Goal: Information Seeking & Learning: Find specific fact

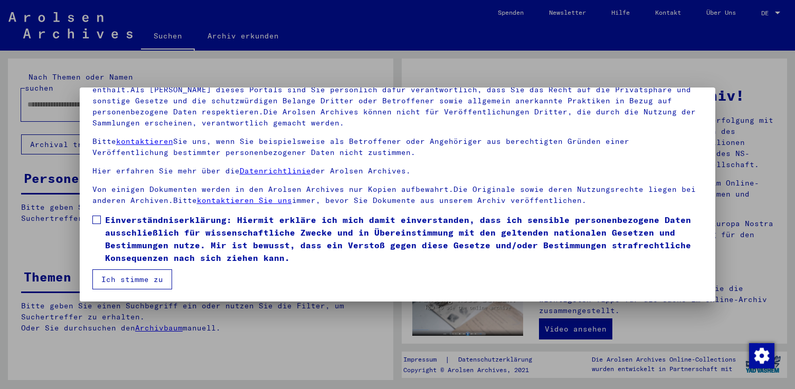
scroll to position [92, 0]
click at [133, 275] on button "Ich stimme zu" at bounding box center [132, 279] width 80 height 20
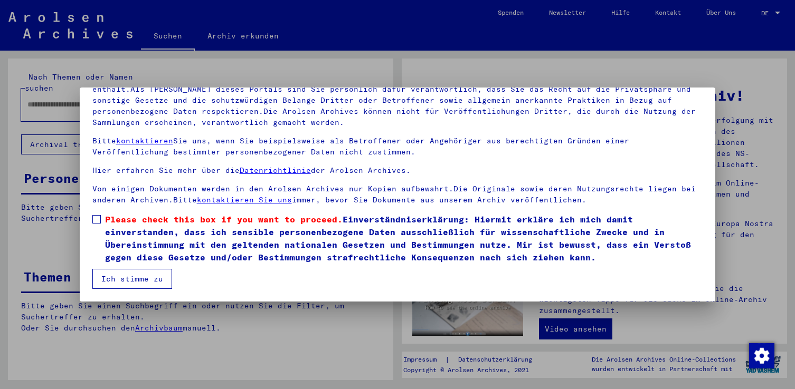
click at [98, 219] on span at bounding box center [96, 219] width 8 height 8
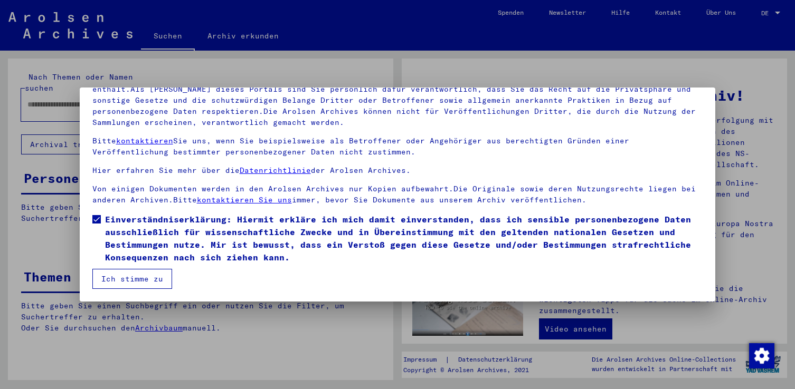
click at [131, 276] on button "Ich stimme zu" at bounding box center [132, 279] width 80 height 20
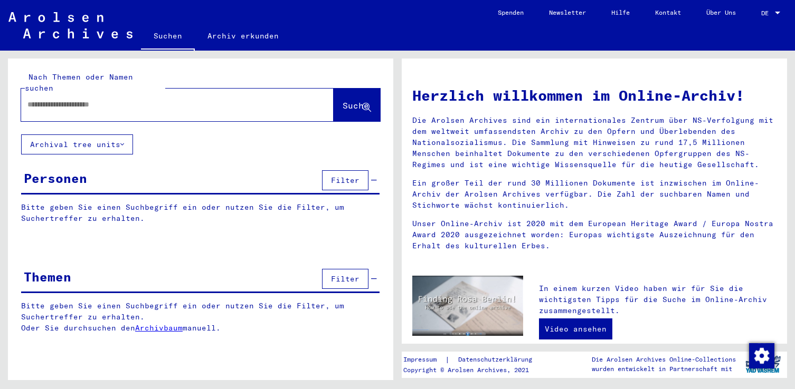
click at [141, 99] on input "text" at bounding box center [164, 104] width 274 height 11
click at [342, 100] on span "Suche" at bounding box center [355, 105] width 26 height 11
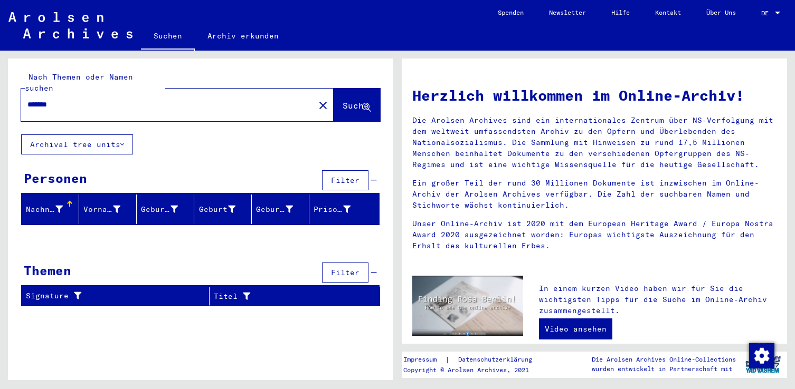
click at [38, 99] on input "*******" at bounding box center [164, 104] width 274 height 11
click at [206, 137] on div "Nach Themen oder Namen suchen ******* close Suche Archival tree units Personen …" at bounding box center [200, 187] width 385 height 256
click at [342, 100] on span "Suche" at bounding box center [355, 105] width 26 height 11
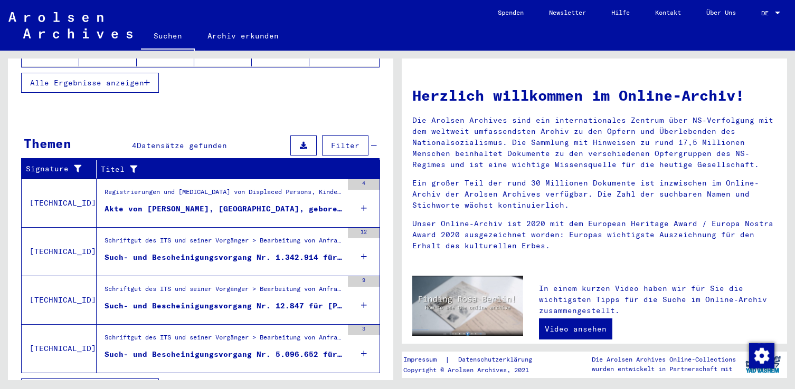
scroll to position [300, 0]
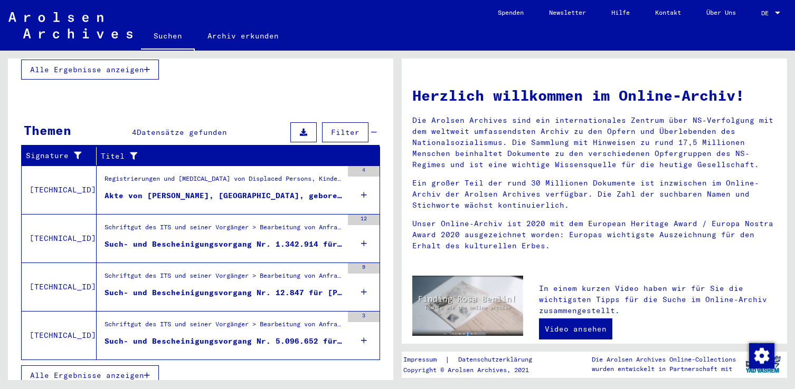
click at [216, 239] on div "Such- und Bescheinigungsvorgang Nr. 1.342.914 für [PERSON_NAME] geboren [DEMOGR…" at bounding box center [223, 244] width 238 height 11
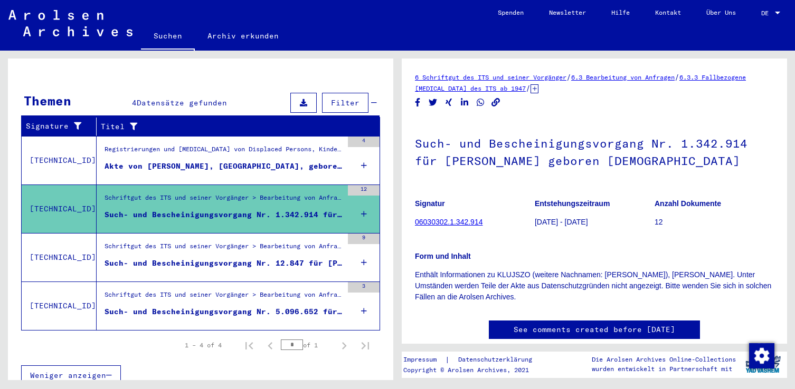
click at [219, 258] on div "Such- und Bescheinigungsvorgang Nr. 12.847 für [PERSON_NAME], WIKTOR geboren [D…" at bounding box center [223, 263] width 238 height 11
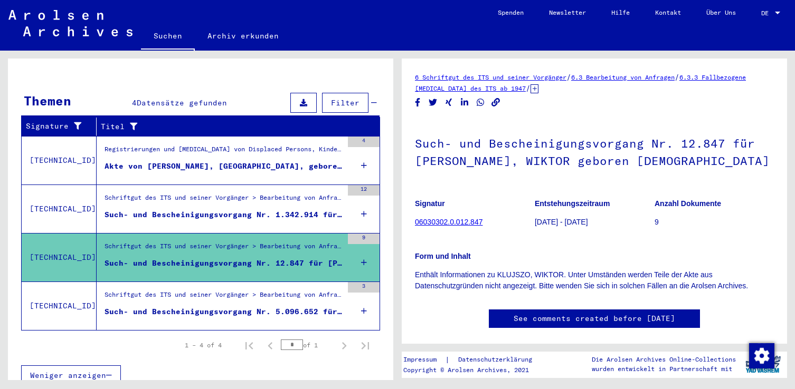
click at [201, 307] on div "Such- und Bescheinigungsvorgang Nr. 5.096.652 für [PERSON_NAME] geboren [DEMOGR…" at bounding box center [223, 312] width 238 height 11
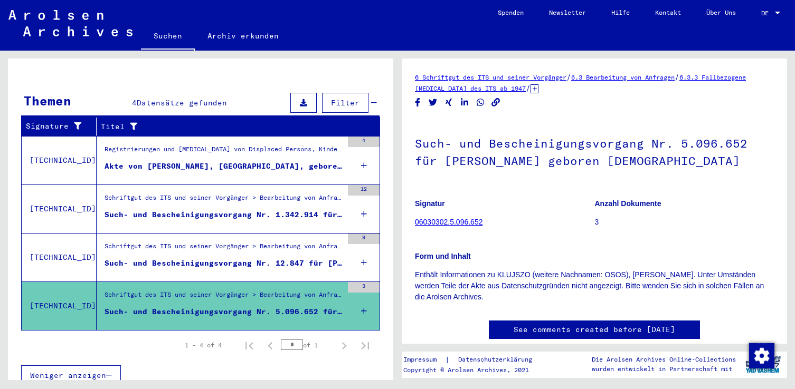
click at [303, 360] on div "Weniger anzeigen" at bounding box center [200, 375] width 359 height 31
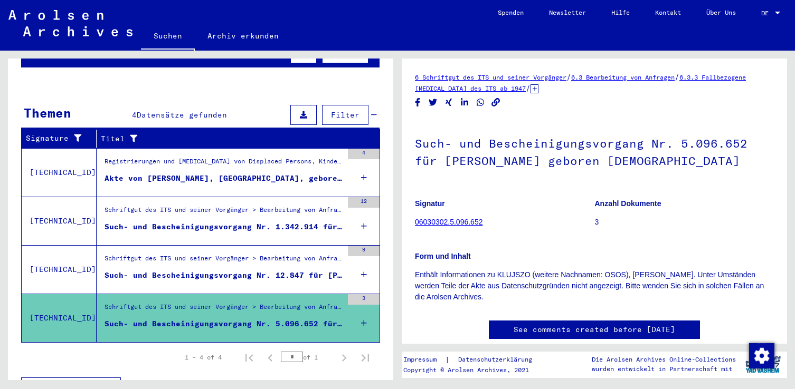
scroll to position [139, 0]
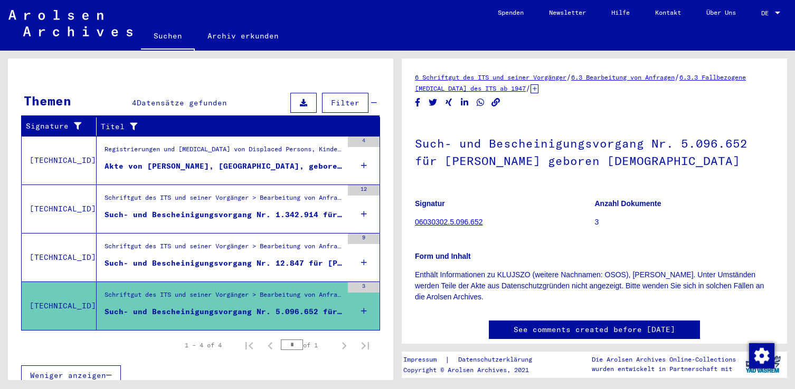
click at [198, 161] on div "Akte von [PERSON_NAME], [GEOGRAPHIC_DATA], geboren am [DEMOGRAPHIC_DATA]" at bounding box center [223, 166] width 238 height 11
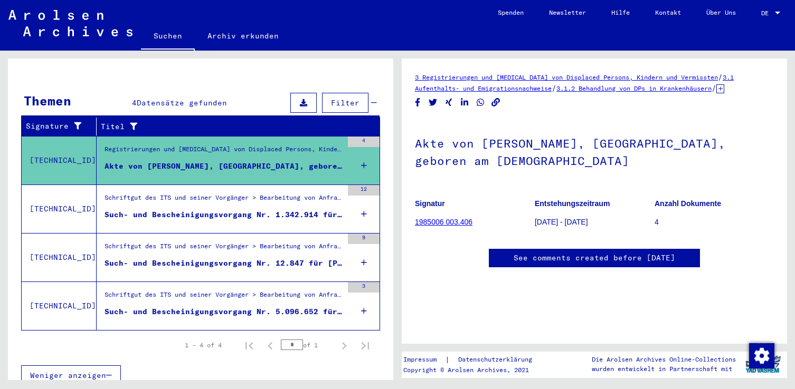
click at [354, 165] on mat-cell at bounding box center [344, 178] width 70 height 26
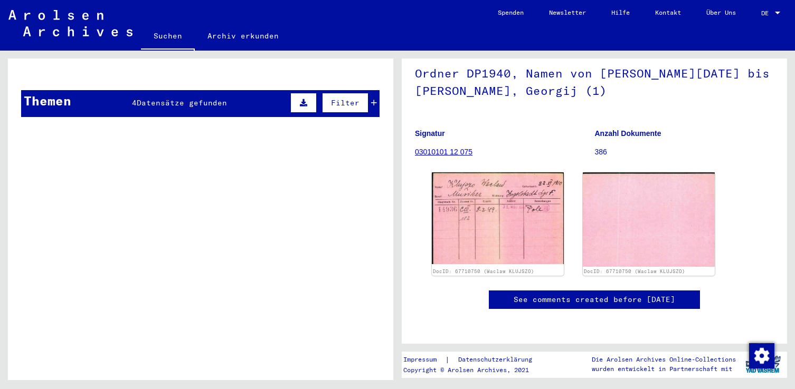
scroll to position [106, 0]
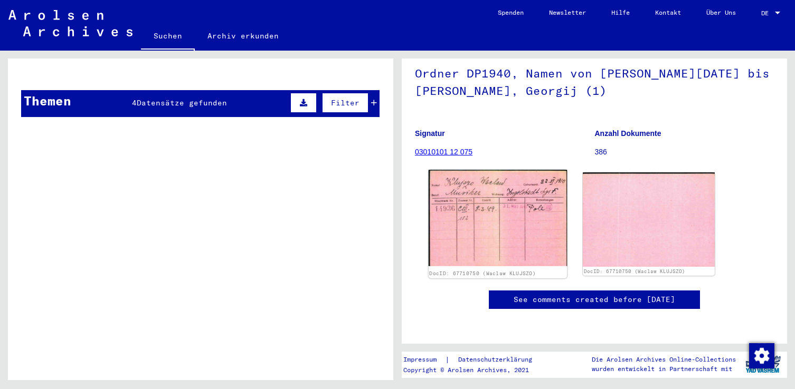
click at [498, 213] on img at bounding box center [497, 218] width 139 height 97
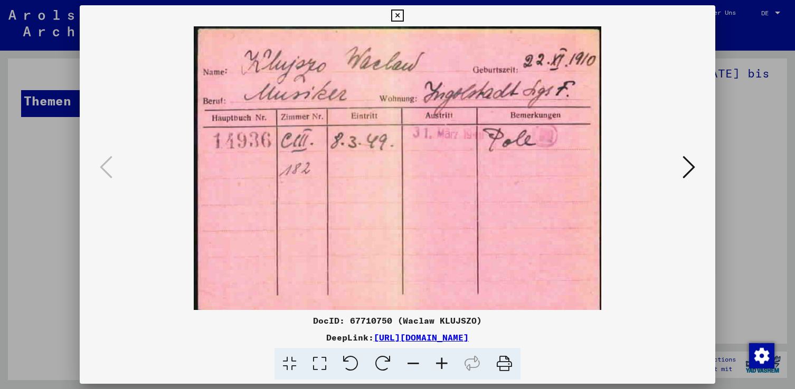
click at [685, 173] on icon at bounding box center [688, 167] width 13 height 25
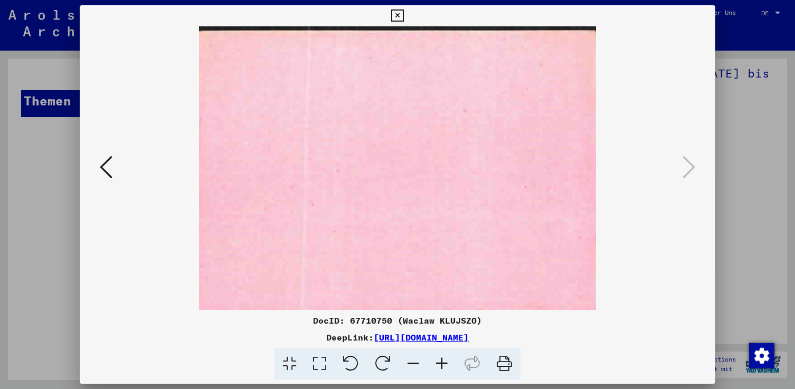
click at [109, 170] on icon at bounding box center [106, 167] width 13 height 25
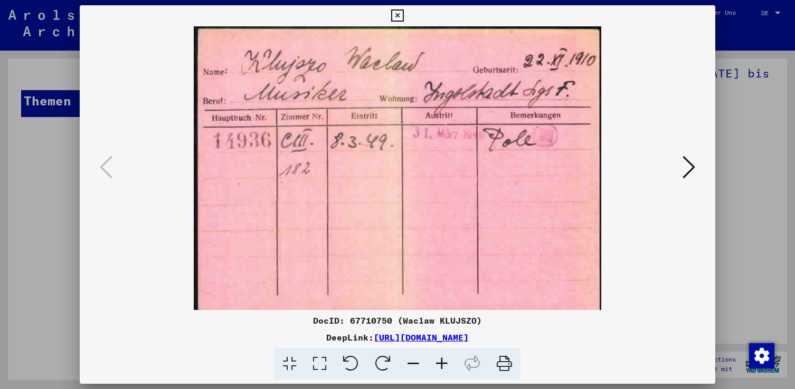
click at [394, 14] on icon at bounding box center [397, 15] width 12 height 13
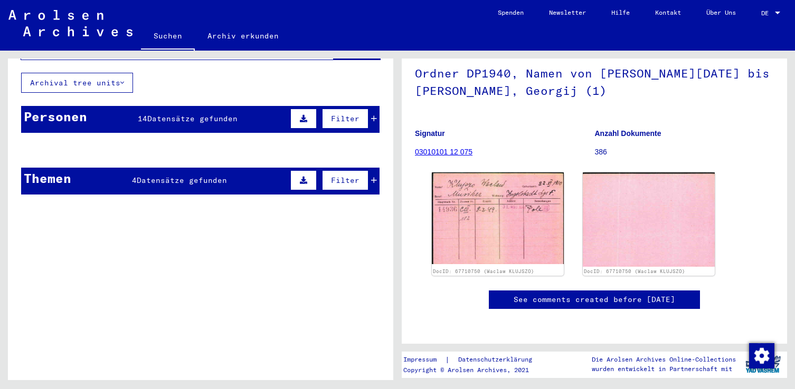
scroll to position [0, 0]
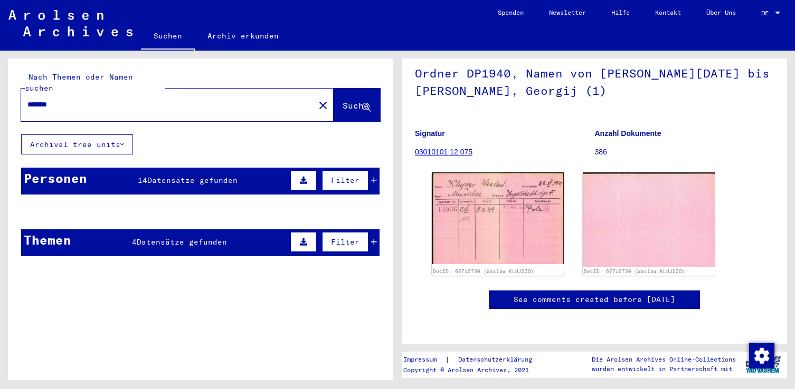
click at [217, 176] on span "Datensätze gefunden" at bounding box center [192, 180] width 90 height 9
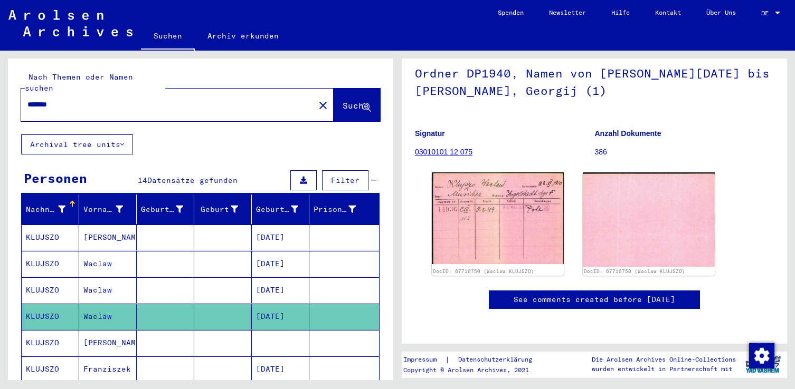
click at [61, 225] on mat-cell "KLUJSZO" at bounding box center [51, 238] width 58 height 26
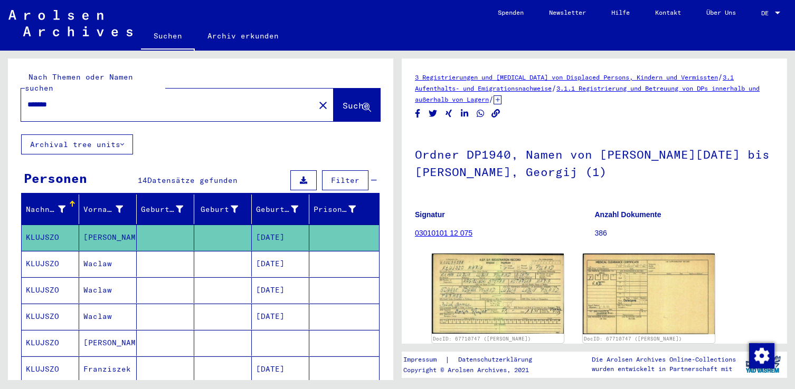
scroll to position [53, 0]
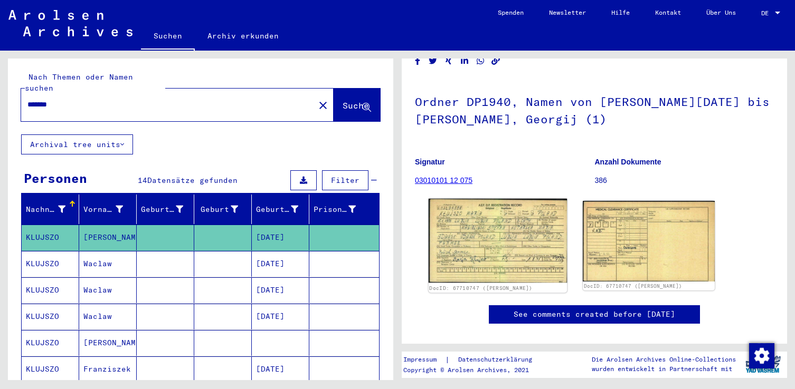
click at [499, 240] on img at bounding box center [497, 241] width 139 height 84
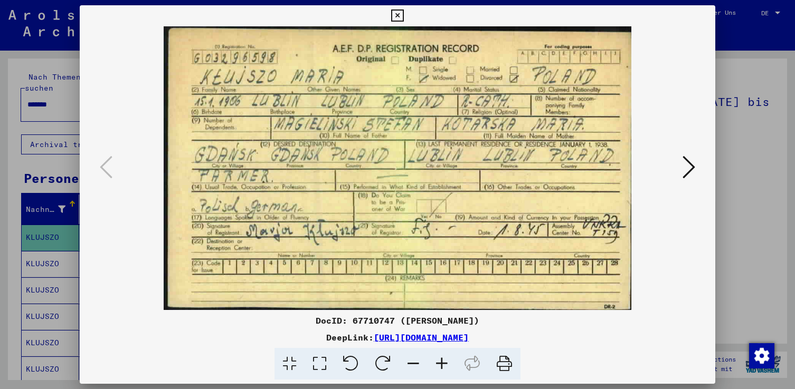
click at [683, 169] on icon at bounding box center [688, 167] width 13 height 25
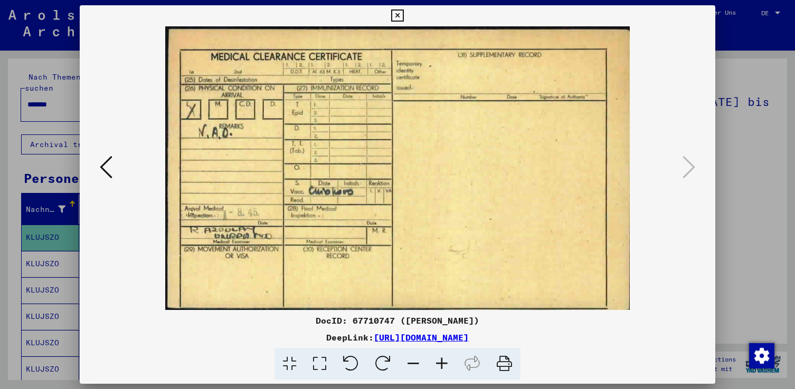
click at [114, 173] on button at bounding box center [106, 168] width 19 height 30
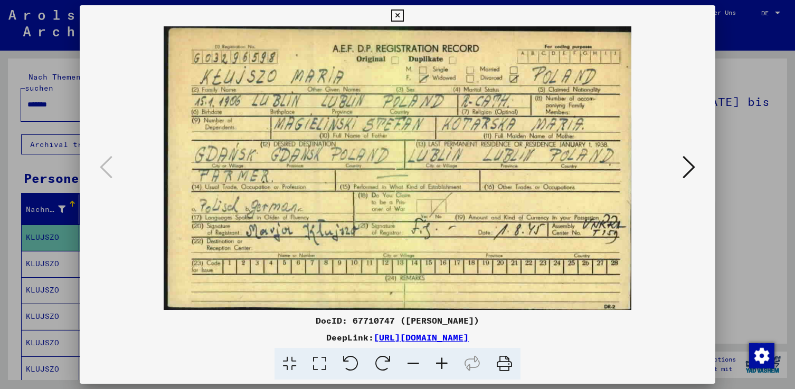
click at [400, 14] on icon at bounding box center [397, 15] width 12 height 13
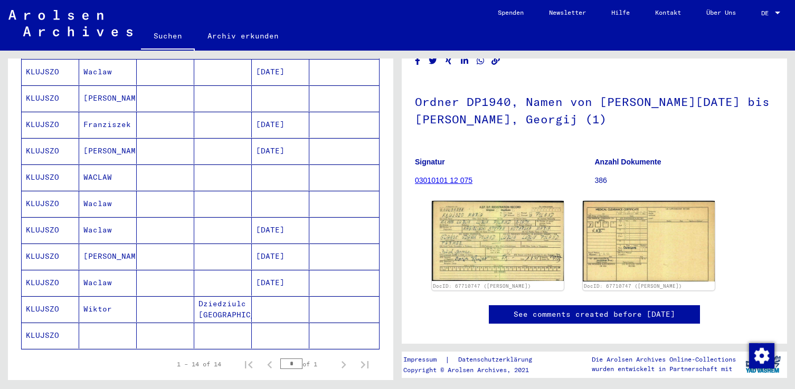
scroll to position [264, 0]
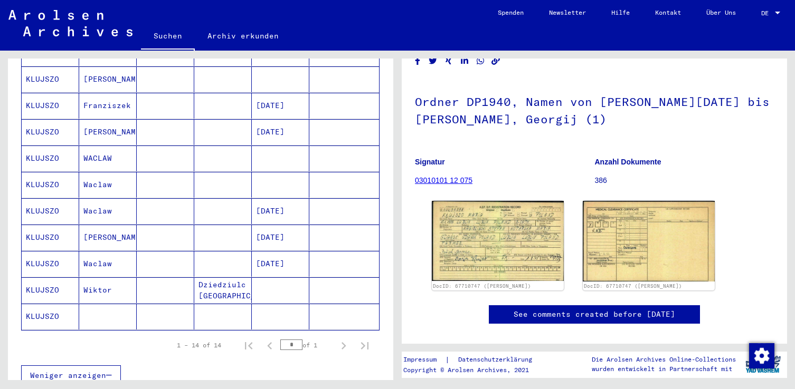
click at [52, 306] on mat-cell "KLUJSZO" at bounding box center [51, 317] width 58 height 26
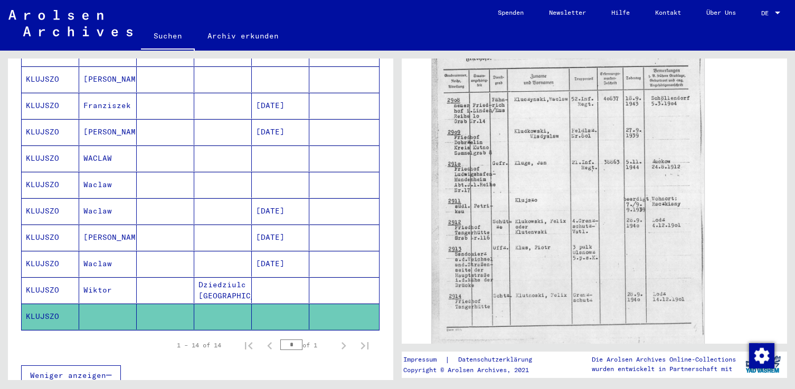
scroll to position [264, 0]
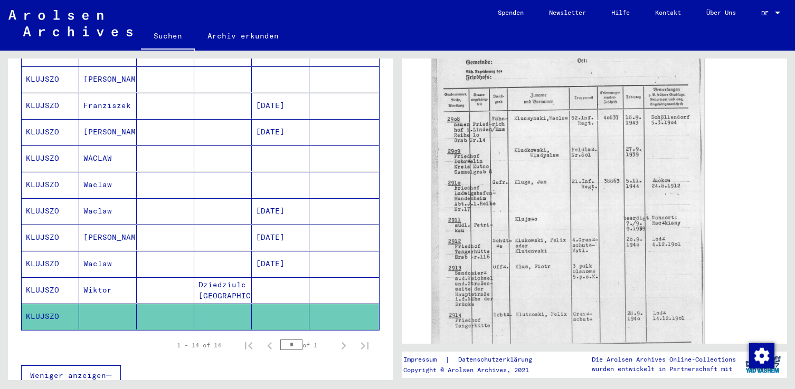
click at [116, 278] on mat-cell "Wiktor" at bounding box center [108, 291] width 58 height 26
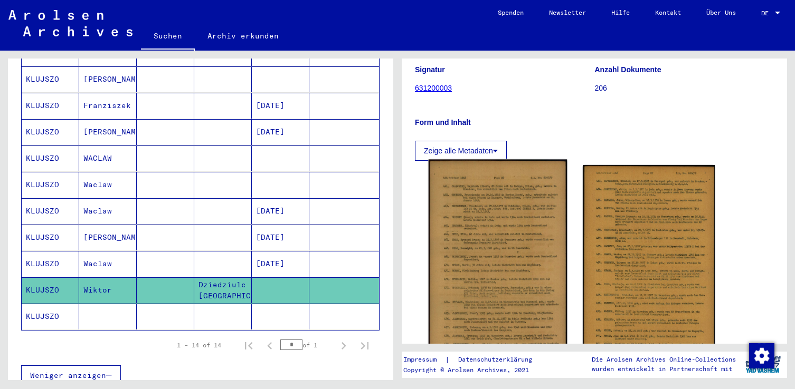
scroll to position [211, 0]
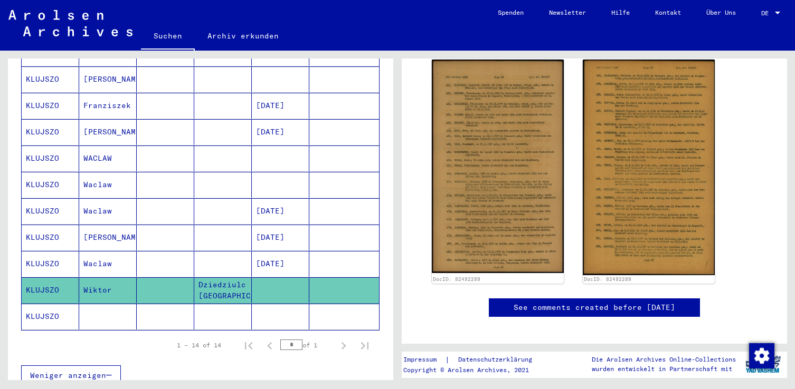
click at [151, 280] on mat-cell at bounding box center [166, 291] width 58 height 26
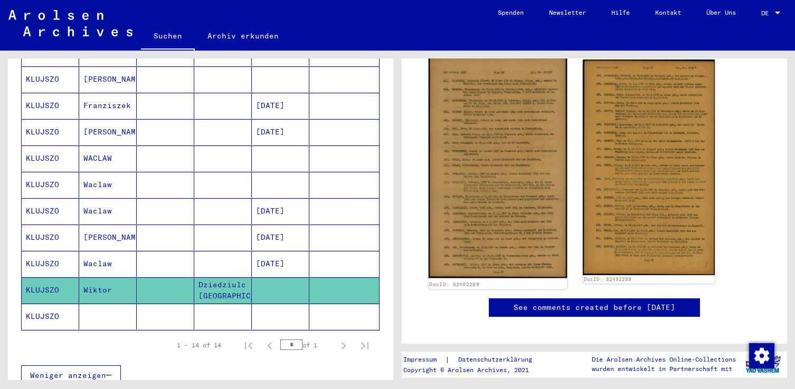
click at [519, 146] on img at bounding box center [497, 166] width 139 height 224
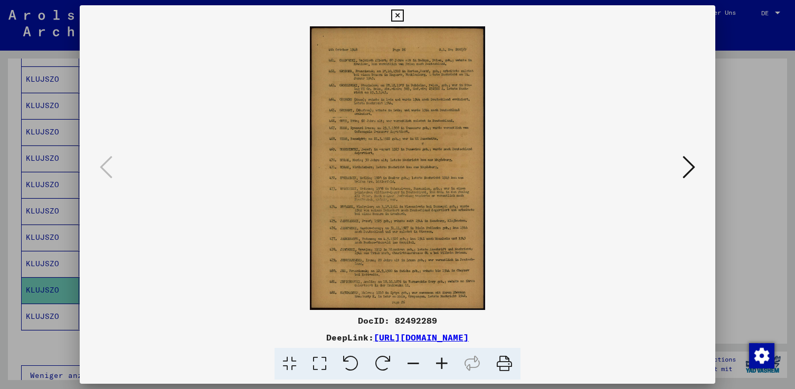
click at [438, 360] on icon at bounding box center [441, 364] width 28 height 32
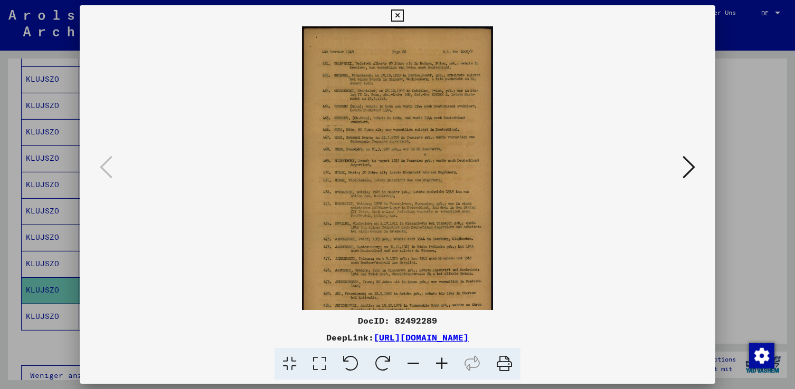
click at [438, 360] on icon at bounding box center [441, 364] width 28 height 32
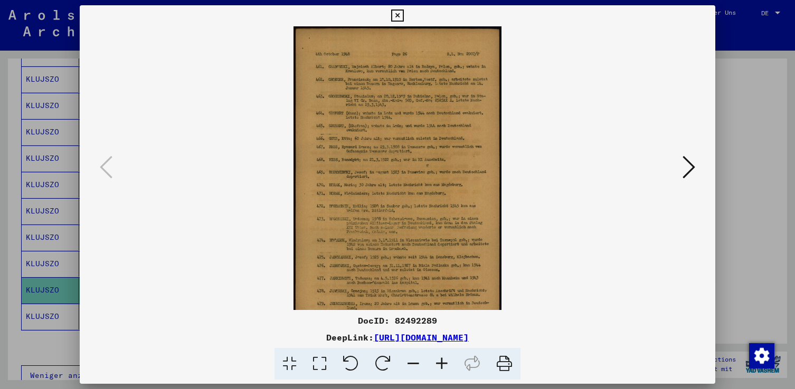
click at [438, 360] on icon at bounding box center [441, 364] width 28 height 32
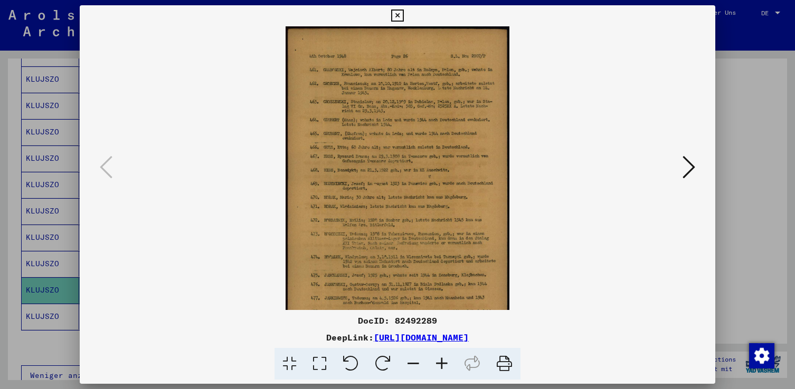
click at [438, 360] on icon at bounding box center [441, 364] width 28 height 32
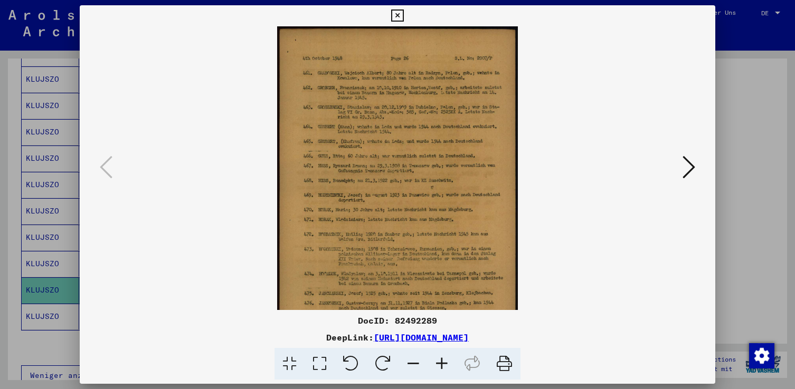
click at [438, 360] on icon at bounding box center [441, 364] width 28 height 32
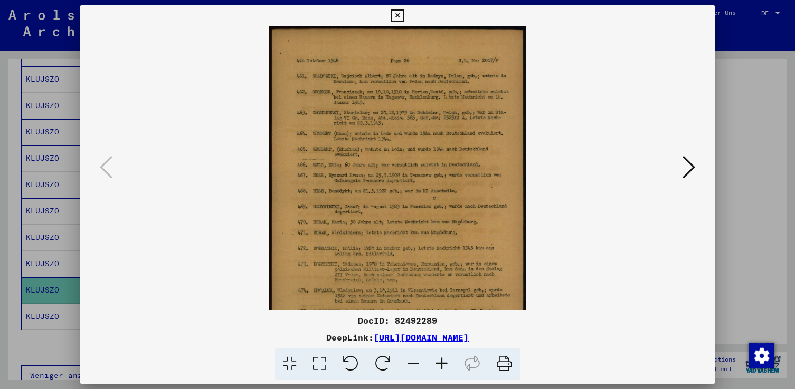
click at [438, 360] on icon at bounding box center [441, 364] width 28 height 32
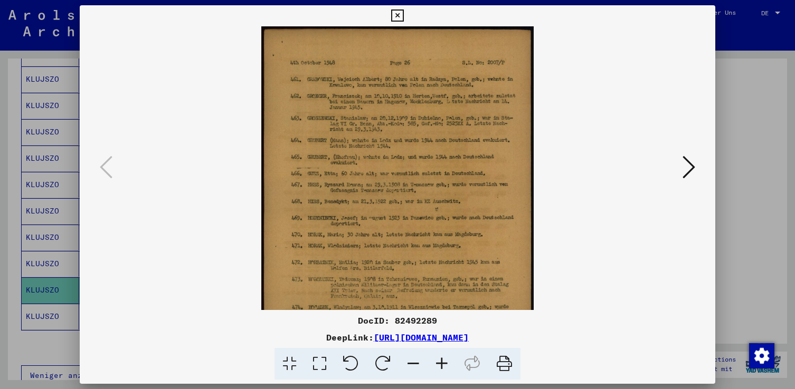
click at [438, 360] on icon at bounding box center [441, 364] width 28 height 32
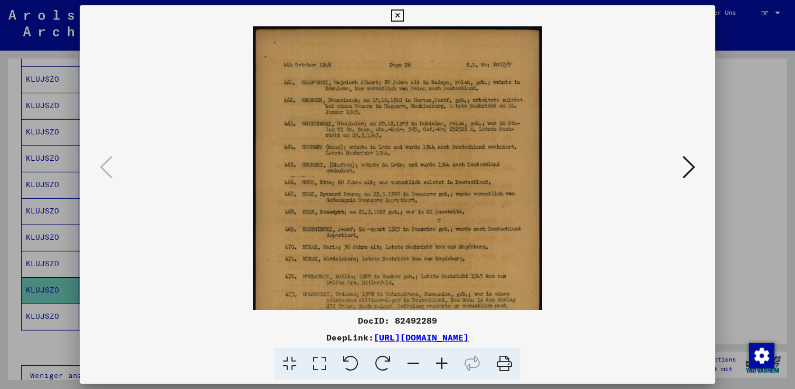
click at [438, 360] on icon at bounding box center [441, 364] width 28 height 32
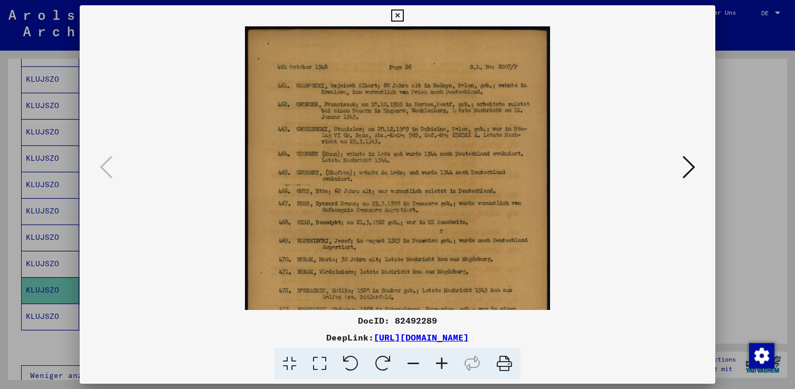
click at [438, 360] on icon at bounding box center [441, 364] width 28 height 32
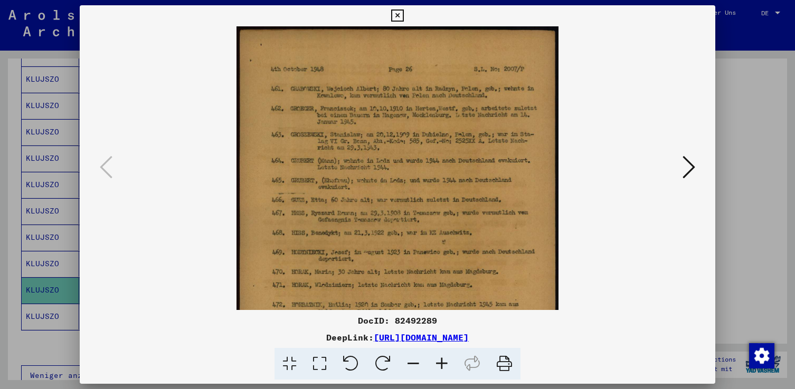
click at [438, 360] on icon at bounding box center [441, 364] width 28 height 32
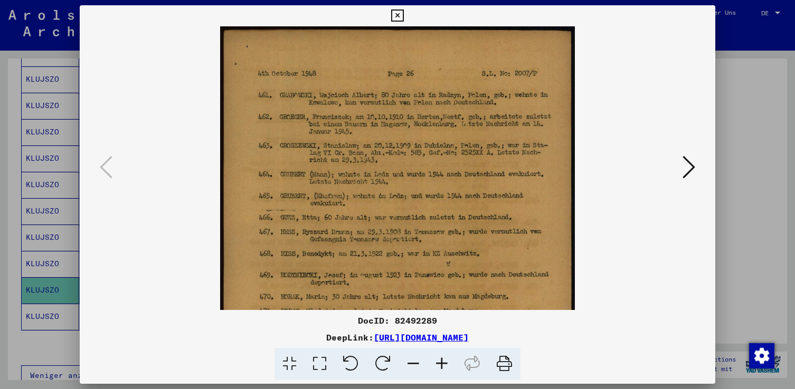
click at [438, 360] on icon at bounding box center [441, 364] width 28 height 32
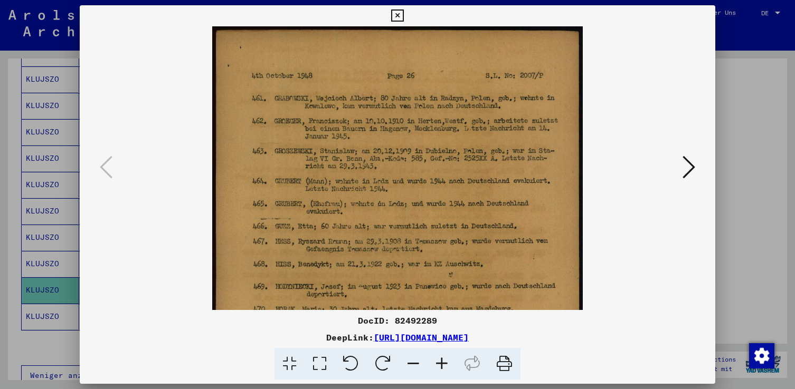
click at [438, 360] on icon at bounding box center [441, 364] width 28 height 32
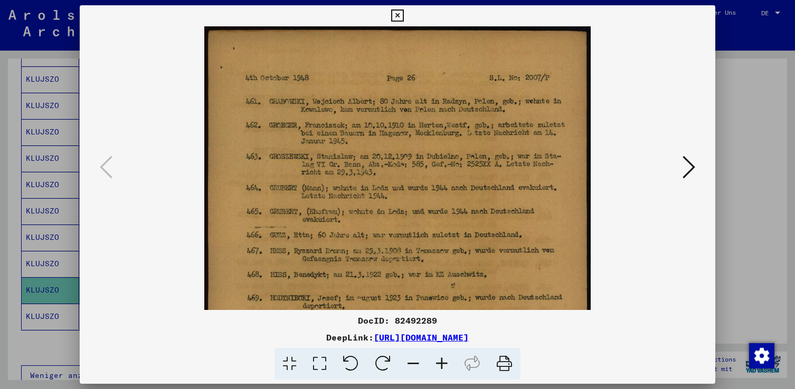
click at [442, 365] on icon at bounding box center [441, 364] width 28 height 32
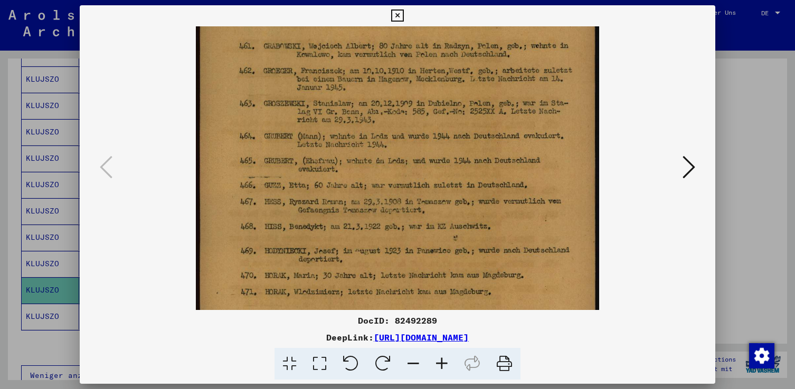
scroll to position [109, 0]
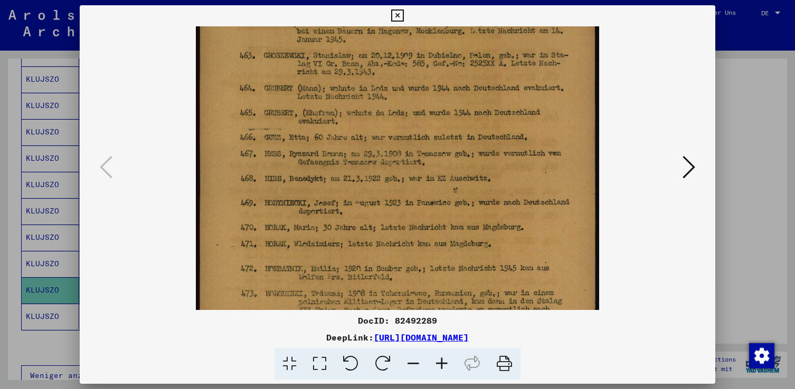
drag, startPoint x: 415, startPoint y: 273, endPoint x: 417, endPoint y: 165, distance: 108.7
click at [417, 165] on img at bounding box center [397, 246] width 403 height 653
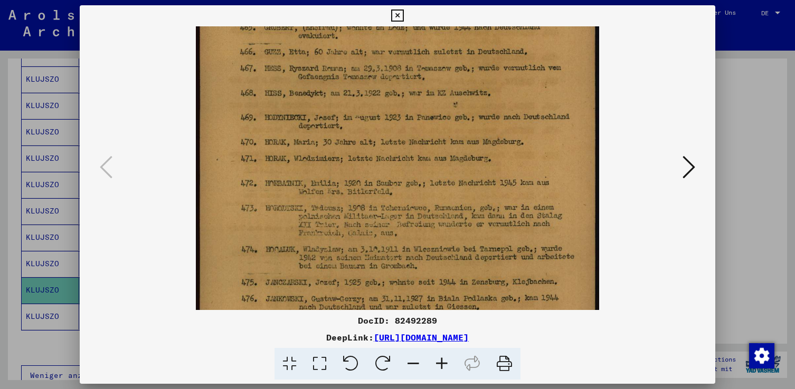
scroll to position [219, 0]
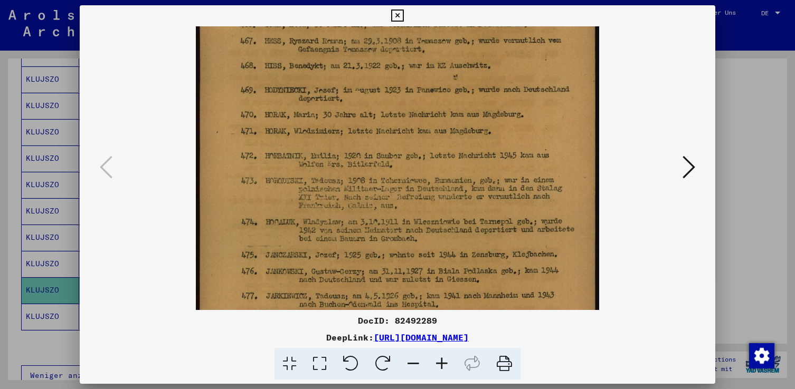
drag, startPoint x: 394, startPoint y: 270, endPoint x: 402, endPoint y: 159, distance: 111.1
click at [402, 159] on img at bounding box center [397, 133] width 403 height 653
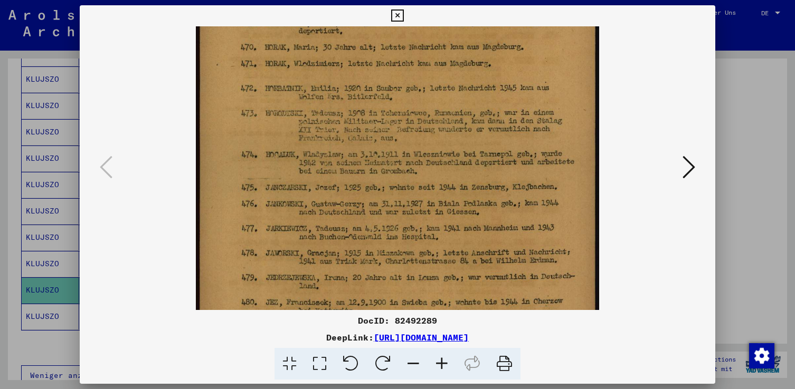
drag, startPoint x: 400, startPoint y: 247, endPoint x: 405, endPoint y: 179, distance: 68.2
click at [405, 179] on img at bounding box center [397, 65] width 403 height 653
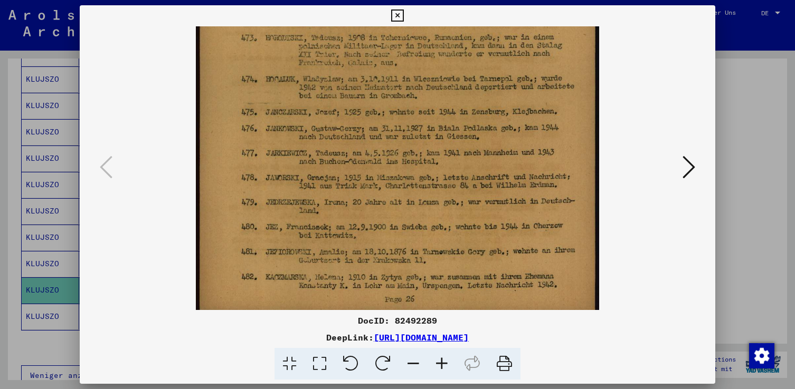
drag, startPoint x: 403, startPoint y: 241, endPoint x: 408, endPoint y: 169, distance: 72.0
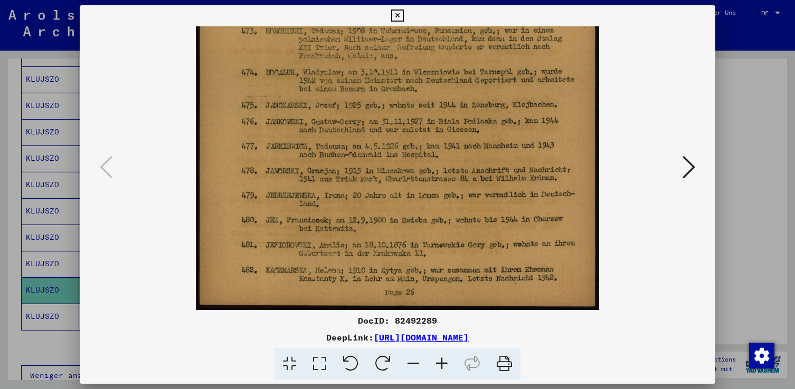
drag, startPoint x: 409, startPoint y: 237, endPoint x: 412, endPoint y: 179, distance: 58.6
click at [684, 174] on icon at bounding box center [688, 167] width 13 height 25
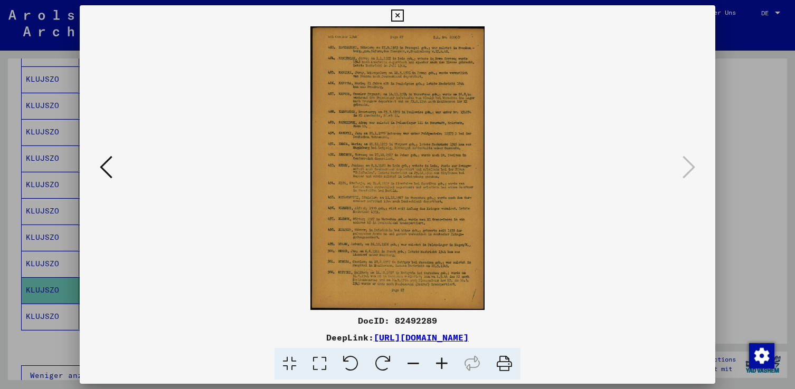
click at [441, 362] on icon at bounding box center [441, 364] width 28 height 32
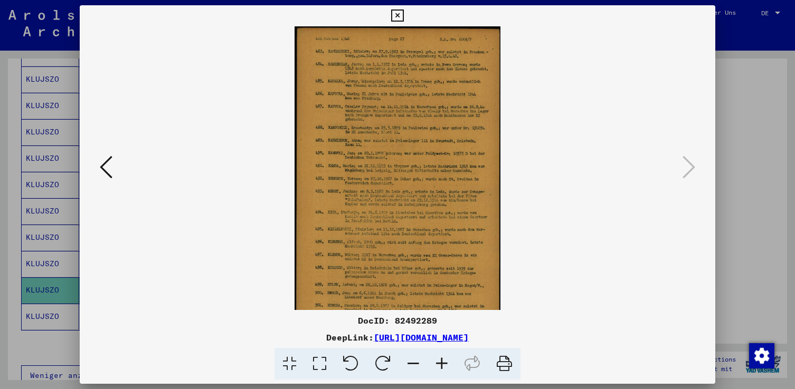
click at [441, 362] on icon at bounding box center [441, 364] width 28 height 32
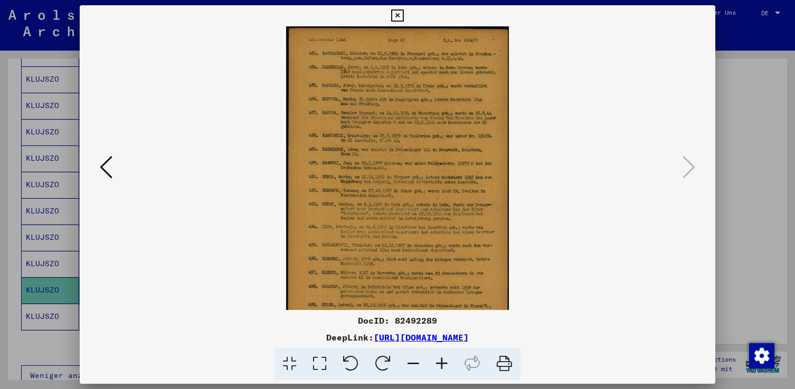
click at [441, 362] on icon at bounding box center [441, 364] width 28 height 32
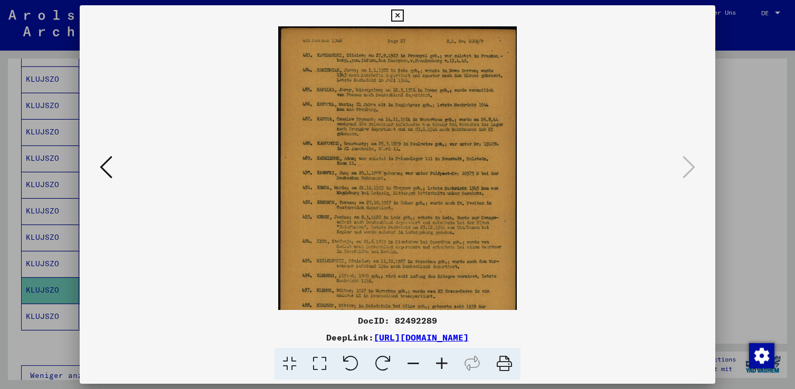
click at [441, 362] on icon at bounding box center [441, 364] width 28 height 32
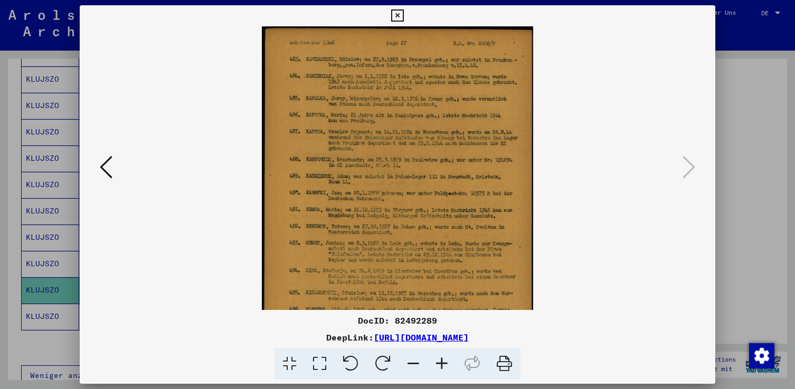
click at [441, 362] on icon at bounding box center [441, 364] width 28 height 32
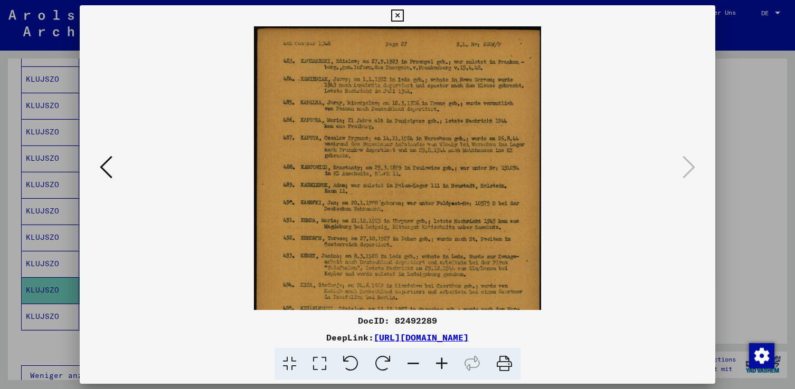
click at [441, 362] on icon at bounding box center [441, 364] width 28 height 32
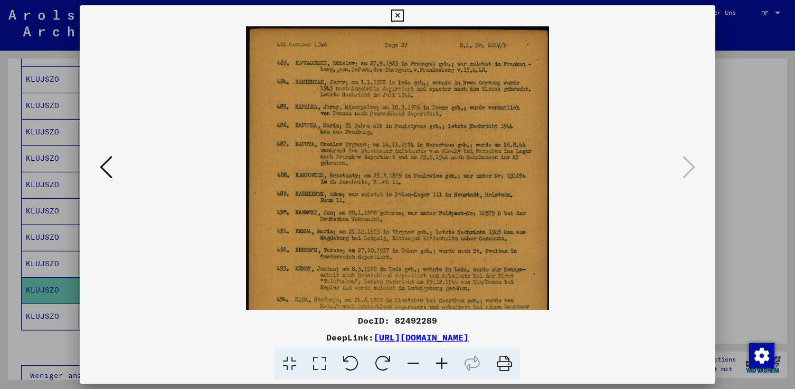
click at [441, 362] on icon at bounding box center [441, 364] width 28 height 32
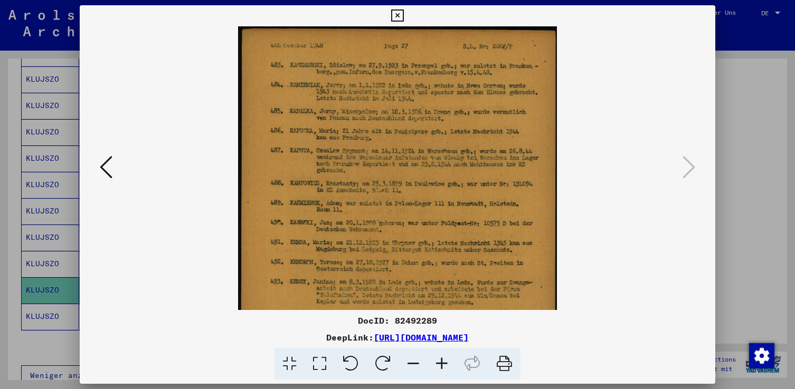
click at [441, 362] on icon at bounding box center [441, 364] width 28 height 32
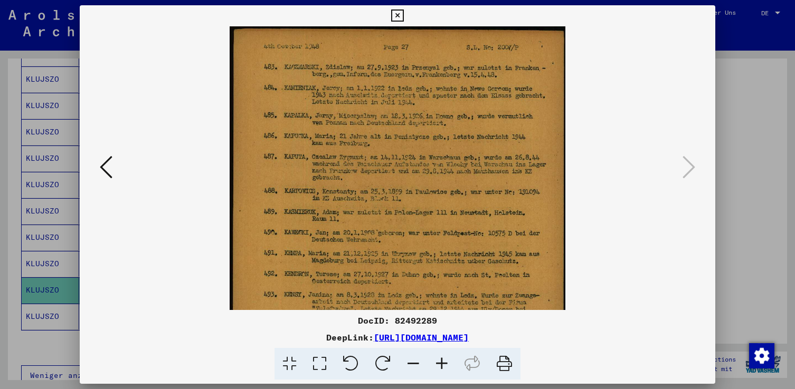
click at [441, 362] on icon at bounding box center [441, 364] width 28 height 32
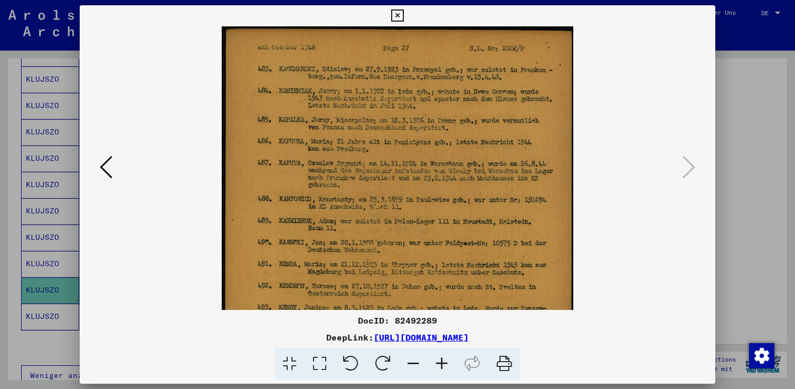
click at [441, 362] on icon at bounding box center [441, 364] width 28 height 32
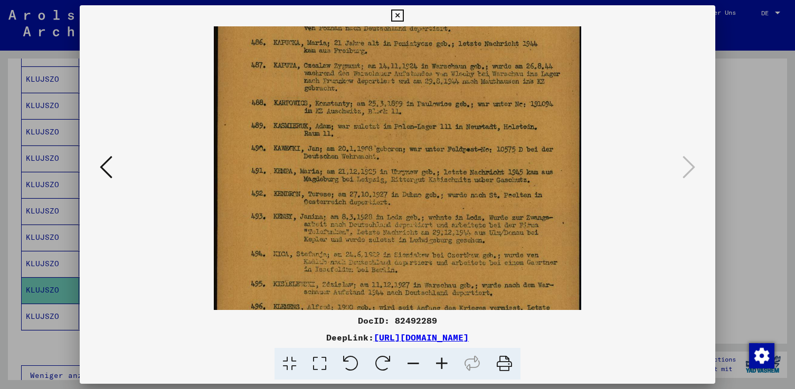
drag, startPoint x: 408, startPoint y: 290, endPoint x: 411, endPoint y: 186, distance: 104.0
click at [411, 186] on img at bounding box center [398, 222] width 368 height 600
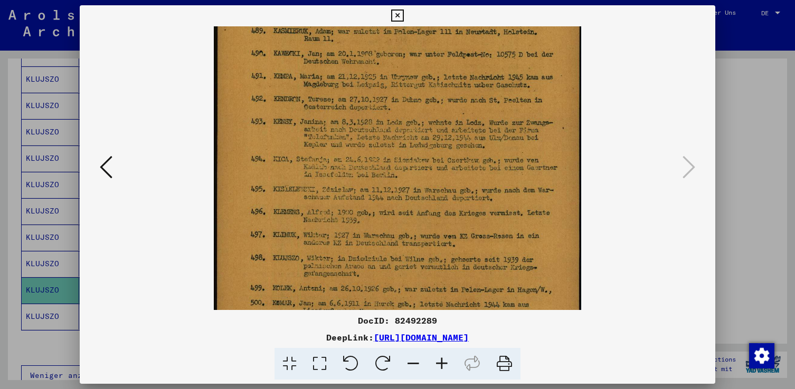
scroll to position [208, 0]
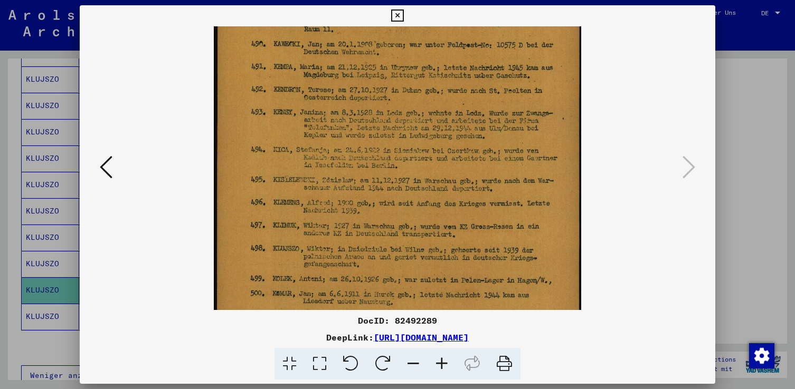
drag, startPoint x: 411, startPoint y: 270, endPoint x: 424, endPoint y: 170, distance: 100.1
click at [424, 169] on img at bounding box center [398, 118] width 368 height 600
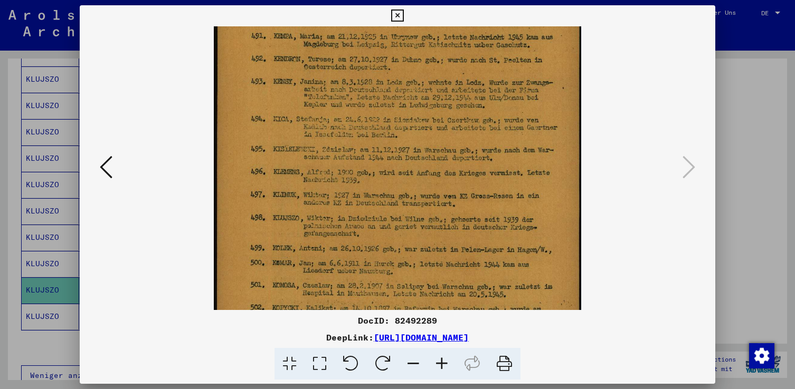
drag, startPoint x: 415, startPoint y: 254, endPoint x: 415, endPoint y: 235, distance: 19.0
click at [415, 235] on img at bounding box center [398, 87] width 368 height 600
click at [415, 237] on img at bounding box center [398, 87] width 368 height 600
click at [441, 359] on icon at bounding box center [441, 364] width 28 height 32
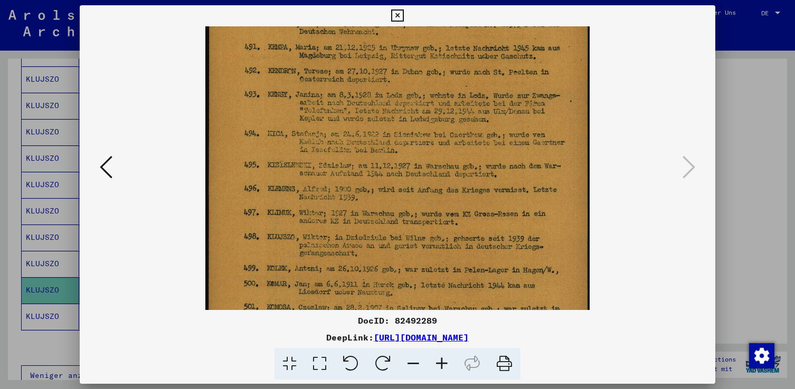
click at [441, 359] on icon at bounding box center [441, 364] width 28 height 32
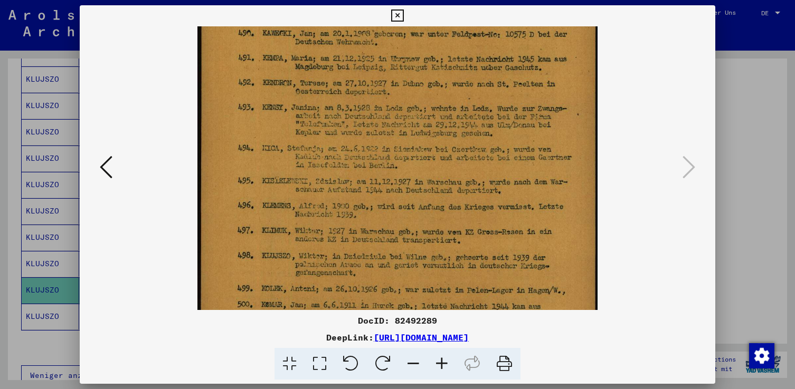
click at [441, 359] on icon at bounding box center [441, 364] width 28 height 32
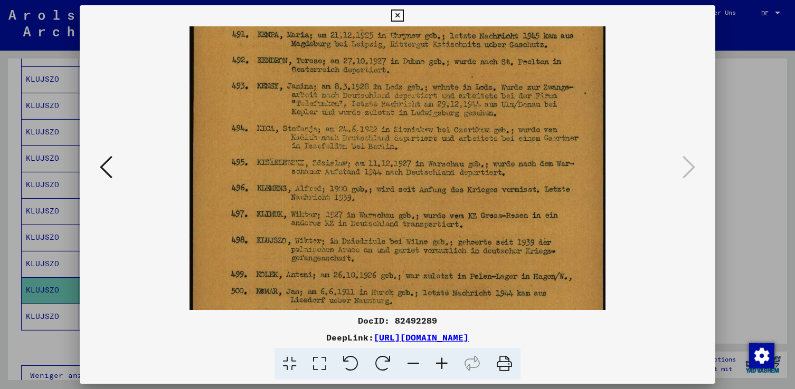
scroll to position [289, 0]
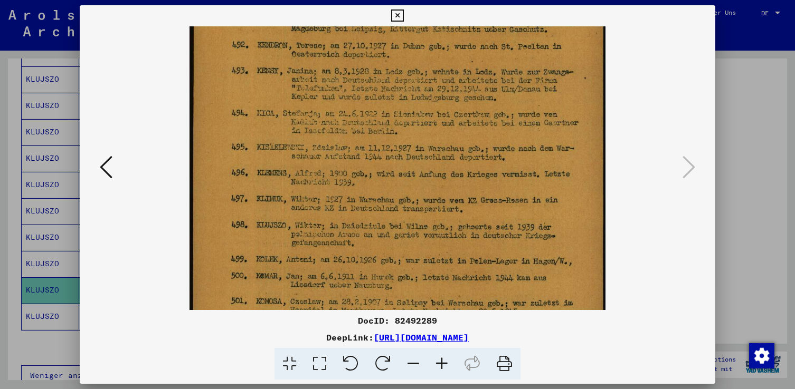
drag, startPoint x: 361, startPoint y: 288, endPoint x: 364, endPoint y: 238, distance: 49.7
click at [364, 238] on img at bounding box center [397, 78] width 416 height 680
click at [445, 364] on icon at bounding box center [441, 364] width 28 height 32
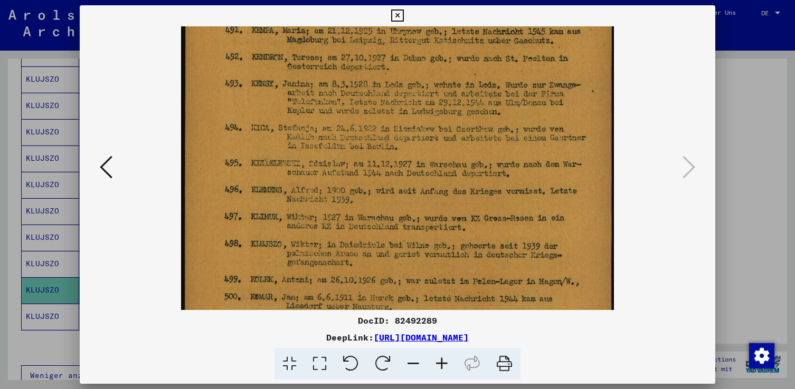
click at [445, 364] on icon at bounding box center [441, 364] width 28 height 32
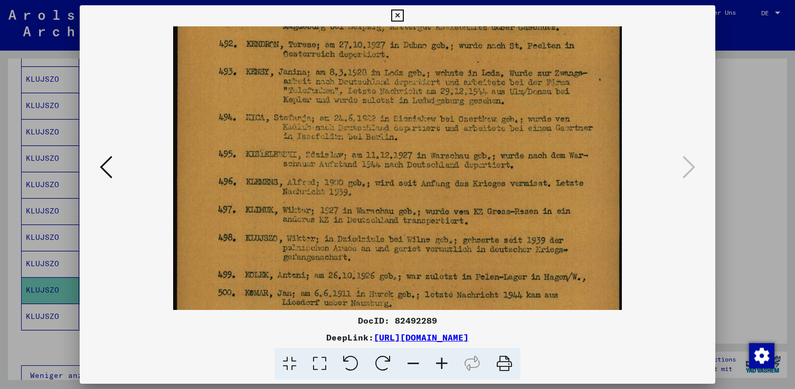
scroll to position [320, 0]
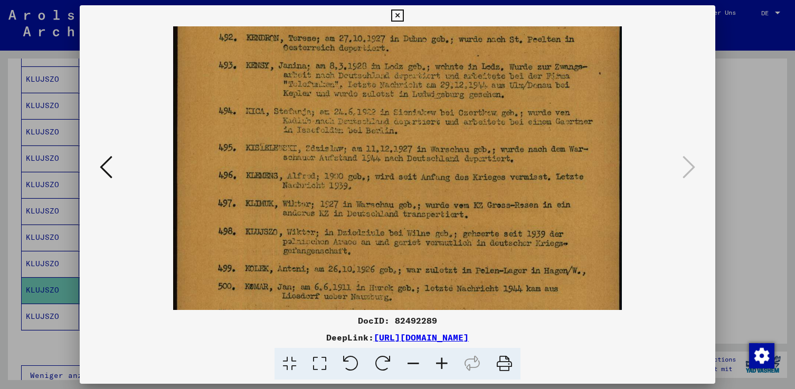
drag, startPoint x: 434, startPoint y: 284, endPoint x: 430, endPoint y: 253, distance: 31.4
click at [430, 253] on img at bounding box center [397, 73] width 448 height 732
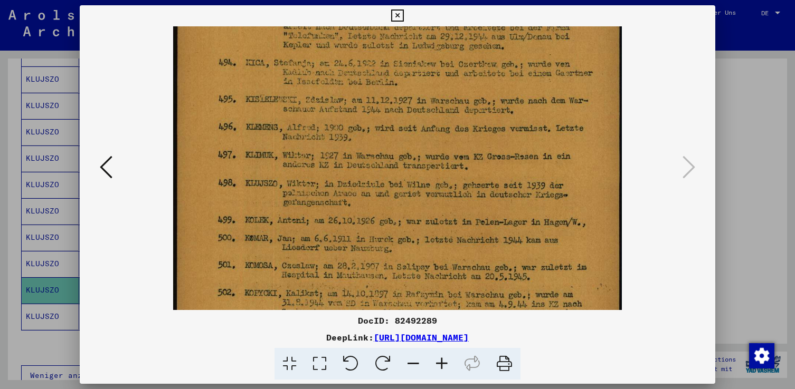
scroll to position [374, 0]
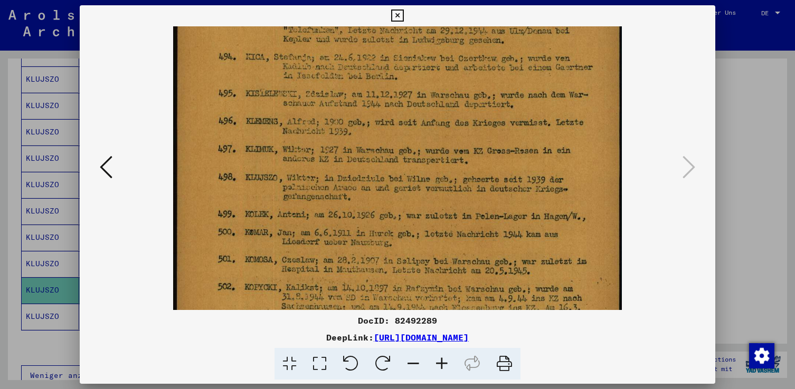
drag, startPoint x: 394, startPoint y: 262, endPoint x: 398, endPoint y: 208, distance: 54.5
click at [398, 208] on img at bounding box center [397, 18] width 448 height 732
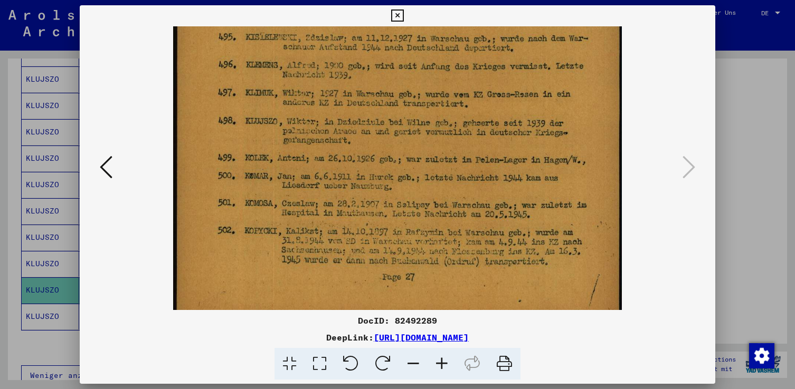
scroll to position [432, 0]
drag, startPoint x: 404, startPoint y: 243, endPoint x: 406, endPoint y: 220, distance: 23.3
click at [397, 13] on icon at bounding box center [397, 15] width 12 height 13
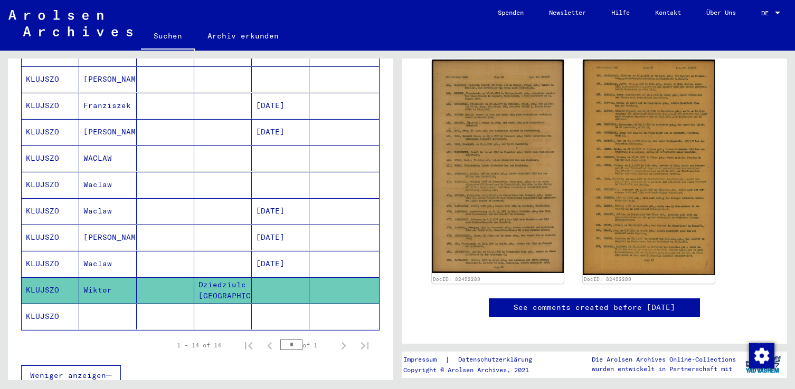
click at [58, 253] on mat-cell "KLUJSZO" at bounding box center [51, 264] width 58 height 26
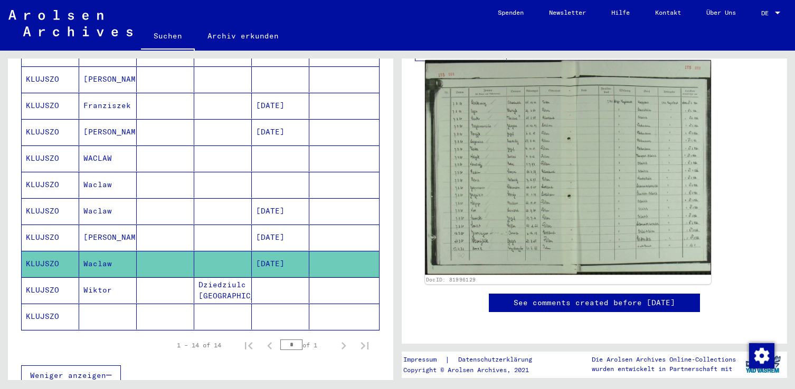
scroll to position [317, 0]
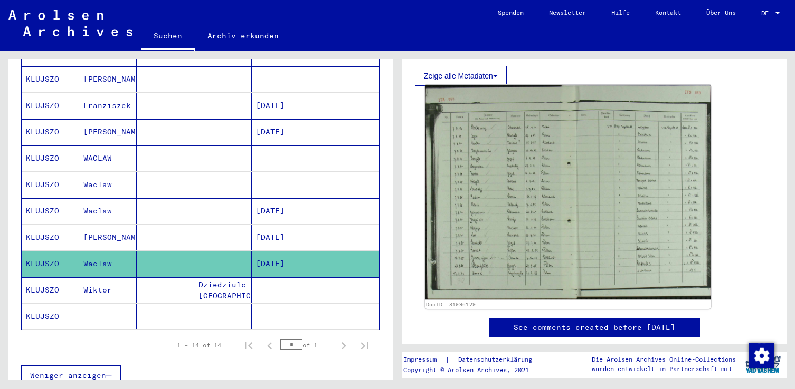
click at [498, 216] on img at bounding box center [568, 192] width 286 height 215
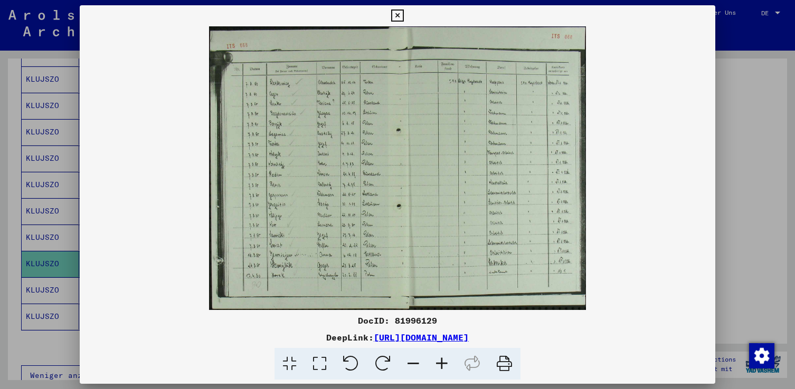
click at [440, 362] on icon at bounding box center [441, 364] width 28 height 32
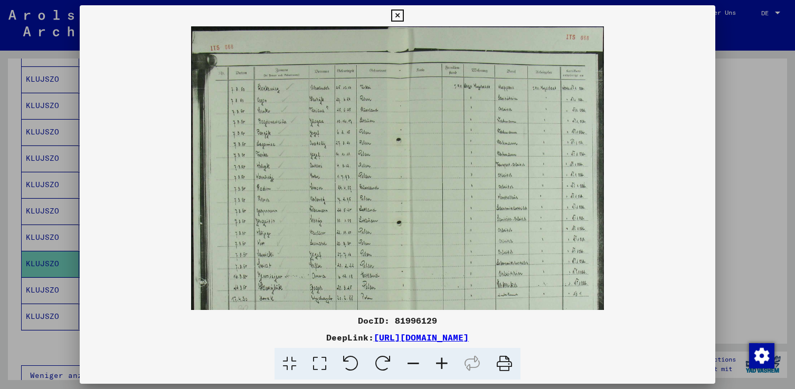
click at [440, 362] on icon at bounding box center [441, 364] width 28 height 32
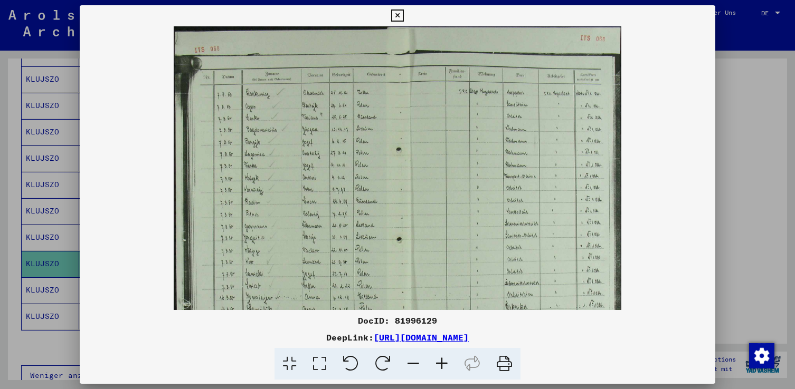
click at [440, 362] on icon at bounding box center [441, 364] width 28 height 32
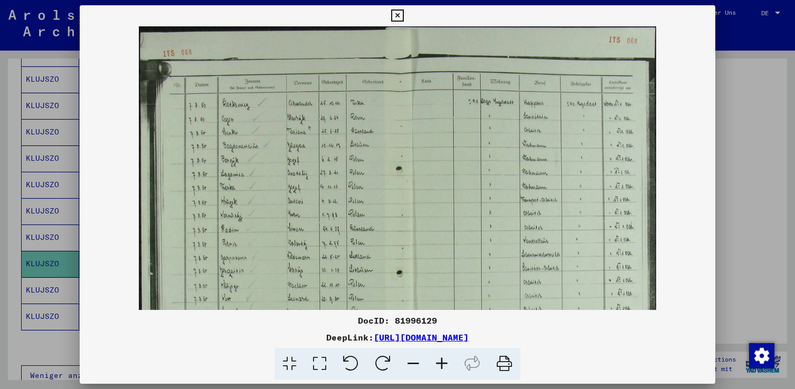
click at [440, 362] on icon at bounding box center [441, 364] width 28 height 32
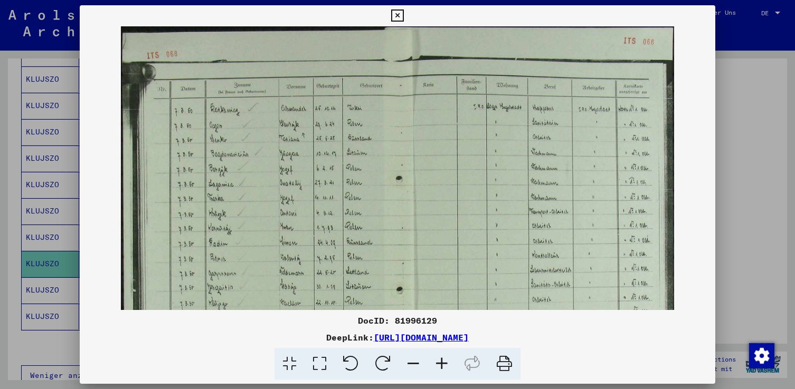
click at [440, 361] on icon at bounding box center [441, 364] width 28 height 32
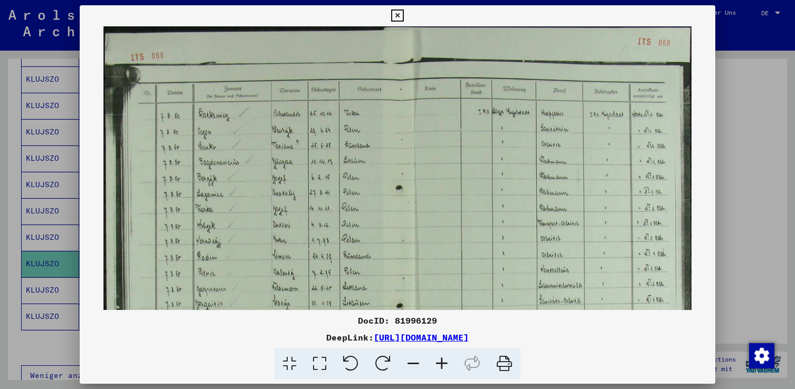
click at [440, 361] on icon at bounding box center [441, 364] width 28 height 32
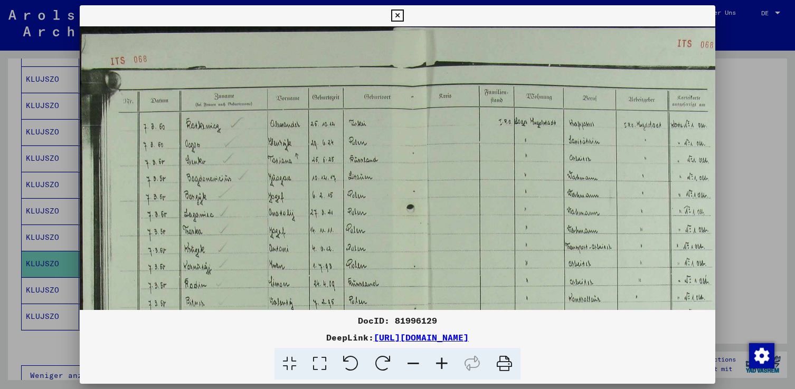
click at [440, 361] on icon at bounding box center [441, 364] width 28 height 32
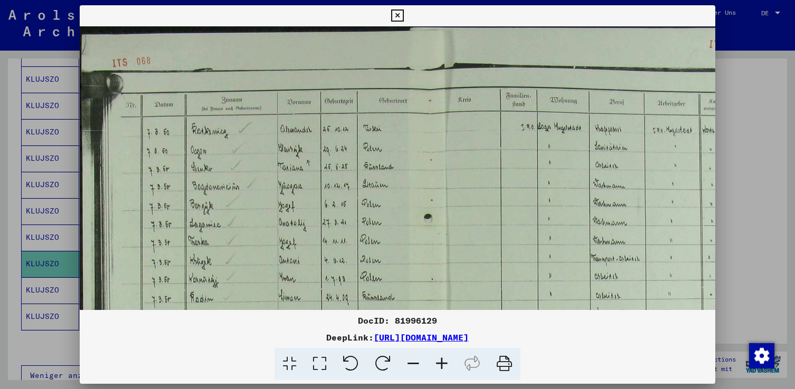
drag, startPoint x: 240, startPoint y: 196, endPoint x: 316, endPoint y: 203, distance: 75.8
click at [316, 203] on img at bounding box center [426, 286] width 693 height 521
click at [443, 365] on icon at bounding box center [441, 364] width 28 height 32
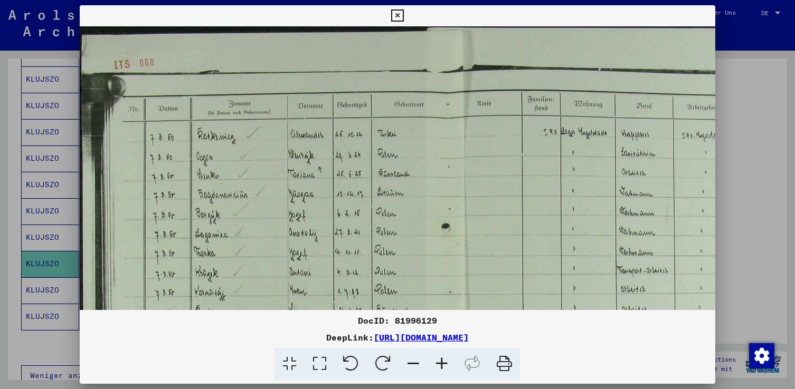
click at [443, 365] on icon at bounding box center [441, 364] width 28 height 32
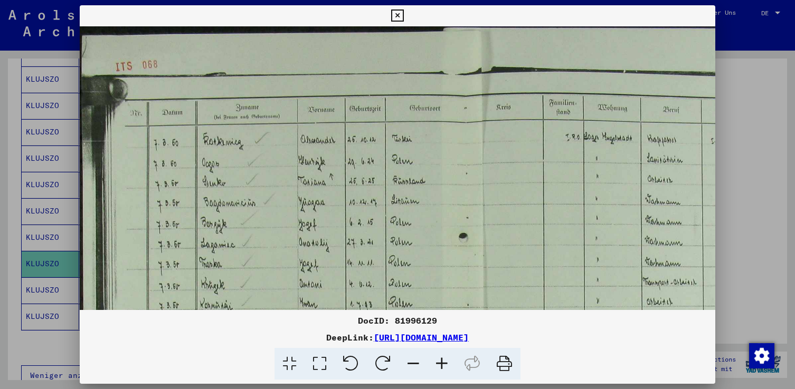
click at [443, 365] on icon at bounding box center [441, 364] width 28 height 32
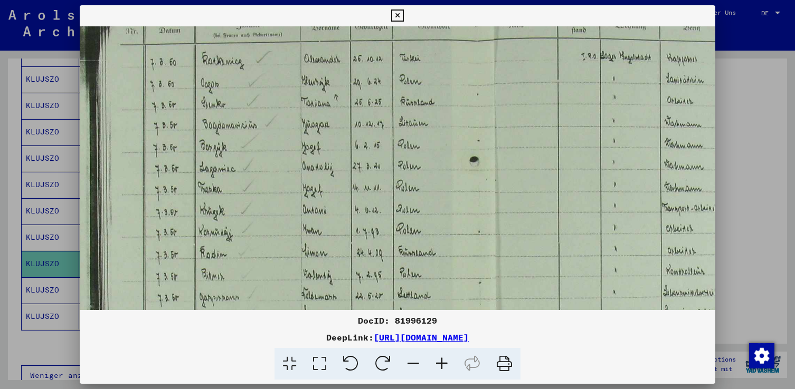
scroll to position [89, 7]
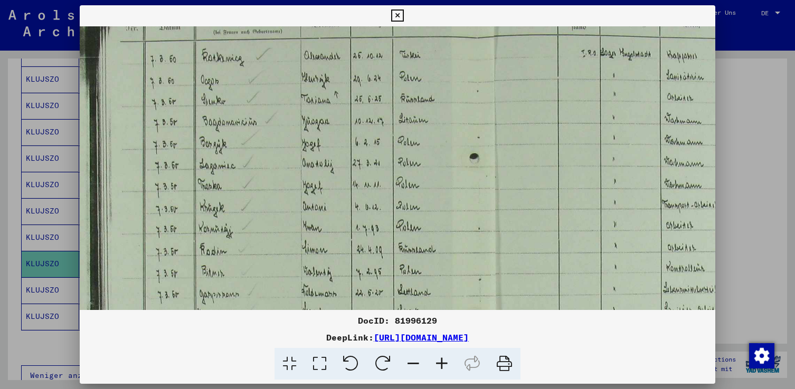
drag, startPoint x: 255, startPoint y: 225, endPoint x: 253, endPoint y: 170, distance: 54.9
click at [253, 170] on img at bounding box center [472, 237] width 798 height 600
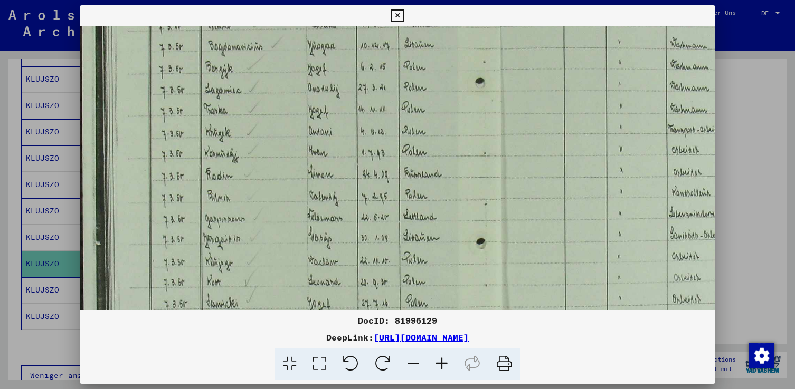
scroll to position [167, 2]
drag, startPoint x: 259, startPoint y: 263, endPoint x: 266, endPoint y: 186, distance: 77.9
click at [266, 186] on img at bounding box center [477, 160] width 798 height 600
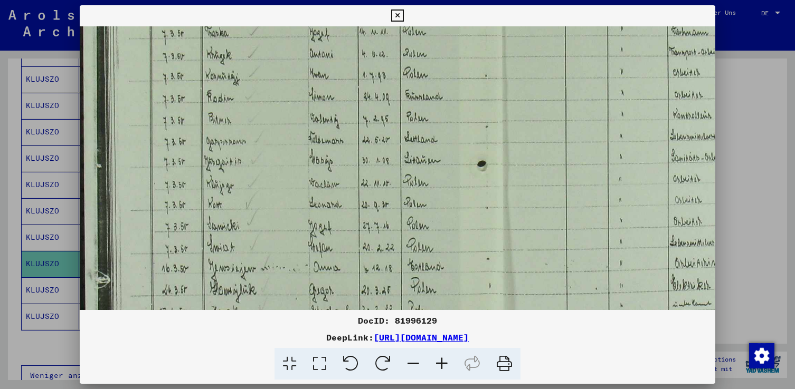
scroll to position [253, 0]
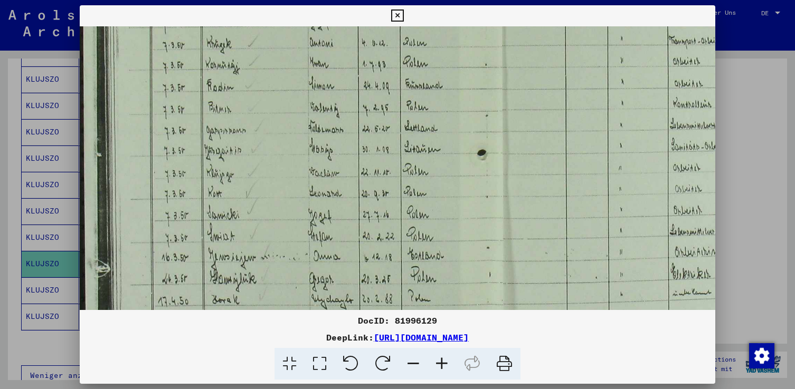
drag, startPoint x: 269, startPoint y: 228, endPoint x: 270, endPoint y: 178, distance: 50.7
click at [270, 178] on img at bounding box center [479, 73] width 798 height 600
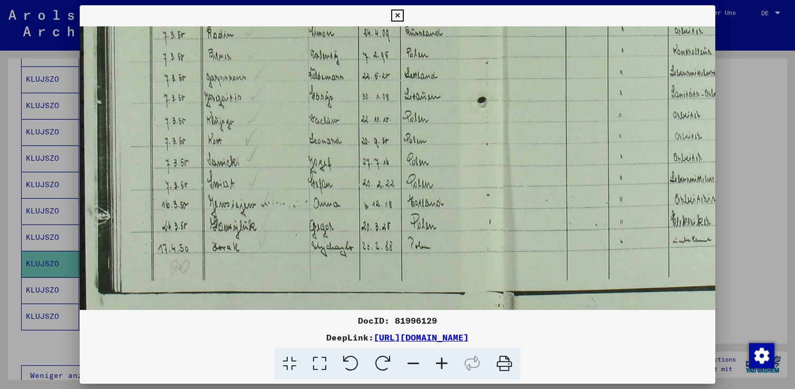
scroll to position [307, 0]
drag, startPoint x: 269, startPoint y: 258, endPoint x: 280, endPoint y: 205, distance: 54.3
click at [280, 205] on img at bounding box center [479, 20] width 798 height 600
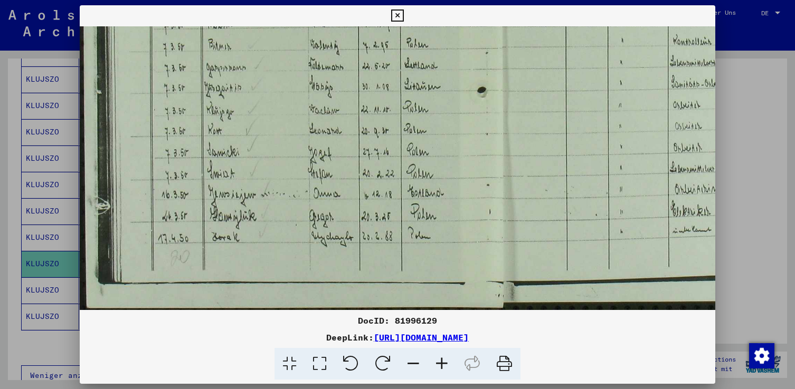
scroll to position [317, 0]
drag, startPoint x: 285, startPoint y: 260, endPoint x: 288, endPoint y: 230, distance: 30.1
click at [288, 230] on img at bounding box center [479, 10] width 798 height 600
click at [441, 361] on icon at bounding box center [441, 364] width 28 height 32
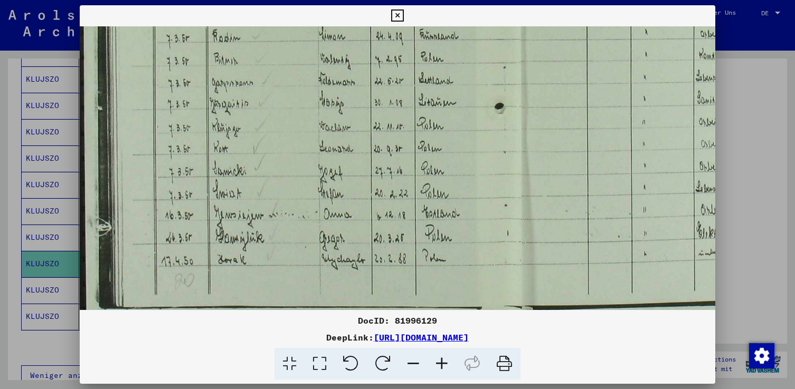
click at [441, 361] on icon at bounding box center [441, 364] width 28 height 32
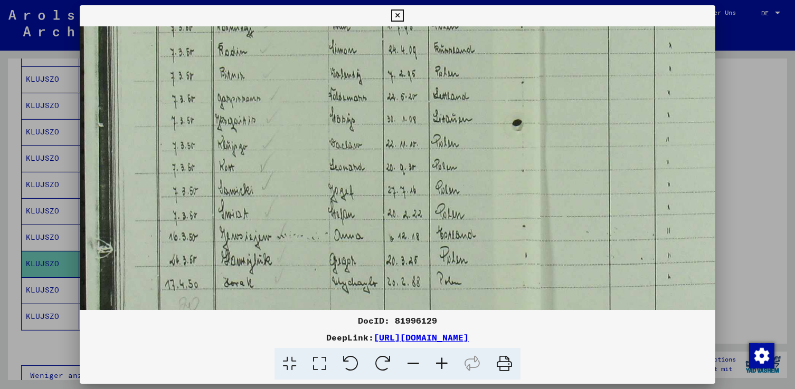
click at [441, 361] on icon at bounding box center [441, 364] width 28 height 32
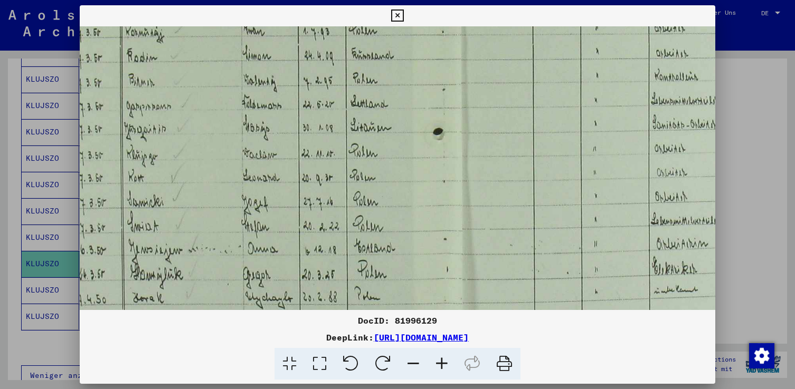
scroll to position [332, 267]
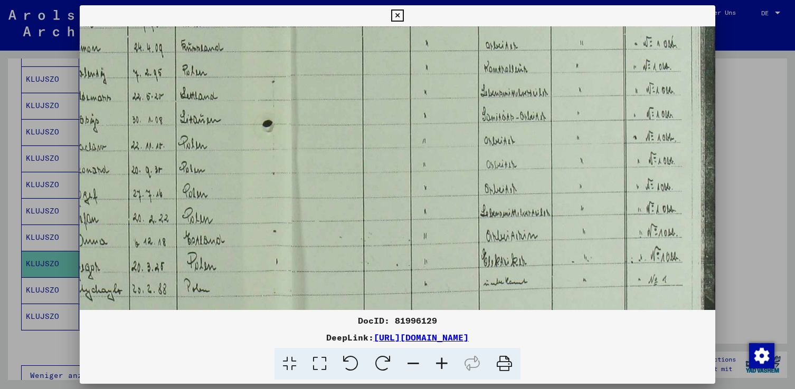
drag, startPoint x: 490, startPoint y: 202, endPoint x: 211, endPoint y: 190, distance: 279.9
click at [211, 190] on img at bounding box center [264, 34] width 903 height 680
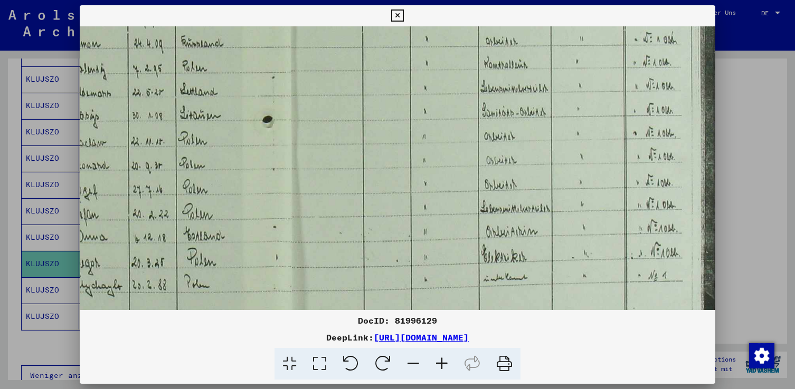
scroll to position [345, 267]
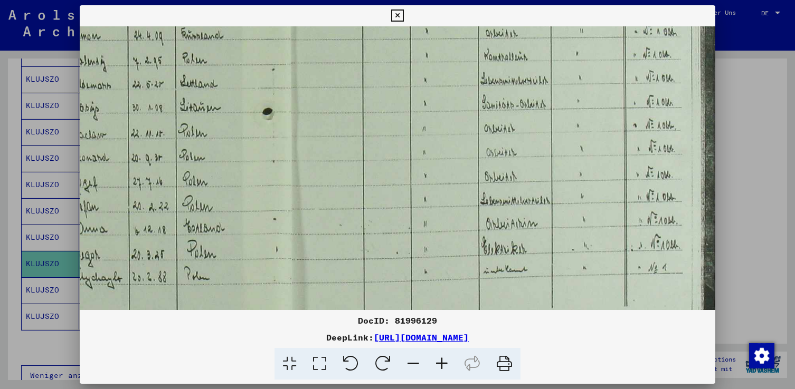
drag, startPoint x: 405, startPoint y: 197, endPoint x: 314, endPoint y: 192, distance: 91.4
click at [314, 192] on img at bounding box center [264, 22] width 903 height 680
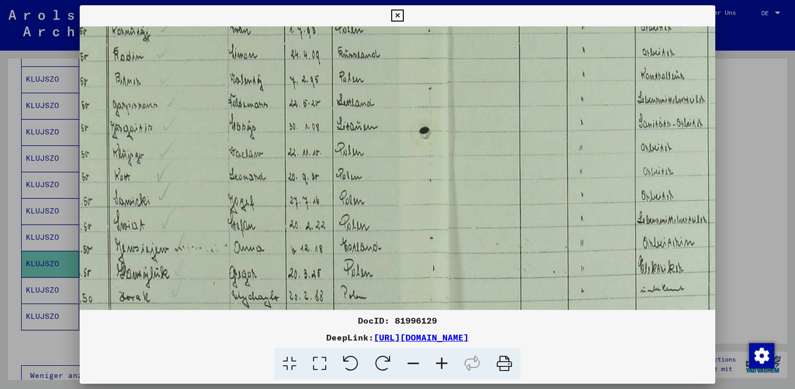
drag, startPoint x: 250, startPoint y: 192, endPoint x: 406, endPoint y: 211, distance: 157.9
click at [406, 211] on img at bounding box center [420, 41] width 903 height 680
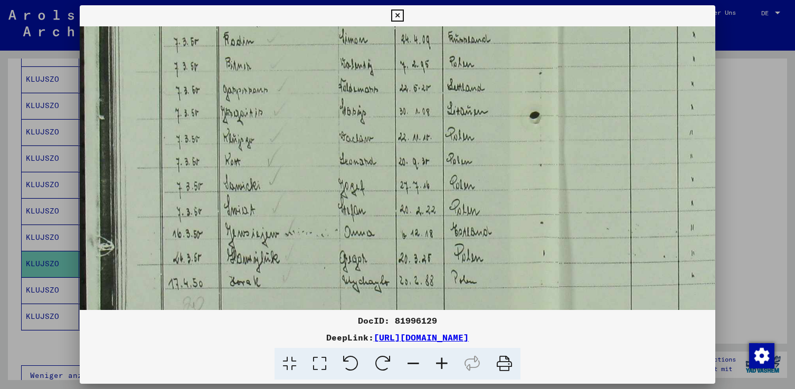
drag, startPoint x: 272, startPoint y: 209, endPoint x: 383, endPoint y: 196, distance: 111.7
click at [383, 196] on img at bounding box center [531, 26] width 903 height 680
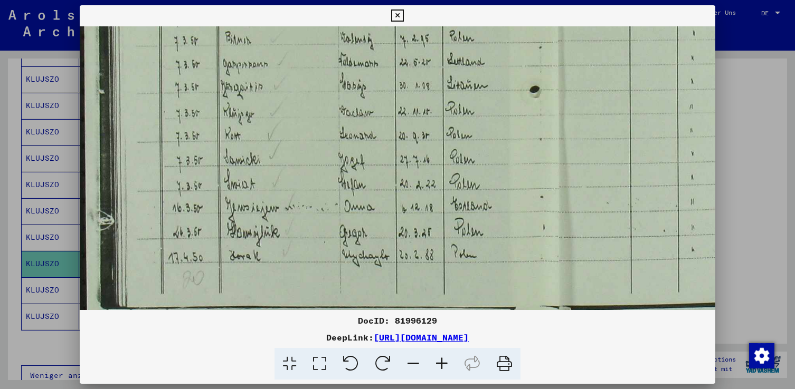
scroll to position [384, 0]
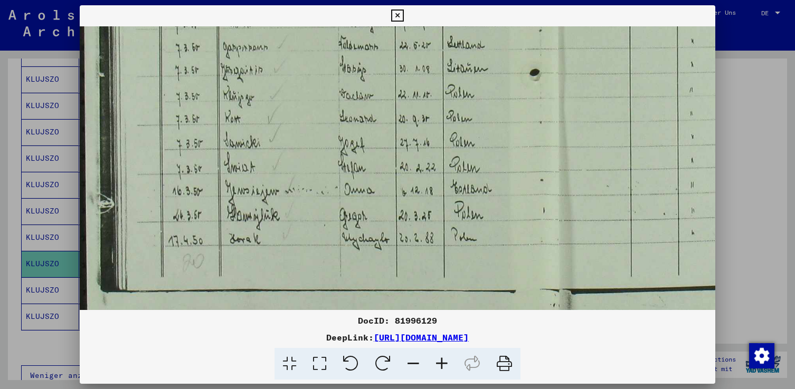
drag, startPoint x: 340, startPoint y: 235, endPoint x: 345, endPoint y: 193, distance: 43.0
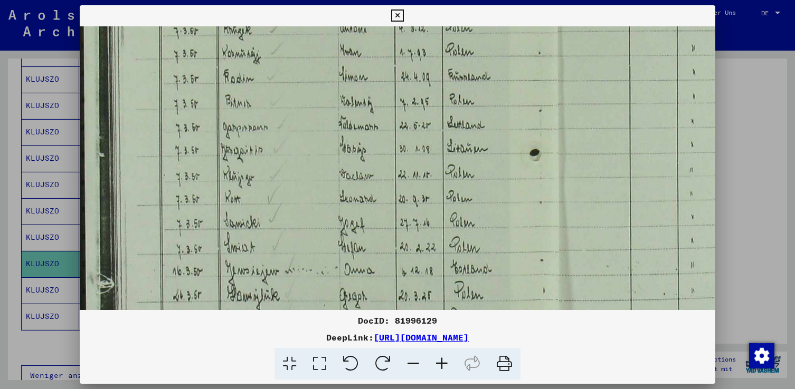
scroll to position [294, 0]
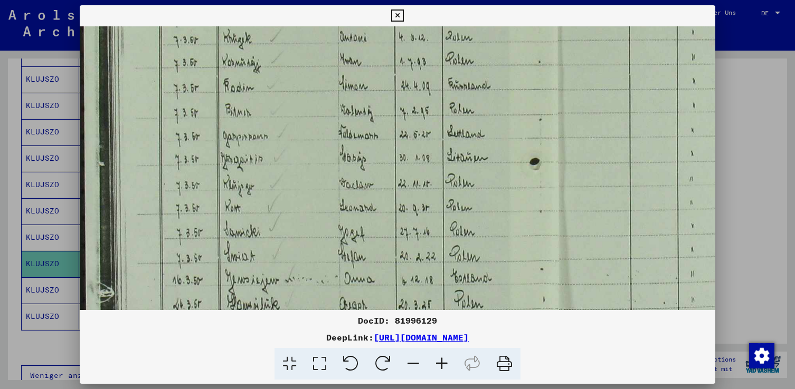
drag, startPoint x: 298, startPoint y: 139, endPoint x: 303, endPoint y: 230, distance: 90.9
click at [303, 229] on img at bounding box center [531, 72] width 903 height 680
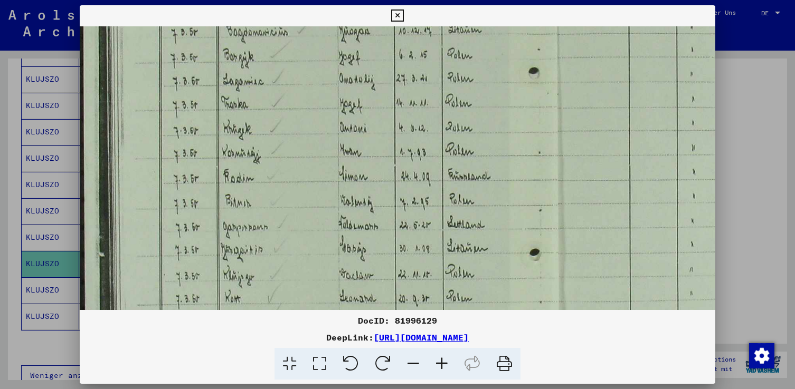
scroll to position [200, 0]
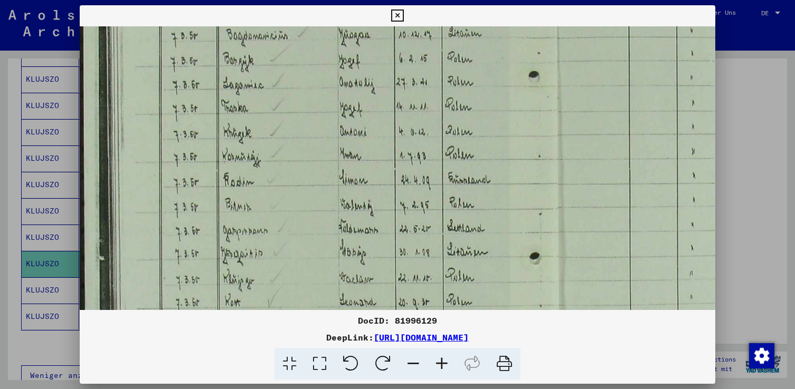
drag, startPoint x: 292, startPoint y: 178, endPoint x: 293, endPoint y: 272, distance: 93.9
click at [293, 272] on img at bounding box center [531, 166] width 903 height 680
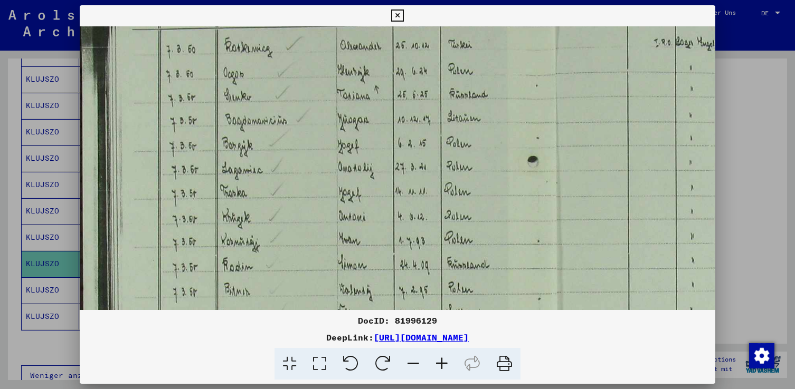
scroll to position [114, 1]
drag, startPoint x: 303, startPoint y: 173, endPoint x: 302, endPoint y: 259, distance: 86.0
click at [302, 259] on img at bounding box center [530, 252] width 903 height 680
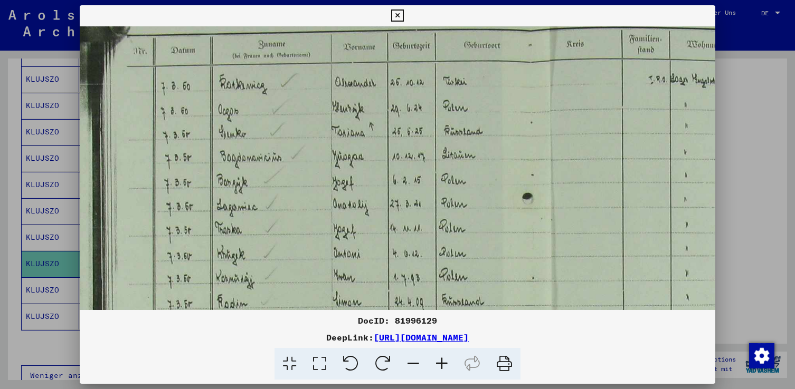
scroll to position [68, 8]
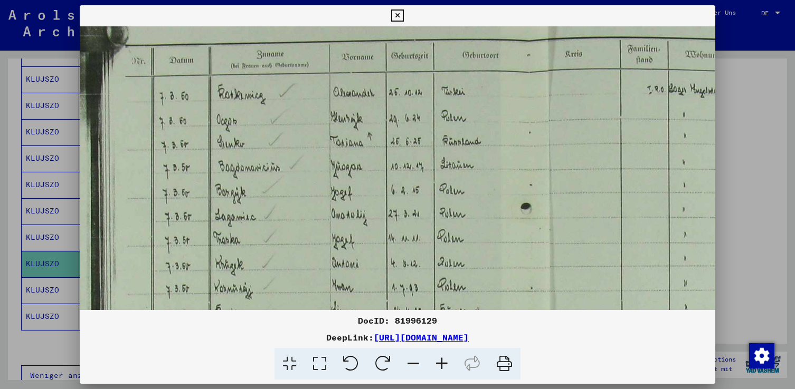
drag, startPoint x: 299, startPoint y: 224, endPoint x: 292, endPoint y: 270, distance: 46.4
click at [292, 270] on img at bounding box center [523, 298] width 903 height 680
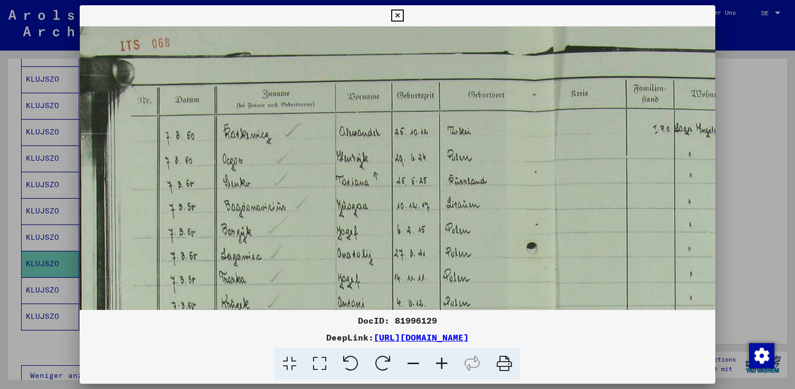
scroll to position [27, 2]
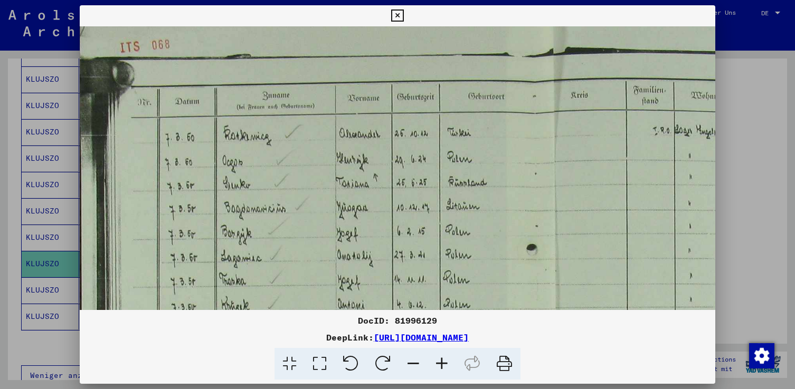
drag, startPoint x: 292, startPoint y: 208, endPoint x: 298, endPoint y: 249, distance: 41.6
click at [298, 249] on img at bounding box center [529, 339] width 903 height 680
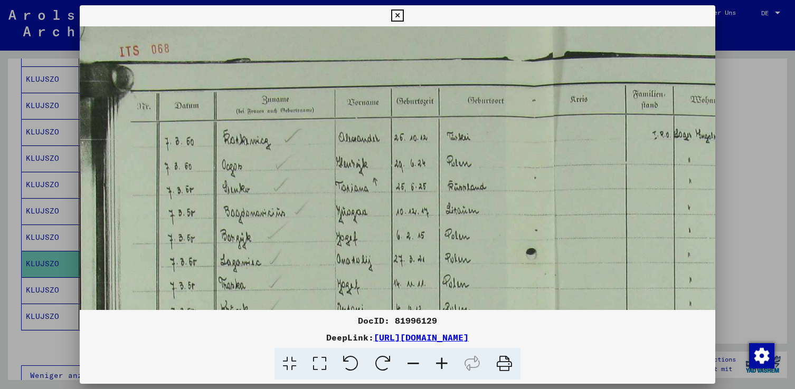
scroll to position [22, 3]
click at [300, 192] on img at bounding box center [528, 344] width 903 height 680
click at [400, 15] on icon at bounding box center [397, 15] width 12 height 13
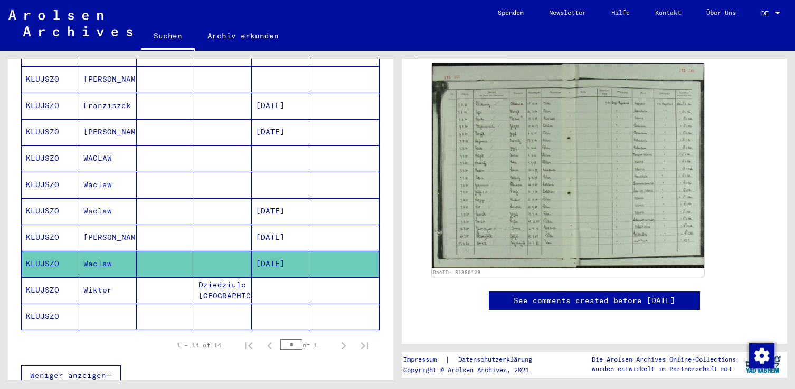
scroll to position [264, 0]
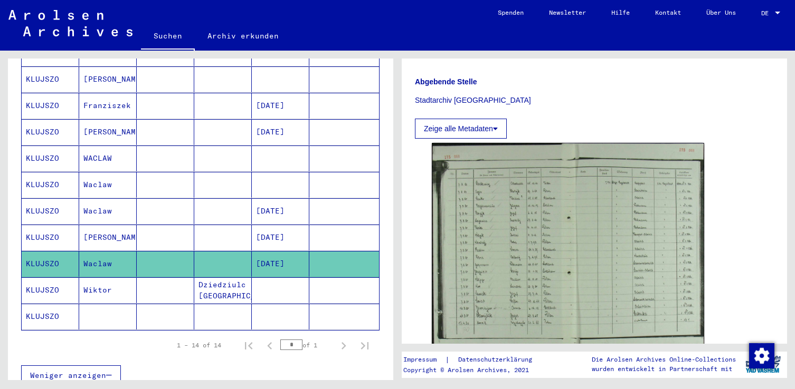
click at [116, 256] on mat-cell "Waclaw" at bounding box center [108, 264] width 58 height 26
click at [117, 233] on mat-cell "[PERSON_NAME]" at bounding box center [108, 238] width 58 height 26
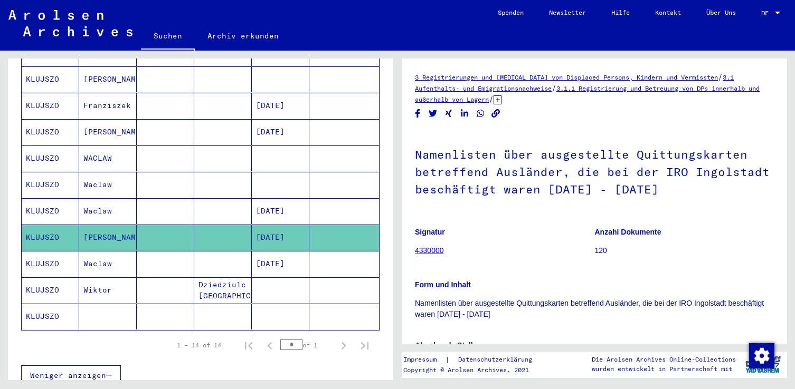
click at [114, 227] on mat-cell "[PERSON_NAME]" at bounding box center [108, 238] width 58 height 26
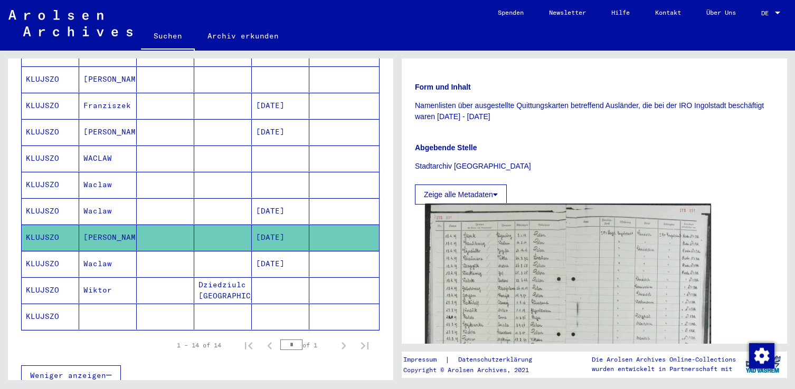
scroll to position [317, 0]
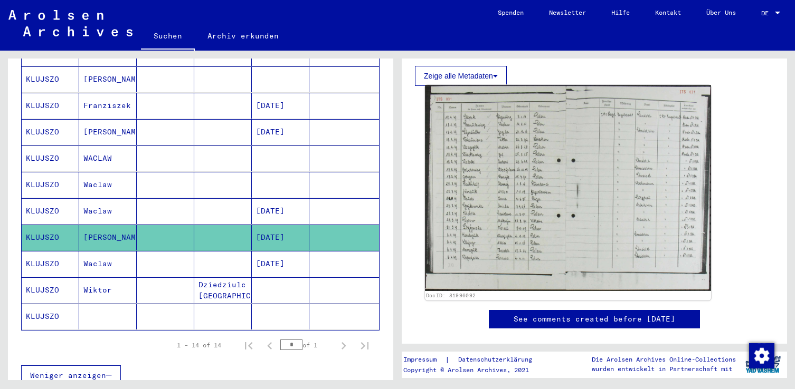
click at [508, 205] on img at bounding box center [568, 188] width 286 height 206
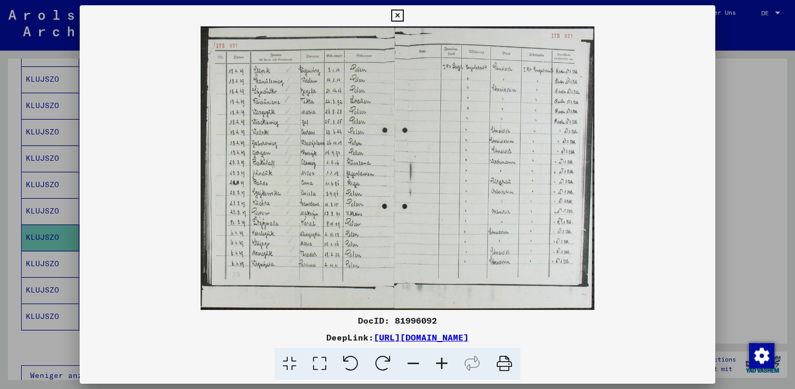
click at [442, 364] on icon at bounding box center [441, 364] width 28 height 32
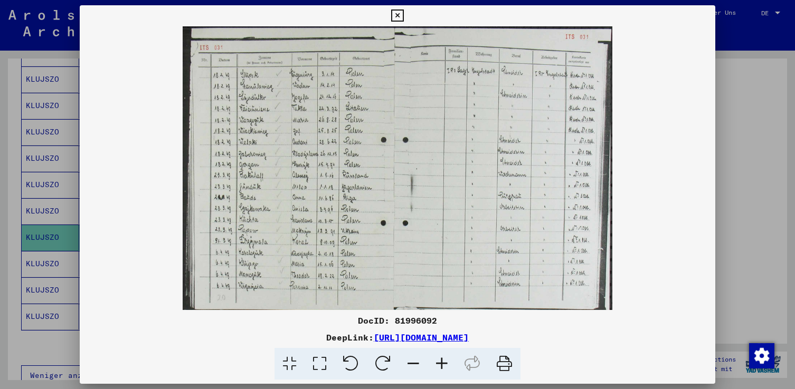
click at [442, 364] on icon at bounding box center [441, 364] width 28 height 32
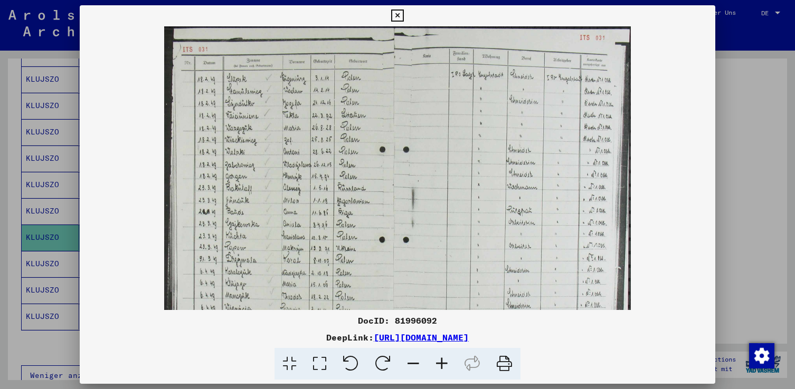
click at [442, 364] on icon at bounding box center [441, 364] width 28 height 32
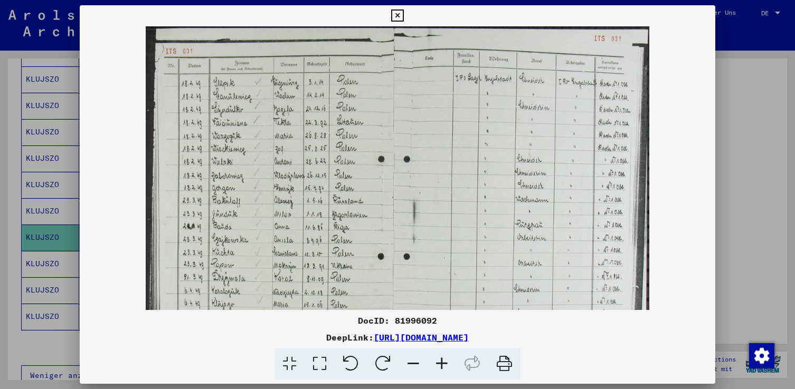
click at [442, 364] on icon at bounding box center [441, 364] width 28 height 32
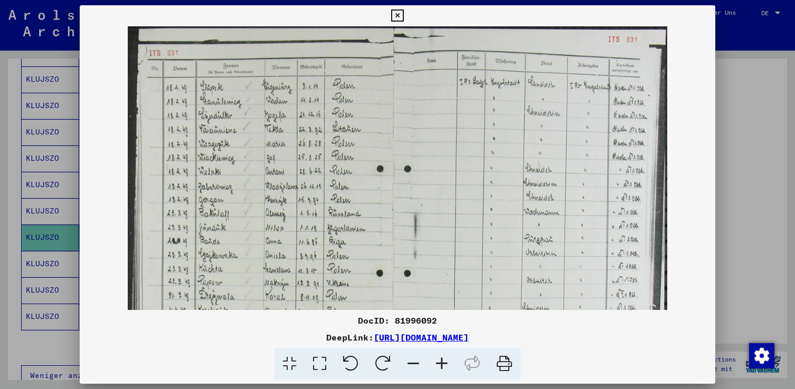
click at [442, 364] on icon at bounding box center [441, 364] width 28 height 32
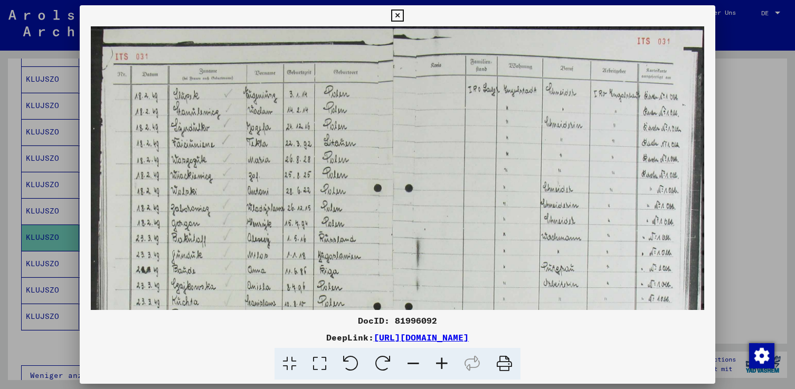
click at [442, 364] on icon at bounding box center [441, 364] width 28 height 32
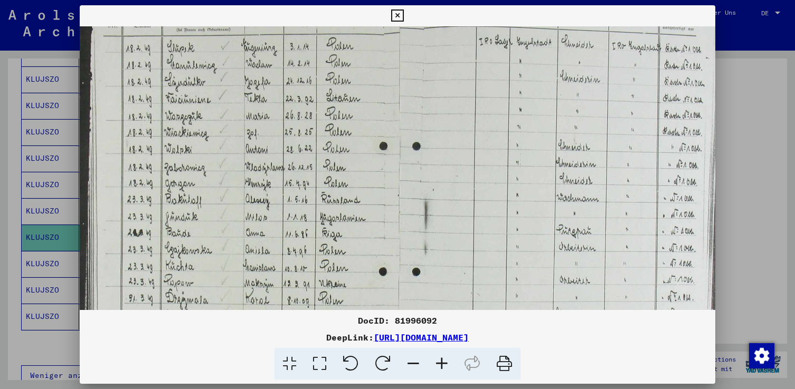
scroll to position [56, 0]
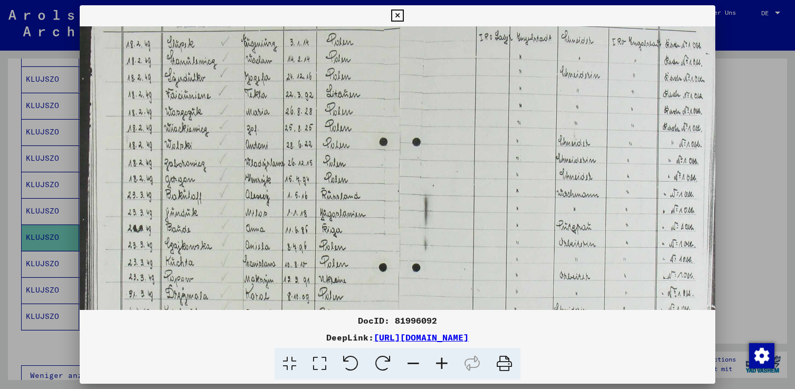
drag, startPoint x: 196, startPoint y: 277, endPoint x: 203, endPoint y: 221, distance: 56.4
click at [203, 221] on img at bounding box center [405, 204] width 650 height 469
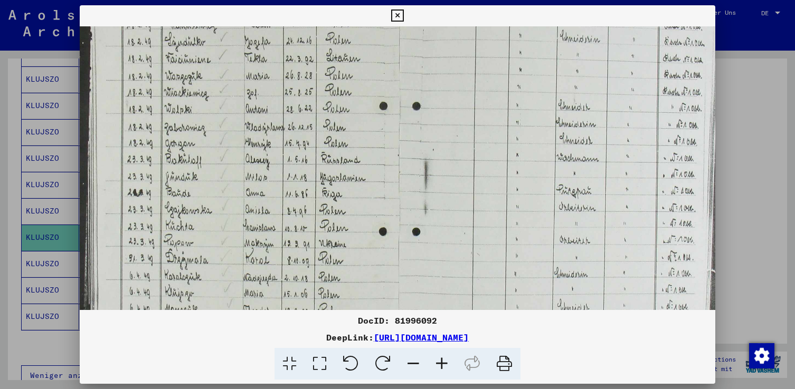
scroll to position [112, 0]
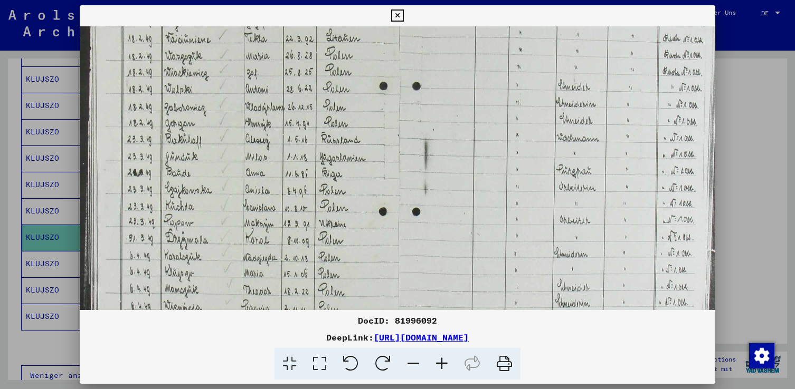
drag, startPoint x: 211, startPoint y: 270, endPoint x: 215, endPoint y: 225, distance: 44.5
click at [215, 225] on img at bounding box center [405, 149] width 650 height 469
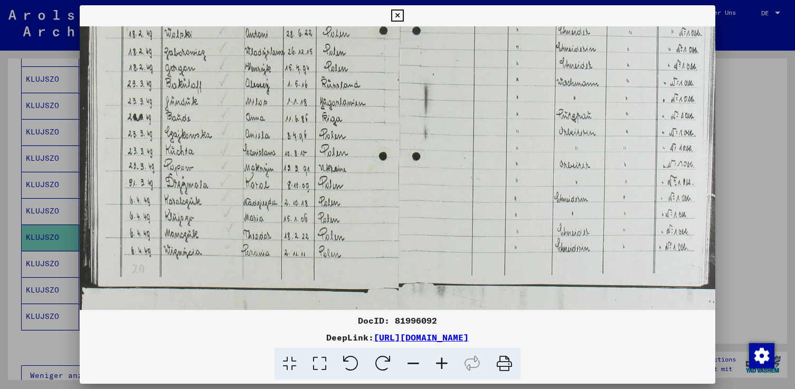
scroll to position [168, 0]
drag, startPoint x: 223, startPoint y: 280, endPoint x: 236, endPoint y: 224, distance: 57.3
click at [236, 224] on img at bounding box center [405, 93] width 650 height 469
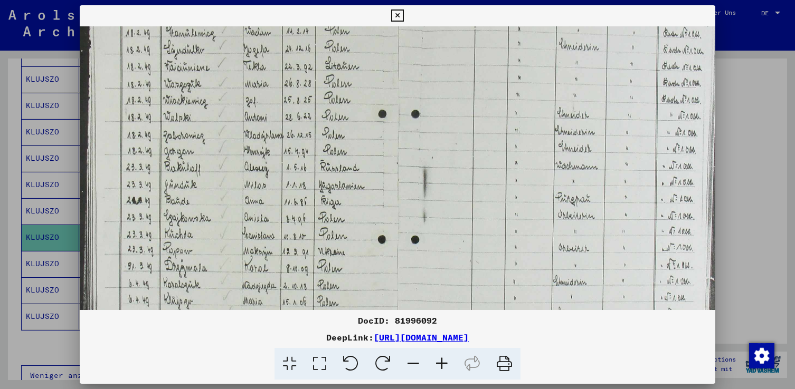
scroll to position [83, 1]
drag, startPoint x: 226, startPoint y: 176, endPoint x: 225, endPoint y: 261, distance: 85.0
click at [225, 261] on img at bounding box center [404, 178] width 650 height 469
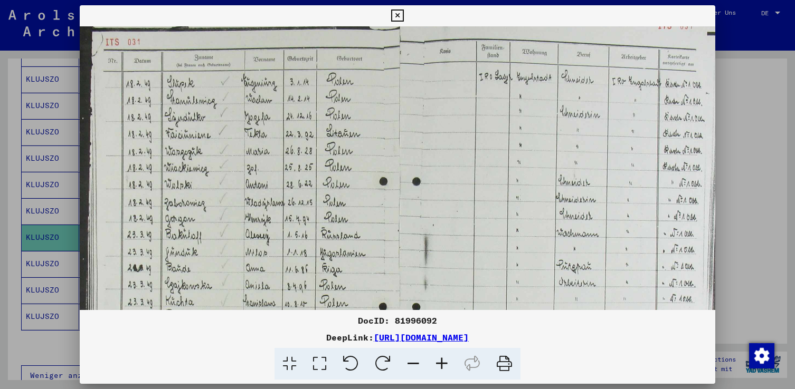
scroll to position [15, 0]
drag, startPoint x: 231, startPoint y: 173, endPoint x: 240, endPoint y: 241, distance: 68.1
click at [240, 241] on img at bounding box center [405, 245] width 650 height 469
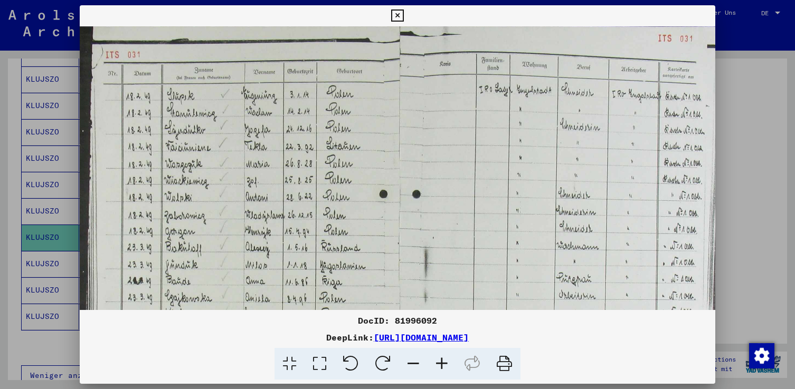
scroll to position [0, 0]
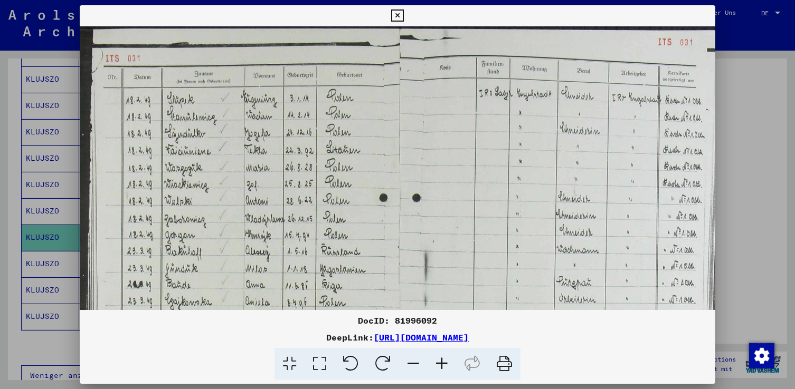
drag, startPoint x: 238, startPoint y: 168, endPoint x: 240, endPoint y: 191, distance: 23.3
click at [240, 191] on img at bounding box center [405, 260] width 650 height 469
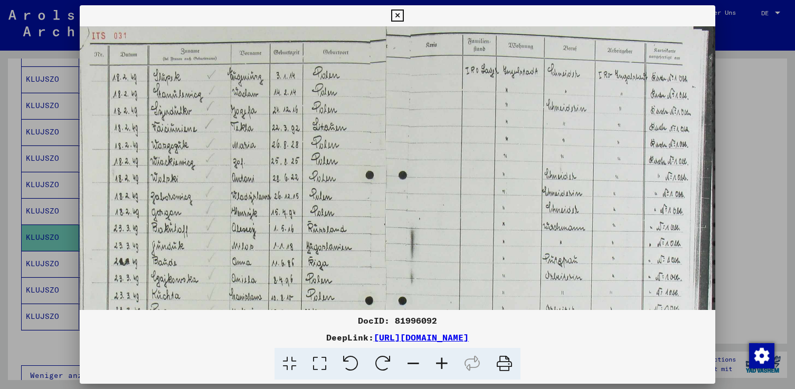
scroll to position [12, 14]
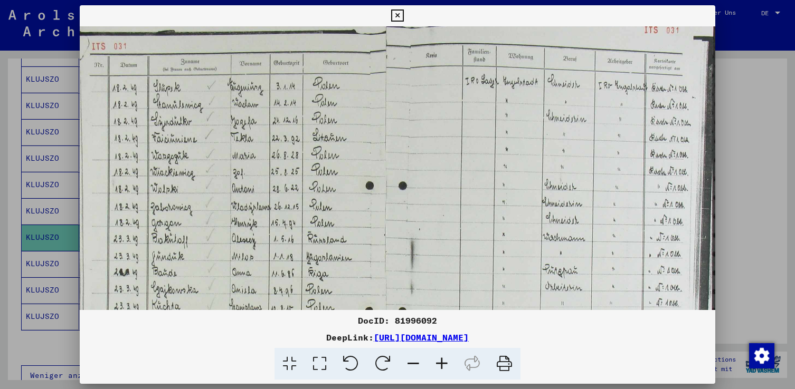
drag, startPoint x: 438, startPoint y: 192, endPoint x: 388, endPoint y: 181, distance: 51.3
click at [388, 182] on img at bounding box center [391, 248] width 650 height 469
click at [394, 16] on icon at bounding box center [397, 15] width 12 height 13
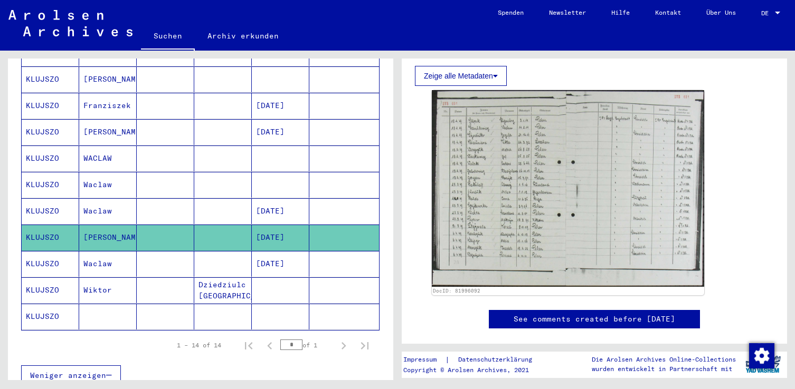
click at [107, 202] on mat-cell "Waclaw" at bounding box center [108, 211] width 58 height 26
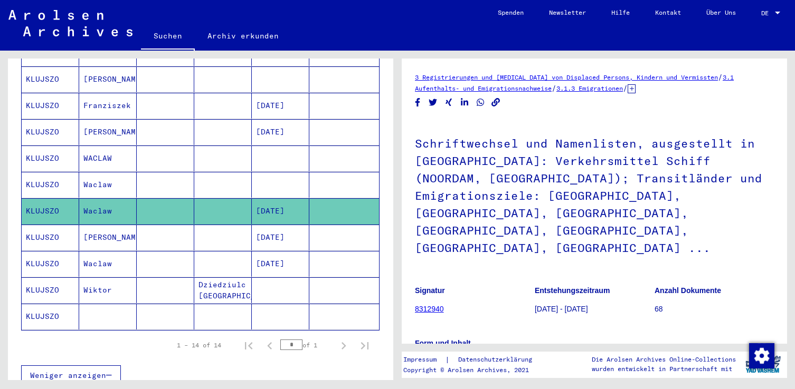
click at [110, 202] on mat-cell "Waclaw" at bounding box center [108, 211] width 58 height 26
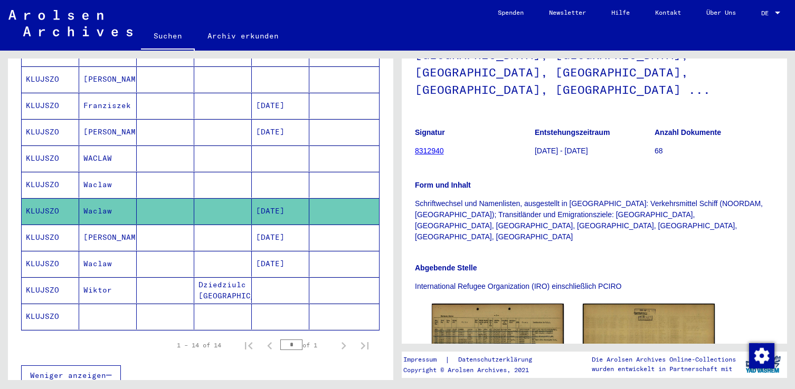
scroll to position [211, 0]
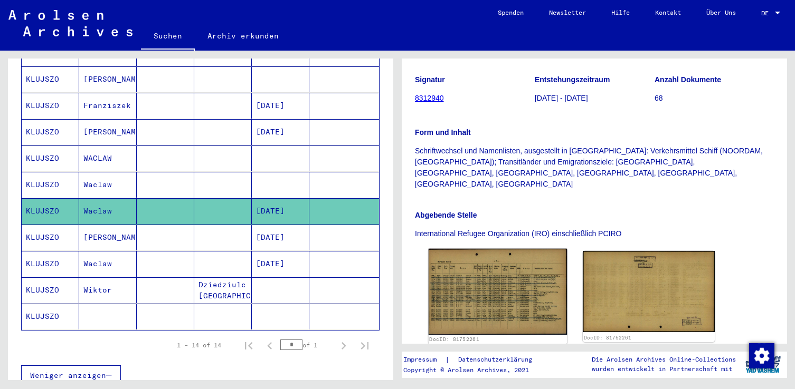
click at [467, 265] on img at bounding box center [497, 292] width 139 height 87
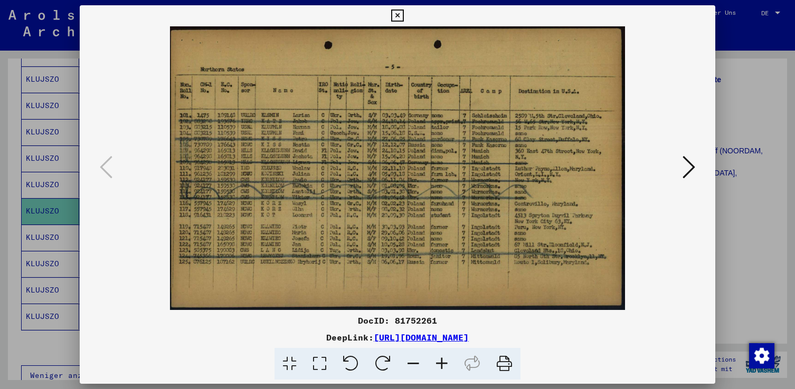
click at [444, 361] on icon at bounding box center [441, 364] width 28 height 32
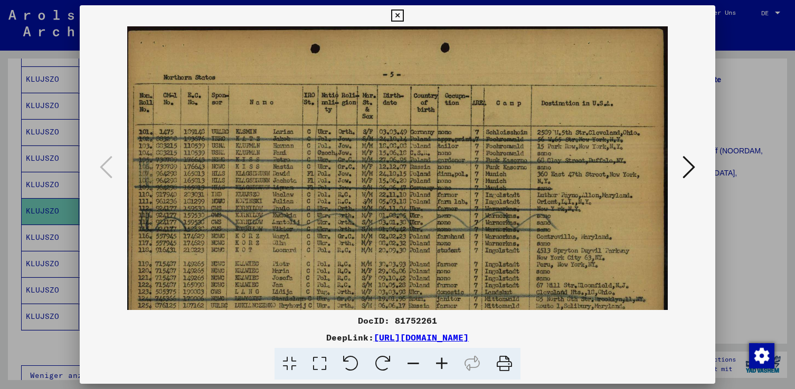
click at [444, 361] on icon at bounding box center [441, 364] width 28 height 32
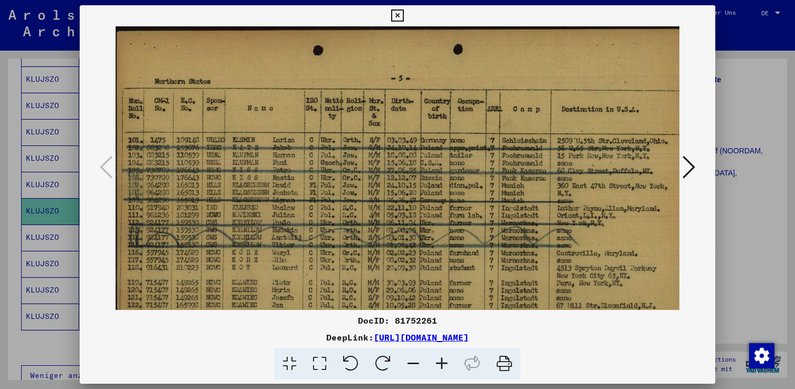
click at [441, 365] on icon at bounding box center [441, 364] width 28 height 32
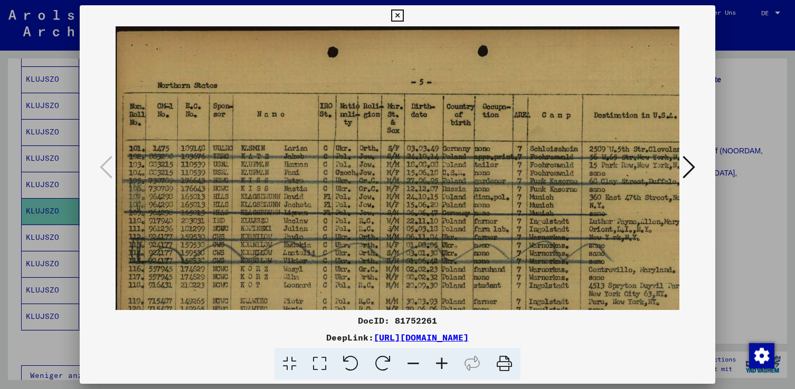
click at [441, 365] on icon at bounding box center [441, 364] width 28 height 32
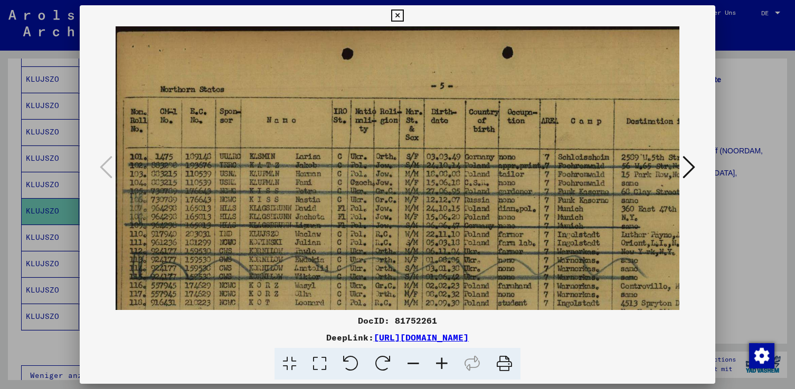
click at [441, 365] on icon at bounding box center [441, 364] width 28 height 32
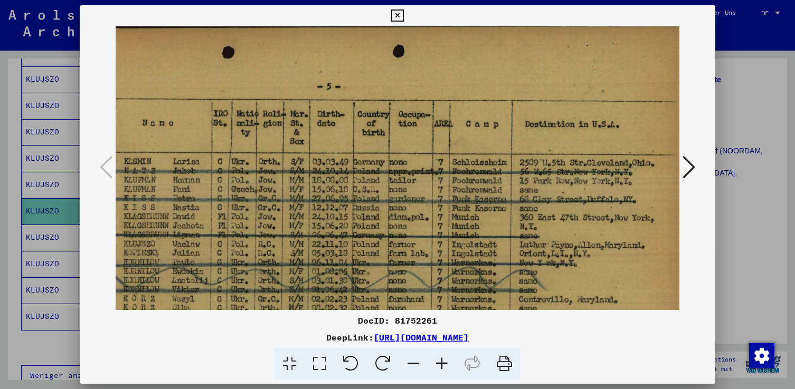
scroll to position [3, 145]
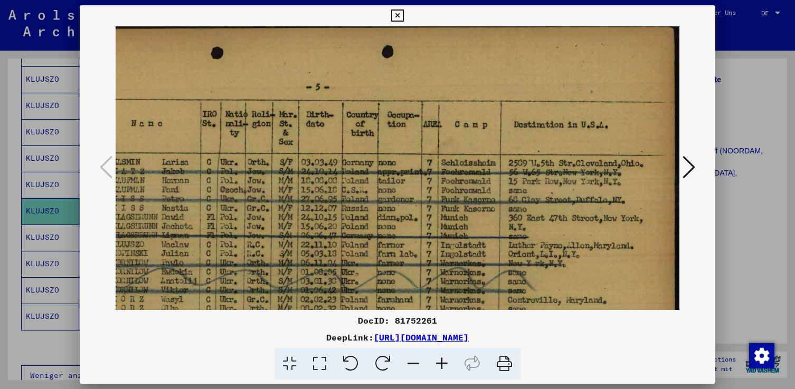
drag, startPoint x: 570, startPoint y: 256, endPoint x: 417, endPoint y: 254, distance: 153.0
click at [417, 254] on img at bounding box center [324, 245] width 709 height 442
click at [690, 168] on icon at bounding box center [688, 167] width 13 height 25
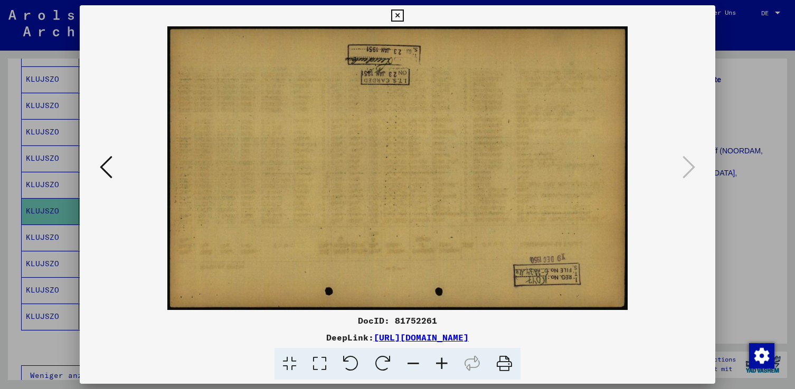
click at [103, 175] on icon at bounding box center [106, 167] width 13 height 25
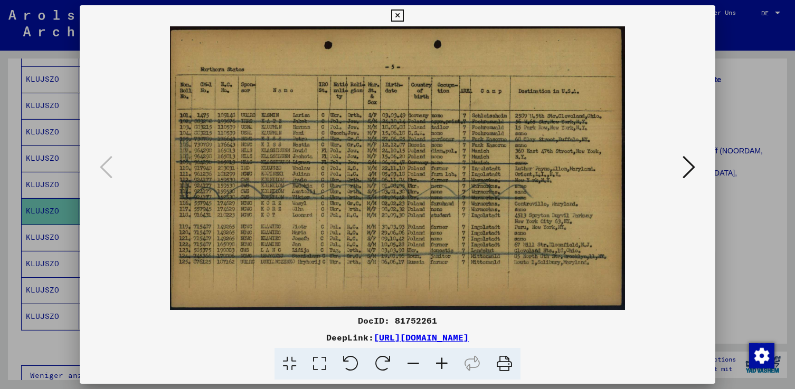
click at [394, 15] on icon at bounding box center [397, 15] width 12 height 13
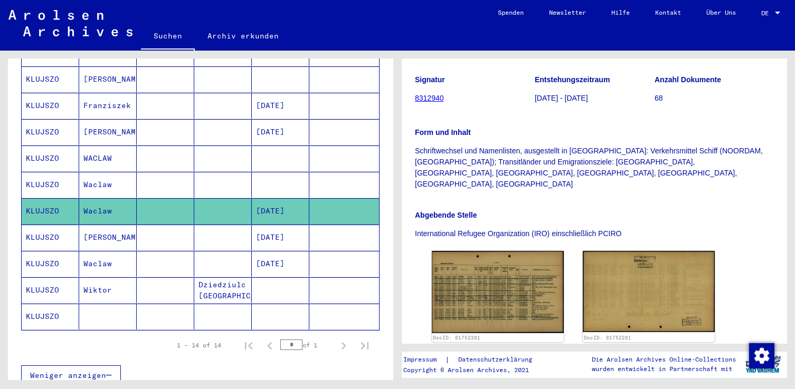
click at [44, 172] on mat-cell "KLUJSZO" at bounding box center [51, 185] width 58 height 26
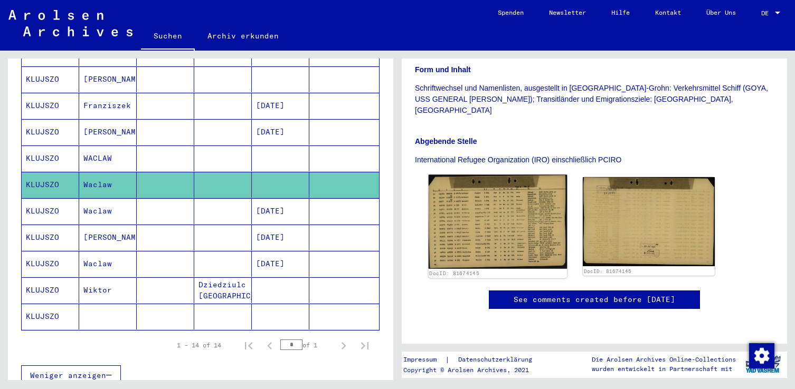
scroll to position [264, 0]
click at [493, 180] on img at bounding box center [497, 222] width 139 height 94
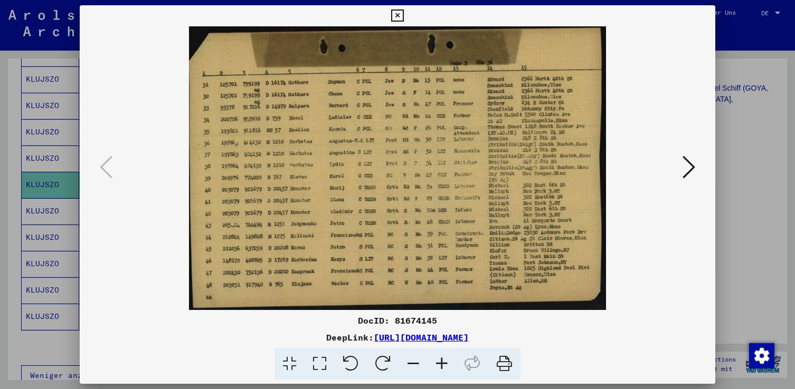
click at [440, 365] on icon at bounding box center [441, 364] width 28 height 32
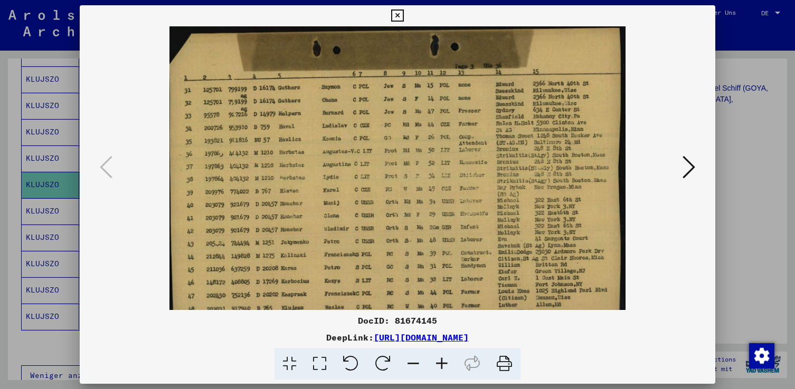
click at [440, 365] on icon at bounding box center [441, 364] width 28 height 32
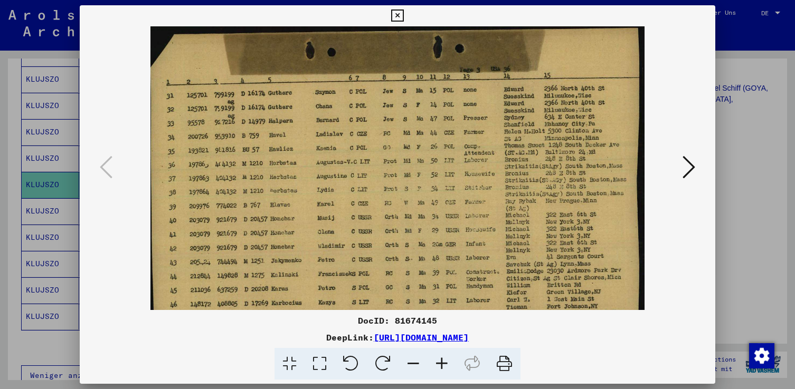
click at [440, 365] on icon at bounding box center [441, 364] width 28 height 32
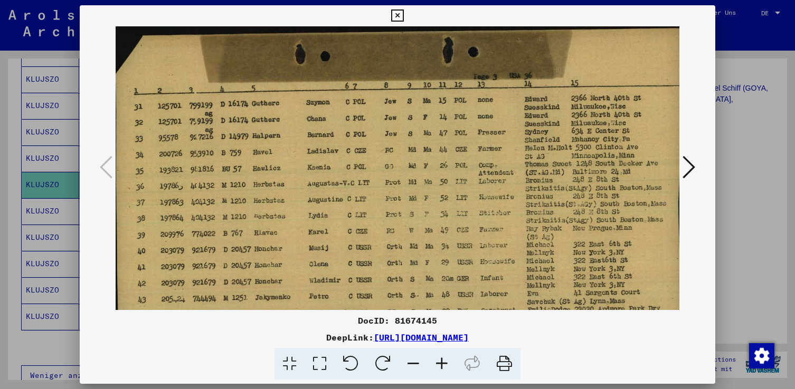
click at [440, 365] on icon at bounding box center [441, 364] width 28 height 32
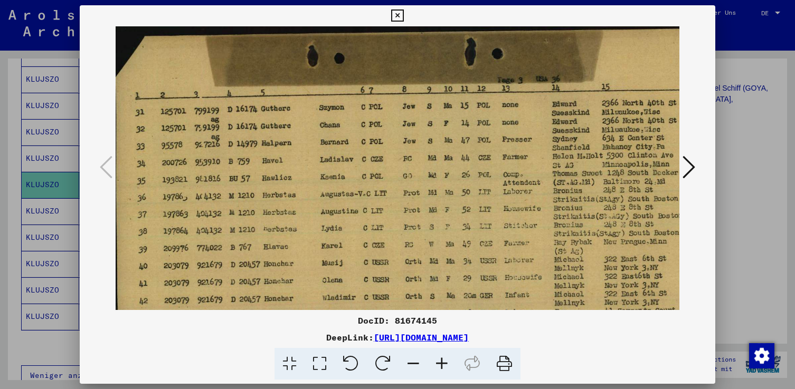
click at [440, 367] on icon at bounding box center [441, 364] width 28 height 32
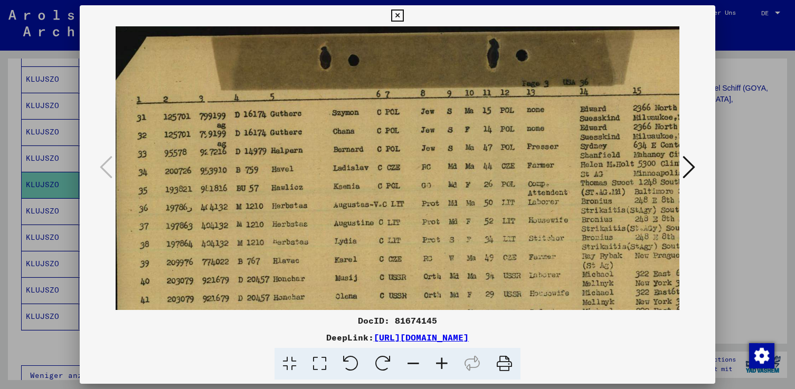
click at [440, 367] on icon at bounding box center [441, 364] width 28 height 32
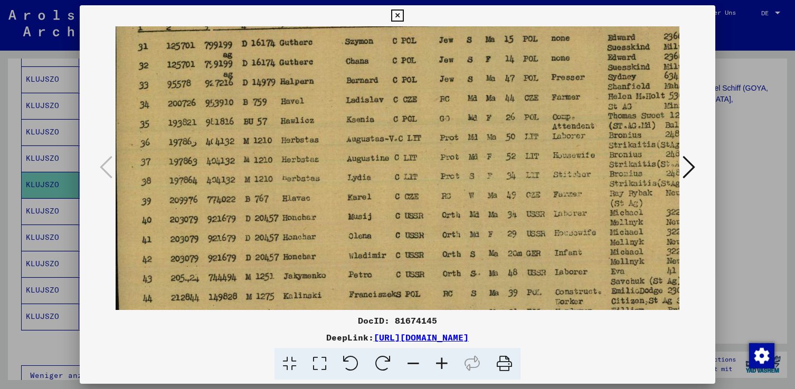
drag, startPoint x: 428, startPoint y: 275, endPoint x: 434, endPoint y: 198, distance: 77.3
click at [434, 198] on img at bounding box center [460, 184] width 688 height 469
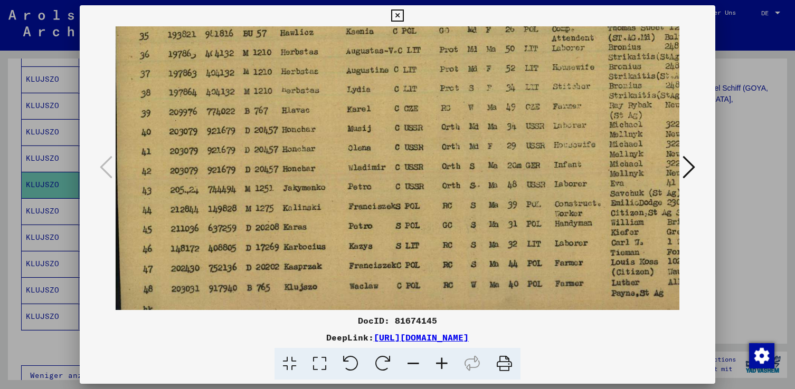
drag, startPoint x: 436, startPoint y: 209, endPoint x: 436, endPoint y: 182, distance: 27.4
click at [436, 182] on img at bounding box center [459, 96] width 688 height 469
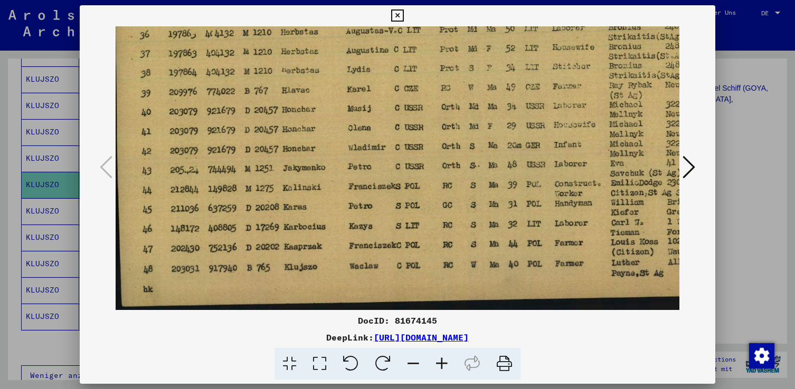
scroll to position [185, 1]
drag, startPoint x: 420, startPoint y: 259, endPoint x: 419, endPoint y: 232, distance: 26.9
click at [419, 232] on img at bounding box center [458, 76] width 688 height 469
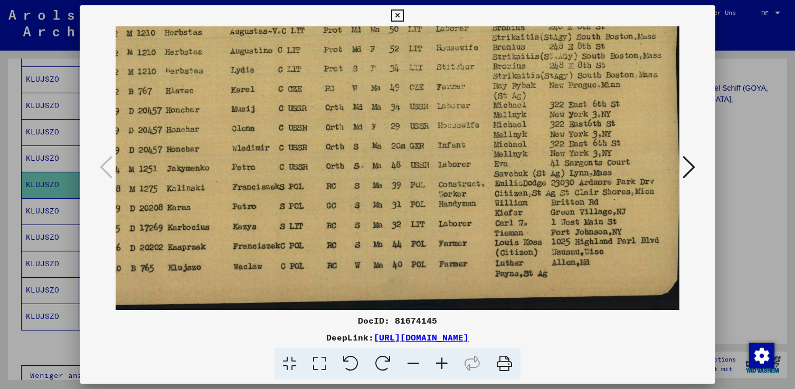
scroll to position [185, 124]
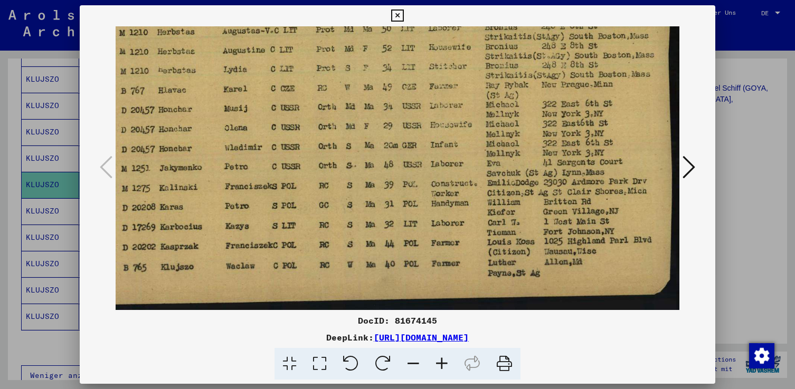
drag, startPoint x: 530, startPoint y: 280, endPoint x: 380, endPoint y: 272, distance: 150.6
click at [380, 272] on img at bounding box center [336, 76] width 688 height 469
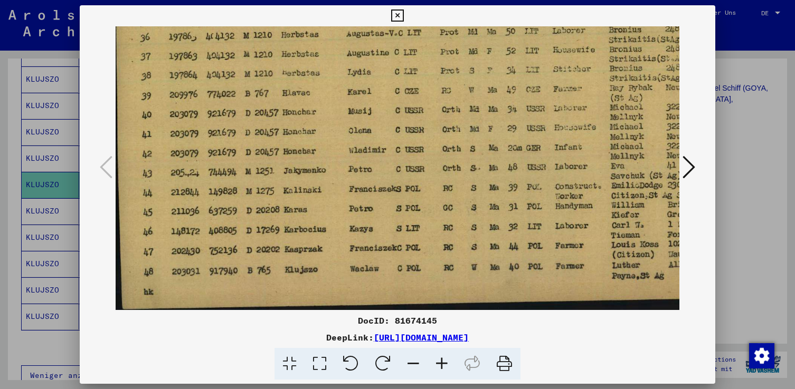
scroll to position [183, 0]
drag, startPoint x: 294, startPoint y: 271, endPoint x: 458, endPoint y: 273, distance: 163.6
click at [458, 273] on img at bounding box center [460, 78] width 688 height 469
click at [397, 13] on icon at bounding box center [397, 15] width 12 height 13
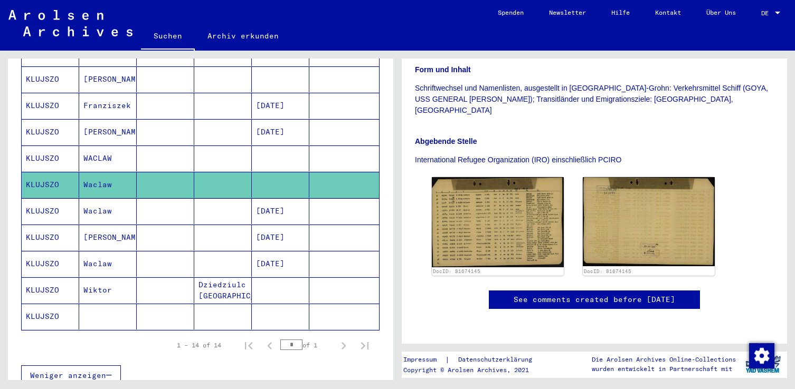
click at [117, 149] on mat-cell "WACLAW" at bounding box center [108, 159] width 58 height 26
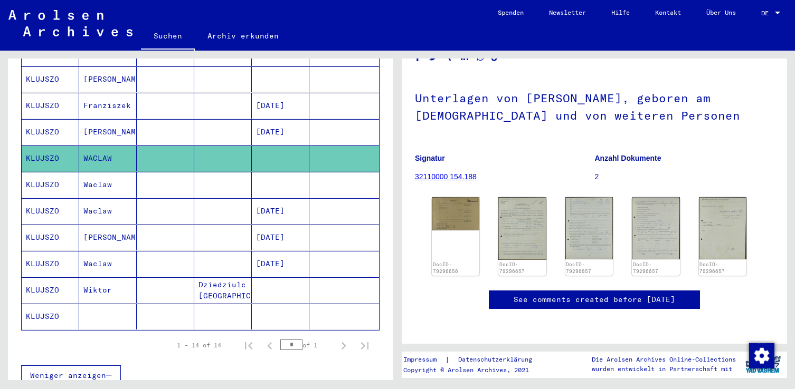
scroll to position [106, 0]
click at [454, 195] on img at bounding box center [456, 212] width 50 height 35
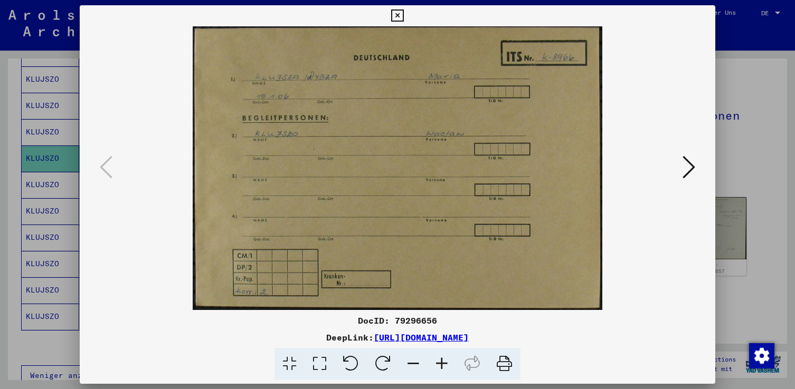
click at [440, 361] on icon at bounding box center [441, 364] width 28 height 32
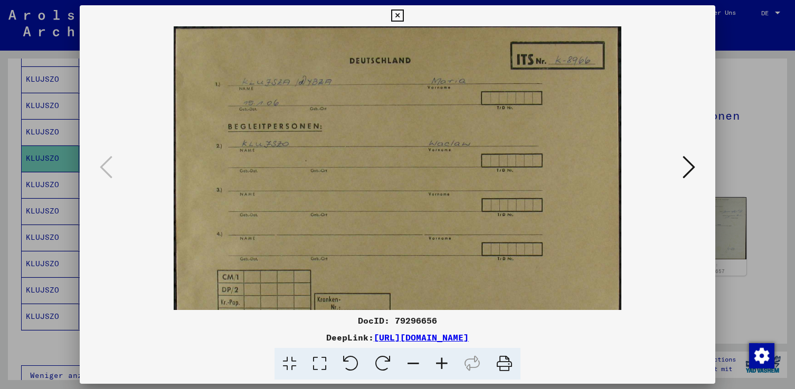
click at [440, 361] on icon at bounding box center [441, 364] width 28 height 32
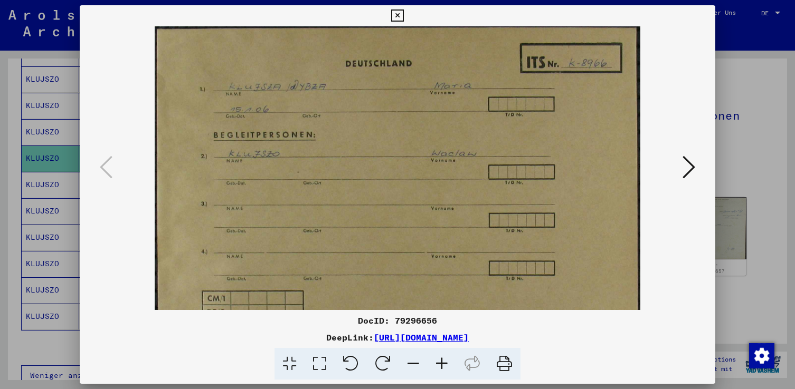
click at [440, 361] on icon at bounding box center [441, 364] width 28 height 32
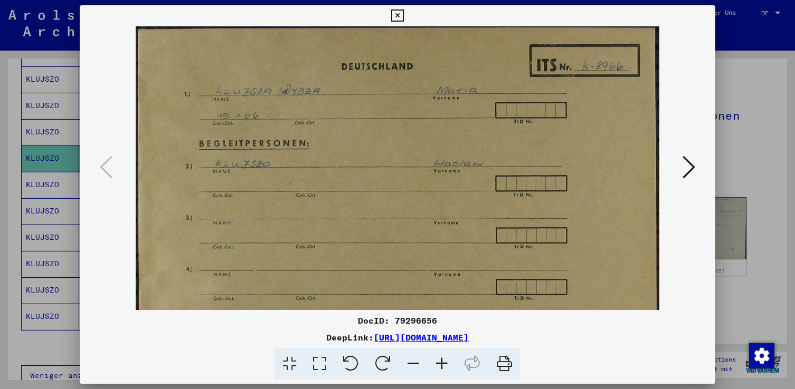
click at [692, 165] on icon at bounding box center [688, 167] width 13 height 25
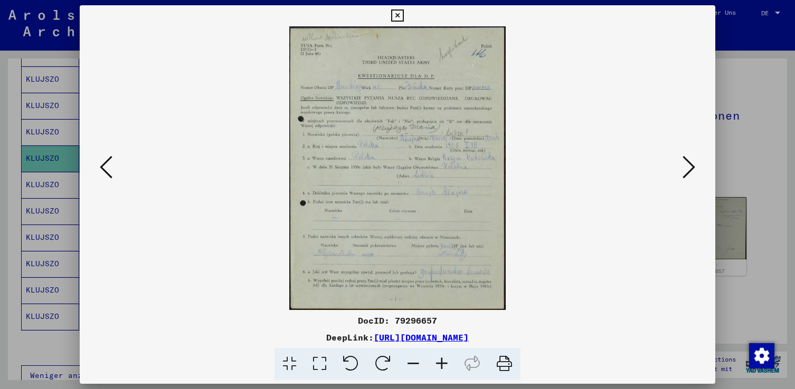
click at [441, 362] on icon at bounding box center [441, 364] width 28 height 32
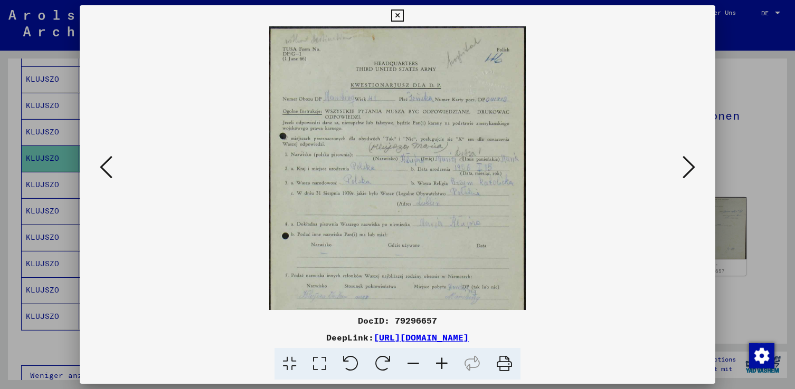
click at [441, 362] on icon at bounding box center [441, 364] width 28 height 32
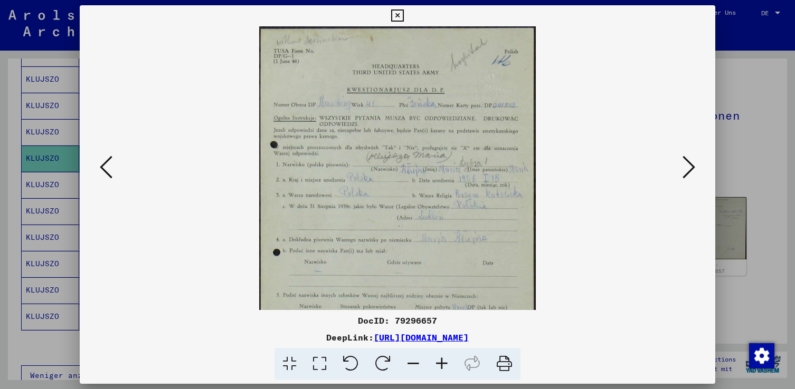
click at [441, 362] on icon at bounding box center [441, 364] width 28 height 32
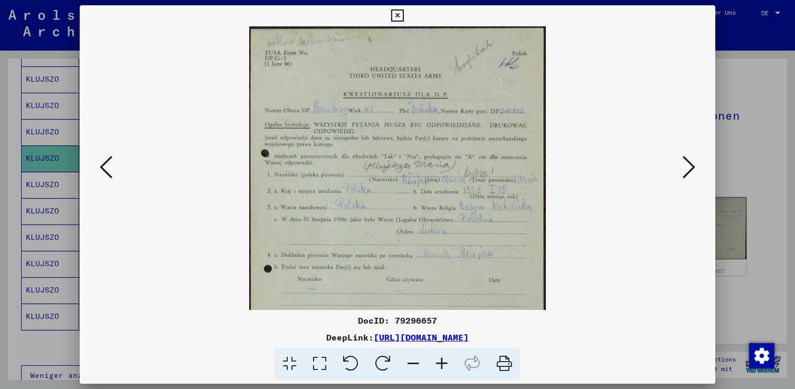
click at [441, 362] on icon at bounding box center [441, 364] width 28 height 32
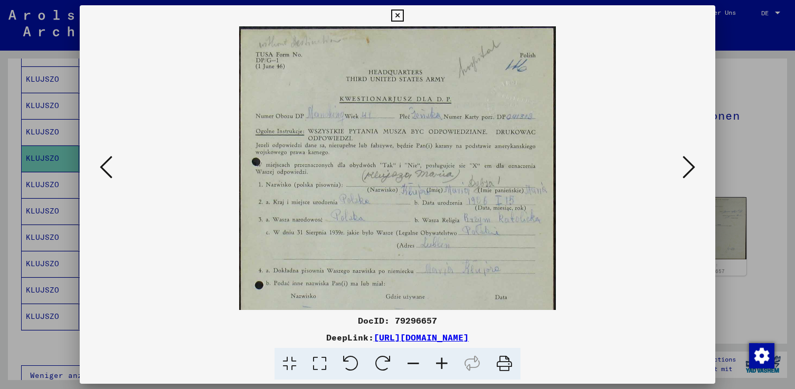
click at [441, 362] on icon at bounding box center [441, 364] width 28 height 32
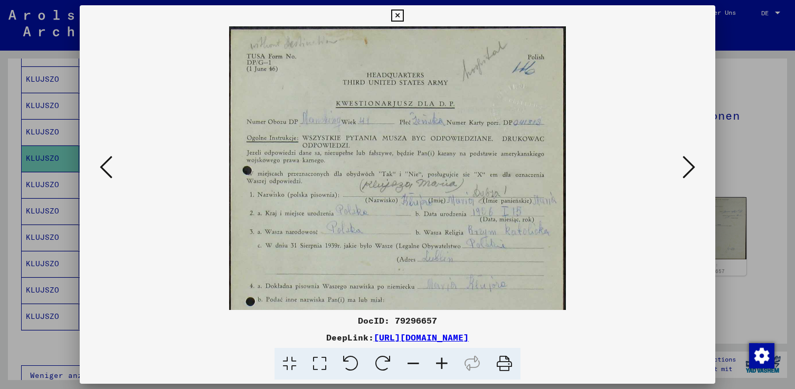
click at [440, 361] on icon at bounding box center [441, 364] width 28 height 32
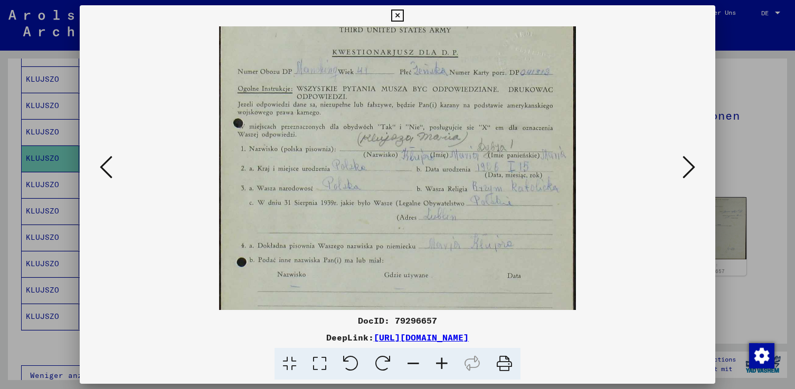
drag, startPoint x: 367, startPoint y: 274, endPoint x: 365, endPoint y: 217, distance: 56.5
click at [365, 218] on img at bounding box center [397, 204] width 356 height 469
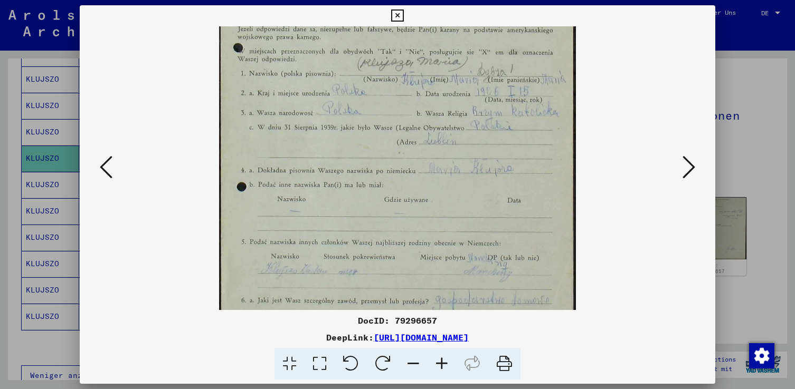
scroll to position [133, 0]
drag, startPoint x: 354, startPoint y: 273, endPoint x: 368, endPoint y: 196, distance: 78.4
click at [368, 196] on img at bounding box center [397, 127] width 356 height 469
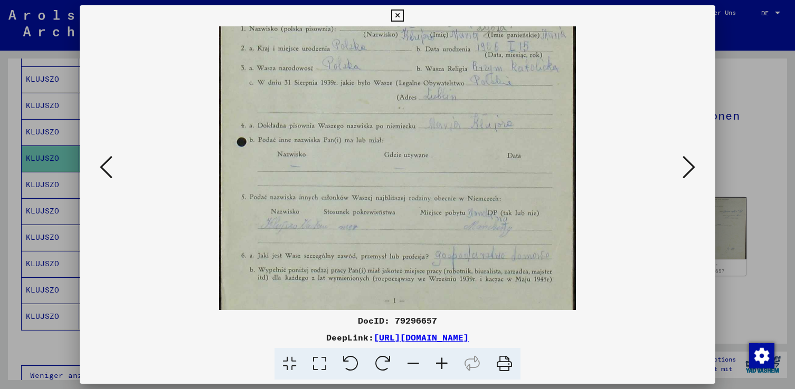
scroll to position [182, 0]
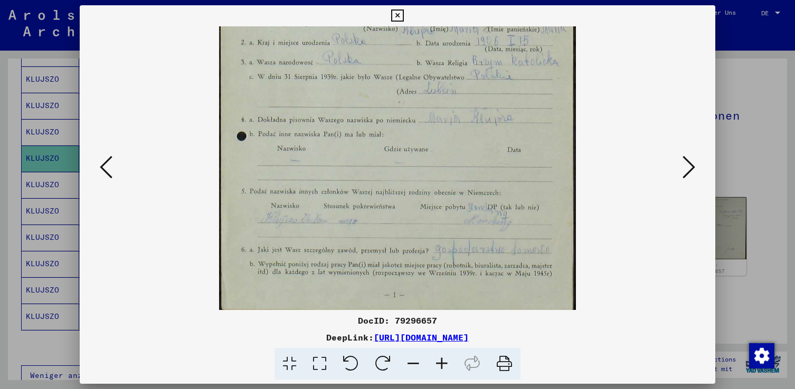
drag, startPoint x: 393, startPoint y: 282, endPoint x: 395, endPoint y: 233, distance: 49.1
click at [395, 233] on img at bounding box center [397, 78] width 356 height 469
click at [439, 364] on icon at bounding box center [441, 364] width 28 height 32
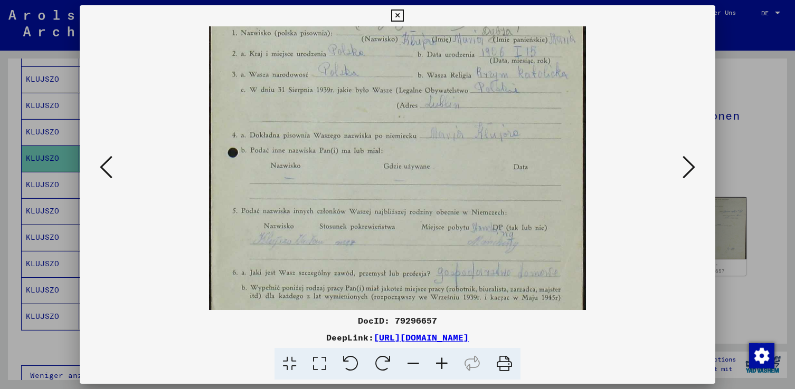
click at [438, 364] on icon at bounding box center [441, 364] width 28 height 32
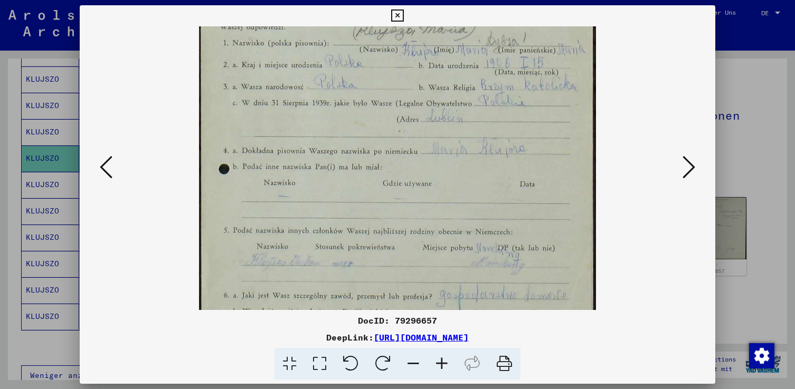
click at [438, 364] on icon at bounding box center [441, 364] width 28 height 32
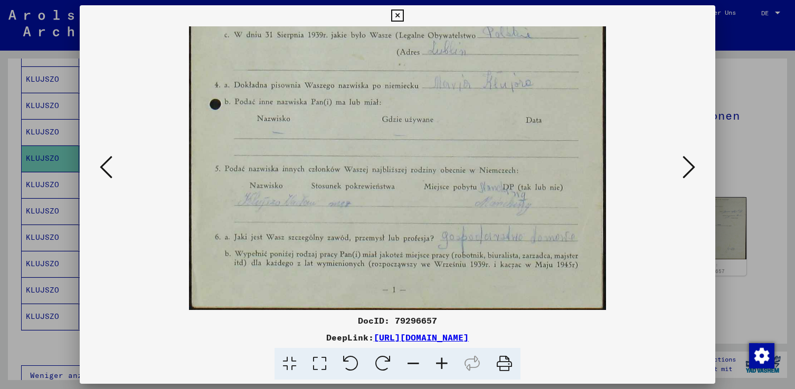
scroll to position [264, 0]
drag, startPoint x: 400, startPoint y: 292, endPoint x: 400, endPoint y: 209, distance: 82.8
click at [400, 209] on img at bounding box center [397, 37] width 416 height 548
drag, startPoint x: 336, startPoint y: 266, endPoint x: 335, endPoint y: 258, distance: 8.0
click at [335, 260] on img at bounding box center [397, 37] width 416 height 548
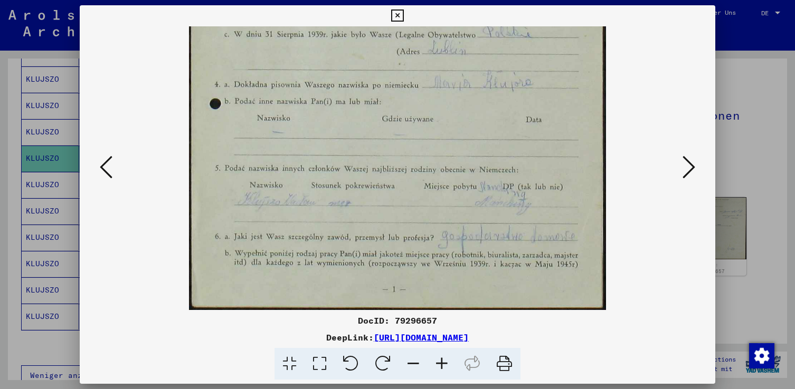
click at [689, 169] on icon at bounding box center [688, 167] width 13 height 25
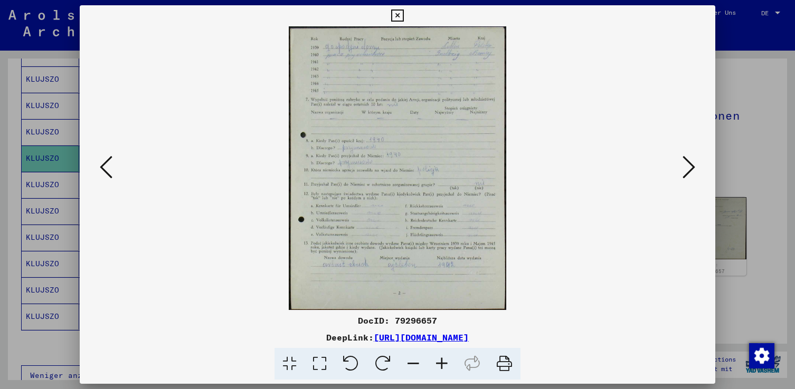
click at [443, 366] on icon at bounding box center [441, 364] width 28 height 32
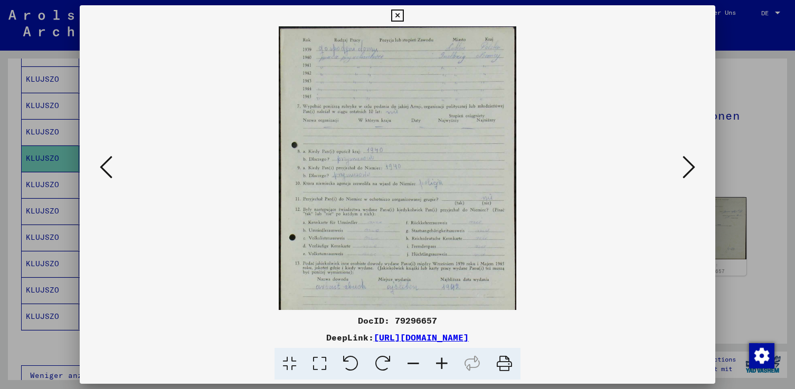
click at [443, 366] on icon at bounding box center [441, 364] width 28 height 32
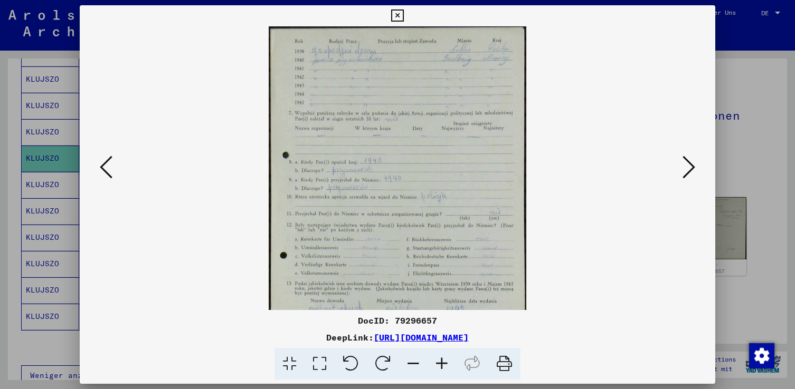
click at [443, 366] on icon at bounding box center [441, 364] width 28 height 32
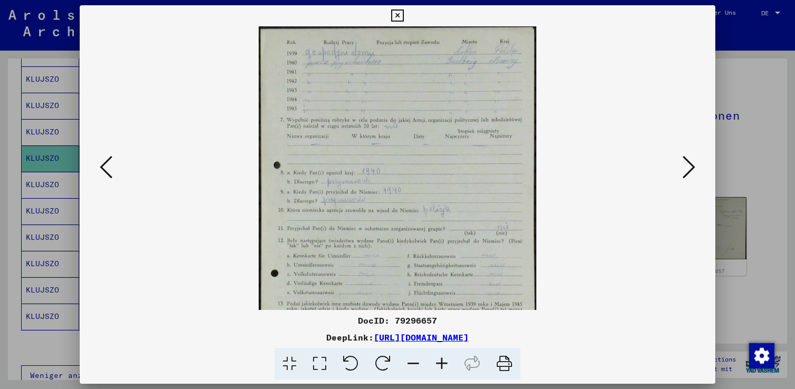
click at [443, 366] on icon at bounding box center [441, 364] width 28 height 32
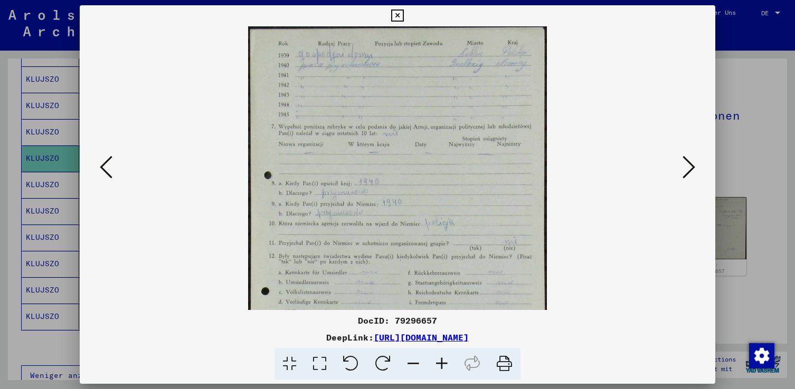
click at [443, 366] on icon at bounding box center [441, 364] width 28 height 32
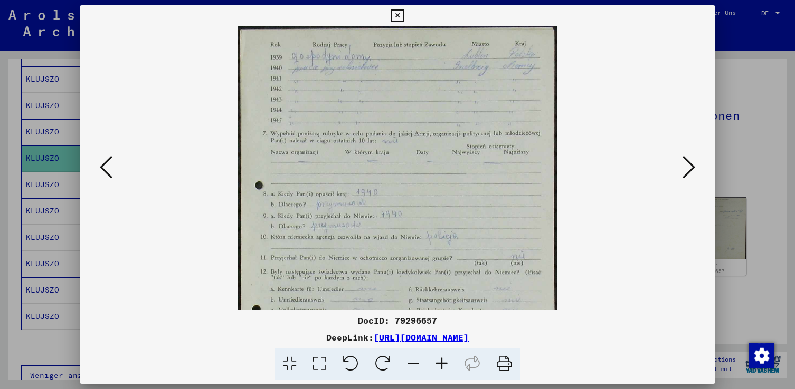
click at [442, 366] on icon at bounding box center [441, 364] width 28 height 32
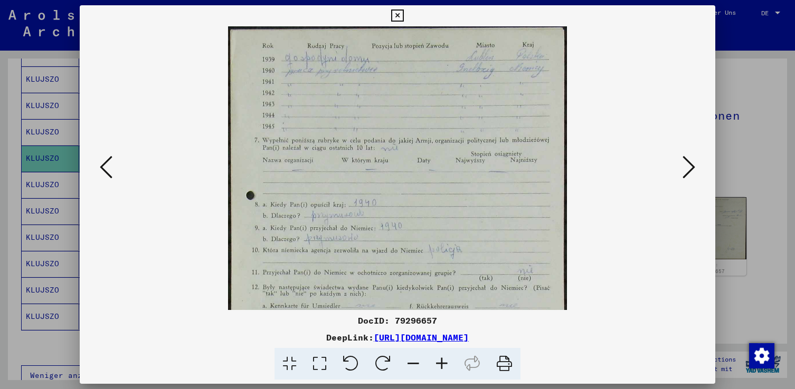
click at [442, 365] on icon at bounding box center [441, 364] width 28 height 32
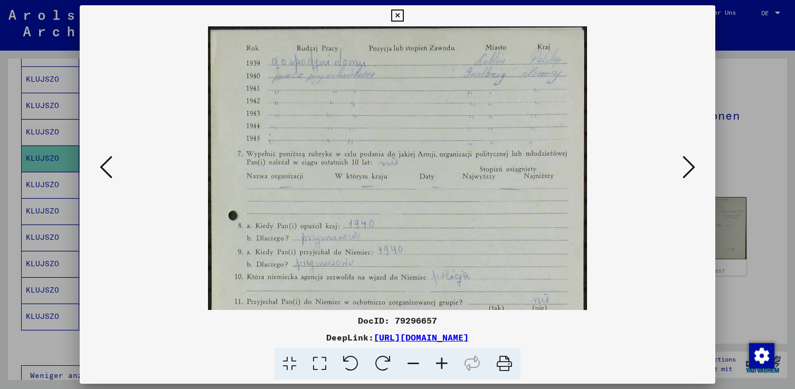
click at [439, 363] on icon at bounding box center [441, 364] width 28 height 32
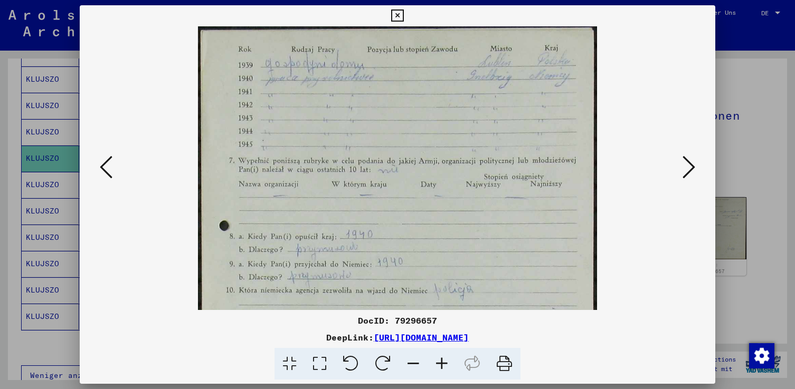
click at [439, 363] on icon at bounding box center [441, 364] width 28 height 32
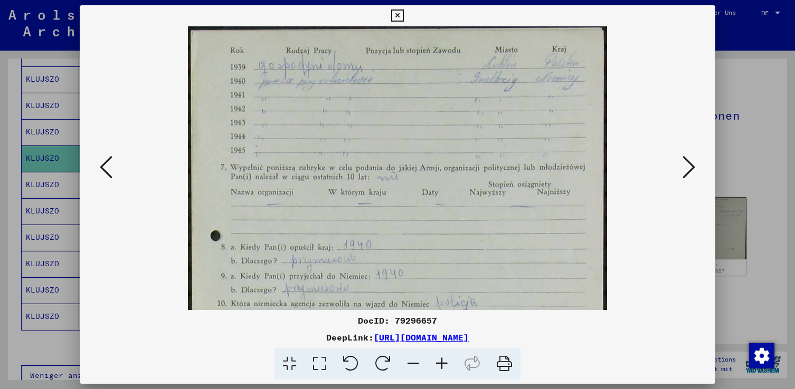
click at [439, 363] on icon at bounding box center [441, 364] width 28 height 32
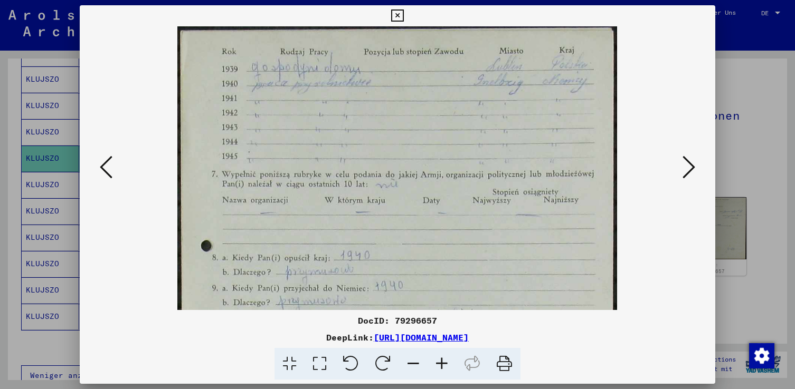
click at [439, 363] on icon at bounding box center [441, 364] width 28 height 32
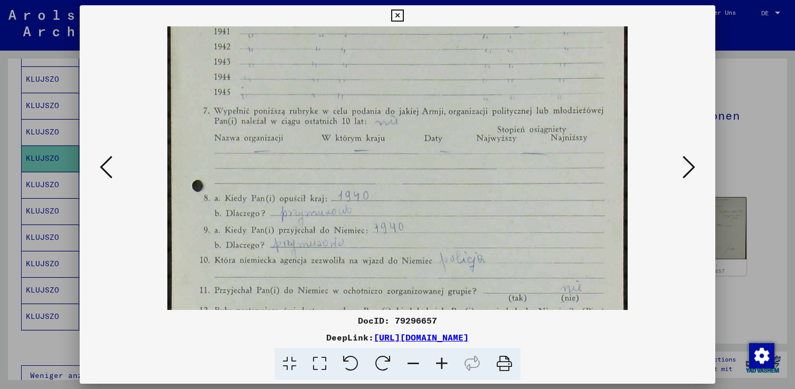
drag, startPoint x: 436, startPoint y: 282, endPoint x: 455, endPoint y: 212, distance: 72.8
click at [455, 212] on img at bounding box center [397, 256] width 460 height 600
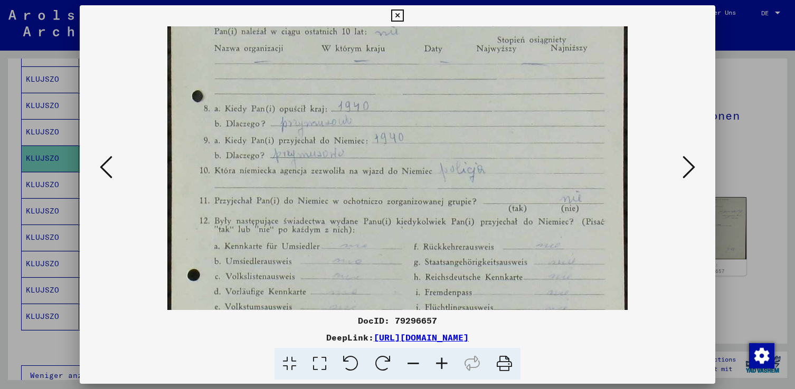
scroll to position [164, 0]
drag, startPoint x: 441, startPoint y: 279, endPoint x: 450, endPoint y: 187, distance: 92.2
click at [450, 187] on img at bounding box center [397, 163] width 460 height 600
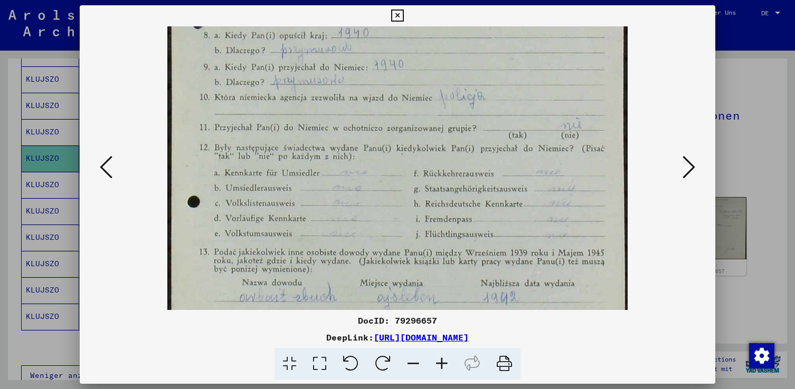
drag, startPoint x: 435, startPoint y: 223, endPoint x: 436, endPoint y: 201, distance: 22.7
click at [436, 201] on img at bounding box center [397, 93] width 460 height 600
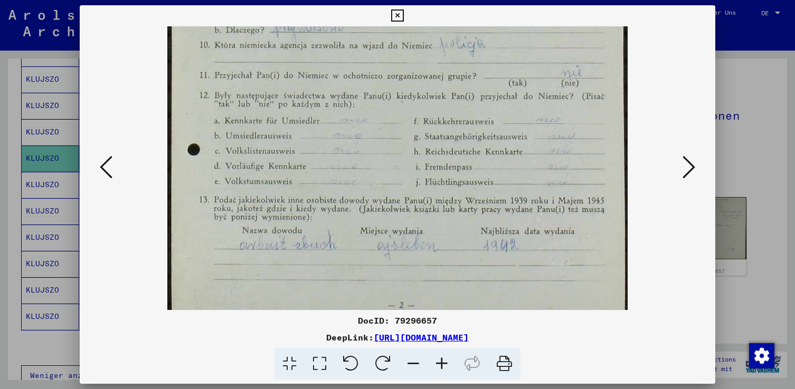
drag, startPoint x: 430, startPoint y: 253, endPoint x: 434, endPoint y: 201, distance: 52.4
click at [434, 201] on img at bounding box center [397, 41] width 460 height 600
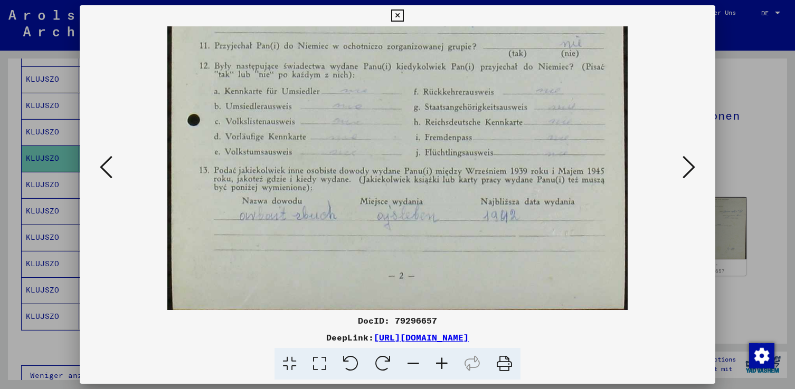
scroll to position [317, 0]
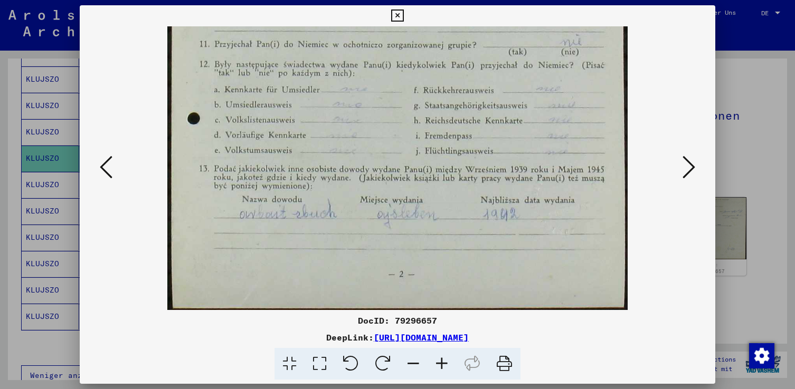
drag, startPoint x: 424, startPoint y: 261, endPoint x: 561, endPoint y: 214, distance: 145.2
click at [428, 215] on img at bounding box center [397, 10] width 460 height 600
click at [692, 168] on icon at bounding box center [688, 167] width 13 height 25
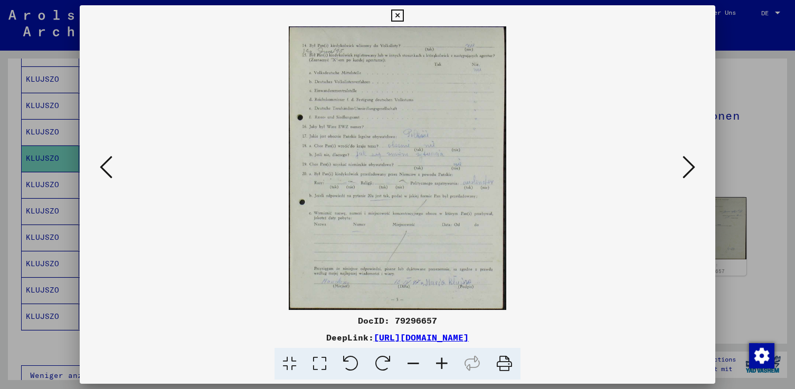
click at [442, 358] on icon at bounding box center [441, 364] width 28 height 32
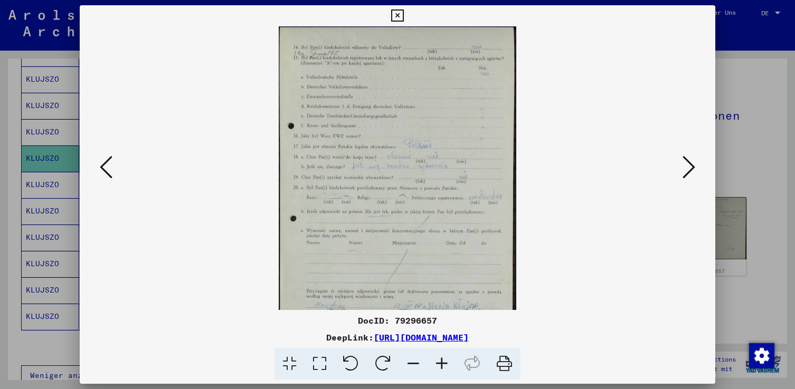
click at [441, 358] on icon at bounding box center [441, 364] width 28 height 32
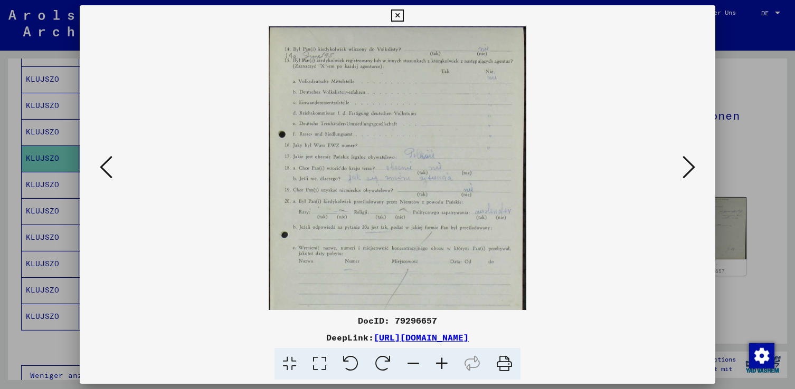
click at [441, 358] on icon at bounding box center [441, 364] width 28 height 32
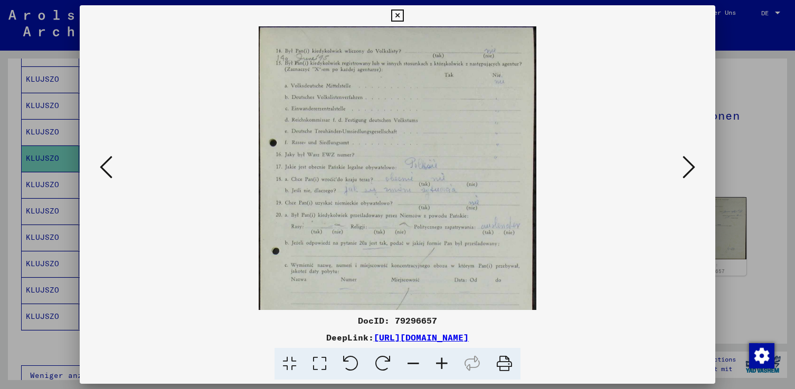
click at [441, 358] on icon at bounding box center [441, 364] width 28 height 32
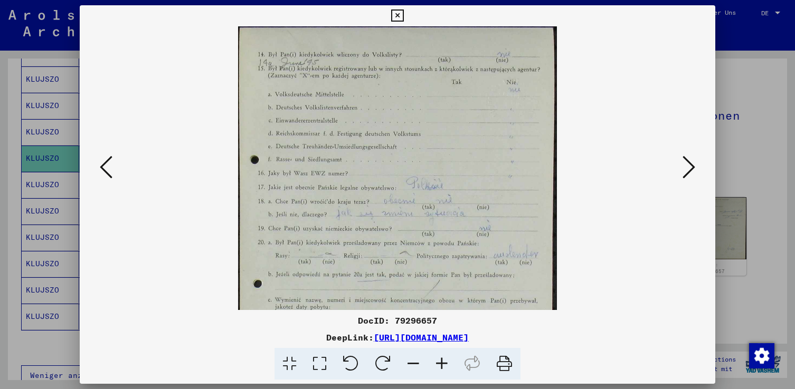
click at [441, 358] on icon at bounding box center [441, 364] width 28 height 32
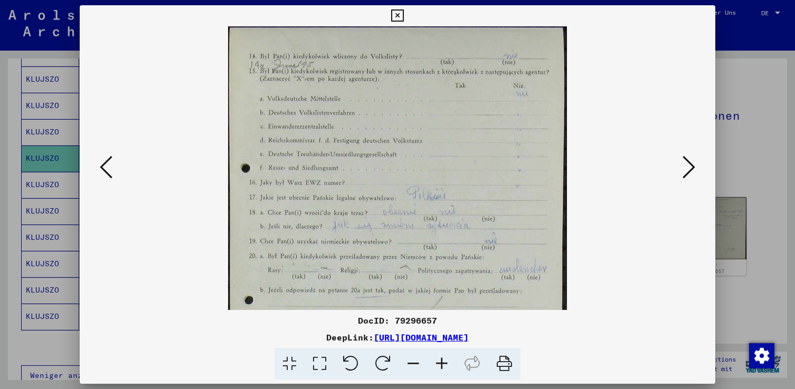
click at [441, 358] on icon at bounding box center [441, 364] width 28 height 32
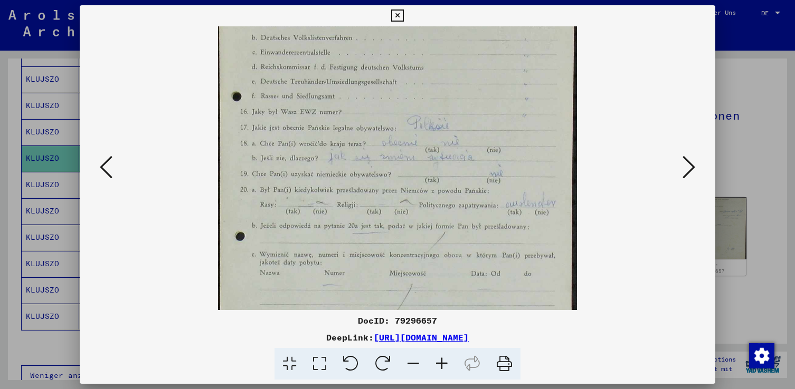
scroll to position [86, 0]
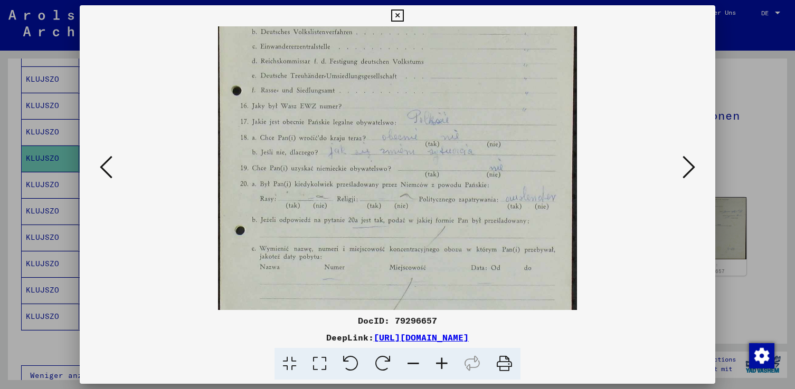
drag, startPoint x: 365, startPoint y: 279, endPoint x: 374, endPoint y: 193, distance: 86.5
click at [374, 193] on img at bounding box center [397, 174] width 359 height 469
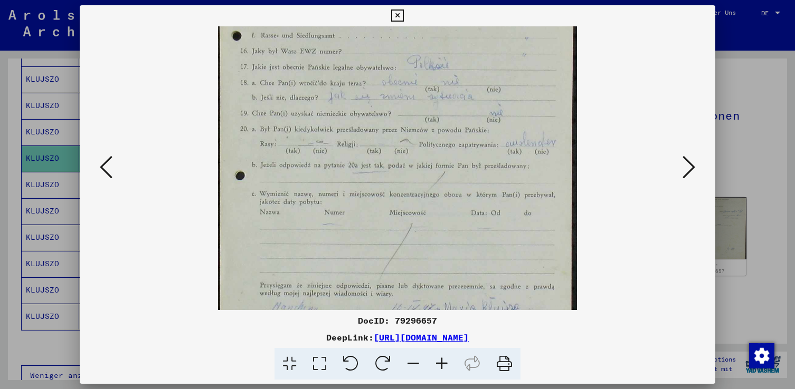
drag, startPoint x: 368, startPoint y: 281, endPoint x: 370, endPoint y: 226, distance: 54.9
click at [370, 226] on img at bounding box center [397, 120] width 359 height 469
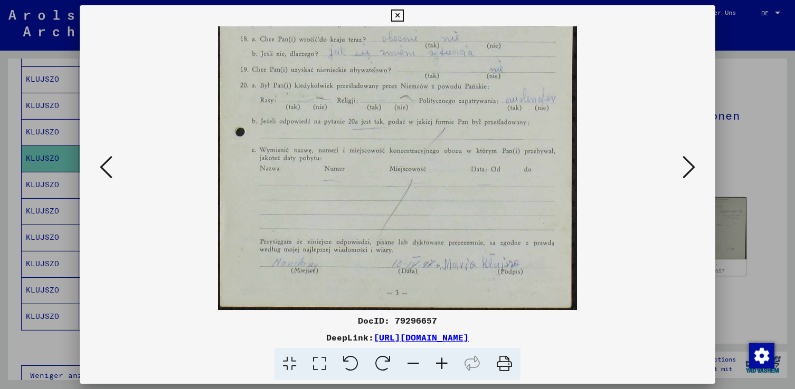
scroll to position [185, 0]
drag, startPoint x: 445, startPoint y: 261, endPoint x: 442, endPoint y: 212, distance: 49.2
click at [442, 212] on img at bounding box center [397, 76] width 359 height 469
click at [685, 170] on icon at bounding box center [688, 167] width 13 height 25
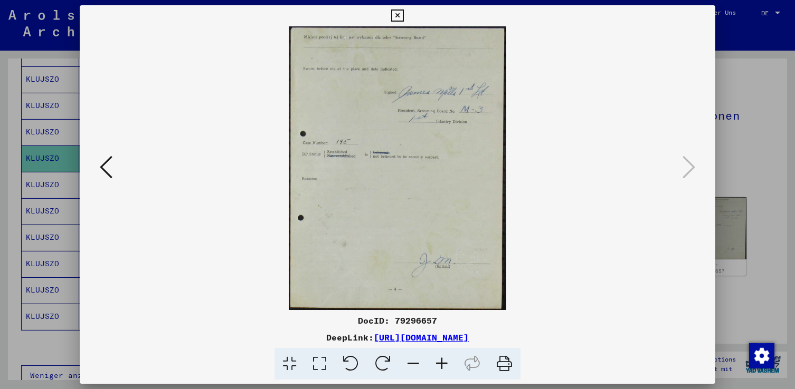
scroll to position [0, 0]
click at [399, 14] on icon at bounding box center [397, 15] width 12 height 13
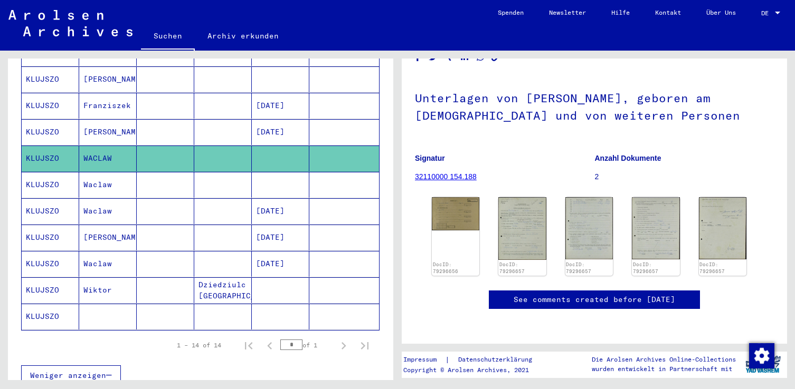
click at [107, 120] on mat-cell "[PERSON_NAME]" at bounding box center [108, 132] width 58 height 26
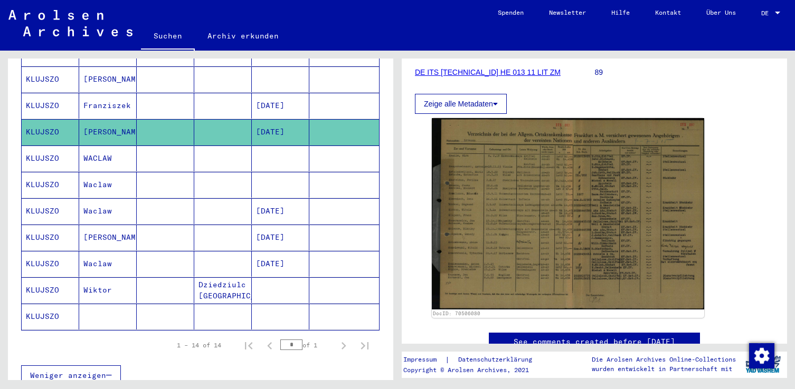
scroll to position [158, 0]
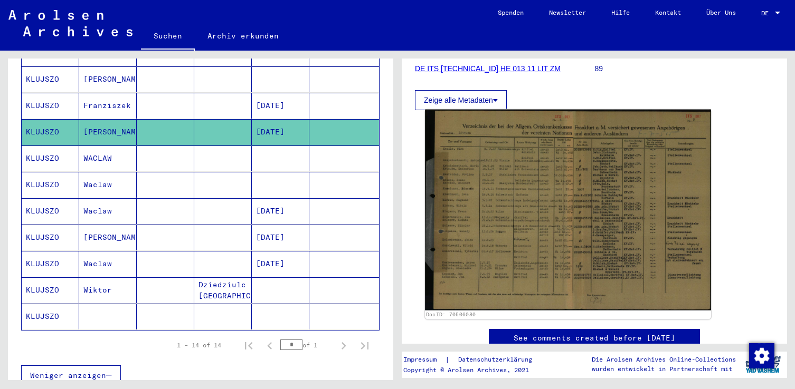
click at [556, 211] on img at bounding box center [568, 210] width 286 height 201
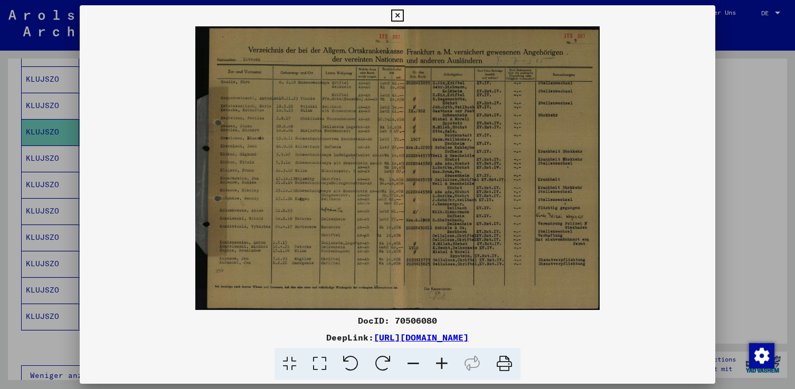
click at [438, 361] on icon at bounding box center [441, 364] width 28 height 32
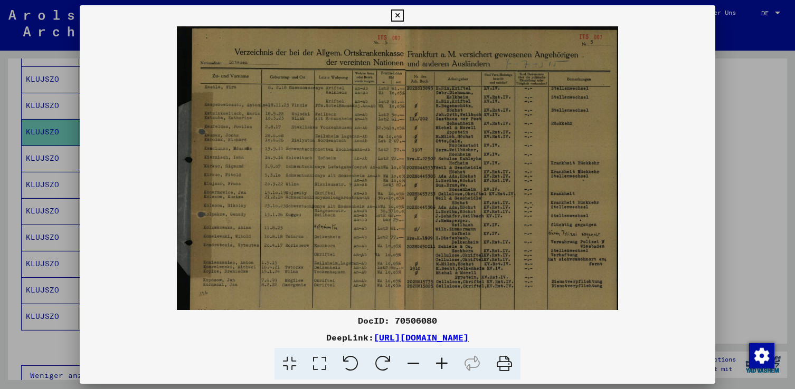
click at [438, 361] on icon at bounding box center [441, 364] width 28 height 32
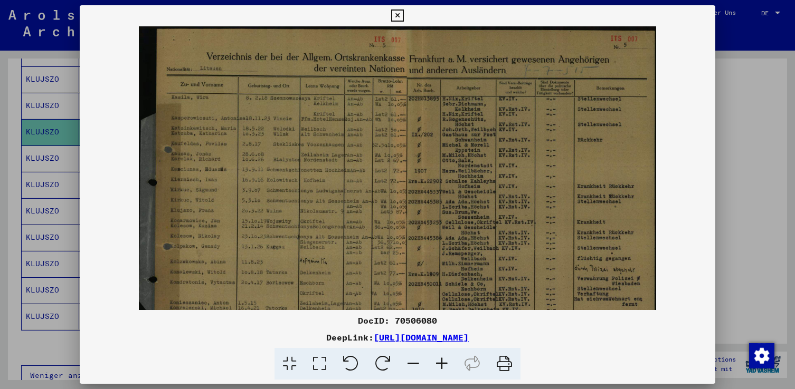
click at [438, 361] on icon at bounding box center [441, 364] width 28 height 32
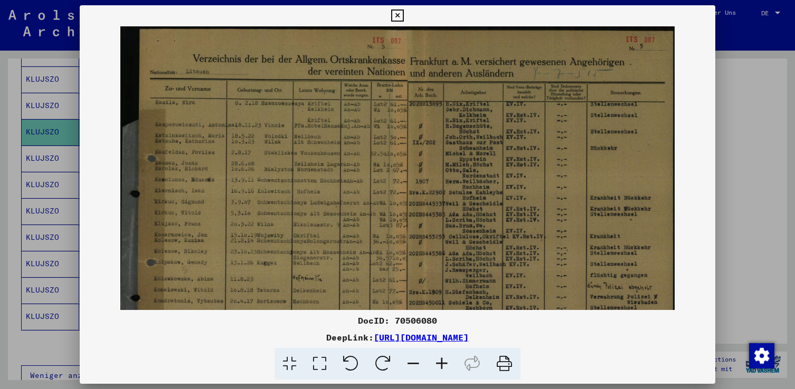
click at [438, 361] on icon at bounding box center [441, 364] width 28 height 32
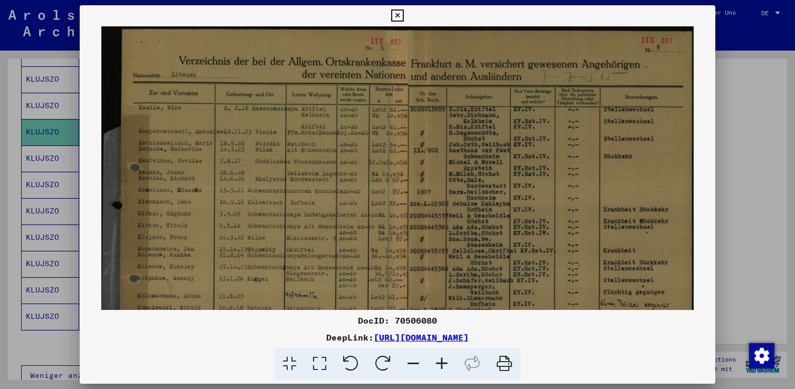
click at [438, 361] on icon at bounding box center [441, 364] width 28 height 32
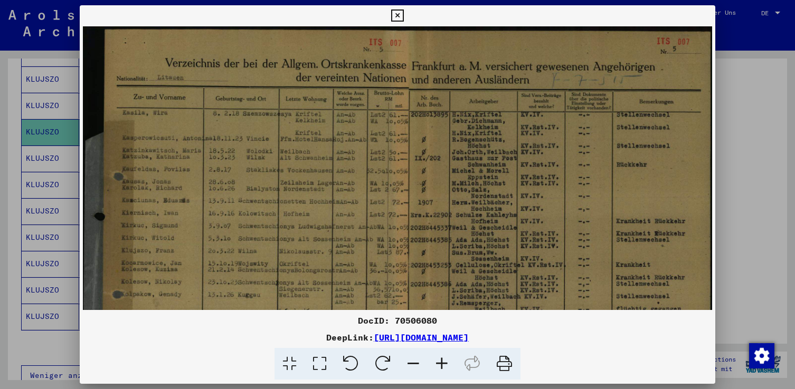
drag, startPoint x: 263, startPoint y: 217, endPoint x: 348, endPoint y: 219, distance: 85.0
click at [348, 219] on img at bounding box center [397, 247] width 629 height 442
click at [441, 361] on icon at bounding box center [441, 364] width 28 height 32
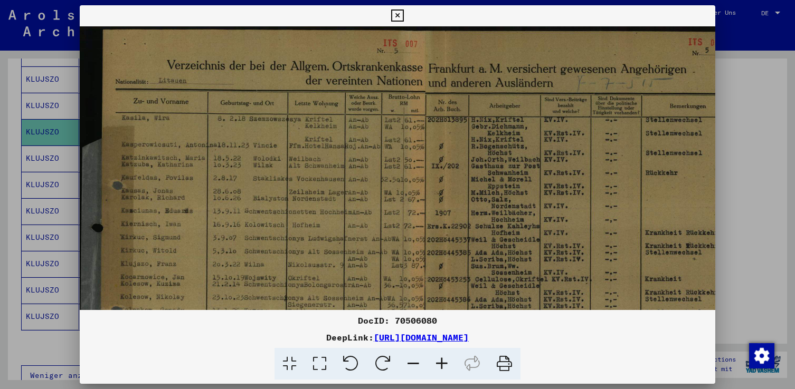
click at [441, 361] on icon at bounding box center [441, 364] width 28 height 32
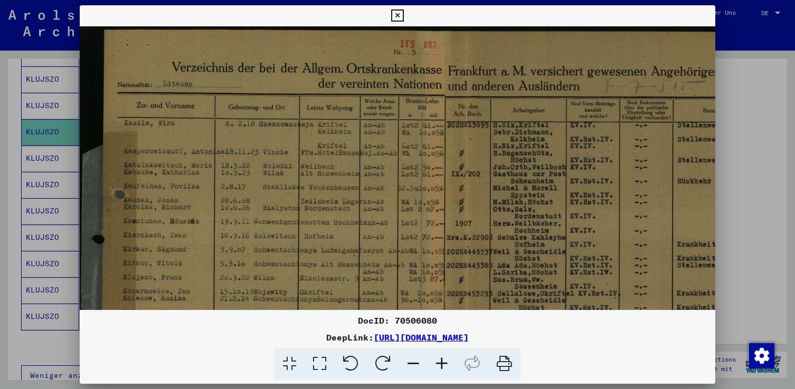
click at [441, 361] on icon at bounding box center [441, 364] width 28 height 32
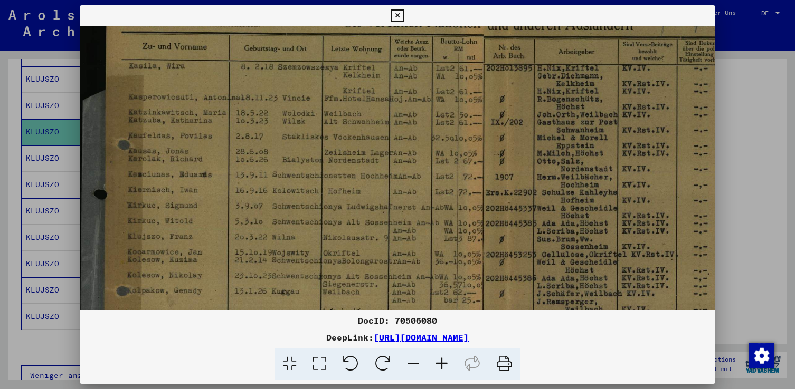
scroll to position [70, 0]
drag, startPoint x: 341, startPoint y: 276, endPoint x: 346, endPoint y: 206, distance: 69.8
click at [346, 206] on img at bounding box center [470, 231] width 780 height 548
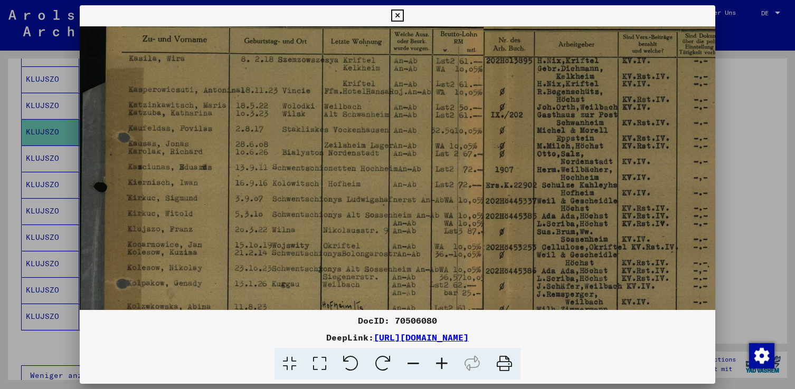
scroll to position [76, 0]
drag, startPoint x: 288, startPoint y: 253, endPoint x: 289, endPoint y: 247, distance: 6.4
click at [289, 247] on img at bounding box center [470, 224] width 780 height 548
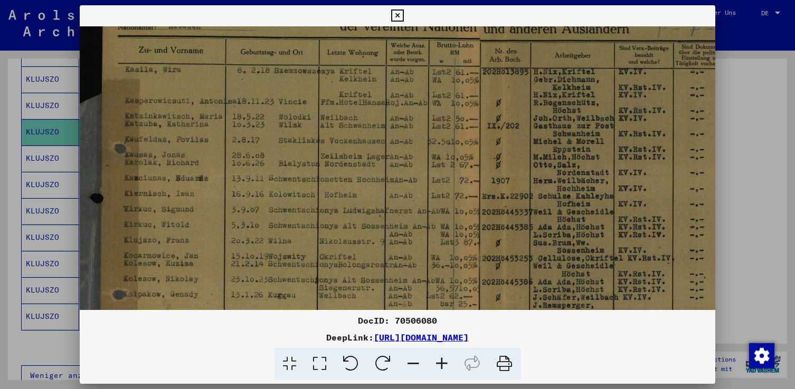
scroll to position [60, 5]
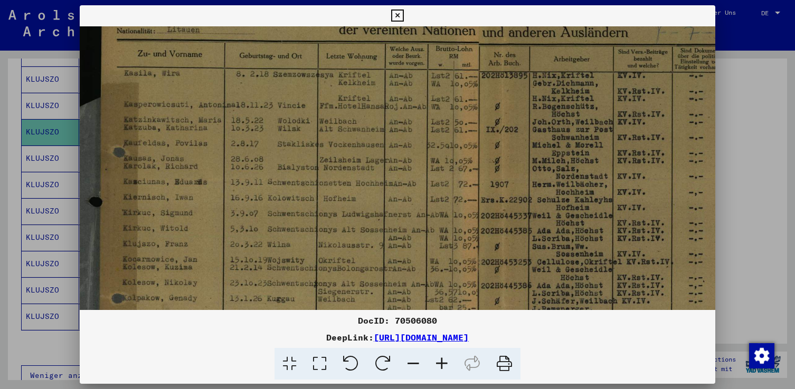
drag, startPoint x: 351, startPoint y: 238, endPoint x: 347, endPoint y: 254, distance: 16.5
click at [347, 254] on img at bounding box center [465, 240] width 780 height 548
click at [445, 360] on icon at bounding box center [441, 364] width 28 height 32
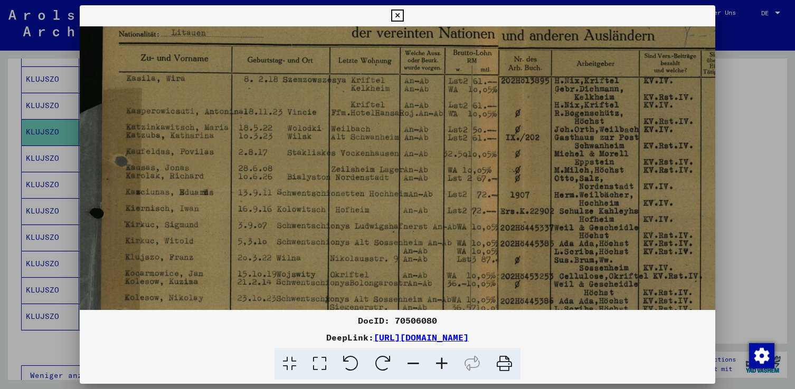
click at [444, 360] on icon at bounding box center [441, 364] width 28 height 32
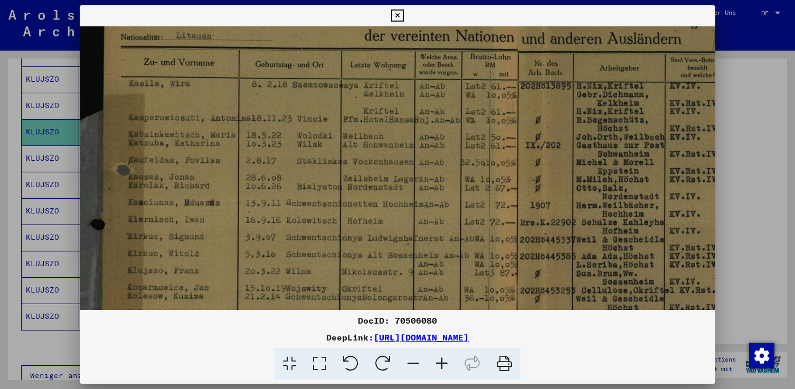
click at [444, 360] on icon at bounding box center [441, 364] width 28 height 32
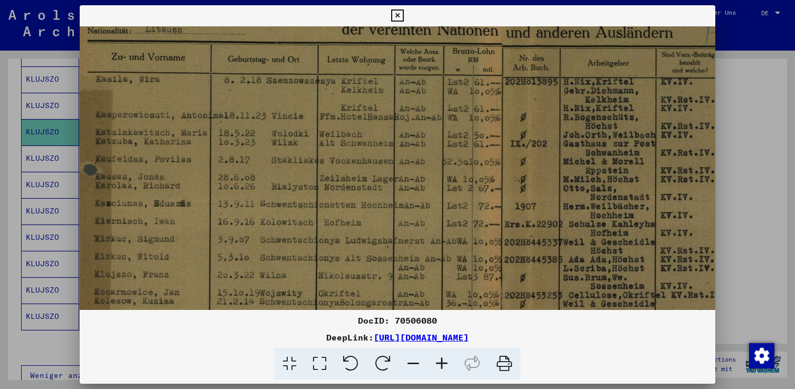
scroll to position [70, 43]
drag, startPoint x: 443, startPoint y: 295, endPoint x: 405, endPoint y: 285, distance: 39.8
click at [405, 285] on img at bounding box center [482, 269] width 892 height 627
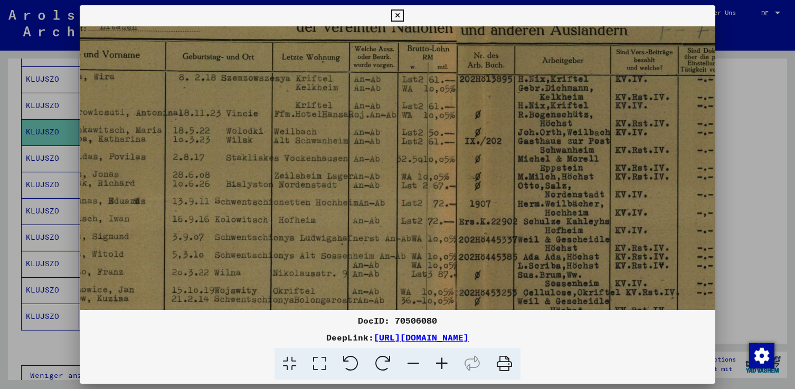
scroll to position [72, 87]
drag, startPoint x: 520, startPoint y: 287, endPoint x: 476, endPoint y: 285, distance: 43.3
click at [476, 285] on img at bounding box center [439, 267] width 892 height 627
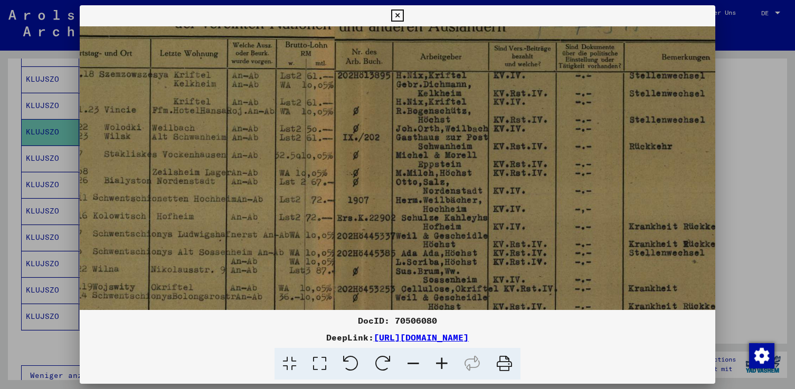
scroll to position [76, 208]
drag, startPoint x: 518, startPoint y: 283, endPoint x: 400, endPoint y: 280, distance: 117.2
click at [400, 280] on img at bounding box center [317, 263] width 892 height 627
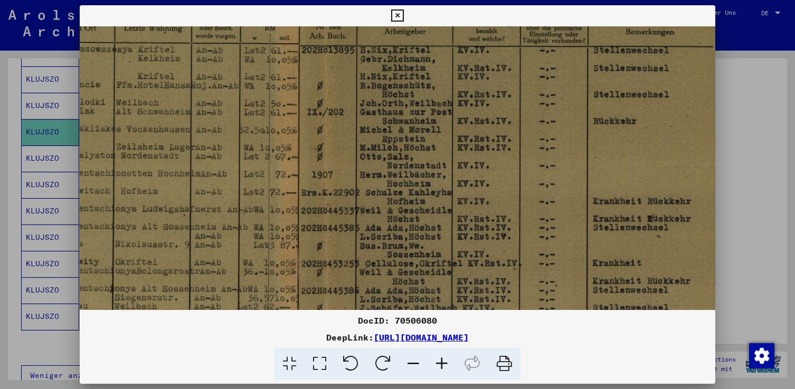
scroll to position [111, 238]
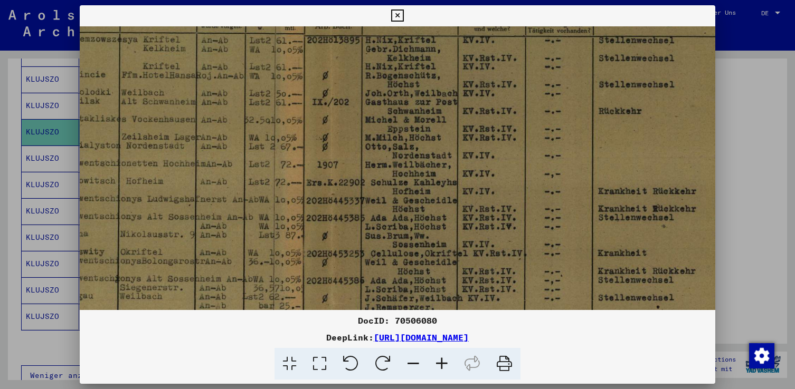
drag, startPoint x: 586, startPoint y: 282, endPoint x: 540, endPoint y: 246, distance: 57.9
click at [540, 246] on img at bounding box center [288, 228] width 892 height 627
click at [398, 13] on icon at bounding box center [397, 15] width 12 height 13
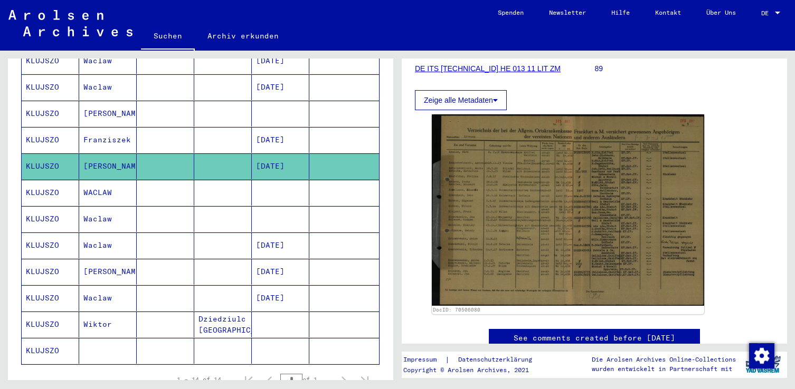
scroll to position [211, 0]
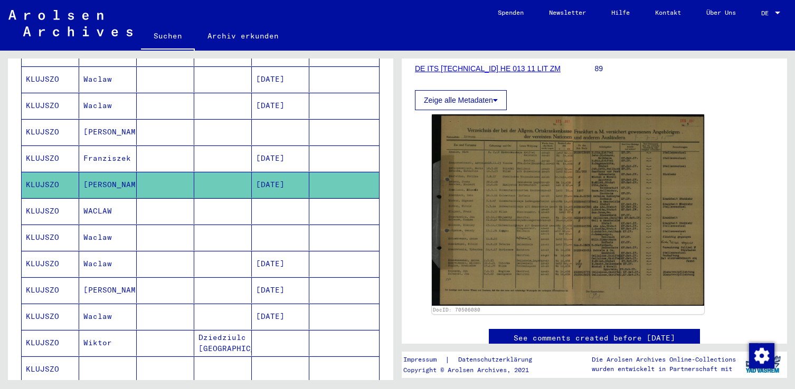
click at [61, 148] on mat-cell "KLUJSZO" at bounding box center [51, 159] width 58 height 26
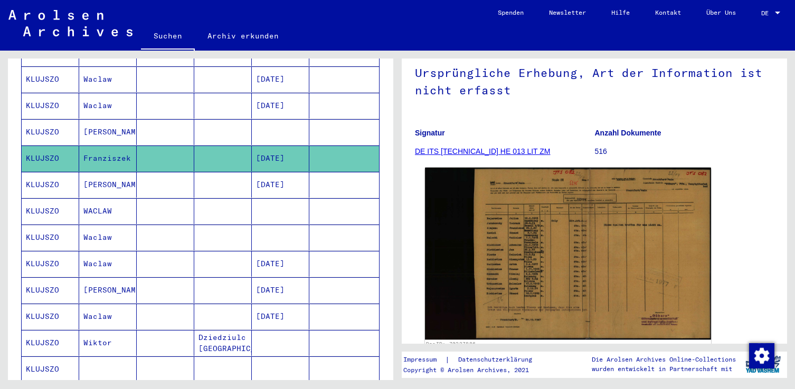
scroll to position [106, 0]
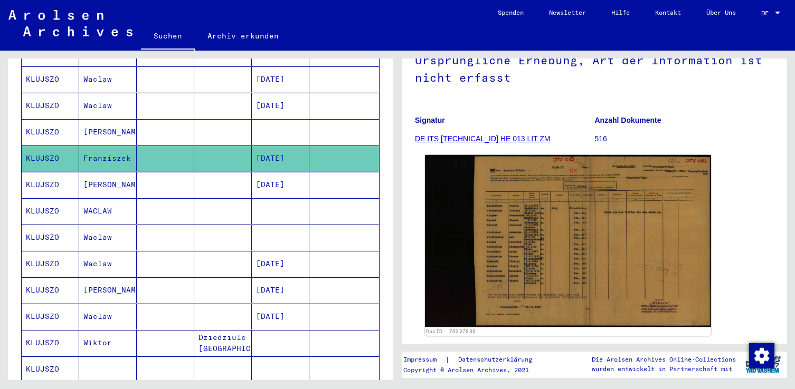
click at [529, 257] on img at bounding box center [568, 241] width 286 height 172
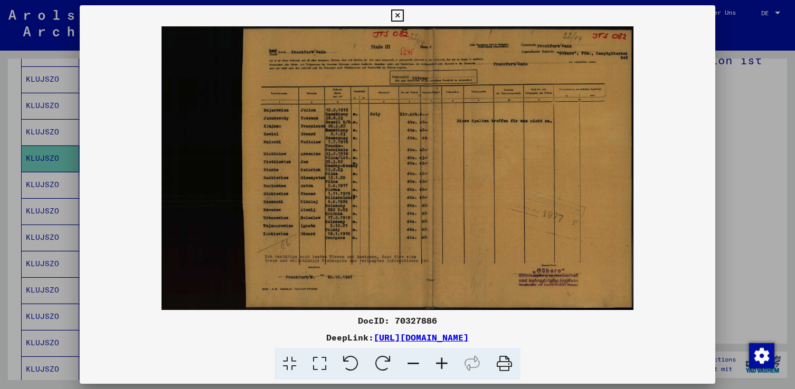
click at [442, 364] on icon at bounding box center [441, 364] width 28 height 32
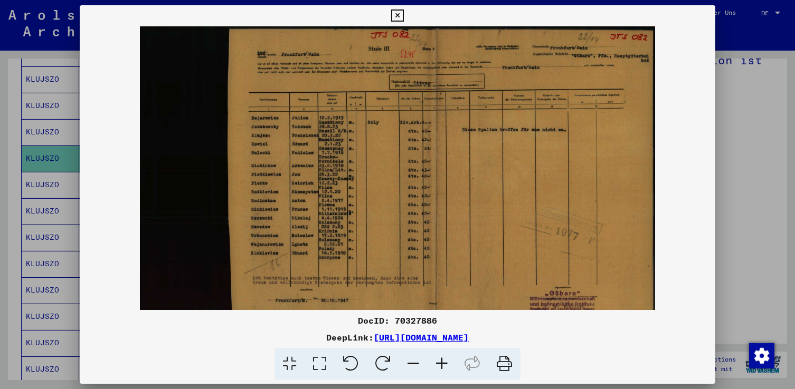
click at [442, 364] on icon at bounding box center [441, 364] width 28 height 32
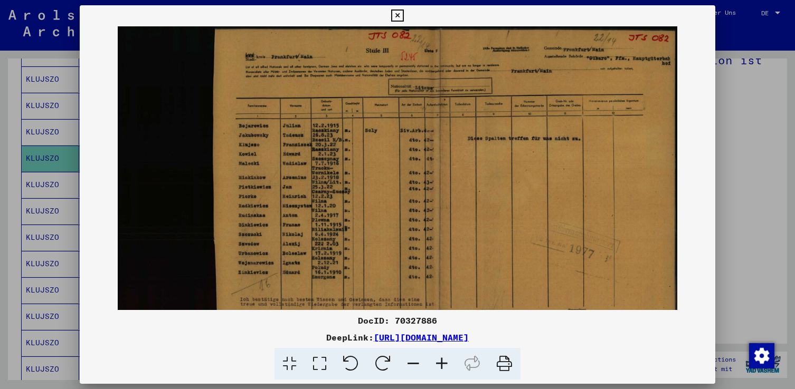
click at [442, 364] on icon at bounding box center [441, 364] width 28 height 32
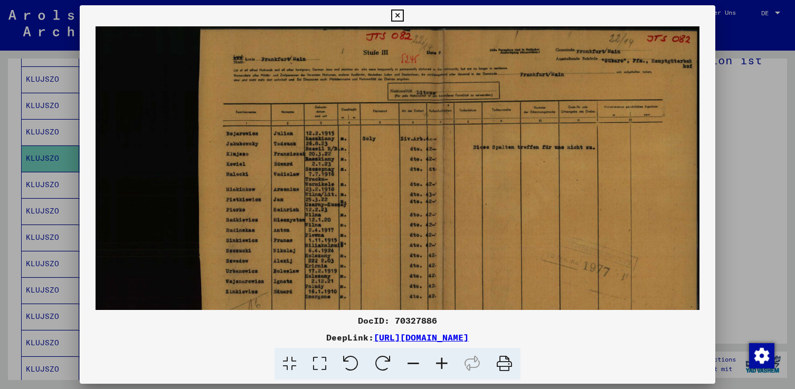
click at [442, 364] on icon at bounding box center [441, 364] width 28 height 32
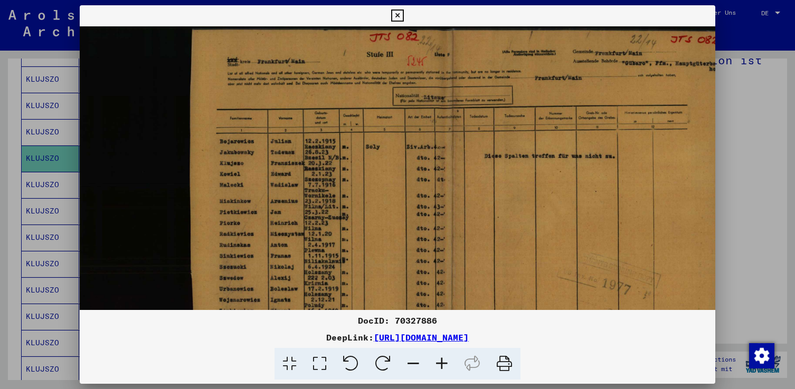
click at [442, 364] on icon at bounding box center [441, 364] width 28 height 32
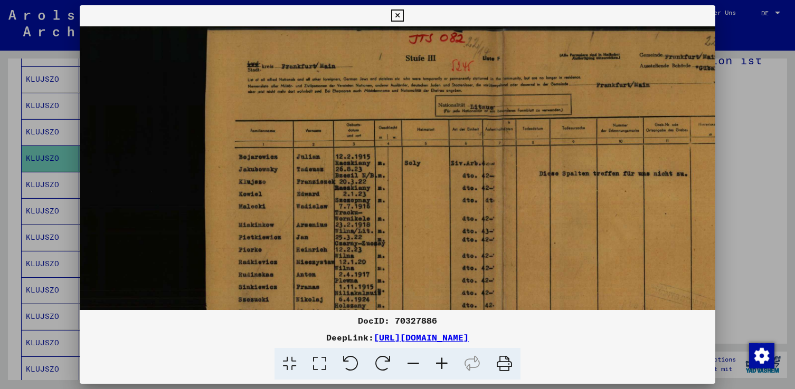
click at [442, 364] on icon at bounding box center [441, 364] width 28 height 32
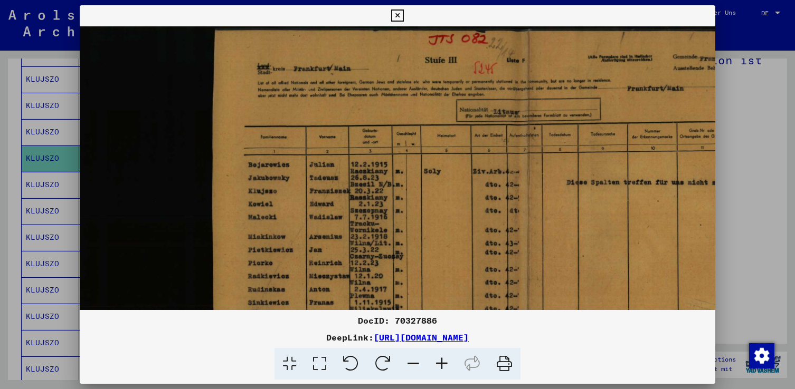
click at [442, 364] on icon at bounding box center [441, 364] width 28 height 32
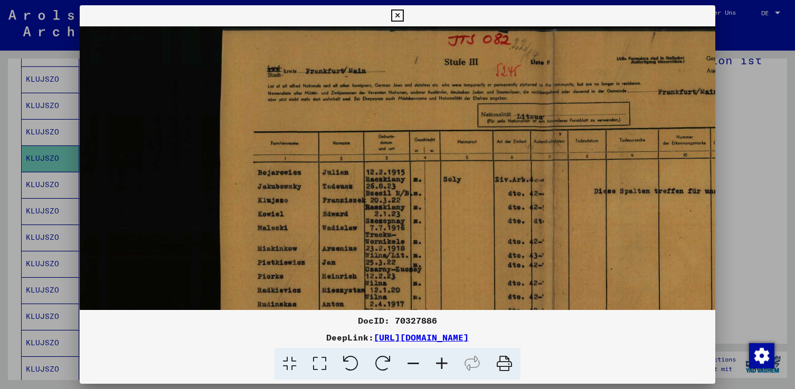
click at [442, 363] on icon at bounding box center [441, 364] width 28 height 32
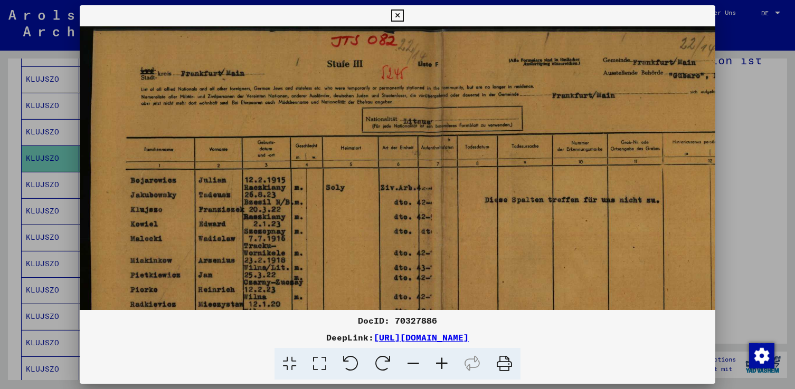
scroll to position [0, 140]
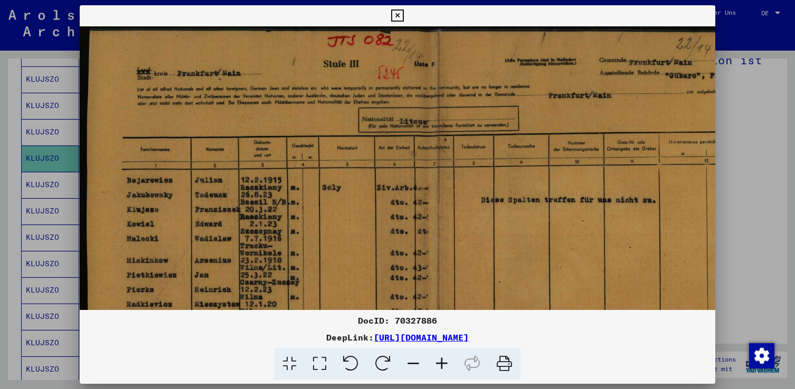
drag, startPoint x: 466, startPoint y: 207, endPoint x: 326, endPoint y: 211, distance: 140.4
click at [326, 211] on img at bounding box center [372, 286] width 866 height 521
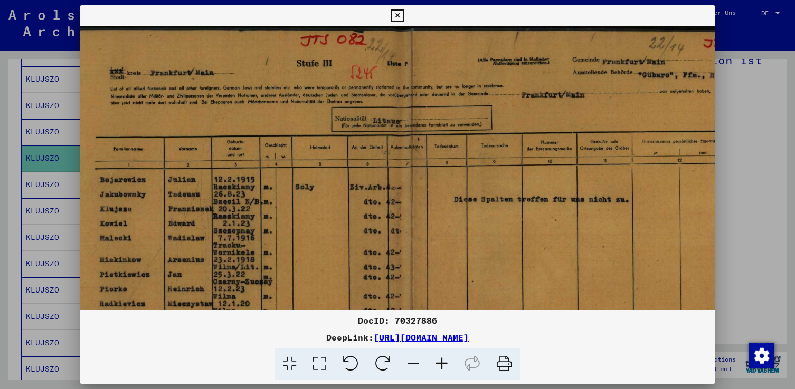
scroll to position [0, 230]
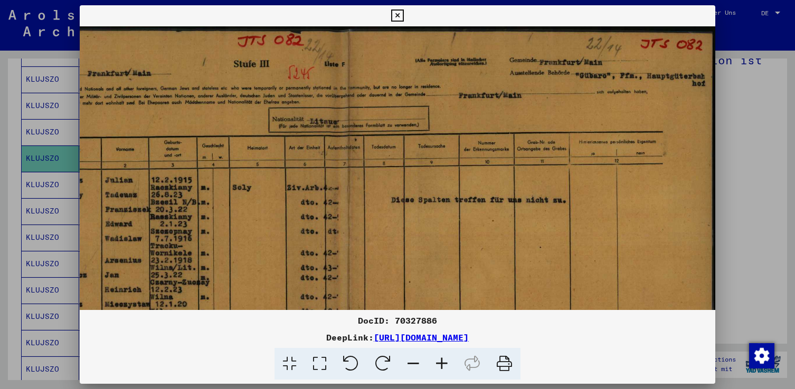
drag, startPoint x: 504, startPoint y: 232, endPoint x: 354, endPoint y: 233, distance: 150.4
click at [354, 233] on img at bounding box center [283, 286] width 866 height 521
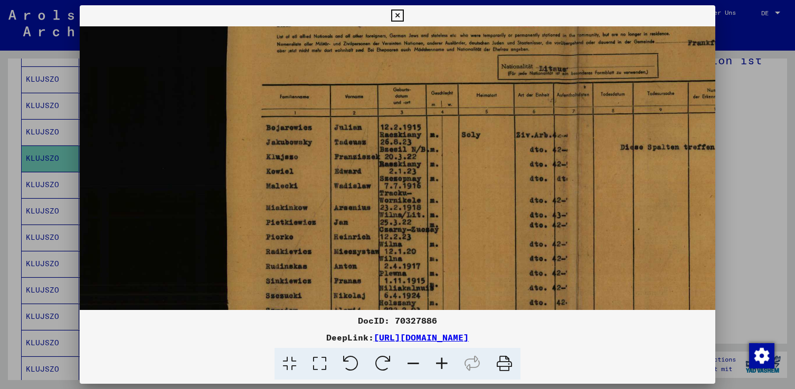
scroll to position [97, 0]
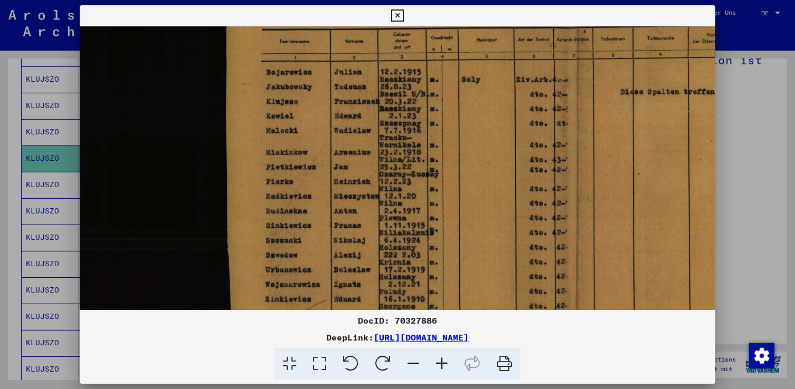
drag, startPoint x: 230, startPoint y: 235, endPoint x: 442, endPoint y: 194, distance: 215.6
click at [460, 129] on img at bounding box center [512, 178] width 866 height 521
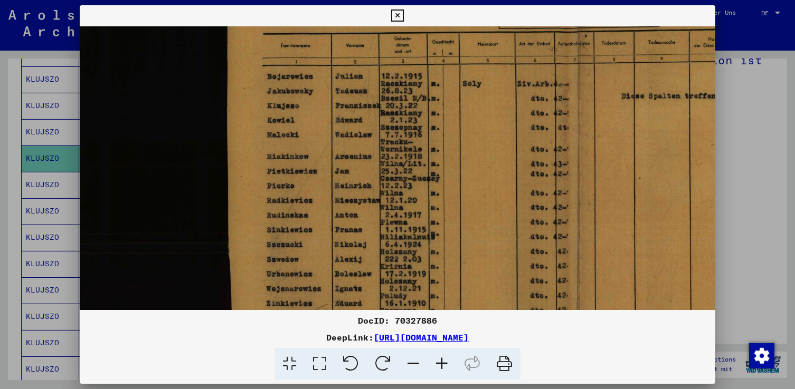
drag, startPoint x: 433, startPoint y: 253, endPoint x: 446, endPoint y: 270, distance: 21.8
click at [446, 270] on img at bounding box center [513, 182] width 866 height 521
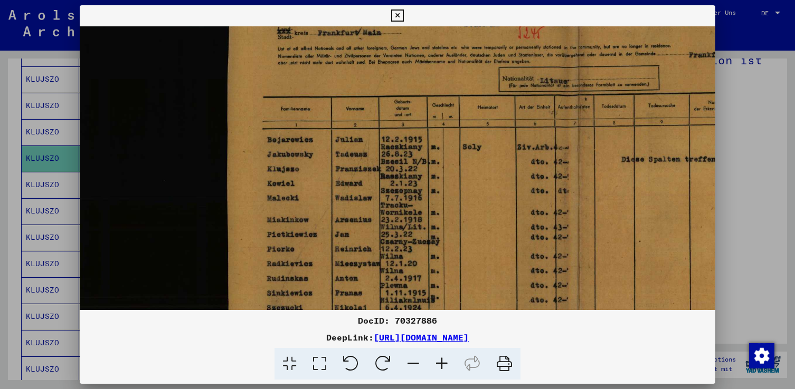
scroll to position [37, 0]
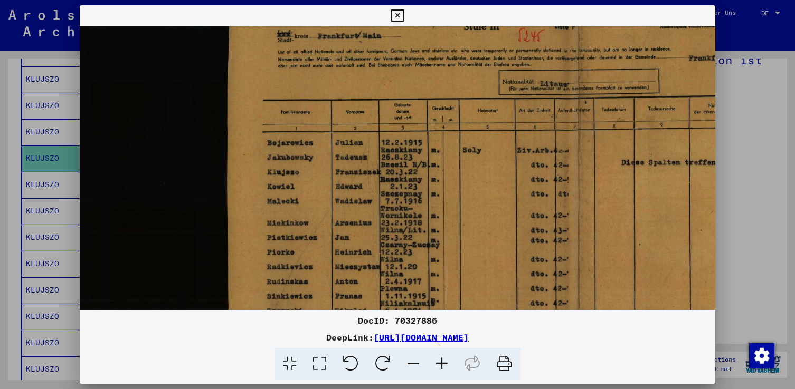
drag, startPoint x: 422, startPoint y: 185, endPoint x: 423, endPoint y: 232, distance: 46.5
click at [423, 232] on img at bounding box center [513, 249] width 866 height 521
click at [443, 364] on icon at bounding box center [441, 364] width 28 height 32
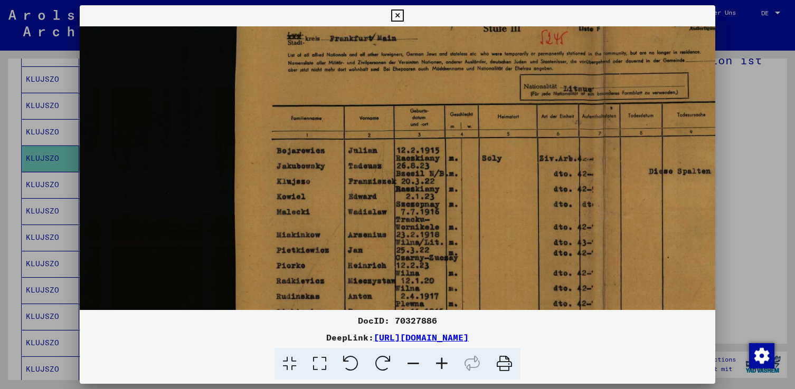
click at [442, 364] on icon at bounding box center [441, 364] width 28 height 32
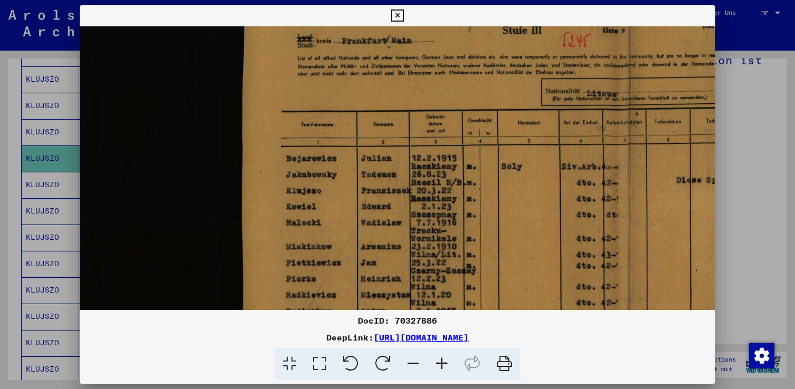
click at [442, 364] on icon at bounding box center [441, 364] width 28 height 32
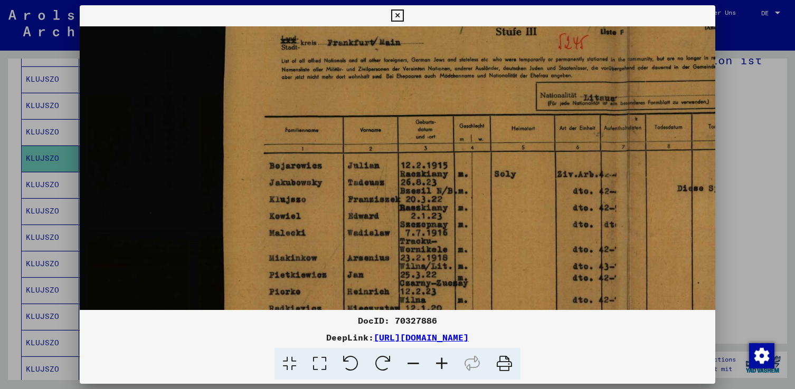
scroll to position [38, 28]
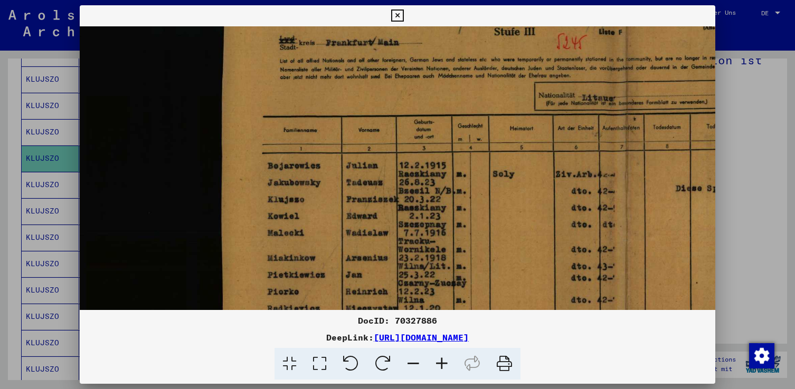
drag, startPoint x: 455, startPoint y: 224, endPoint x: 434, endPoint y: 224, distance: 21.6
click at [434, 224] on img at bounding box center [551, 288] width 998 height 600
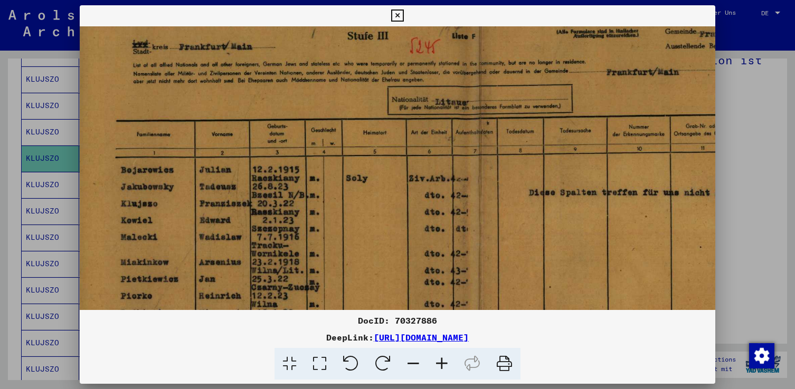
scroll to position [34, 179]
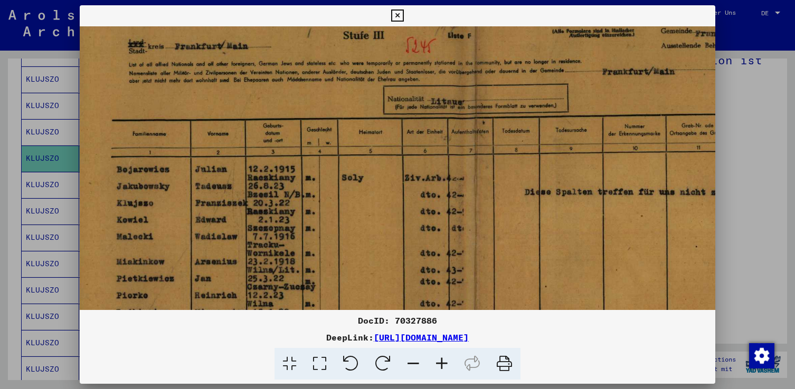
drag, startPoint x: 443, startPoint y: 211, endPoint x: 292, endPoint y: 215, distance: 151.0
click at [292, 215] on img at bounding box center [400, 292] width 998 height 600
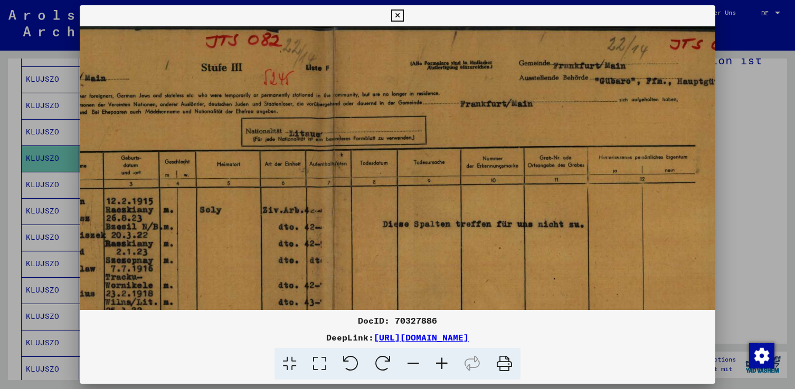
scroll to position [2, 321]
drag, startPoint x: 484, startPoint y: 213, endPoint x: 343, endPoint y: 245, distance: 144.4
click at [343, 245] on img at bounding box center [257, 324] width 998 height 600
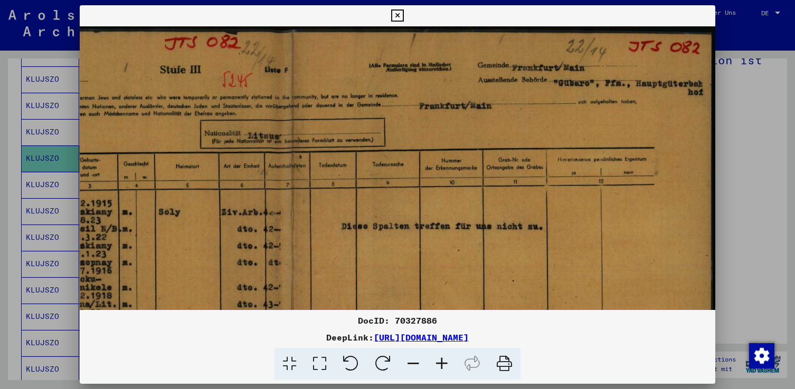
drag, startPoint x: 552, startPoint y: 202, endPoint x: 439, endPoint y: 227, distance: 115.8
click at [439, 227] on img at bounding box center [217, 326] width 998 height 600
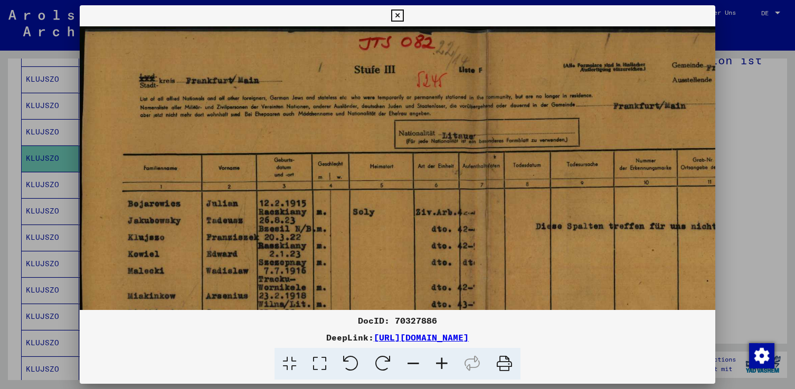
scroll to position [0, 166]
drag, startPoint x: 292, startPoint y: 233, endPoint x: 488, endPoint y: 236, distance: 195.8
click at [488, 236] on img at bounding box center [412, 326] width 998 height 600
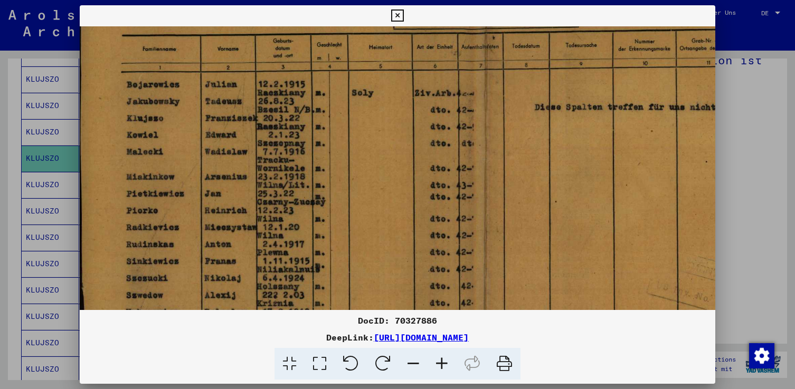
drag, startPoint x: 442, startPoint y: 255, endPoint x: 440, endPoint y: 136, distance: 119.3
click at [440, 136] on img at bounding box center [410, 207] width 998 height 600
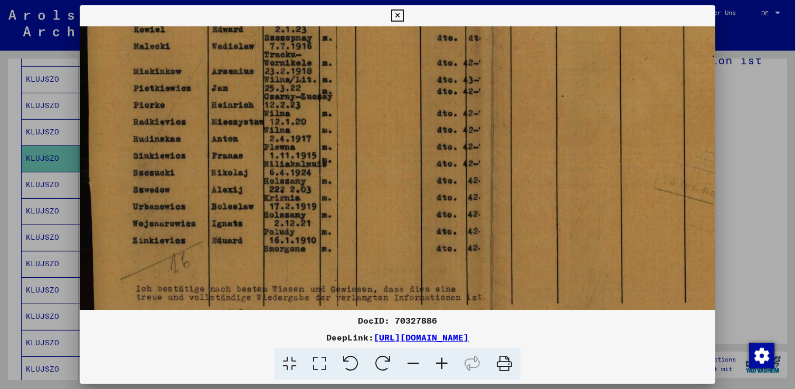
drag, startPoint x: 465, startPoint y: 230, endPoint x: 467, endPoint y: 142, distance: 88.1
click at [469, 137] on img at bounding box center [417, 102] width 998 height 600
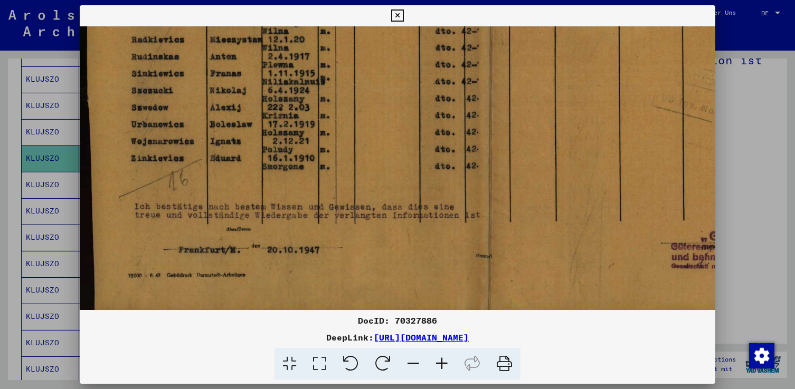
drag, startPoint x: 495, startPoint y: 216, endPoint x: 493, endPoint y: 132, distance: 83.9
click at [493, 132] on img at bounding box center [415, 19] width 998 height 600
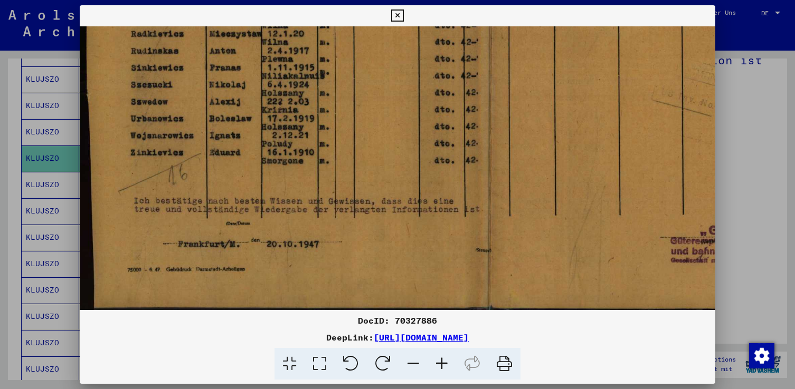
scroll to position [313, 164]
click at [454, 219] on img at bounding box center [415, 13] width 998 height 600
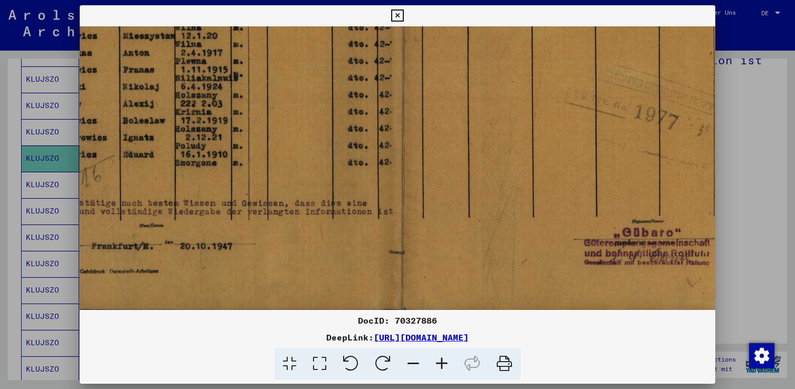
scroll to position [317, 362]
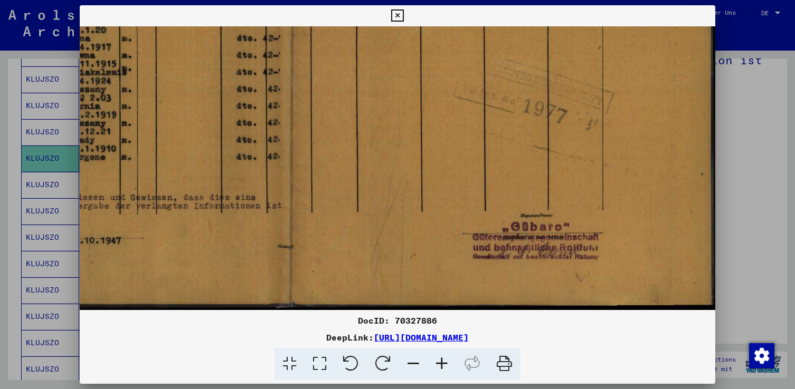
drag, startPoint x: 575, startPoint y: 208, endPoint x: 289, endPoint y: 196, distance: 286.3
click at [289, 196] on img at bounding box center [217, 10] width 998 height 600
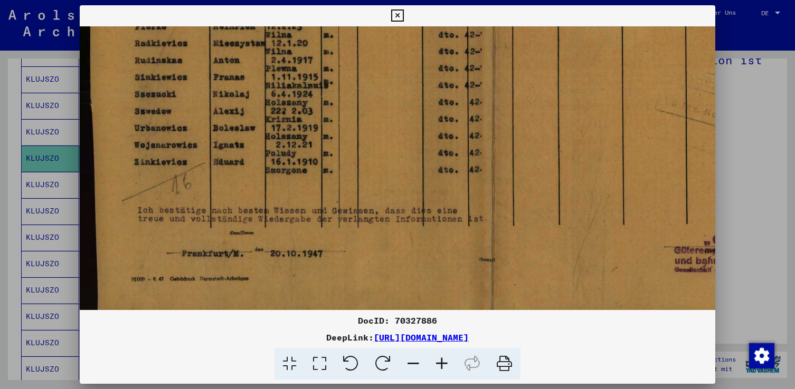
drag, startPoint x: 203, startPoint y: 193, endPoint x: 405, endPoint y: 205, distance: 202.0
click at [405, 205] on img at bounding box center [418, 23] width 998 height 600
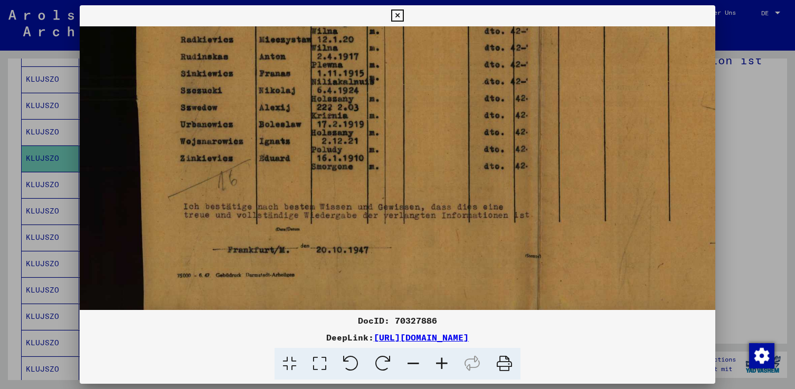
scroll to position [302, 98]
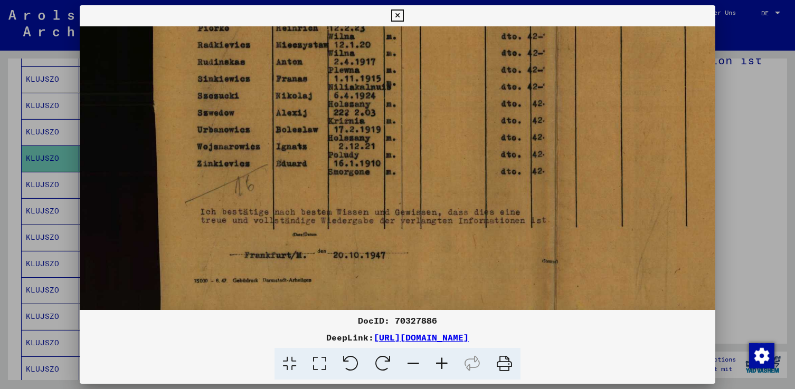
drag, startPoint x: 240, startPoint y: 203, endPoint x: 302, endPoint y: 205, distance: 62.8
click at [302, 205] on img at bounding box center [481, 25] width 998 height 600
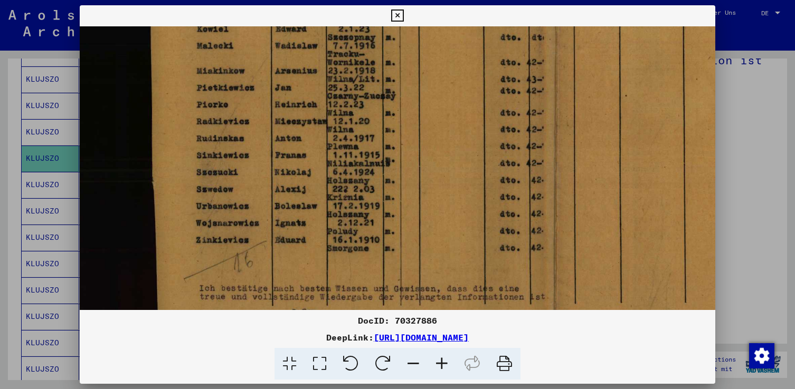
scroll to position [217, 98]
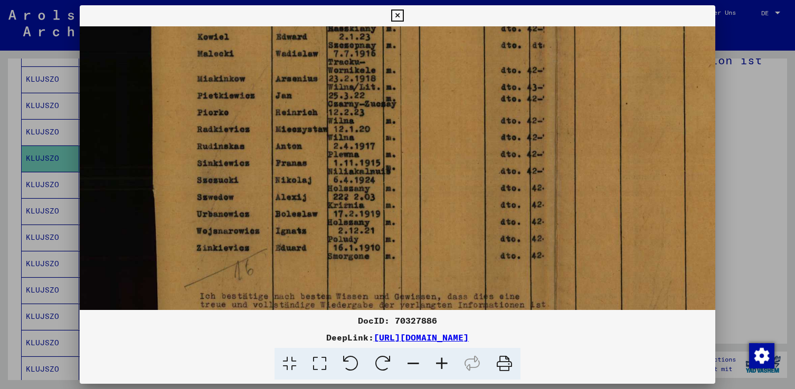
drag, startPoint x: 419, startPoint y: 246, endPoint x: 418, endPoint y: 256, distance: 10.0
click at [418, 256] on img at bounding box center [481, 109] width 998 height 600
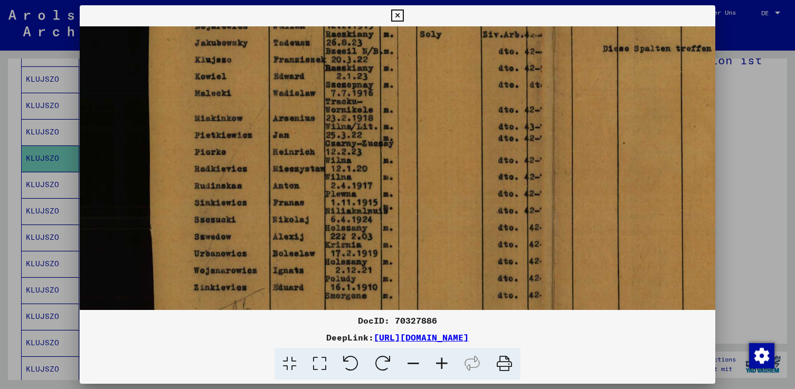
scroll to position [177, 101]
drag, startPoint x: 418, startPoint y: 130, endPoint x: 416, endPoint y: 170, distance: 40.2
click at [416, 170] on img at bounding box center [478, 149] width 998 height 600
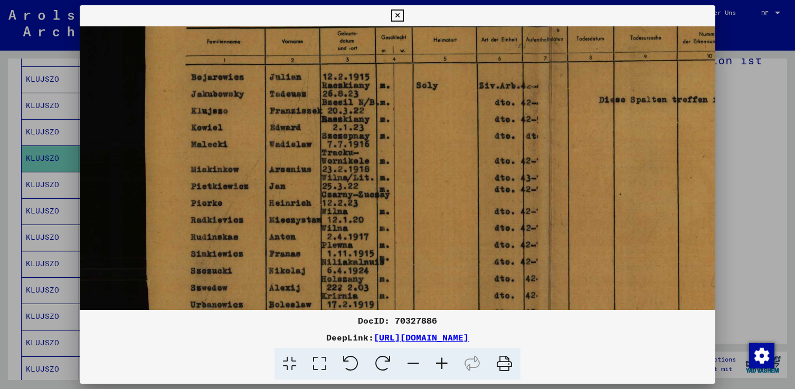
scroll to position [122, 104]
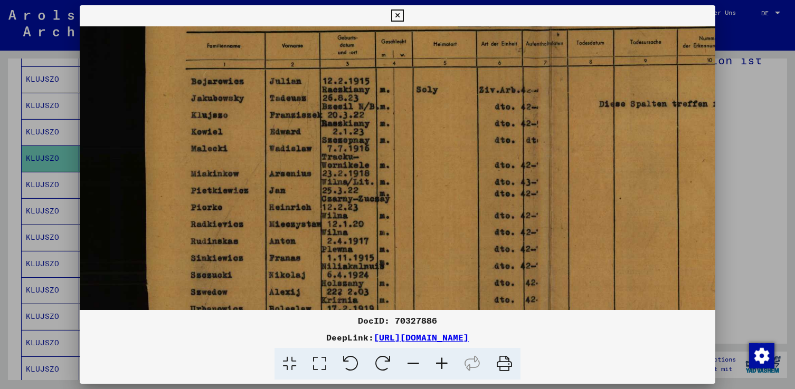
drag, startPoint x: 408, startPoint y: 101, endPoint x: 405, endPoint y: 156, distance: 55.0
click at [405, 156] on img at bounding box center [474, 204] width 998 height 600
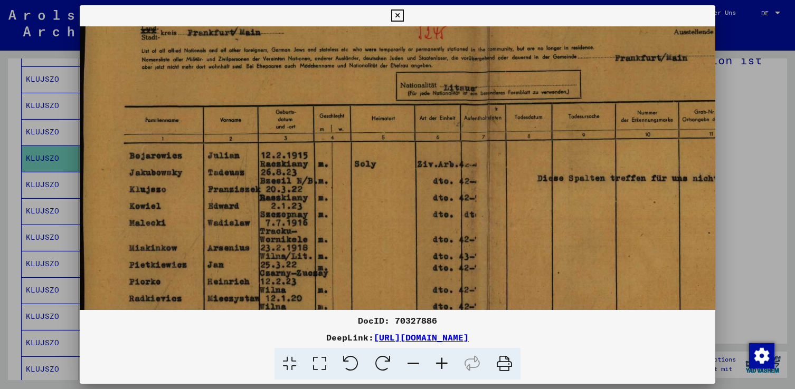
scroll to position [47, 167]
drag, startPoint x: 402, startPoint y: 123, endPoint x: 339, endPoint y: 198, distance: 97.8
click at [339, 198] on img at bounding box center [411, 279] width 998 height 600
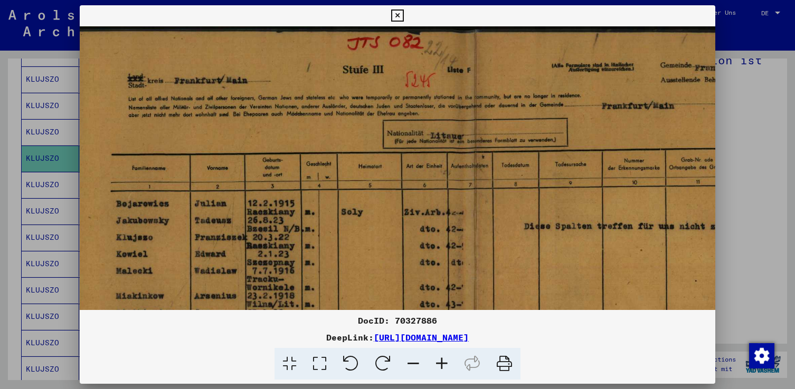
scroll to position [0, 182]
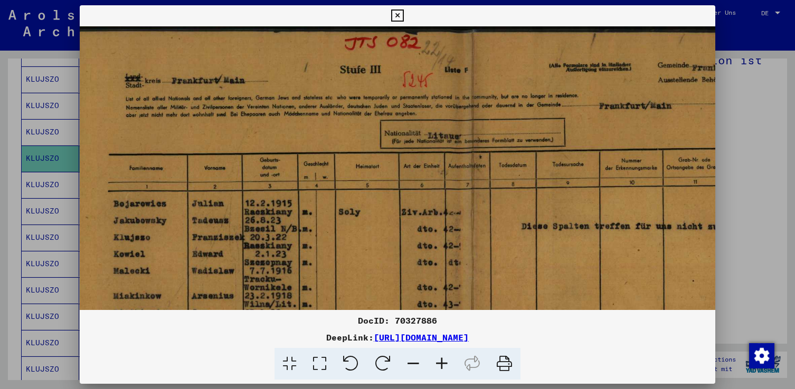
drag, startPoint x: 408, startPoint y: 145, endPoint x: 394, endPoint y: 201, distance: 57.8
click at [394, 201] on img at bounding box center [397, 326] width 998 height 600
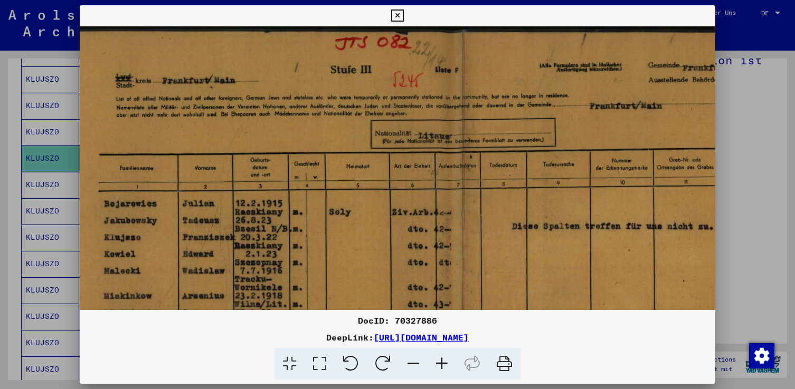
scroll to position [0, 192]
drag, startPoint x: 412, startPoint y: 164, endPoint x: 402, endPoint y: 177, distance: 17.0
click at [402, 177] on img at bounding box center [387, 326] width 998 height 600
click at [400, 15] on icon at bounding box center [397, 15] width 12 height 13
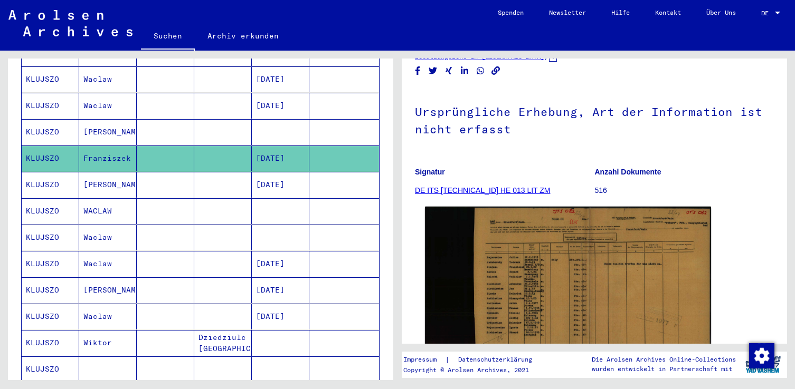
scroll to position [53, 0]
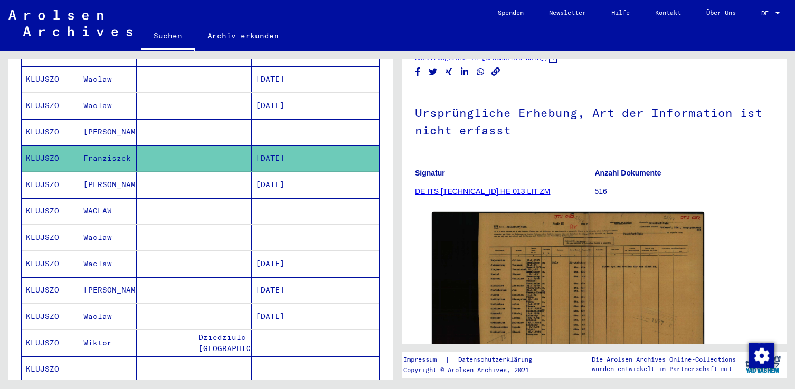
click at [124, 126] on mat-cell "[PERSON_NAME]" at bounding box center [108, 132] width 58 height 26
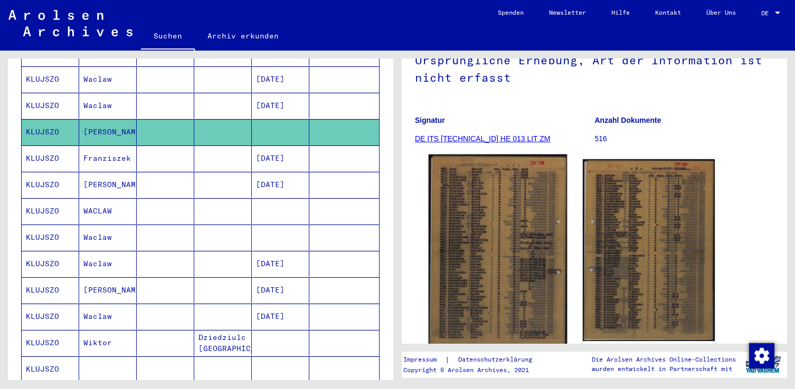
click at [486, 251] on img at bounding box center [497, 251] width 139 height 193
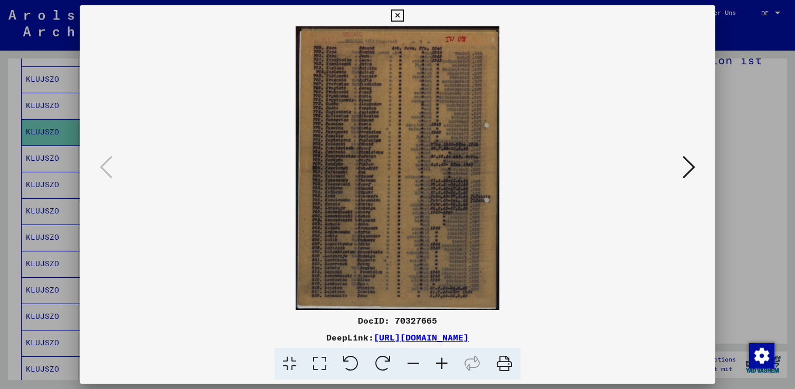
click at [443, 362] on icon at bounding box center [441, 364] width 28 height 32
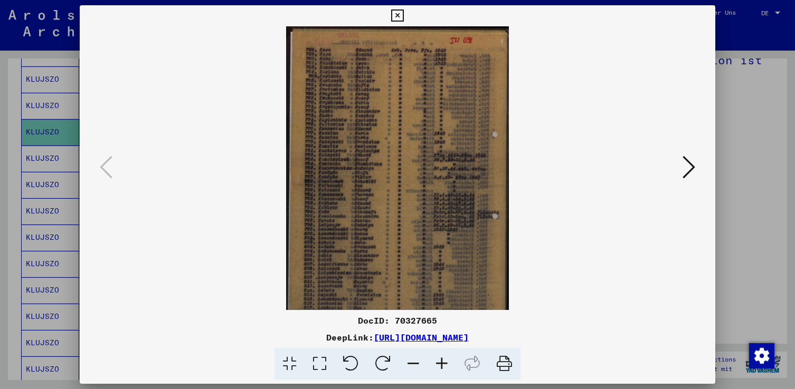
click at [443, 362] on icon at bounding box center [441, 364] width 28 height 32
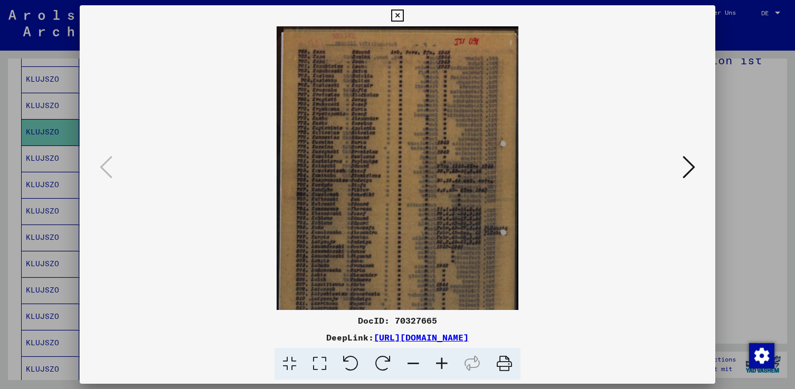
click at [443, 362] on icon at bounding box center [441, 364] width 28 height 32
click at [442, 362] on icon at bounding box center [441, 364] width 28 height 32
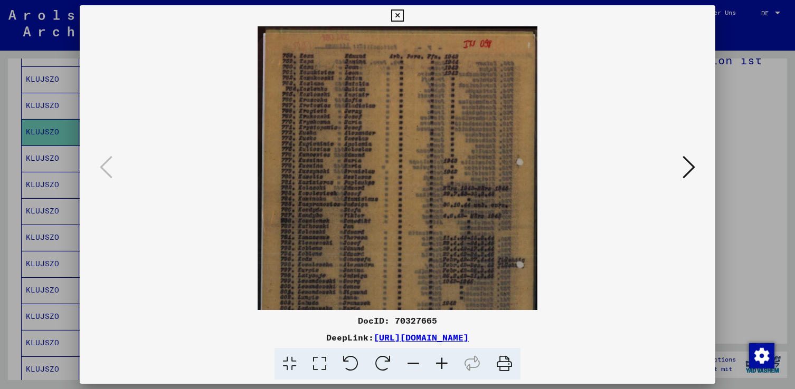
click at [442, 362] on icon at bounding box center [441, 364] width 28 height 32
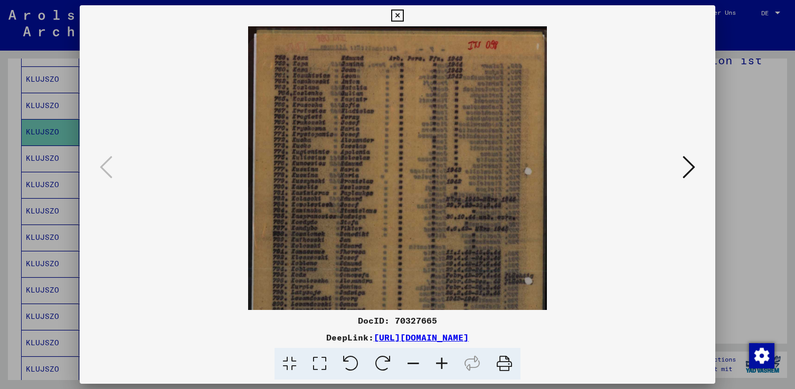
click at [442, 362] on icon at bounding box center [441, 364] width 28 height 32
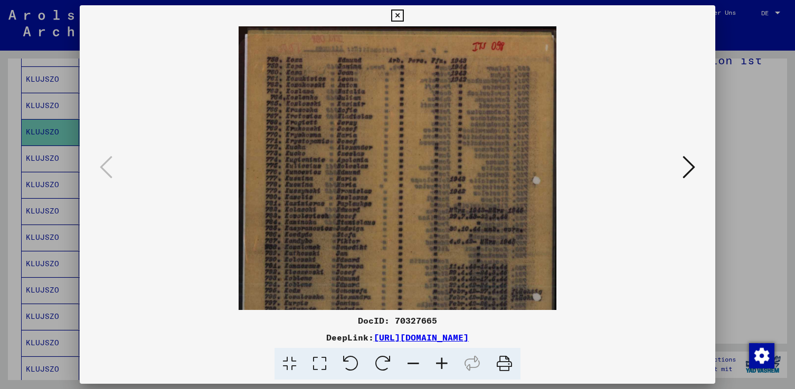
click at [442, 362] on icon at bounding box center [441, 364] width 28 height 32
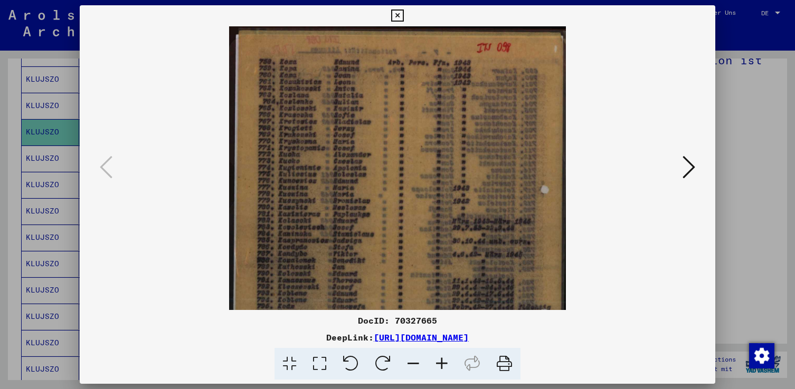
click at [442, 362] on icon at bounding box center [441, 364] width 28 height 32
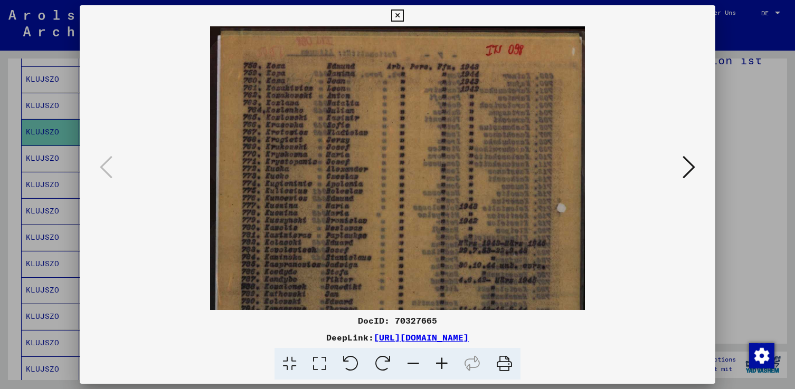
click at [442, 362] on icon at bounding box center [441, 364] width 28 height 32
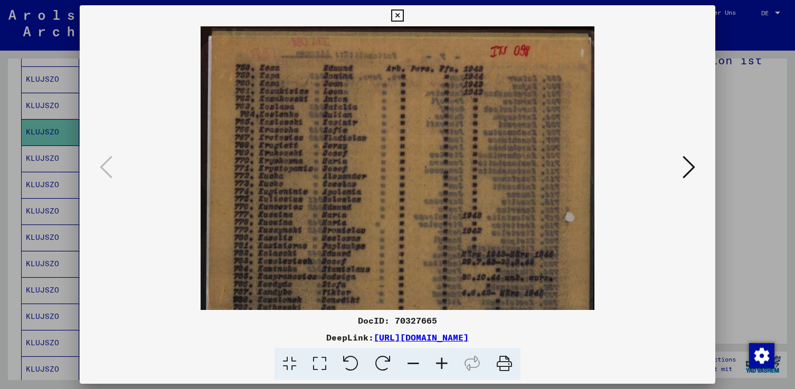
click at [442, 362] on icon at bounding box center [441, 364] width 28 height 32
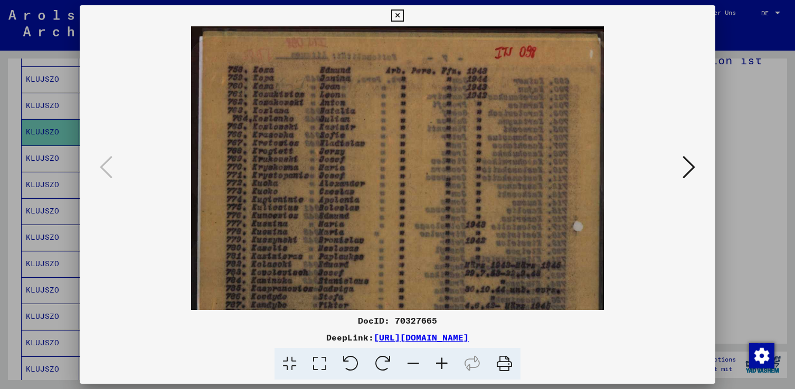
click at [442, 362] on icon at bounding box center [441, 364] width 28 height 32
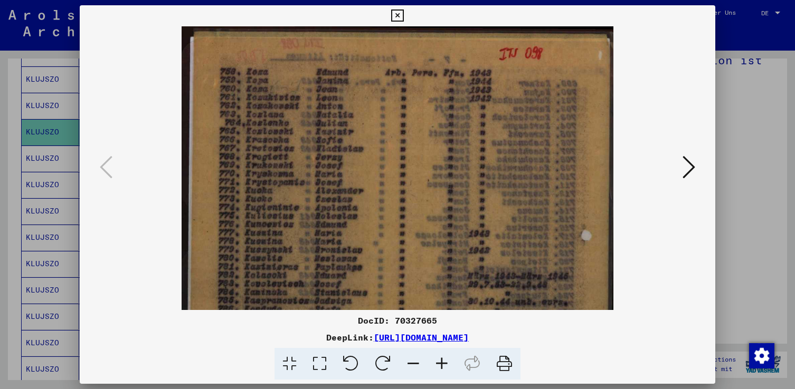
click at [442, 362] on icon at bounding box center [441, 364] width 28 height 32
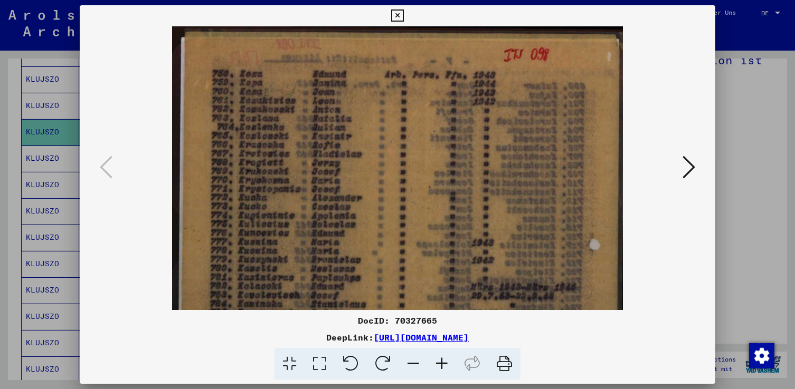
click at [285, 193] on img at bounding box center [397, 339] width 451 height 627
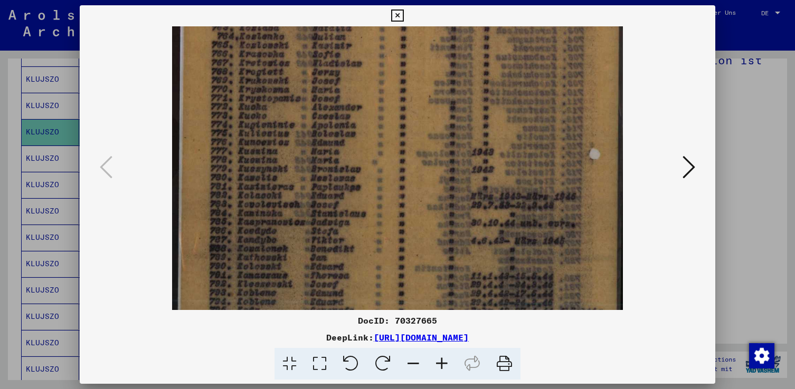
scroll to position [91, 0]
drag, startPoint x: 282, startPoint y: 281, endPoint x: 282, endPoint y: 189, distance: 91.3
click at [282, 189] on img at bounding box center [397, 248] width 451 height 627
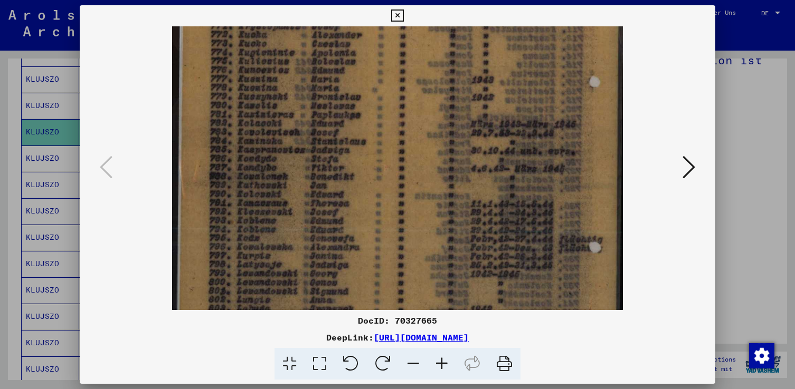
scroll to position [169, 0]
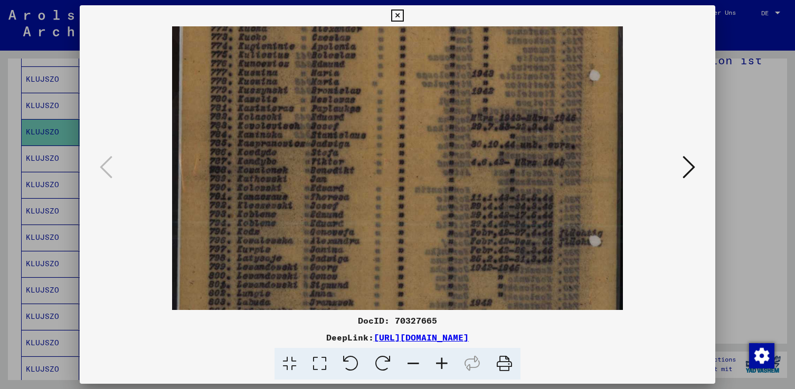
drag, startPoint x: 285, startPoint y: 266, endPoint x: 289, endPoint y: 188, distance: 78.2
click at [289, 188] on img at bounding box center [397, 170] width 451 height 627
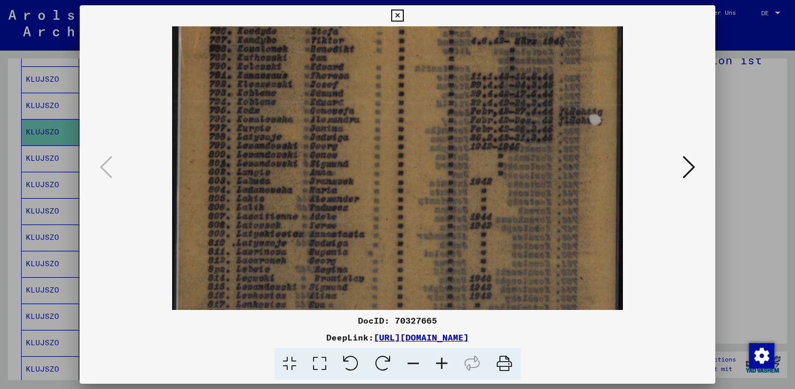
drag, startPoint x: 288, startPoint y: 255, endPoint x: 293, endPoint y: 134, distance: 121.5
click at [293, 134] on img at bounding box center [397, 49] width 451 height 627
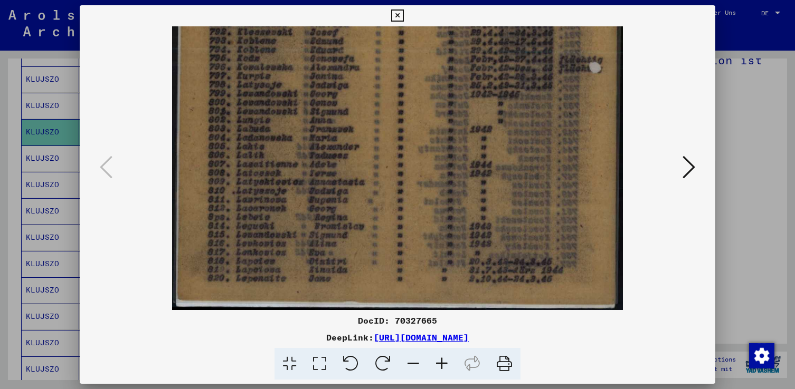
scroll to position [342, 0]
drag, startPoint x: 310, startPoint y: 242, endPoint x: 317, endPoint y: 163, distance: 78.9
click at [442, 362] on icon at bounding box center [441, 364] width 28 height 32
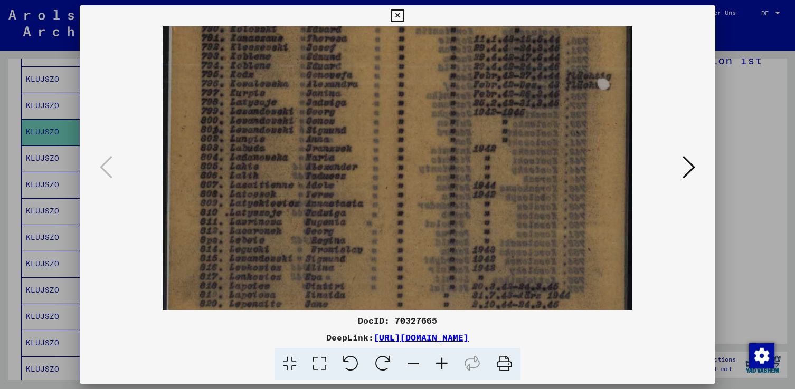
click at [442, 363] on icon at bounding box center [441, 364] width 28 height 32
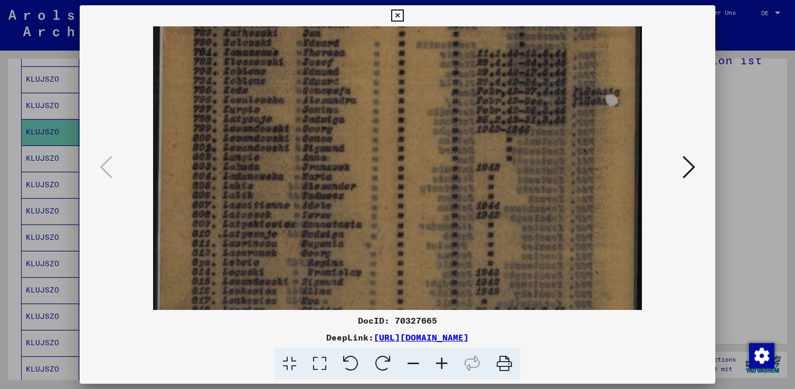
click at [442, 363] on icon at bounding box center [441, 364] width 28 height 32
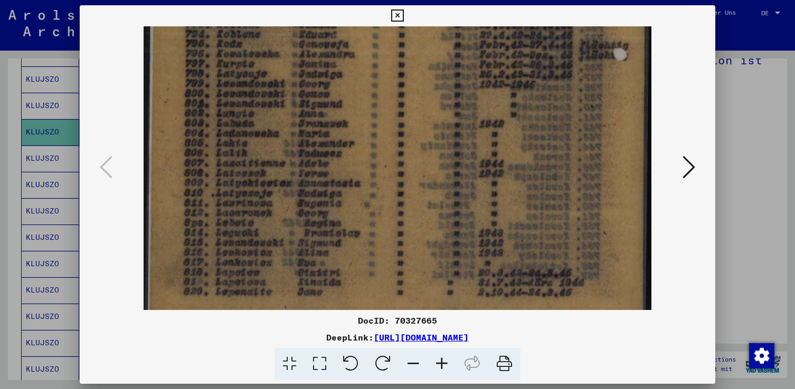
scroll to position [422, 0]
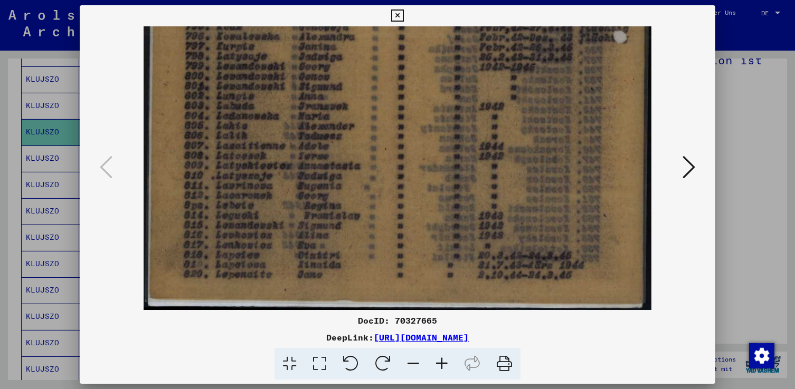
drag, startPoint x: 349, startPoint y: 180, endPoint x: 360, endPoint y: 130, distance: 50.9
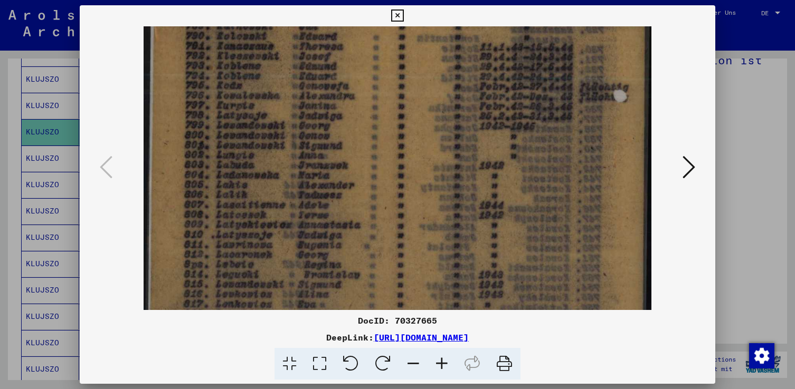
scroll to position [356, 0]
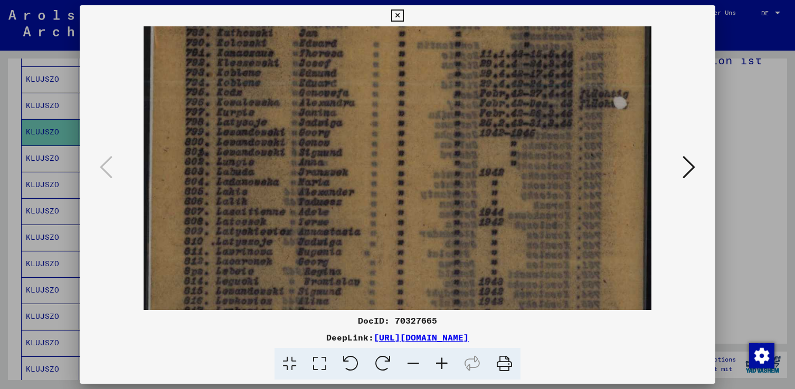
drag, startPoint x: 270, startPoint y: 152, endPoint x: 270, endPoint y: 218, distance: 66.0
click at [270, 218] on img at bounding box center [398, 23] width 508 height 706
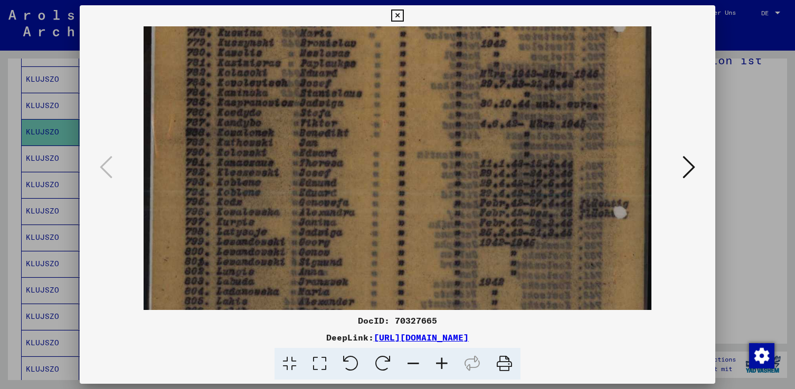
scroll to position [237, 0]
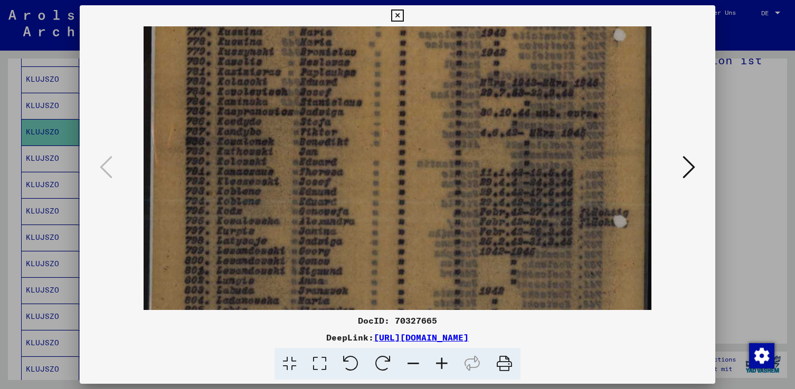
drag, startPoint x: 272, startPoint y: 152, endPoint x: 270, endPoint y: 269, distance: 116.1
click at [270, 269] on img at bounding box center [398, 142] width 508 height 706
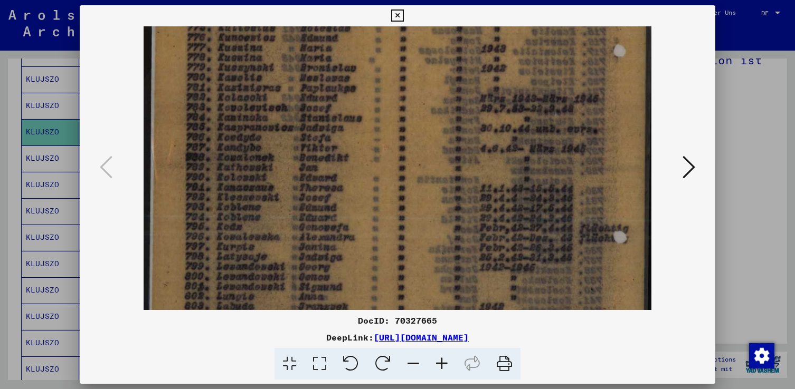
scroll to position [207, 0]
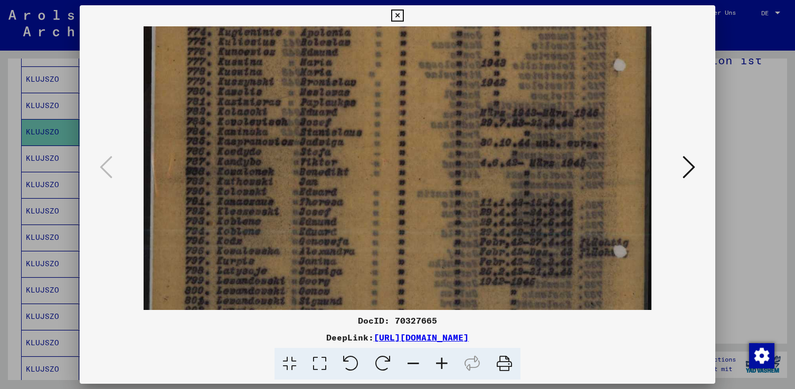
drag, startPoint x: 268, startPoint y: 206, endPoint x: 268, endPoint y: 236, distance: 30.1
click at [268, 236] on img at bounding box center [398, 172] width 508 height 706
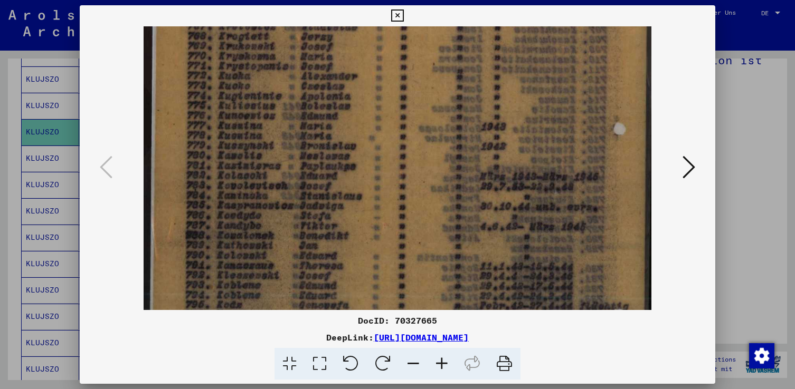
scroll to position [123, 0]
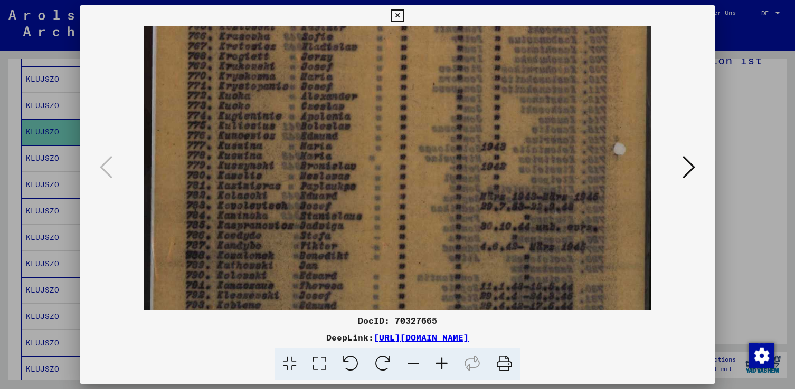
drag, startPoint x: 265, startPoint y: 170, endPoint x: 252, endPoint y: 254, distance: 84.9
click at [252, 254] on img at bounding box center [398, 256] width 508 height 706
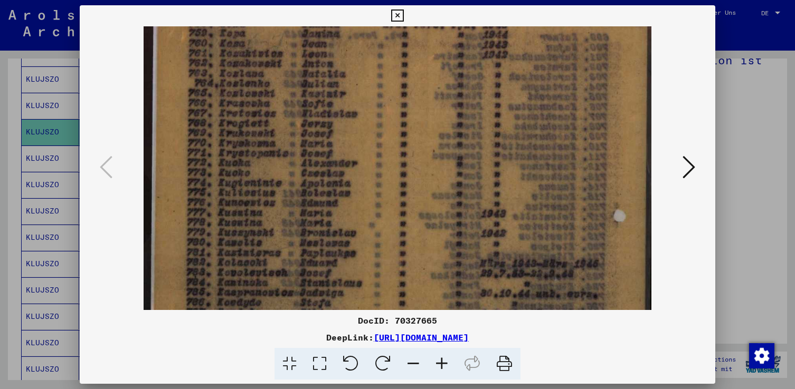
scroll to position [56, 0]
drag, startPoint x: 256, startPoint y: 185, endPoint x: 245, endPoint y: 252, distance: 68.4
click at [245, 252] on img at bounding box center [398, 323] width 508 height 706
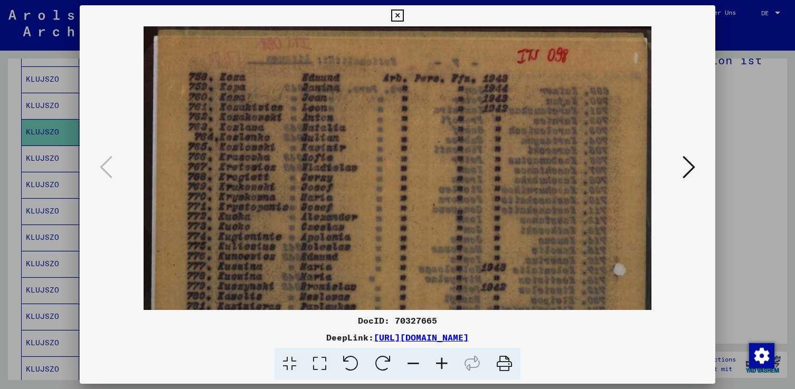
scroll to position [0, 0]
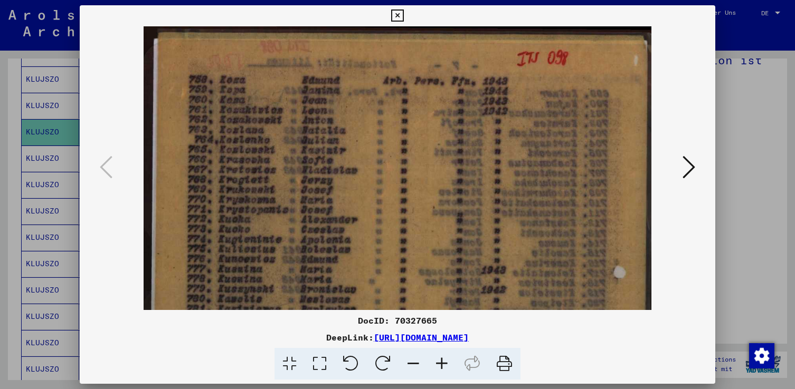
drag, startPoint x: 254, startPoint y: 183, endPoint x: 250, endPoint y: 279, distance: 96.7
click at [250, 279] on img at bounding box center [398, 379] width 508 height 706
click at [683, 180] on button at bounding box center [688, 168] width 19 height 30
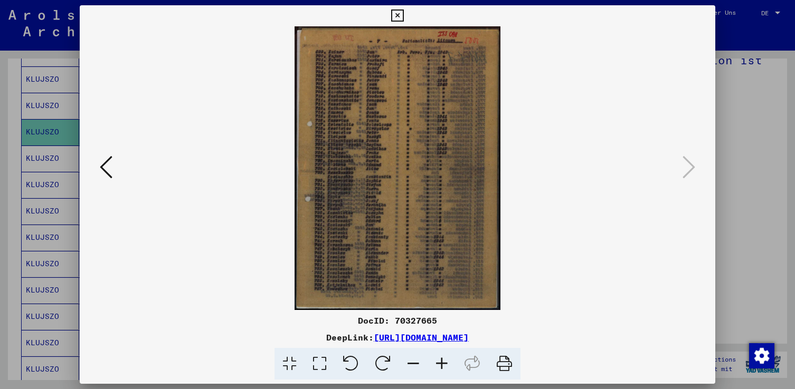
click at [439, 362] on icon at bounding box center [441, 364] width 28 height 32
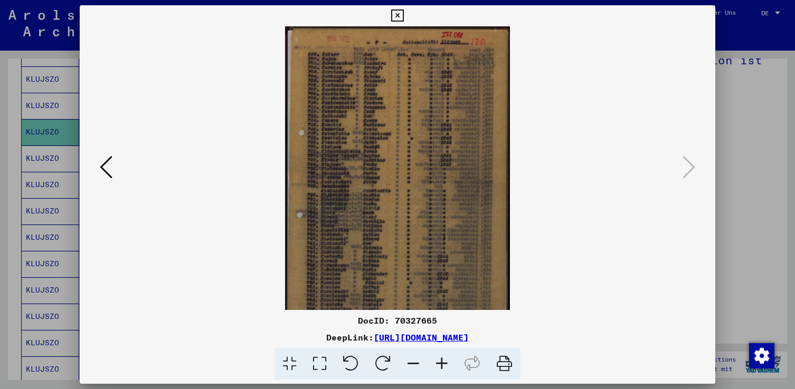
click at [439, 362] on icon at bounding box center [441, 364] width 28 height 32
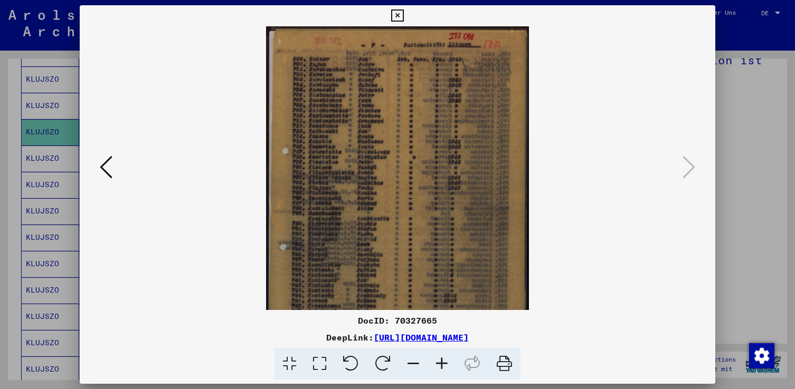
click at [439, 362] on icon at bounding box center [441, 364] width 28 height 32
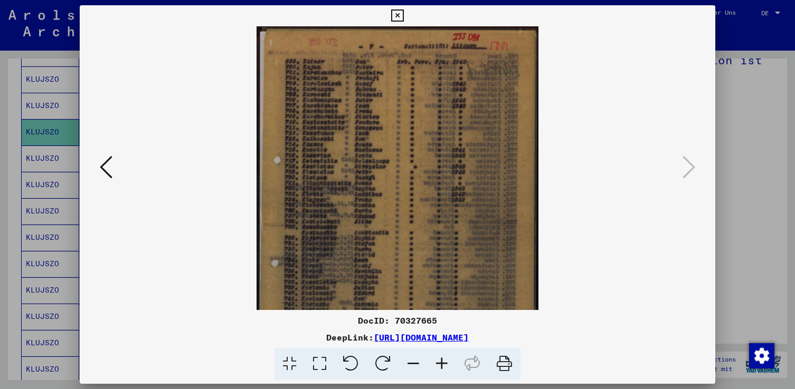
click at [439, 362] on icon at bounding box center [441, 364] width 28 height 32
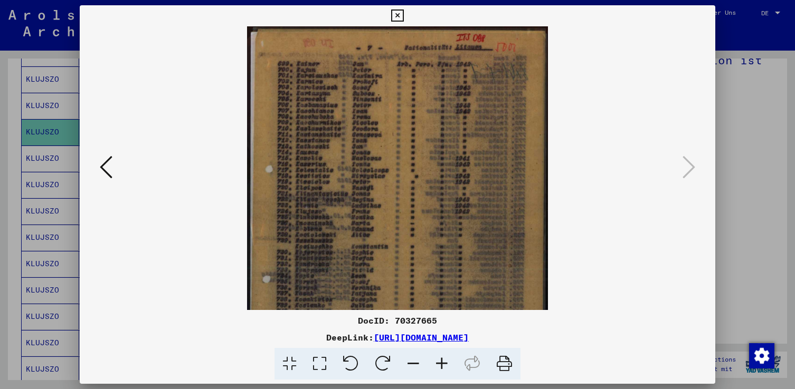
click at [439, 362] on icon at bounding box center [441, 364] width 28 height 32
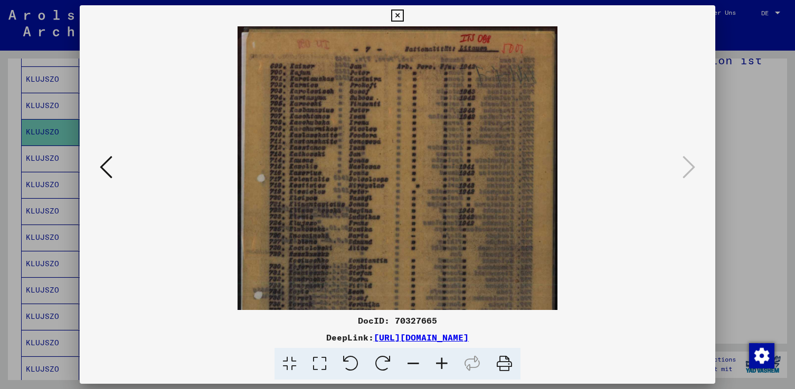
click at [439, 362] on icon at bounding box center [441, 364] width 28 height 32
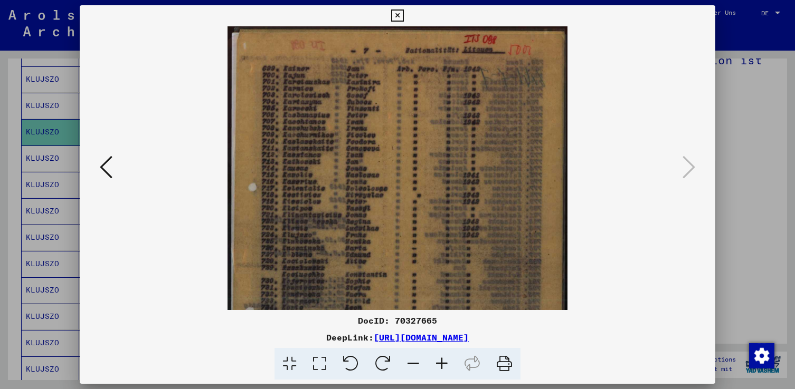
click at [439, 362] on icon at bounding box center [441, 364] width 28 height 32
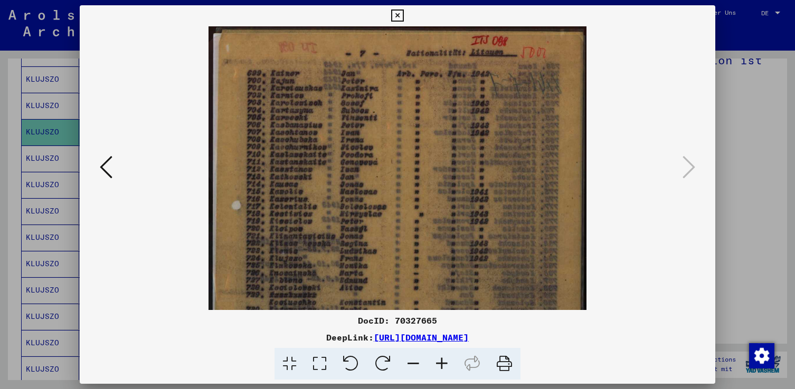
click at [439, 362] on icon at bounding box center [441, 364] width 28 height 32
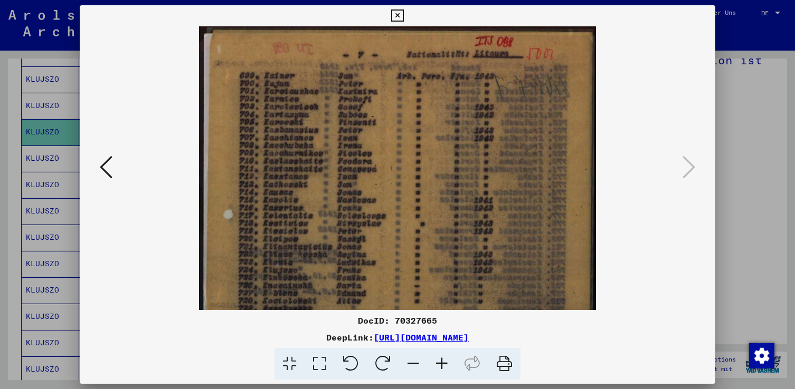
click at [439, 362] on icon at bounding box center [441, 364] width 28 height 32
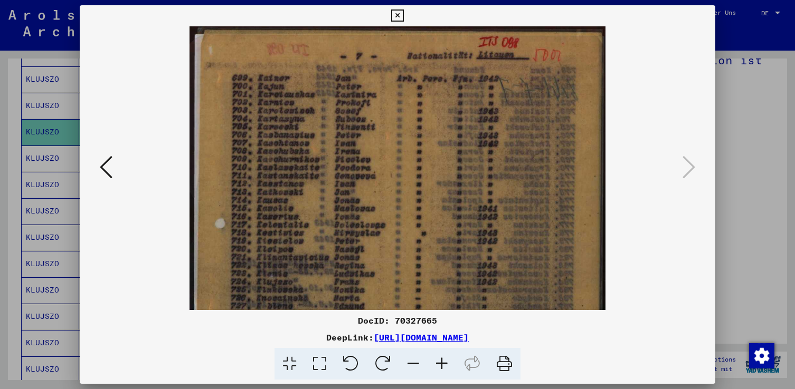
click at [439, 362] on icon at bounding box center [441, 364] width 28 height 32
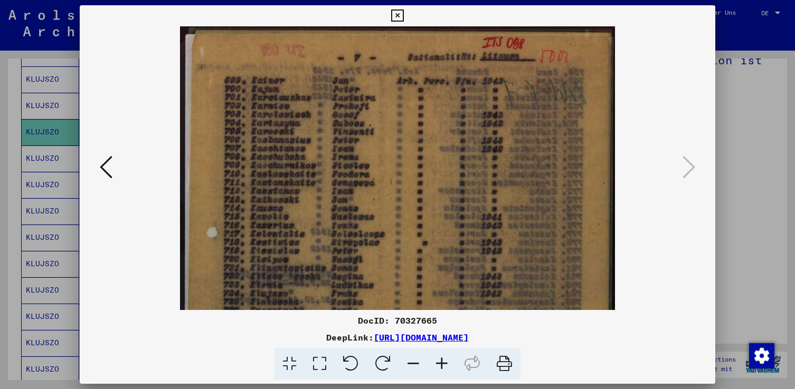
click at [439, 362] on icon at bounding box center [441, 364] width 28 height 32
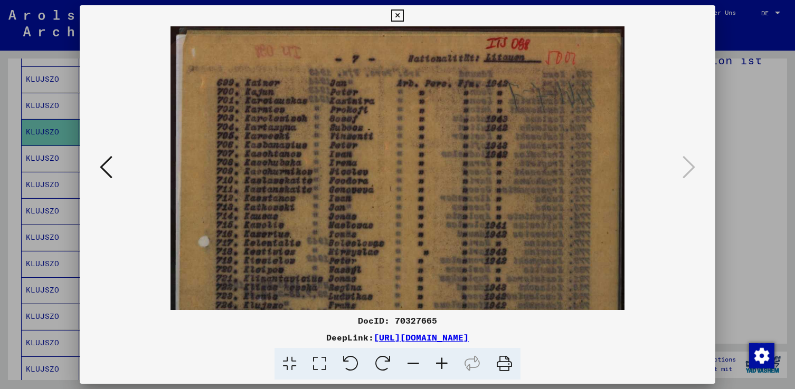
click at [439, 362] on icon at bounding box center [441, 364] width 28 height 32
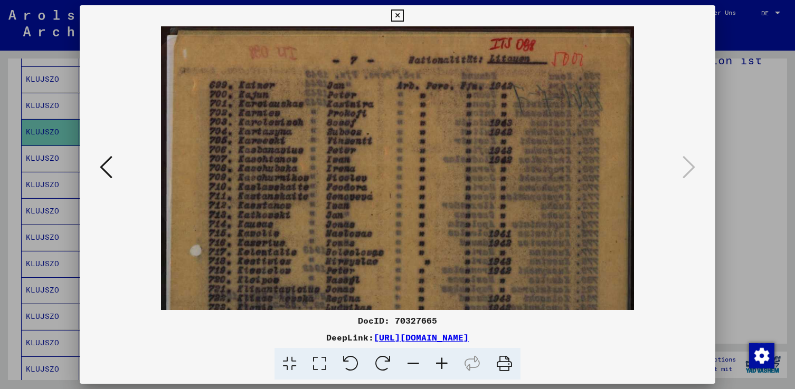
click at [439, 362] on icon at bounding box center [441, 364] width 28 height 32
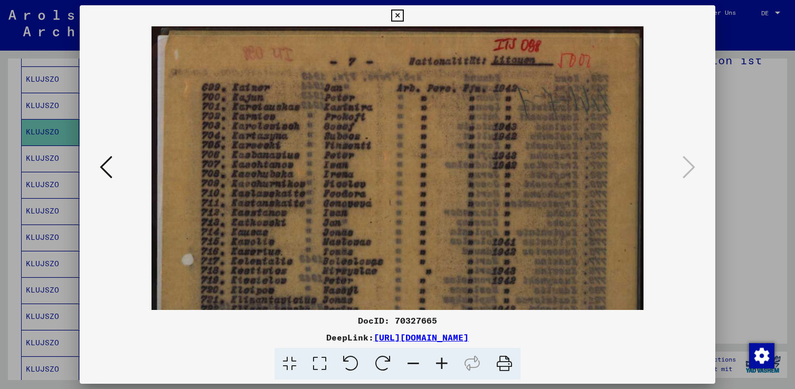
click at [439, 362] on icon at bounding box center [441, 364] width 28 height 32
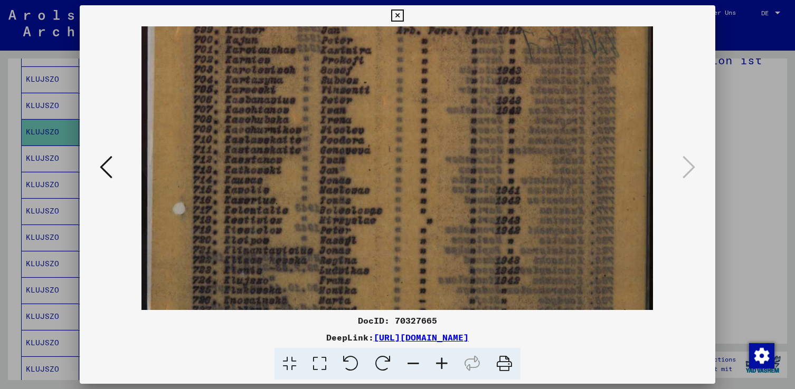
scroll to position [66, 0]
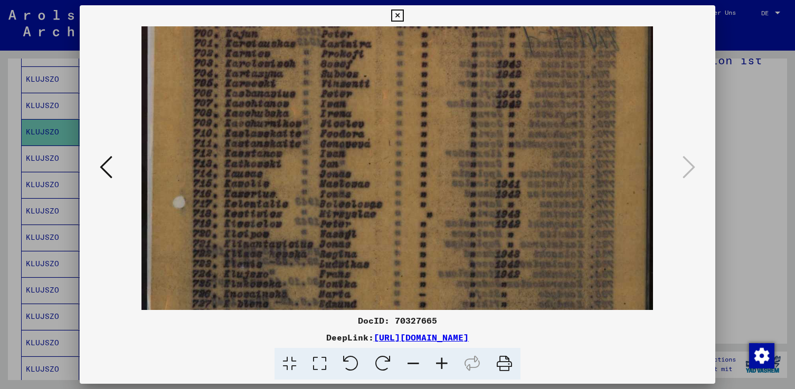
drag, startPoint x: 310, startPoint y: 281, endPoint x: 308, endPoint y: 215, distance: 66.5
click at [308, 215] on img at bounding box center [396, 313] width 511 height 706
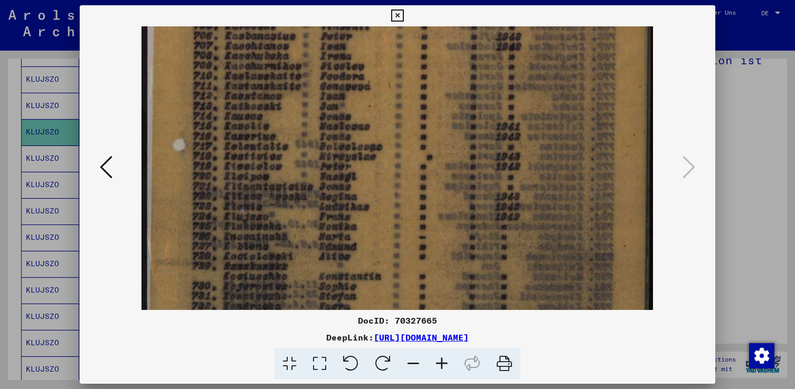
scroll to position [125, 0]
drag, startPoint x: 302, startPoint y: 230, endPoint x: 306, endPoint y: 213, distance: 17.9
click at [306, 213] on img at bounding box center [396, 255] width 511 height 706
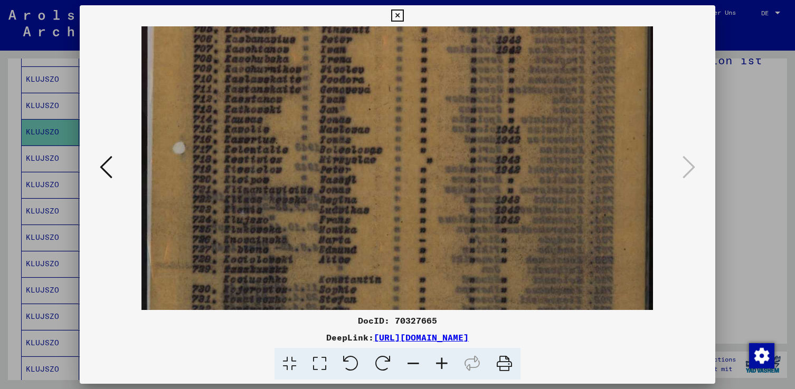
drag, startPoint x: 486, startPoint y: 225, endPoint x: 293, endPoint y: 229, distance: 193.7
click at [293, 229] on img at bounding box center [396, 259] width 511 height 706
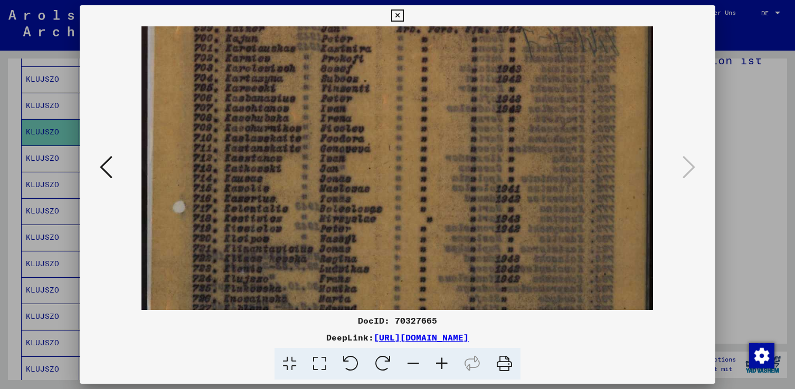
drag, startPoint x: 537, startPoint y: 198, endPoint x: 528, endPoint y: 261, distance: 63.0
click at [528, 261] on img at bounding box center [396, 318] width 511 height 706
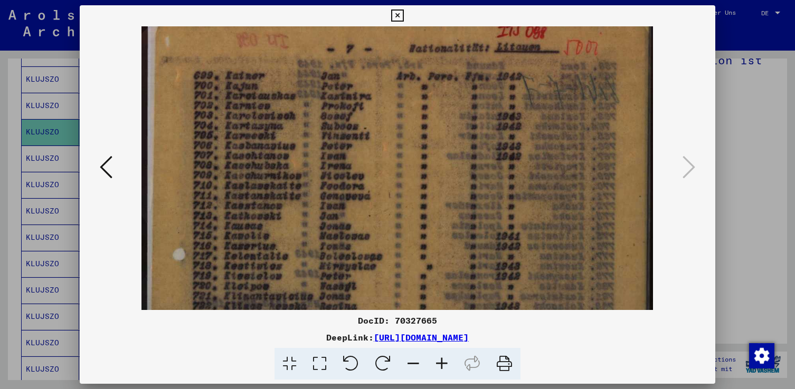
scroll to position [0, 0]
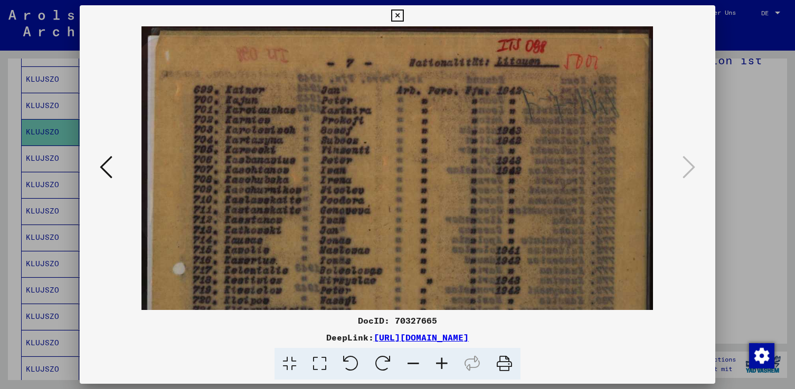
drag, startPoint x: 474, startPoint y: 178, endPoint x: 452, endPoint y: 263, distance: 87.7
click at [450, 274] on img at bounding box center [396, 379] width 511 height 706
click at [396, 16] on icon at bounding box center [397, 15] width 12 height 13
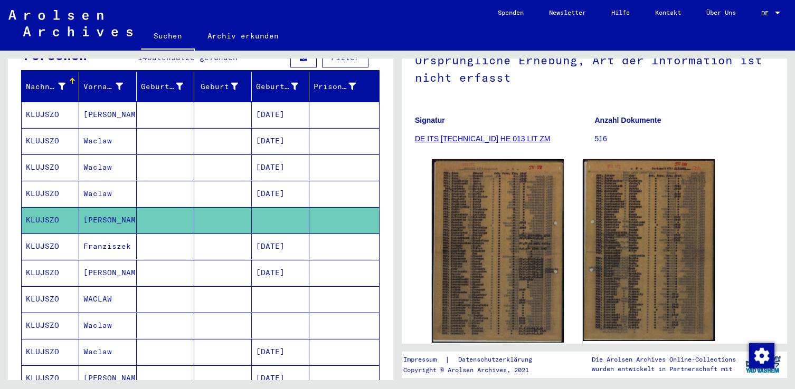
scroll to position [106, 0]
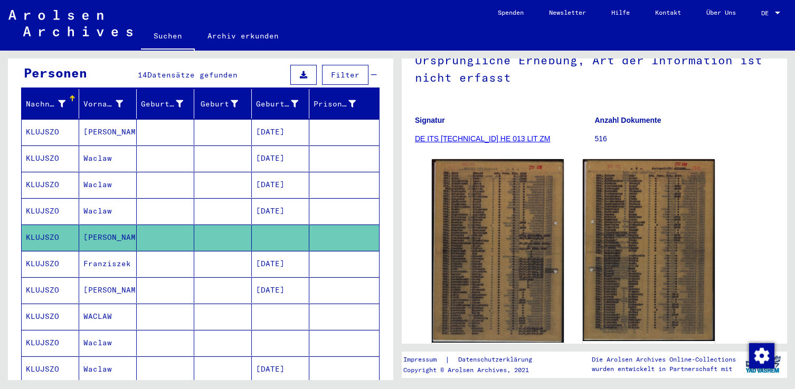
click at [113, 201] on mat-cell "Waclaw" at bounding box center [108, 211] width 58 height 26
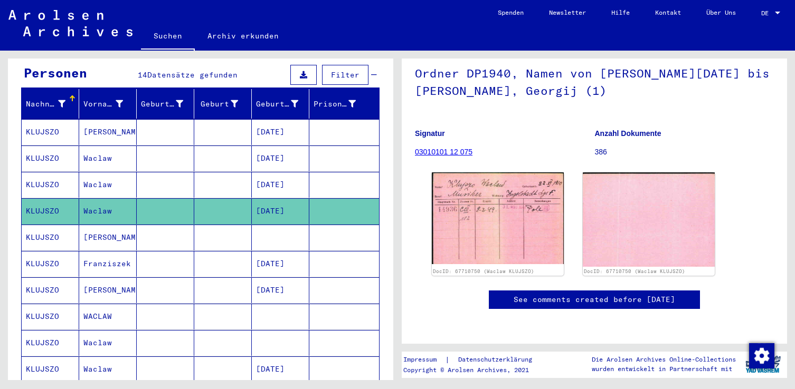
click at [165, 172] on mat-cell at bounding box center [166, 185] width 58 height 26
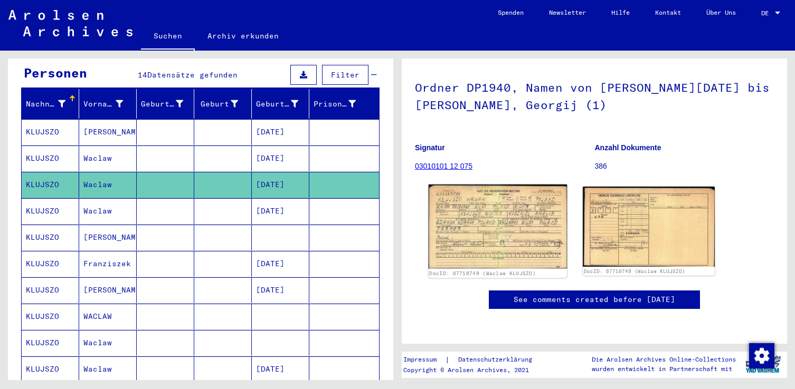
scroll to position [53, 0]
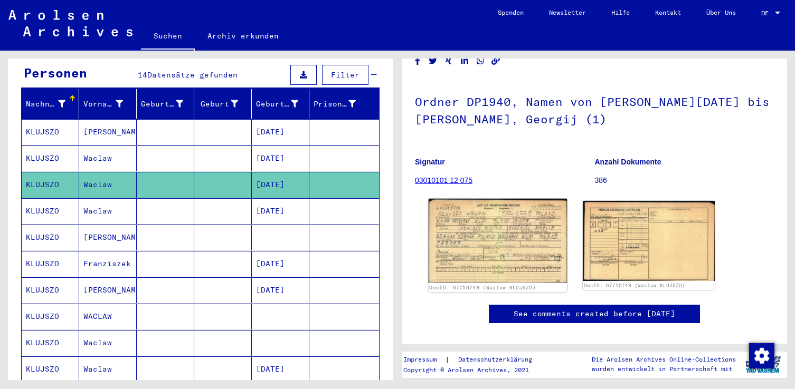
click at [501, 236] on img at bounding box center [497, 241] width 139 height 84
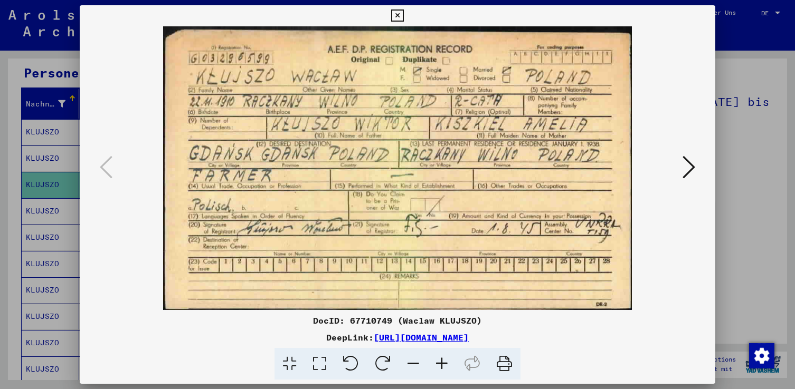
click at [685, 171] on icon at bounding box center [688, 167] width 13 height 25
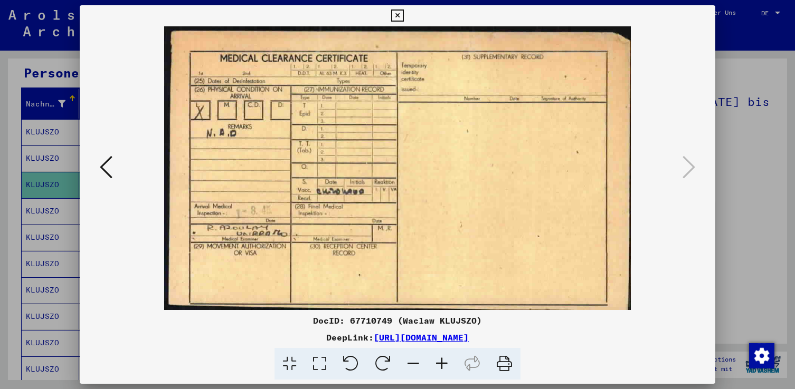
click at [395, 16] on icon at bounding box center [397, 15] width 12 height 13
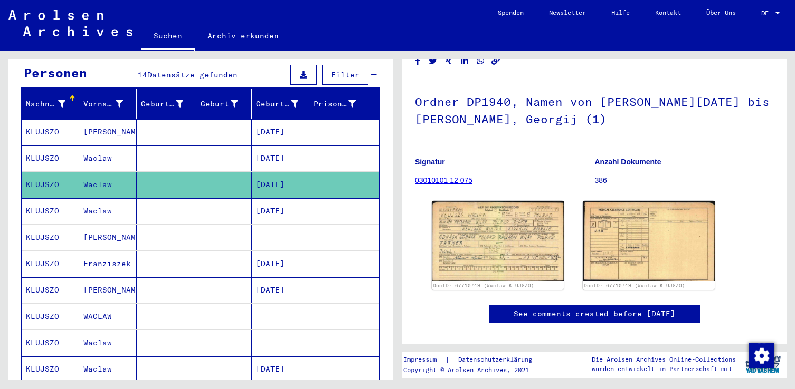
click at [120, 146] on mat-cell "Waclaw" at bounding box center [108, 159] width 58 height 26
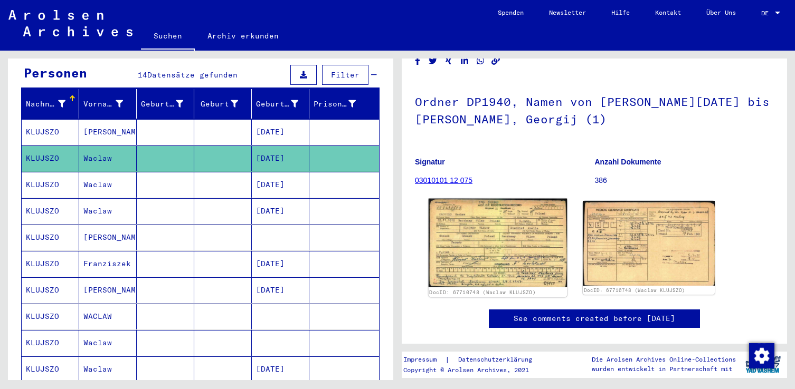
click at [520, 253] on img at bounding box center [497, 243] width 139 height 89
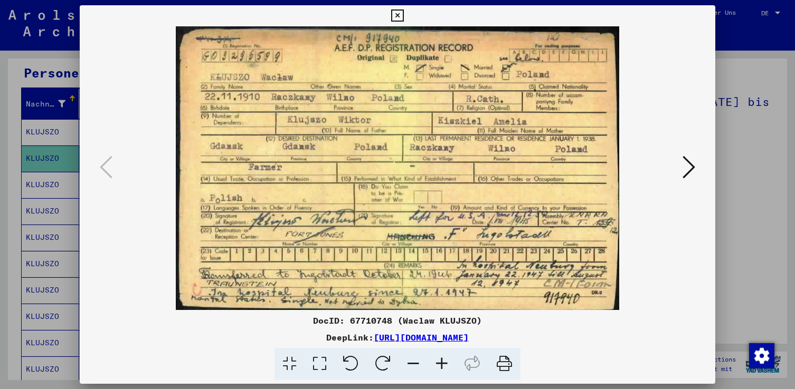
click at [688, 168] on icon at bounding box center [688, 167] width 13 height 25
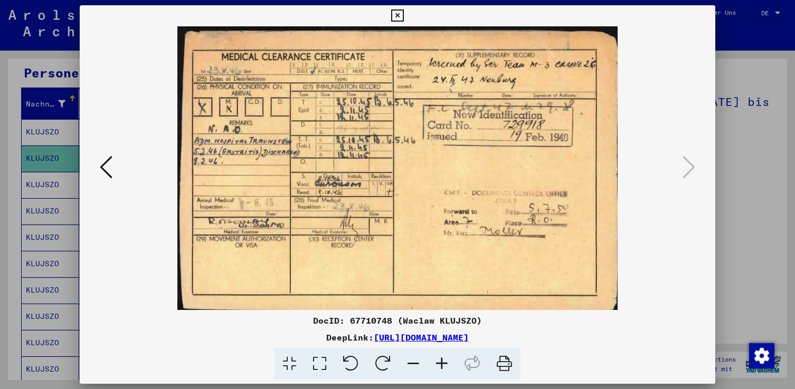
click at [105, 173] on icon at bounding box center [106, 167] width 13 height 25
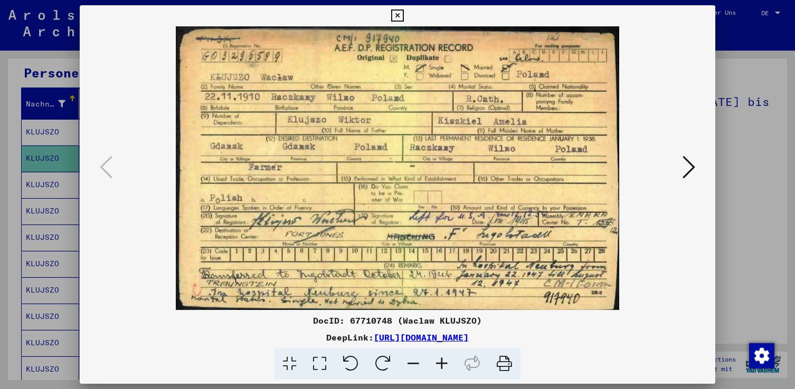
click at [685, 172] on icon at bounding box center [688, 167] width 13 height 25
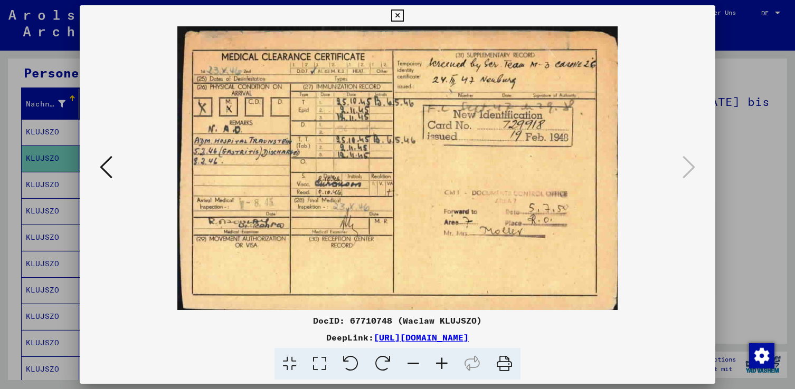
click at [106, 166] on icon at bounding box center [106, 167] width 13 height 25
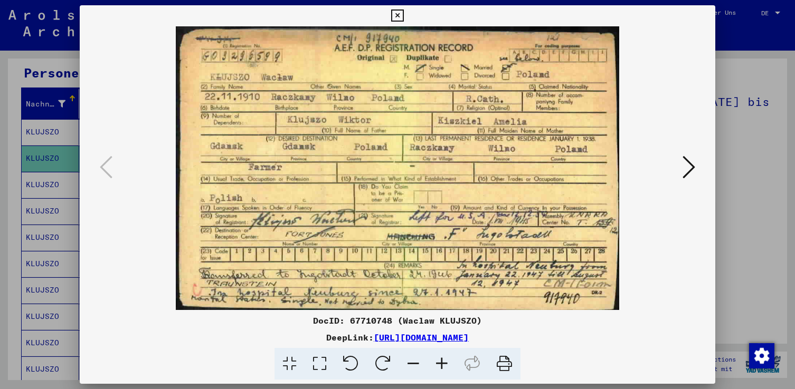
click at [409, 85] on img at bounding box center [398, 168] width 564 height 284
drag, startPoint x: 409, startPoint y: 121, endPoint x: 365, endPoint y: -35, distance: 162.3
click at [365, 0] on html "Suchen Archiv erkunden Spenden Newsletter Hilfe Kontakt Über Uns Suchen Archiv …" at bounding box center [397, 194] width 795 height 389
click at [395, 15] on icon at bounding box center [397, 15] width 12 height 13
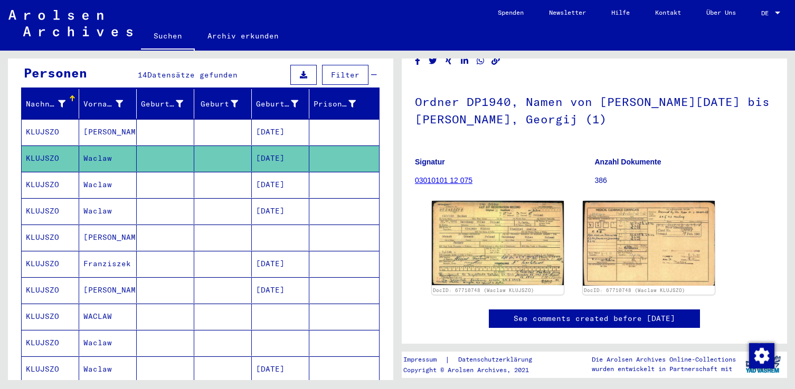
click at [140, 119] on mat-cell at bounding box center [166, 132] width 58 height 26
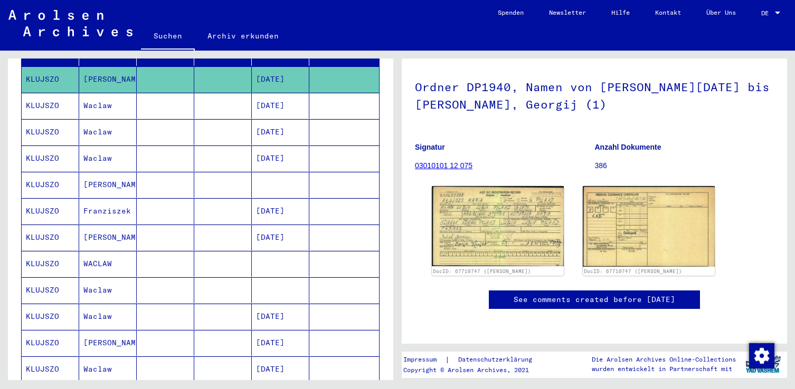
scroll to position [211, 0]
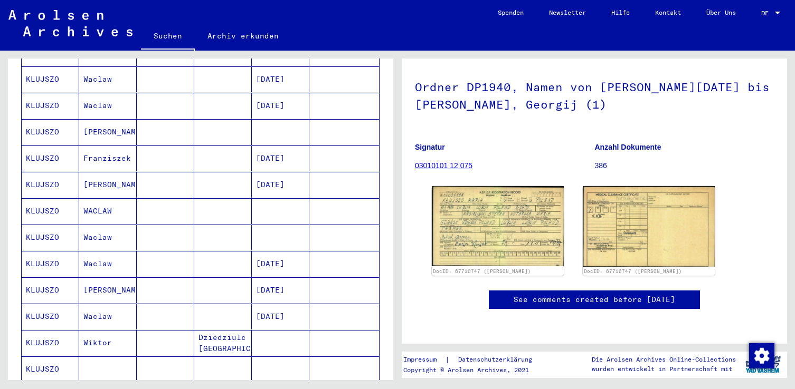
click at [93, 198] on mat-cell "WACLAW" at bounding box center [108, 211] width 58 height 26
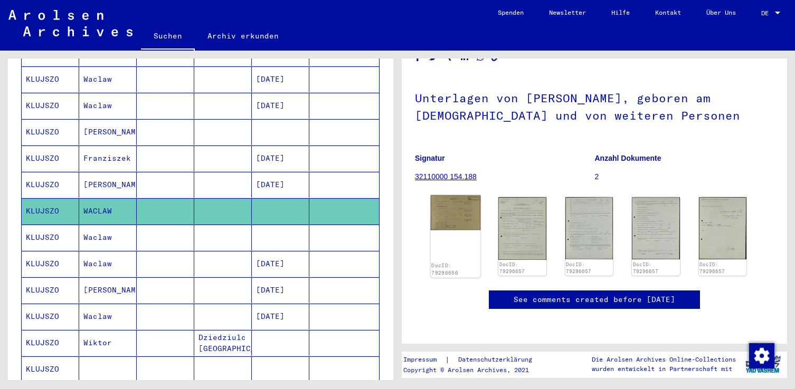
click at [458, 214] on img at bounding box center [456, 212] width 50 height 35
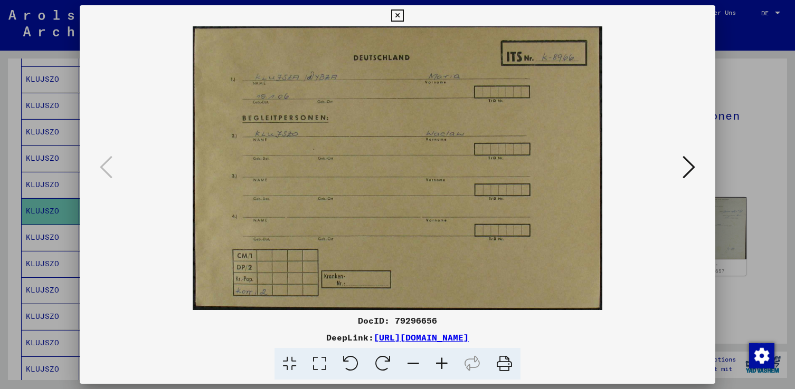
click at [684, 167] on icon at bounding box center [688, 167] width 13 height 25
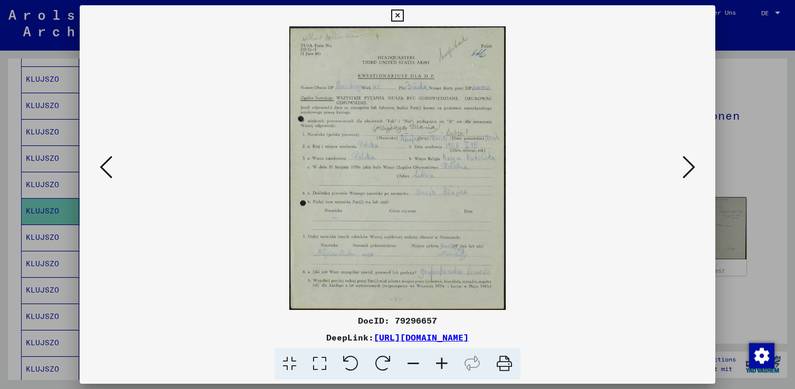
click at [395, 15] on icon at bounding box center [397, 15] width 12 height 13
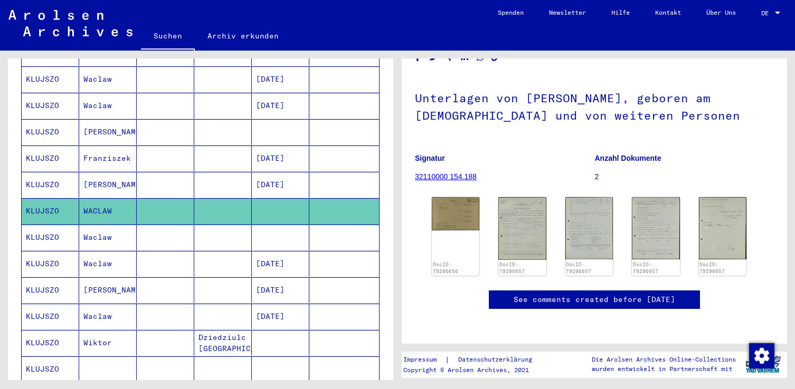
click at [105, 225] on mat-cell "Waclaw" at bounding box center [108, 238] width 58 height 26
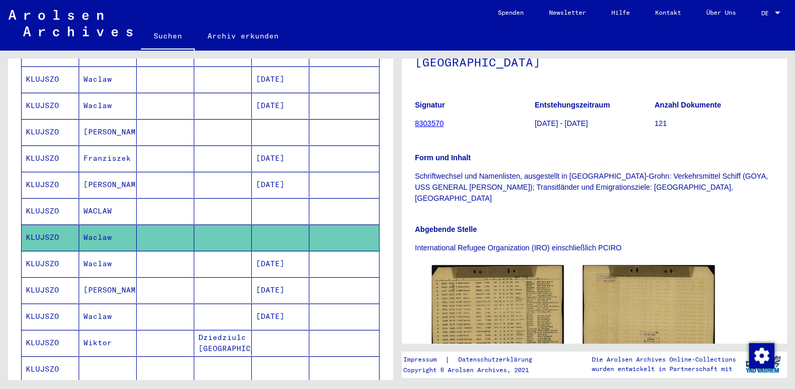
scroll to position [211, 0]
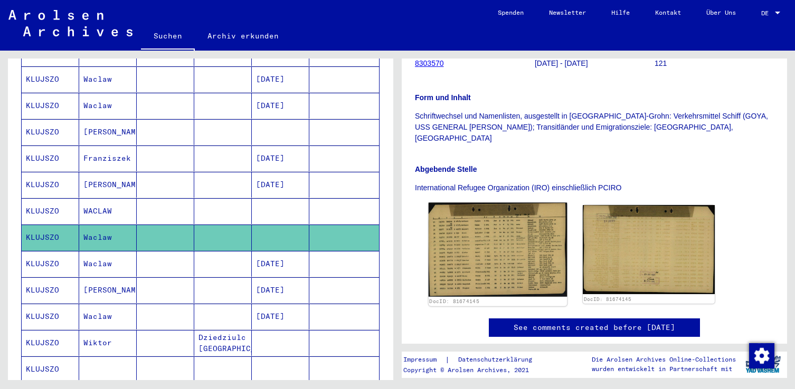
click at [483, 227] on img at bounding box center [497, 250] width 139 height 94
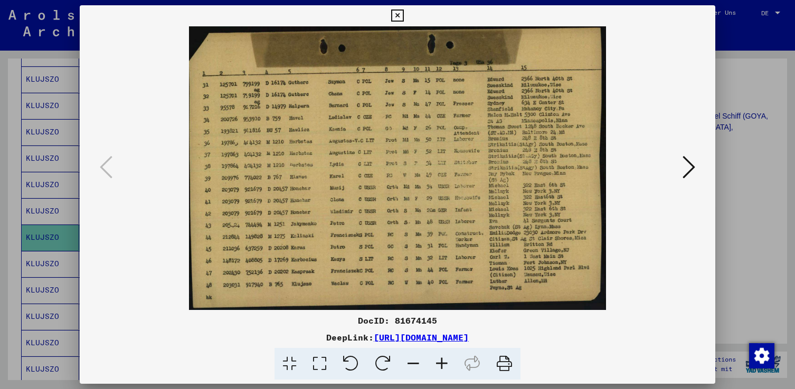
click at [440, 362] on icon at bounding box center [441, 364] width 28 height 32
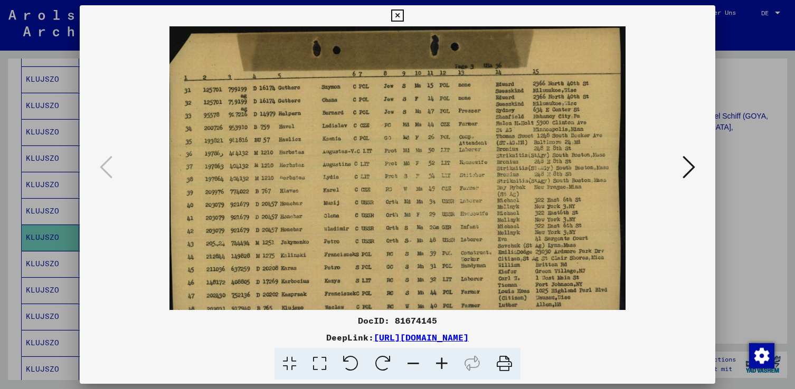
click at [440, 362] on icon at bounding box center [441, 364] width 28 height 32
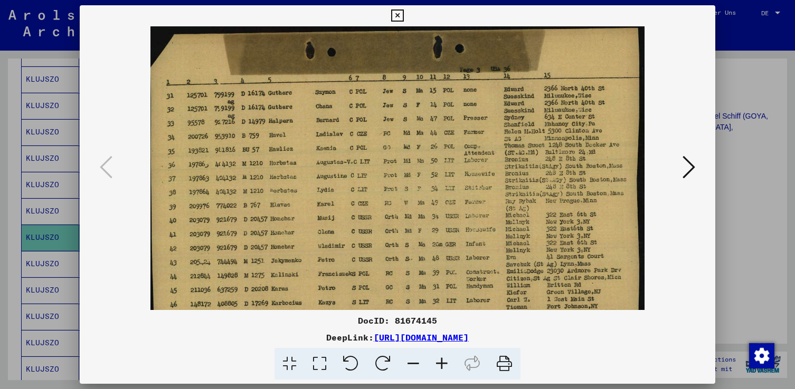
click at [439, 363] on icon at bounding box center [441, 364] width 28 height 32
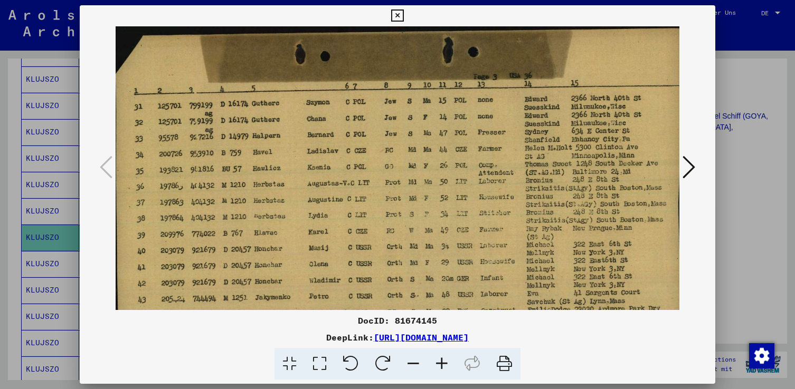
click at [439, 363] on icon at bounding box center [441, 364] width 28 height 32
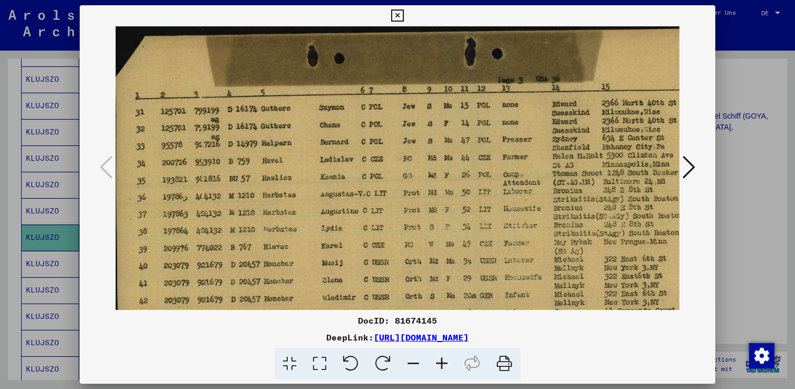
click at [438, 363] on icon at bounding box center [441, 364] width 28 height 32
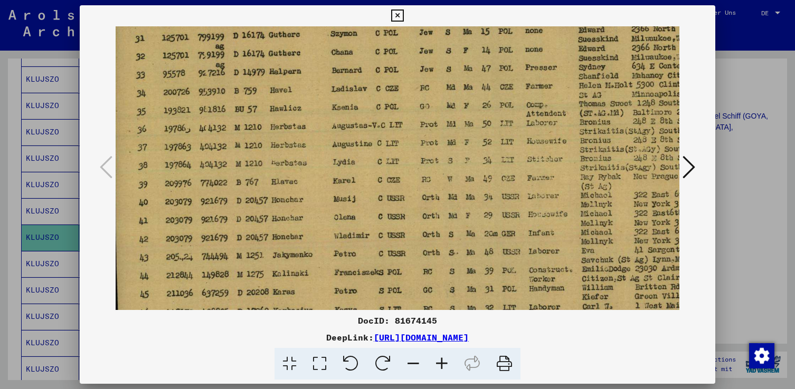
scroll to position [83, 2]
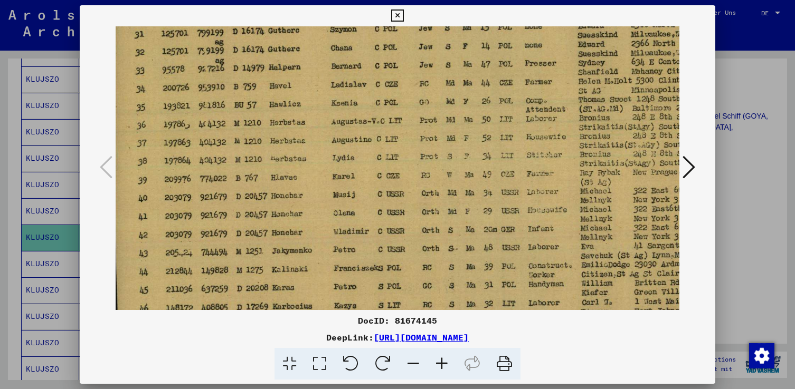
drag, startPoint x: 362, startPoint y: 279, endPoint x: 360, endPoint y: 197, distance: 81.8
click at [360, 197] on img at bounding box center [437, 164] width 649 height 442
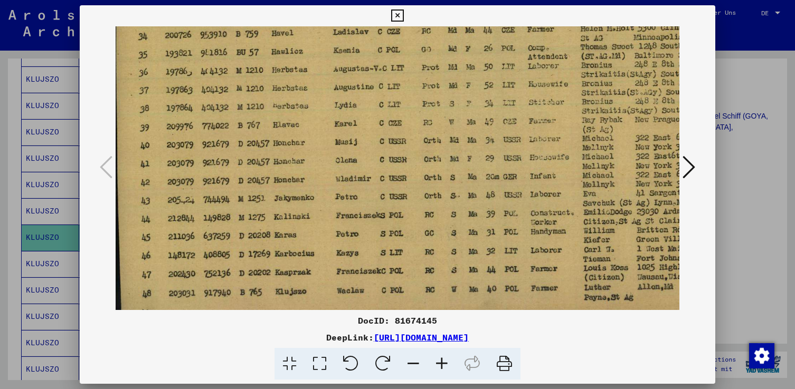
drag, startPoint x: 333, startPoint y: 246, endPoint x: 335, endPoint y: 222, distance: 24.4
click at [335, 222] on img at bounding box center [440, 111] width 649 height 442
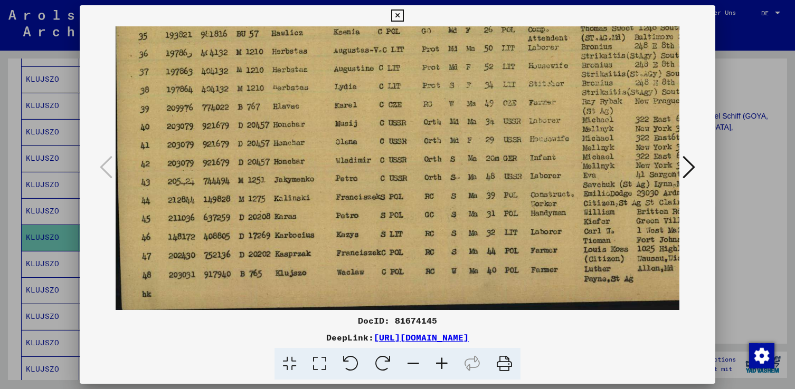
scroll to position [158, 0]
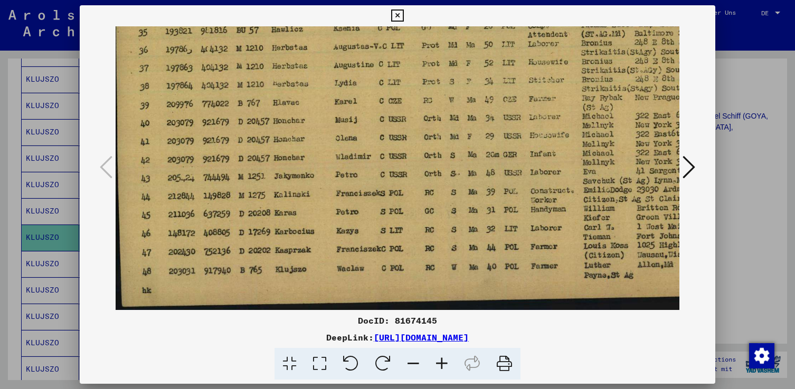
drag, startPoint x: 337, startPoint y: 265, endPoint x: 341, endPoint y: 243, distance: 23.2
click at [341, 243] on img at bounding box center [440, 89] width 649 height 442
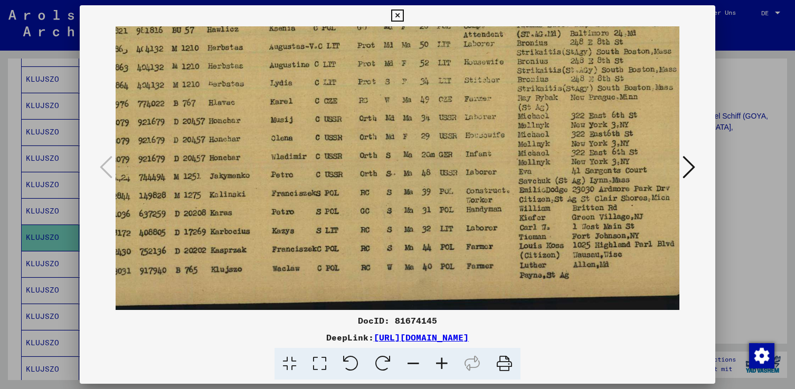
scroll to position [158, 85]
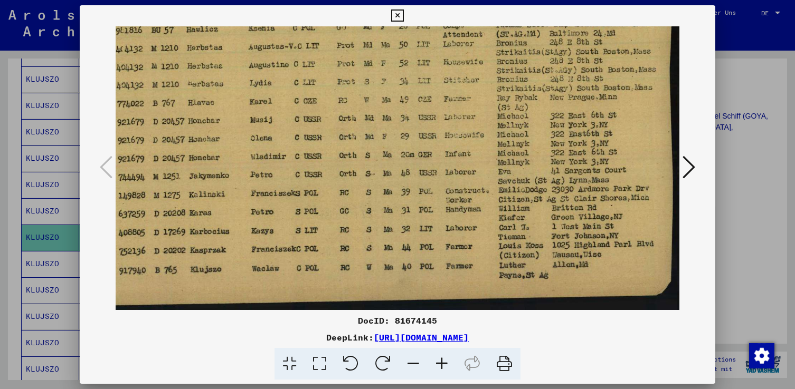
drag, startPoint x: 496, startPoint y: 278, endPoint x: 392, endPoint y: 265, distance: 105.2
click at [392, 265] on img at bounding box center [355, 89] width 649 height 442
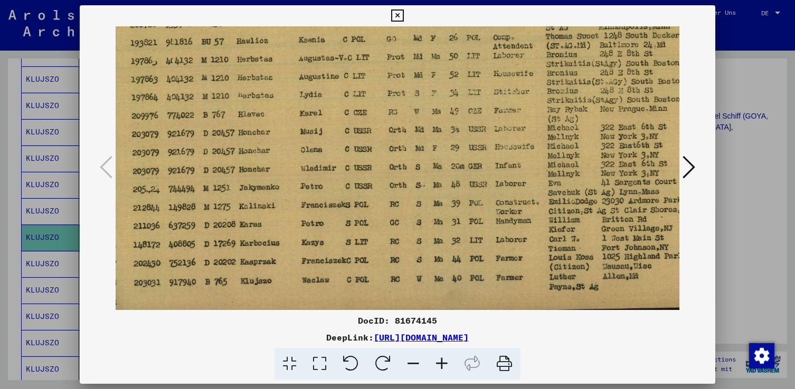
scroll to position [158, 44]
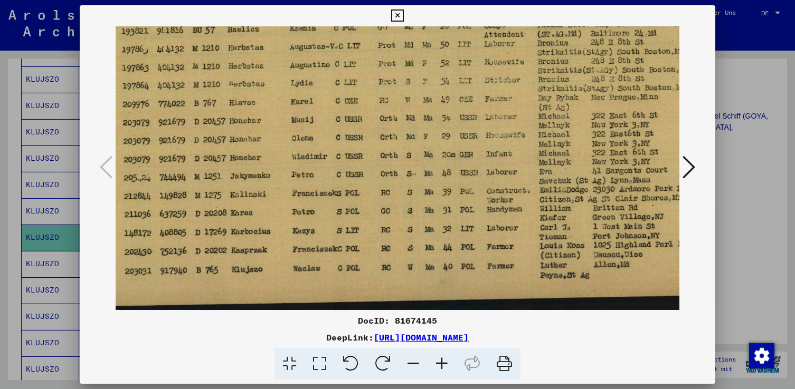
drag, startPoint x: 414, startPoint y: 143, endPoint x: 475, endPoint y: 117, distance: 67.1
click at [475, 117] on img at bounding box center [396, 89] width 649 height 442
click at [689, 168] on icon at bounding box center [688, 167] width 13 height 25
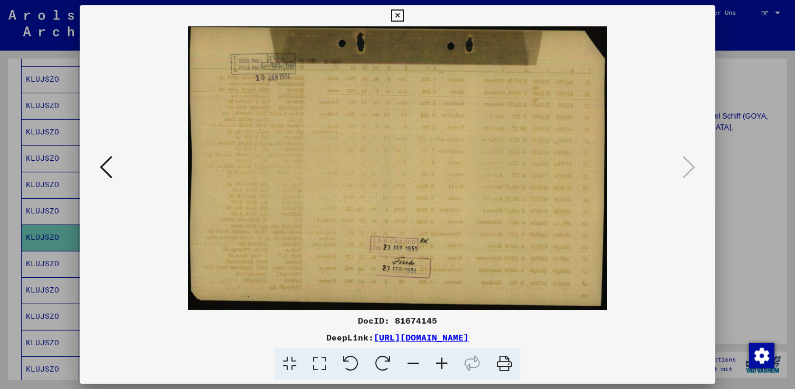
scroll to position [0, 0]
click at [106, 169] on icon at bounding box center [106, 167] width 13 height 25
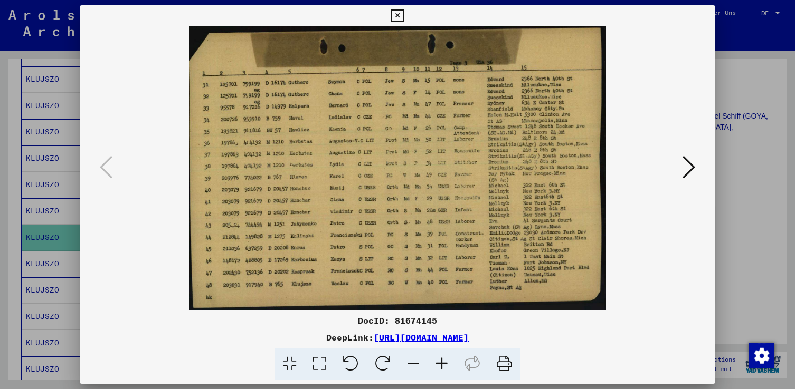
drag, startPoint x: 402, startPoint y: 185, endPoint x: 476, endPoint y: 125, distance: 96.0
click at [479, 124] on img at bounding box center [397, 168] width 417 height 284
drag, startPoint x: 421, startPoint y: 167, endPoint x: 464, endPoint y: 93, distance: 85.2
click at [474, 78] on img at bounding box center [397, 168] width 417 height 284
drag, startPoint x: 428, startPoint y: 112, endPoint x: 370, endPoint y: 85, distance: 64.7
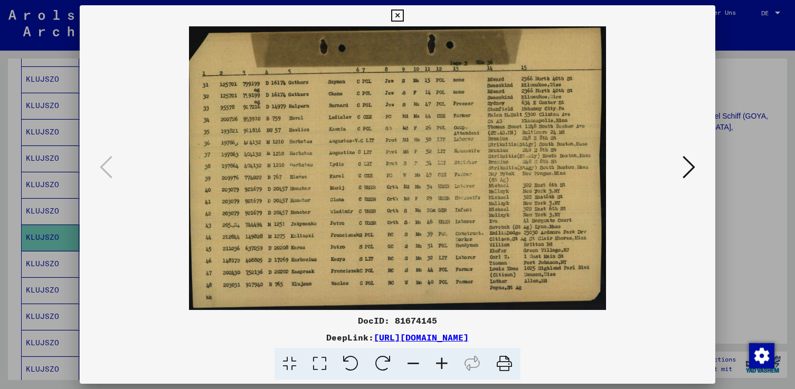
click at [370, 85] on img at bounding box center [397, 168] width 417 height 284
click at [397, 17] on icon at bounding box center [397, 15] width 12 height 13
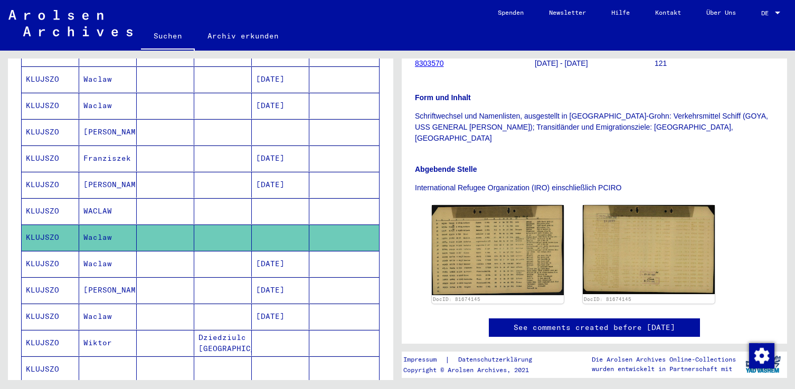
click at [52, 252] on mat-cell "KLUJSZO" at bounding box center [51, 264] width 58 height 26
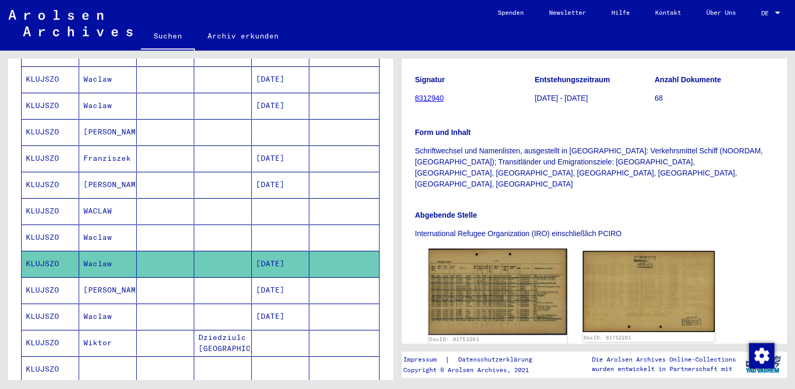
click at [482, 253] on img at bounding box center [497, 292] width 139 height 87
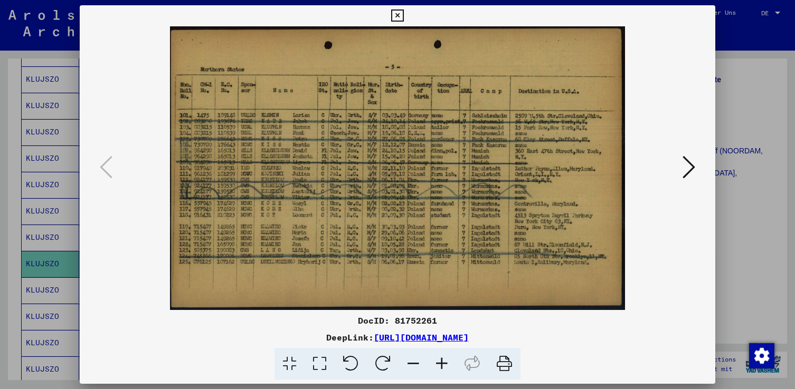
click at [399, 14] on icon at bounding box center [397, 15] width 12 height 13
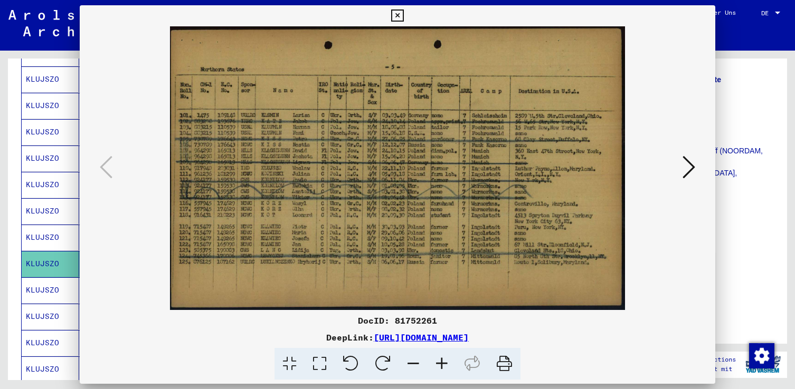
click at [399, 14] on mat-toolbar "Suchen Archiv erkunden Detailfragen/-infos zu den Dokumenten? Stelle hier einen…" at bounding box center [397, 25] width 795 height 51
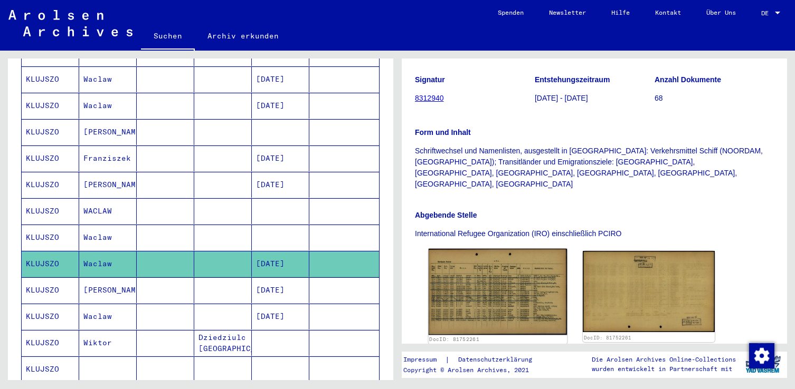
click at [510, 259] on img at bounding box center [497, 292] width 139 height 87
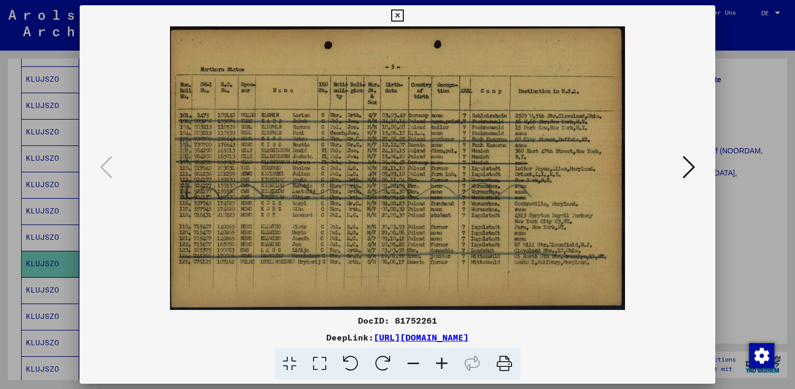
click at [442, 364] on icon at bounding box center [441, 364] width 28 height 32
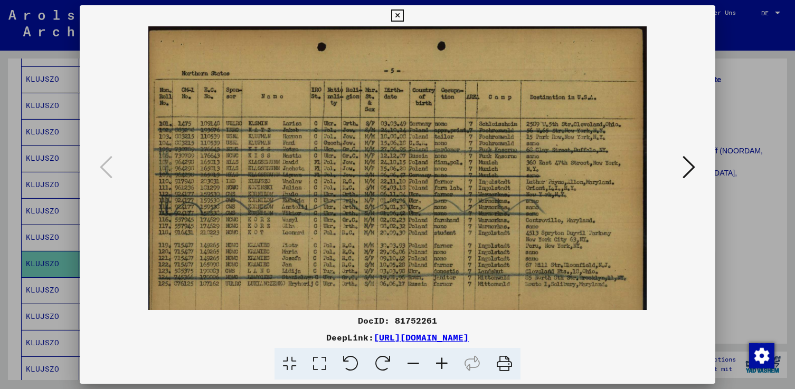
click at [442, 364] on icon at bounding box center [441, 364] width 28 height 32
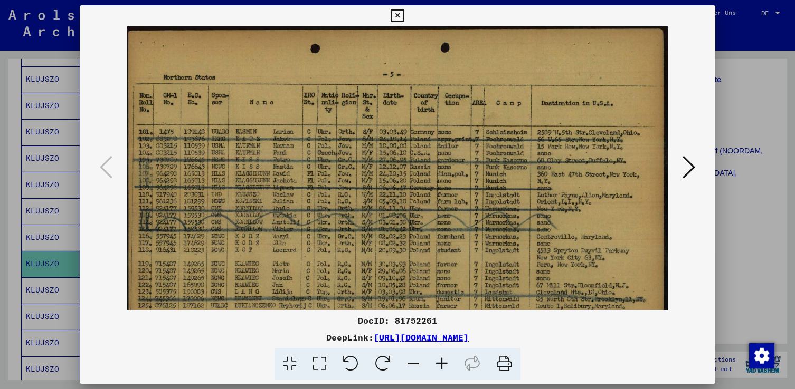
click at [442, 364] on icon at bounding box center [441, 364] width 28 height 32
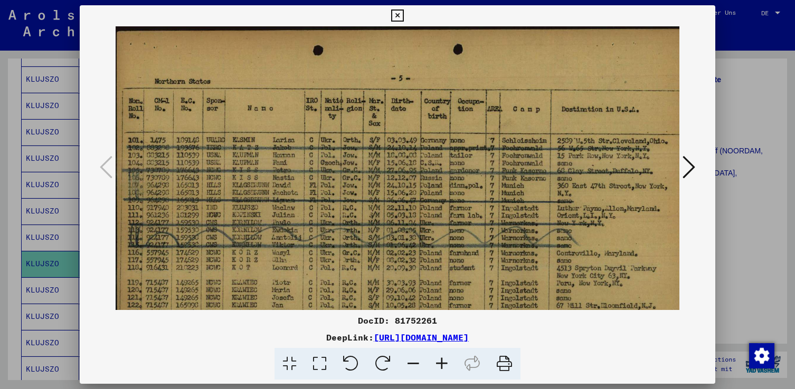
click at [395, 16] on icon at bounding box center [397, 15] width 12 height 13
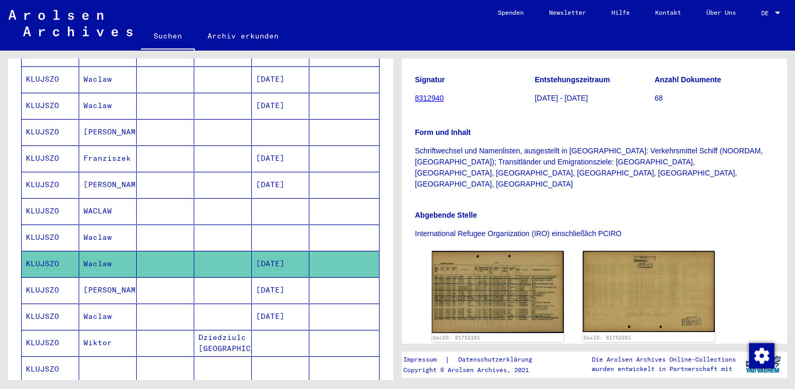
click at [92, 283] on mat-cell "[PERSON_NAME]" at bounding box center [108, 291] width 58 height 26
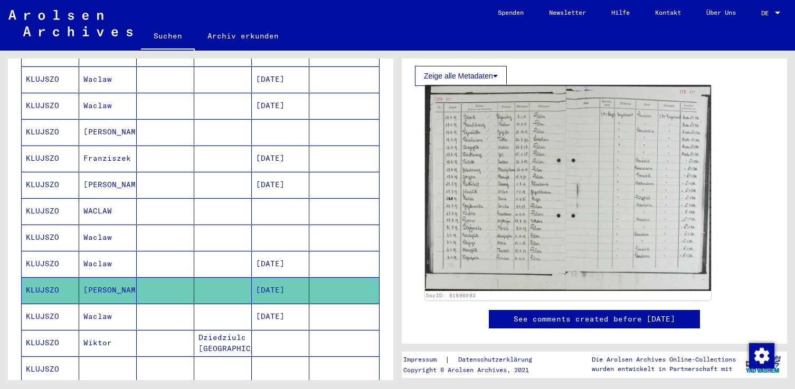
click at [511, 198] on img at bounding box center [568, 188] width 286 height 206
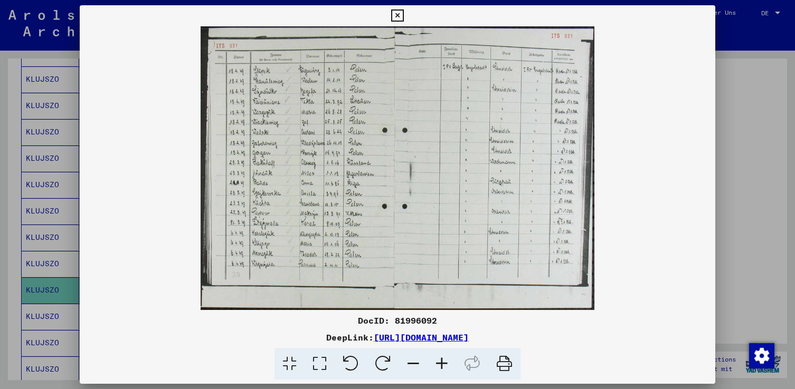
click at [397, 16] on icon at bounding box center [397, 15] width 12 height 13
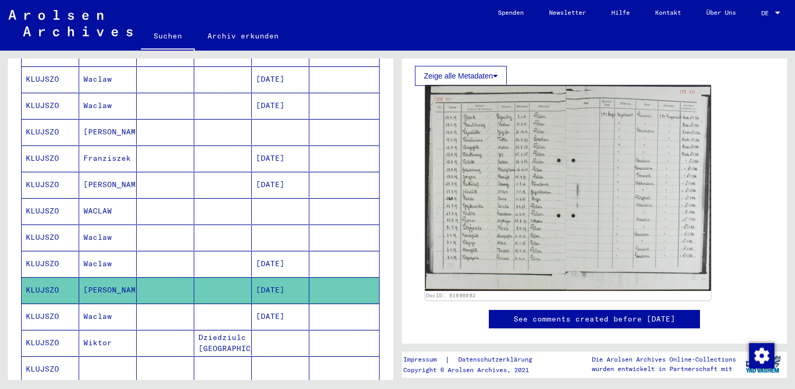
click at [499, 148] on img at bounding box center [568, 188] width 286 height 206
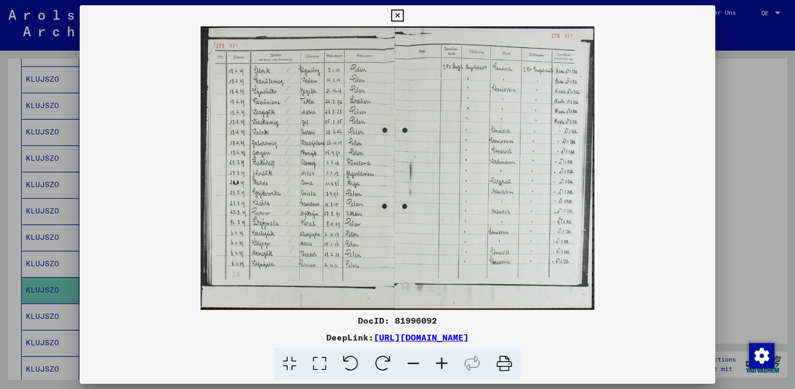
click at [440, 362] on icon at bounding box center [441, 364] width 28 height 32
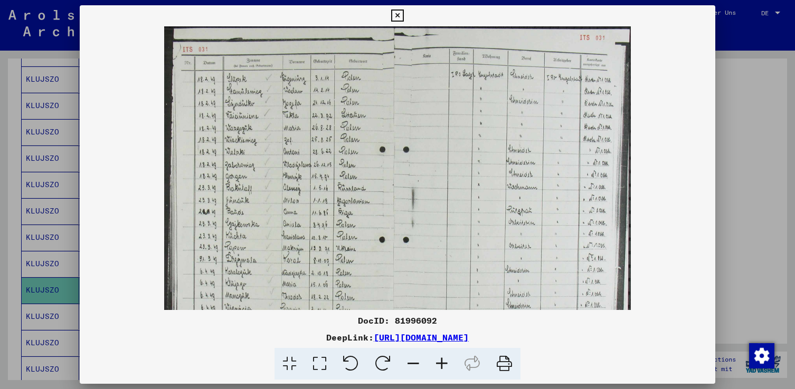
click at [440, 362] on icon at bounding box center [441, 364] width 28 height 32
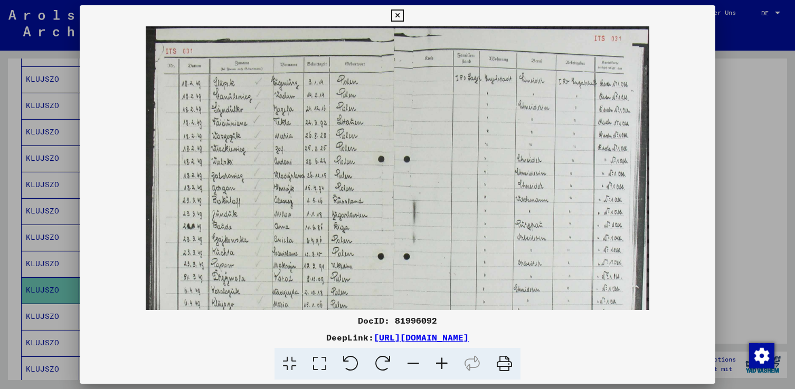
click at [440, 362] on icon at bounding box center [441, 364] width 28 height 32
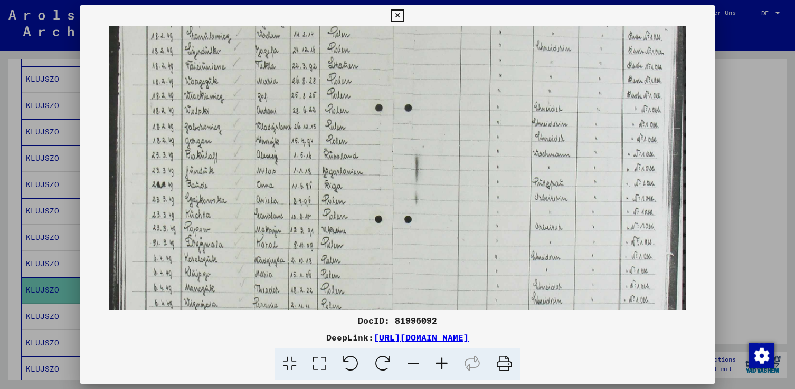
scroll to position [79, 0]
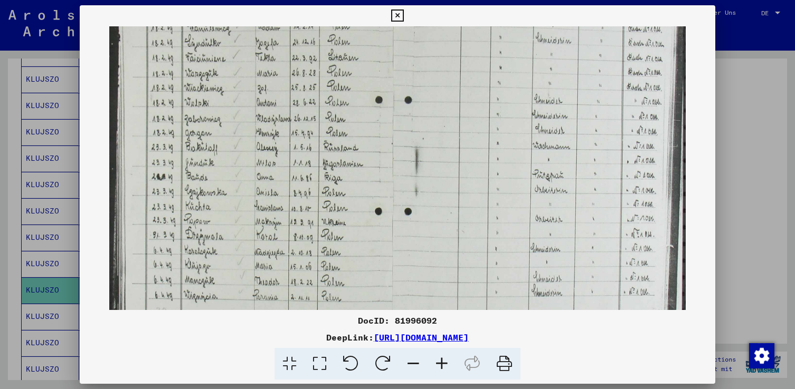
drag, startPoint x: 257, startPoint y: 277, endPoint x: 276, endPoint y: 198, distance: 80.8
click at [275, 198] on img at bounding box center [397, 156] width 576 height 416
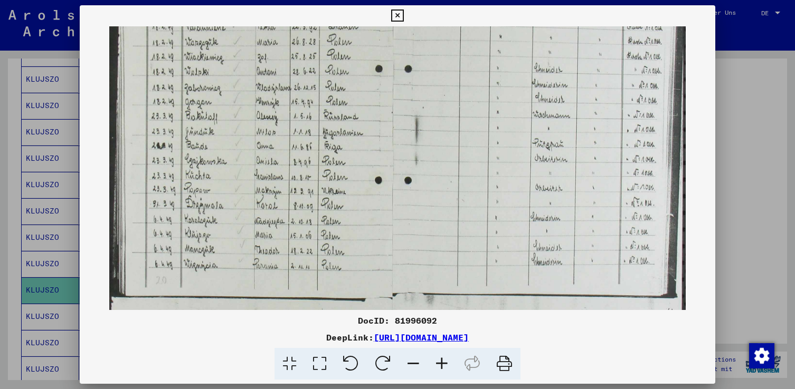
scroll to position [111, 0]
drag, startPoint x: 284, startPoint y: 274, endPoint x: 280, endPoint y: 242, distance: 32.5
click at [280, 242] on img at bounding box center [397, 124] width 576 height 416
click at [398, 14] on icon at bounding box center [397, 15] width 12 height 13
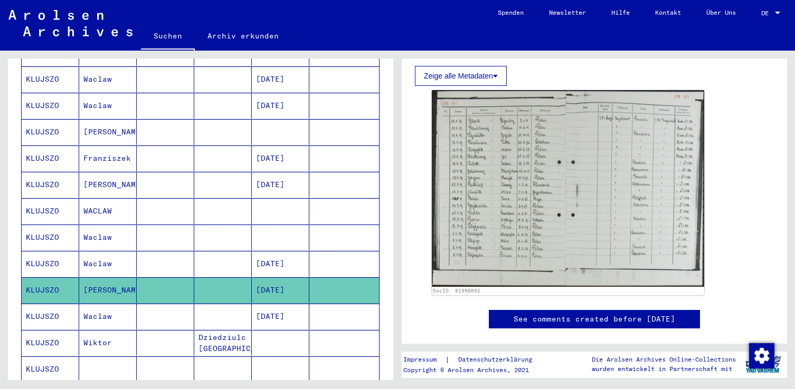
click at [117, 304] on mat-cell "Waclaw" at bounding box center [108, 317] width 58 height 26
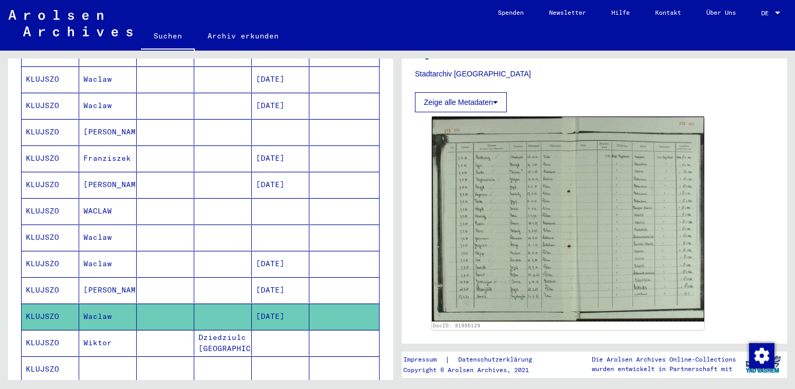
scroll to position [317, 0]
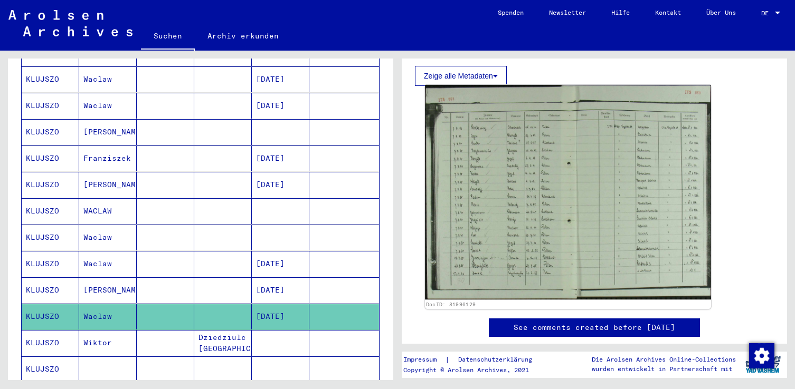
click at [522, 213] on img at bounding box center [568, 192] width 286 height 215
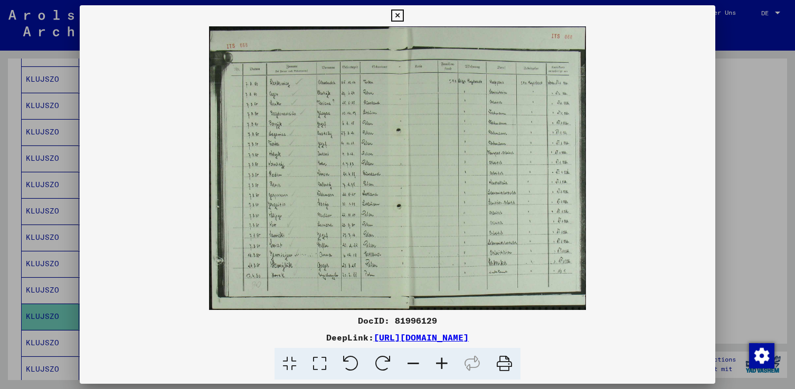
click at [441, 360] on icon at bounding box center [441, 364] width 28 height 32
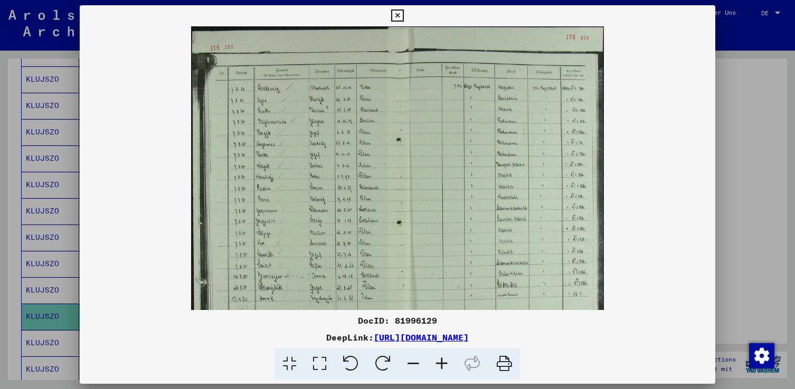
click at [441, 360] on icon at bounding box center [441, 364] width 28 height 32
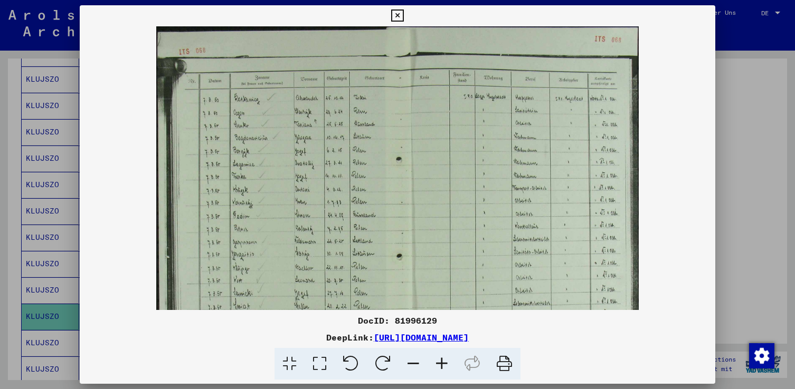
click at [441, 360] on icon at bounding box center [441, 364] width 28 height 32
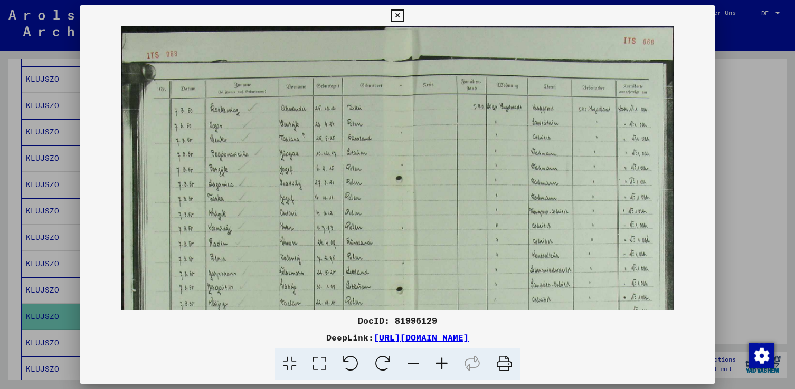
click at [440, 360] on icon at bounding box center [441, 364] width 28 height 32
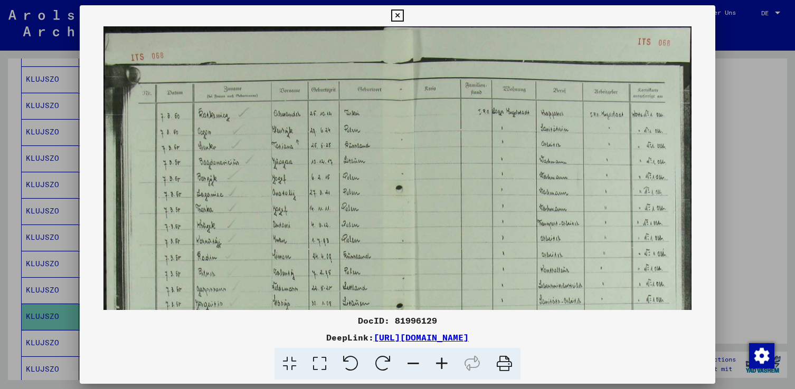
click at [439, 364] on icon at bounding box center [441, 364] width 28 height 32
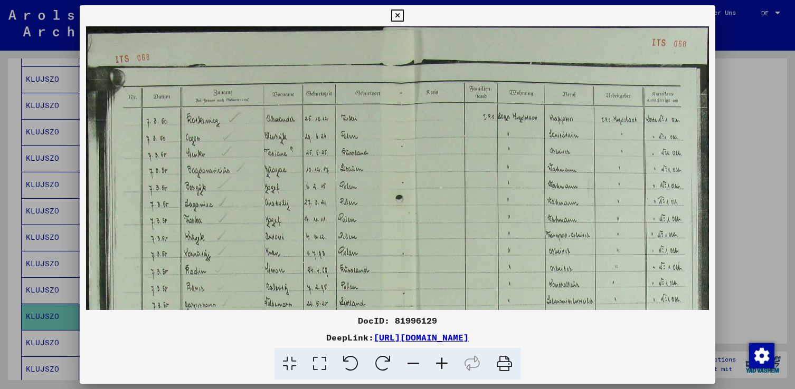
click at [439, 364] on icon at bounding box center [441, 364] width 28 height 32
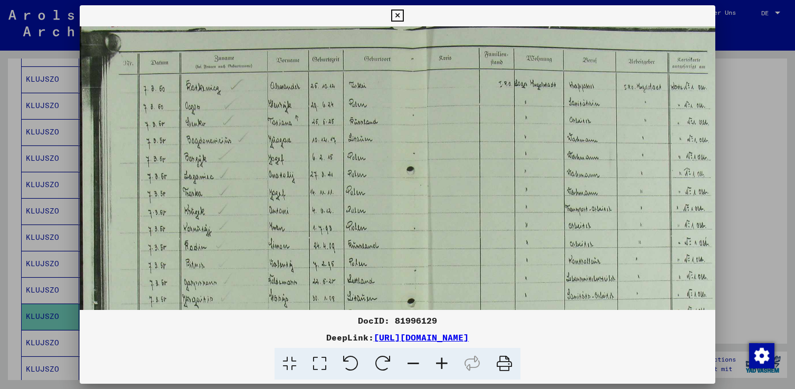
scroll to position [41, 0]
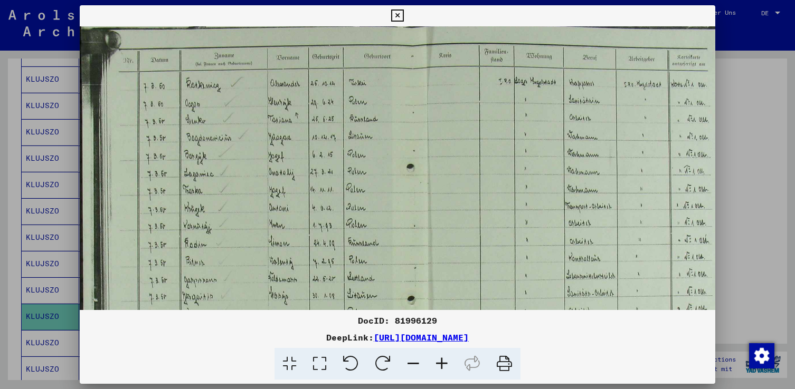
drag, startPoint x: 287, startPoint y: 263, endPoint x: 329, endPoint y: 226, distance: 55.7
click at [329, 226] on img at bounding box center [408, 233] width 657 height 495
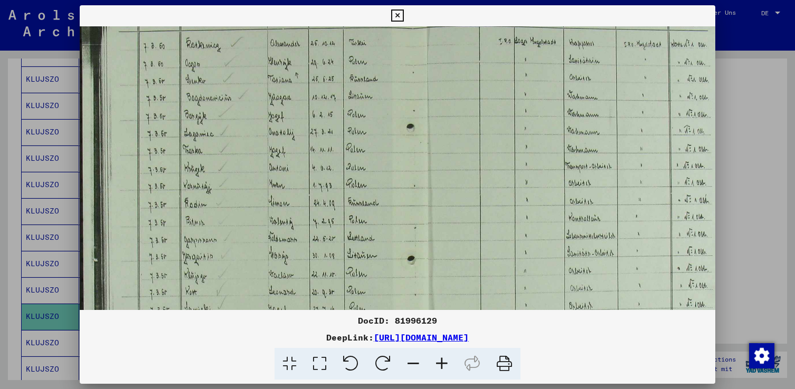
scroll to position [84, 0]
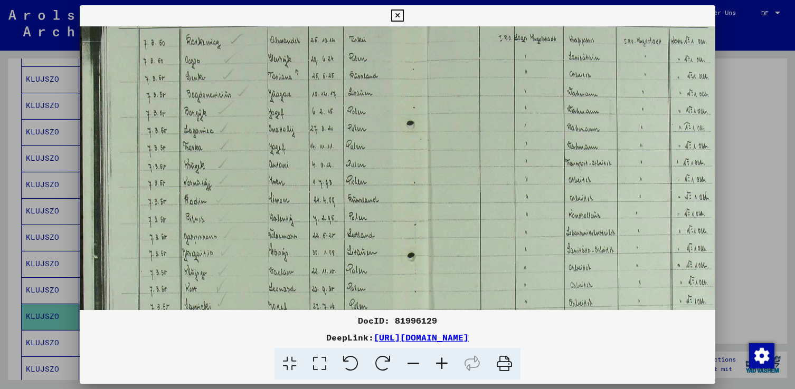
drag, startPoint x: 201, startPoint y: 259, endPoint x: 206, endPoint y: 215, distance: 43.5
click at [206, 215] on img at bounding box center [408, 189] width 657 height 495
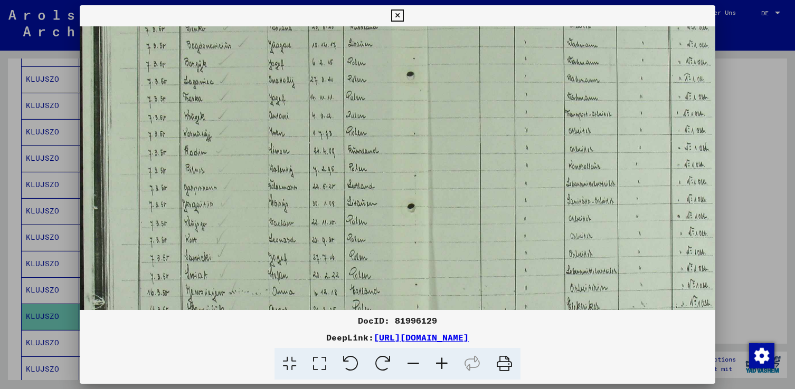
drag, startPoint x: 212, startPoint y: 235, endPoint x: 213, endPoint y: 211, distance: 24.8
click at [213, 211] on img at bounding box center [408, 140] width 657 height 495
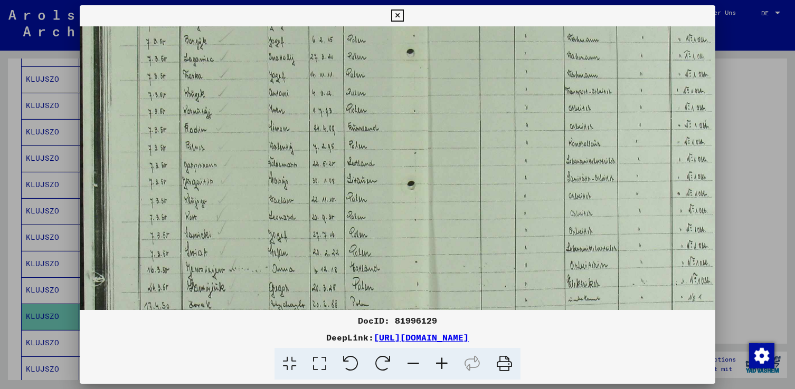
scroll to position [173, 0]
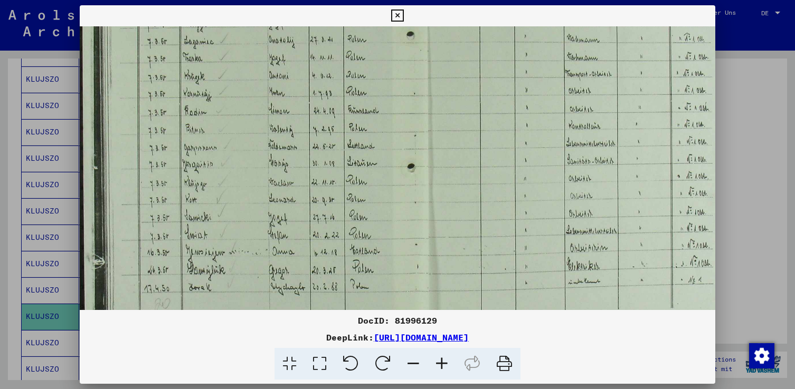
drag, startPoint x: 224, startPoint y: 268, endPoint x: 225, endPoint y: 227, distance: 40.1
click at [225, 227] on img at bounding box center [408, 100] width 657 height 495
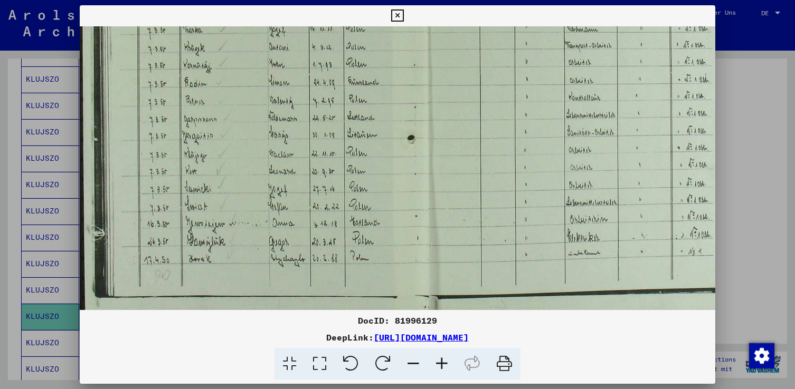
scroll to position [211, 0]
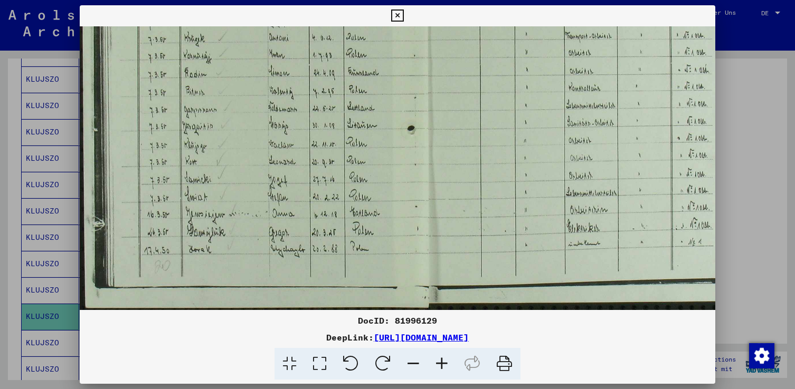
drag, startPoint x: 236, startPoint y: 272, endPoint x: 241, endPoint y: 209, distance: 63.5
click at [241, 209] on img at bounding box center [408, 62] width 657 height 495
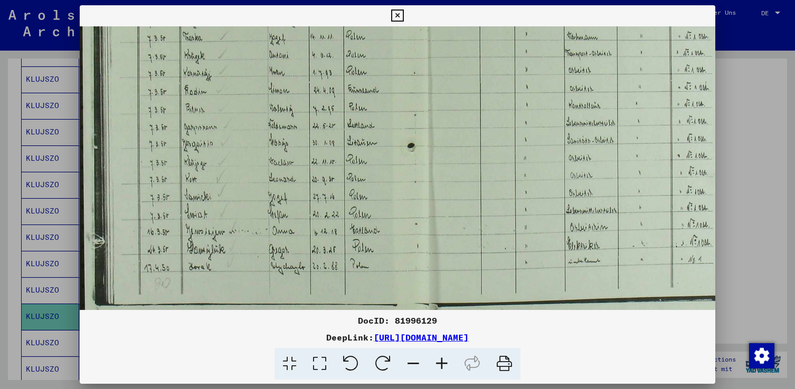
click at [258, 219] on img at bounding box center [408, 80] width 657 height 495
click at [402, 16] on icon at bounding box center [397, 15] width 12 height 13
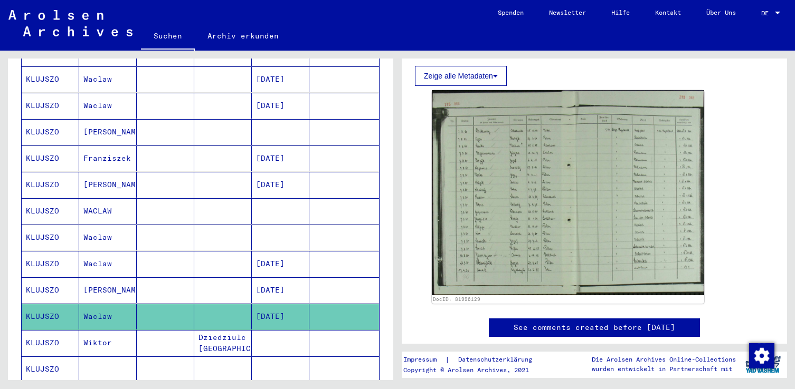
click at [56, 332] on icon at bounding box center [44, 347] width 26 height 42
click at [103, 333] on mat-cell "Wiktor" at bounding box center [108, 343] width 58 height 26
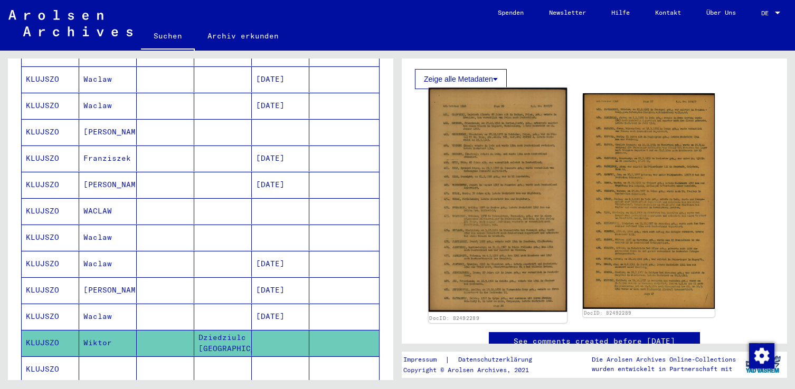
scroll to position [211, 0]
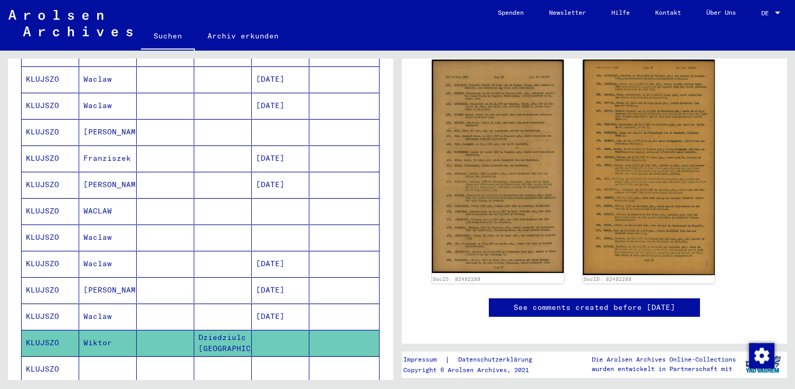
click at [54, 358] on icon at bounding box center [44, 347] width 26 height 42
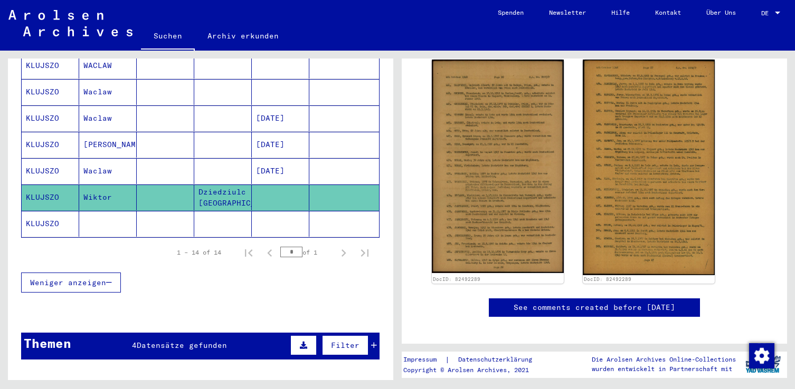
scroll to position [369, 0]
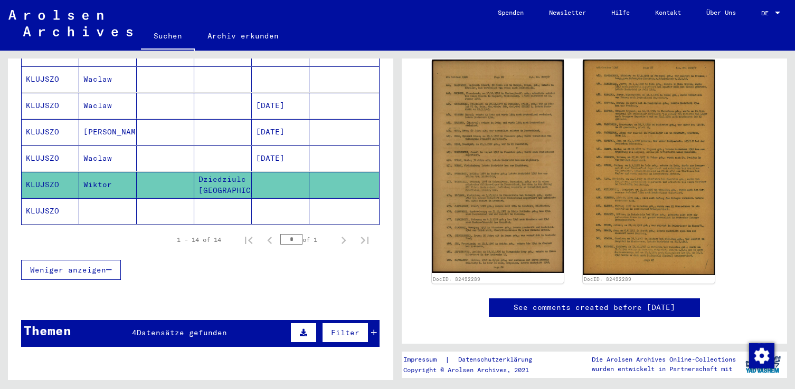
click at [205, 256] on div "Weniger anzeigen" at bounding box center [200, 270] width 358 height 31
click at [151, 202] on mat-cell at bounding box center [166, 211] width 58 height 26
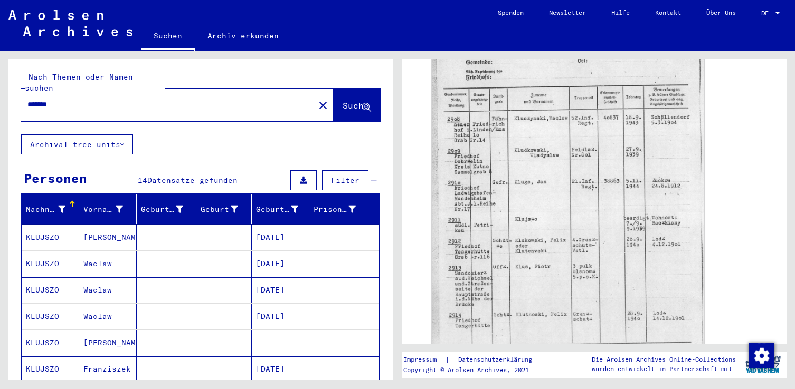
click at [26, 94] on div "*******" at bounding box center [164, 105] width 287 height 24
drag, startPoint x: 27, startPoint y: 93, endPoint x: 79, endPoint y: 99, distance: 52.0
click at [79, 99] on div "*******" at bounding box center [164, 105] width 287 height 24
type input "****"
click at [342, 100] on span "Suche" at bounding box center [355, 105] width 26 height 11
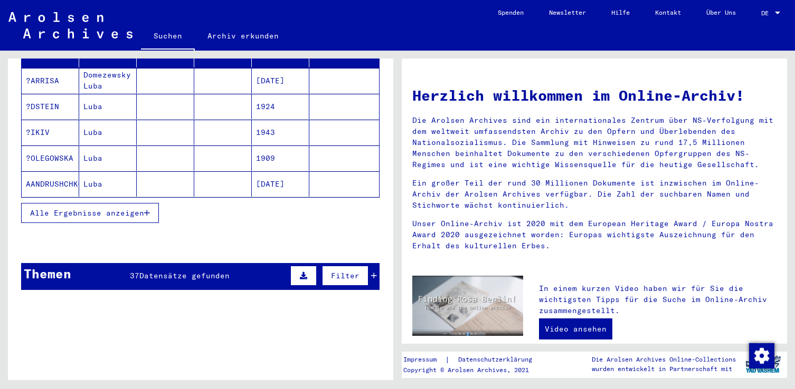
scroll to position [264, 0]
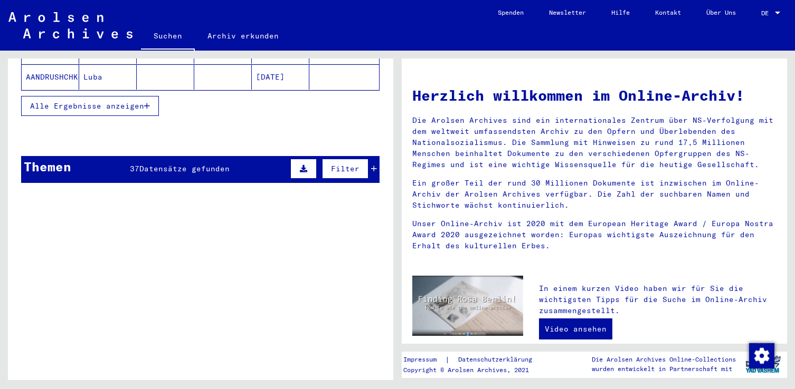
click at [182, 164] on span "Datensätze gefunden" at bounding box center [184, 168] width 90 height 9
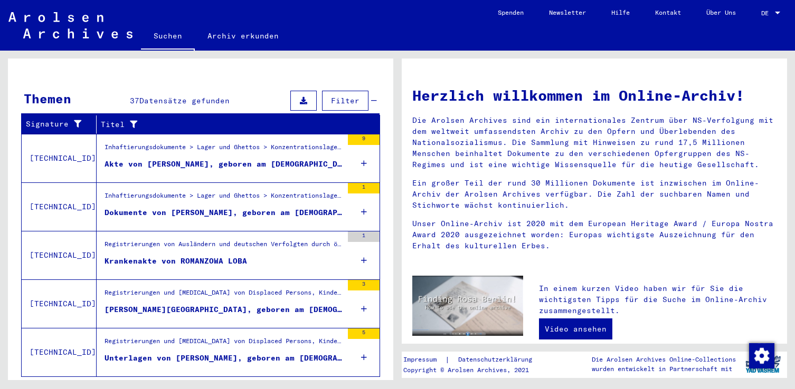
scroll to position [349, 0]
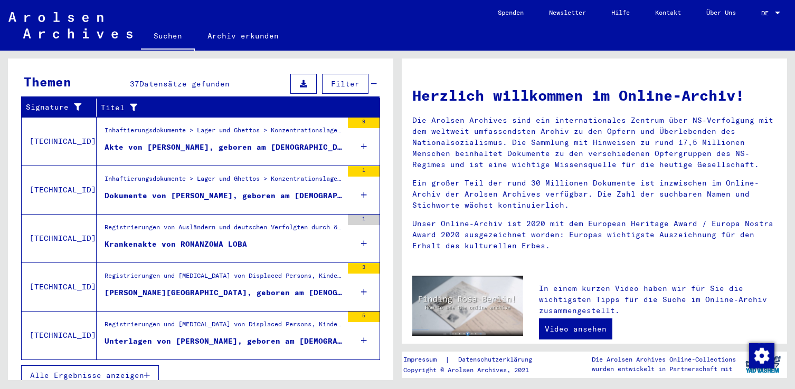
click at [133, 371] on span "Alle Ergebnisse anzeigen" at bounding box center [87, 375] width 114 height 9
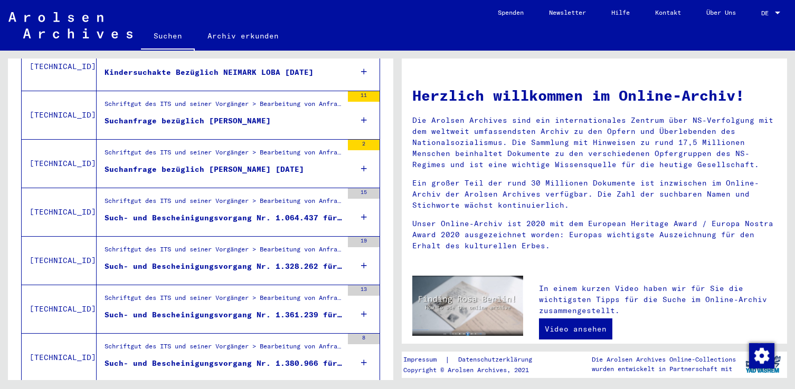
scroll to position [527, 0]
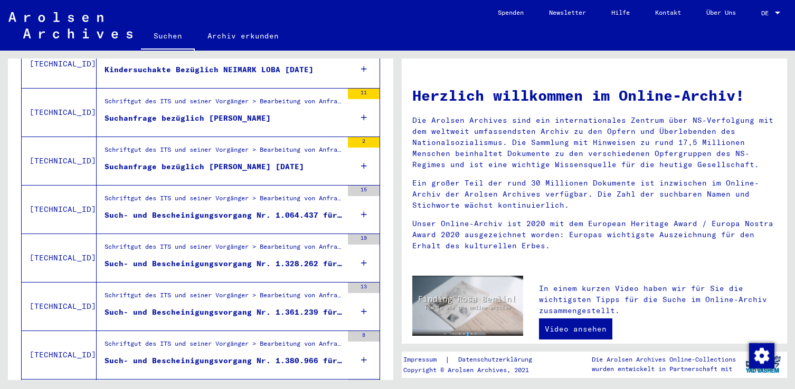
click at [231, 210] on div "Such- und Bescheinigungsvorgang Nr. 1.064.437 für [PERSON_NAME] geboren [DEMOGR…" at bounding box center [223, 215] width 238 height 11
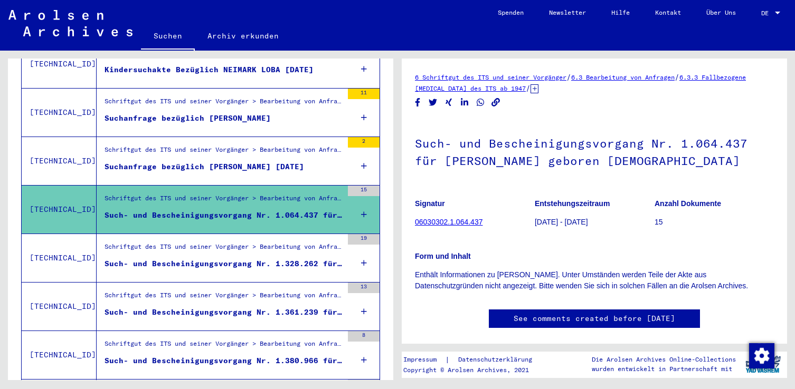
click at [235, 259] on div "Such- und Bescheinigungsvorgang Nr. 1.328.262 für [PERSON_NAME][GEOGRAPHIC_DATA…" at bounding box center [223, 264] width 238 height 11
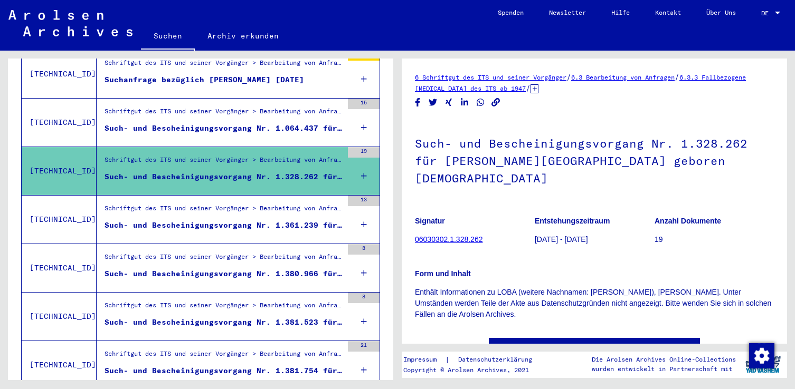
scroll to position [633, 0]
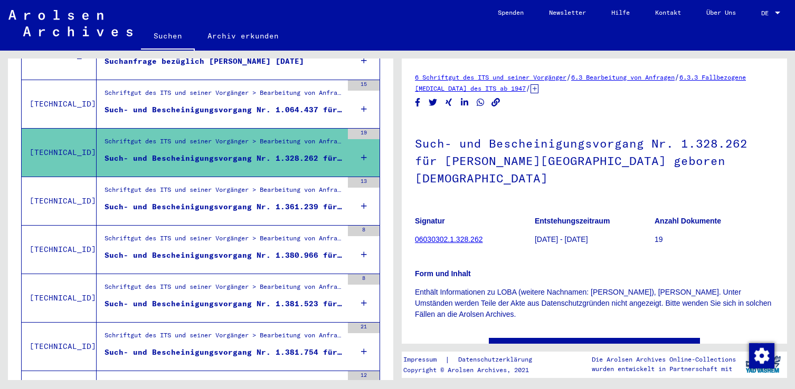
click at [250, 202] on div "Such- und Bescheinigungsvorgang Nr. 1.361.239 für [PERSON_NAME] geboren [DEMOGR…" at bounding box center [223, 207] width 238 height 11
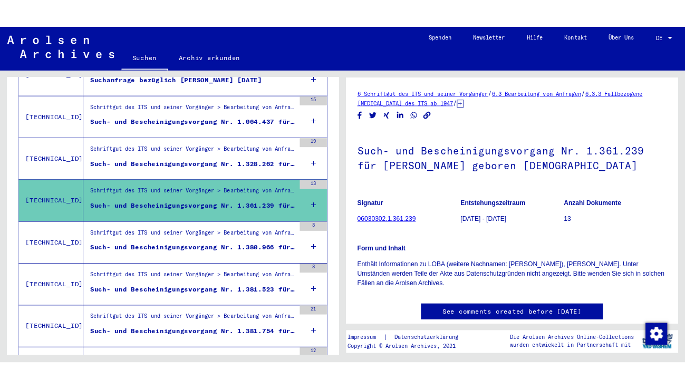
scroll to position [685, 0]
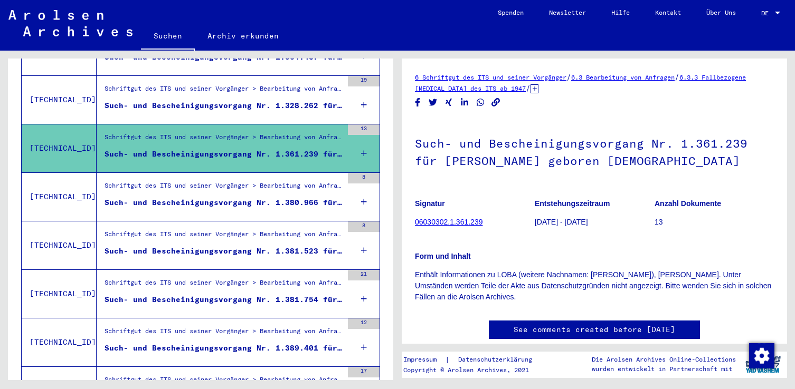
click at [246, 197] on div "Such- und Bescheinigungsvorgang Nr. 1.380.966 für [PERSON_NAME] geboren [DEMOGR…" at bounding box center [223, 202] width 238 height 11
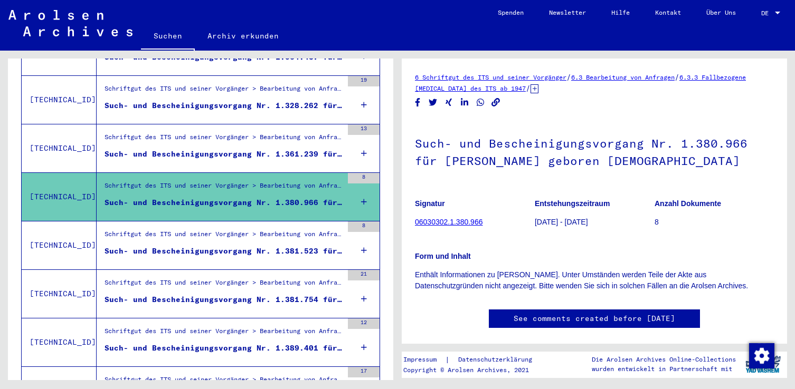
click at [219, 246] on div "Such- und Bescheinigungsvorgang Nr. 1.381.523 für [PERSON_NAME] geboren [DEMOGR…" at bounding box center [223, 251] width 238 height 11
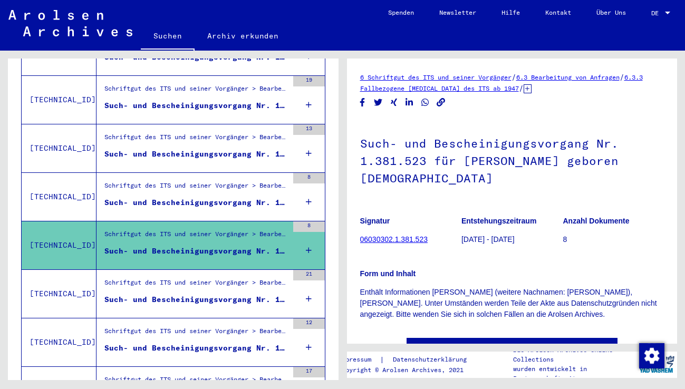
click at [198, 294] on div "Such- und Bescheinigungsvorgang Nr. 1.381.754 für [PERSON_NAME] geboren [DEMOGR…" at bounding box center [196, 299] width 184 height 11
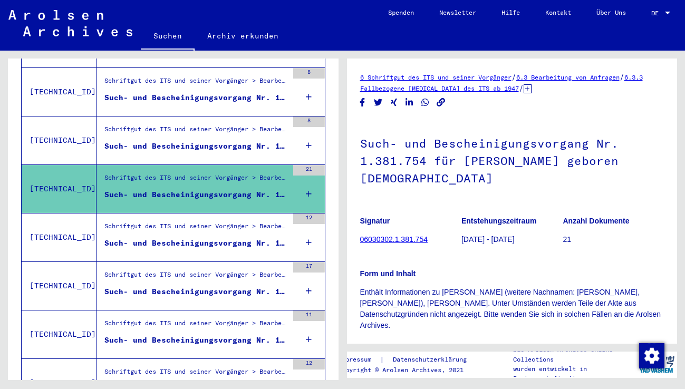
scroll to position [791, 0]
click at [207, 237] on div "Such- und Bescheinigungsvorgang Nr. 1.389.401 für [PERSON_NAME] geboren [DEMOGR…" at bounding box center [196, 242] width 184 height 11
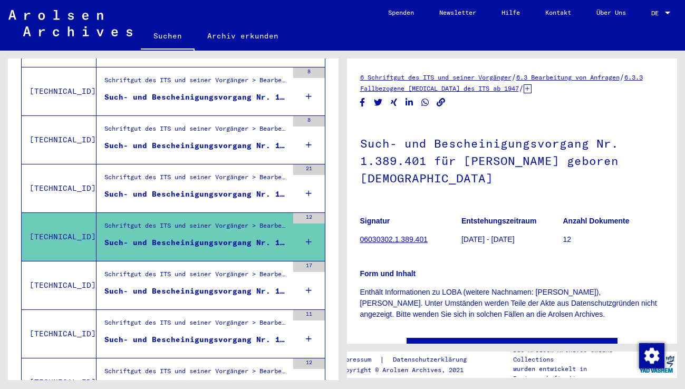
scroll to position [844, 0]
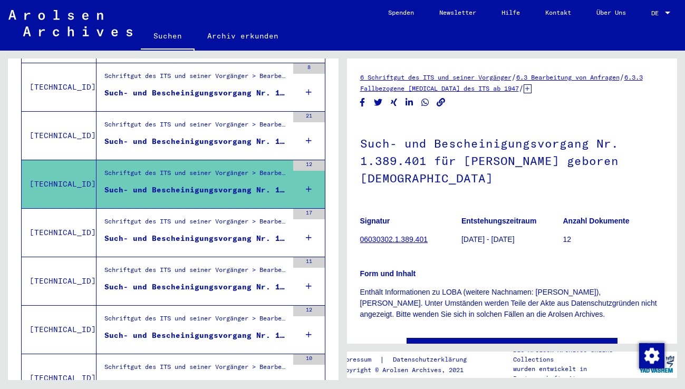
click at [209, 233] on div "Such- und Bescheinigungsvorgang Nr. 1.408.511 für [PERSON_NAME] geboren [DEMOGR…" at bounding box center [196, 238] width 184 height 11
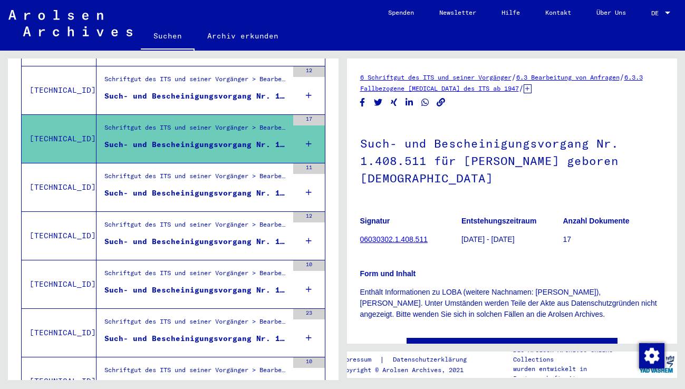
scroll to position [949, 0]
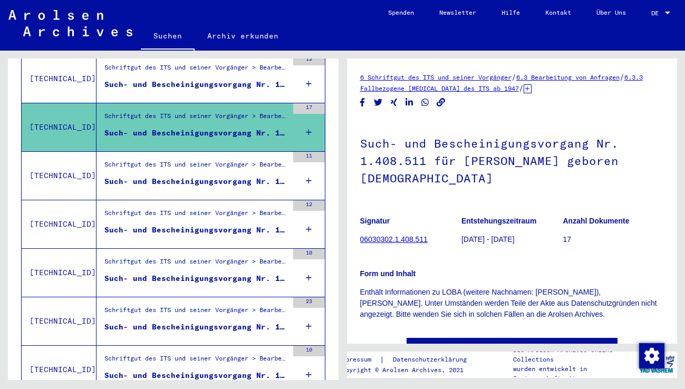
click at [223, 176] on div "Such- und Bescheinigungsvorgang Nr. 1.450.669 für [PERSON_NAME][DEMOGRAPHIC_DAT…" at bounding box center [196, 181] width 184 height 11
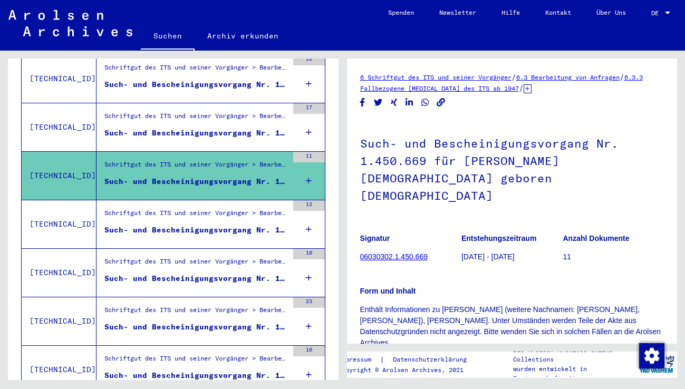
scroll to position [1002, 0]
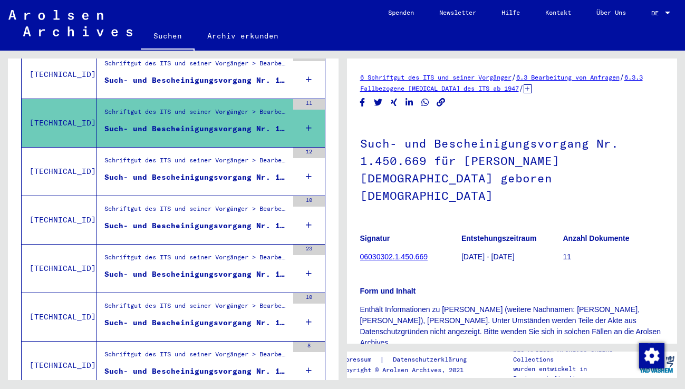
click at [213, 172] on div "Such- und Bescheinigungsvorgang Nr. 1.496.208 für [PERSON_NAME] geboren [DEMOGR…" at bounding box center [196, 177] width 184 height 11
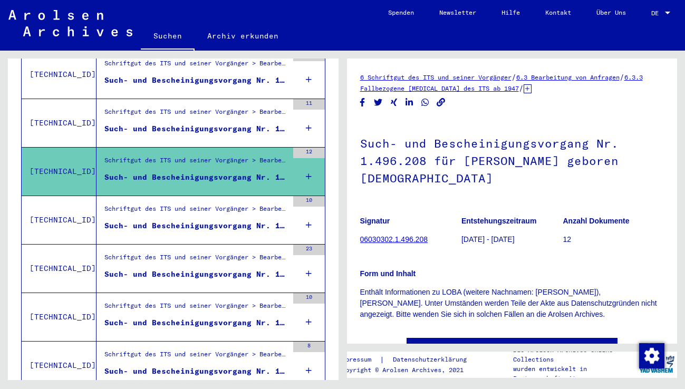
click at [198, 221] on div "Such- und Bescheinigungsvorgang Nr. 1.542.270 für [PERSON_NAME] geboren [DEMOGR…" at bounding box center [196, 226] width 184 height 11
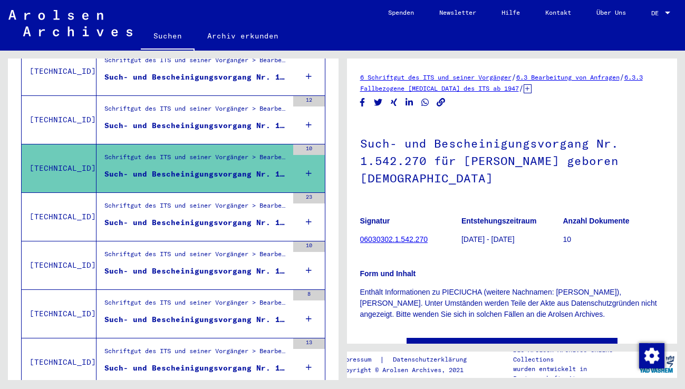
scroll to position [1055, 0]
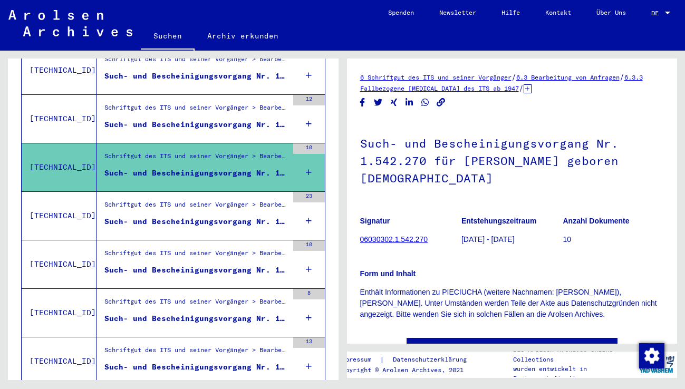
click at [196, 216] on div "Such- und Bescheinigungsvorgang Nr. 1.562.675 für [PERSON_NAME] geboren [DEMOGR…" at bounding box center [196, 221] width 184 height 11
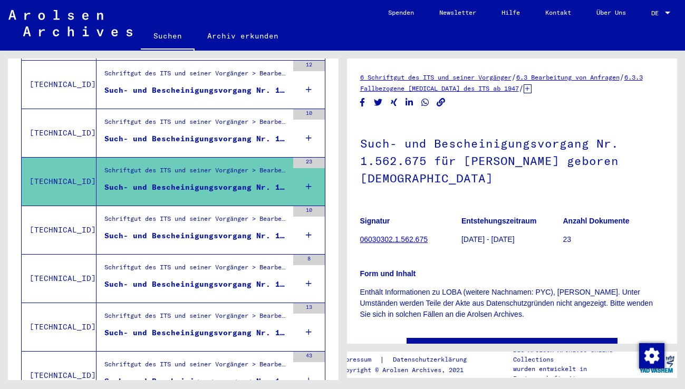
scroll to position [1108, 0]
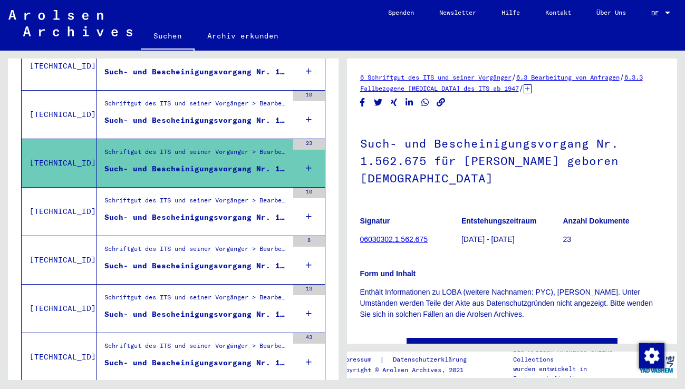
click at [225, 212] on div "Such- und Bescheinigungsvorgang Nr. 1.570.174 für [PERSON_NAME] geboren [DEMOGR…" at bounding box center [196, 217] width 184 height 11
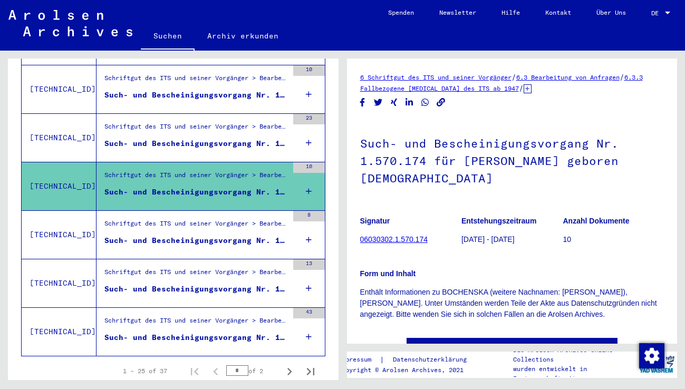
scroll to position [1159, 0]
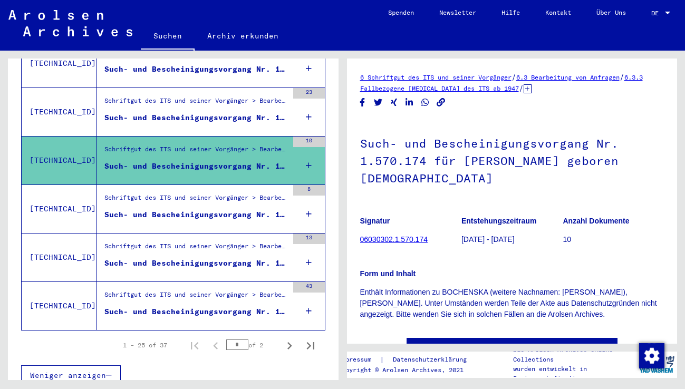
click at [223, 209] on div "Such- und Bescheinigungsvorgang Nr. 1.572.880 für [PERSON_NAME] geboren [DEMOGR…" at bounding box center [196, 214] width 184 height 11
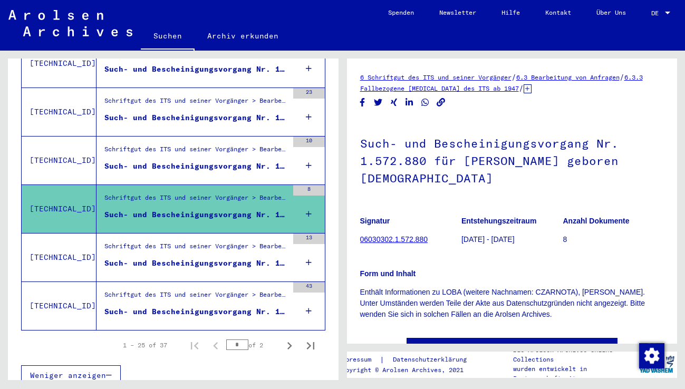
click at [216, 258] on div "Such- und Bescheinigungsvorgang Nr. 1.594.242 für [PERSON_NAME] geboren [DEMOGR…" at bounding box center [196, 263] width 184 height 11
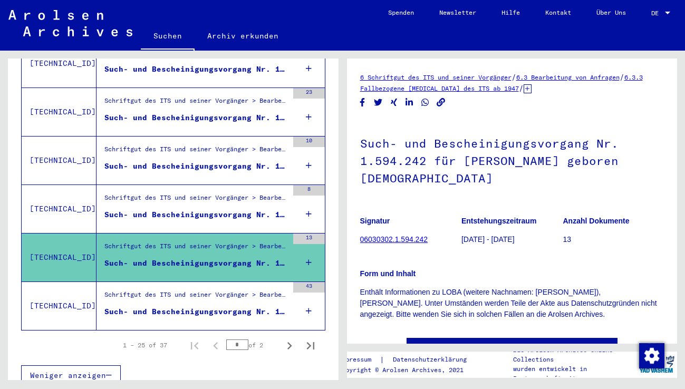
click at [212, 307] on div "Such- und Bescheinigungsvorgang Nr. 1.612.459 für [PERSON_NAME] geboren [DEMOGR…" at bounding box center [196, 312] width 184 height 11
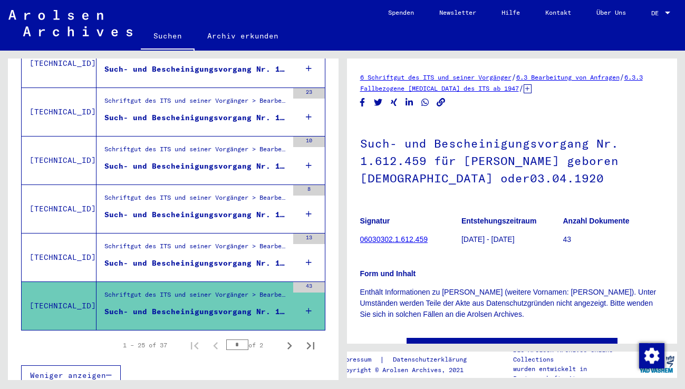
click at [554, 271] on p "Form und Inhalt" at bounding box center [512, 274] width 304 height 11
click at [283, 339] on icon "Next page" at bounding box center [289, 346] width 15 height 15
type input "*"
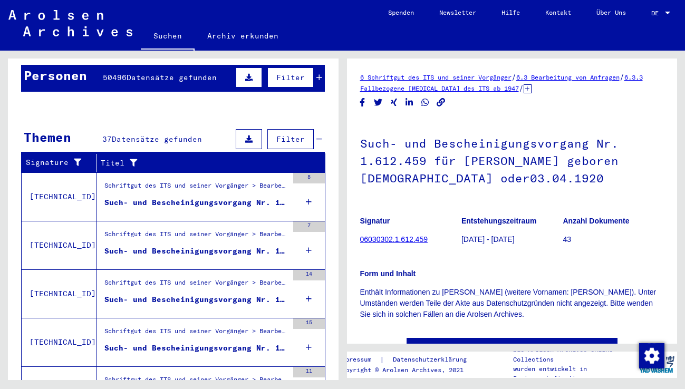
scroll to position [106, 0]
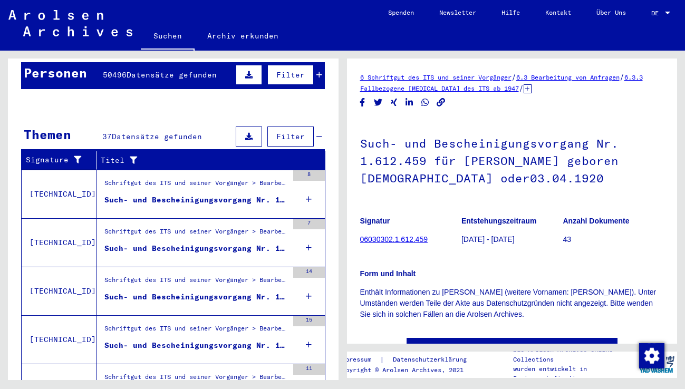
click at [211, 195] on div "Such- und Bescheinigungsvorgang Nr. 1.672.147 für [PERSON_NAME][GEOGRAPHIC_DATA…" at bounding box center [196, 200] width 184 height 11
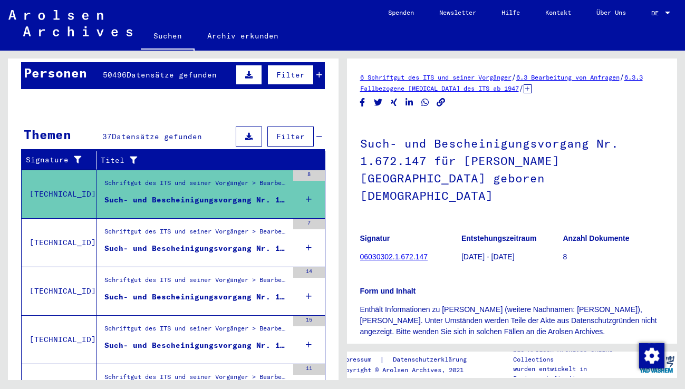
click at [203, 243] on div "Such- und Bescheinigungsvorgang Nr. 1.823.023 für [PERSON_NAME] geboren [DEMOGR…" at bounding box center [196, 248] width 184 height 11
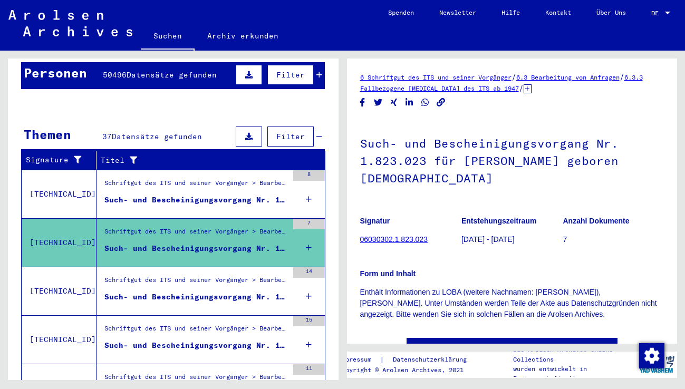
scroll to position [158, 0]
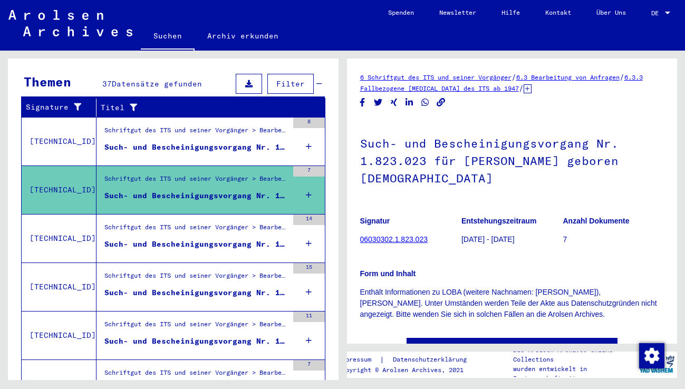
click at [203, 239] on div "Such- und Bescheinigungsvorgang Nr. 1.833.247 für [PERSON_NAME] geboren [DEMOGR…" at bounding box center [196, 244] width 184 height 11
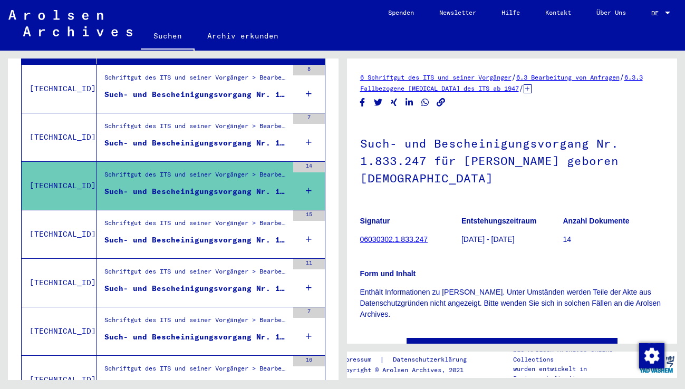
scroll to position [53, 0]
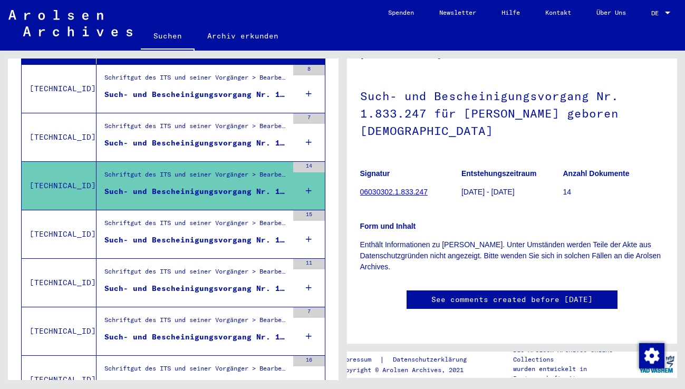
click at [226, 235] on div "Such- und Bescheinigungsvorgang Nr. 1.836.872 für [PERSON_NAME] geboren [DEMOGR…" at bounding box center [196, 240] width 184 height 11
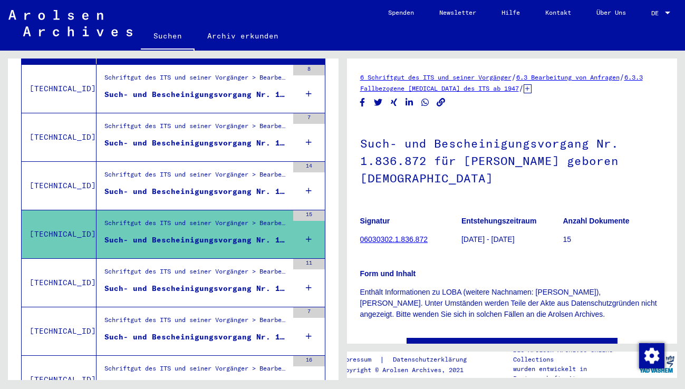
click at [224, 283] on div "Such- und Bescheinigungsvorgang Nr. 1.844.953 für [PERSON_NAME] geboren [DEMOGR…" at bounding box center [196, 288] width 184 height 11
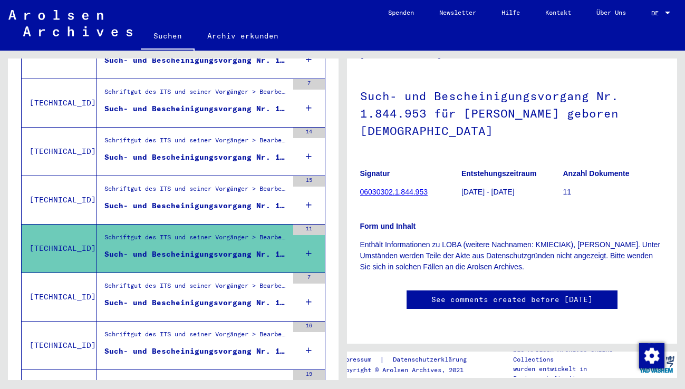
scroll to position [264, 0]
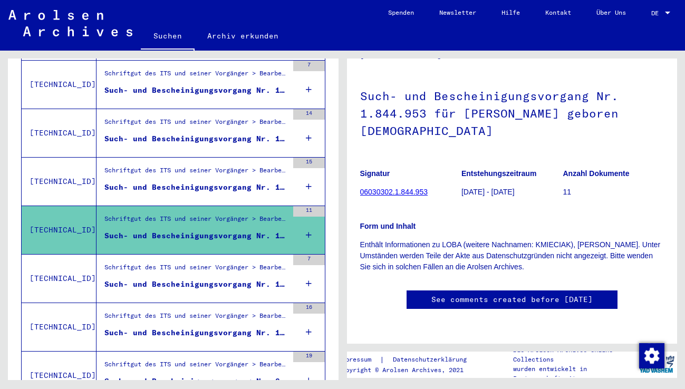
click at [199, 279] on div "Such- und Bescheinigungsvorgang Nr. 106.328 für [PERSON_NAME][GEOGRAPHIC_DATA] …" at bounding box center [196, 284] width 184 height 11
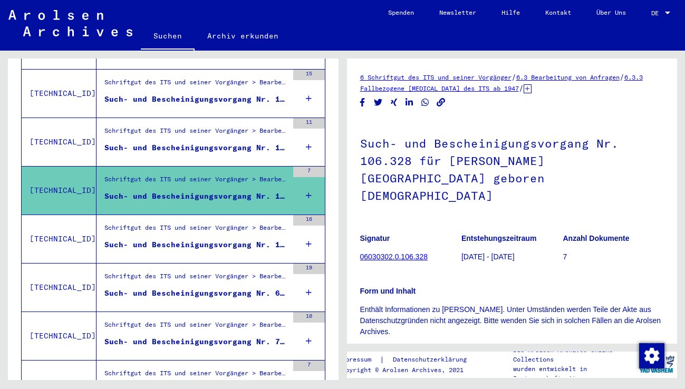
scroll to position [369, 0]
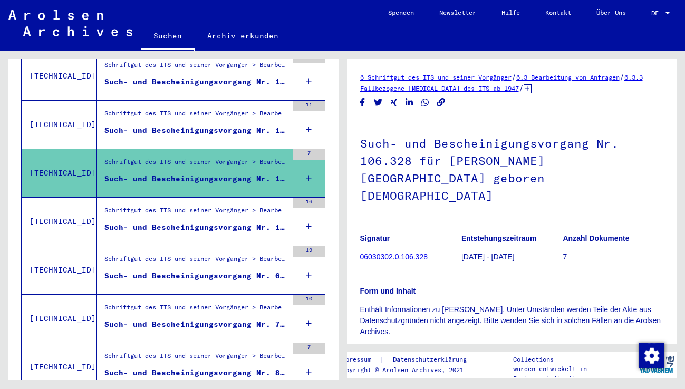
click at [199, 222] on div "Such- und Bescheinigungsvorgang Nr. 184.302 für [PERSON_NAME][GEOGRAPHIC_DATA] …" at bounding box center [196, 227] width 184 height 11
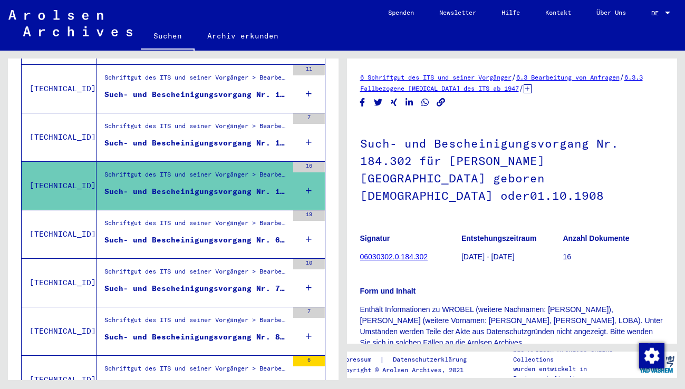
scroll to position [422, 0]
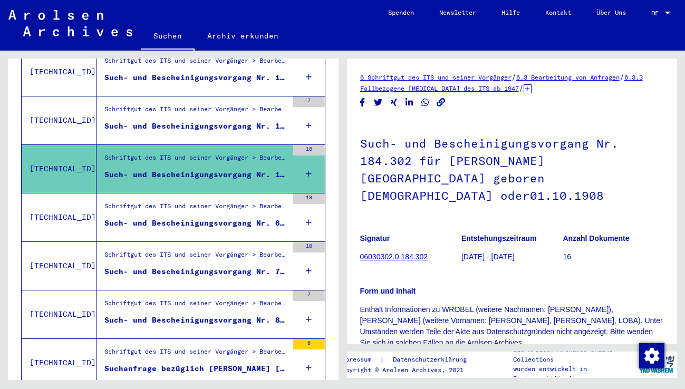
click at [204, 218] on div "Such- und Bescheinigungsvorgang Nr. 694.900 für [PERSON_NAME][GEOGRAPHIC_DATA] …" at bounding box center [196, 223] width 184 height 11
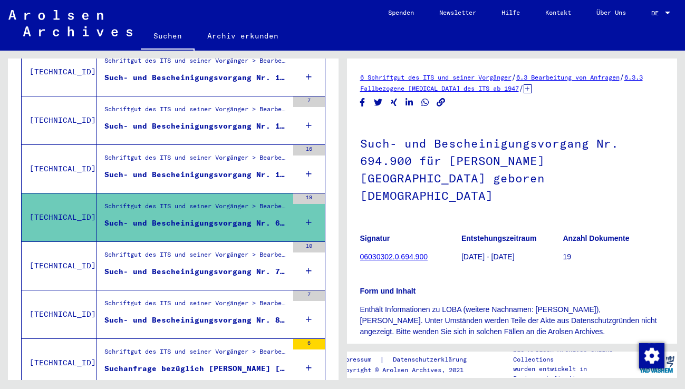
click at [194, 266] on div "Such- und Bescheinigungsvorgang Nr. 732.514 für [PERSON_NAME], LOBA geboren [DE…" at bounding box center [196, 271] width 184 height 11
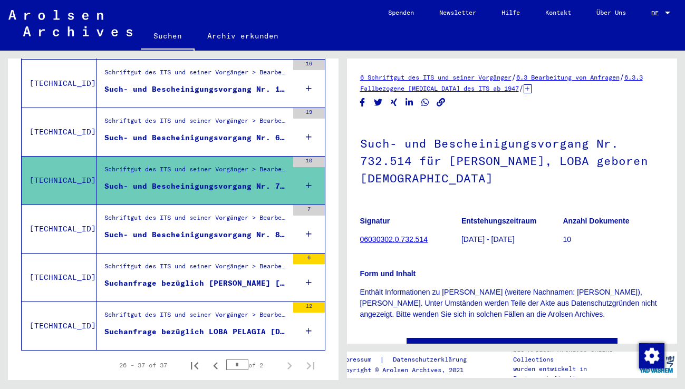
scroll to position [528, 0]
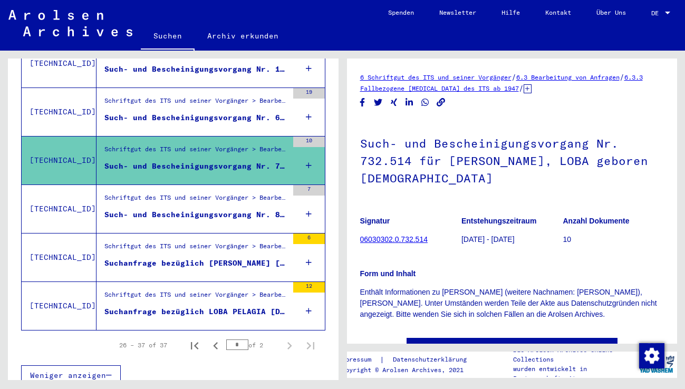
click at [204, 209] on div "Such- und Bescheinigungsvorgang Nr. 873.963 für [PERSON_NAME] geboren [DEMOGRAP…" at bounding box center [196, 214] width 184 height 11
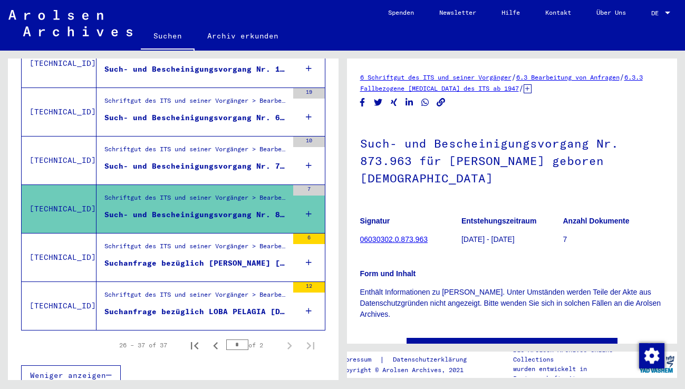
scroll to position [65, 0]
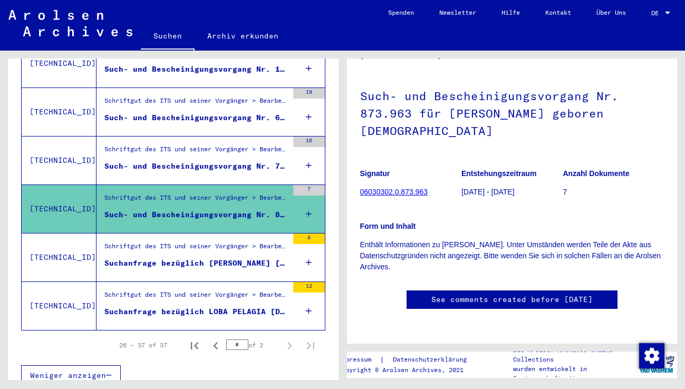
click at [219, 258] on div "Suchanfrage bezüglich [PERSON_NAME] [DATE]" at bounding box center [196, 263] width 184 height 11
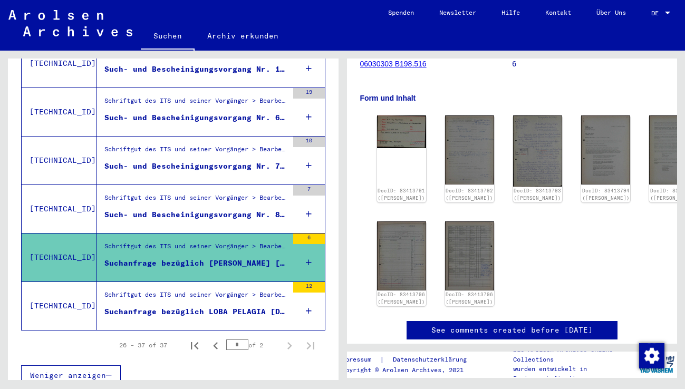
scroll to position [106, 0]
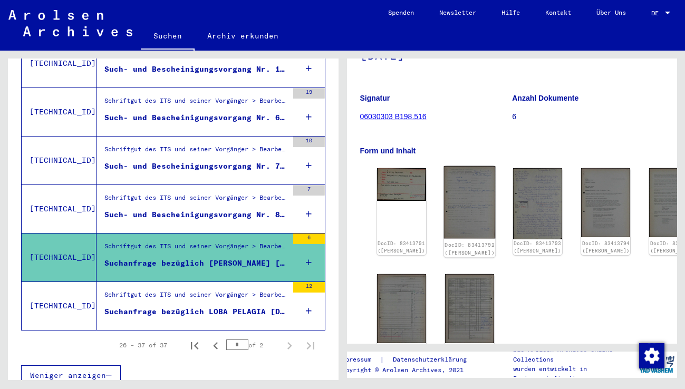
click at [444, 194] on img at bounding box center [470, 202] width 52 height 72
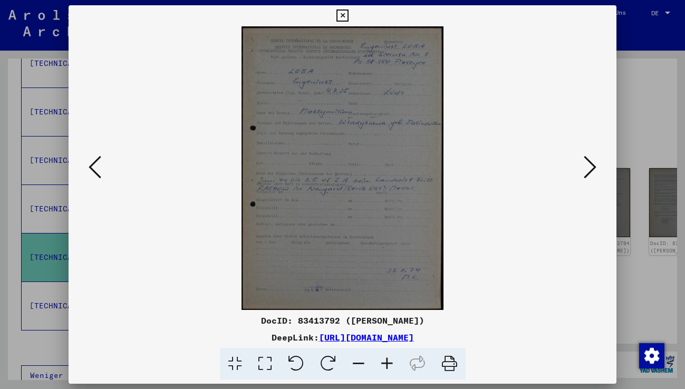
click at [387, 363] on icon at bounding box center [387, 364] width 28 height 32
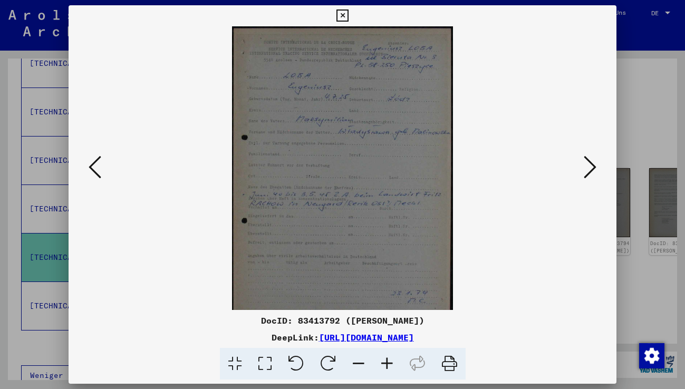
click at [387, 363] on icon at bounding box center [387, 364] width 28 height 32
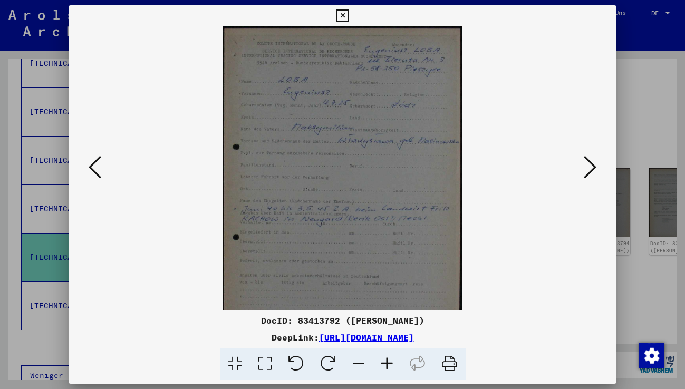
click at [387, 363] on icon at bounding box center [387, 364] width 28 height 32
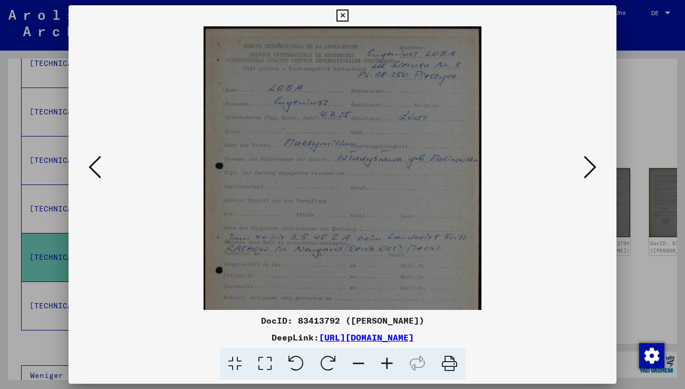
click at [387, 363] on icon at bounding box center [387, 364] width 28 height 32
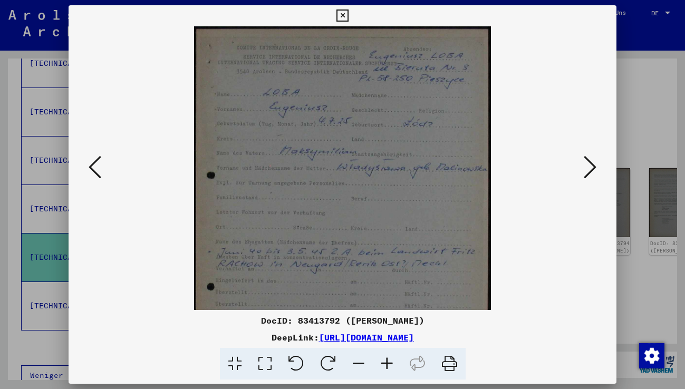
click at [387, 363] on icon at bounding box center [387, 364] width 28 height 32
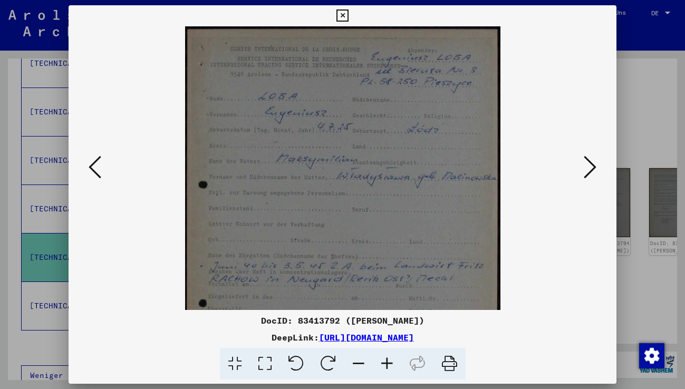
click at [387, 363] on icon at bounding box center [387, 364] width 28 height 32
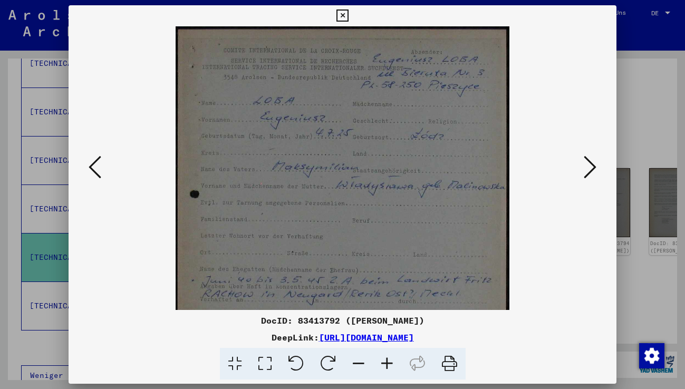
click at [387, 363] on icon at bounding box center [387, 364] width 28 height 32
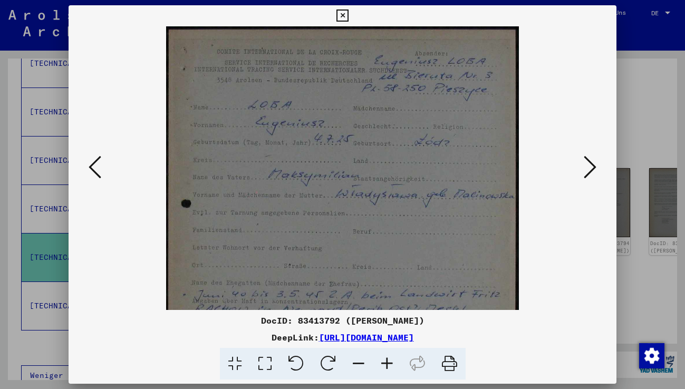
click at [387, 363] on icon at bounding box center [387, 364] width 28 height 32
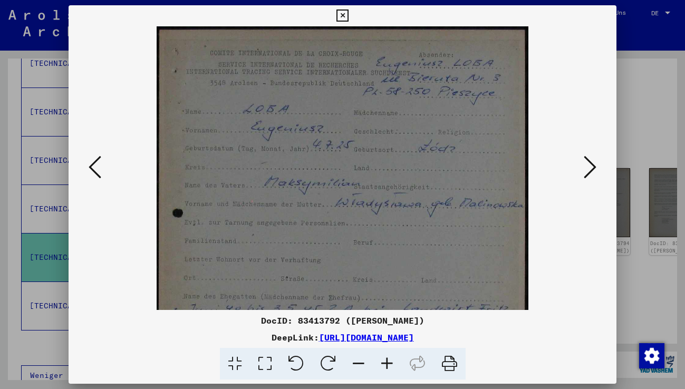
click at [387, 363] on icon at bounding box center [387, 364] width 28 height 32
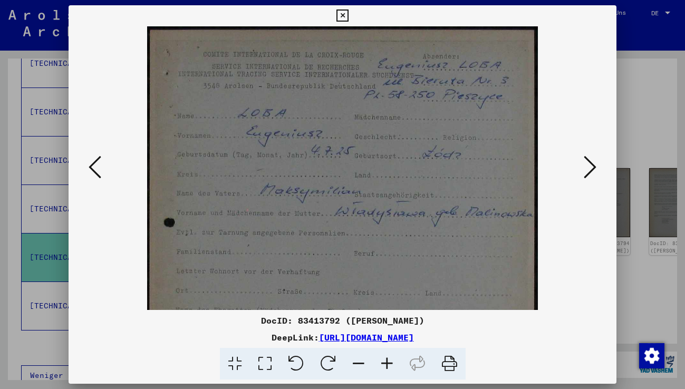
click at [342, 13] on icon at bounding box center [343, 15] width 12 height 13
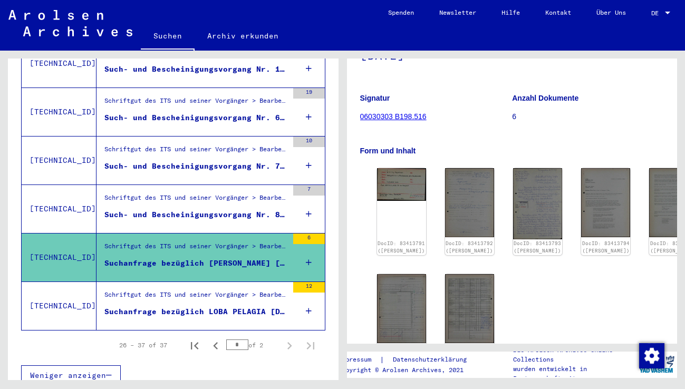
click at [198, 307] on div "Suchanfrage bezüglich LOBA PELAGIA [DATE]" at bounding box center [196, 312] width 184 height 11
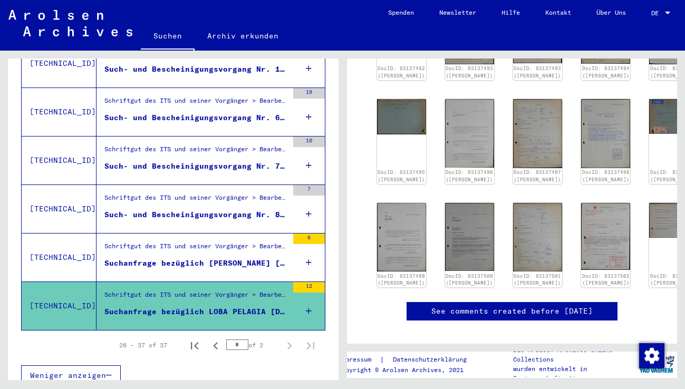
scroll to position [51, 0]
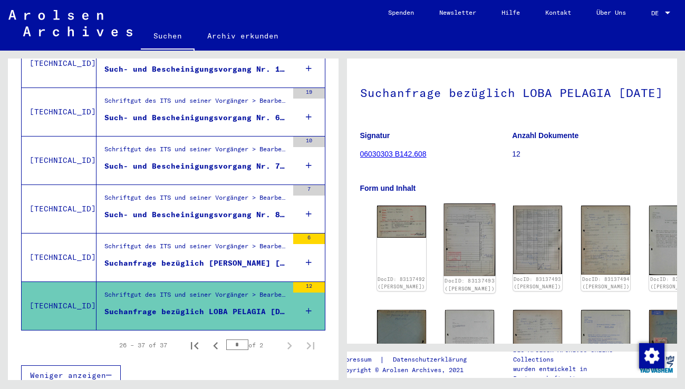
click at [444, 254] on img at bounding box center [470, 240] width 52 height 73
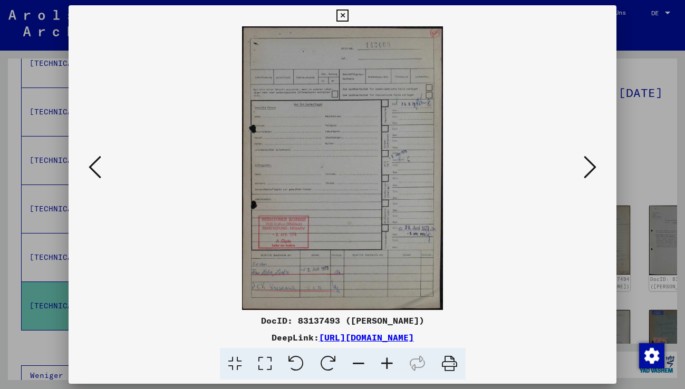
click at [586, 174] on icon at bounding box center [590, 167] width 13 height 25
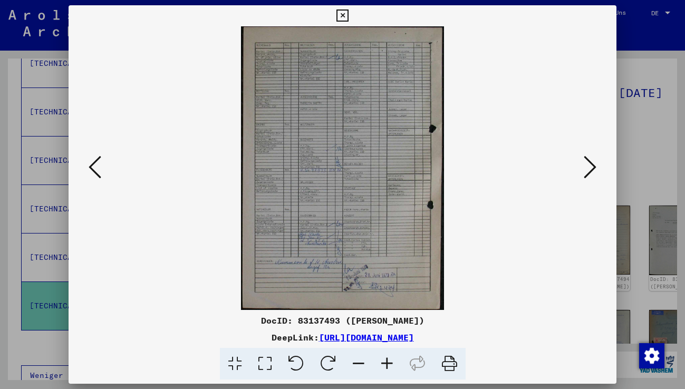
click at [589, 170] on icon at bounding box center [590, 167] width 13 height 25
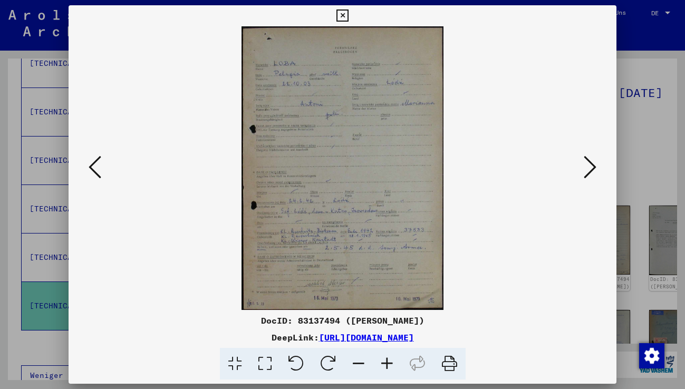
click at [387, 363] on icon at bounding box center [387, 364] width 28 height 32
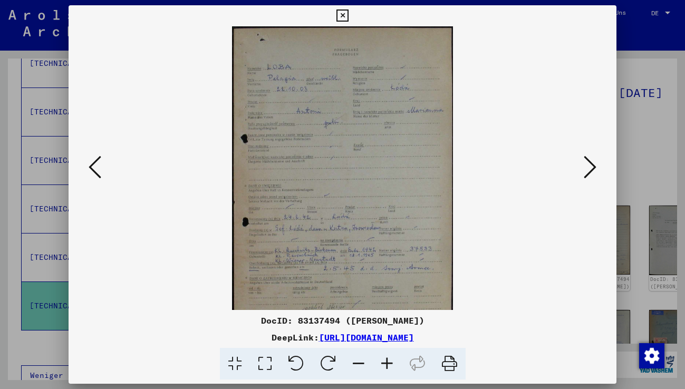
click at [387, 362] on icon at bounding box center [387, 364] width 28 height 32
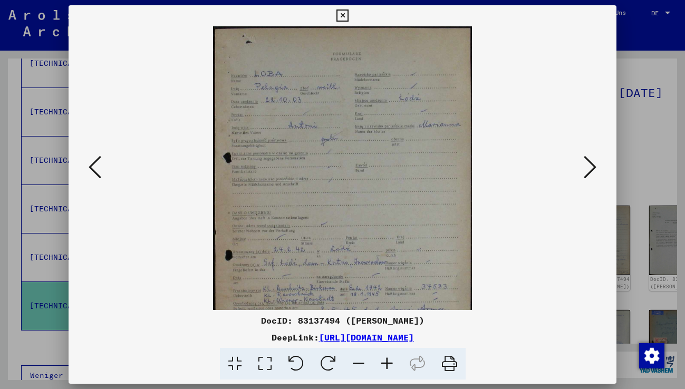
click at [387, 362] on icon at bounding box center [387, 364] width 28 height 32
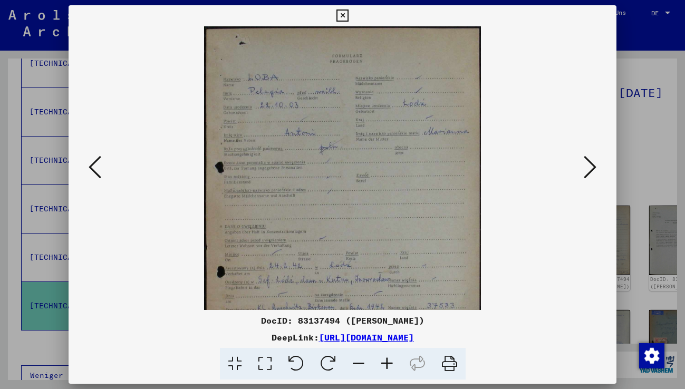
click at [387, 362] on icon at bounding box center [387, 364] width 28 height 32
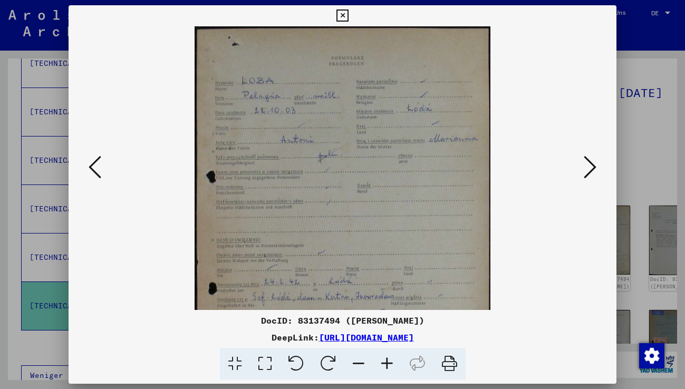
click at [387, 362] on icon at bounding box center [387, 364] width 28 height 32
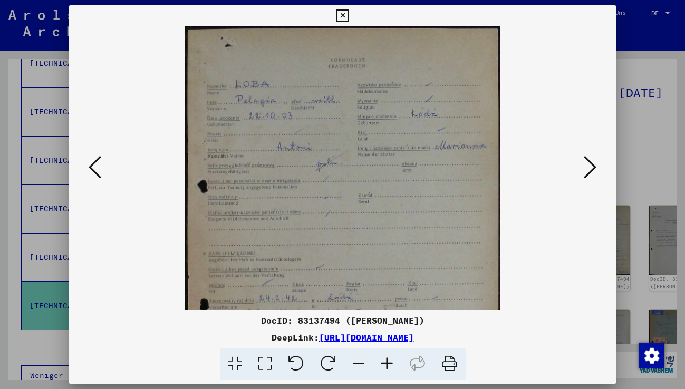
click at [387, 362] on icon at bounding box center [387, 364] width 28 height 32
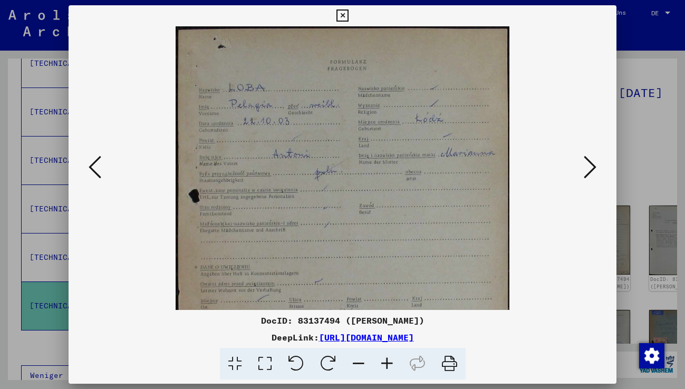
click at [387, 362] on icon at bounding box center [387, 364] width 28 height 32
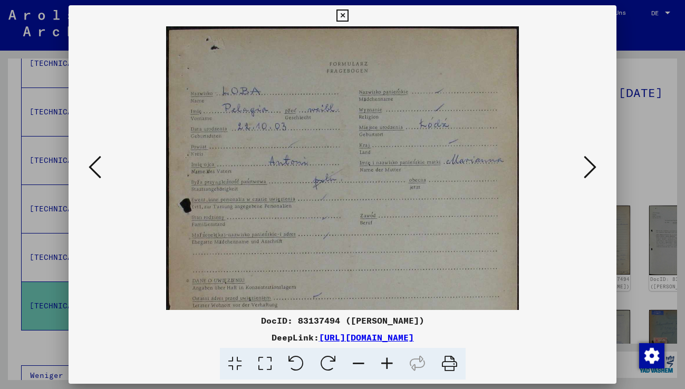
click at [387, 362] on icon at bounding box center [387, 364] width 28 height 32
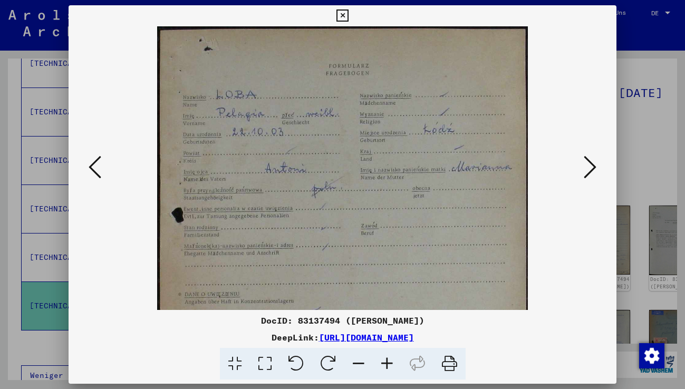
click at [387, 362] on icon at bounding box center [387, 364] width 28 height 32
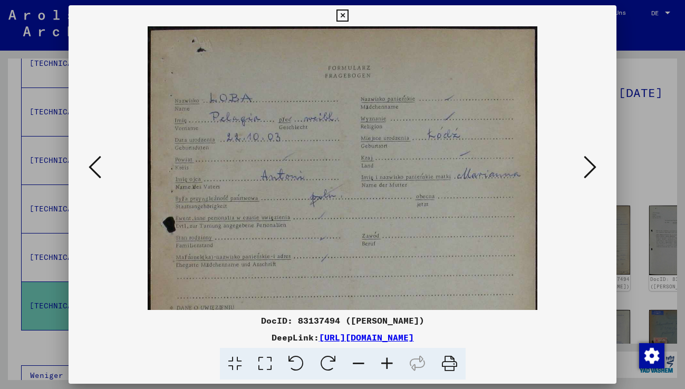
click at [345, 11] on icon at bounding box center [343, 15] width 12 height 13
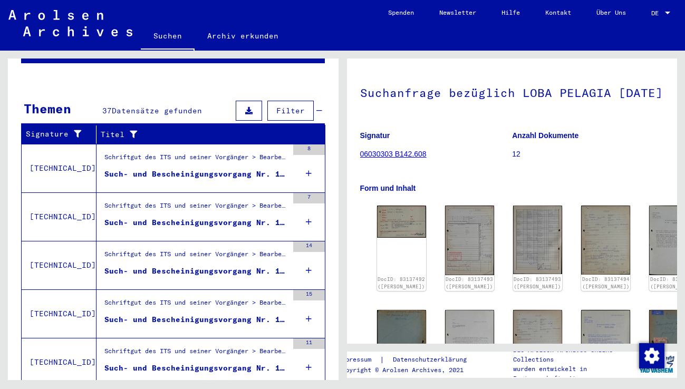
scroll to position [0, 0]
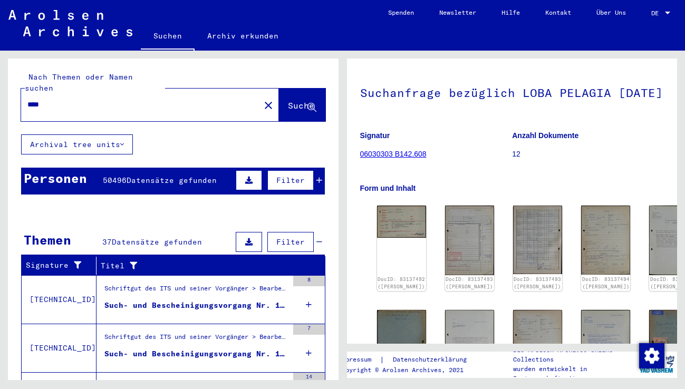
click at [94, 99] on input "****" at bounding box center [140, 104] width 226 height 11
type input "**********"
click at [288, 100] on span "Suche" at bounding box center [301, 105] width 26 height 11
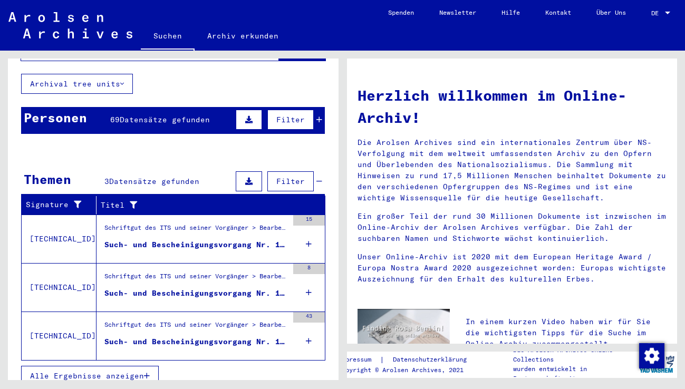
scroll to position [61, 0]
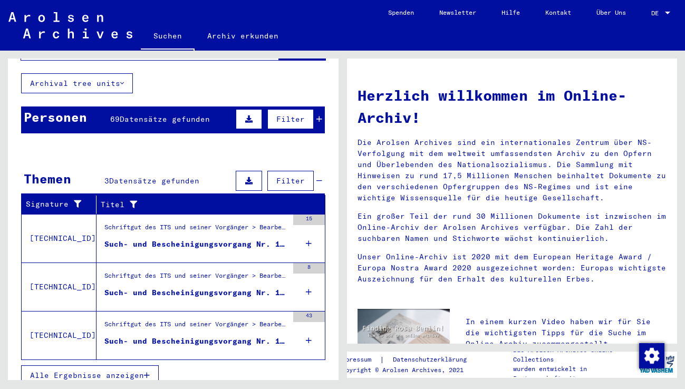
click at [193, 239] on div "Such- und Bescheinigungsvorgang Nr. 1.064.437 für [PERSON_NAME] geboren [DEMOGR…" at bounding box center [196, 244] width 184 height 11
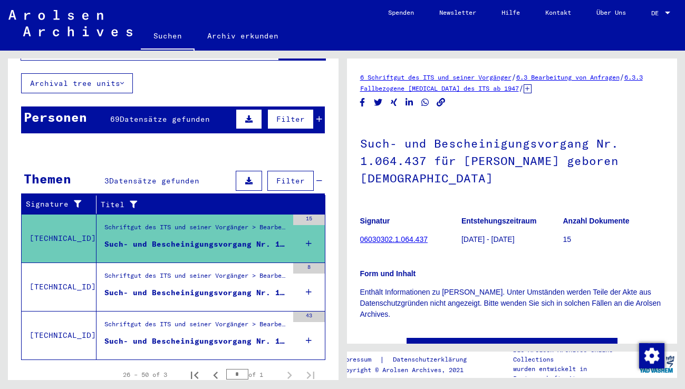
click at [192, 288] on div "Such- und Bescheinigungsvorgang Nr. 1.380.966 für [PERSON_NAME] geboren [DEMOGR…" at bounding box center [196, 293] width 184 height 11
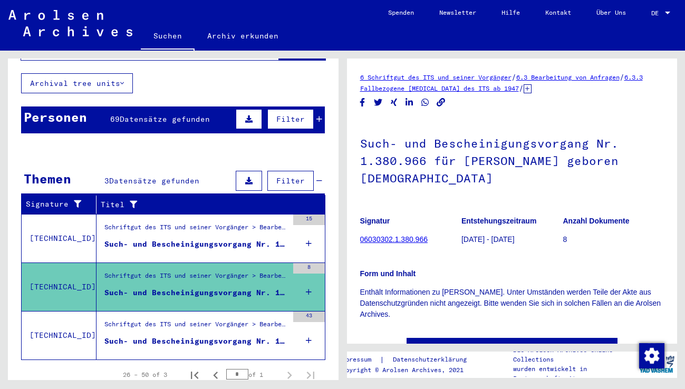
click at [471, 262] on div "Form und Inhalt Enthält Informationen zu [PERSON_NAME]. Unter Umständen werden …" at bounding box center [512, 288] width 304 height 64
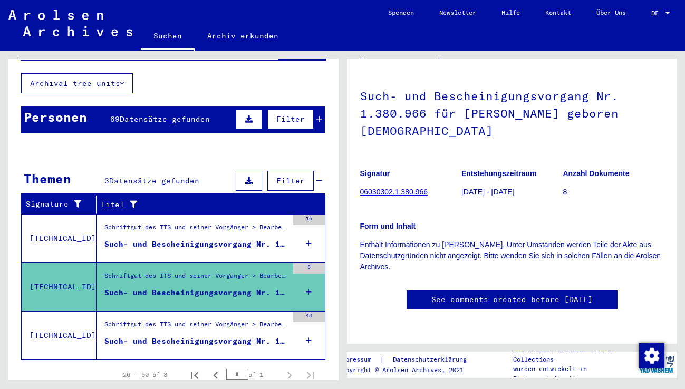
click at [179, 336] on div "Such- und Bescheinigungsvorgang Nr. 1.612.459 für [PERSON_NAME] geboren [DEMOGR…" at bounding box center [196, 341] width 184 height 11
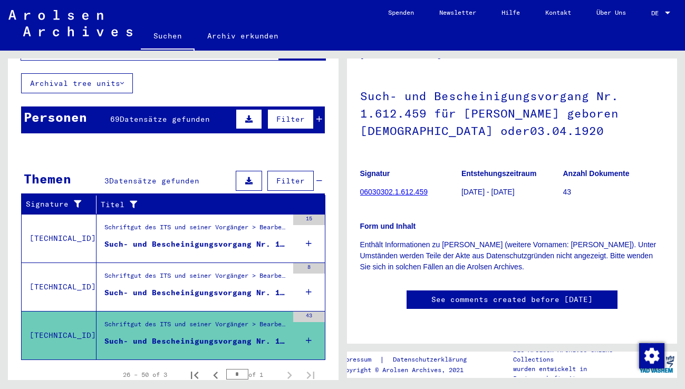
scroll to position [65, 0]
click at [161, 114] on span "Datensätze gefunden" at bounding box center [165, 118] width 90 height 9
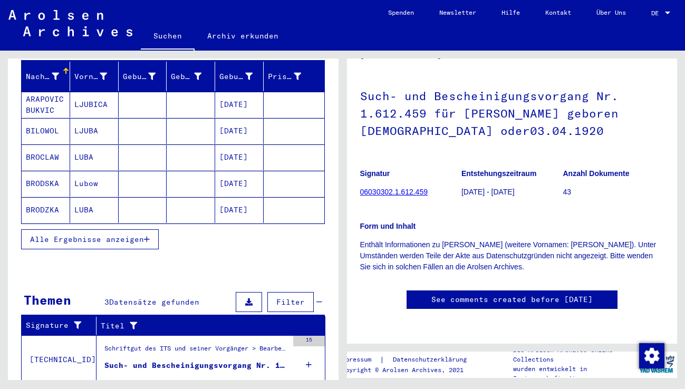
scroll to position [114, 0]
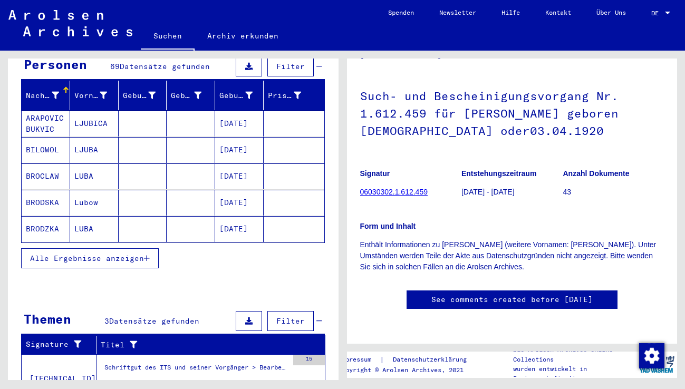
click at [123, 254] on span "Alle Ergebnisse anzeigen" at bounding box center [87, 258] width 114 height 9
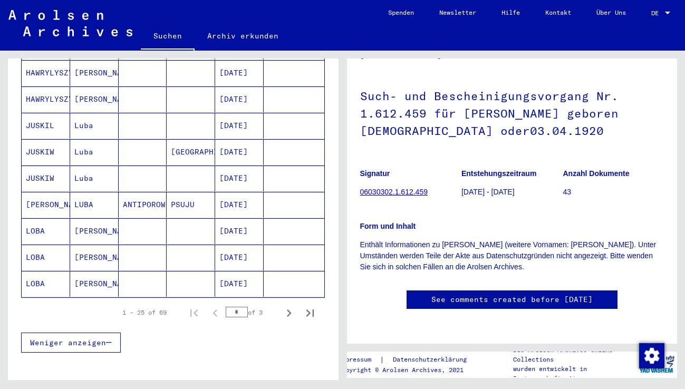
scroll to position [589, 0]
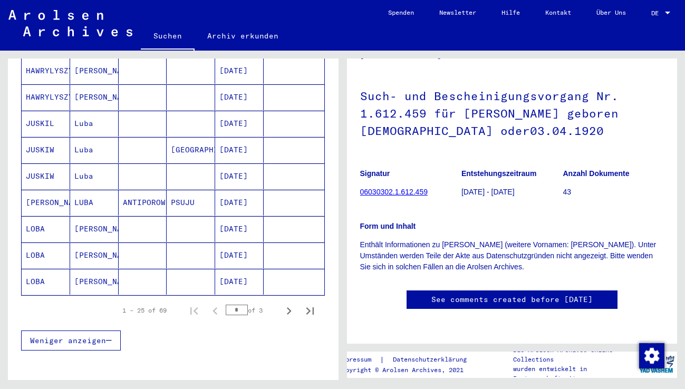
click at [101, 217] on mat-cell "[PERSON_NAME]" at bounding box center [94, 229] width 49 height 26
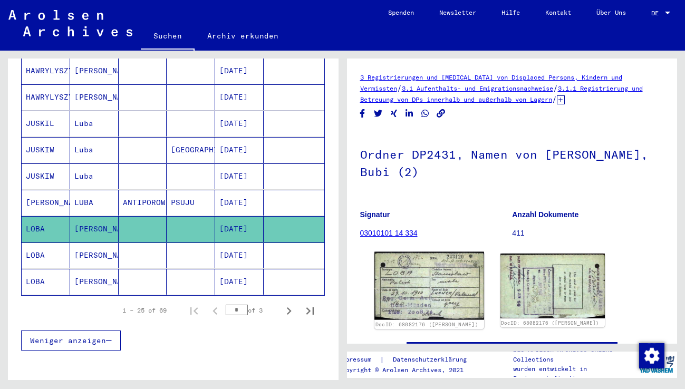
click at [414, 297] on img at bounding box center [430, 286] width 110 height 68
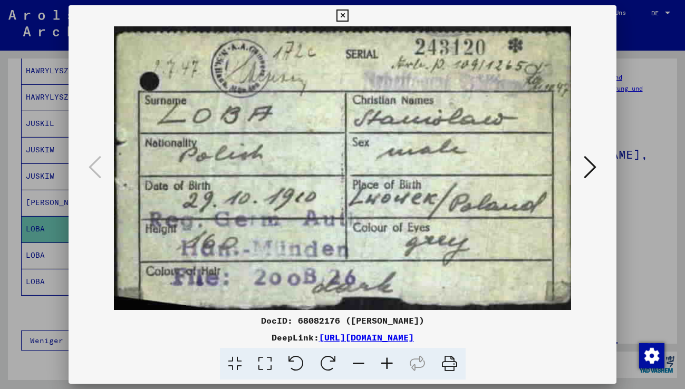
click at [592, 168] on icon at bounding box center [590, 167] width 13 height 25
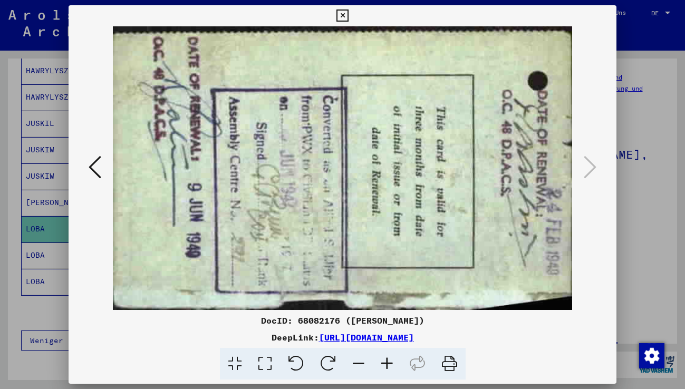
click at [91, 173] on icon at bounding box center [95, 167] width 13 height 25
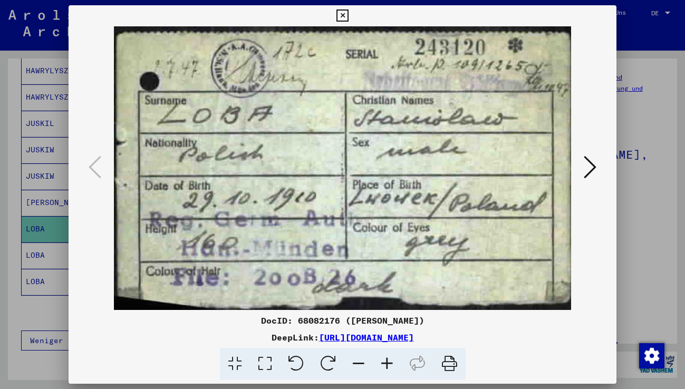
click at [341, 14] on icon at bounding box center [343, 15] width 12 height 13
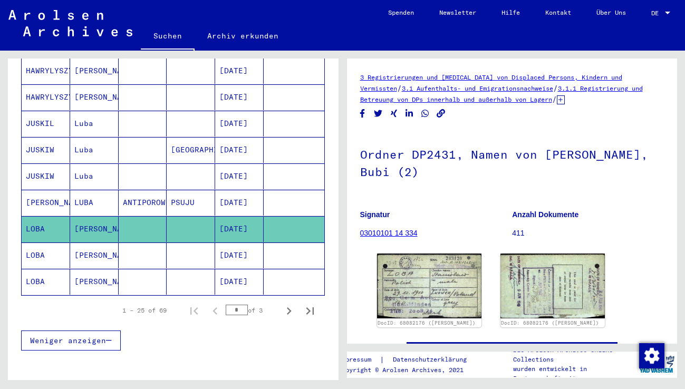
click at [103, 243] on mat-cell "[PERSON_NAME]" at bounding box center [94, 256] width 49 height 26
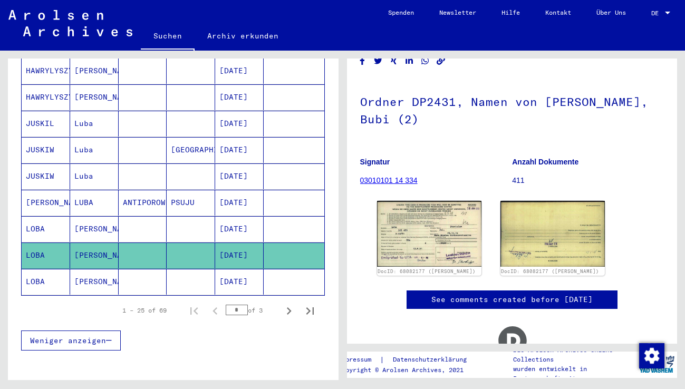
scroll to position [106, 0]
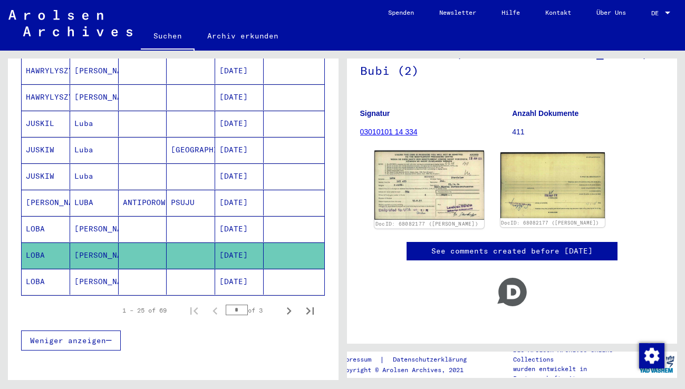
click at [441, 186] on img at bounding box center [430, 185] width 110 height 69
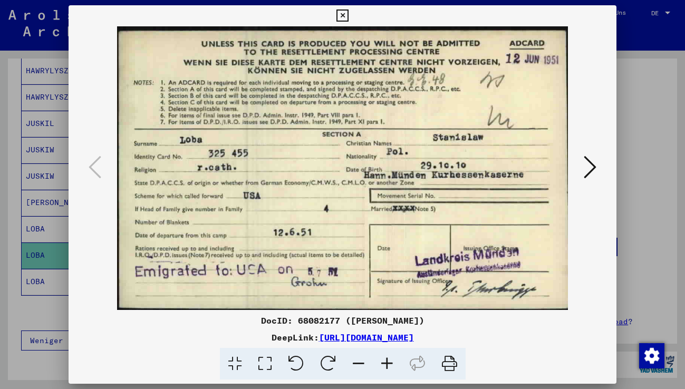
click at [589, 171] on icon at bounding box center [590, 167] width 13 height 25
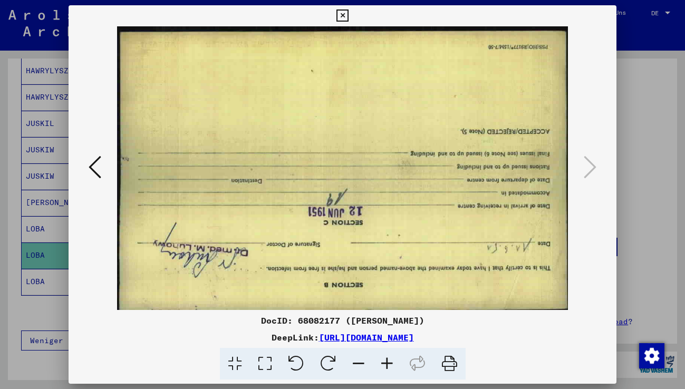
drag, startPoint x: 341, startPoint y: 12, endPoint x: 351, endPoint y: 41, distance: 31.2
click at [342, 12] on icon at bounding box center [343, 15] width 12 height 13
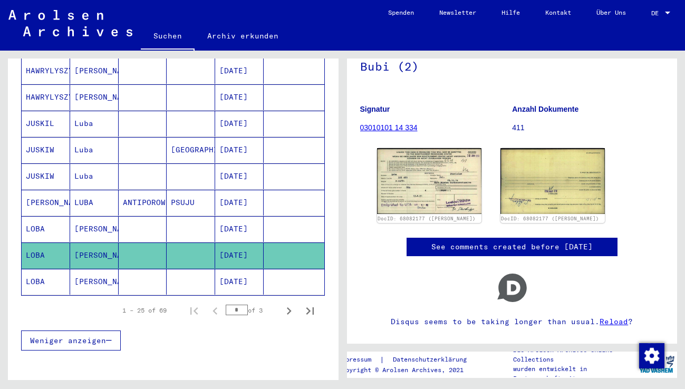
click at [92, 269] on mat-cell "[PERSON_NAME]" at bounding box center [94, 282] width 49 height 26
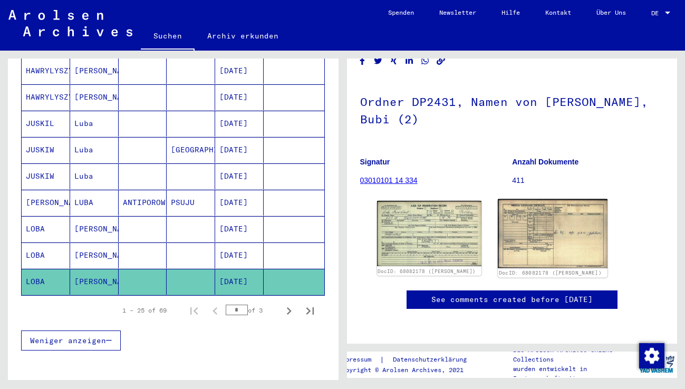
scroll to position [68, 0]
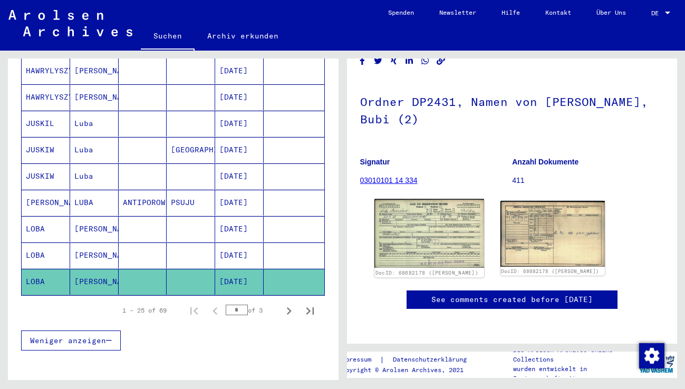
click at [412, 236] on img at bounding box center [430, 233] width 110 height 69
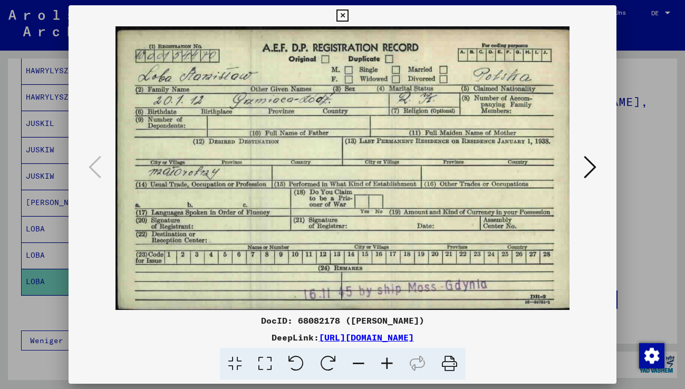
click at [587, 172] on icon at bounding box center [590, 167] width 13 height 25
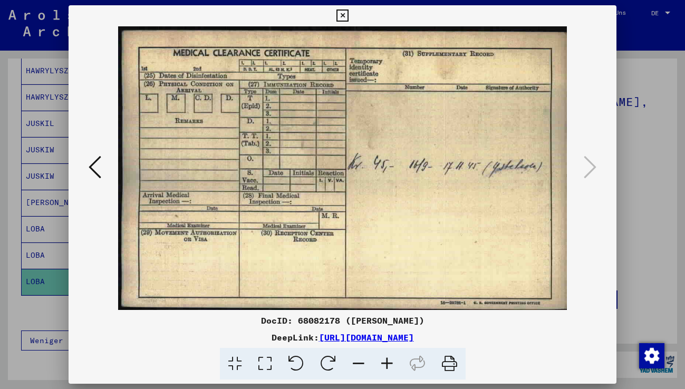
click at [343, 15] on icon at bounding box center [343, 15] width 12 height 13
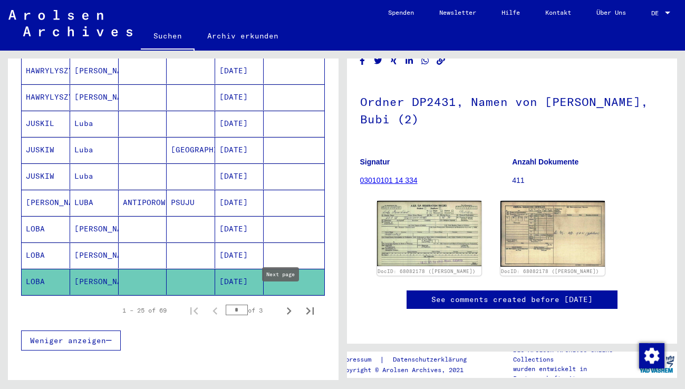
click at [282, 304] on icon "Next page" at bounding box center [289, 311] width 15 height 15
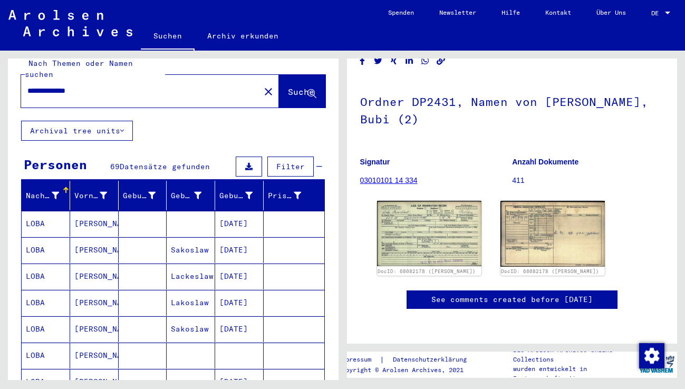
scroll to position [8, 0]
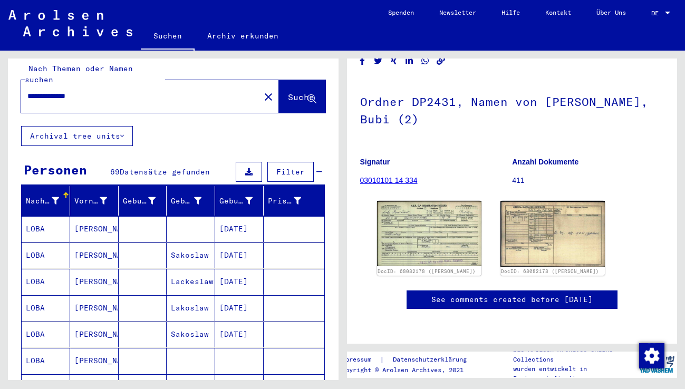
click at [90, 218] on mat-cell "[PERSON_NAME]" at bounding box center [94, 229] width 49 height 26
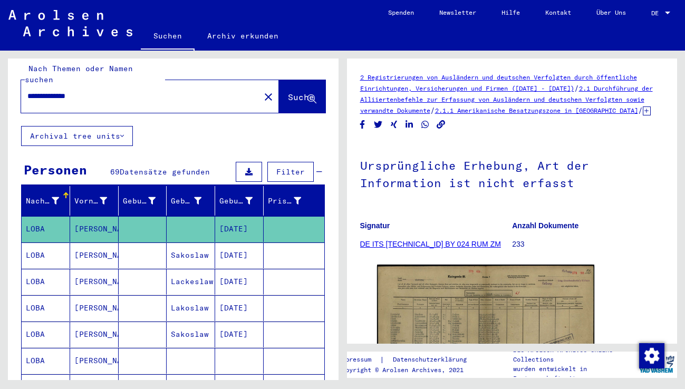
scroll to position [106, 0]
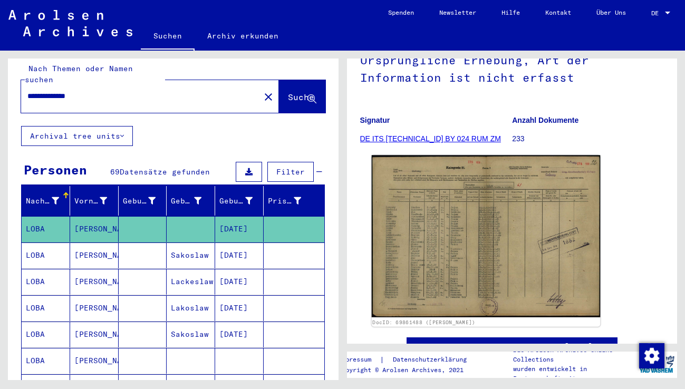
click at [435, 246] on img at bounding box center [485, 236] width 228 height 163
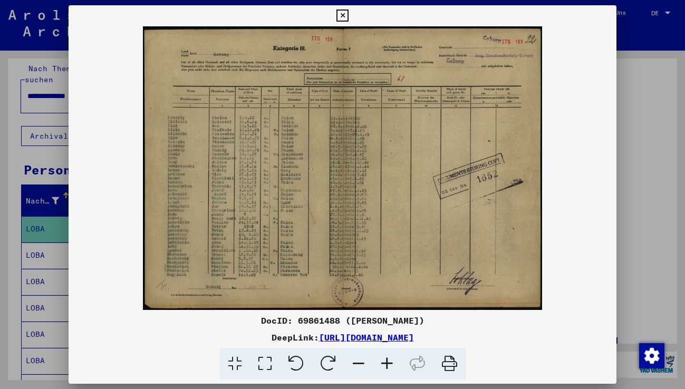
click at [385, 362] on icon at bounding box center [387, 364] width 28 height 32
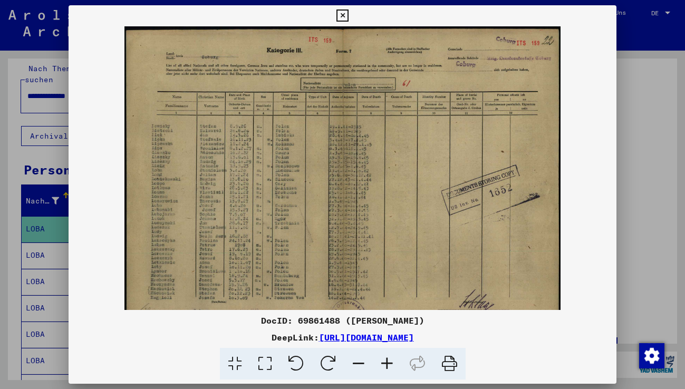
click at [385, 362] on icon at bounding box center [387, 364] width 28 height 32
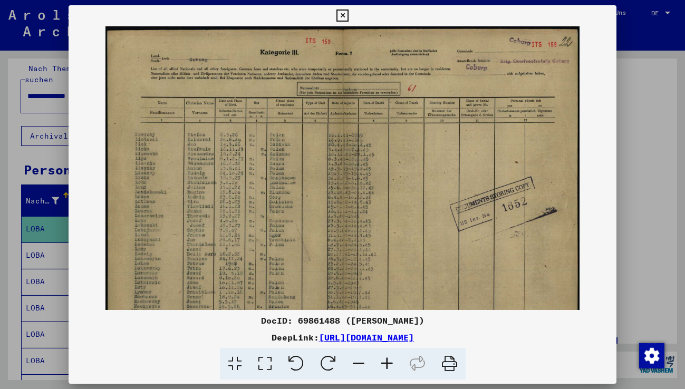
click at [385, 362] on icon at bounding box center [387, 364] width 28 height 32
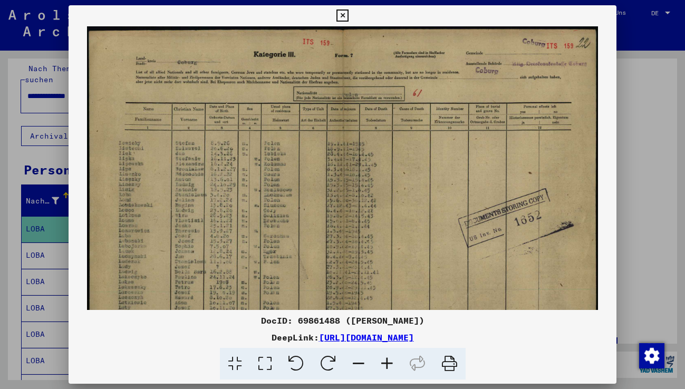
click at [385, 362] on icon at bounding box center [387, 364] width 28 height 32
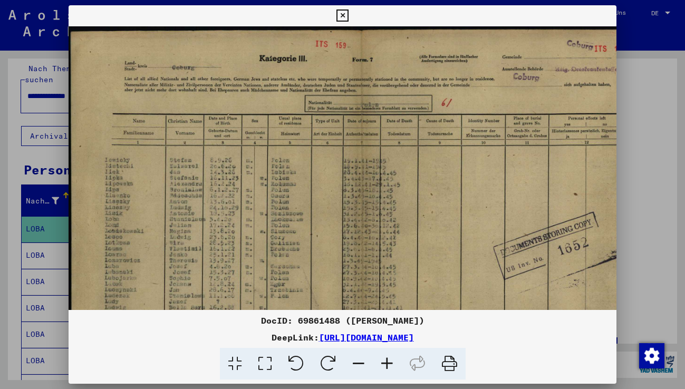
click at [385, 362] on icon at bounding box center [387, 364] width 28 height 32
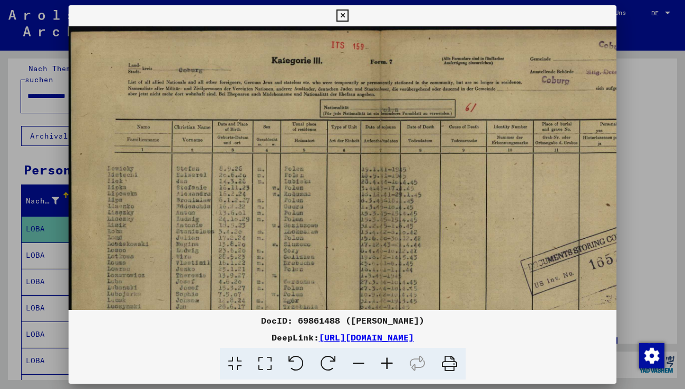
click at [385, 362] on icon at bounding box center [387, 364] width 28 height 32
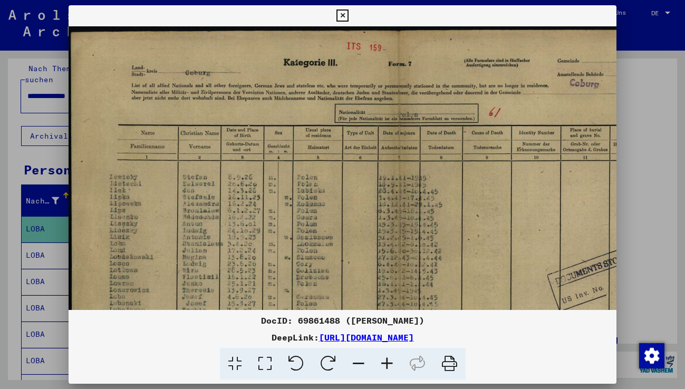
click at [386, 364] on icon at bounding box center [387, 364] width 28 height 32
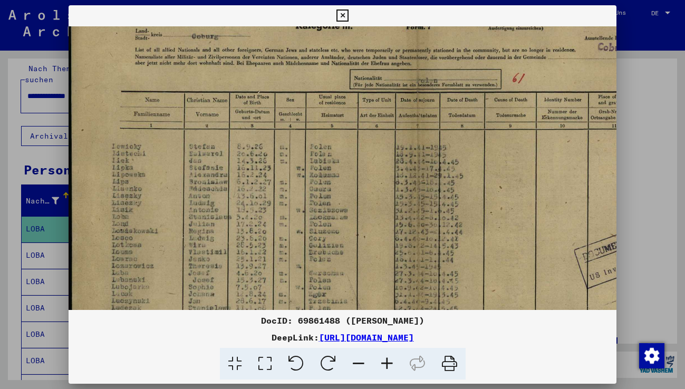
scroll to position [60, 0]
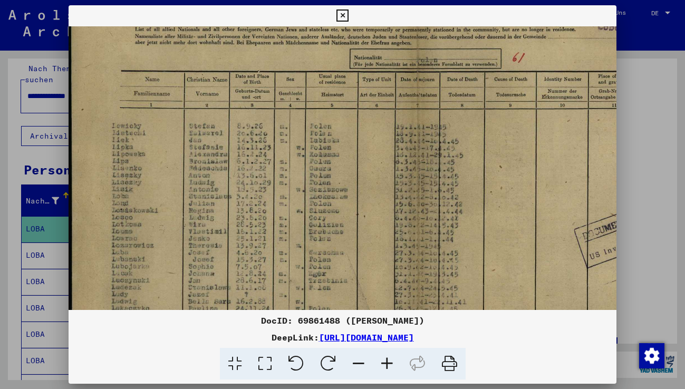
drag, startPoint x: 172, startPoint y: 280, endPoint x: 173, endPoint y: 221, distance: 59.6
click at [173, 221] on img at bounding box center [417, 214] width 696 height 495
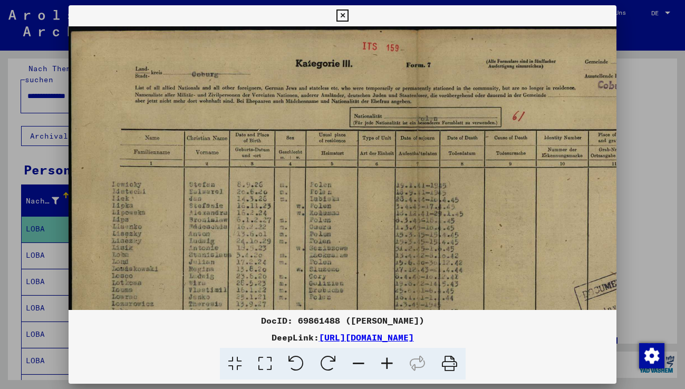
scroll to position [1, 0]
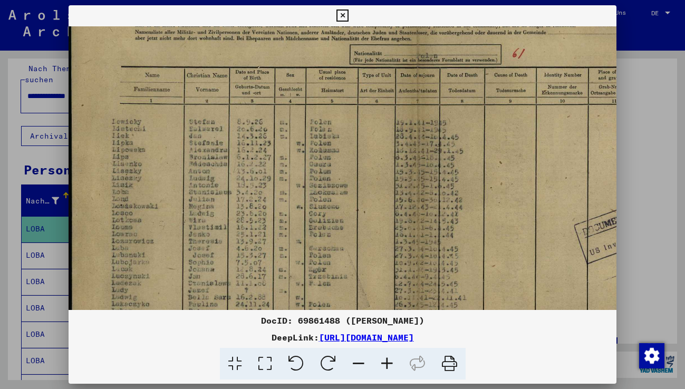
drag, startPoint x: 339, startPoint y: 166, endPoint x: 355, endPoint y: 162, distance: 16.9
click at [355, 162] on img at bounding box center [417, 210] width 696 height 495
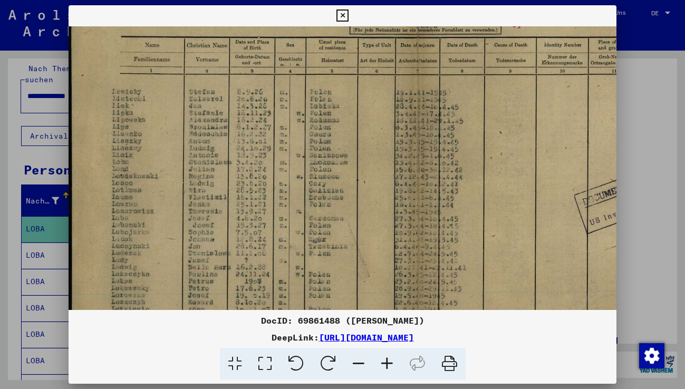
scroll to position [137, 0]
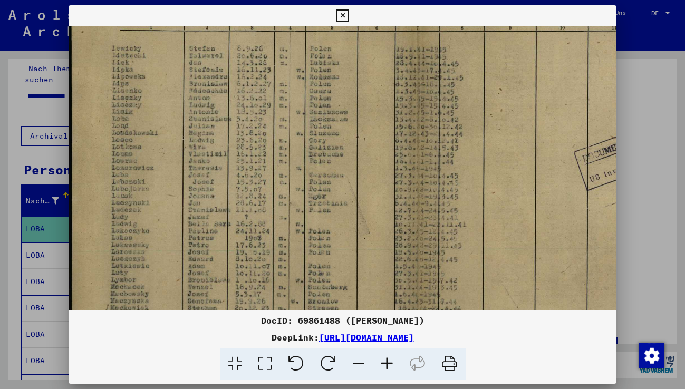
drag, startPoint x: 359, startPoint y: 231, endPoint x: 370, endPoint y: 163, distance: 69.5
click at [370, 163] on img at bounding box center [417, 136] width 696 height 495
click at [341, 16] on icon at bounding box center [343, 15] width 12 height 13
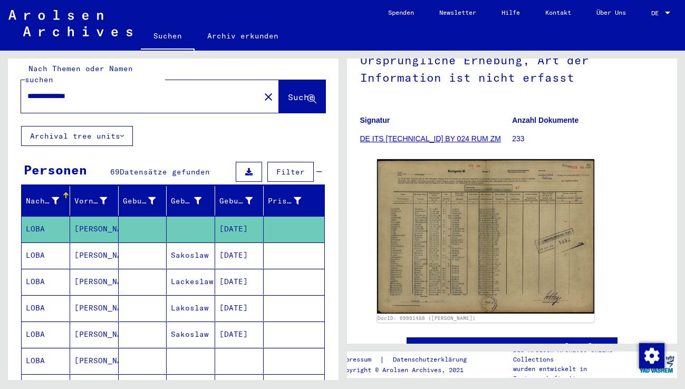
click at [94, 248] on mat-cell "[PERSON_NAME]" at bounding box center [94, 256] width 49 height 26
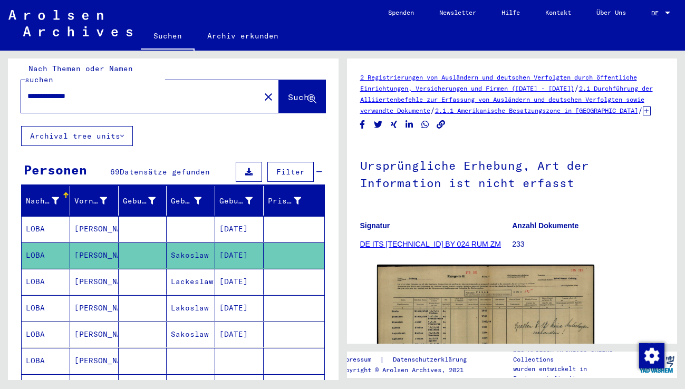
scroll to position [106, 0]
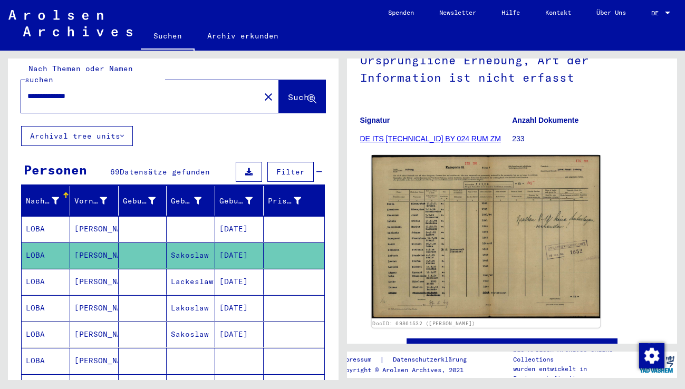
click at [446, 262] on img at bounding box center [485, 237] width 228 height 164
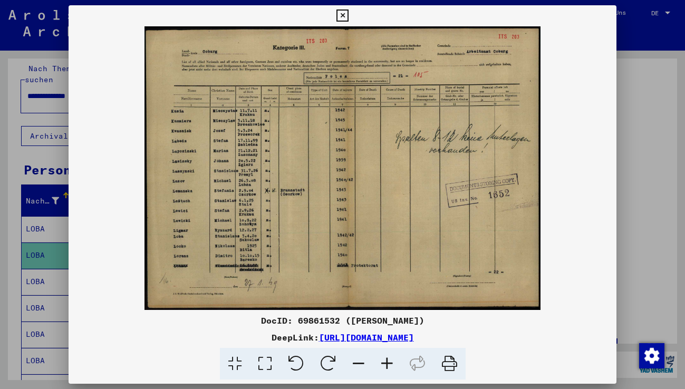
click at [386, 364] on icon at bounding box center [387, 364] width 28 height 32
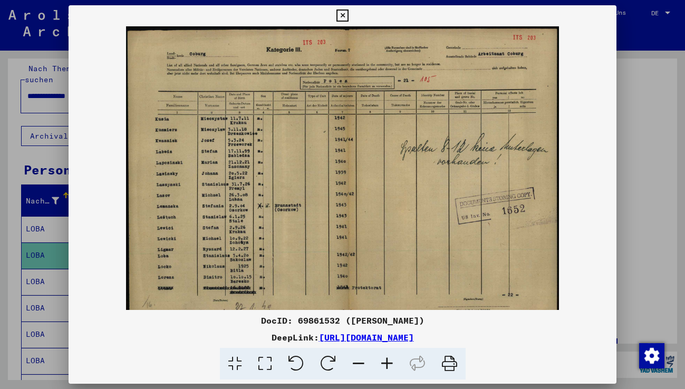
click at [386, 364] on icon at bounding box center [387, 364] width 28 height 32
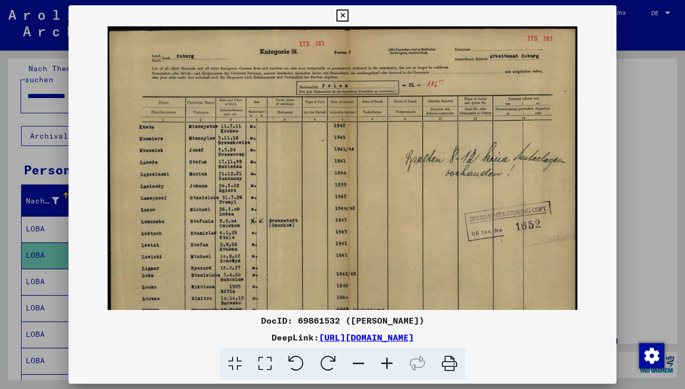
click at [386, 364] on icon at bounding box center [387, 364] width 28 height 32
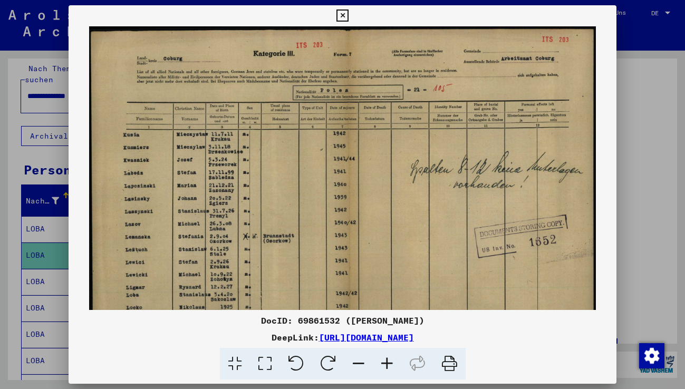
click at [386, 364] on icon at bounding box center [387, 364] width 28 height 32
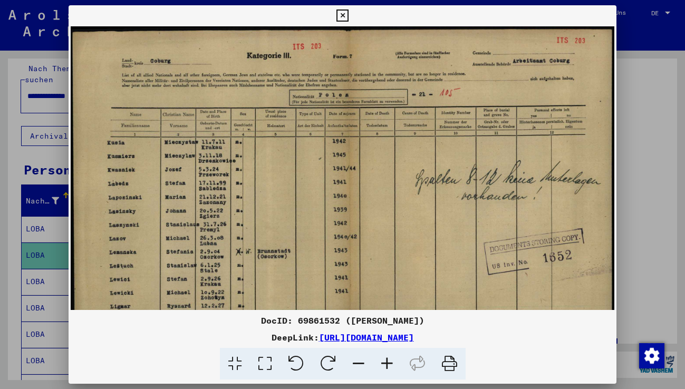
click at [386, 364] on icon at bounding box center [387, 364] width 28 height 32
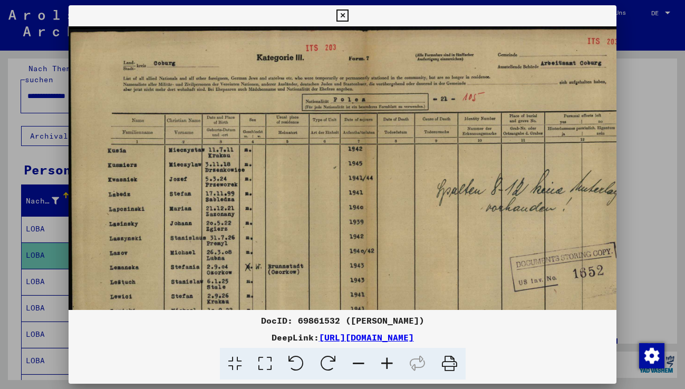
click at [386, 364] on icon at bounding box center [387, 364] width 28 height 32
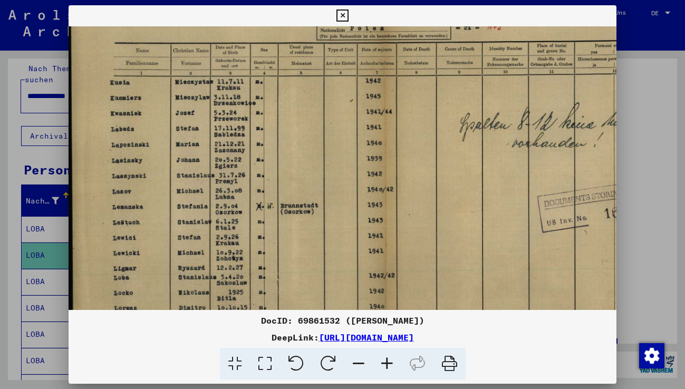
scroll to position [92, 0]
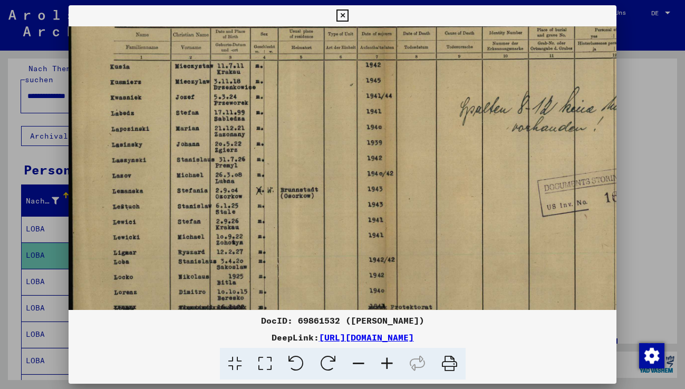
drag, startPoint x: 185, startPoint y: 228, endPoint x: 198, endPoint y: 184, distance: 46.1
click at [201, 178] on img at bounding box center [378, 156] width 618 height 442
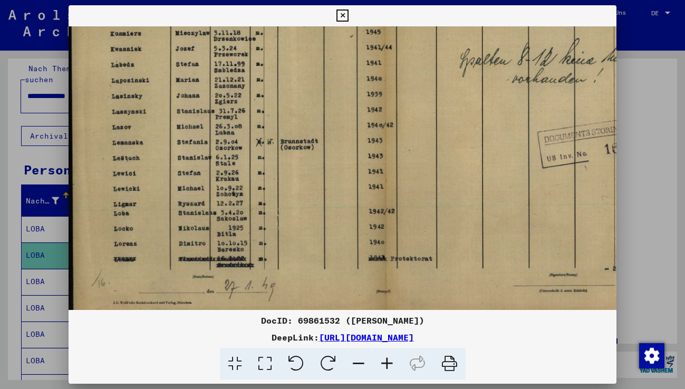
scroll to position [144, 0]
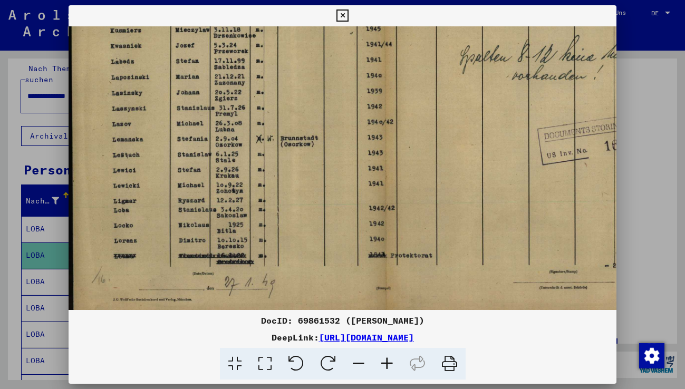
drag, startPoint x: 180, startPoint y: 270, endPoint x: 195, endPoint y: 218, distance: 53.8
click at [195, 218] on img at bounding box center [378, 104] width 618 height 442
click at [344, 15] on icon at bounding box center [343, 15] width 12 height 13
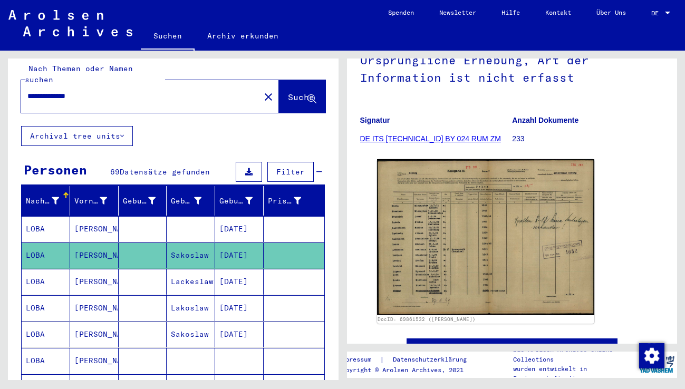
click at [95, 271] on mat-cell "[PERSON_NAME]" at bounding box center [94, 282] width 49 height 26
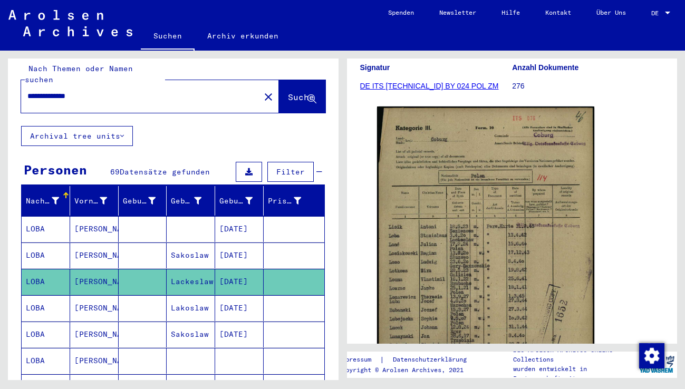
scroll to position [211, 0]
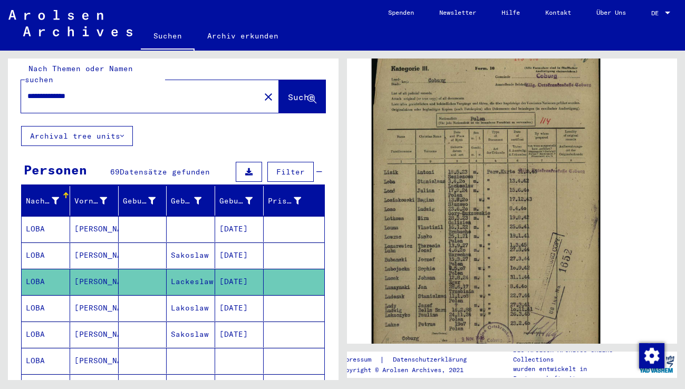
click at [479, 225] on img at bounding box center [485, 206] width 228 height 320
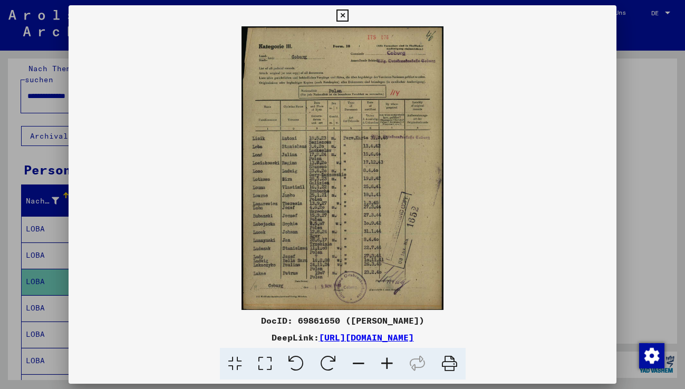
click at [389, 361] on icon at bounding box center [387, 364] width 28 height 32
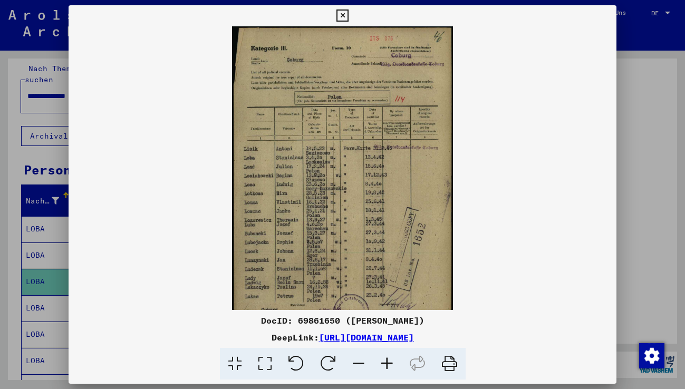
click at [389, 361] on icon at bounding box center [387, 364] width 28 height 32
click at [388, 361] on icon at bounding box center [387, 364] width 28 height 32
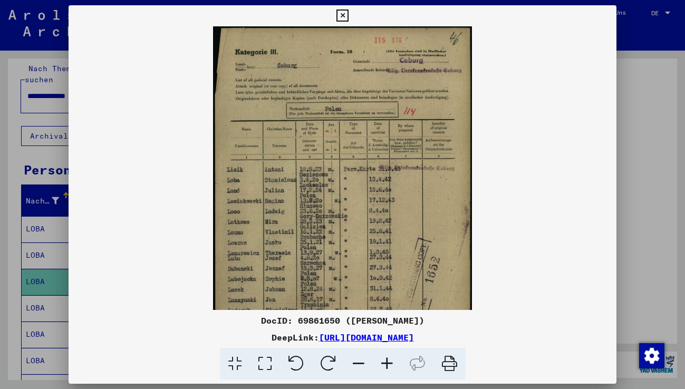
click at [388, 361] on icon at bounding box center [387, 364] width 28 height 32
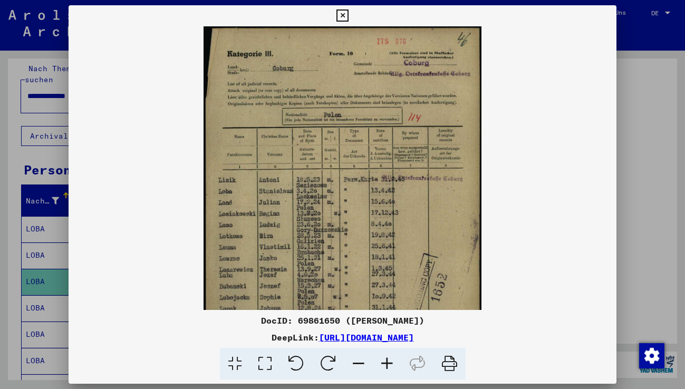
click at [388, 361] on icon at bounding box center [387, 364] width 28 height 32
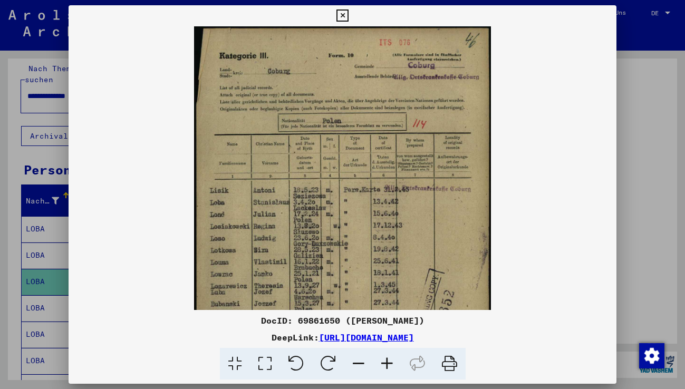
click at [388, 361] on icon at bounding box center [387, 364] width 28 height 32
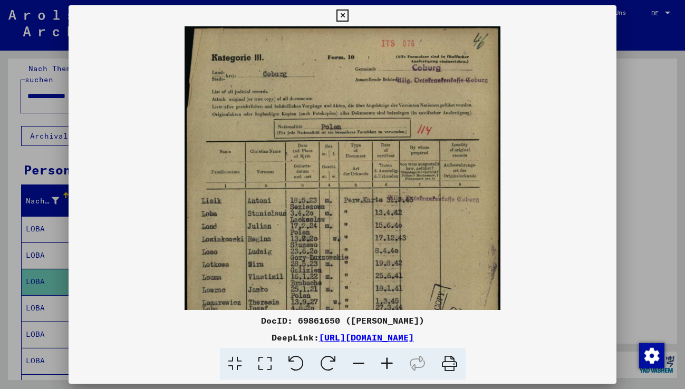
click at [388, 361] on icon at bounding box center [387, 364] width 28 height 32
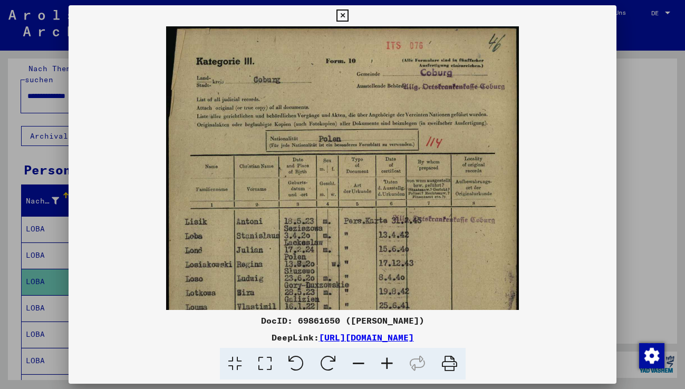
click at [343, 16] on icon at bounding box center [343, 15] width 12 height 13
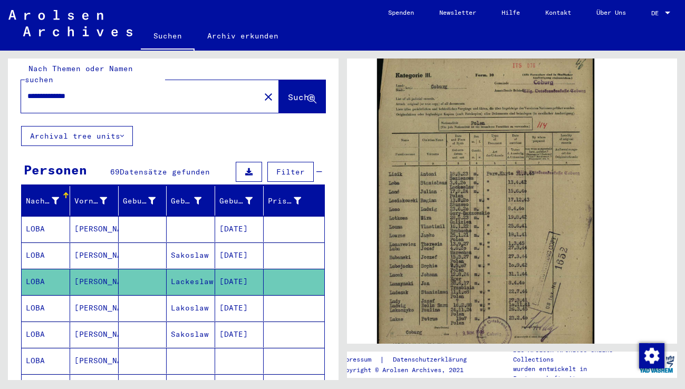
click at [84, 295] on mat-cell "[PERSON_NAME]" at bounding box center [94, 308] width 49 height 26
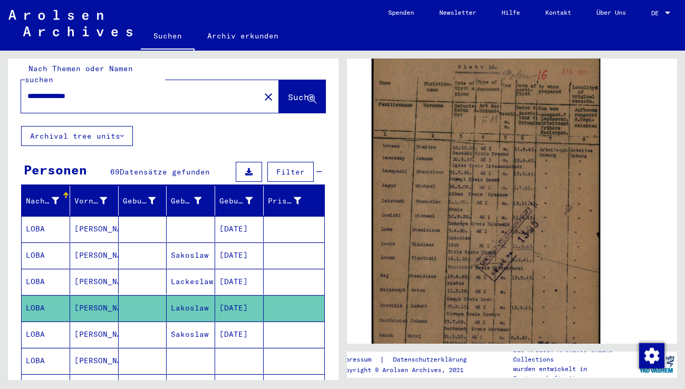
scroll to position [211, 0]
click at [476, 245] on img at bounding box center [485, 206] width 228 height 320
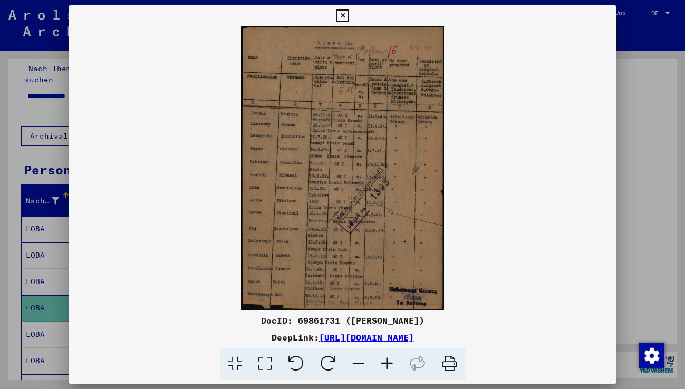
click at [385, 364] on icon at bounding box center [387, 364] width 28 height 32
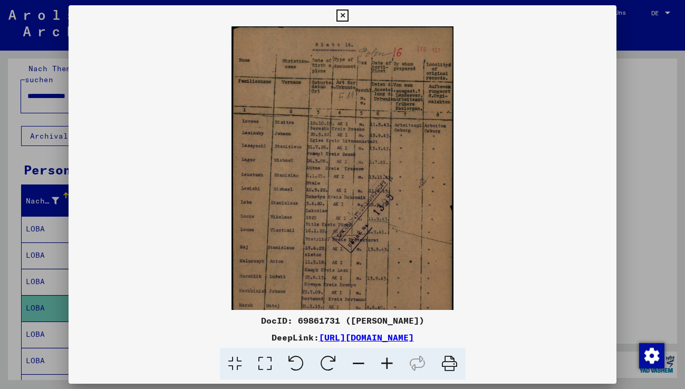
click at [385, 364] on icon at bounding box center [387, 364] width 28 height 32
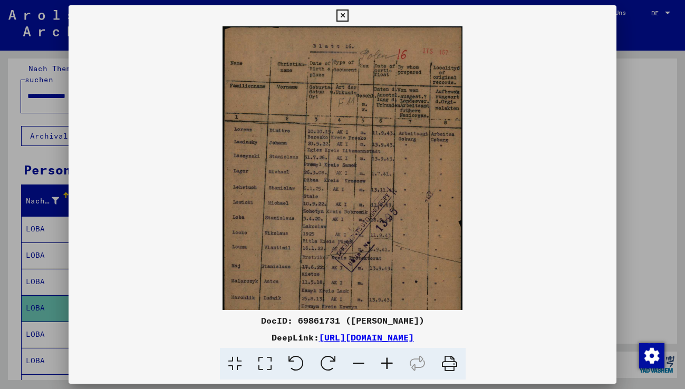
click at [385, 364] on icon at bounding box center [387, 364] width 28 height 32
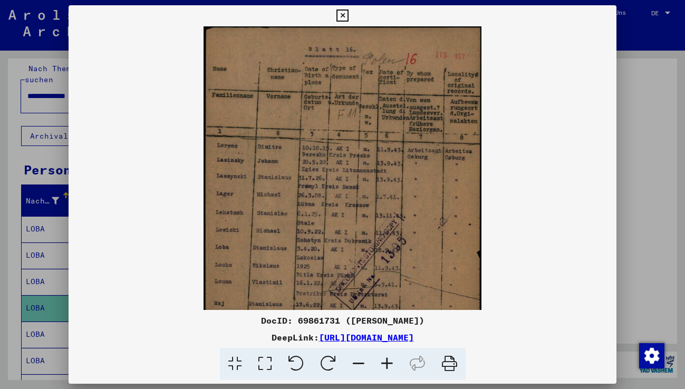
click at [385, 364] on icon at bounding box center [387, 364] width 28 height 32
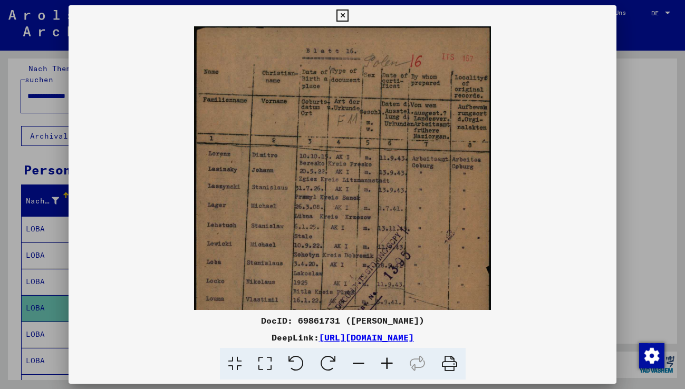
click at [385, 364] on icon at bounding box center [387, 364] width 28 height 32
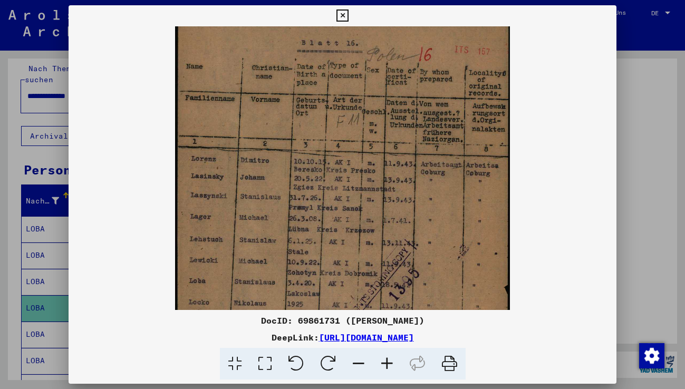
scroll to position [62, 0]
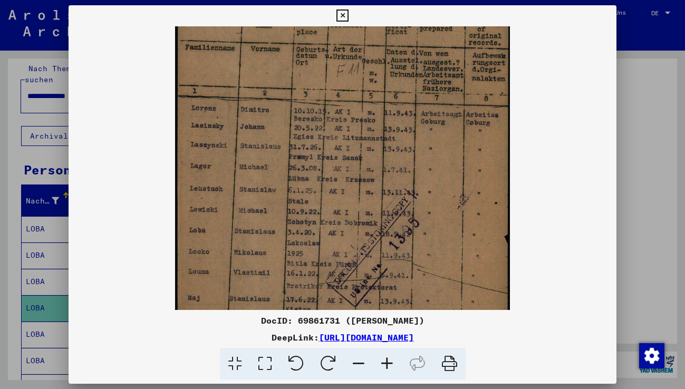
drag, startPoint x: 314, startPoint y: 277, endPoint x: 310, endPoint y: 219, distance: 57.7
click at [310, 219] on img at bounding box center [342, 199] width 335 height 469
click at [347, 15] on icon at bounding box center [343, 15] width 12 height 13
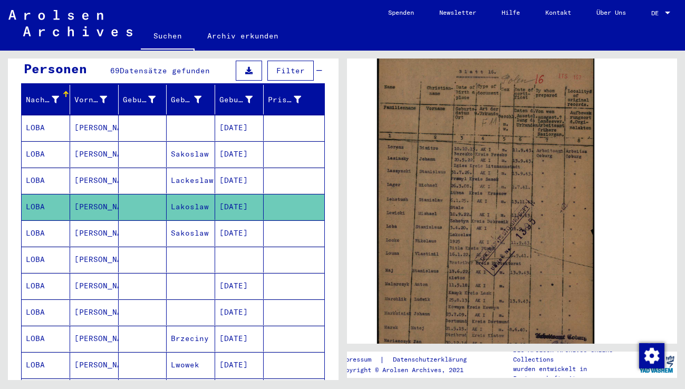
scroll to position [114, 0]
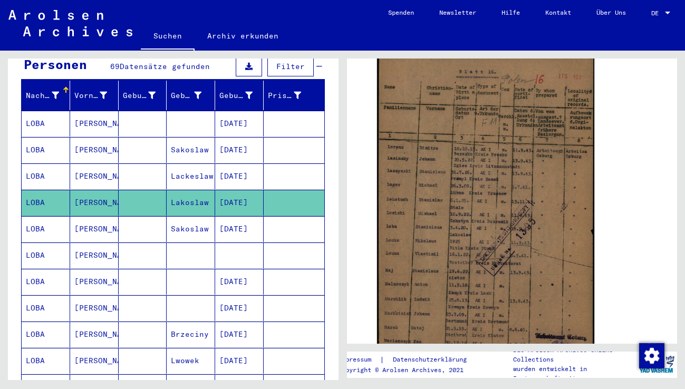
click at [134, 216] on mat-cell at bounding box center [143, 229] width 49 height 26
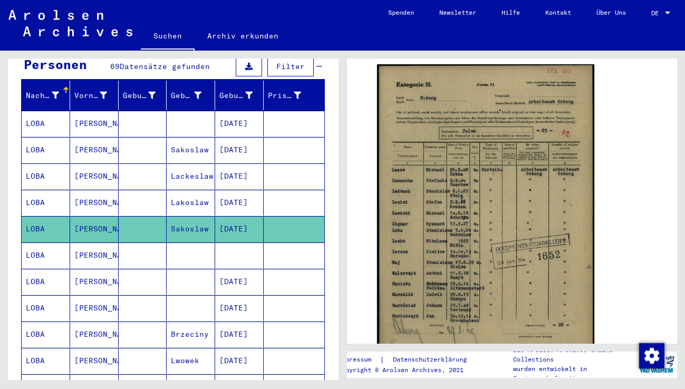
scroll to position [211, 0]
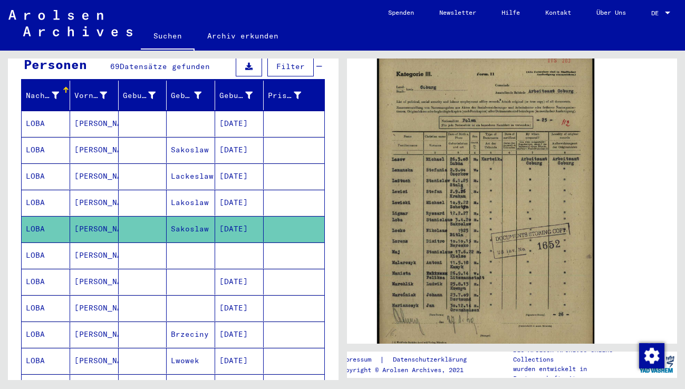
click at [87, 247] on mat-cell "[PERSON_NAME]" at bounding box center [94, 256] width 49 height 26
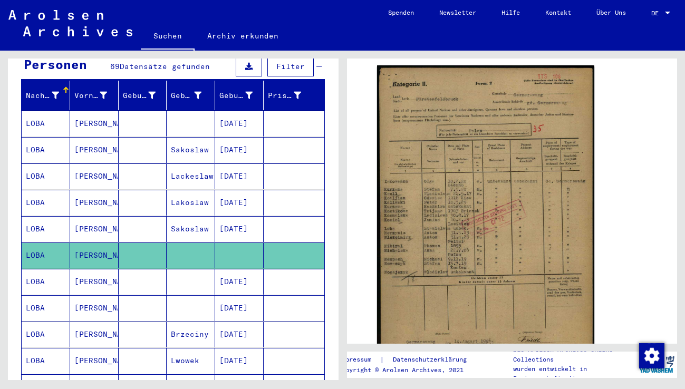
scroll to position [211, 0]
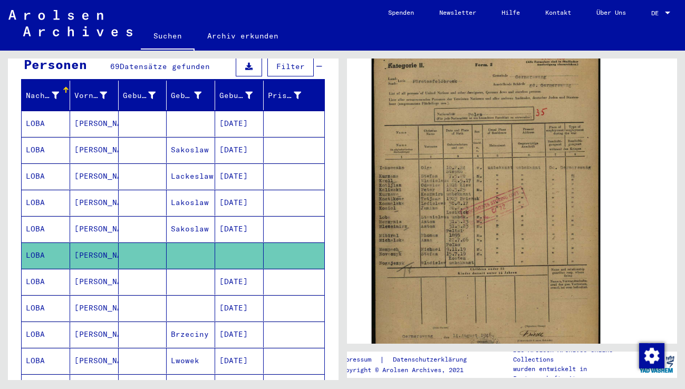
click at [472, 263] on img at bounding box center [485, 207] width 228 height 322
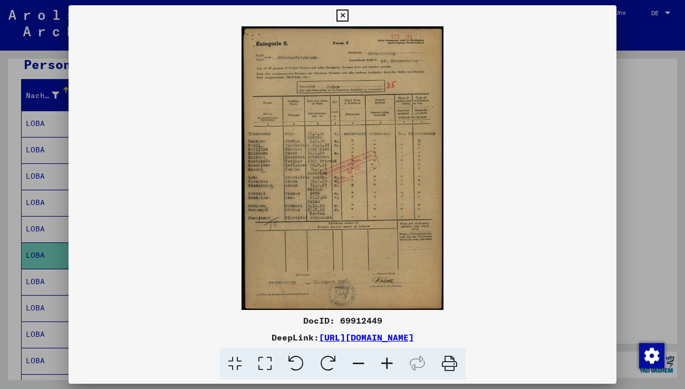
click at [385, 363] on icon at bounding box center [387, 364] width 28 height 32
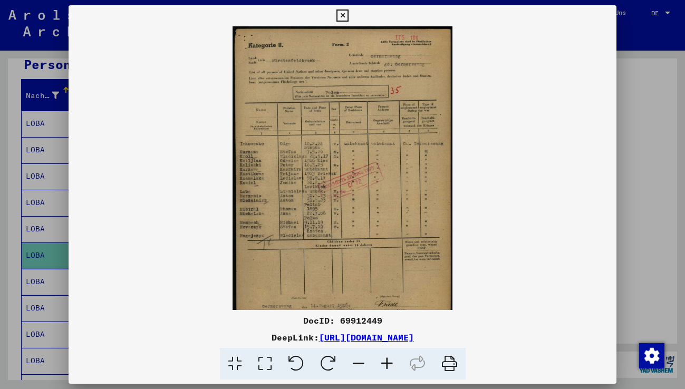
click at [385, 363] on icon at bounding box center [387, 364] width 28 height 32
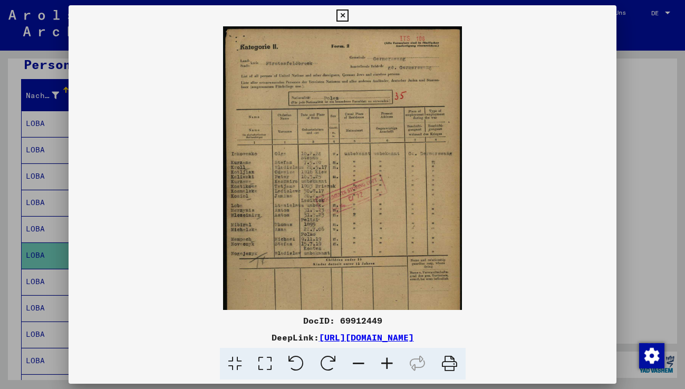
click at [385, 362] on icon at bounding box center [387, 364] width 28 height 32
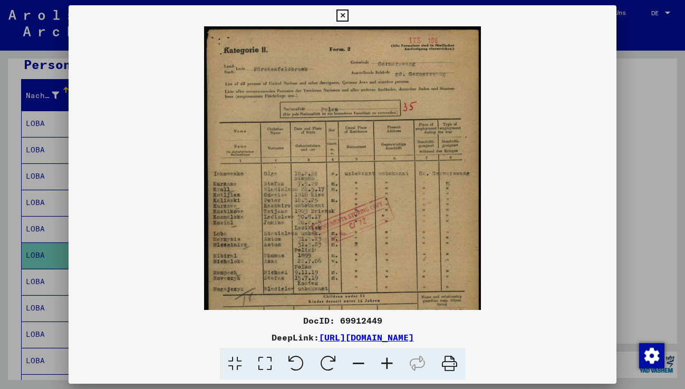
click at [385, 364] on icon at bounding box center [387, 364] width 28 height 32
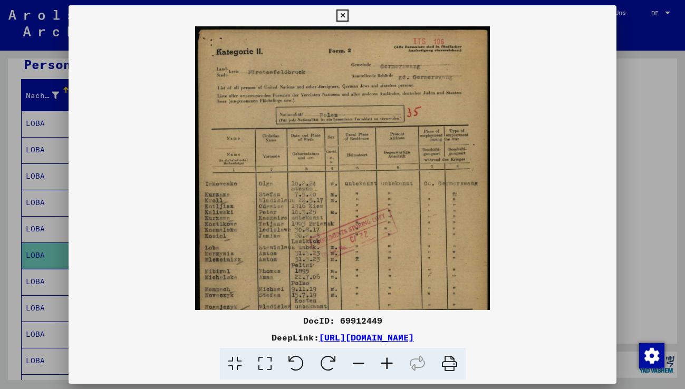
click at [385, 364] on icon at bounding box center [387, 364] width 28 height 32
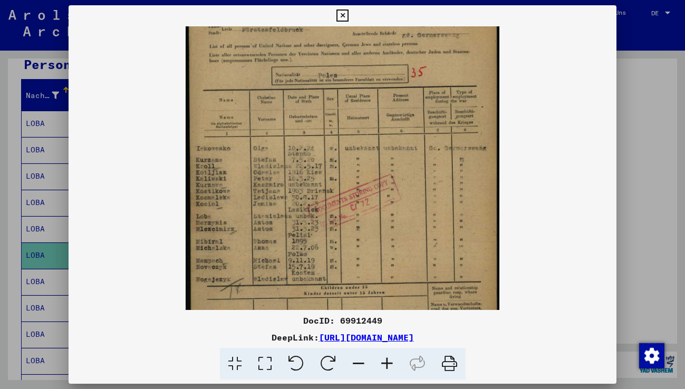
scroll to position [52, 0]
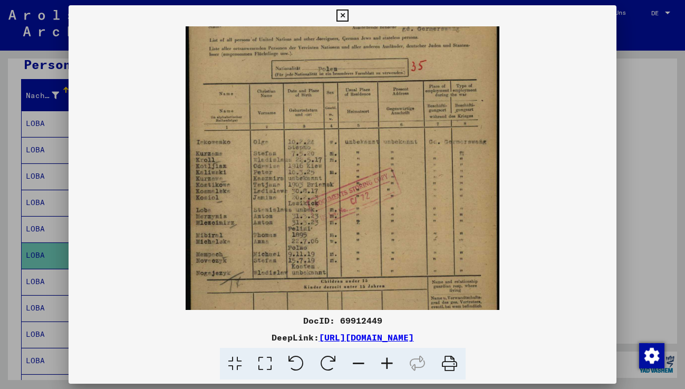
drag, startPoint x: 257, startPoint y: 283, endPoint x: 272, endPoint y: 231, distance: 53.9
click at [272, 231] on img at bounding box center [343, 196] width 314 height 442
click at [345, 15] on icon at bounding box center [343, 15] width 12 height 13
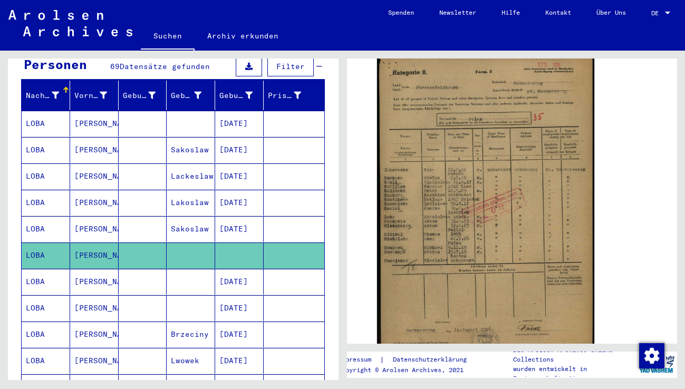
click at [102, 272] on mat-cell "[PERSON_NAME]" at bounding box center [94, 282] width 49 height 26
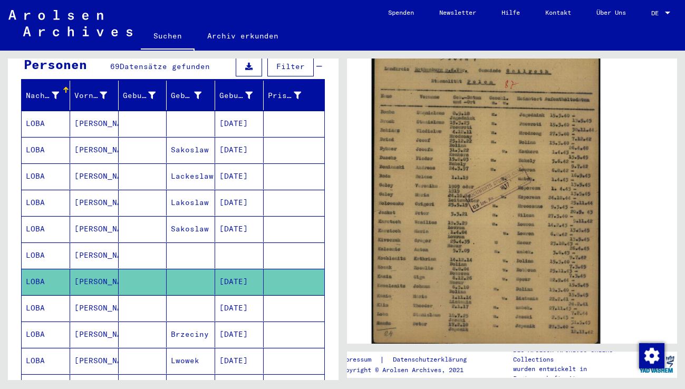
scroll to position [211, 0]
click at [461, 247] on img at bounding box center [485, 188] width 228 height 320
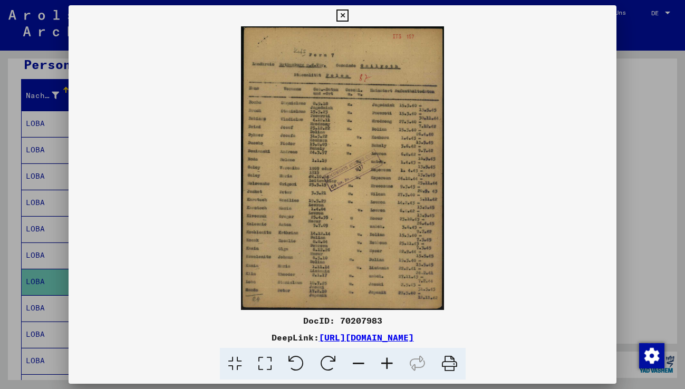
click at [388, 361] on icon at bounding box center [387, 364] width 28 height 32
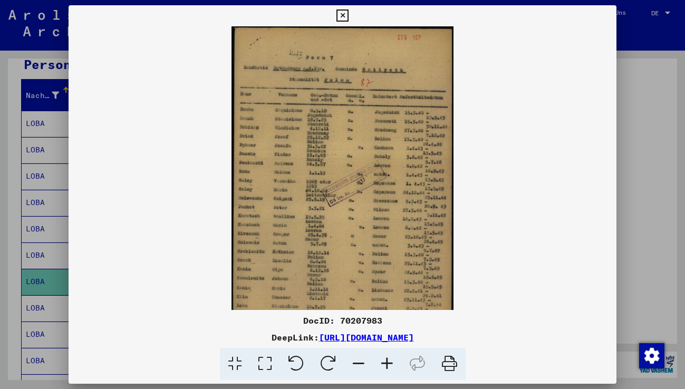
click at [388, 361] on icon at bounding box center [387, 364] width 28 height 32
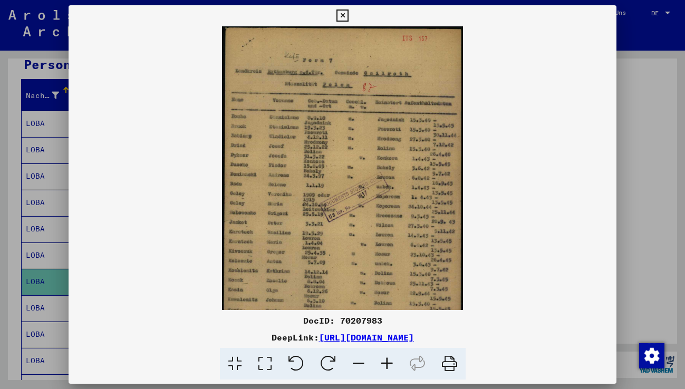
click at [388, 361] on icon at bounding box center [387, 364] width 28 height 32
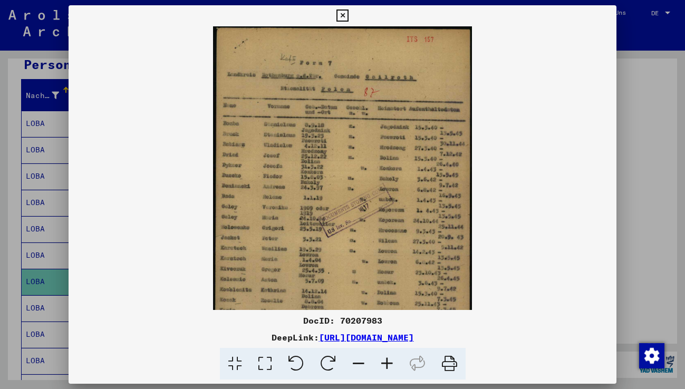
click at [388, 361] on icon at bounding box center [387, 364] width 28 height 32
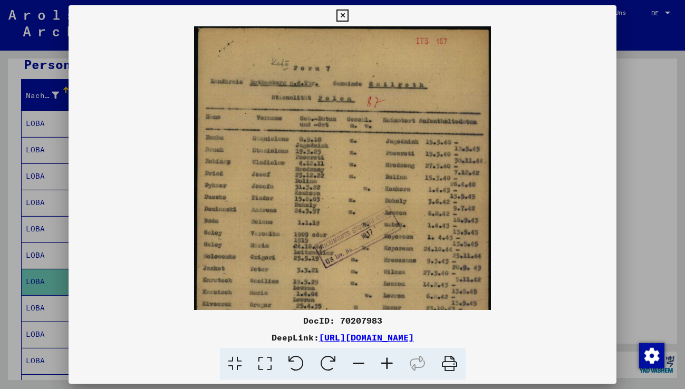
click at [388, 361] on icon at bounding box center [387, 364] width 28 height 32
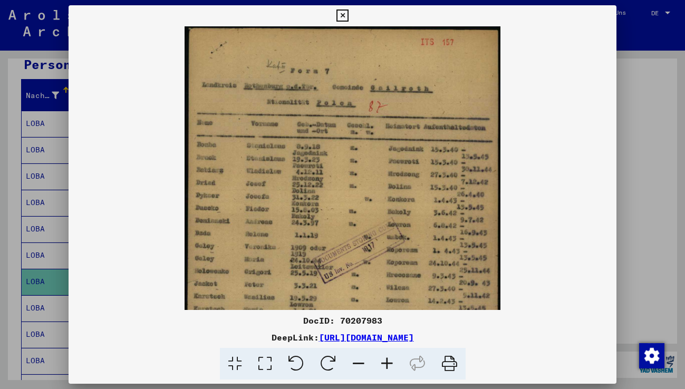
click at [388, 361] on icon at bounding box center [387, 364] width 28 height 32
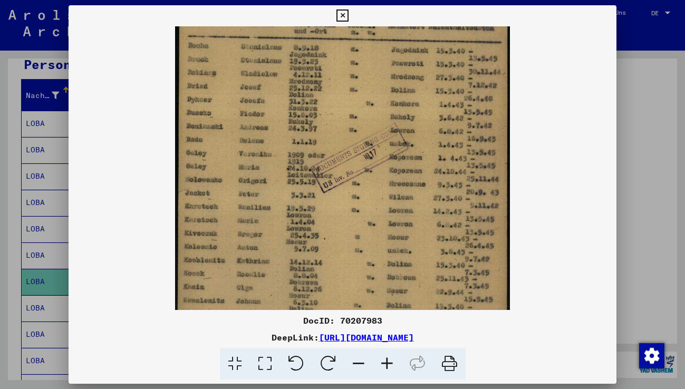
scroll to position [117, 0]
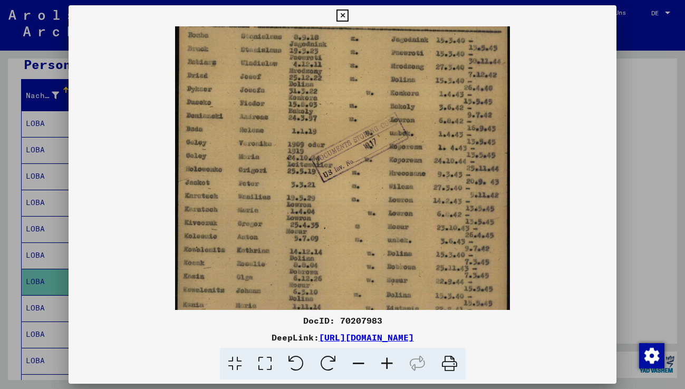
drag, startPoint x: 280, startPoint y: 255, endPoint x: 315, endPoint y: 150, distance: 111.1
click at [315, 150] on img at bounding box center [342, 144] width 335 height 469
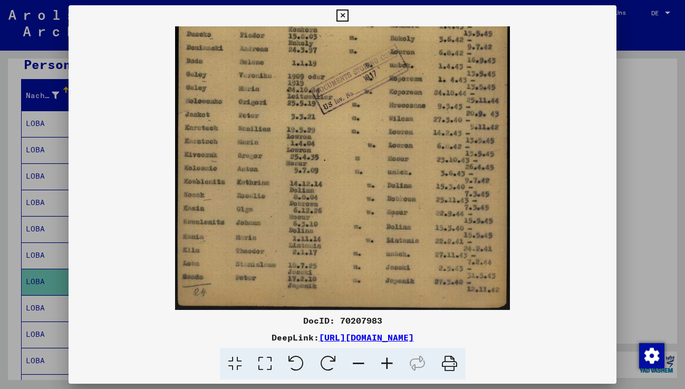
drag, startPoint x: 352, startPoint y: 236, endPoint x: 365, endPoint y: 160, distance: 77.5
click at [365, 160] on img at bounding box center [342, 76] width 335 height 469
drag, startPoint x: 343, startPoint y: 14, endPoint x: 343, endPoint y: 46, distance: 32.7
click at [343, 14] on icon at bounding box center [343, 15] width 12 height 13
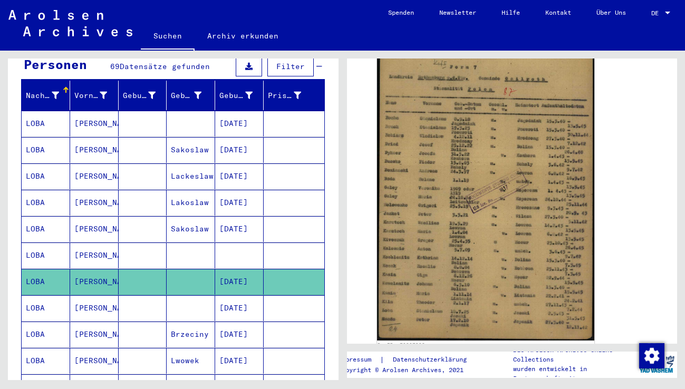
scroll to position [219, 0]
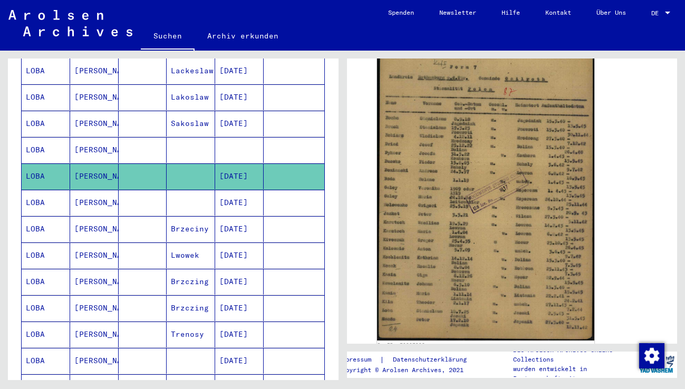
click at [130, 192] on mat-cell at bounding box center [143, 203] width 49 height 26
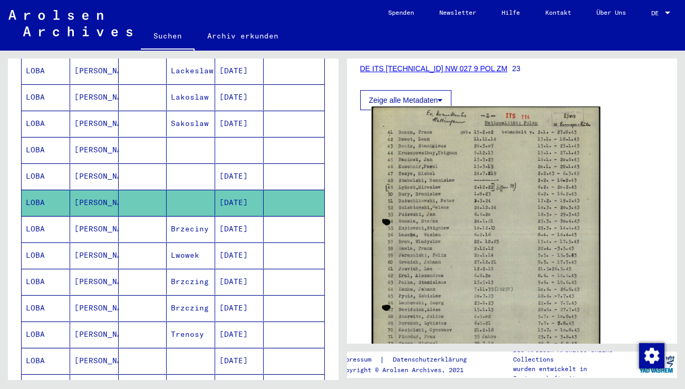
scroll to position [211, 0]
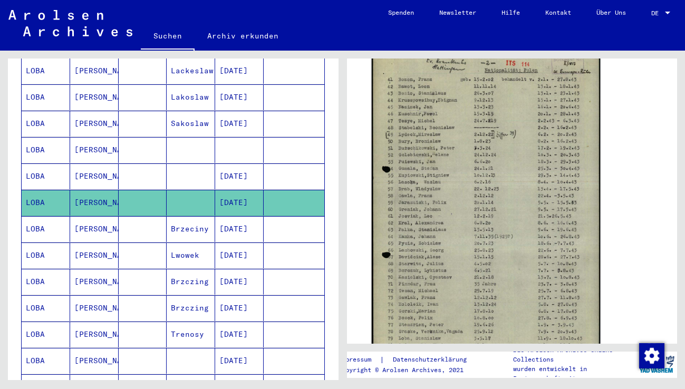
click at [469, 213] on img at bounding box center [485, 214] width 228 height 320
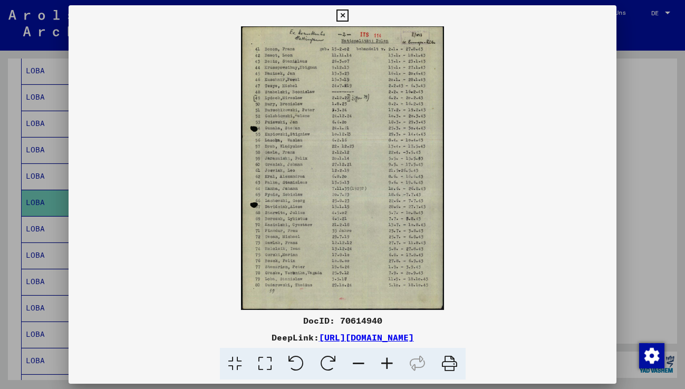
click at [384, 360] on icon at bounding box center [387, 364] width 28 height 32
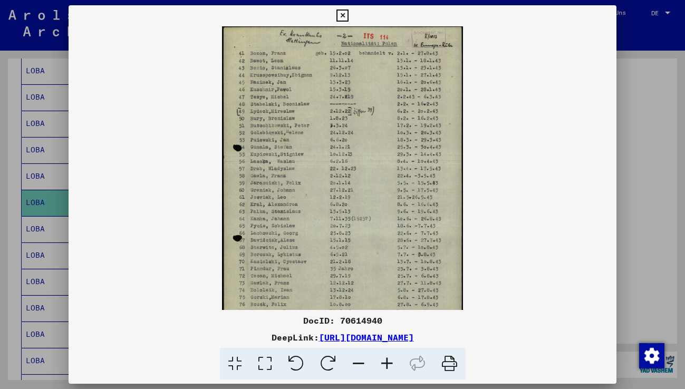
click at [384, 360] on icon at bounding box center [387, 364] width 28 height 32
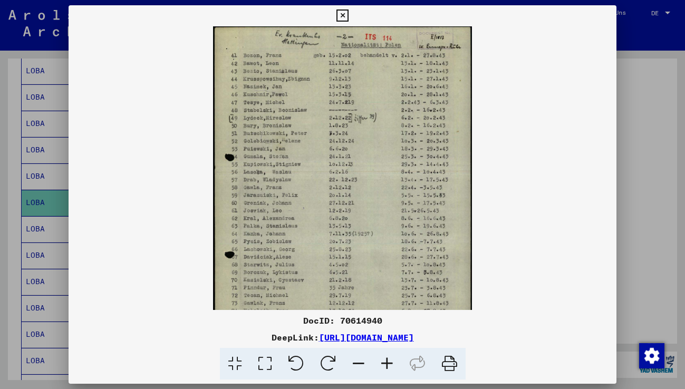
click at [384, 360] on icon at bounding box center [387, 364] width 28 height 32
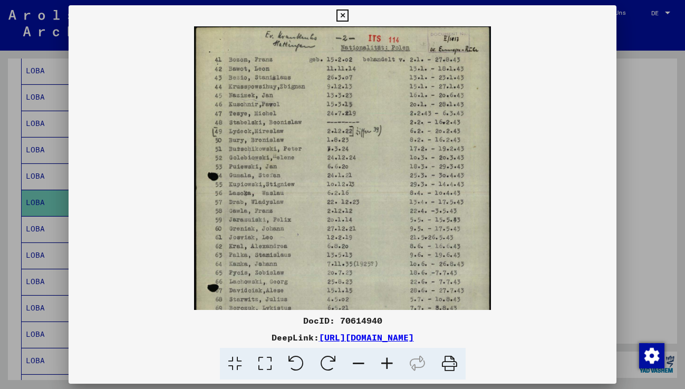
click at [384, 360] on icon at bounding box center [387, 364] width 28 height 32
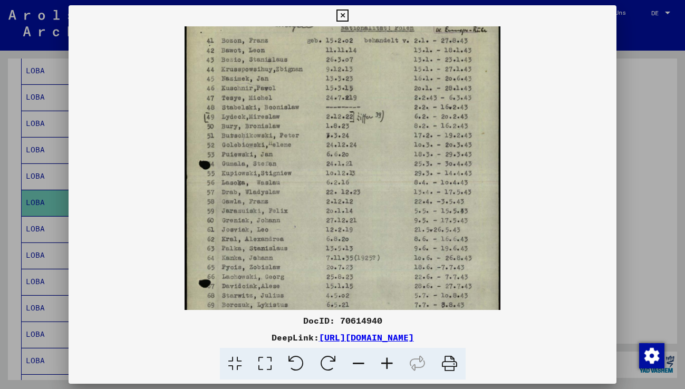
scroll to position [27, 0]
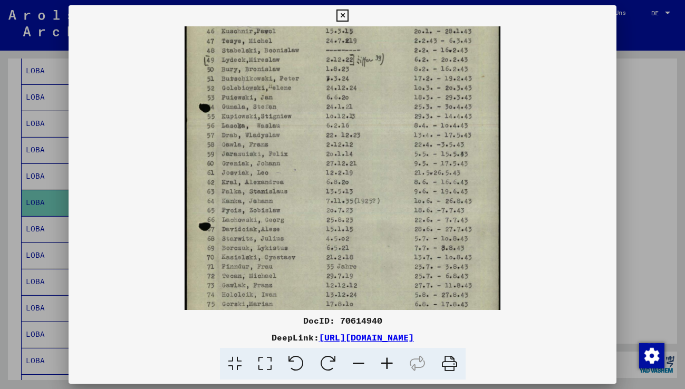
drag, startPoint x: 286, startPoint y: 259, endPoint x: 280, endPoint y: 190, distance: 68.3
click at [280, 190] on img at bounding box center [343, 169] width 316 height 442
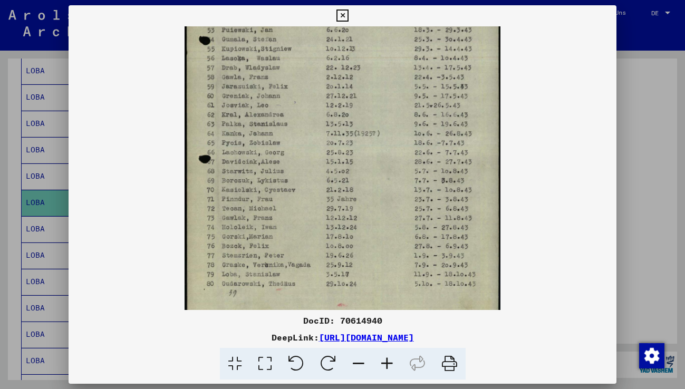
scroll to position [158, 0]
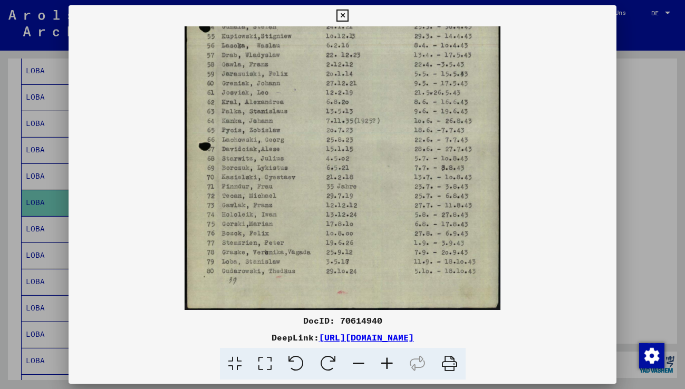
drag, startPoint x: 280, startPoint y: 247, endPoint x: 282, endPoint y: 190, distance: 57.0
click at [282, 190] on img at bounding box center [343, 89] width 316 height 442
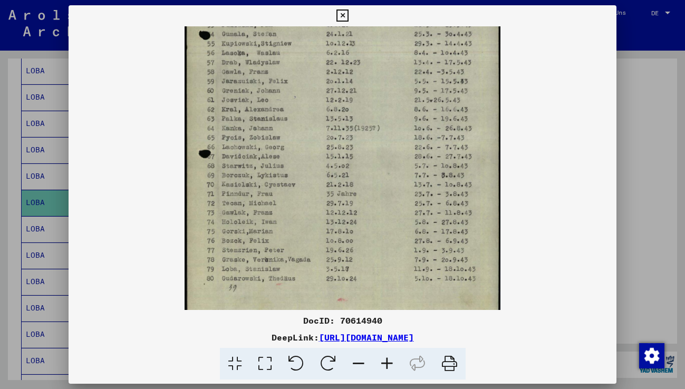
scroll to position [146, 0]
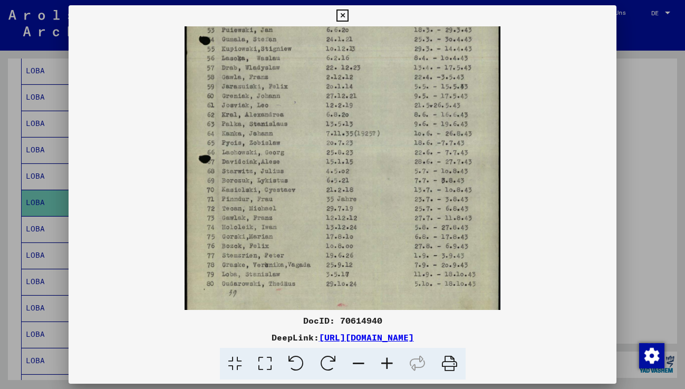
drag, startPoint x: 281, startPoint y: 166, endPoint x: 281, endPoint y: 179, distance: 12.7
click at [281, 179] on img at bounding box center [343, 102] width 316 height 442
click at [345, 15] on icon at bounding box center [343, 15] width 12 height 13
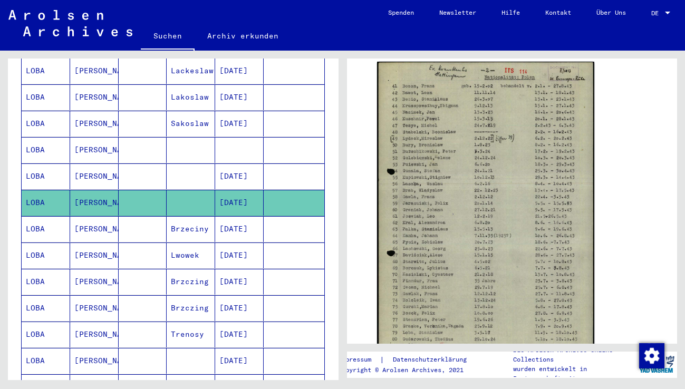
click at [102, 217] on mat-cell "[PERSON_NAME]" at bounding box center [94, 229] width 49 height 26
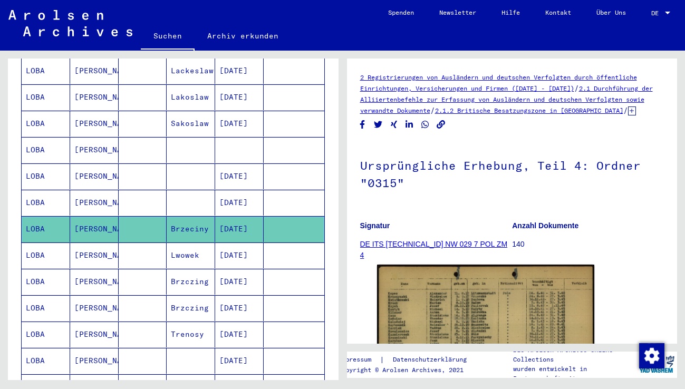
scroll to position [158, 0]
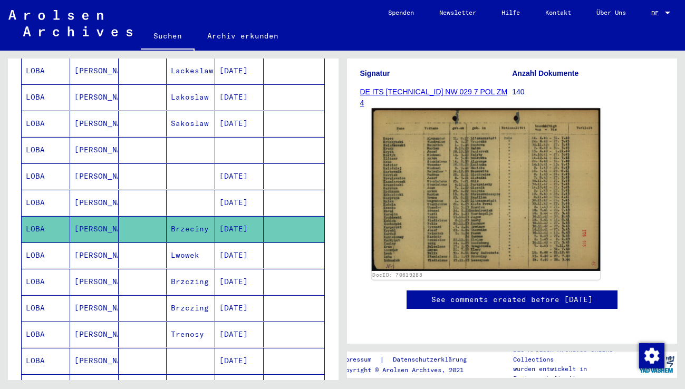
click at [447, 206] on img at bounding box center [485, 189] width 228 height 163
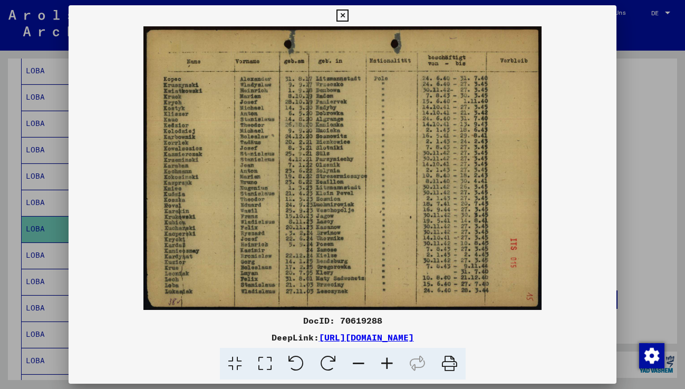
click at [387, 362] on icon at bounding box center [387, 364] width 28 height 32
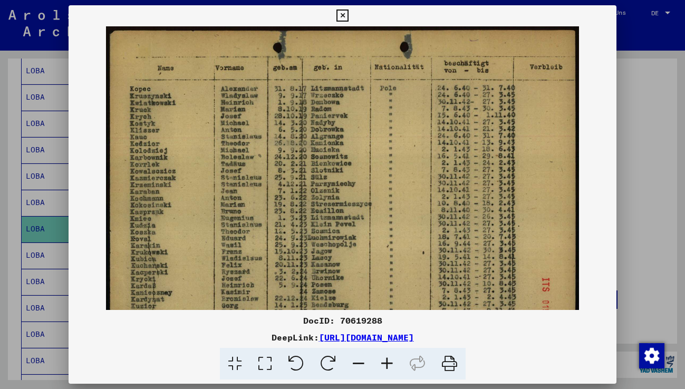
click at [387, 362] on icon at bounding box center [387, 364] width 28 height 32
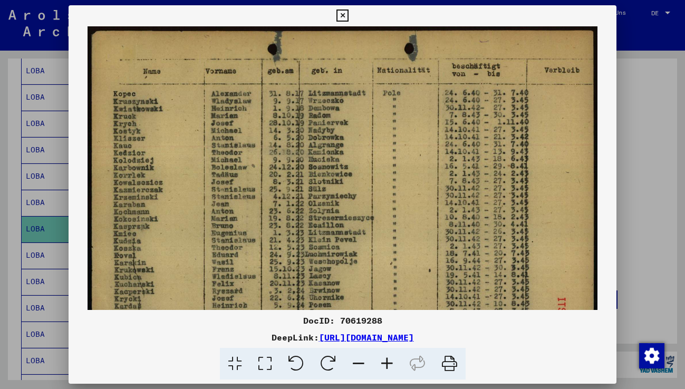
click at [387, 362] on icon at bounding box center [387, 364] width 28 height 32
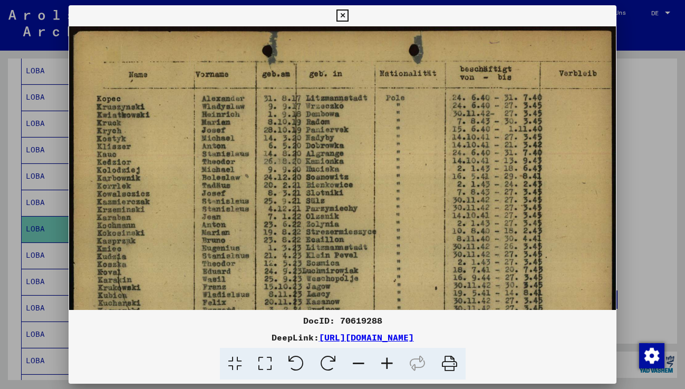
click at [387, 362] on icon at bounding box center [387, 364] width 28 height 32
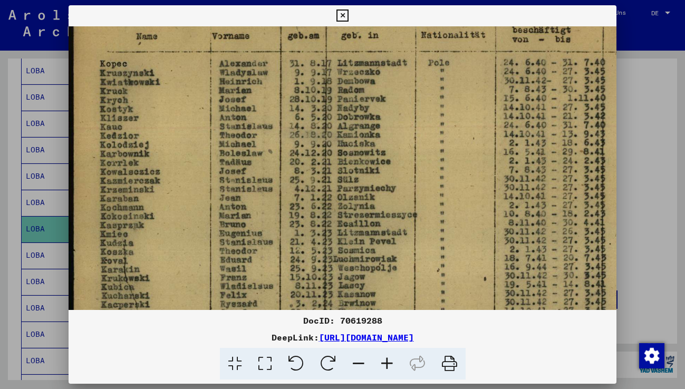
scroll to position [56, 0]
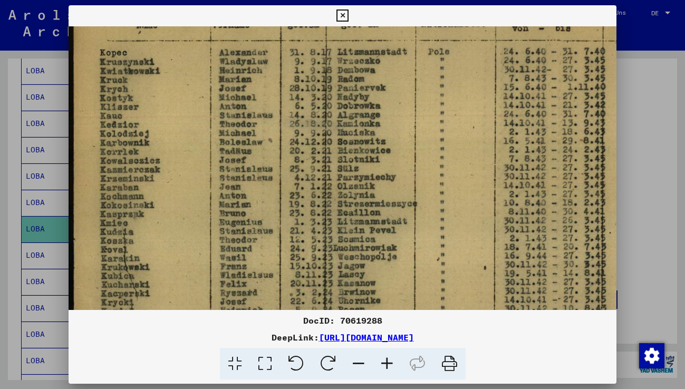
drag, startPoint x: 278, startPoint y: 270, endPoint x: 280, endPoint y: 233, distance: 36.5
click at [280, 233] on img at bounding box center [379, 191] width 621 height 442
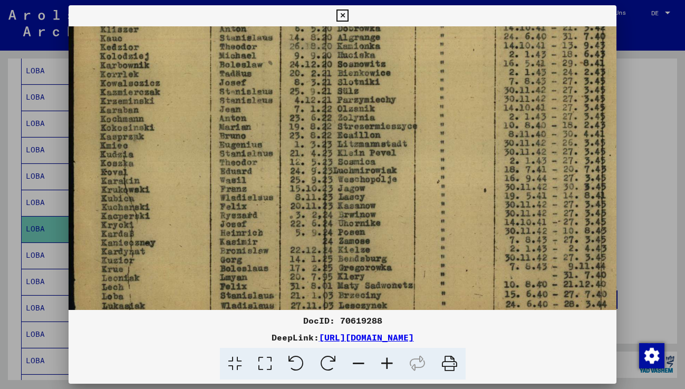
drag, startPoint x: 292, startPoint y: 260, endPoint x: 297, endPoint y: 211, distance: 49.3
click at [297, 211] on img at bounding box center [379, 114] width 621 height 442
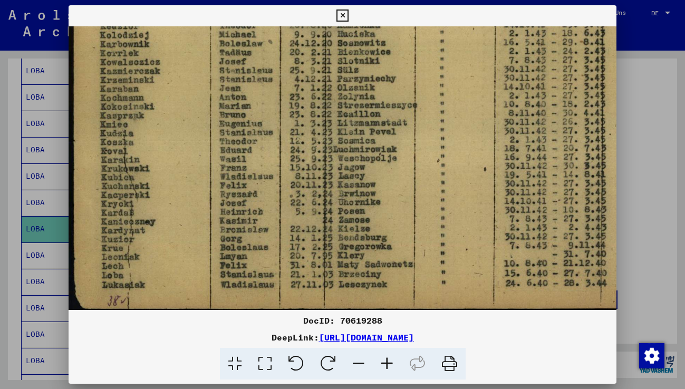
scroll to position [158, 0]
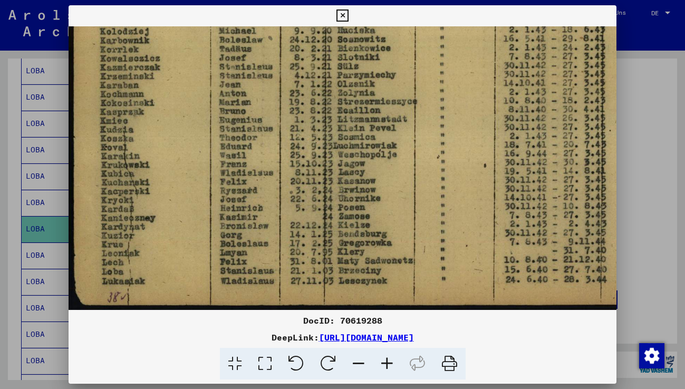
drag, startPoint x: 293, startPoint y: 254, endPoint x: 295, endPoint y: 237, distance: 17.5
click at [295, 237] on img at bounding box center [379, 89] width 621 height 442
click at [342, 12] on icon at bounding box center [343, 15] width 12 height 13
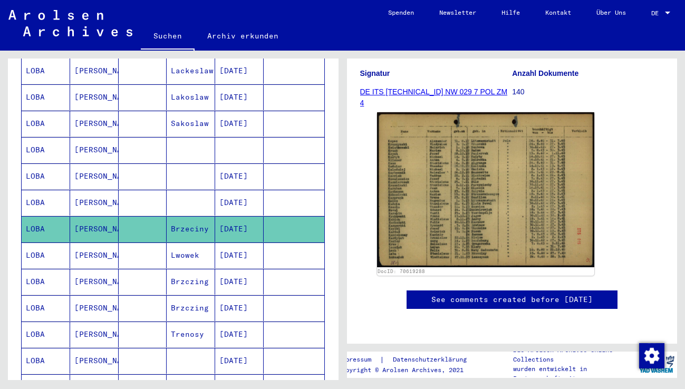
click at [100, 247] on mat-cell "[PERSON_NAME]" at bounding box center [94, 256] width 49 height 26
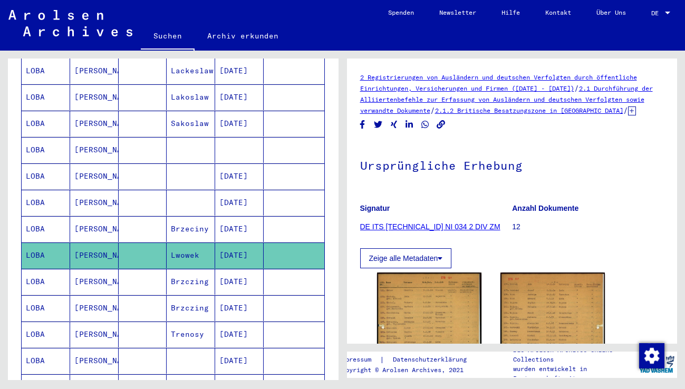
scroll to position [158, 0]
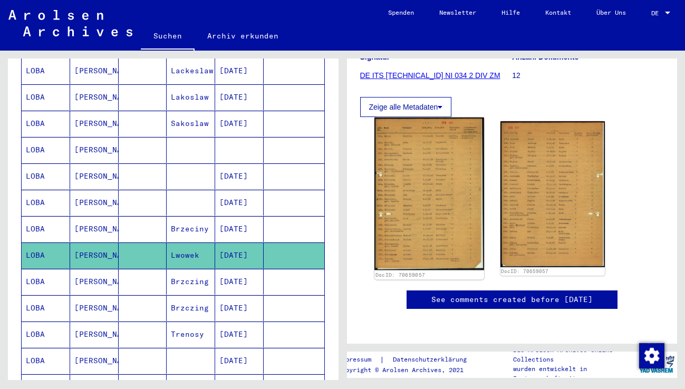
click at [445, 224] on img at bounding box center [430, 194] width 110 height 153
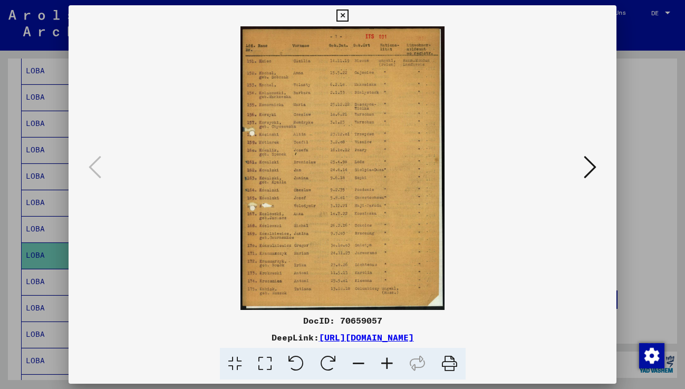
click at [385, 360] on icon at bounding box center [387, 364] width 28 height 32
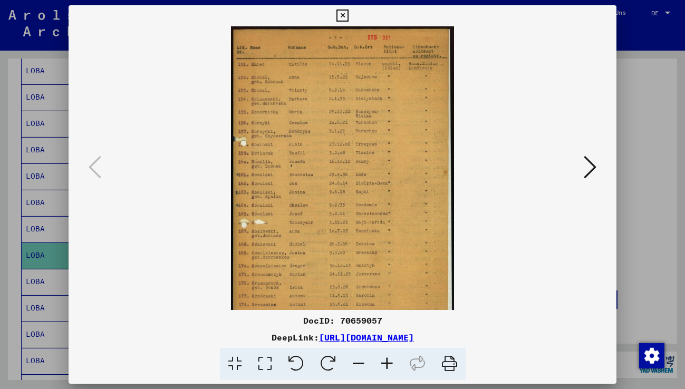
click at [385, 360] on icon at bounding box center [387, 364] width 28 height 32
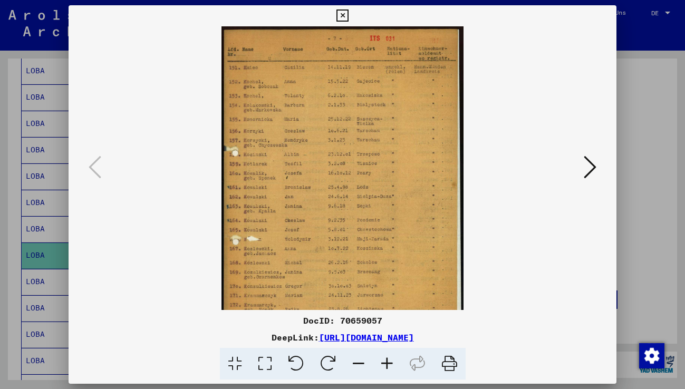
click at [385, 360] on icon at bounding box center [387, 364] width 28 height 32
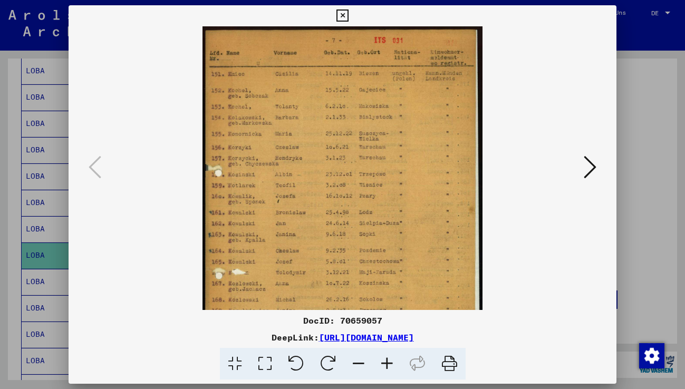
click at [385, 360] on icon at bounding box center [387, 364] width 28 height 32
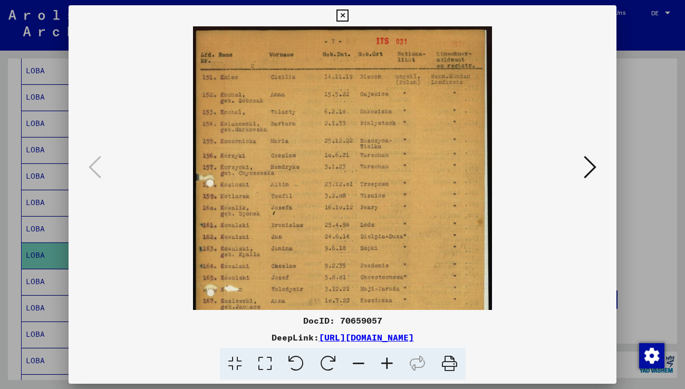
click at [385, 362] on icon at bounding box center [387, 364] width 28 height 32
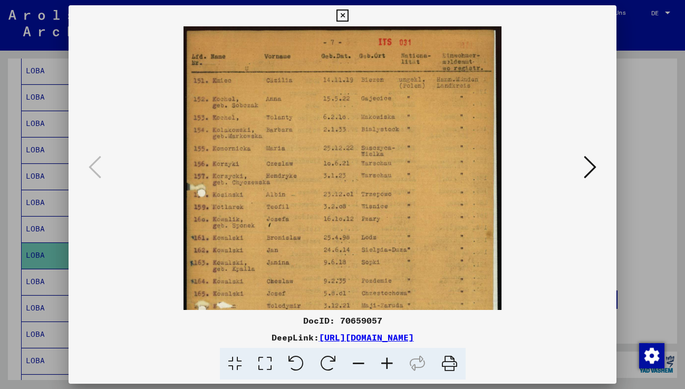
click at [385, 362] on icon at bounding box center [387, 364] width 28 height 32
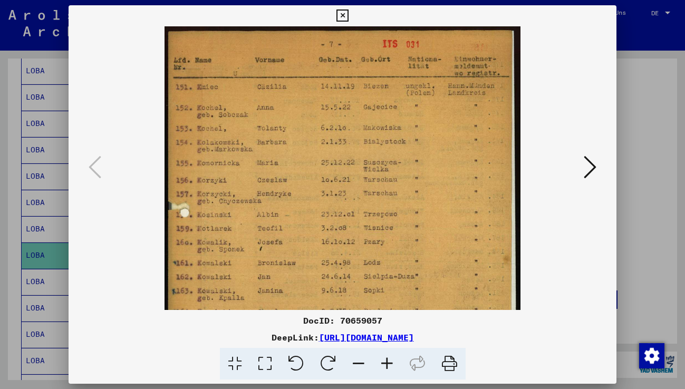
click at [385, 362] on icon at bounding box center [387, 364] width 28 height 32
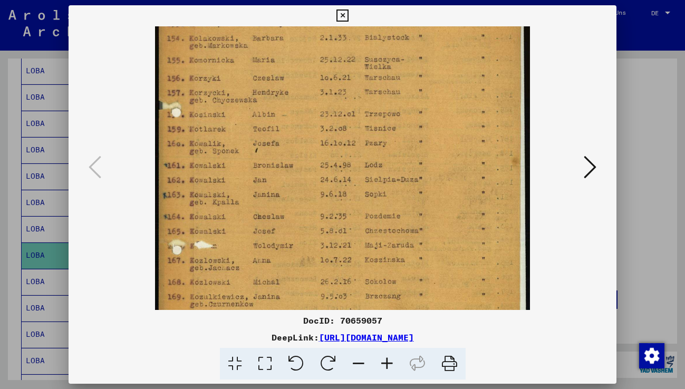
drag, startPoint x: 245, startPoint y: 269, endPoint x: 271, endPoint y: 168, distance: 104.6
click at [271, 167] on img at bounding box center [342, 176] width 375 height 521
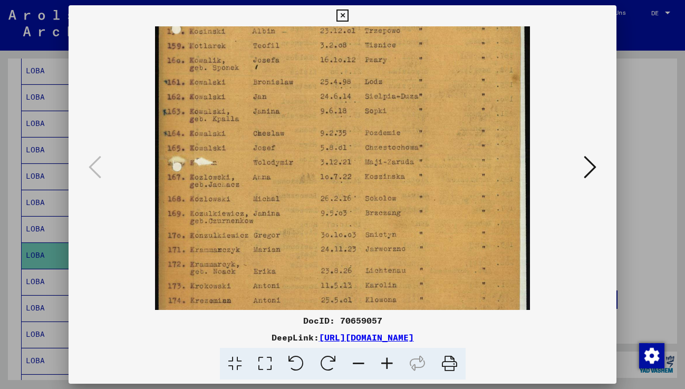
drag, startPoint x: 275, startPoint y: 251, endPoint x: 294, endPoint y: 177, distance: 76.3
click at [294, 177] on img at bounding box center [342, 93] width 375 height 521
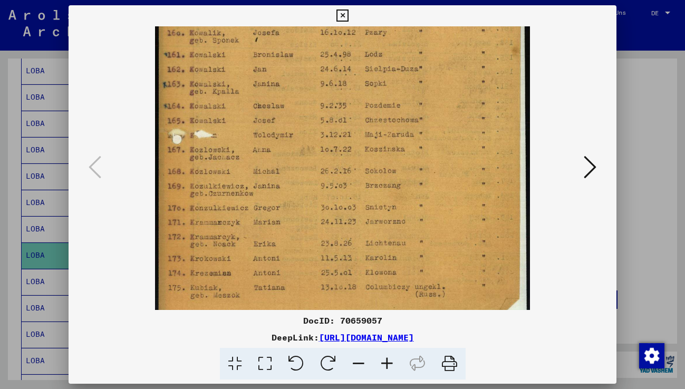
scroll to position [237, 0]
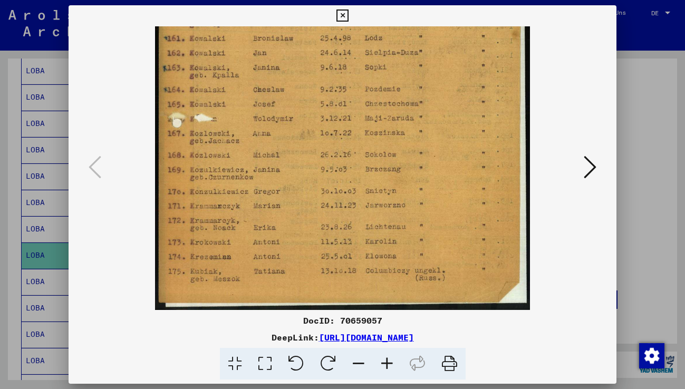
drag, startPoint x: 295, startPoint y: 208, endPoint x: 303, endPoint y: 179, distance: 30.1
click at [303, 179] on img at bounding box center [342, 49] width 375 height 521
click at [587, 170] on icon at bounding box center [590, 167] width 13 height 25
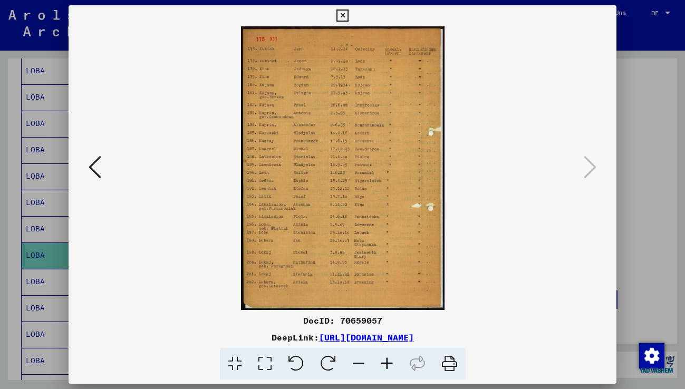
scroll to position [0, 0]
click at [388, 361] on icon at bounding box center [387, 364] width 28 height 32
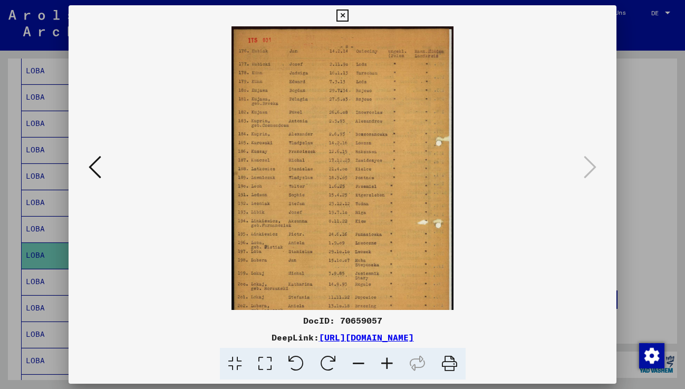
click at [388, 361] on icon at bounding box center [387, 364] width 28 height 32
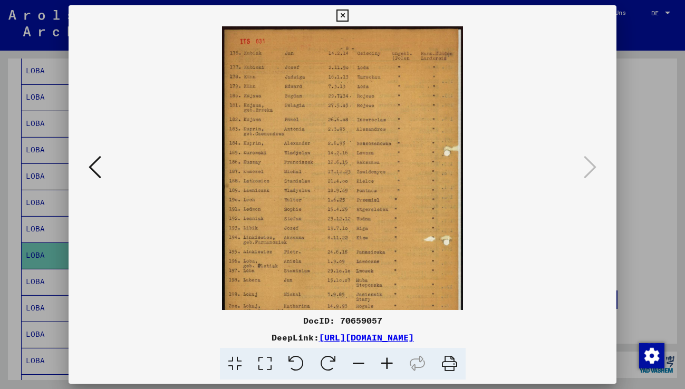
click at [388, 361] on icon at bounding box center [387, 364] width 28 height 32
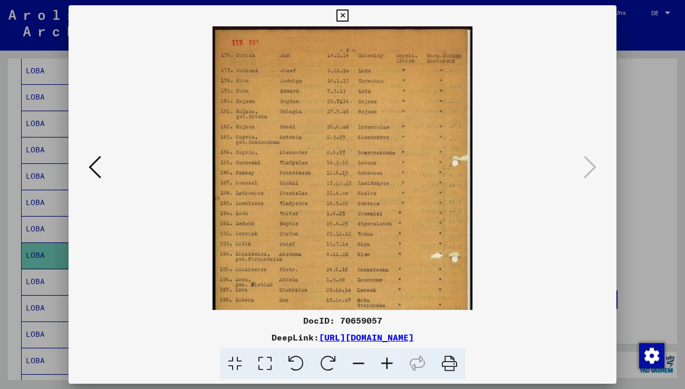
click at [388, 361] on icon at bounding box center [387, 364] width 28 height 32
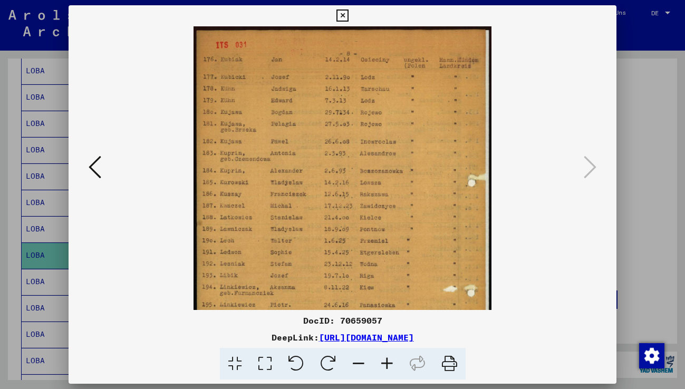
click at [388, 361] on icon at bounding box center [387, 364] width 28 height 32
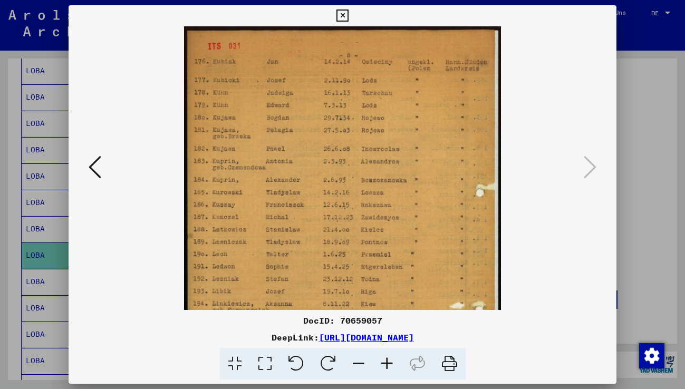
click at [388, 361] on icon at bounding box center [387, 364] width 28 height 32
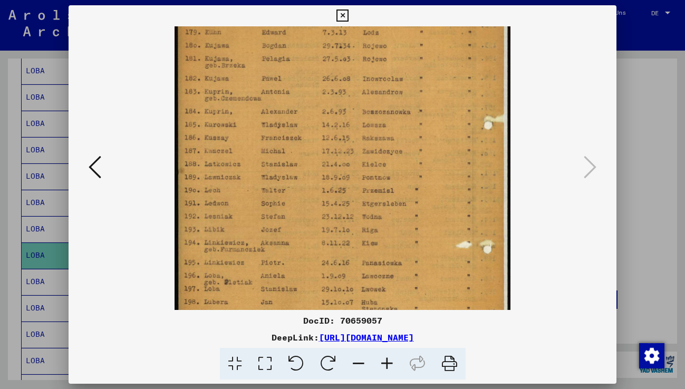
scroll to position [81, 0]
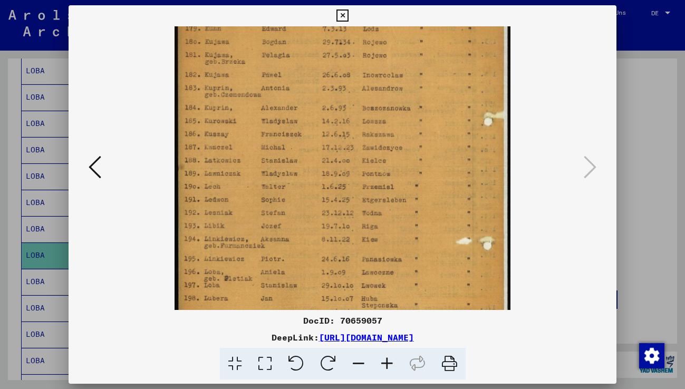
drag, startPoint x: 269, startPoint y: 279, endPoint x: 279, endPoint y: 208, distance: 71.5
click at [279, 208] on img at bounding box center [343, 179] width 336 height 469
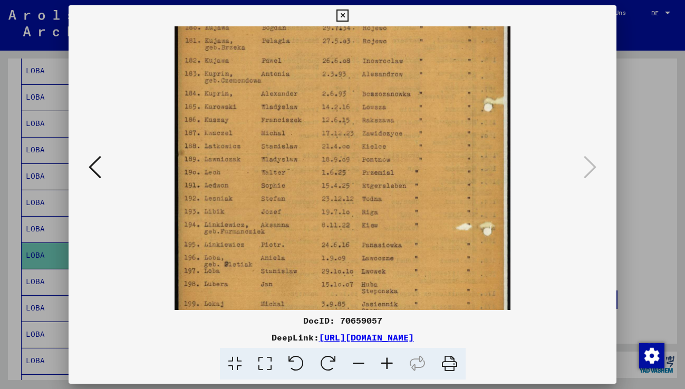
drag, startPoint x: 296, startPoint y: 280, endPoint x: 299, endPoint y: 270, distance: 10.0
click at [299, 269] on img at bounding box center [343, 165] width 336 height 469
click at [341, 235] on img at bounding box center [343, 165] width 336 height 469
click at [344, 14] on icon at bounding box center [343, 15] width 12 height 13
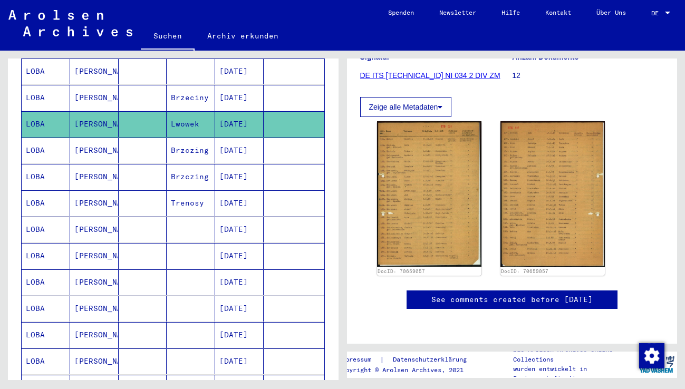
scroll to position [325, 0]
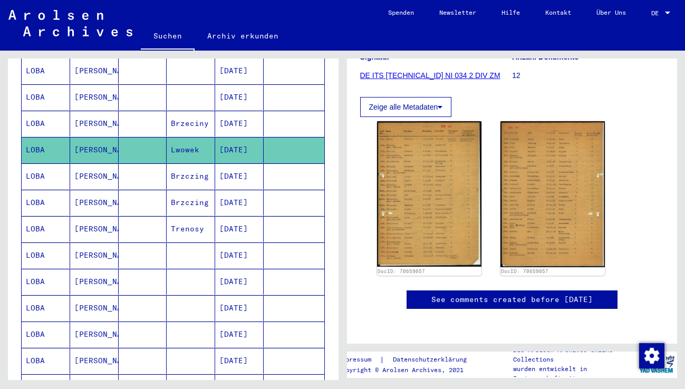
click at [141, 244] on mat-cell at bounding box center [143, 256] width 49 height 26
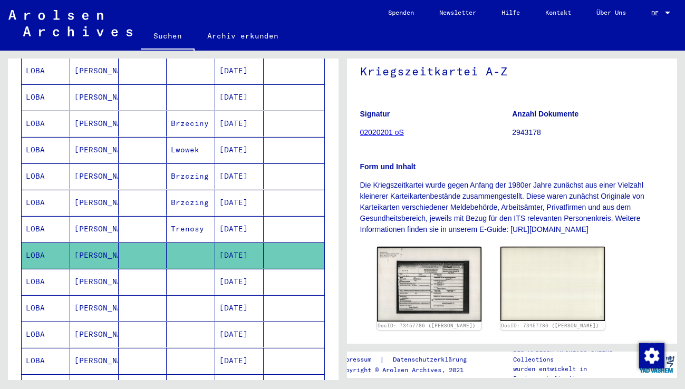
scroll to position [158, 0]
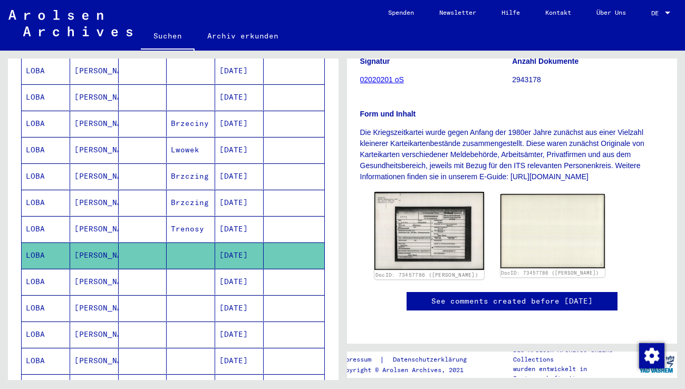
click at [427, 253] on img at bounding box center [430, 231] width 110 height 78
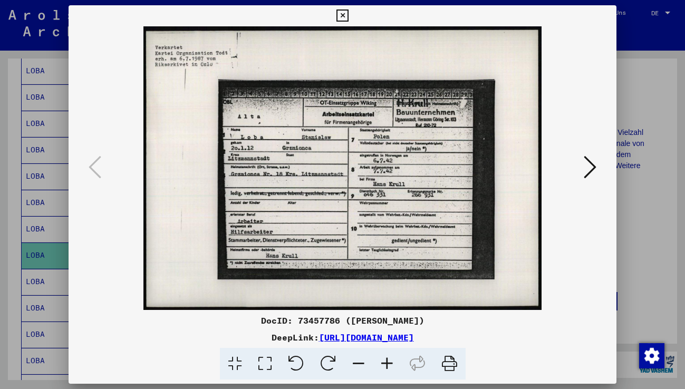
click at [341, 15] on icon at bounding box center [343, 15] width 12 height 13
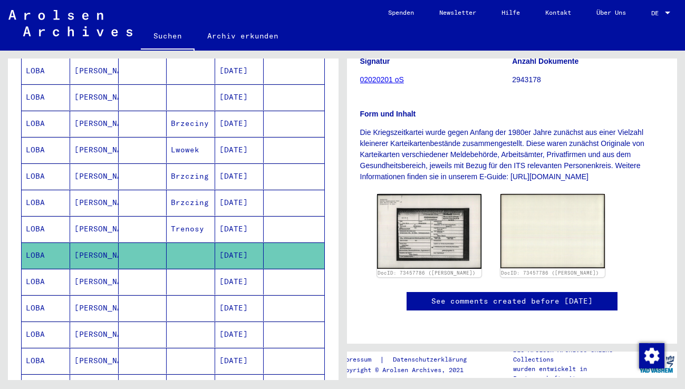
click at [92, 269] on mat-cell "[PERSON_NAME]" at bounding box center [94, 282] width 49 height 26
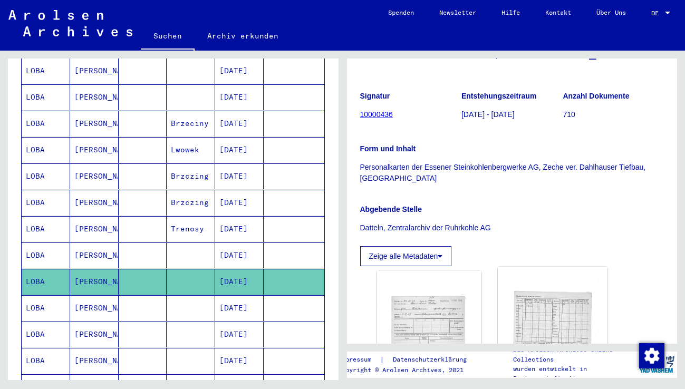
scroll to position [264, 0]
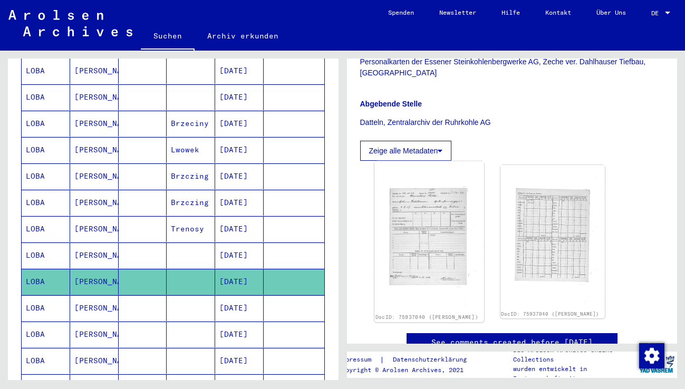
click at [433, 245] on img at bounding box center [430, 237] width 110 height 152
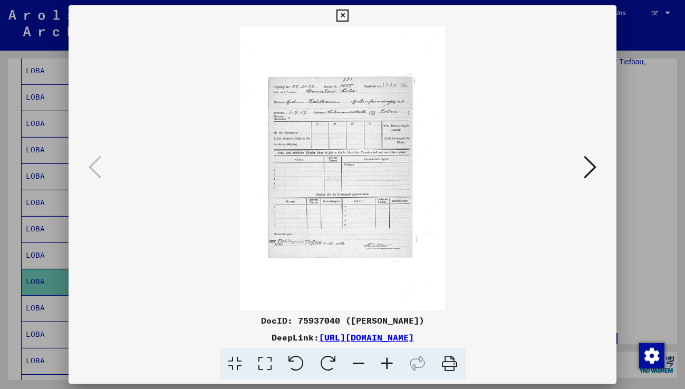
click at [384, 364] on icon at bounding box center [387, 364] width 28 height 32
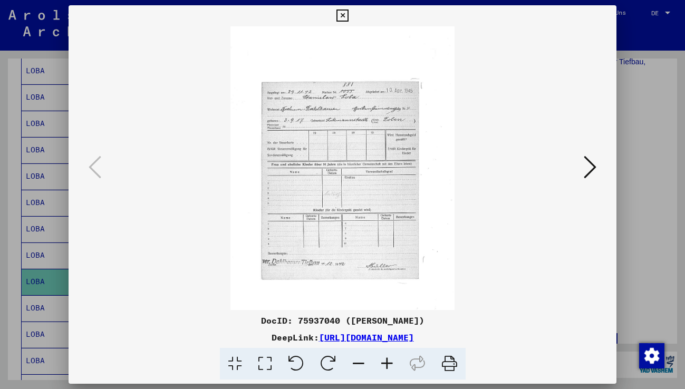
click at [384, 364] on icon at bounding box center [387, 364] width 28 height 32
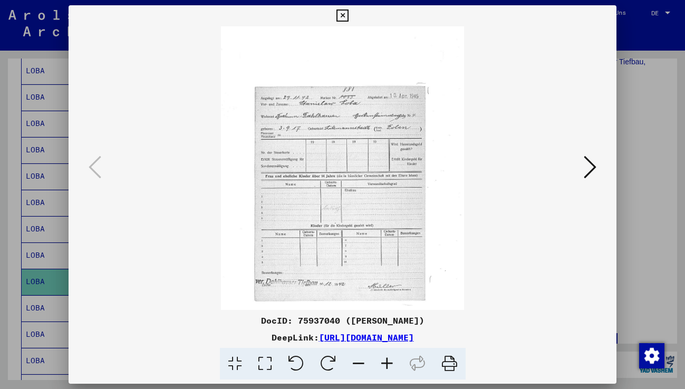
click at [384, 364] on icon at bounding box center [387, 364] width 28 height 32
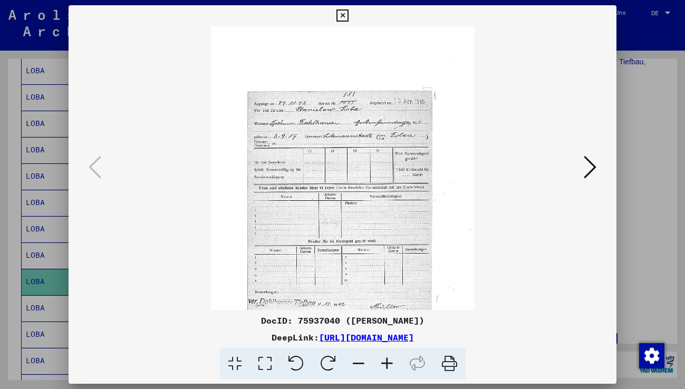
click at [384, 364] on icon at bounding box center [387, 364] width 28 height 32
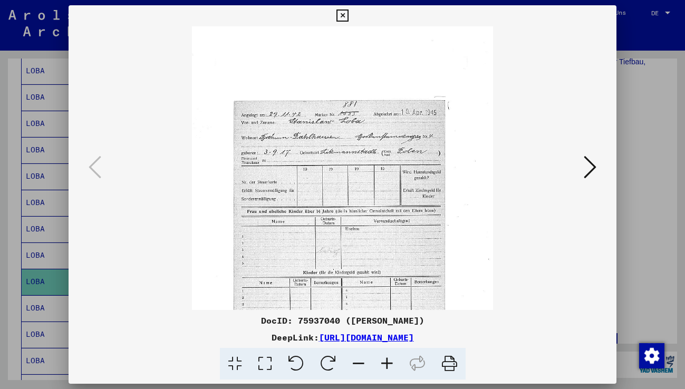
click at [384, 364] on icon at bounding box center [387, 364] width 28 height 32
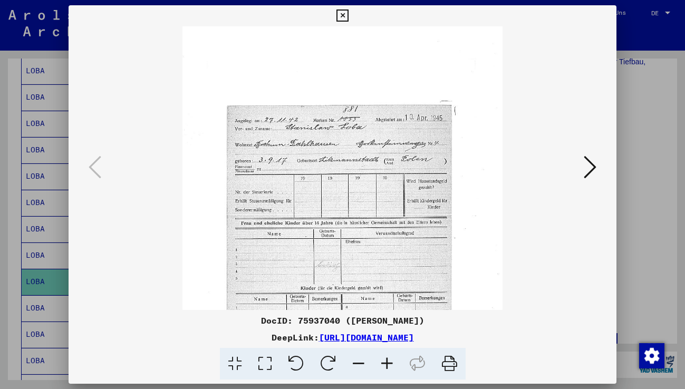
click at [384, 364] on icon at bounding box center [387, 364] width 28 height 32
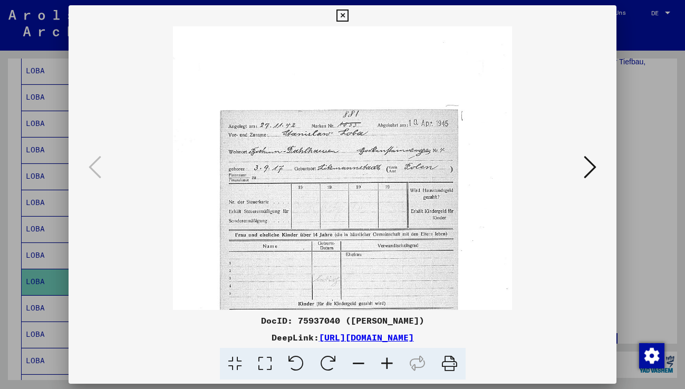
click at [384, 364] on icon at bounding box center [387, 364] width 28 height 32
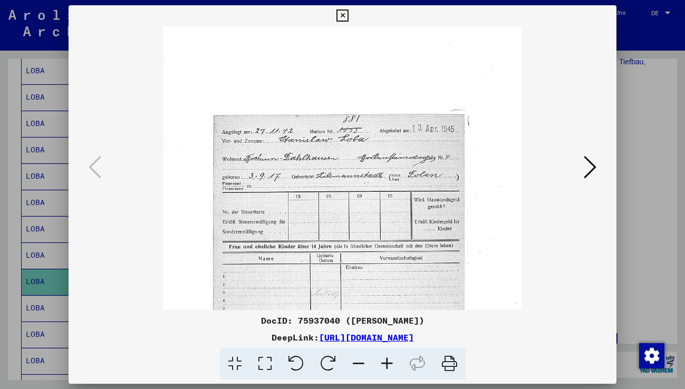
click at [384, 364] on icon at bounding box center [387, 364] width 28 height 32
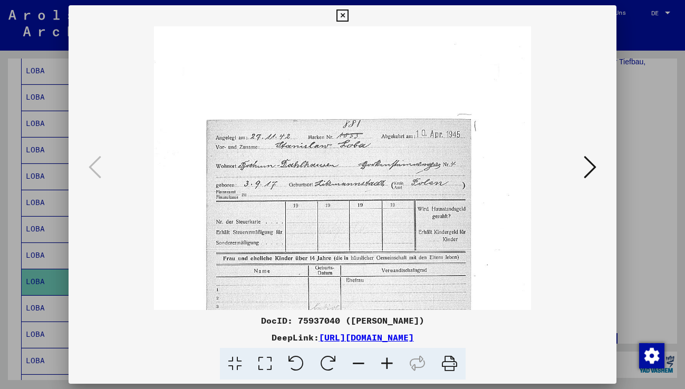
click at [343, 14] on icon at bounding box center [343, 15] width 12 height 13
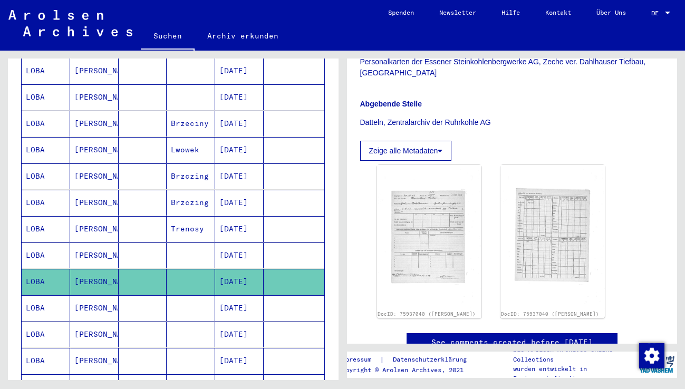
click at [81, 295] on mat-cell "[PERSON_NAME]" at bounding box center [94, 308] width 49 height 26
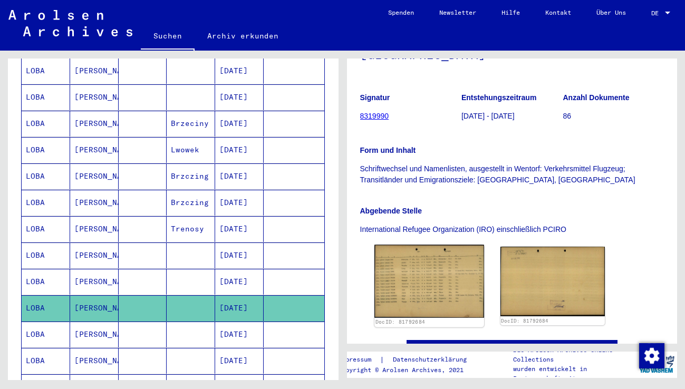
scroll to position [205, 0]
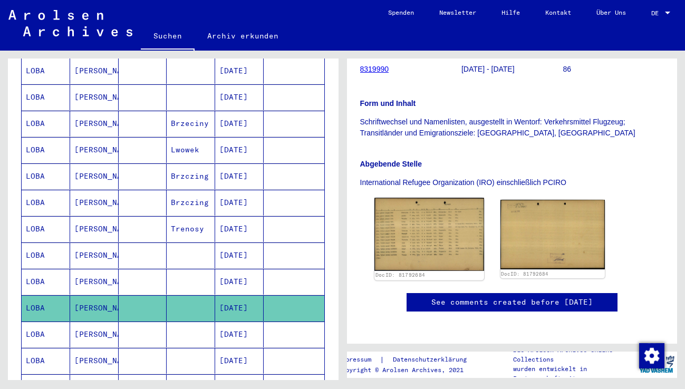
click at [425, 217] on img at bounding box center [430, 234] width 110 height 73
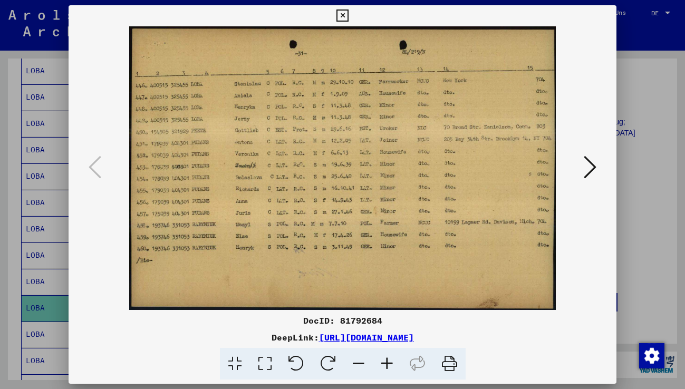
click at [386, 366] on icon at bounding box center [387, 364] width 28 height 32
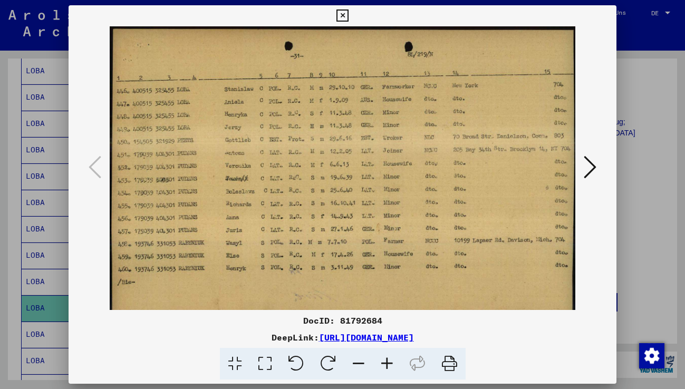
click at [386, 366] on icon at bounding box center [387, 364] width 28 height 32
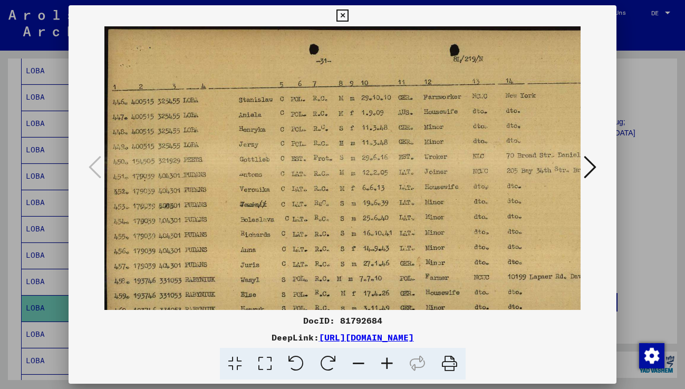
click at [386, 366] on icon at bounding box center [387, 364] width 28 height 32
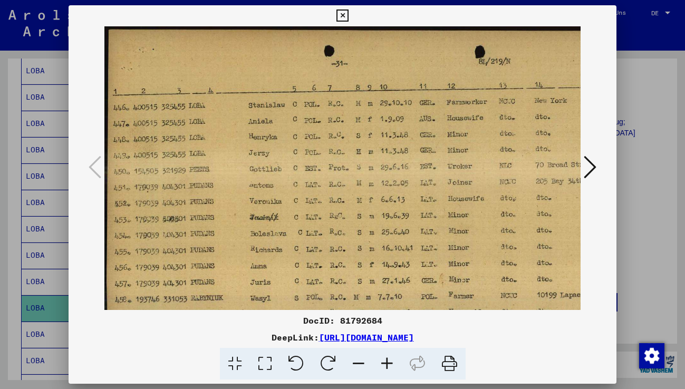
click at [386, 366] on icon at bounding box center [387, 364] width 28 height 32
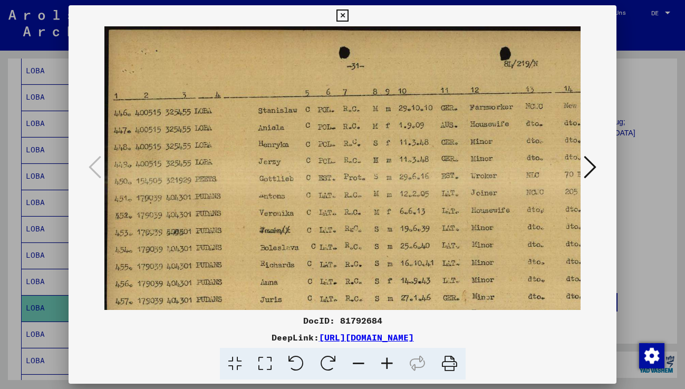
click at [386, 366] on icon at bounding box center [387, 364] width 28 height 32
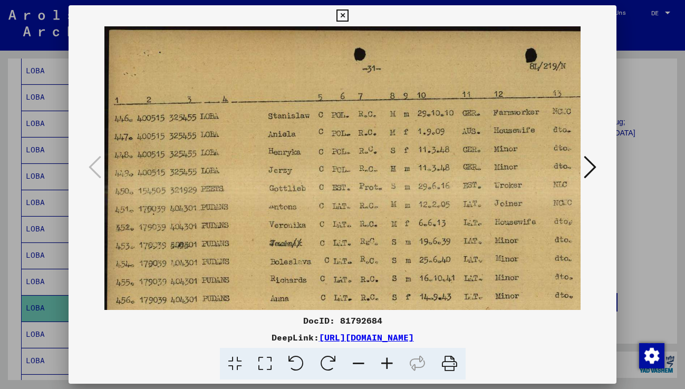
drag, startPoint x: 311, startPoint y: 173, endPoint x: 325, endPoint y: 175, distance: 14.0
click at [325, 175] on img at bounding box center [436, 247] width 665 height 442
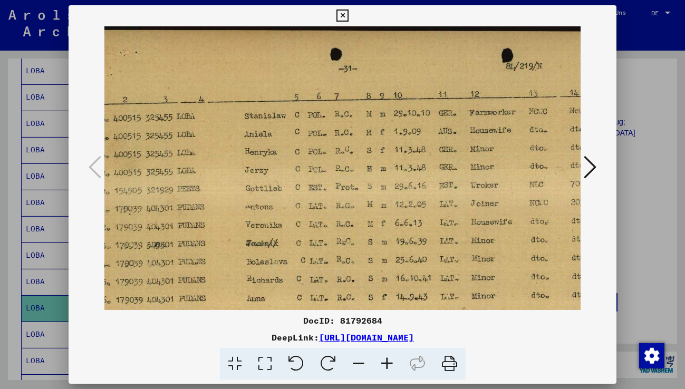
scroll to position [0, 0]
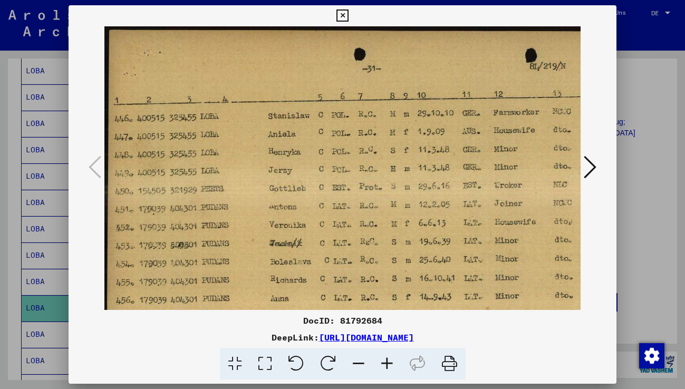
drag, startPoint x: 422, startPoint y: 196, endPoint x: 435, endPoint y: 201, distance: 14.0
click at [435, 201] on img at bounding box center [436, 247] width 665 height 442
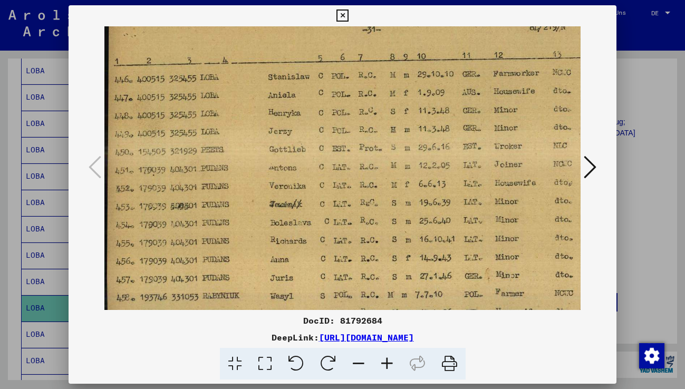
scroll to position [42, 0]
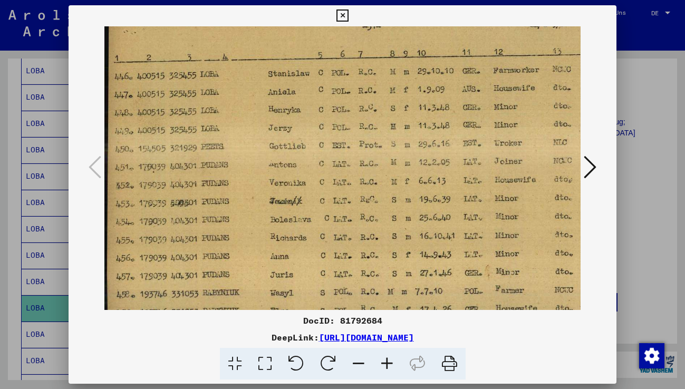
drag, startPoint x: 418, startPoint y: 186, endPoint x: 435, endPoint y: 145, distance: 44.7
click at [435, 145] on img at bounding box center [436, 205] width 665 height 442
click at [342, 13] on icon at bounding box center [343, 15] width 12 height 13
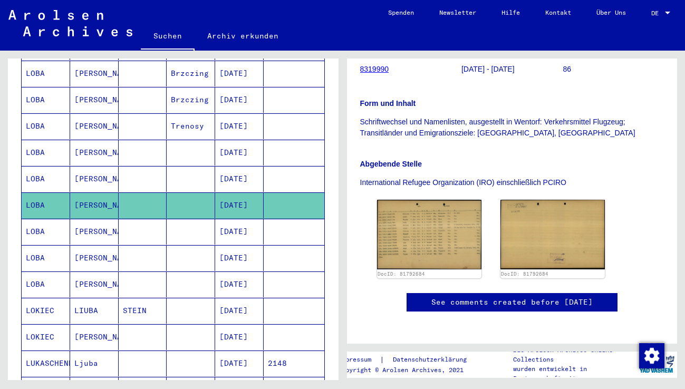
scroll to position [431, 0]
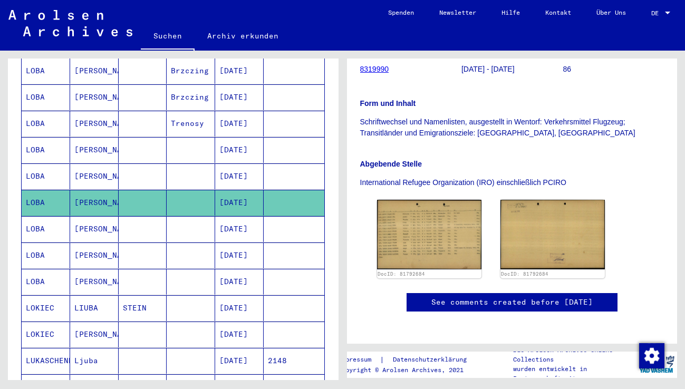
click at [145, 217] on mat-cell at bounding box center [143, 229] width 49 height 26
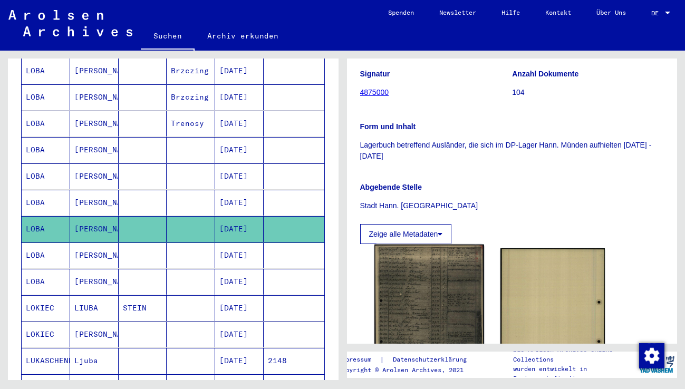
scroll to position [299, 0]
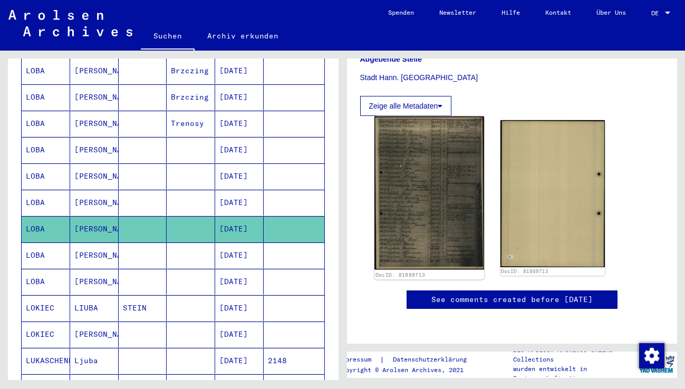
click at [421, 168] on img at bounding box center [430, 194] width 110 height 154
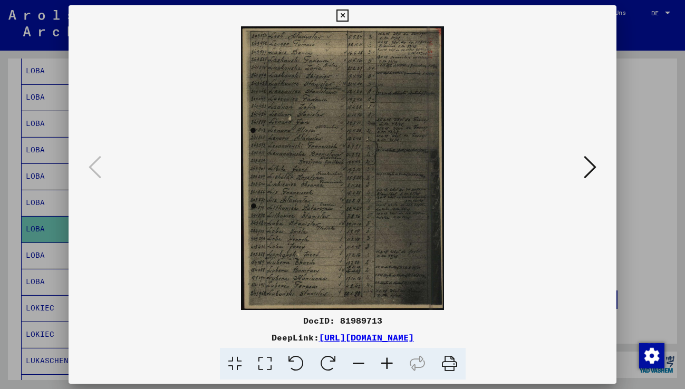
click at [386, 359] on icon at bounding box center [387, 364] width 28 height 32
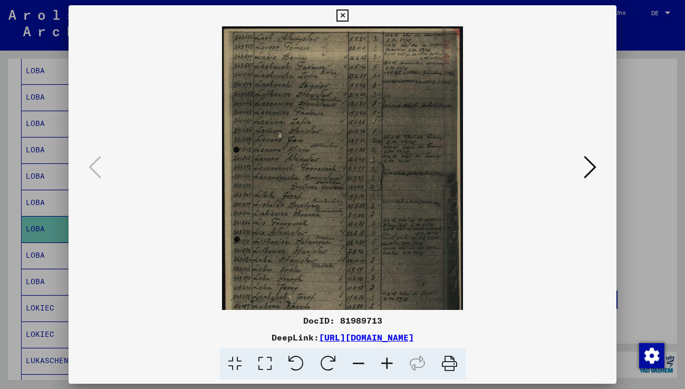
click at [386, 360] on icon at bounding box center [387, 364] width 28 height 32
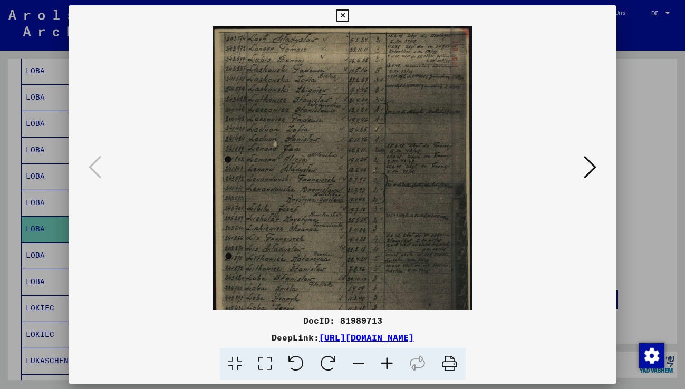
click at [386, 362] on icon at bounding box center [387, 364] width 28 height 32
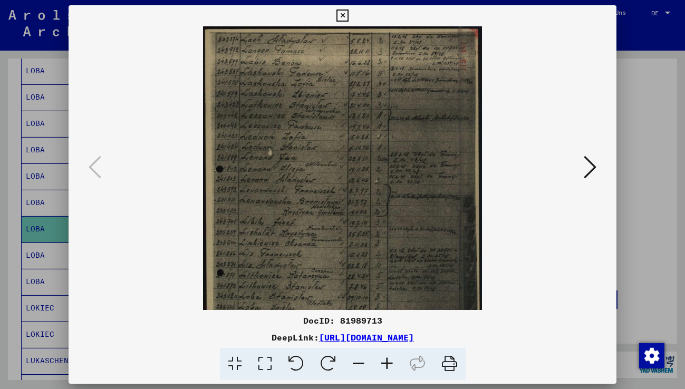
click at [384, 365] on icon at bounding box center [387, 364] width 28 height 32
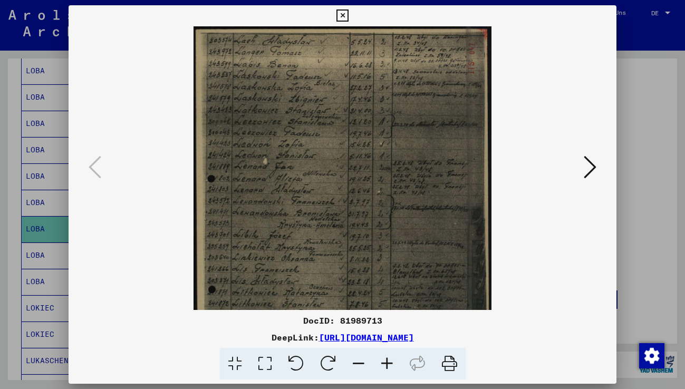
click at [384, 365] on icon at bounding box center [387, 364] width 28 height 32
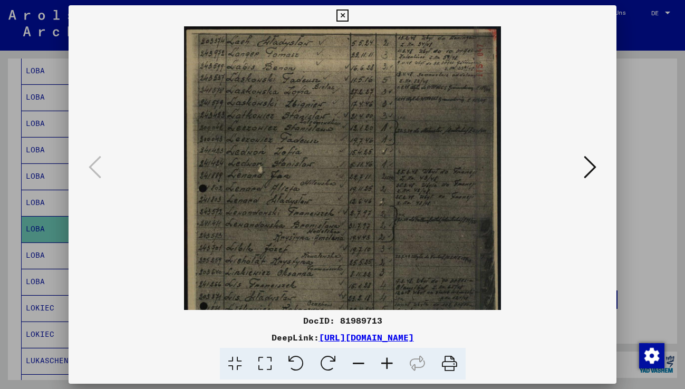
click at [384, 365] on icon at bounding box center [387, 364] width 28 height 32
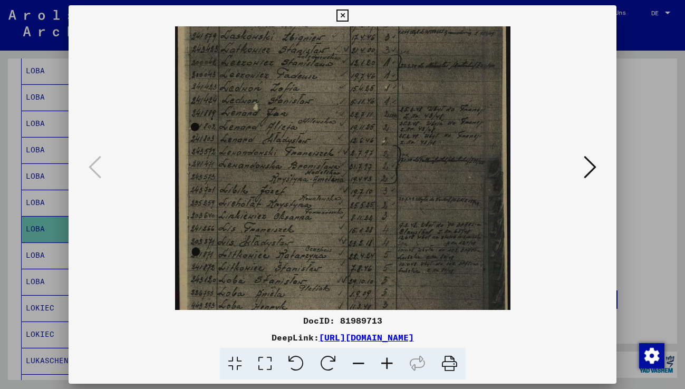
drag, startPoint x: 312, startPoint y: 243, endPoint x: 319, endPoint y: 196, distance: 46.9
click at [319, 196] on img at bounding box center [343, 189] width 336 height 469
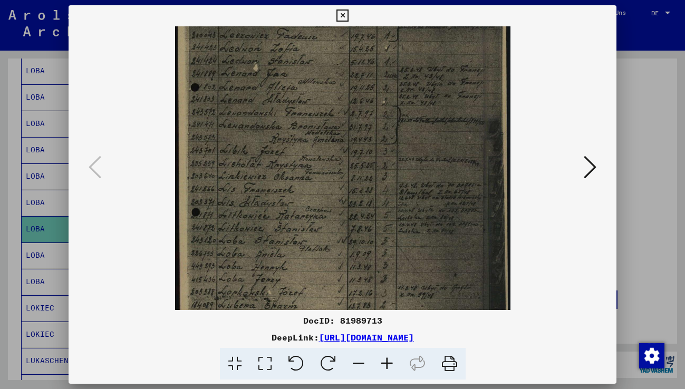
scroll to position [116, 0]
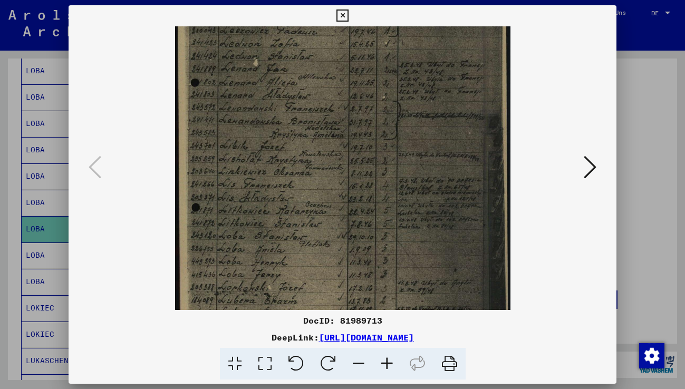
drag, startPoint x: 314, startPoint y: 230, endPoint x: 315, endPoint y: 216, distance: 13.2
click at [315, 216] on img at bounding box center [343, 145] width 336 height 469
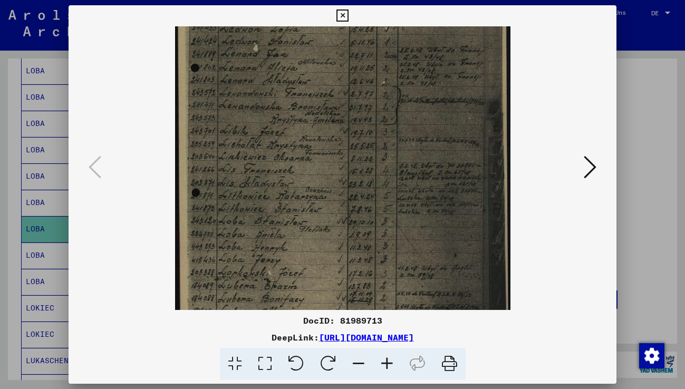
scroll to position [132, 0]
drag, startPoint x: 327, startPoint y: 272, endPoint x: 326, endPoint y: 255, distance: 16.4
click at [326, 255] on img at bounding box center [343, 128] width 336 height 469
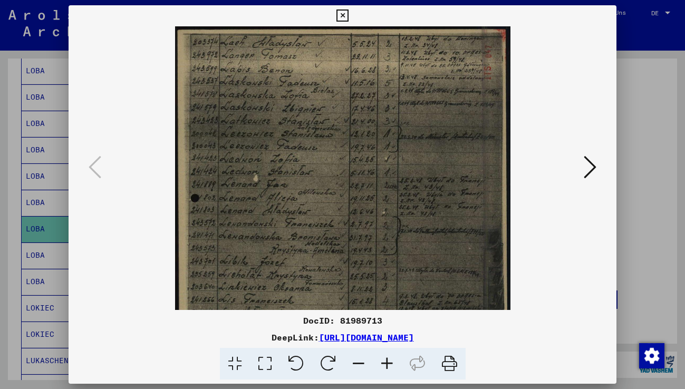
drag, startPoint x: 375, startPoint y: 133, endPoint x: 371, endPoint y: 251, distance: 117.2
click at [370, 256] on img at bounding box center [343, 260] width 336 height 469
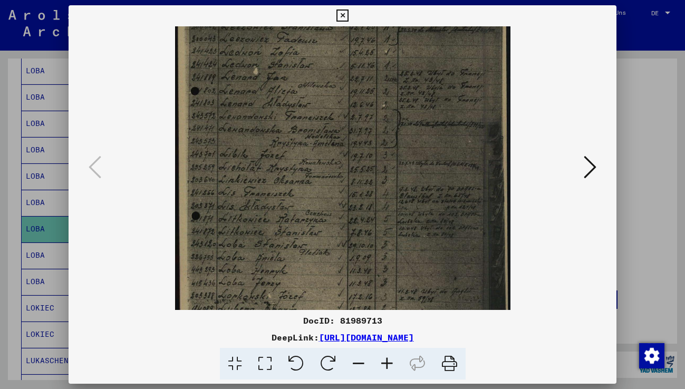
drag, startPoint x: 380, startPoint y: 155, endPoint x: 376, endPoint y: 104, distance: 50.3
click at [376, 104] on img at bounding box center [343, 153] width 336 height 469
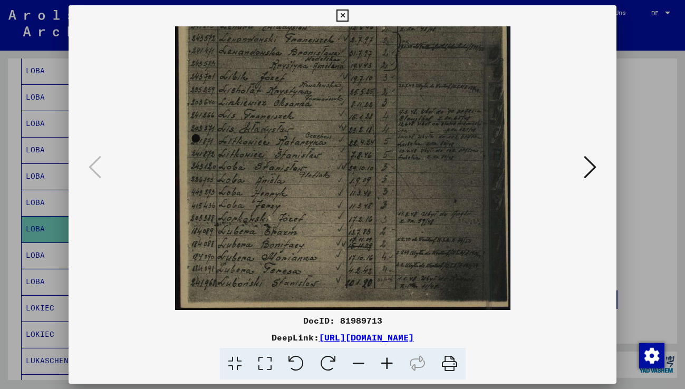
scroll to position [185, 0]
drag, startPoint x: 360, startPoint y: 231, endPoint x: 364, endPoint y: 152, distance: 79.3
click at [364, 152] on img at bounding box center [343, 76] width 336 height 469
click at [343, 15] on icon at bounding box center [343, 15] width 12 height 13
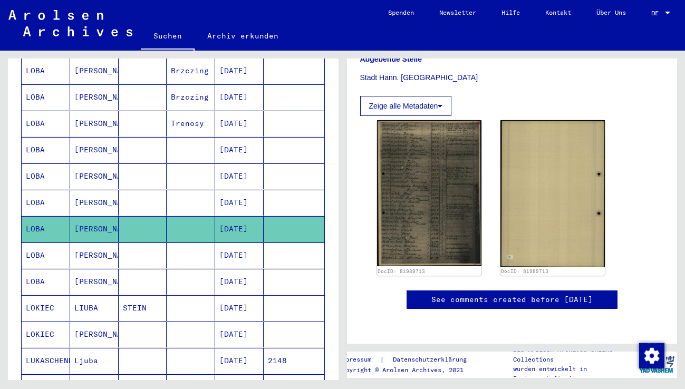
click at [154, 244] on mat-cell at bounding box center [143, 256] width 49 height 26
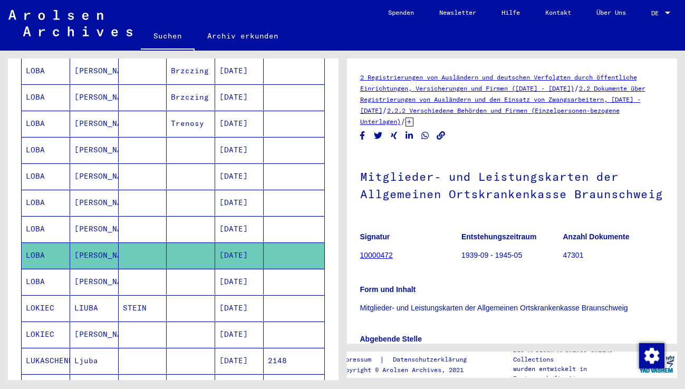
scroll to position [133, 0]
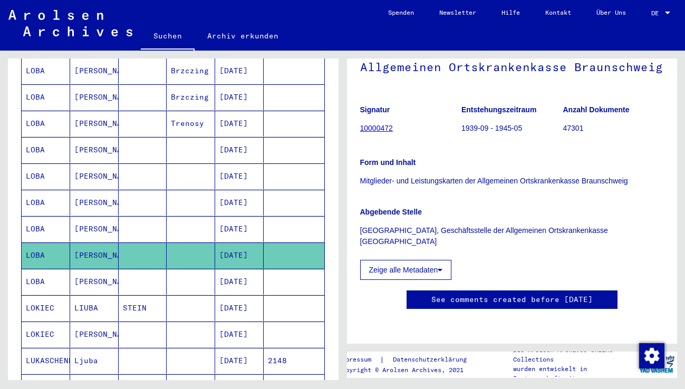
click at [84, 272] on mat-cell "[PERSON_NAME]" at bounding box center [94, 282] width 49 height 26
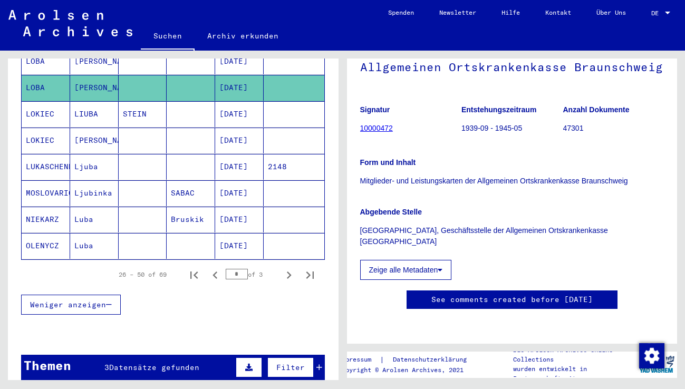
scroll to position [642, 0]
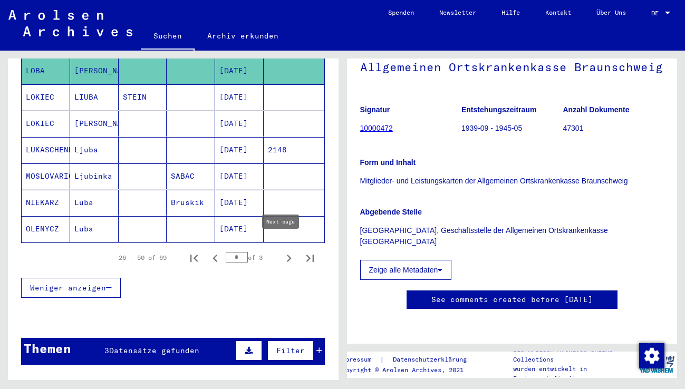
click at [282, 251] on icon "Next page" at bounding box center [289, 258] width 15 height 15
type input "*"
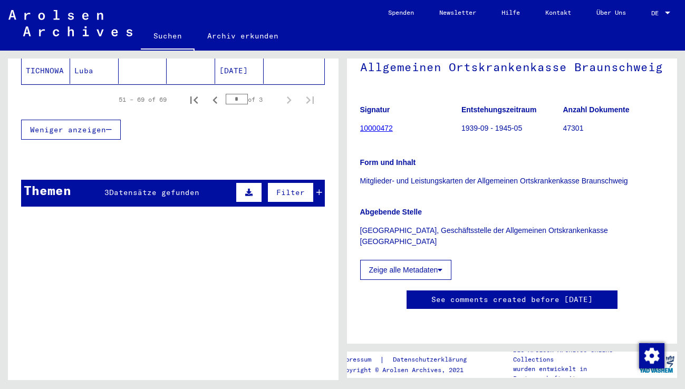
scroll to position [589, 0]
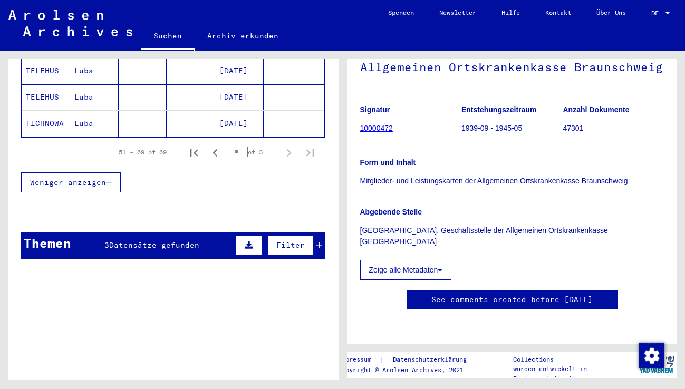
click at [168, 241] on span "Datensätze gefunden" at bounding box center [154, 245] width 90 height 9
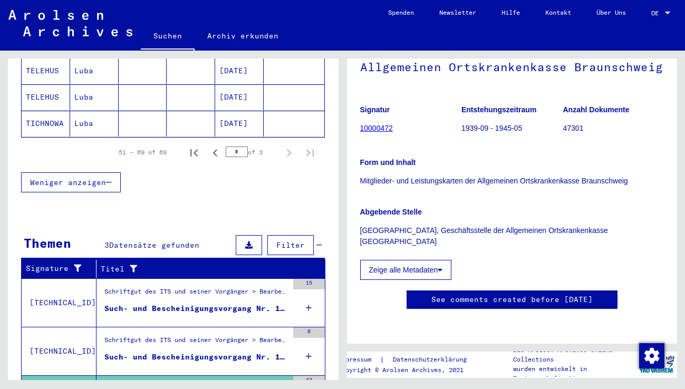
click at [236, 303] on div "Such- und Bescheinigungsvorgang Nr. 1.064.437 für [PERSON_NAME] geboren [DEMOGR…" at bounding box center [196, 308] width 184 height 11
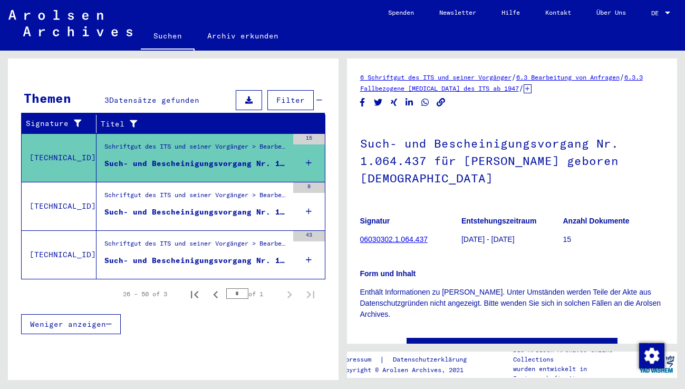
scroll to position [123, 0]
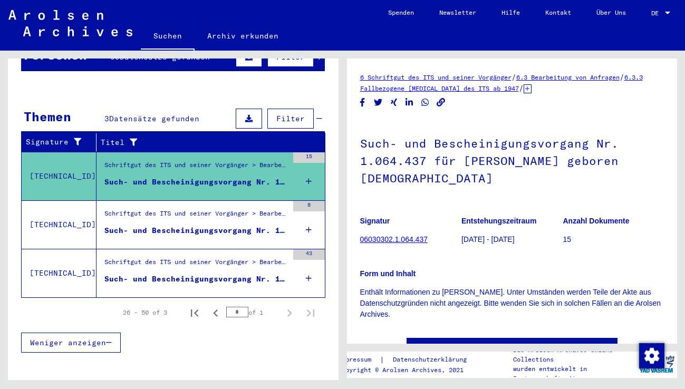
click at [221, 225] on div "Such- und Bescheinigungsvorgang Nr. 1.380.966 für [PERSON_NAME] geboren [DEMOGR…" at bounding box center [196, 230] width 184 height 11
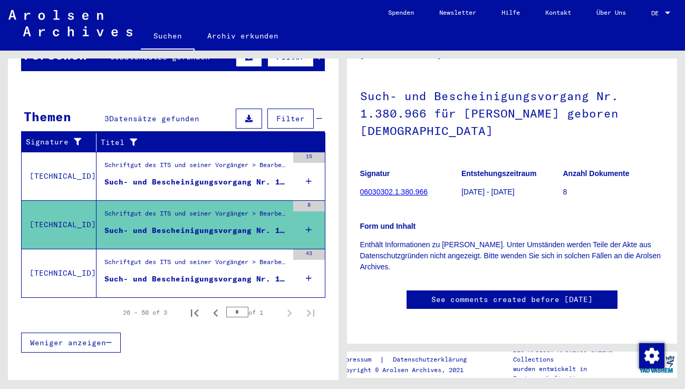
scroll to position [65, 0]
click at [223, 274] on div "Such- und Bescheinigungsvorgang Nr. 1.612.459 für [PERSON_NAME] geboren [DEMOGR…" at bounding box center [196, 279] width 184 height 11
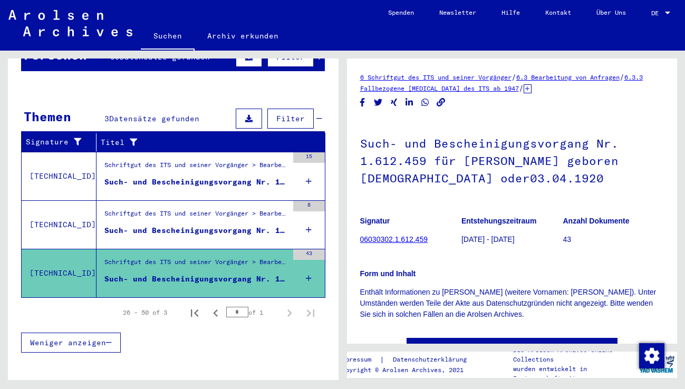
click at [218, 177] on div "Such- und Bescheinigungsvorgang Nr. 1.064.437 für [PERSON_NAME] geboren [DEMOGR…" at bounding box center [196, 182] width 184 height 11
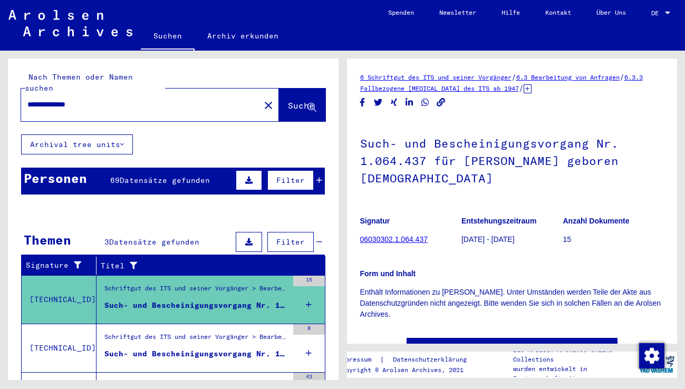
drag, startPoint x: 51, startPoint y: 94, endPoint x: 123, endPoint y: 91, distance: 72.4
click at [116, 99] on input "**********" at bounding box center [140, 104] width 226 height 11
type input "**********"
click at [288, 100] on span "Suche" at bounding box center [301, 105] width 26 height 11
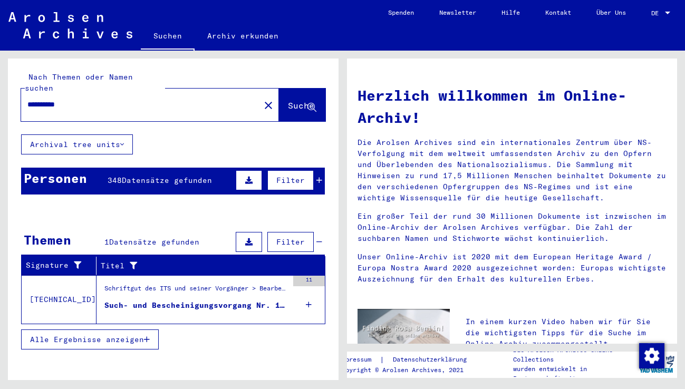
click at [185, 300] on div "Such- und Bescheinigungsvorgang Nr. 1.844.953 für [PERSON_NAME] geboren [DEMOGR…" at bounding box center [196, 305] width 184 height 11
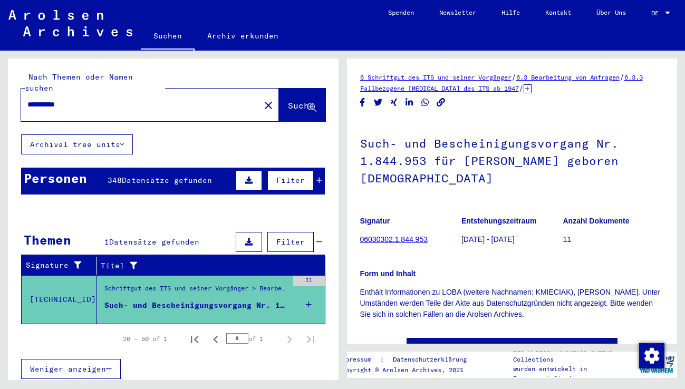
click at [141, 176] on span "Datensätze gefunden" at bounding box center [167, 180] width 90 height 9
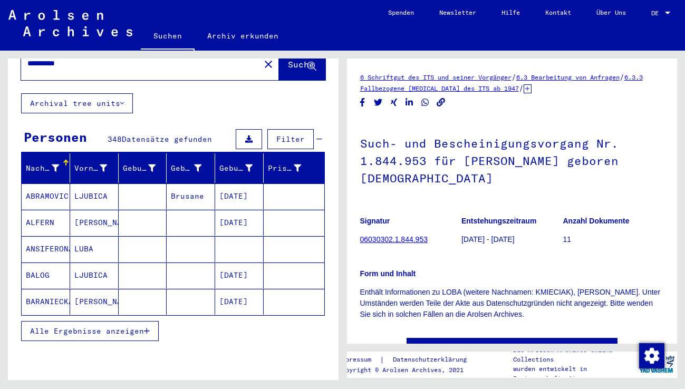
scroll to position [106, 0]
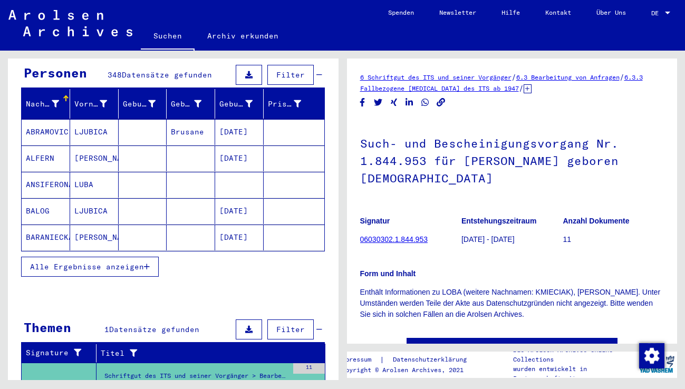
click at [114, 262] on span "Alle Ergebnisse anzeigen" at bounding box center [87, 266] width 114 height 9
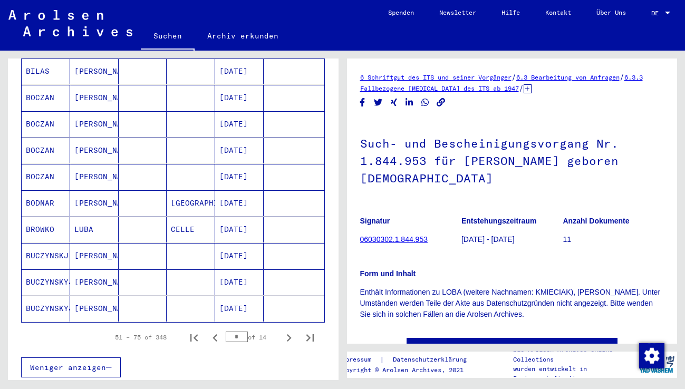
scroll to position [580, 0]
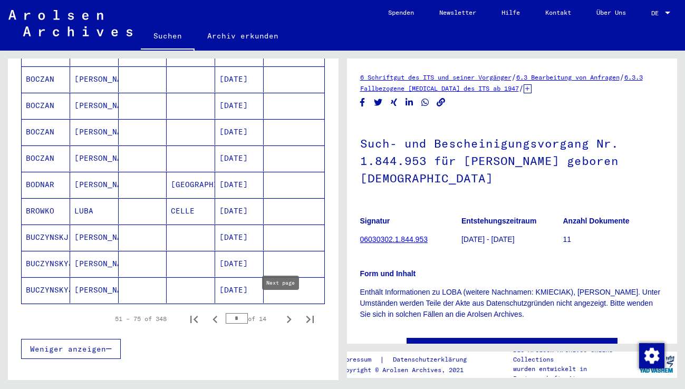
click at [282, 312] on icon "Next page" at bounding box center [289, 319] width 15 height 15
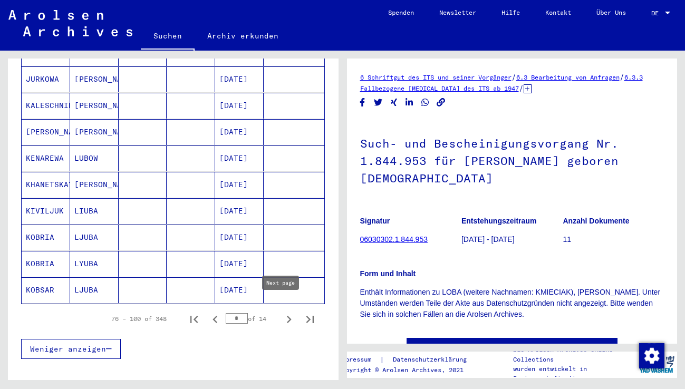
click at [287, 316] on icon "Next page" at bounding box center [289, 319] width 5 height 7
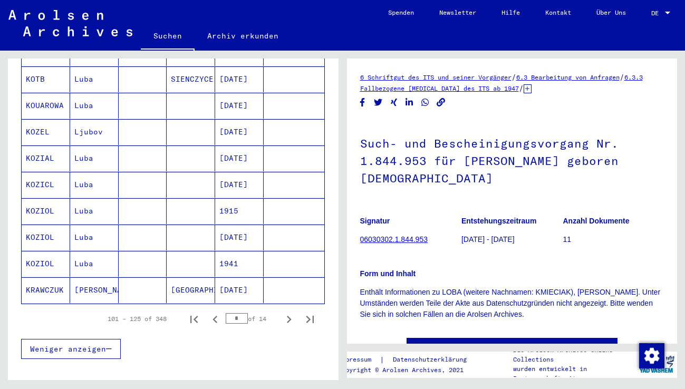
scroll to position [633, 0]
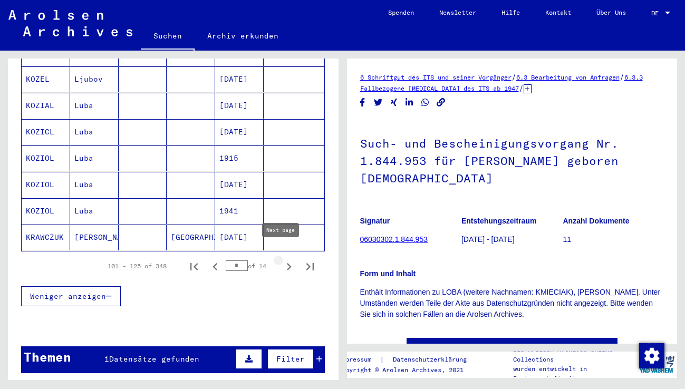
click at [282, 260] on icon "Next page" at bounding box center [289, 267] width 15 height 15
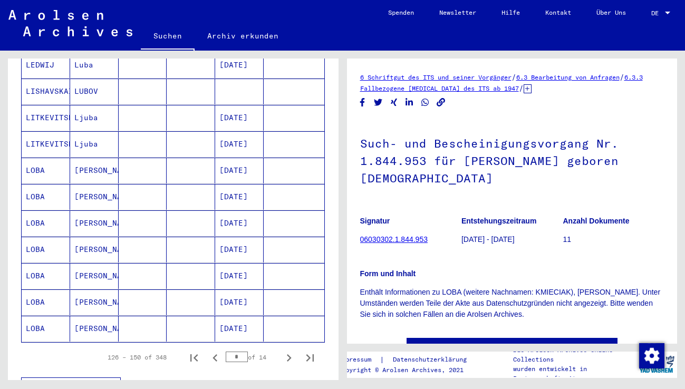
scroll to position [528, 0]
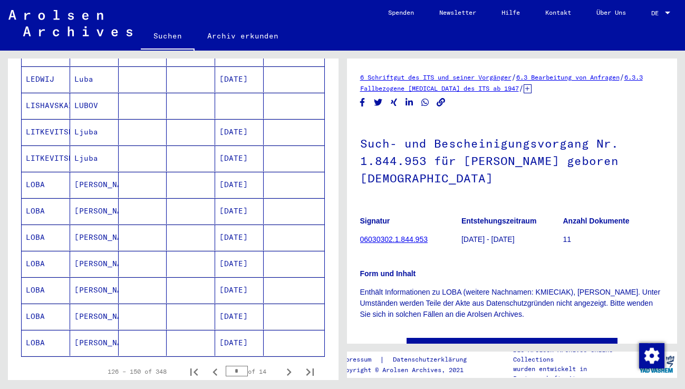
click at [46, 176] on mat-cell "LOBA" at bounding box center [46, 185] width 49 height 26
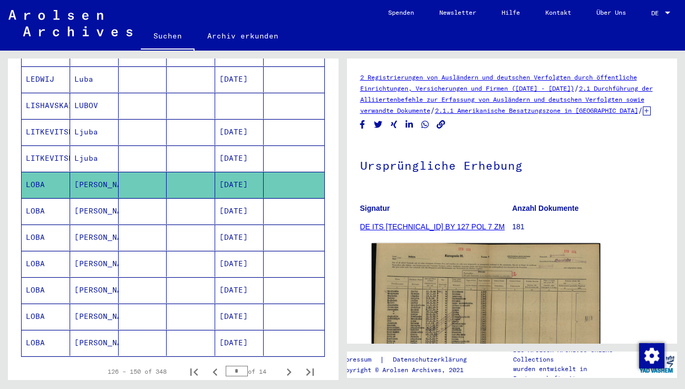
scroll to position [106, 0]
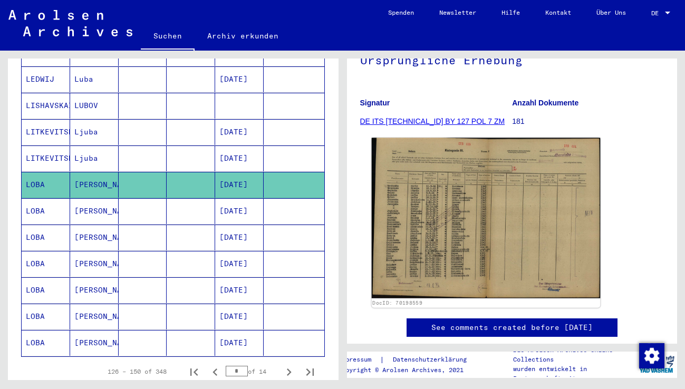
click at [447, 235] on img at bounding box center [485, 218] width 228 height 161
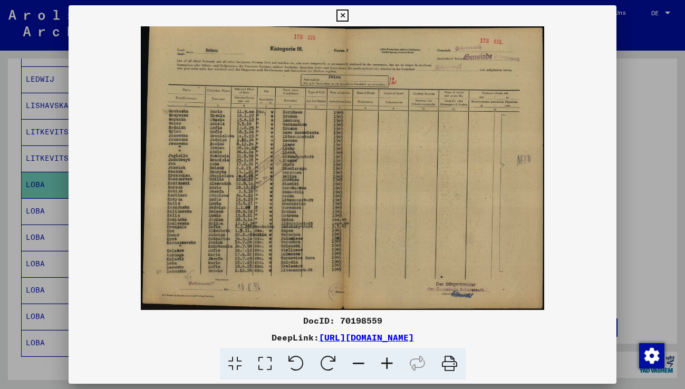
click at [387, 364] on icon at bounding box center [387, 364] width 28 height 32
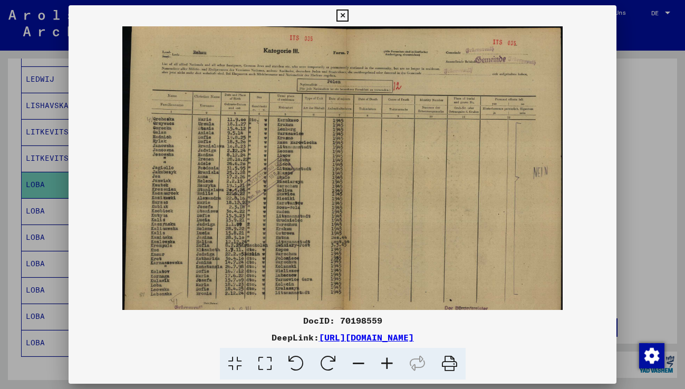
click at [387, 364] on icon at bounding box center [387, 364] width 28 height 32
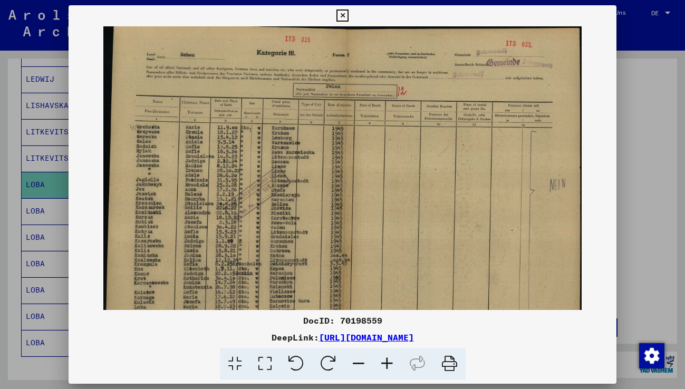
click at [387, 364] on icon at bounding box center [387, 364] width 28 height 32
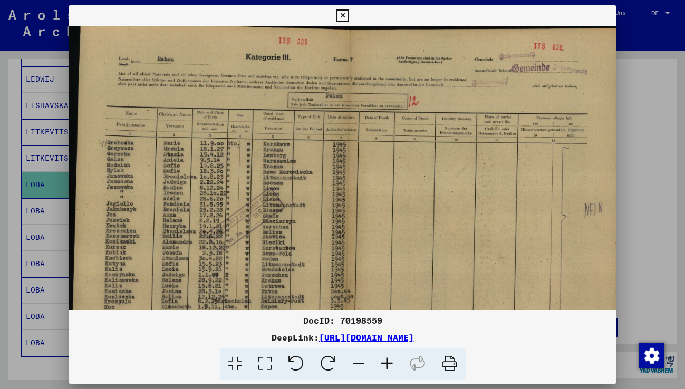
click at [387, 364] on icon at bounding box center [387, 364] width 28 height 32
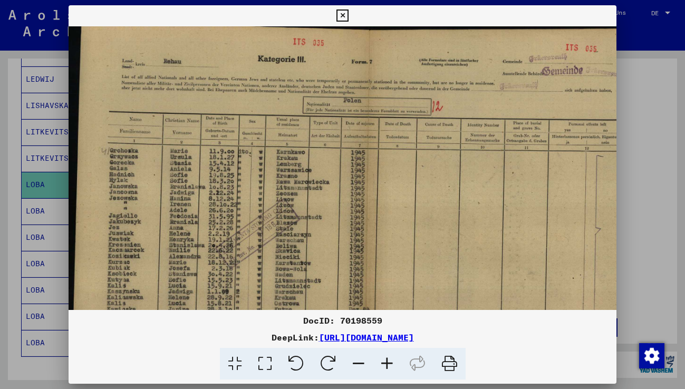
click at [387, 364] on icon at bounding box center [387, 364] width 28 height 32
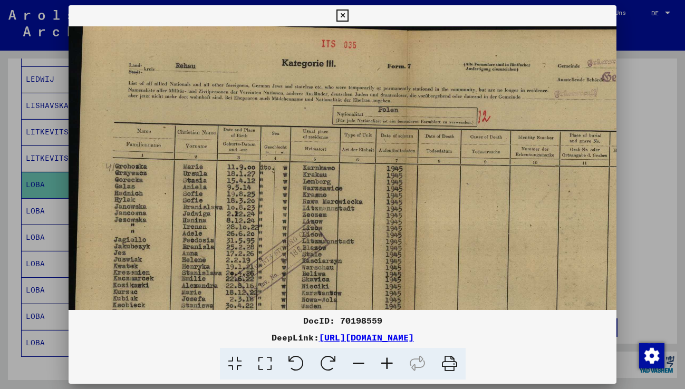
click at [387, 364] on icon at bounding box center [387, 364] width 28 height 32
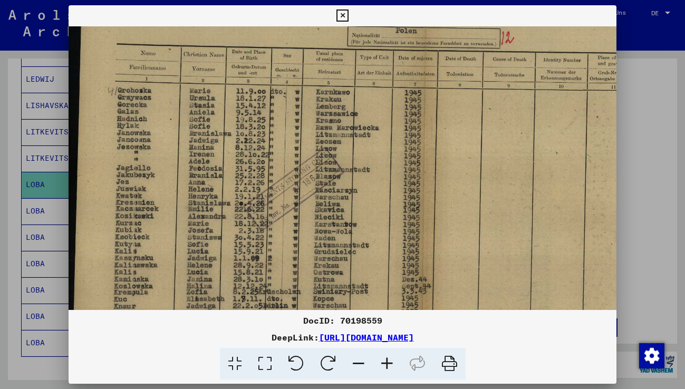
drag, startPoint x: 240, startPoint y: 269, endPoint x: 252, endPoint y: 187, distance: 82.8
click at [252, 186] on img at bounding box center [420, 189] width 703 height 495
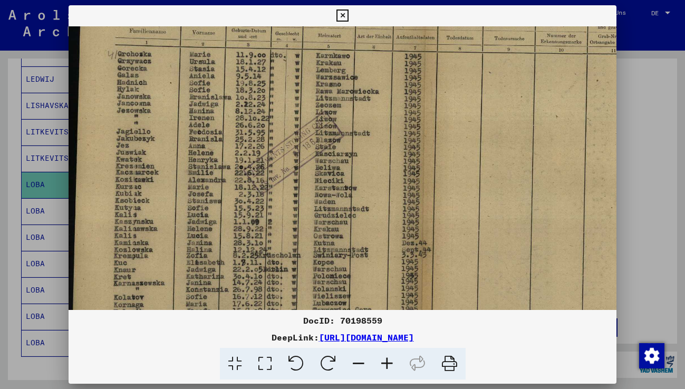
scroll to position [164, 0]
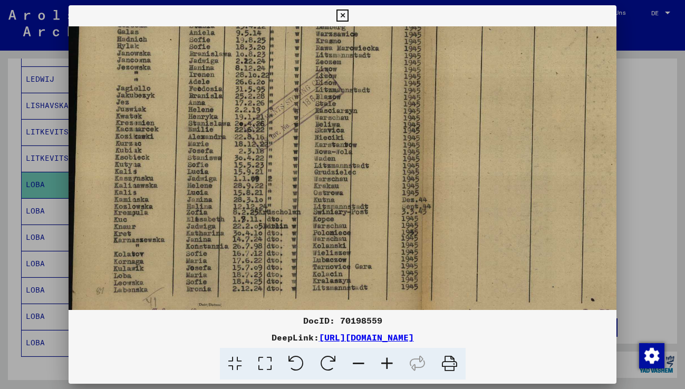
drag, startPoint x: 216, startPoint y: 264, endPoint x: 222, endPoint y: 205, distance: 59.4
click at [222, 205] on img at bounding box center [420, 110] width 703 height 495
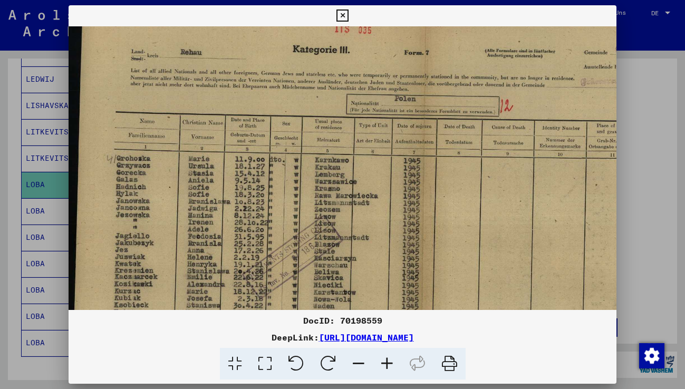
scroll to position [2, 1]
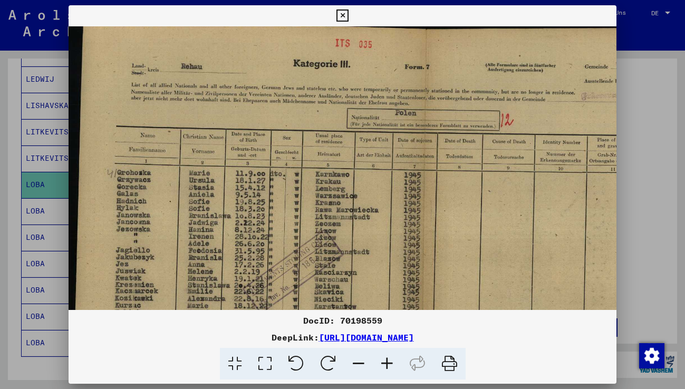
drag, startPoint x: 259, startPoint y: 119, endPoint x: 284, endPoint y: 258, distance: 141.0
click at [284, 258] on img at bounding box center [419, 272] width 703 height 495
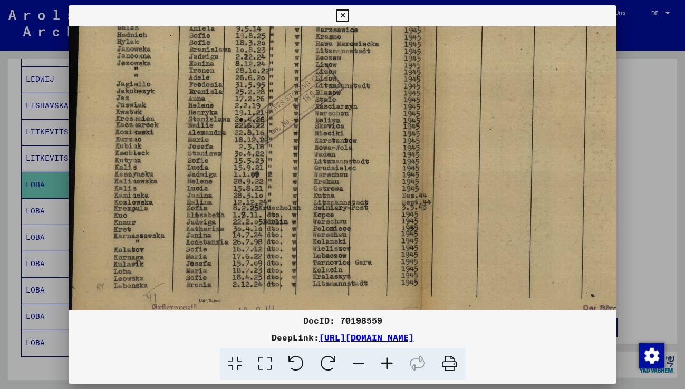
drag, startPoint x: 266, startPoint y: 204, endPoint x: 273, endPoint y: 99, distance: 104.7
click at [272, 97] on img at bounding box center [420, 106] width 703 height 495
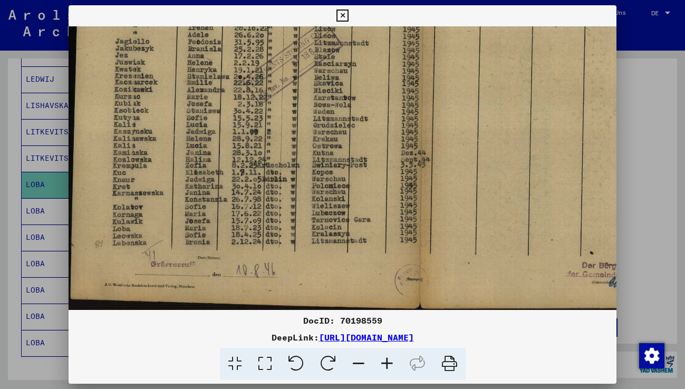
scroll to position [211, 1]
drag, startPoint x: 277, startPoint y: 252, endPoint x: 277, endPoint y: 217, distance: 34.3
click at [277, 217] on img at bounding box center [419, 62] width 703 height 495
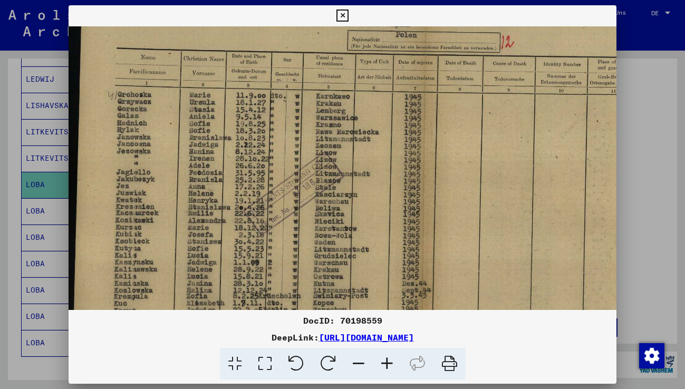
drag, startPoint x: 387, startPoint y: 182, endPoint x: 396, endPoint y: 280, distance: 98.6
click at [396, 283] on img at bounding box center [420, 194] width 703 height 495
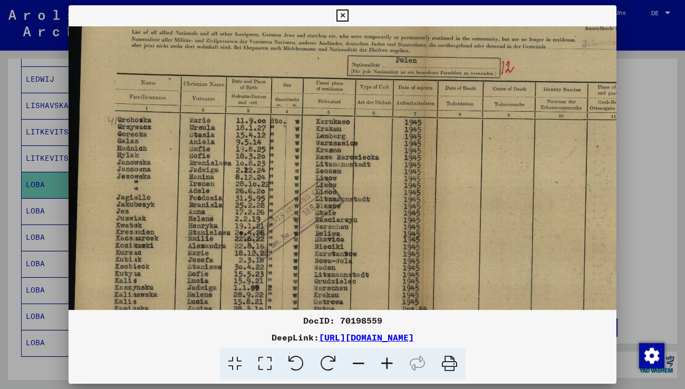
click at [388, 358] on icon at bounding box center [387, 364] width 28 height 32
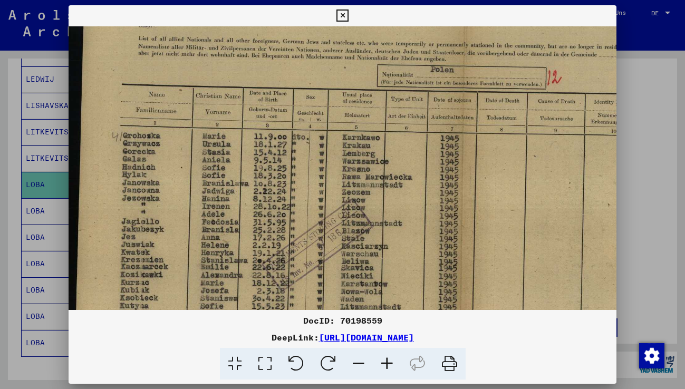
click at [388, 358] on icon at bounding box center [387, 364] width 28 height 32
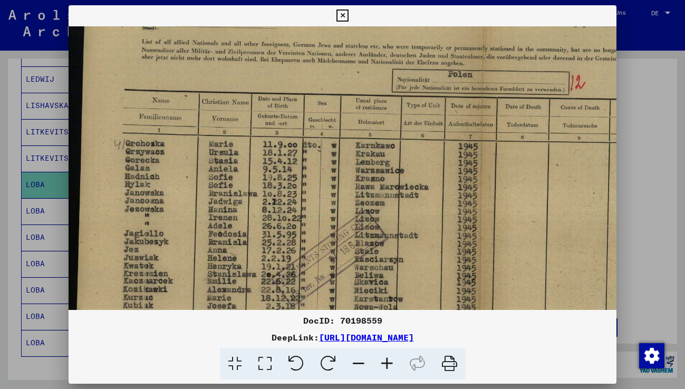
scroll to position [90, 0]
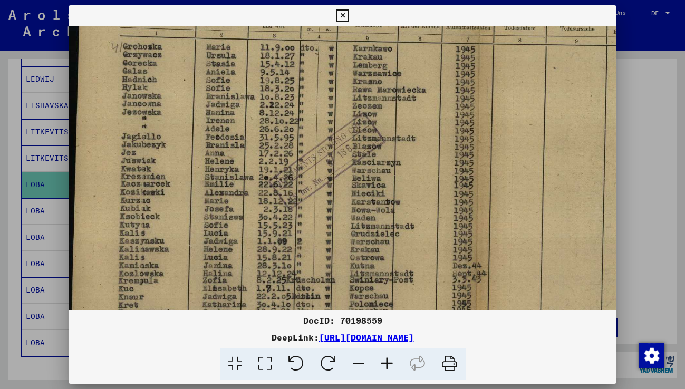
drag, startPoint x: 321, startPoint y: 248, endPoint x: 318, endPoint y: 164, distance: 83.9
click at [318, 164] on img at bounding box center [474, 162] width 816 height 574
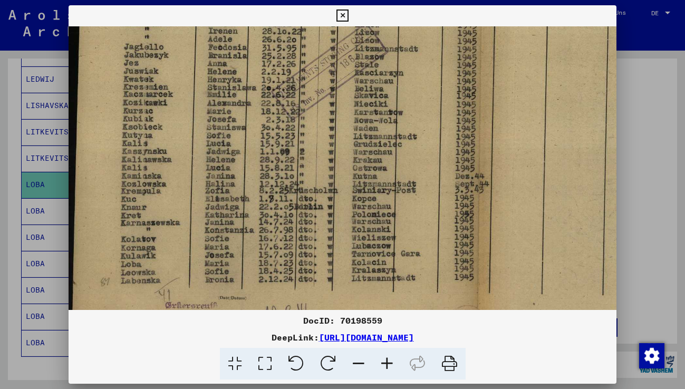
scroll to position [244, 0]
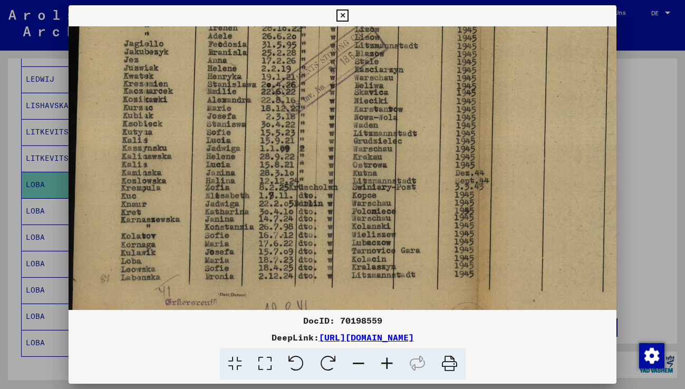
drag, startPoint x: 302, startPoint y: 258, endPoint x: 305, endPoint y: 167, distance: 90.8
click at [305, 167] on img at bounding box center [477, 69] width 816 height 574
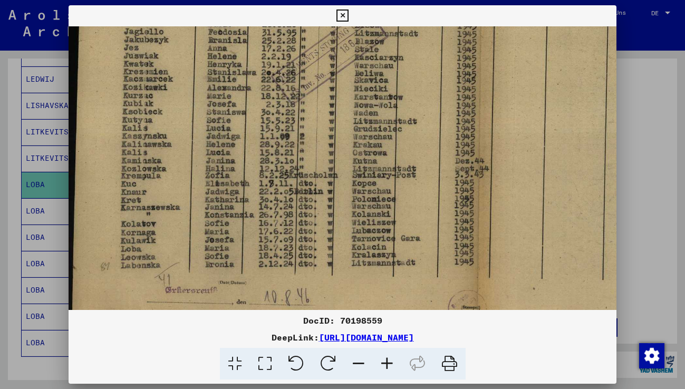
scroll to position [257, 0]
drag, startPoint x: 292, startPoint y: 242, endPoint x: 293, endPoint y: 229, distance: 12.7
click at [293, 229] on img at bounding box center [477, 56] width 816 height 574
click at [341, 16] on icon at bounding box center [343, 15] width 12 height 13
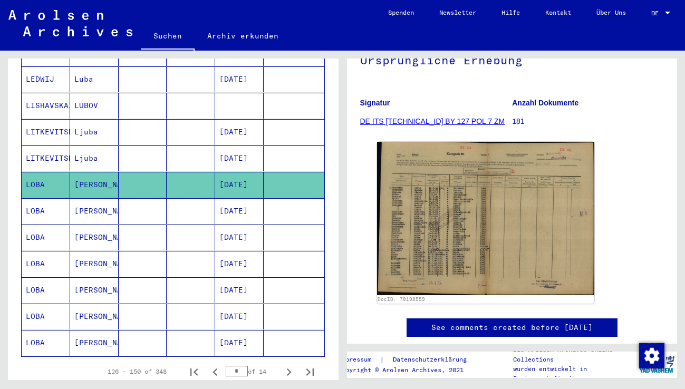
click at [97, 199] on mat-cell "[PERSON_NAME]" at bounding box center [94, 211] width 49 height 26
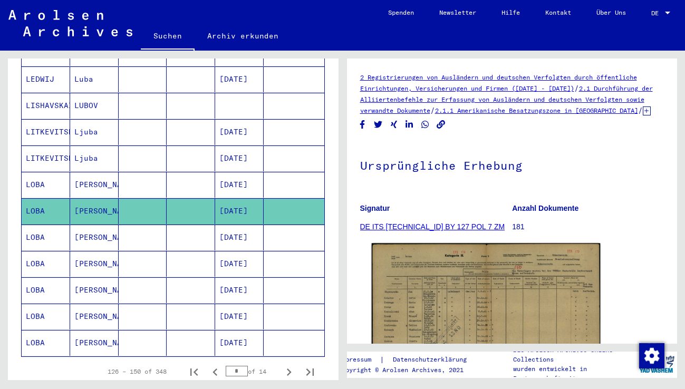
scroll to position [158, 0]
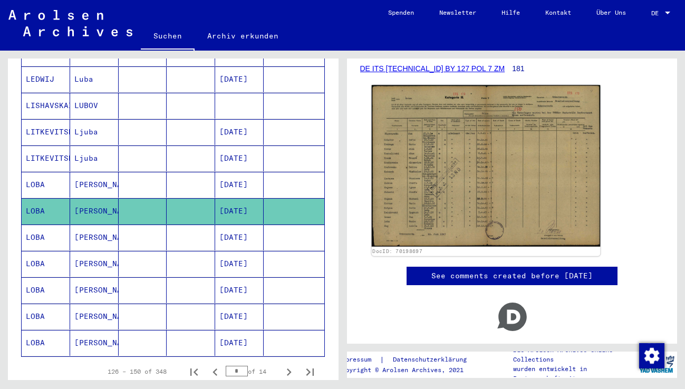
click at [451, 194] on img at bounding box center [485, 166] width 228 height 162
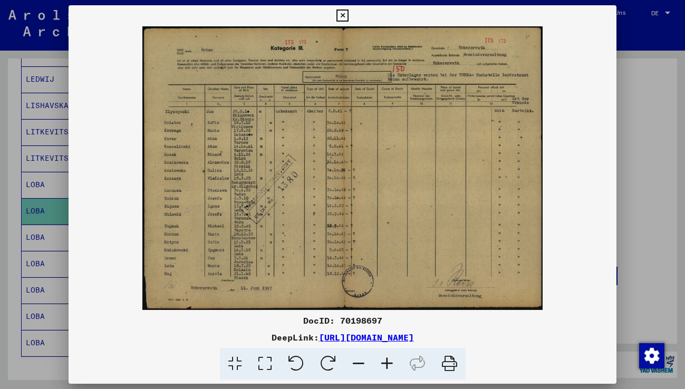
click at [388, 362] on icon at bounding box center [387, 364] width 28 height 32
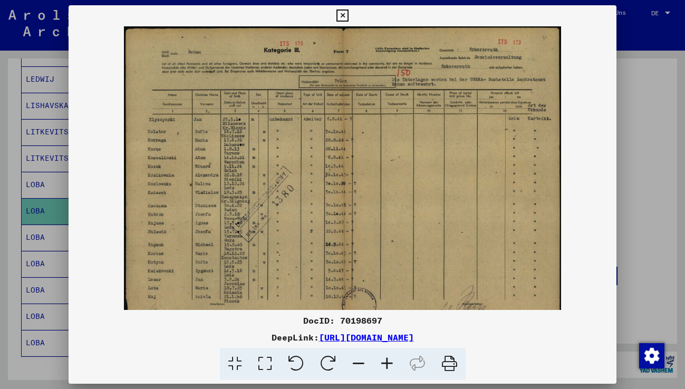
click at [388, 362] on icon at bounding box center [387, 364] width 28 height 32
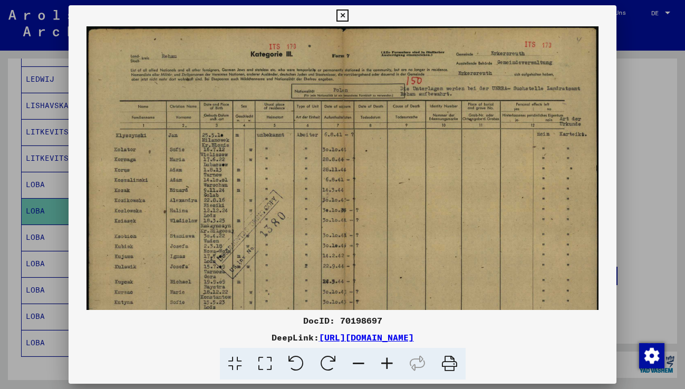
click at [388, 362] on icon at bounding box center [387, 364] width 28 height 32
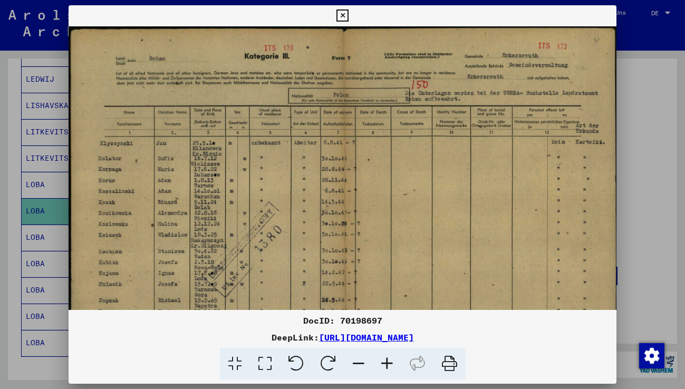
click at [388, 362] on icon at bounding box center [387, 364] width 28 height 32
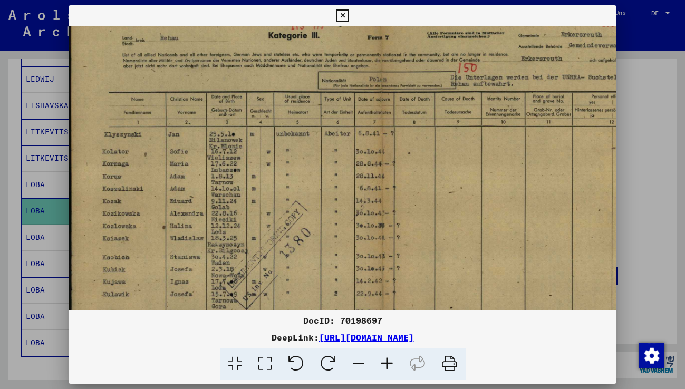
scroll to position [77, 0]
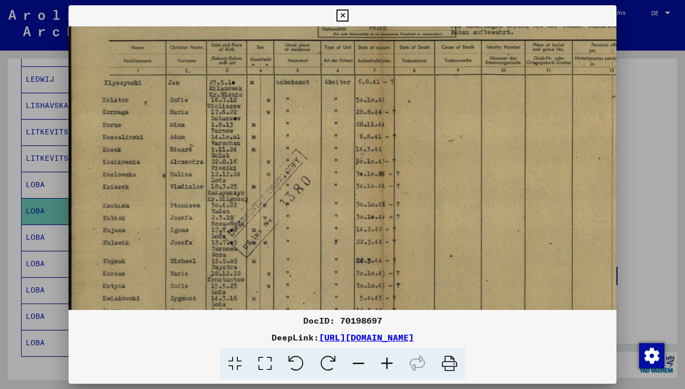
drag, startPoint x: 191, startPoint y: 268, endPoint x: 197, endPoint y: 201, distance: 67.3
click at [197, 201] on img at bounding box center [381, 171] width 624 height 442
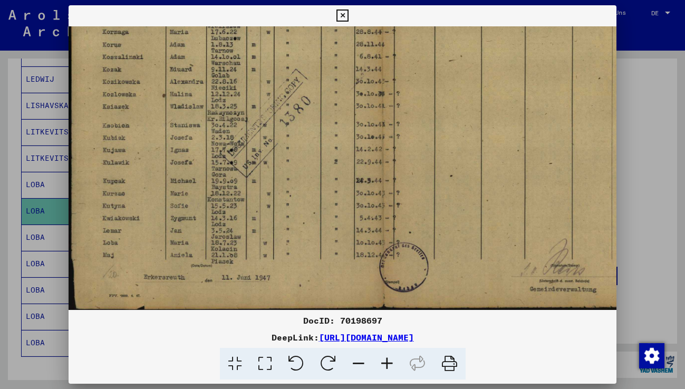
scroll to position [158, 1]
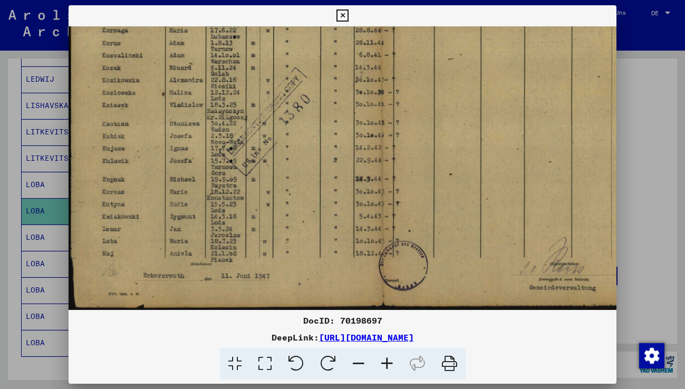
drag, startPoint x: 210, startPoint y: 246, endPoint x: 222, endPoint y: 190, distance: 57.1
click at [222, 190] on img at bounding box center [380, 89] width 624 height 442
click at [343, 12] on icon at bounding box center [343, 15] width 12 height 13
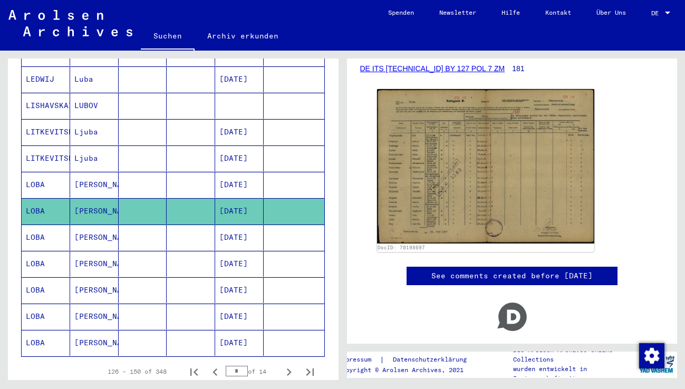
click at [80, 230] on mat-cell "[PERSON_NAME]" at bounding box center [94, 238] width 49 height 26
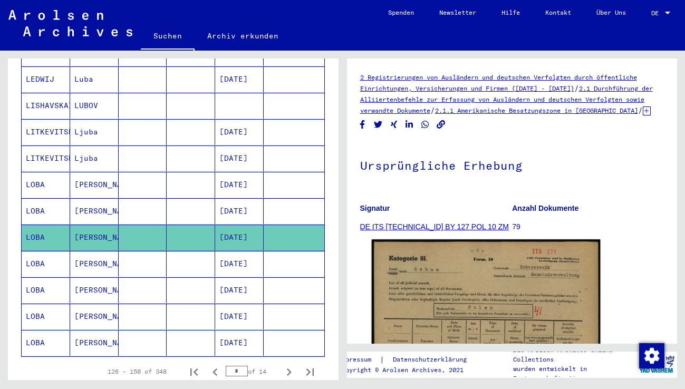
scroll to position [158, 0]
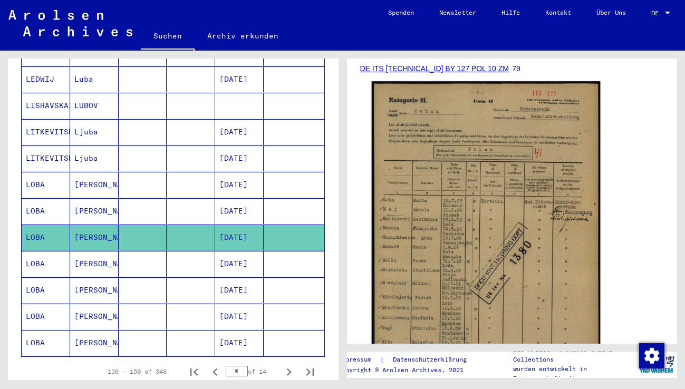
click at [458, 238] on img at bounding box center [485, 240] width 228 height 319
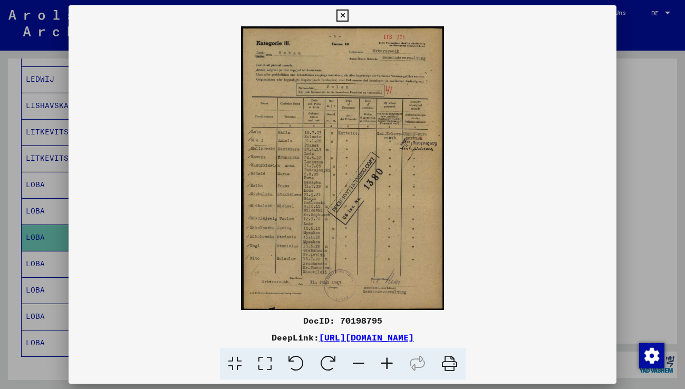
click at [387, 365] on icon at bounding box center [387, 364] width 28 height 32
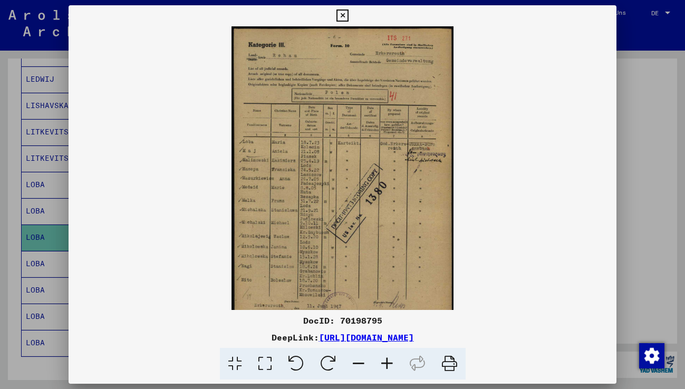
click at [386, 365] on icon at bounding box center [387, 364] width 28 height 32
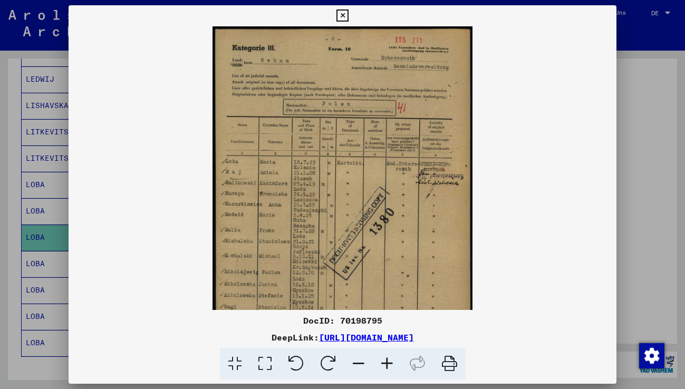
click at [386, 365] on icon at bounding box center [387, 364] width 28 height 32
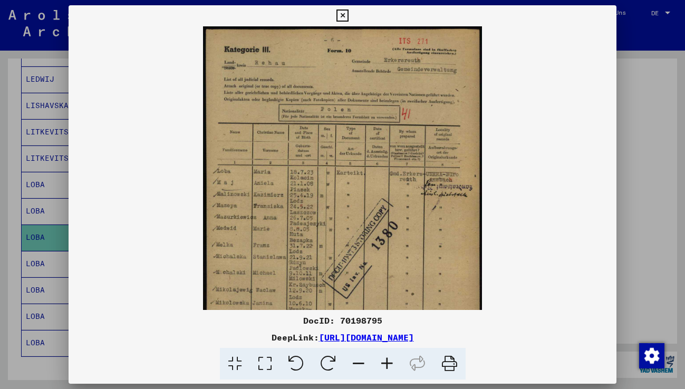
click at [345, 15] on icon at bounding box center [343, 15] width 12 height 13
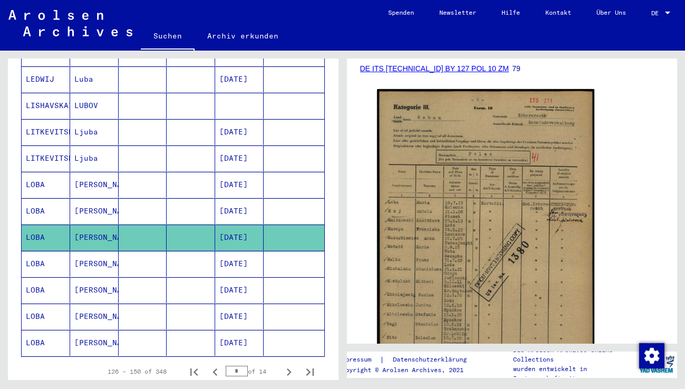
click at [139, 253] on mat-cell at bounding box center [143, 264] width 49 height 26
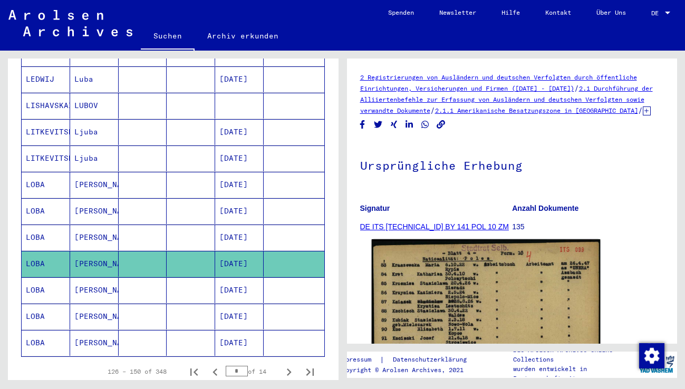
scroll to position [158, 0]
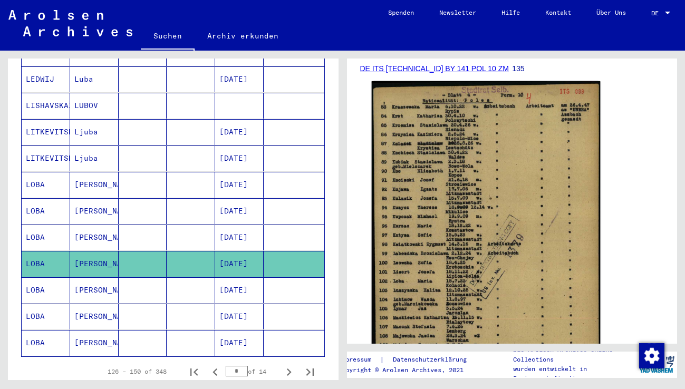
click at [451, 231] on img at bounding box center [485, 244] width 228 height 326
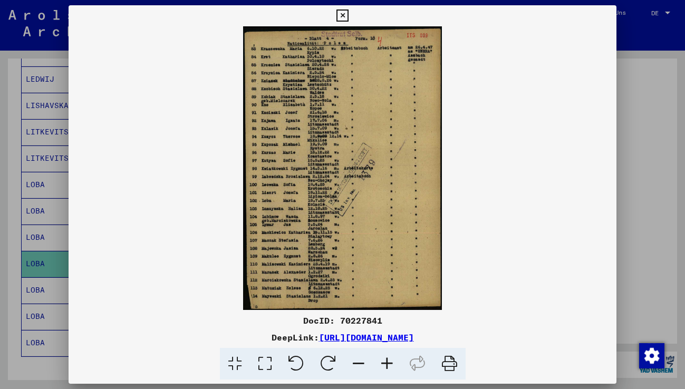
click at [384, 361] on icon at bounding box center [387, 364] width 28 height 32
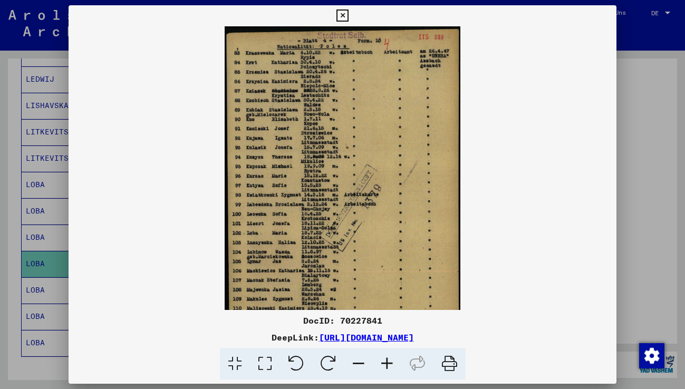
click at [384, 361] on icon at bounding box center [387, 364] width 28 height 32
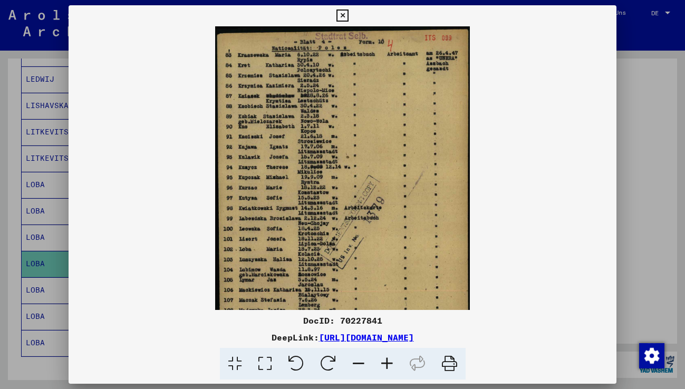
click at [384, 361] on icon at bounding box center [387, 364] width 28 height 32
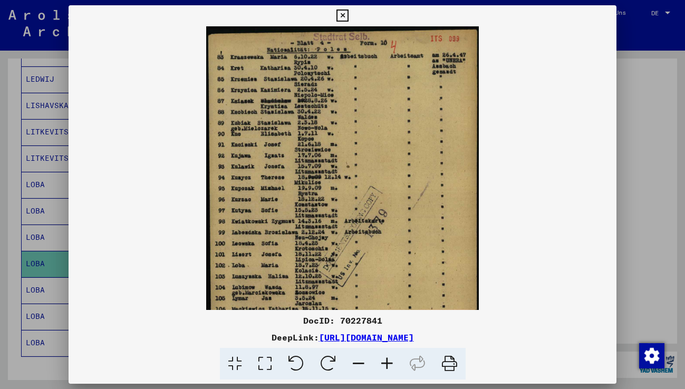
click at [384, 361] on icon at bounding box center [387, 364] width 28 height 32
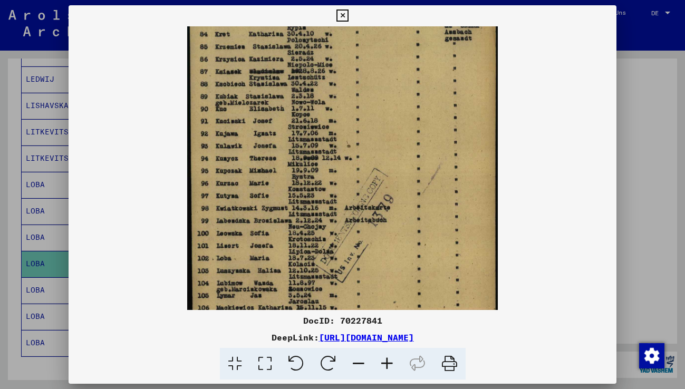
scroll to position [41, 0]
drag, startPoint x: 306, startPoint y: 287, endPoint x: 303, endPoint y: 246, distance: 40.8
click at [303, 246] on img at bounding box center [342, 207] width 310 height 442
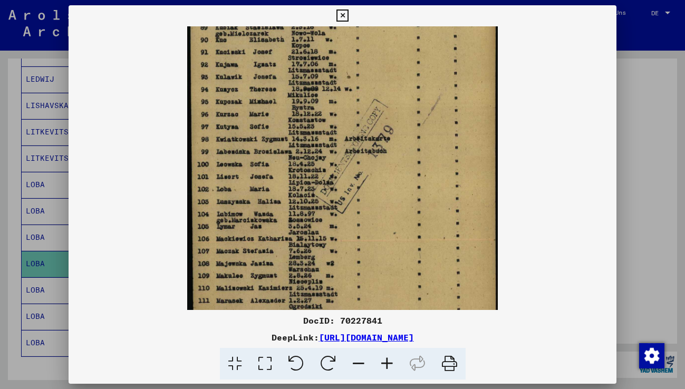
drag, startPoint x: 307, startPoint y: 264, endPoint x: 308, endPoint y: 213, distance: 51.7
click at [308, 213] on img at bounding box center [342, 139] width 310 height 442
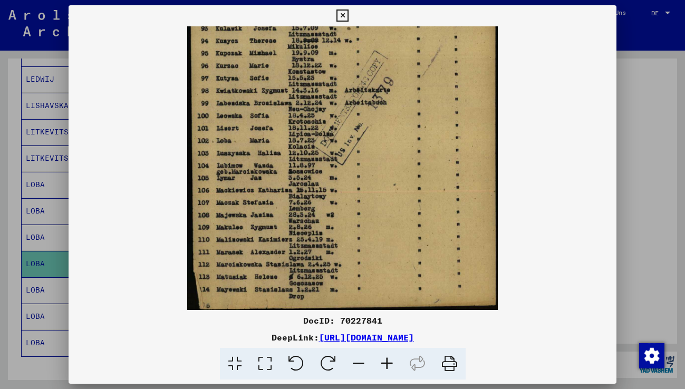
scroll to position [158, 0]
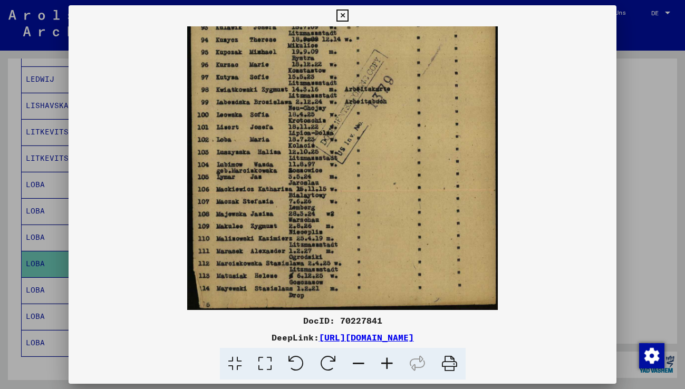
drag, startPoint x: 322, startPoint y: 252, endPoint x: 323, endPoint y: 201, distance: 51.2
click at [323, 201] on img at bounding box center [342, 89] width 310 height 442
click at [345, 16] on icon at bounding box center [343, 15] width 12 height 13
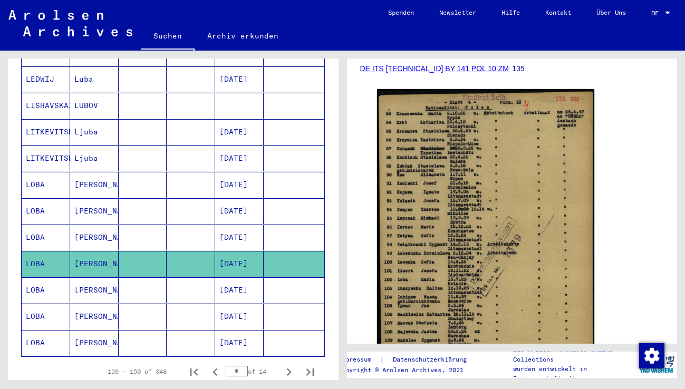
click at [94, 281] on mat-cell "[PERSON_NAME]" at bounding box center [94, 291] width 49 height 26
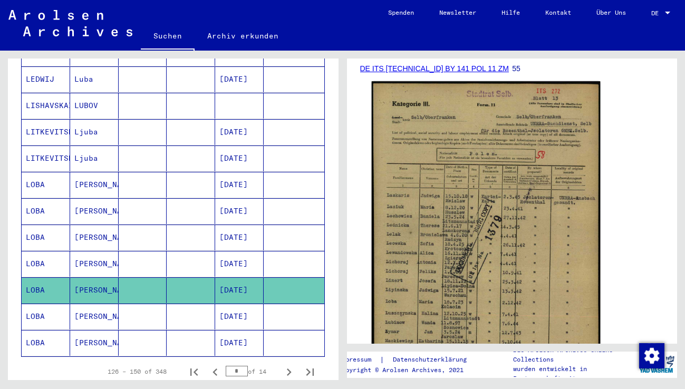
scroll to position [211, 0]
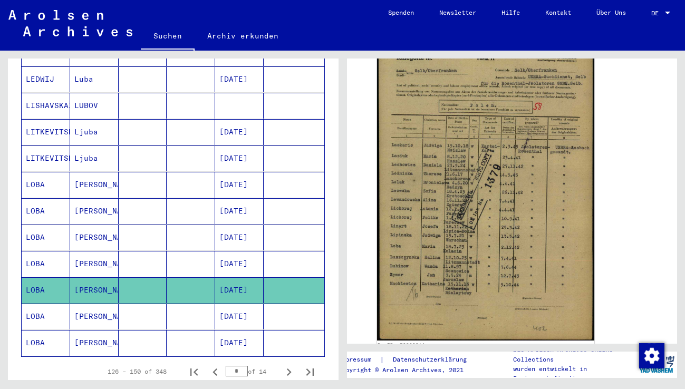
click at [82, 304] on mat-cell "[PERSON_NAME]" at bounding box center [94, 317] width 49 height 26
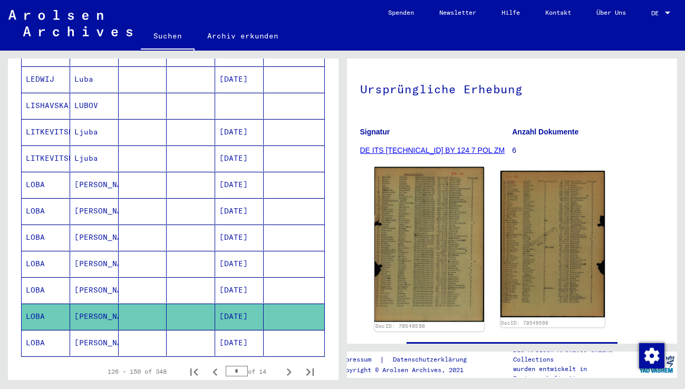
scroll to position [106, 0]
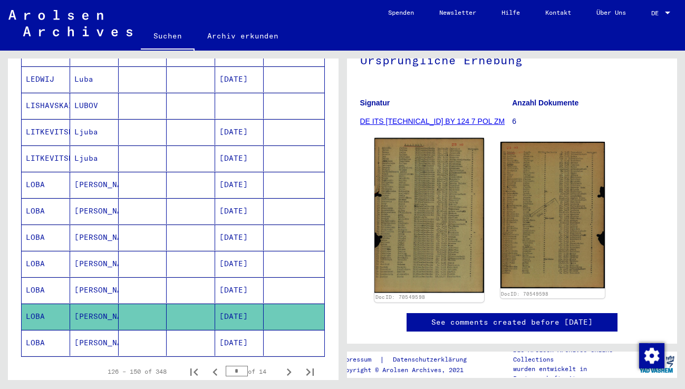
click at [400, 265] on img at bounding box center [430, 215] width 110 height 155
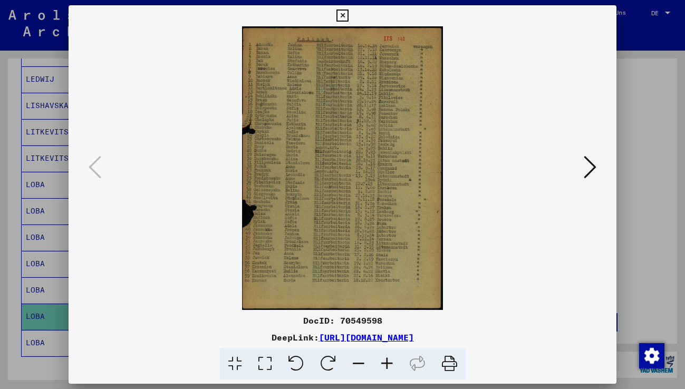
click at [385, 362] on icon at bounding box center [387, 364] width 28 height 32
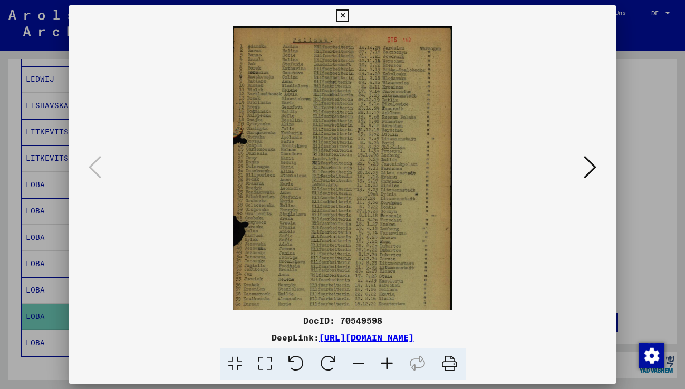
click at [385, 362] on icon at bounding box center [387, 364] width 28 height 32
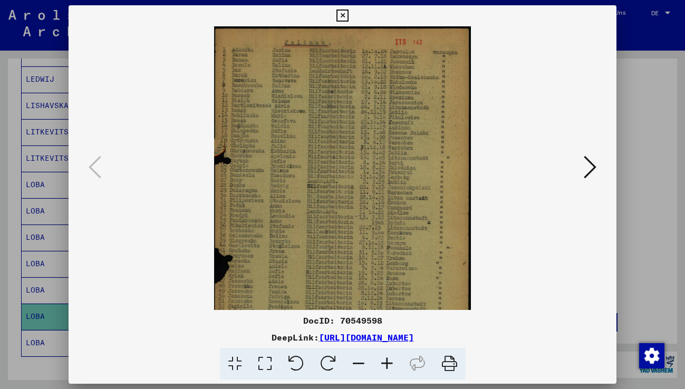
click at [384, 363] on icon at bounding box center [387, 364] width 28 height 32
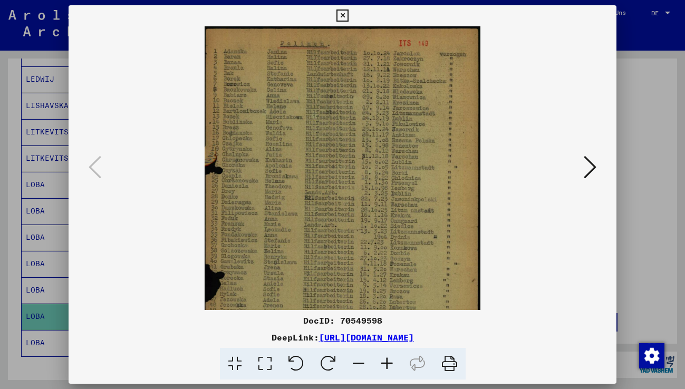
click at [384, 363] on icon at bounding box center [387, 364] width 28 height 32
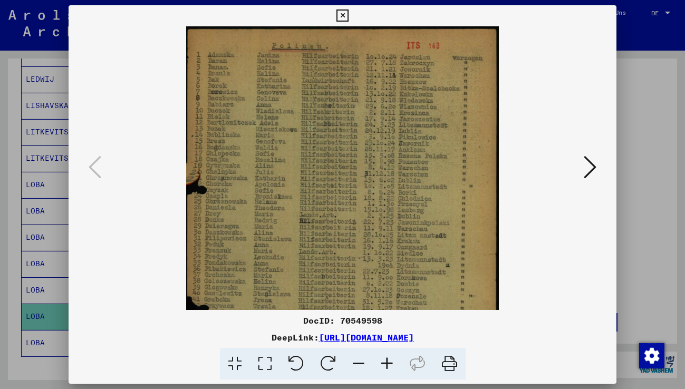
click at [384, 363] on icon at bounding box center [387, 364] width 28 height 32
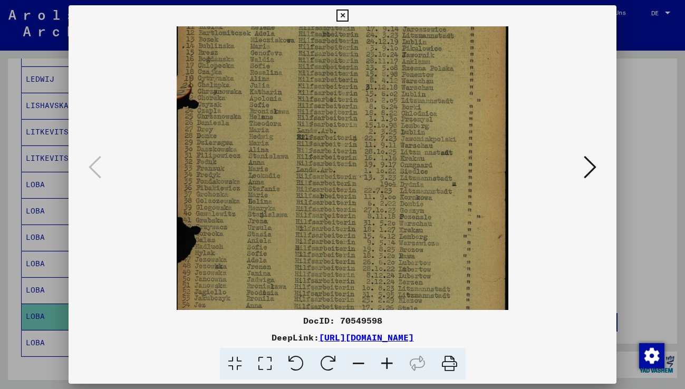
drag, startPoint x: 255, startPoint y: 291, endPoint x: 256, endPoint y: 199, distance: 91.3
click at [256, 199] on img at bounding box center [343, 165] width 332 height 469
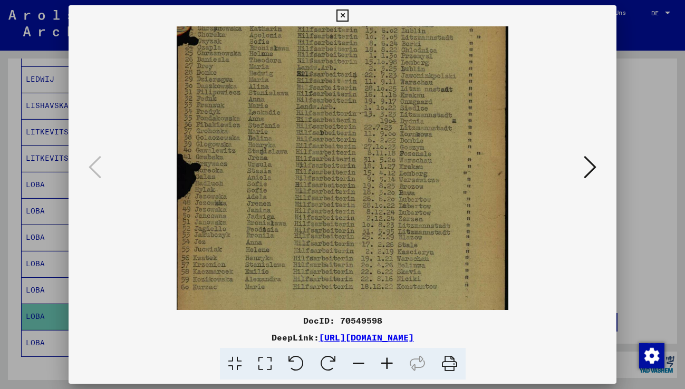
scroll to position [183, 0]
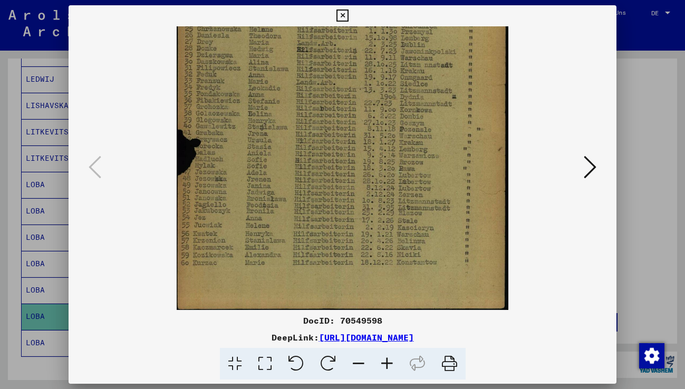
drag, startPoint x: 253, startPoint y: 270, endPoint x: 257, endPoint y: 201, distance: 68.7
click at [257, 201] on img at bounding box center [343, 77] width 332 height 469
click at [588, 171] on icon at bounding box center [590, 167] width 13 height 25
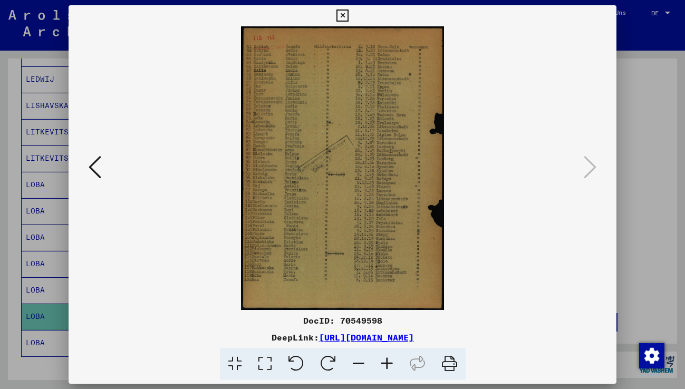
click at [388, 359] on icon at bounding box center [387, 364] width 28 height 32
click at [387, 360] on icon at bounding box center [387, 364] width 28 height 32
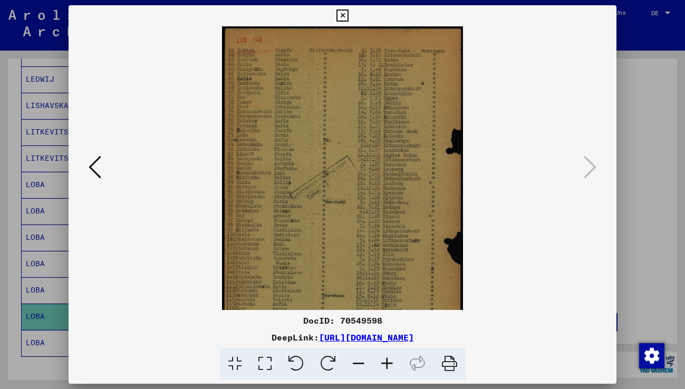
click at [386, 361] on icon at bounding box center [387, 364] width 28 height 32
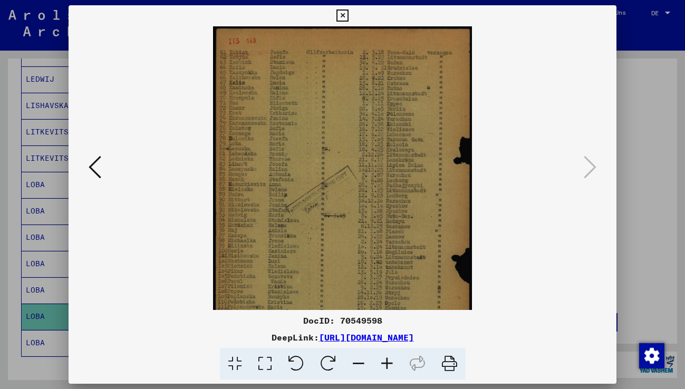
click at [386, 361] on icon at bounding box center [387, 364] width 28 height 32
click at [385, 361] on icon at bounding box center [387, 364] width 28 height 32
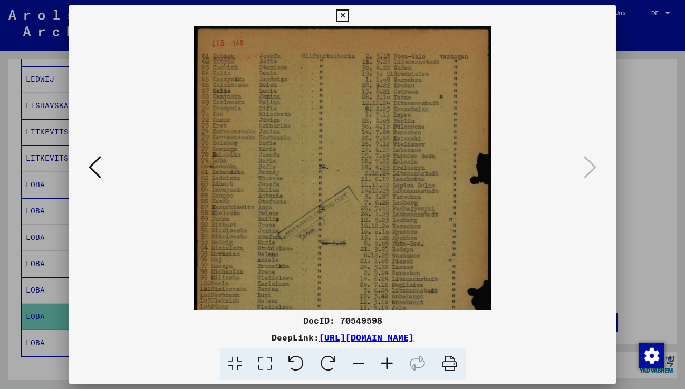
click at [385, 361] on icon at bounding box center [387, 364] width 28 height 32
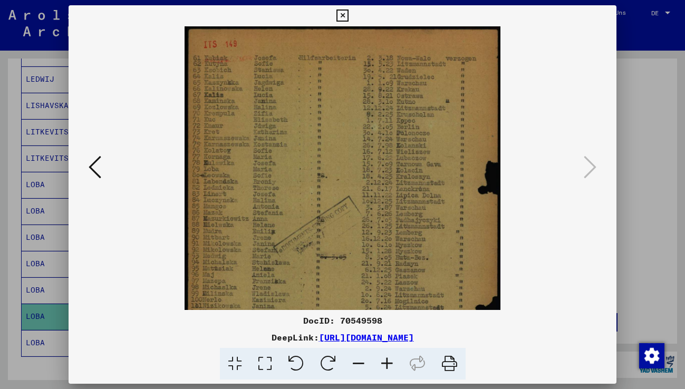
click at [385, 361] on icon at bounding box center [387, 364] width 28 height 32
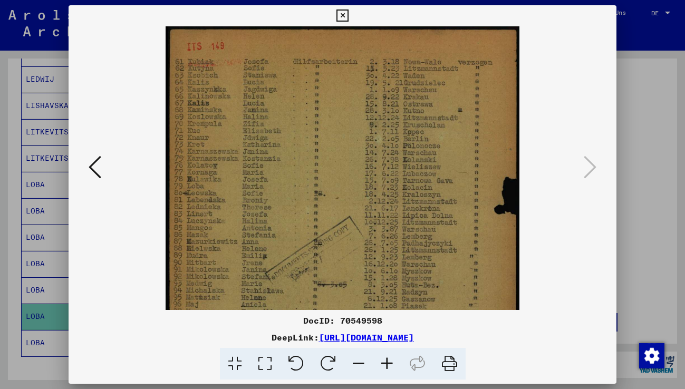
click at [342, 14] on icon at bounding box center [343, 15] width 12 height 13
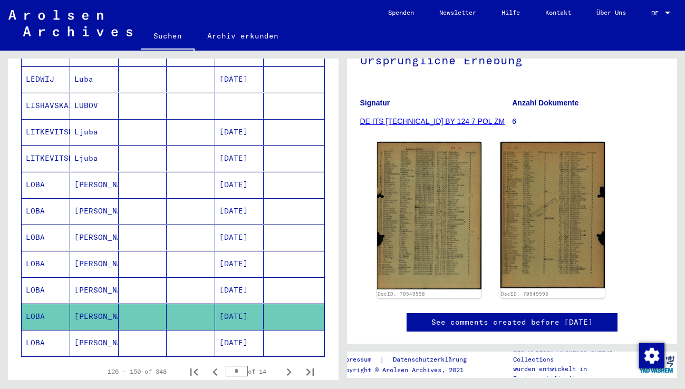
click at [91, 331] on mat-cell "[PERSON_NAME]" at bounding box center [94, 343] width 49 height 26
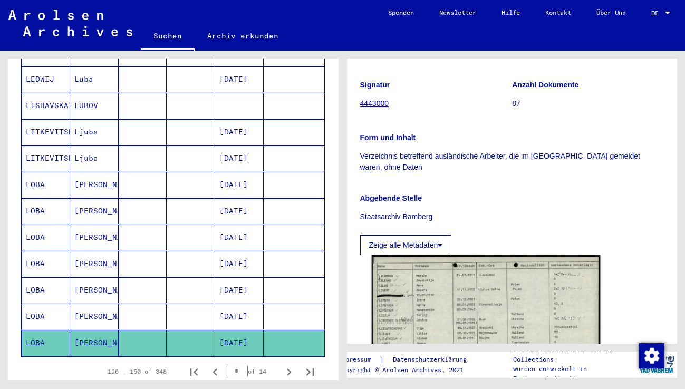
scroll to position [264, 0]
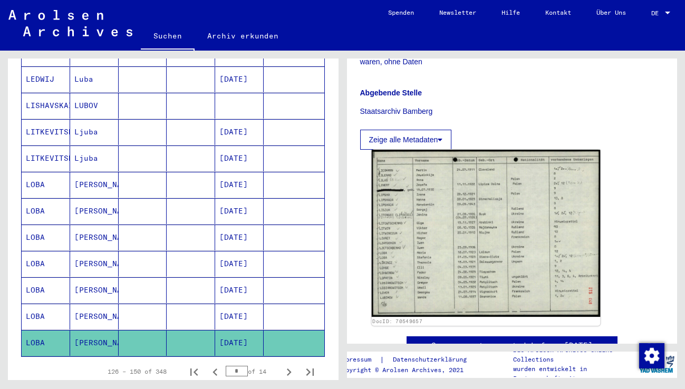
click at [417, 268] on img at bounding box center [485, 233] width 228 height 167
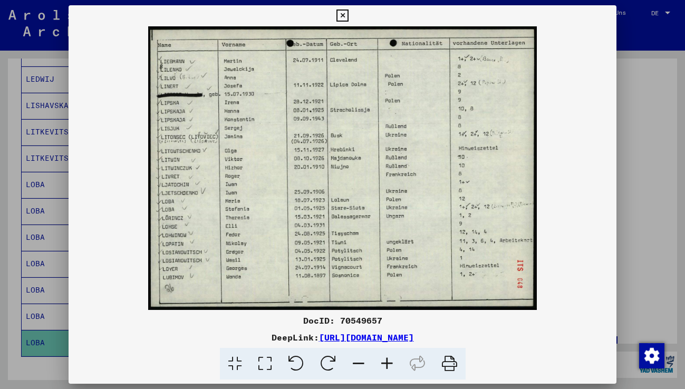
click at [340, 9] on icon at bounding box center [343, 15] width 12 height 13
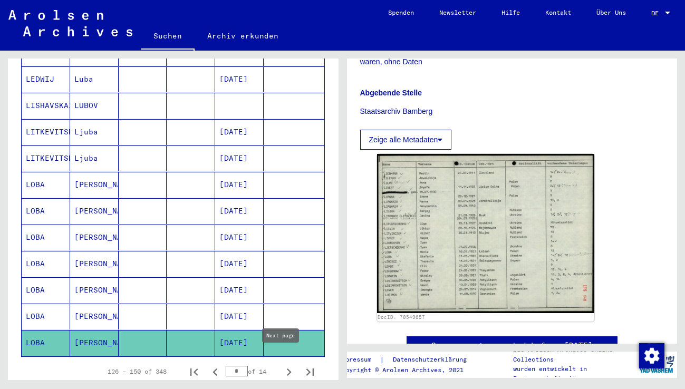
click at [282, 365] on icon "Next page" at bounding box center [289, 372] width 15 height 15
type input "*"
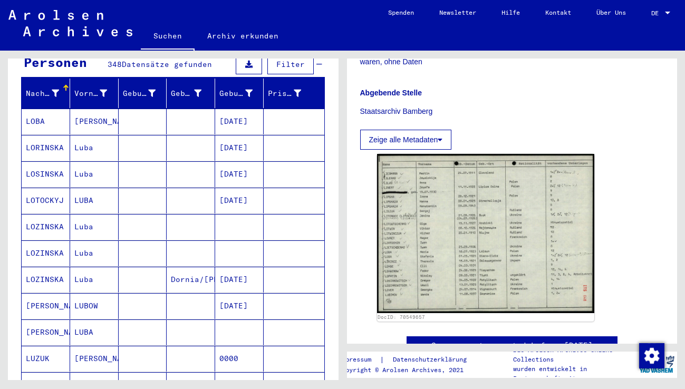
scroll to position [106, 0]
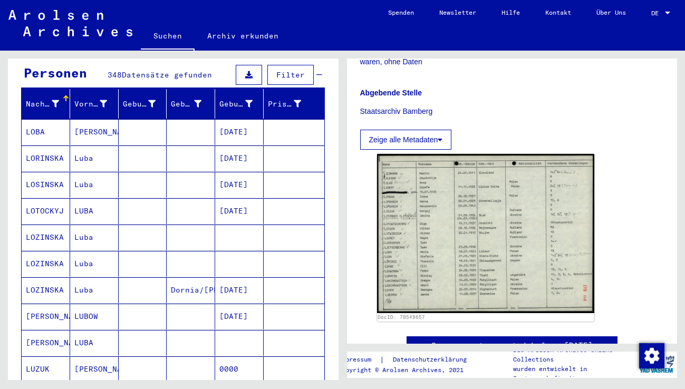
click at [102, 119] on mat-cell "[PERSON_NAME]" at bounding box center [94, 132] width 49 height 26
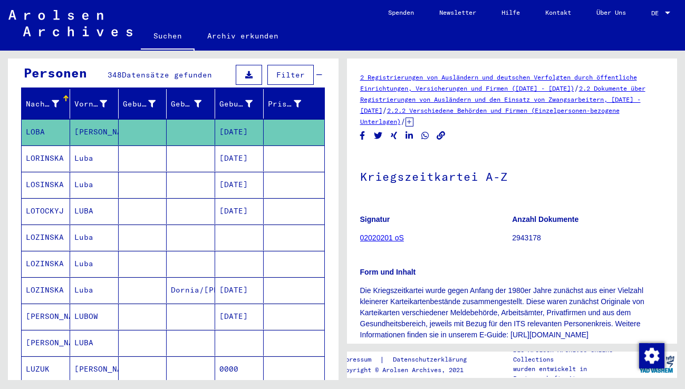
scroll to position [158, 0]
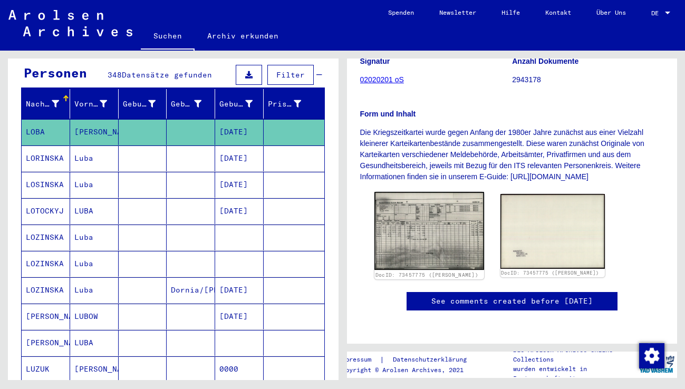
click at [438, 244] on img at bounding box center [430, 231] width 110 height 78
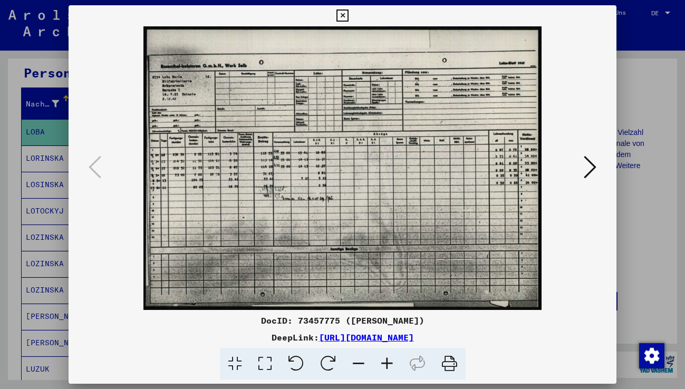
click at [386, 363] on icon at bounding box center [387, 364] width 28 height 32
click at [387, 363] on icon at bounding box center [387, 364] width 28 height 32
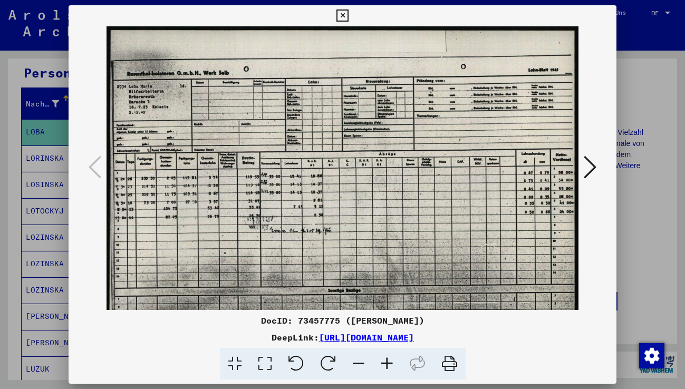
click at [387, 364] on icon at bounding box center [387, 364] width 28 height 32
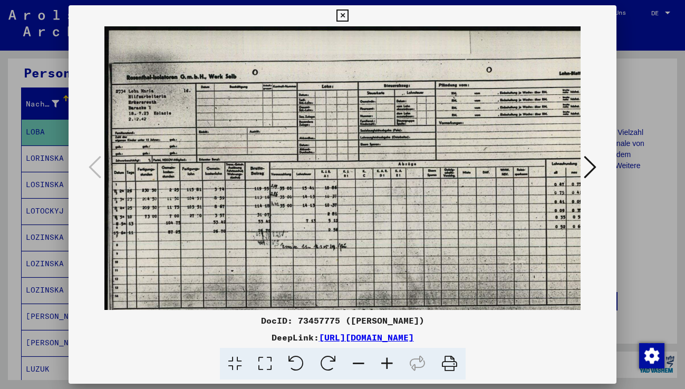
click at [387, 364] on icon at bounding box center [387, 364] width 28 height 32
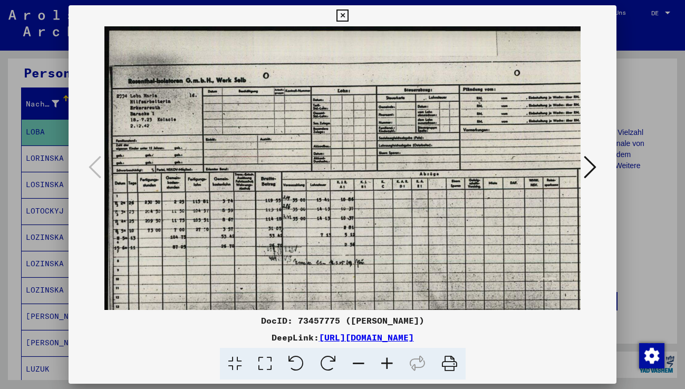
click at [387, 364] on icon at bounding box center [387, 364] width 28 height 32
click at [387, 365] on icon at bounding box center [387, 364] width 28 height 32
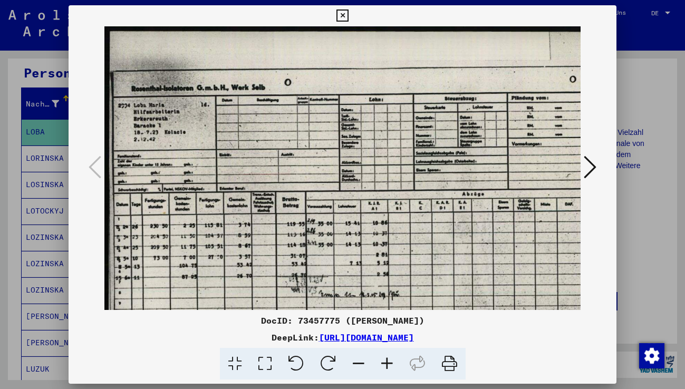
click at [387, 365] on icon at bounding box center [387, 364] width 28 height 32
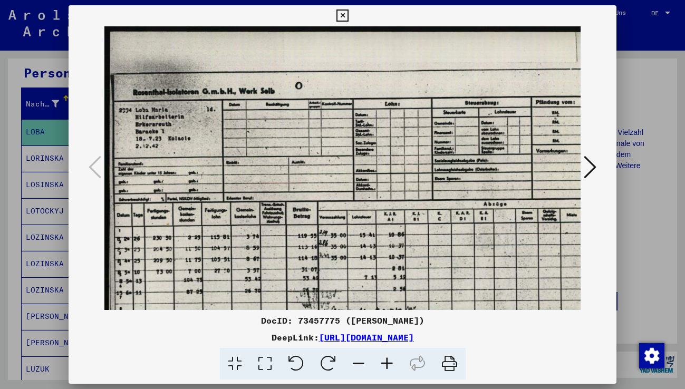
click at [386, 365] on icon at bounding box center [387, 364] width 28 height 32
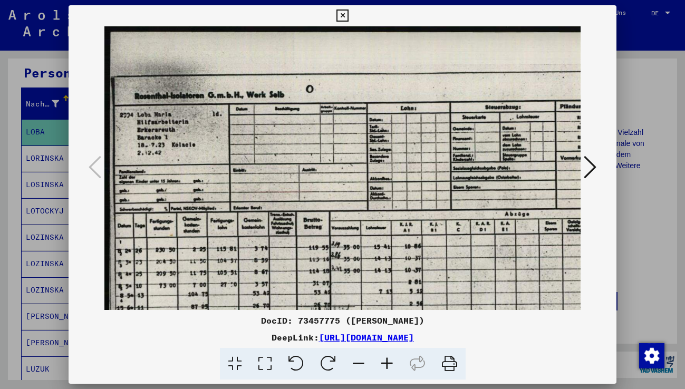
click at [386, 365] on icon at bounding box center [387, 364] width 28 height 32
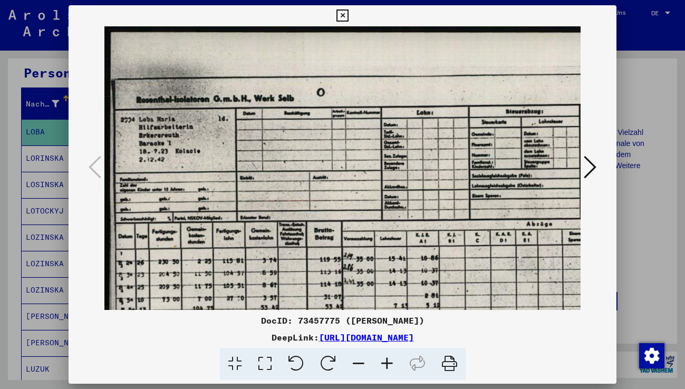
click at [386, 365] on icon at bounding box center [387, 364] width 28 height 32
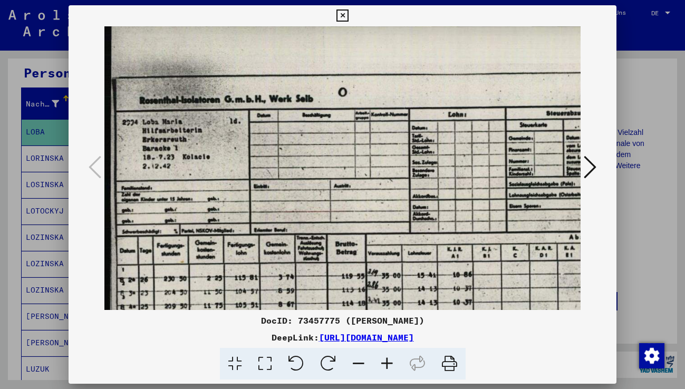
scroll to position [15, 0]
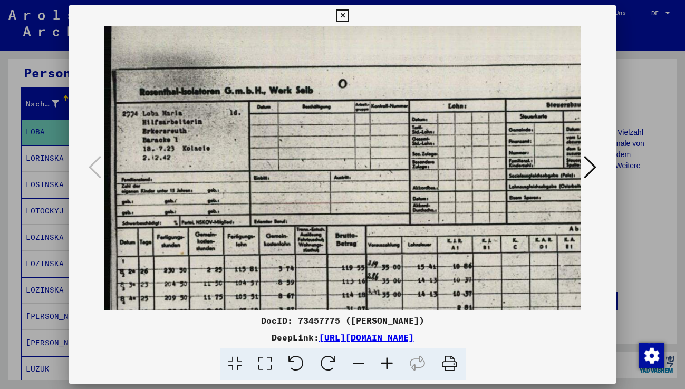
drag, startPoint x: 234, startPoint y: 266, endPoint x: 257, endPoint y: 255, distance: 25.2
click at [257, 255] on img at bounding box center [506, 298] width 805 height 574
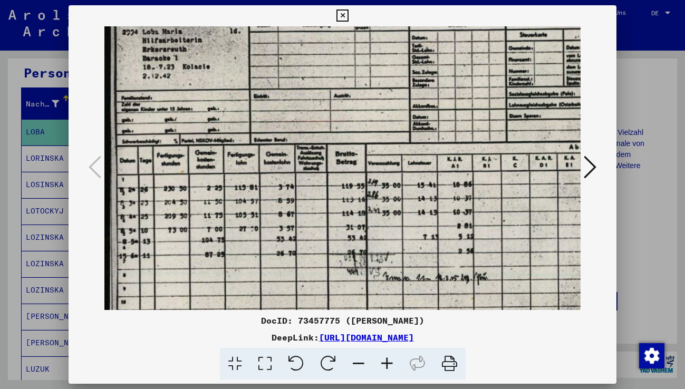
scroll to position [98, 0]
drag, startPoint x: 244, startPoint y: 285, endPoint x: 254, endPoint y: 203, distance: 82.9
click at [254, 203] on img at bounding box center [506, 216] width 805 height 574
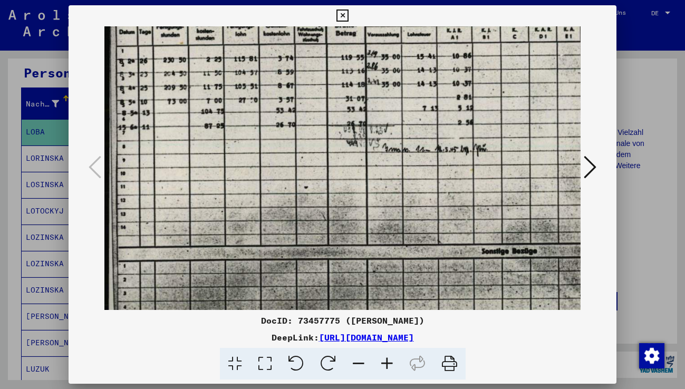
scroll to position [254, 1]
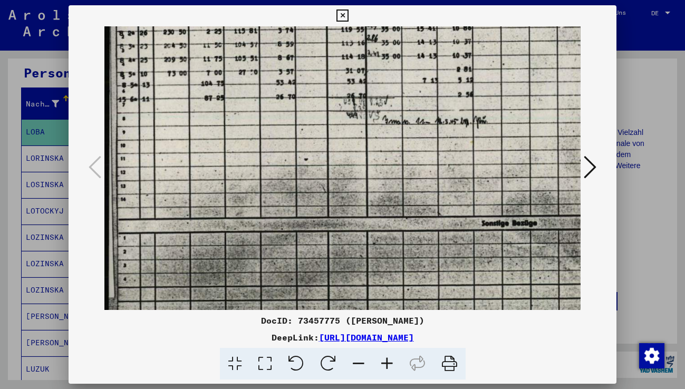
drag, startPoint x: 245, startPoint y: 270, endPoint x: 262, endPoint y: 123, distance: 147.7
click at [262, 123] on img at bounding box center [506, 60] width 805 height 574
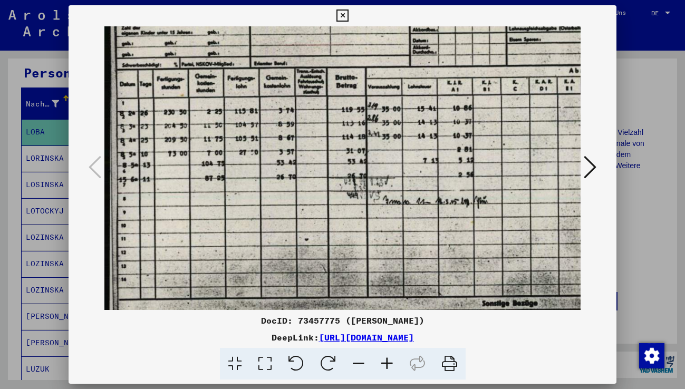
drag, startPoint x: 280, startPoint y: 271, endPoint x: 322, endPoint y: 256, distance: 44.2
click at [322, 256] on img at bounding box center [506, 140] width 805 height 574
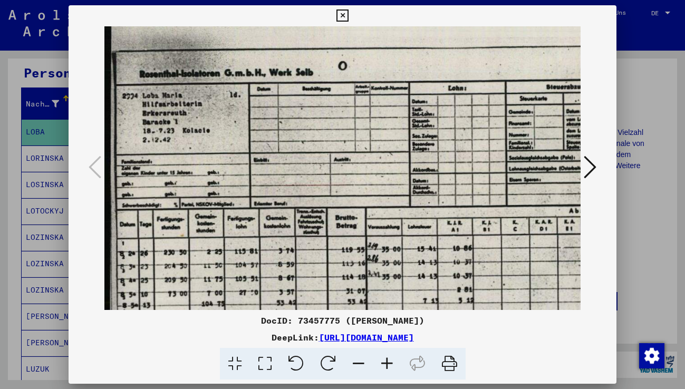
drag, startPoint x: 275, startPoint y: 134, endPoint x: 279, endPoint y: 259, distance: 125.1
click at [279, 259] on img at bounding box center [506, 280] width 805 height 574
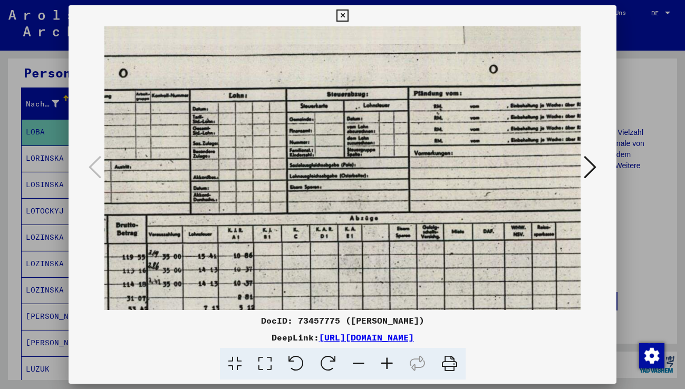
drag, startPoint x: 422, startPoint y: 155, endPoint x: 202, endPoint y: 161, distance: 219.6
click at [202, 161] on img at bounding box center [287, 288] width 805 height 574
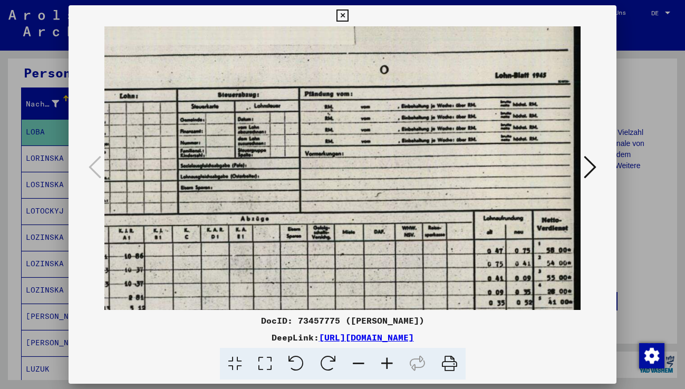
drag, startPoint x: 397, startPoint y: 169, endPoint x: 253, endPoint y: 170, distance: 144.0
click at [253, 170] on img at bounding box center [178, 288] width 805 height 574
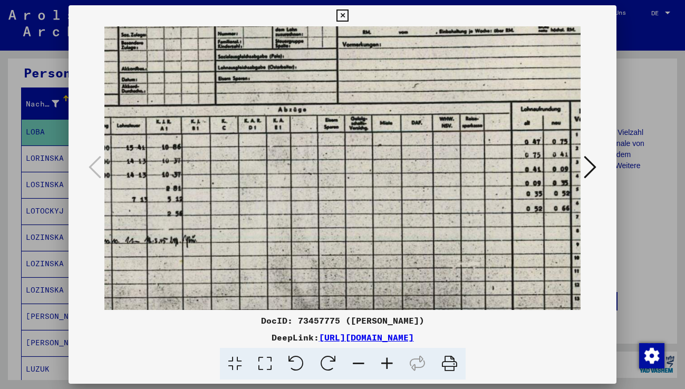
drag, startPoint x: 349, startPoint y: 224, endPoint x: 369, endPoint y: 155, distance: 71.8
click at [369, 155] on img at bounding box center [215, 179] width 805 height 574
click at [341, 14] on icon at bounding box center [343, 15] width 12 height 13
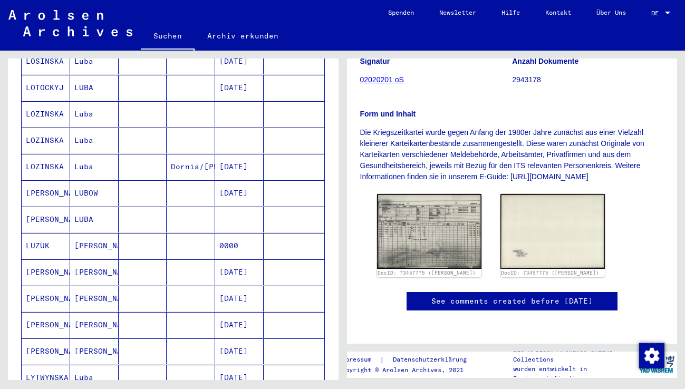
scroll to position [0, 0]
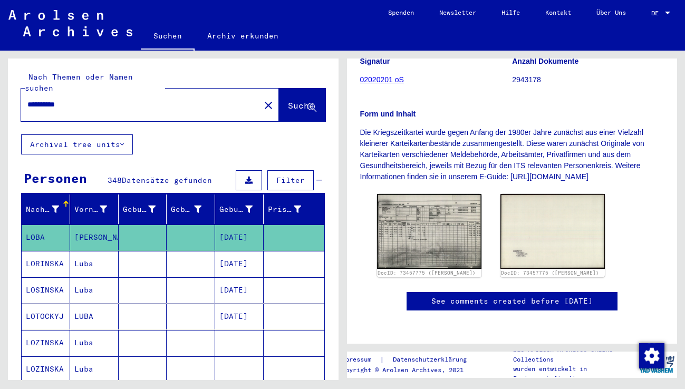
drag, startPoint x: 27, startPoint y: 93, endPoint x: 44, endPoint y: 96, distance: 17.2
click at [44, 99] on input "**********" at bounding box center [140, 104] width 226 height 11
click at [288, 100] on span "Suche" at bounding box center [301, 105] width 26 height 11
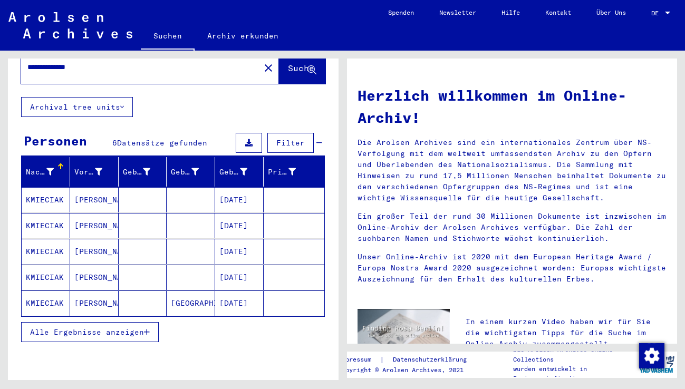
scroll to position [36, 0]
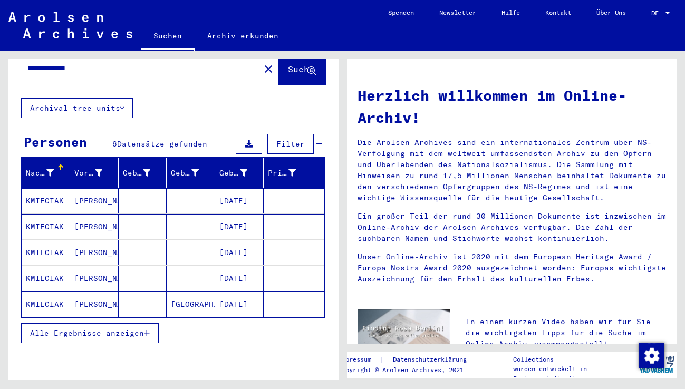
click at [40, 190] on mat-cell "KMIECIAK" at bounding box center [46, 200] width 49 height 25
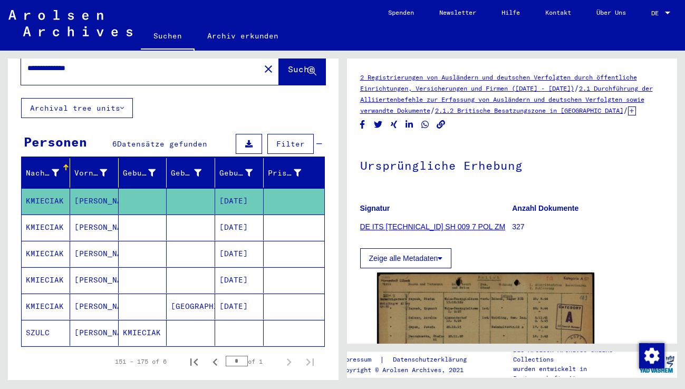
scroll to position [158, 0]
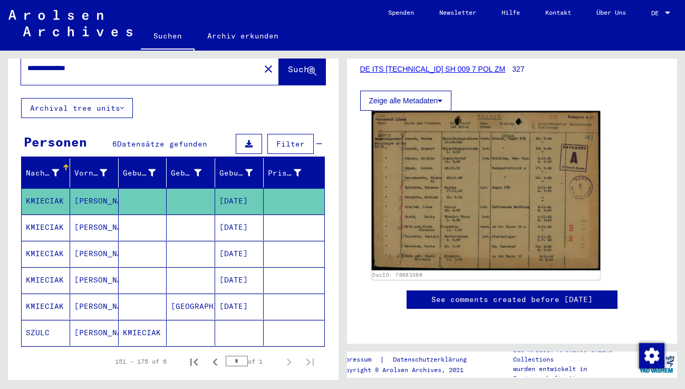
click at [452, 196] on img at bounding box center [485, 190] width 228 height 159
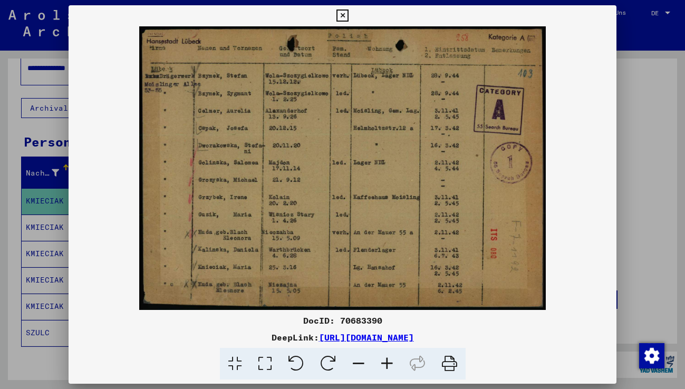
click at [341, 18] on icon at bounding box center [343, 15] width 12 height 13
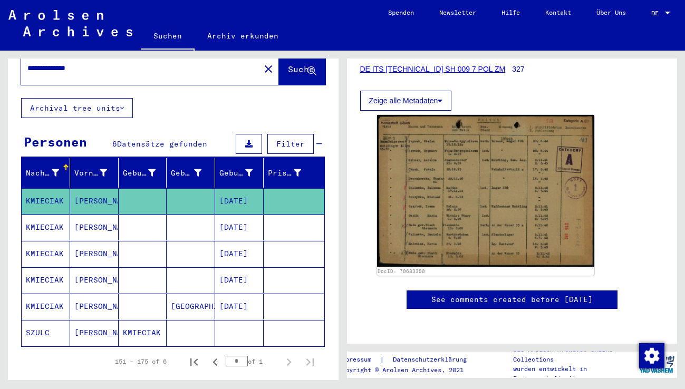
click at [76, 217] on mat-cell "[PERSON_NAME]" at bounding box center [94, 228] width 49 height 26
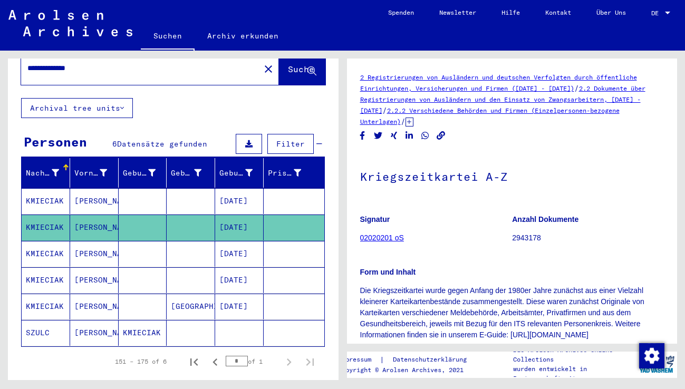
scroll to position [117, 0]
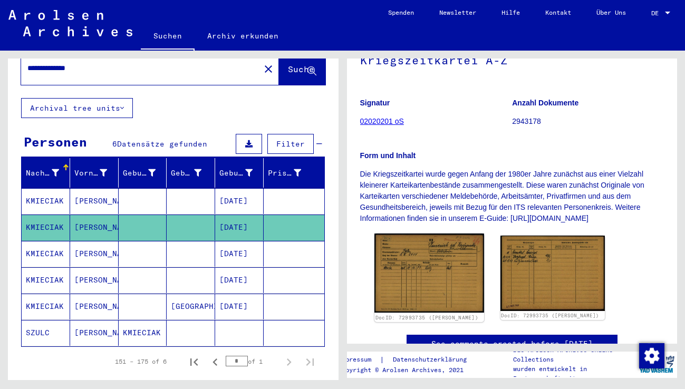
click at [435, 272] on img at bounding box center [430, 274] width 110 height 80
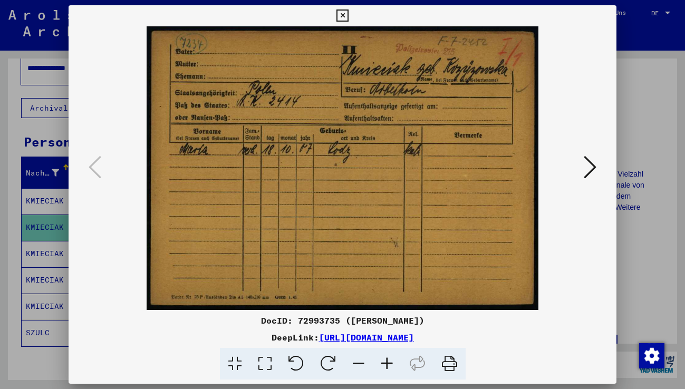
click at [343, 12] on icon at bounding box center [343, 15] width 12 height 13
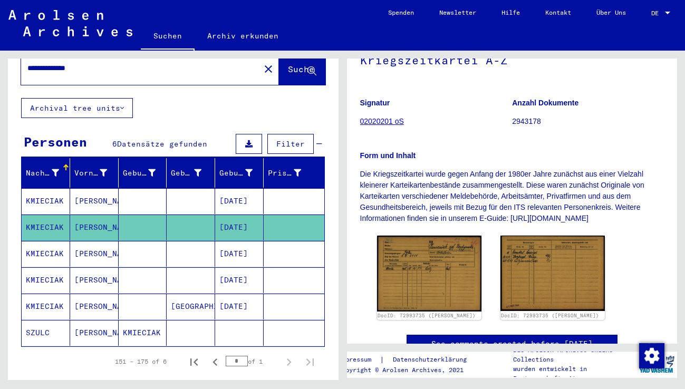
click at [98, 247] on mat-cell "[PERSON_NAME]" at bounding box center [94, 254] width 49 height 26
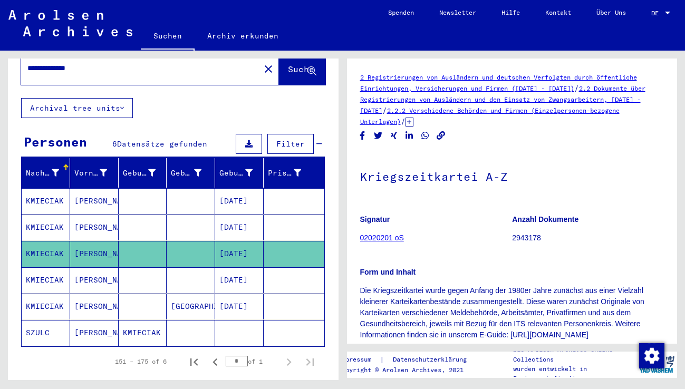
scroll to position [158, 0]
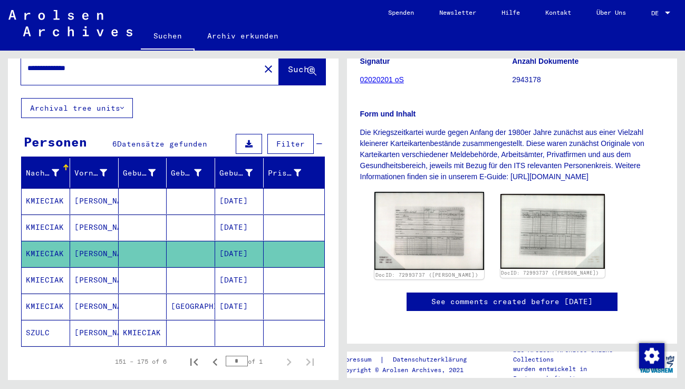
click at [445, 241] on img at bounding box center [430, 231] width 110 height 78
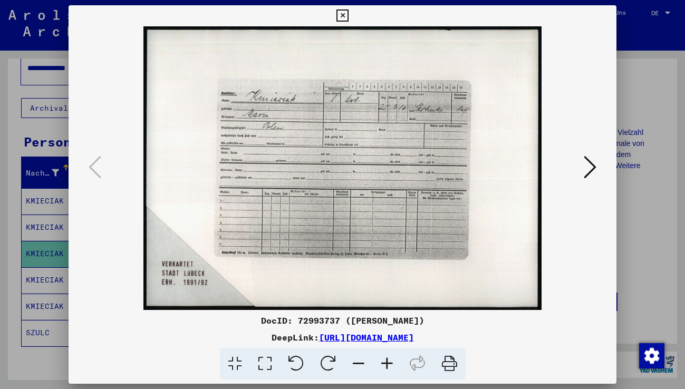
click at [389, 364] on icon at bounding box center [387, 364] width 28 height 32
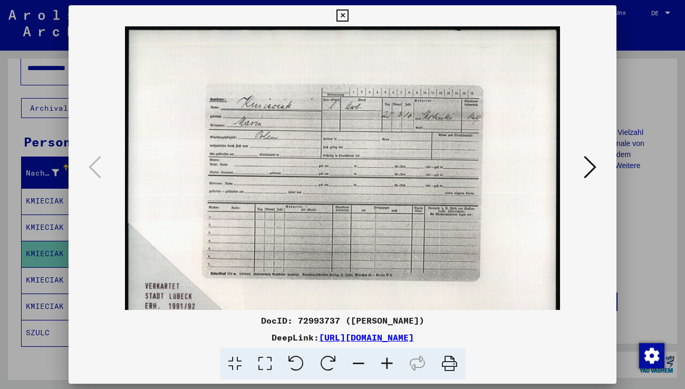
click at [389, 364] on icon at bounding box center [387, 364] width 28 height 32
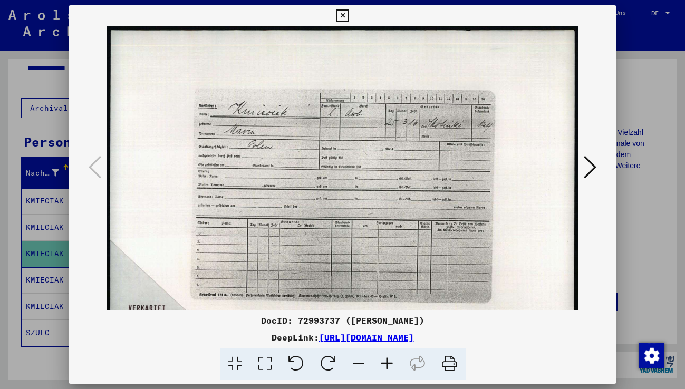
click at [389, 364] on icon at bounding box center [387, 364] width 28 height 32
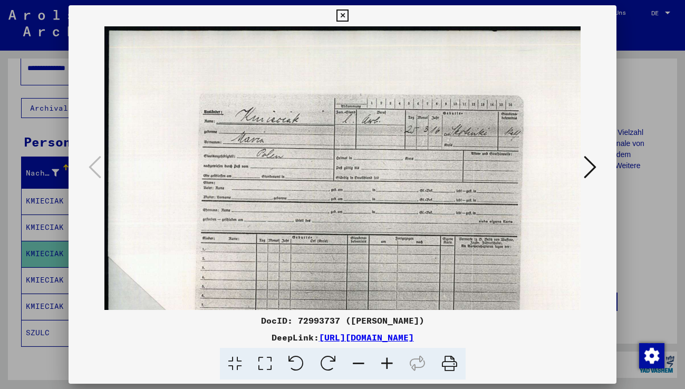
click at [388, 364] on icon at bounding box center [387, 364] width 28 height 32
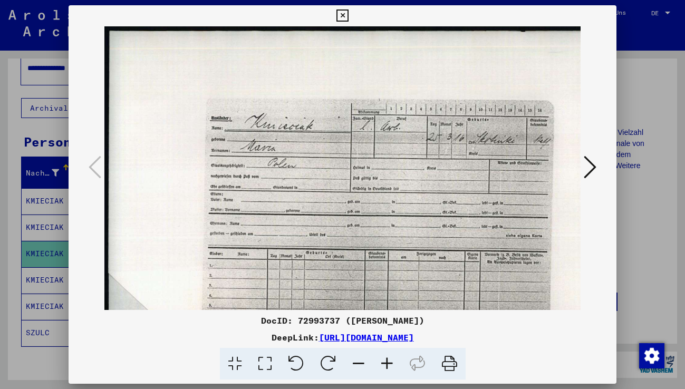
click at [388, 365] on icon at bounding box center [387, 364] width 28 height 32
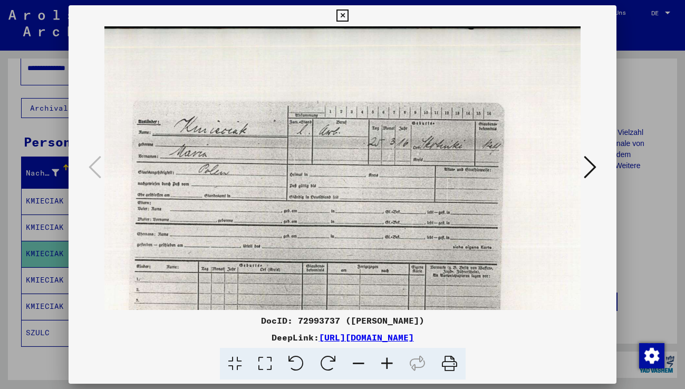
scroll to position [3, 68]
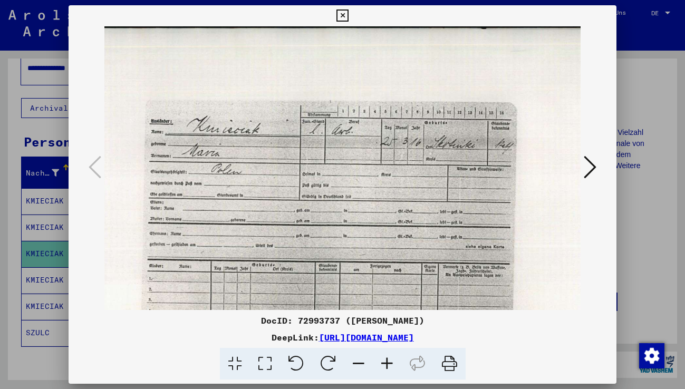
drag, startPoint x: 504, startPoint y: 255, endPoint x: 407, endPoint y: 252, distance: 97.1
click at [407, 252] on img at bounding box center [328, 231] width 583 height 416
click at [347, 14] on icon at bounding box center [343, 15] width 12 height 13
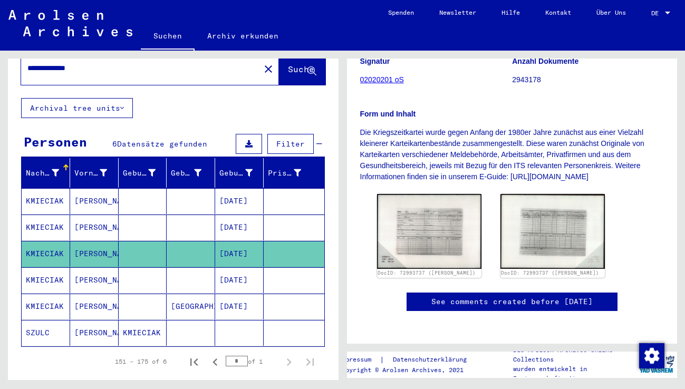
click at [102, 298] on mat-cell "[PERSON_NAME]" at bounding box center [94, 307] width 49 height 26
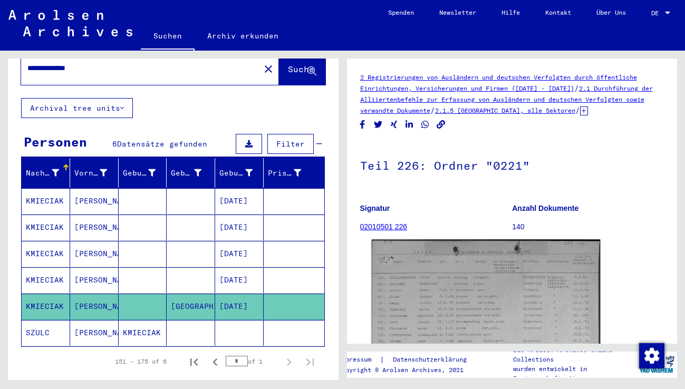
scroll to position [211, 0]
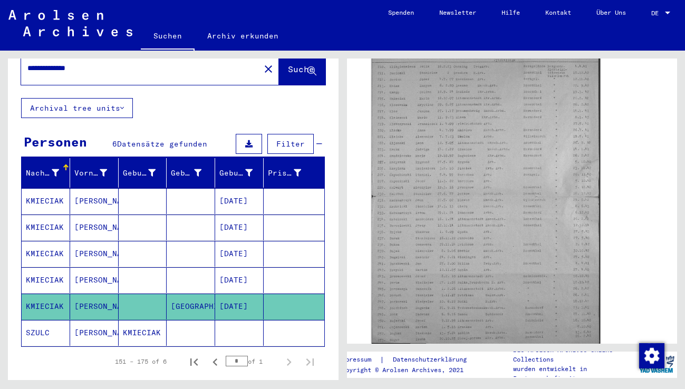
click at [425, 238] on img at bounding box center [485, 187] width 228 height 318
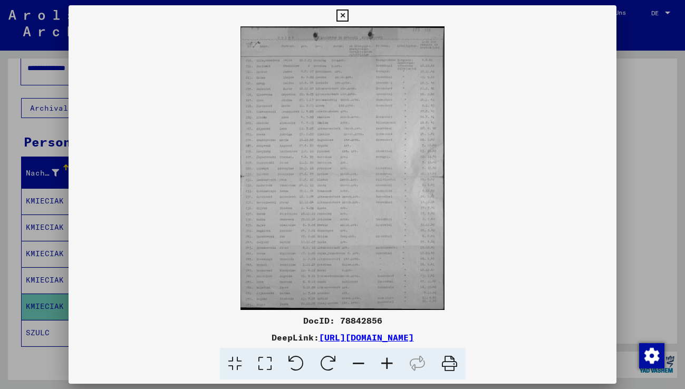
scroll to position [200, 0]
click at [388, 361] on icon at bounding box center [387, 364] width 28 height 32
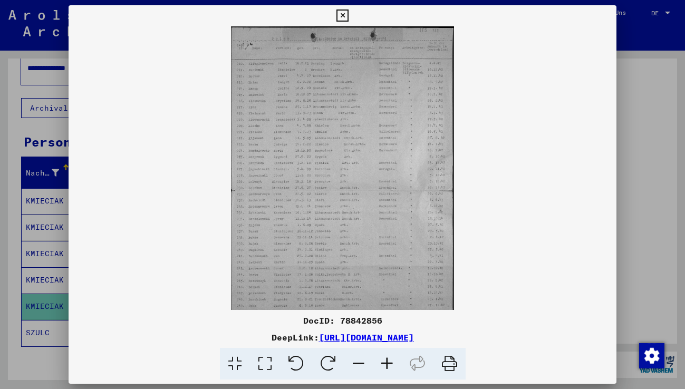
click at [388, 361] on icon at bounding box center [387, 364] width 28 height 32
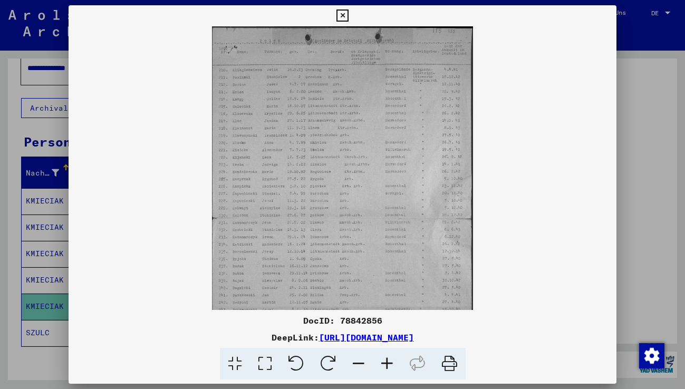
click at [388, 361] on icon at bounding box center [387, 364] width 28 height 32
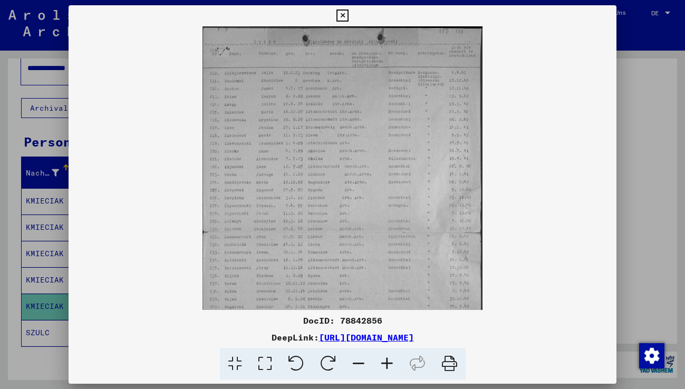
click at [388, 361] on icon at bounding box center [387, 364] width 28 height 32
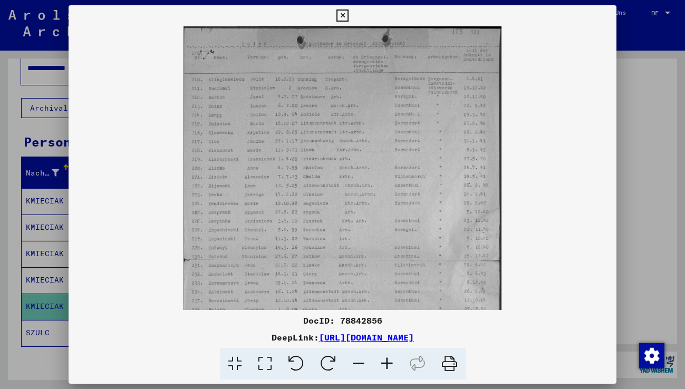
click at [388, 361] on icon at bounding box center [387, 364] width 28 height 32
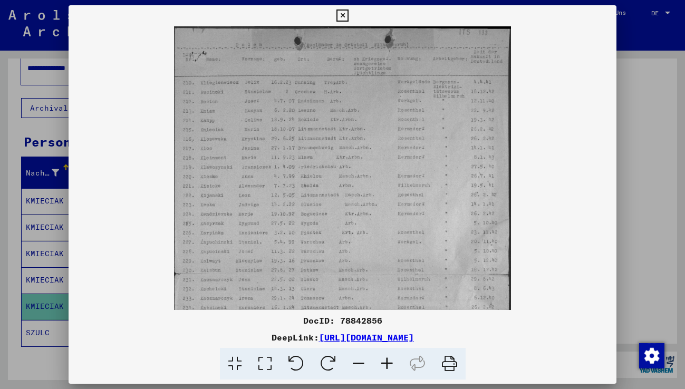
click at [388, 361] on icon at bounding box center [387, 364] width 28 height 32
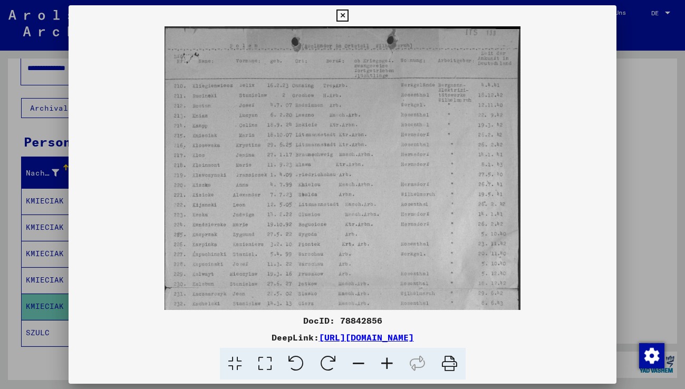
click at [388, 361] on icon at bounding box center [387, 364] width 28 height 32
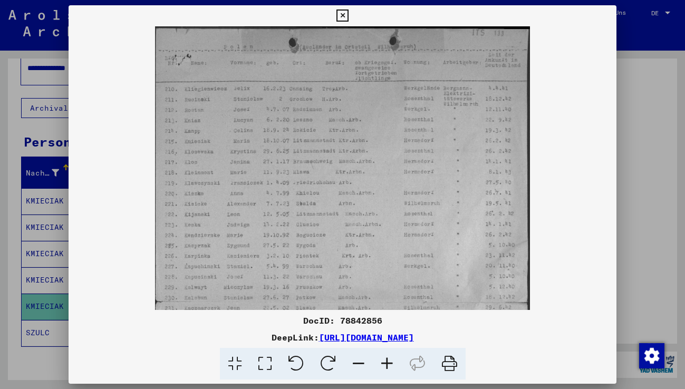
click at [388, 361] on icon at bounding box center [387, 364] width 28 height 32
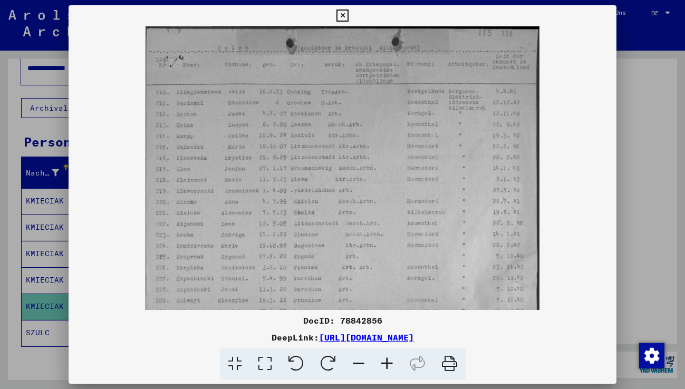
click at [388, 361] on icon at bounding box center [387, 364] width 28 height 32
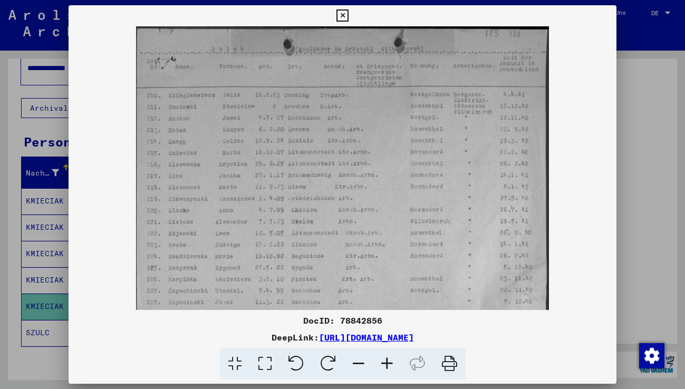
click at [388, 361] on icon at bounding box center [387, 364] width 28 height 32
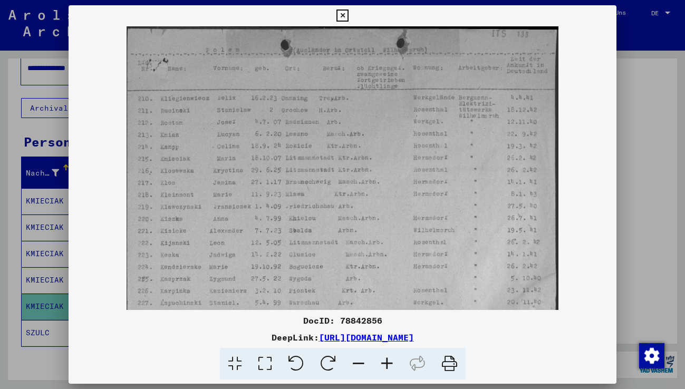
click at [388, 361] on icon at bounding box center [387, 364] width 28 height 32
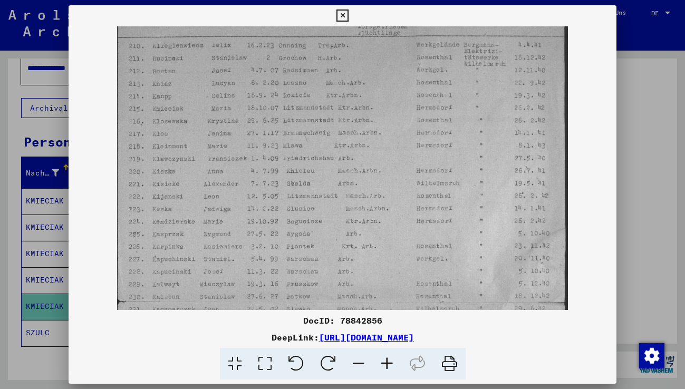
scroll to position [56, 0]
drag, startPoint x: 217, startPoint y: 261, endPoint x: 217, endPoint y: 231, distance: 30.1
click at [217, 231] on img at bounding box center [342, 283] width 451 height 627
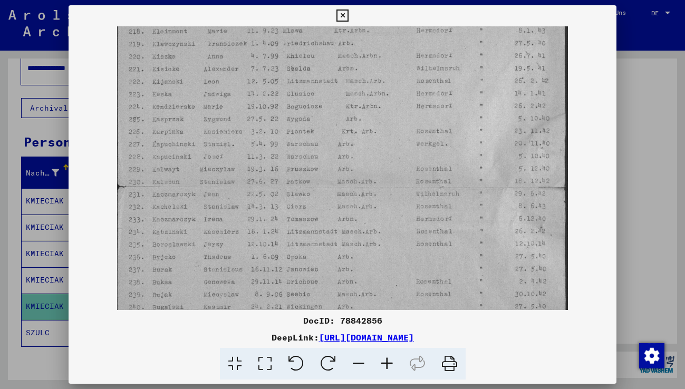
drag, startPoint x: 218, startPoint y: 250, endPoint x: 221, endPoint y: 167, distance: 82.4
click at [221, 167] on img at bounding box center [342, 168] width 451 height 627
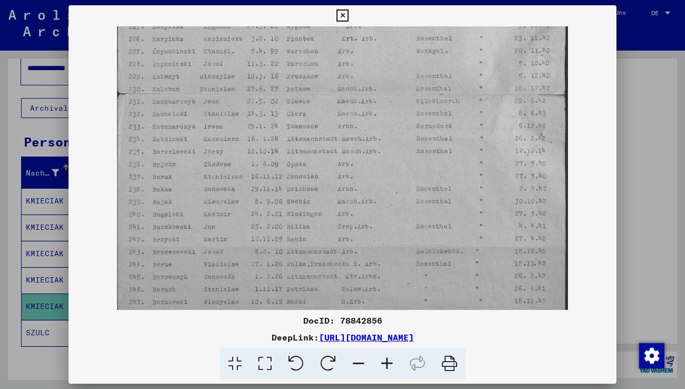
drag, startPoint x: 216, startPoint y: 259, endPoint x: 218, endPoint y: 192, distance: 67.1
click at [218, 192] on img at bounding box center [342, 76] width 451 height 627
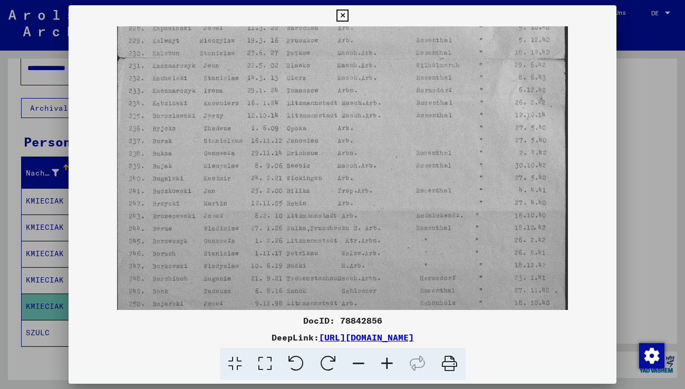
scroll to position [343, 0]
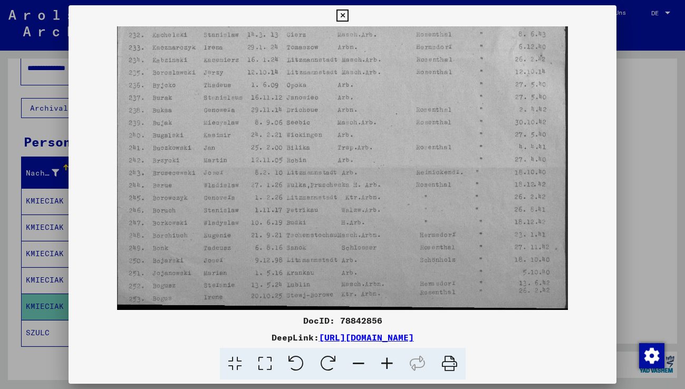
drag, startPoint x: 229, startPoint y: 257, endPoint x: 230, endPoint y: 182, distance: 74.9
drag, startPoint x: 237, startPoint y: 249, endPoint x: 238, endPoint y: 214, distance: 34.3
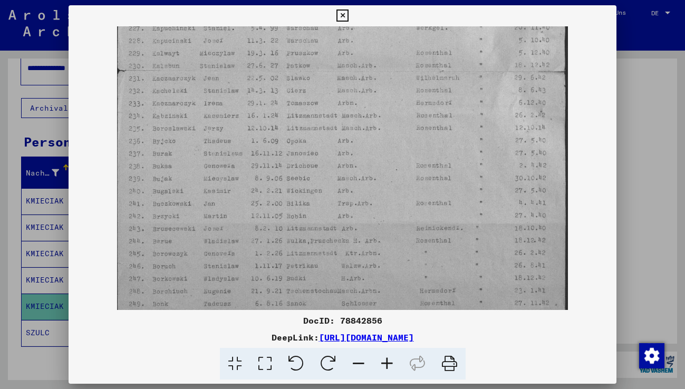
scroll to position [272, 0]
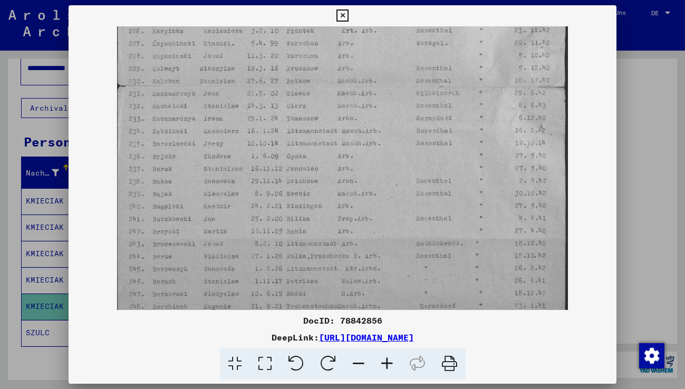
drag, startPoint x: 188, startPoint y: 151, endPoint x: 198, endPoint y: 222, distance: 71.9
click at [198, 222] on img at bounding box center [342, 68] width 451 height 627
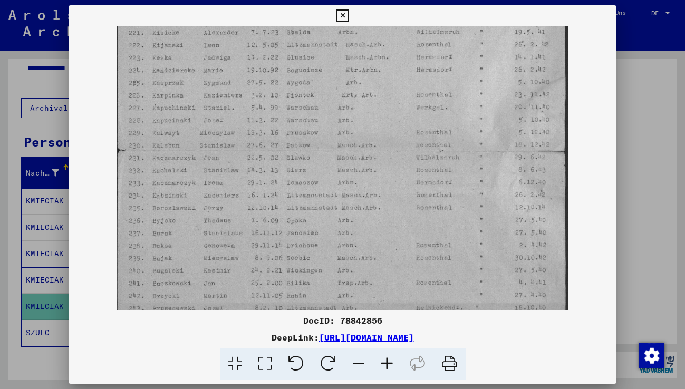
scroll to position [207, 0]
drag, startPoint x: 202, startPoint y: 174, endPoint x: 207, endPoint y: 200, distance: 27.0
click at [207, 200] on img at bounding box center [342, 133] width 451 height 627
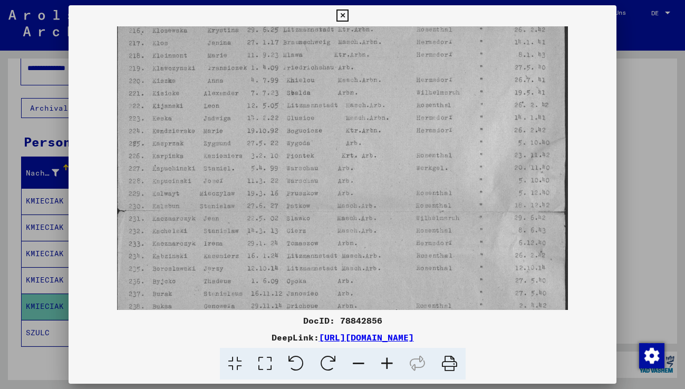
scroll to position [133, 0]
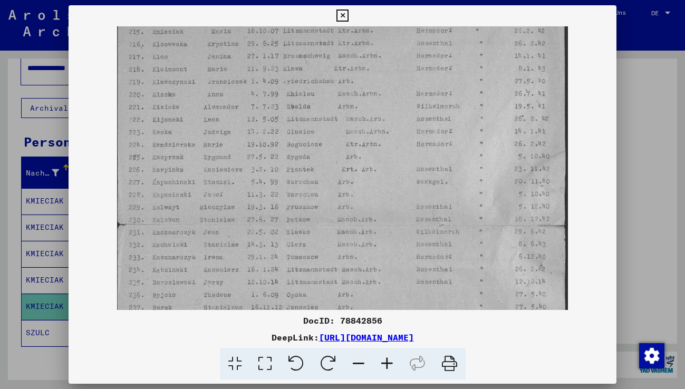
drag, startPoint x: 203, startPoint y: 144, endPoint x: 211, endPoint y: 218, distance: 74.2
click at [211, 218] on img at bounding box center [342, 206] width 451 height 627
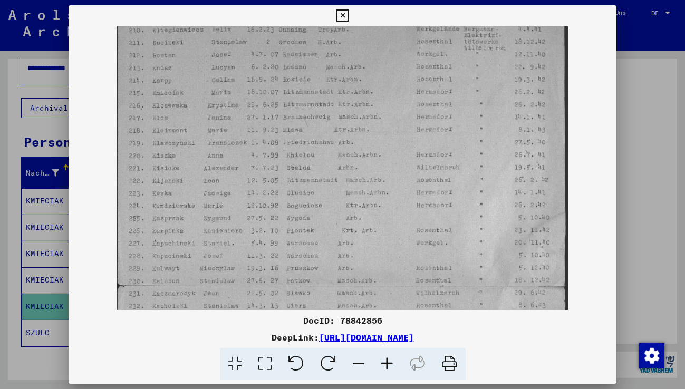
drag, startPoint x: 200, startPoint y: 157, endPoint x: 204, endPoint y: 204, distance: 46.6
click at [204, 204] on img at bounding box center [342, 268] width 451 height 627
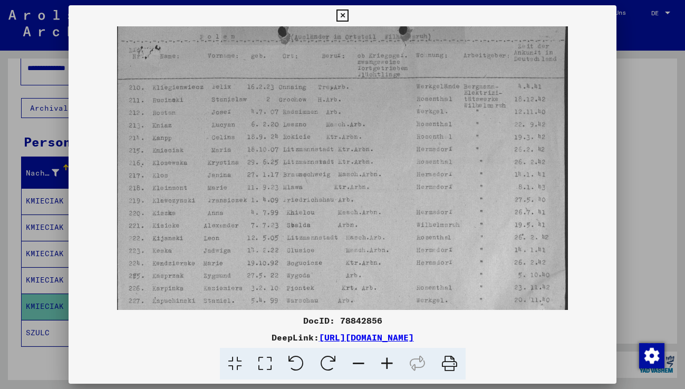
scroll to position [0, 0]
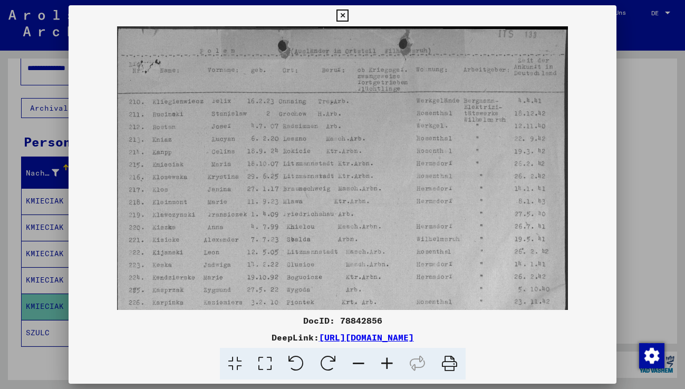
drag, startPoint x: 199, startPoint y: 115, endPoint x: 206, endPoint y: 192, distance: 77.3
click at [206, 192] on img at bounding box center [342, 339] width 451 height 627
click at [341, 14] on icon at bounding box center [343, 15] width 12 height 13
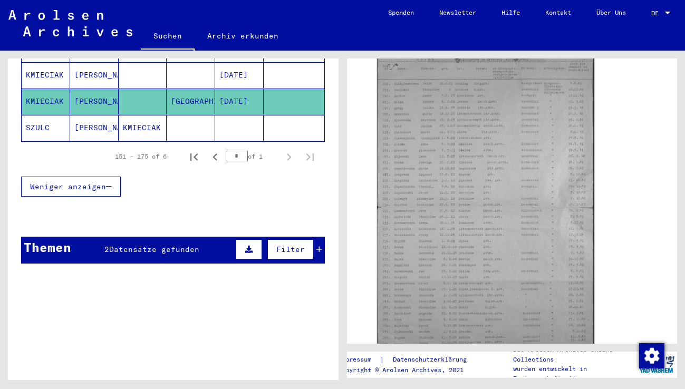
scroll to position [247, 0]
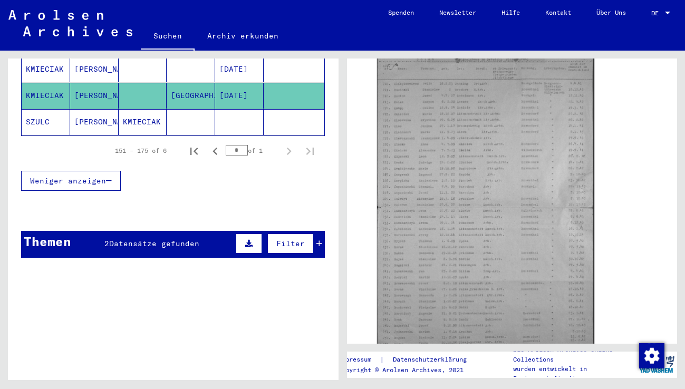
click at [155, 239] on span "Datensätze gefunden" at bounding box center [154, 243] width 90 height 9
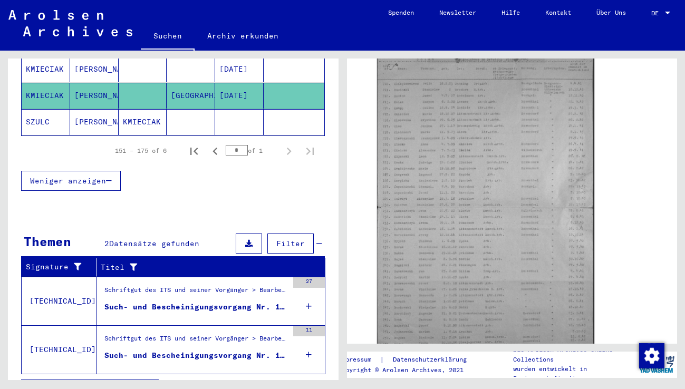
click at [161, 302] on div "Such- und Bescheinigungsvorgang Nr. 1.420.766 für [PERSON_NAME] geboren [DEMOGR…" at bounding box center [196, 307] width 184 height 11
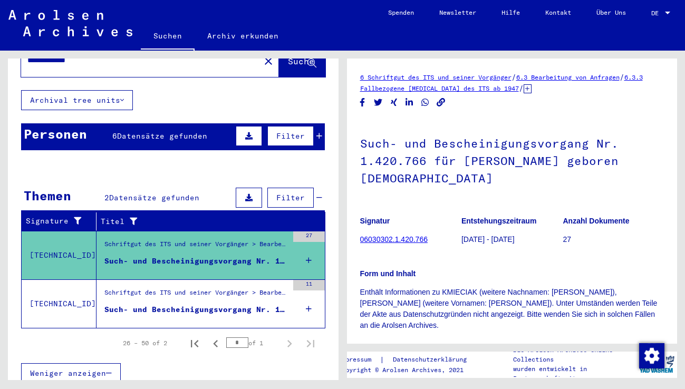
scroll to position [53, 0]
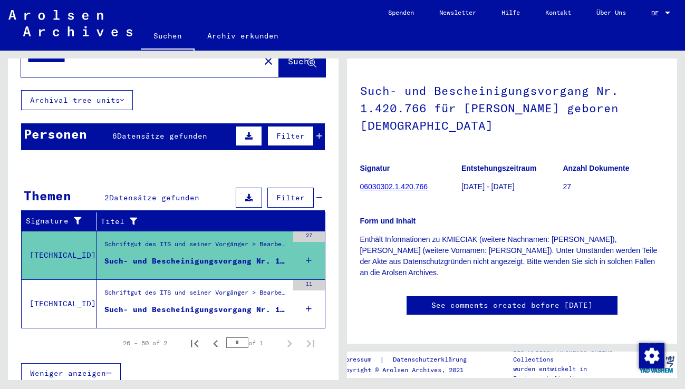
click at [221, 304] on div "Such- und Bescheinigungsvorgang Nr. 1.844.953 für [PERSON_NAME] geboren [DEMOGR…" at bounding box center [196, 309] width 184 height 11
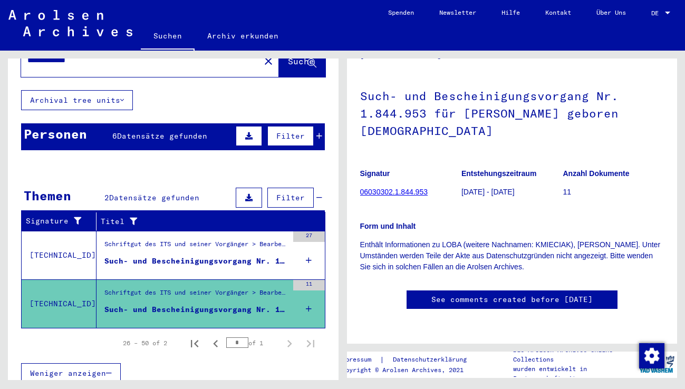
scroll to position [65, 0]
click at [214, 256] on div "Such- und Bescheinigungsvorgang Nr. 1.420.766 für [PERSON_NAME] geboren [DEMOGR…" at bounding box center [196, 261] width 184 height 11
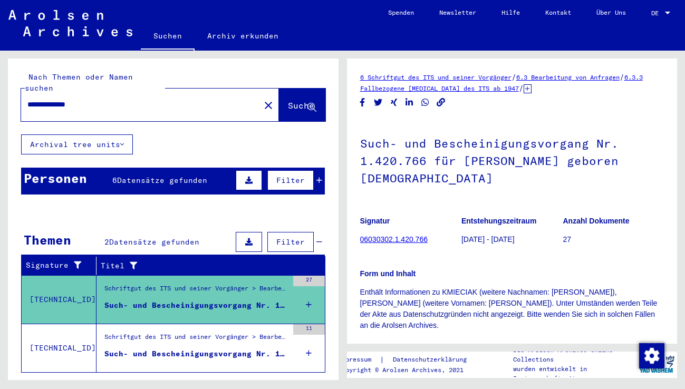
click at [194, 127] on div "**********" at bounding box center [173, 250] width 331 height 383
drag, startPoint x: 28, startPoint y: 92, endPoint x: 113, endPoint y: 93, distance: 85.0
click at [111, 99] on input "**********" at bounding box center [140, 104] width 226 height 11
type input "**********"
click at [288, 100] on span "Suche" at bounding box center [301, 105] width 26 height 11
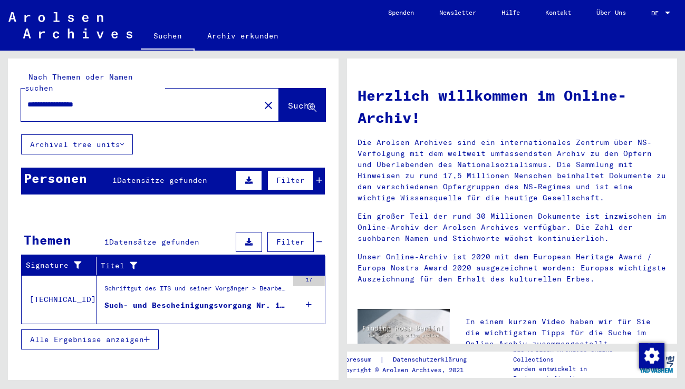
click at [192, 176] on span "Datensätze gefunden" at bounding box center [162, 180] width 90 height 9
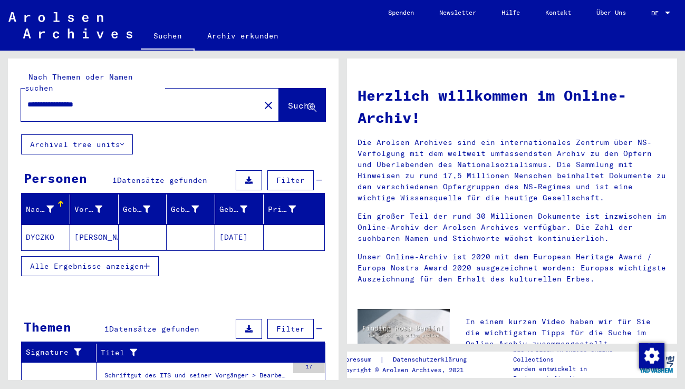
click at [43, 227] on mat-cell "DYCZKO" at bounding box center [46, 237] width 49 height 25
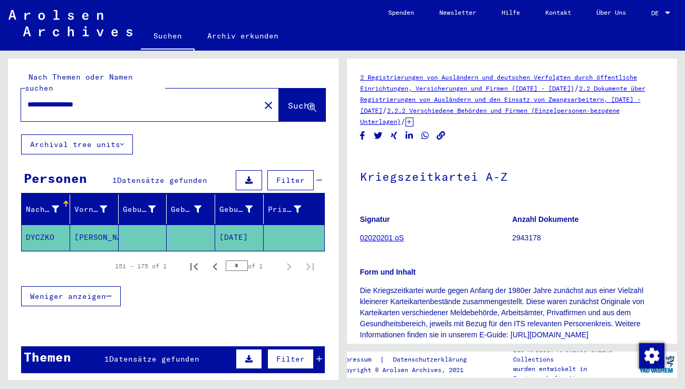
scroll to position [158, 0]
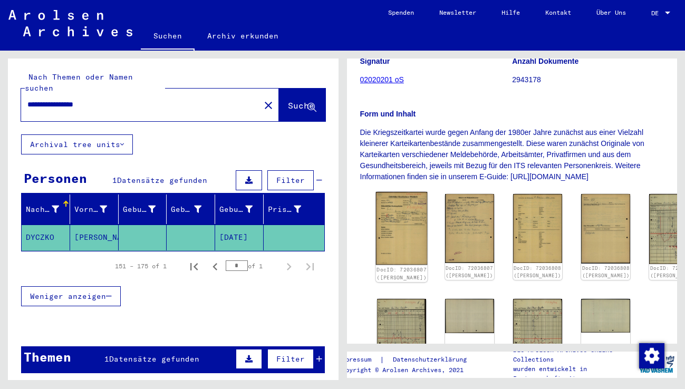
click at [393, 221] on img at bounding box center [402, 228] width 52 height 73
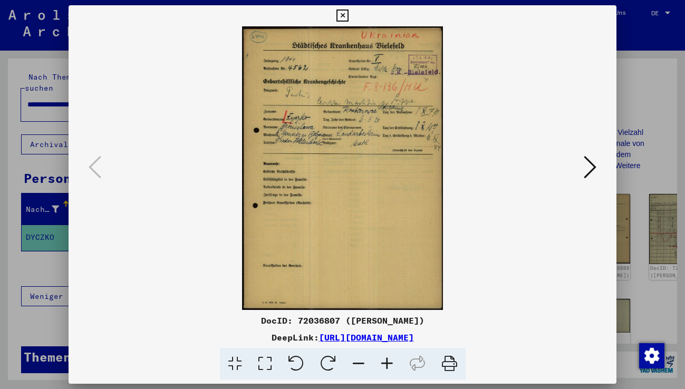
click at [385, 365] on icon at bounding box center [387, 364] width 28 height 32
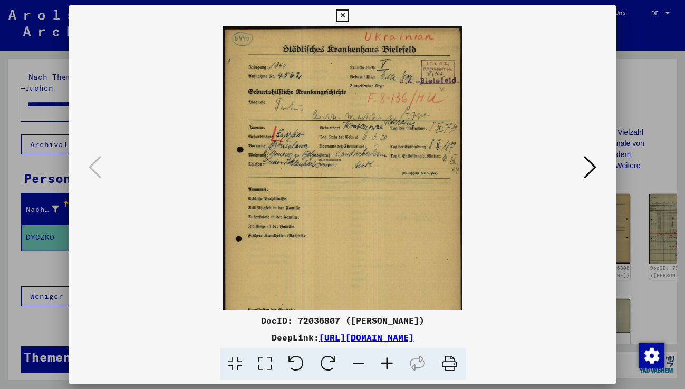
click at [385, 365] on icon at bounding box center [387, 364] width 28 height 32
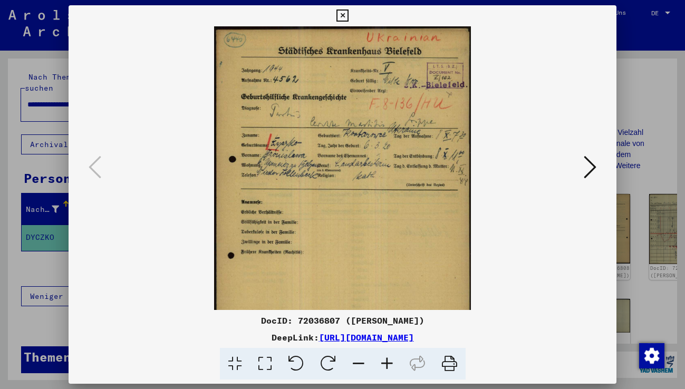
click at [385, 365] on icon at bounding box center [387, 364] width 28 height 32
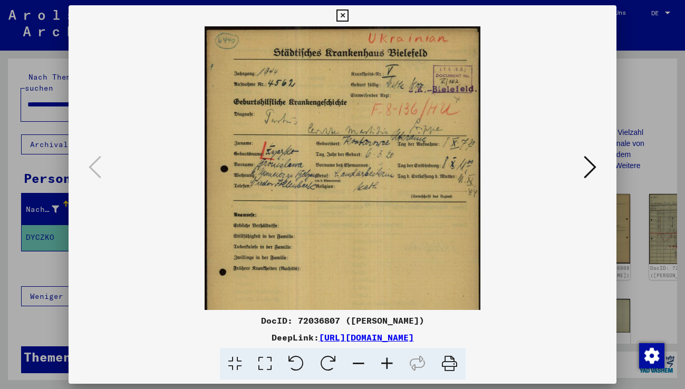
click at [385, 365] on icon at bounding box center [387, 364] width 28 height 32
click at [385, 366] on icon at bounding box center [387, 364] width 28 height 32
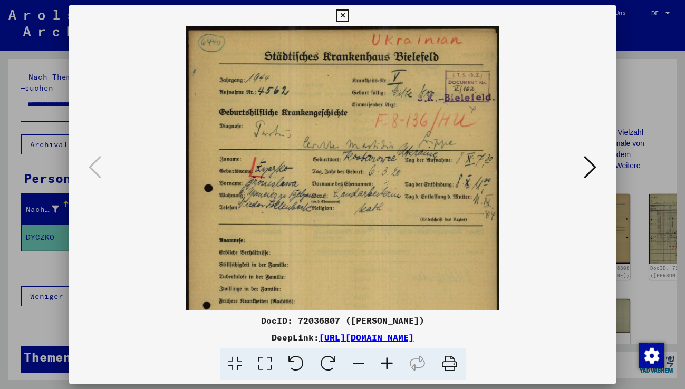
click at [385, 366] on icon at bounding box center [387, 364] width 28 height 32
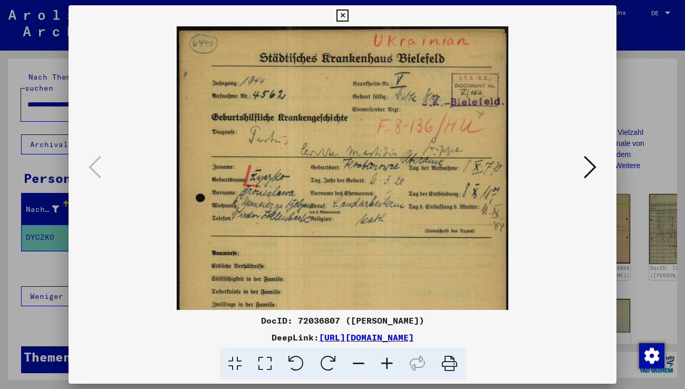
click at [384, 367] on icon at bounding box center [387, 364] width 28 height 32
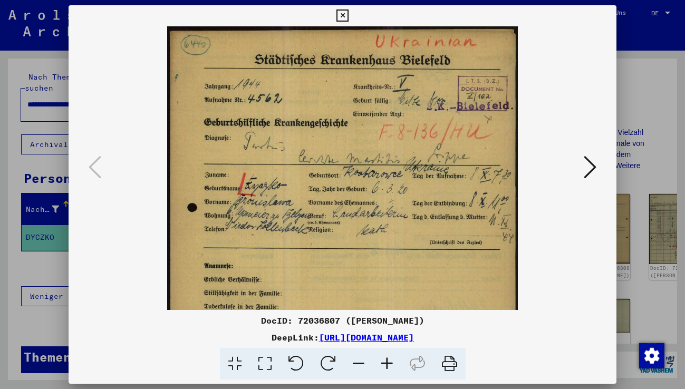
click at [384, 367] on icon at bounding box center [387, 364] width 28 height 32
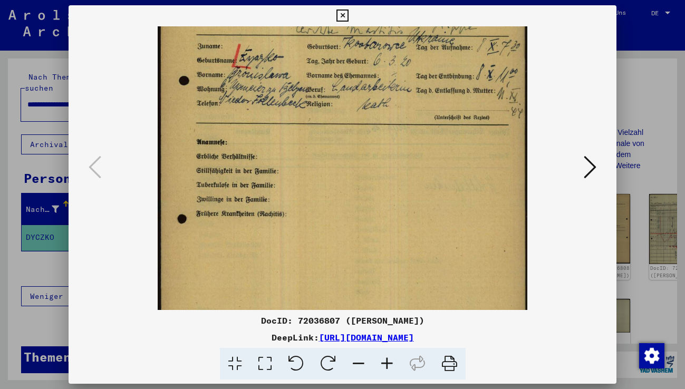
drag, startPoint x: 358, startPoint y: 291, endPoint x: 371, endPoint y: 154, distance: 137.3
click at [371, 154] on img at bounding box center [342, 150] width 369 height 521
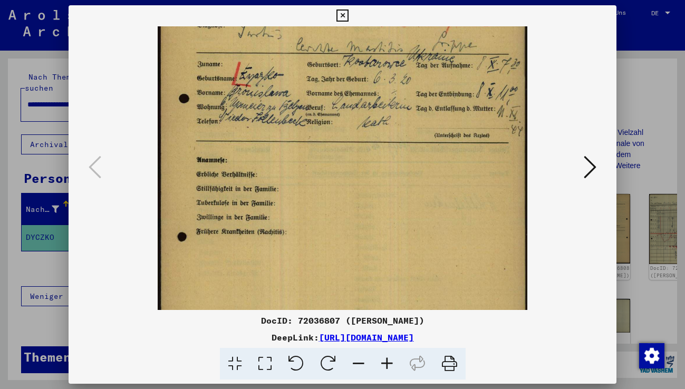
drag, startPoint x: 360, startPoint y: 141, endPoint x: 368, endPoint y: 230, distance: 89.5
click at [368, 230] on img at bounding box center [342, 168] width 369 height 521
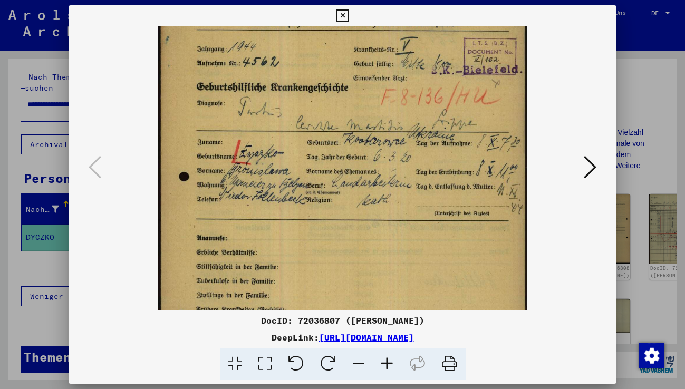
scroll to position [40, 0]
drag, startPoint x: 375, startPoint y: 224, endPoint x: 376, endPoint y: 237, distance: 13.2
click at [376, 237] on img at bounding box center [342, 246] width 369 height 521
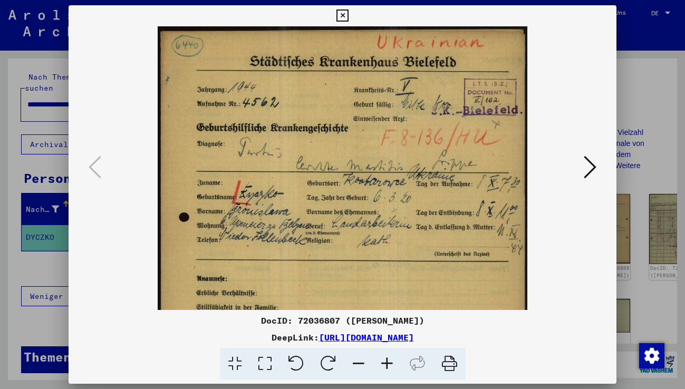
drag, startPoint x: 381, startPoint y: 208, endPoint x: 381, endPoint y: 231, distance: 23.2
click at [381, 231] on img at bounding box center [342, 286] width 369 height 521
click at [442, 199] on img at bounding box center [342, 286] width 369 height 521
click at [585, 178] on icon at bounding box center [590, 167] width 13 height 25
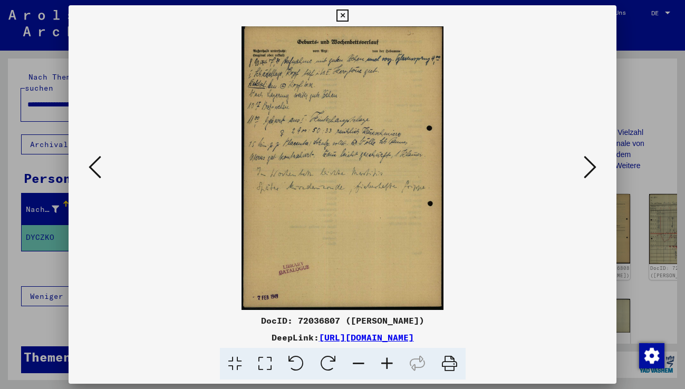
click at [388, 363] on icon at bounding box center [387, 364] width 28 height 32
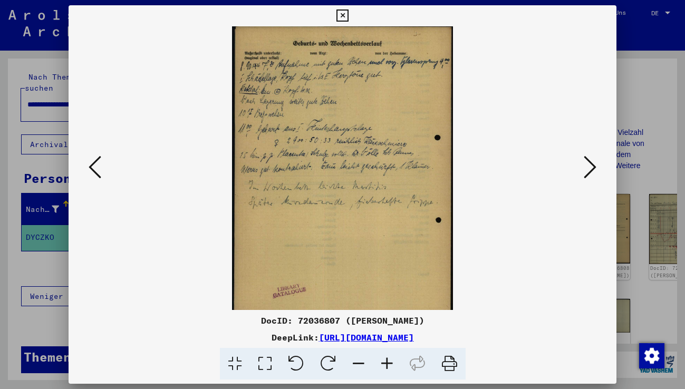
click at [387, 363] on icon at bounding box center [387, 364] width 28 height 32
click at [386, 363] on icon at bounding box center [387, 364] width 28 height 32
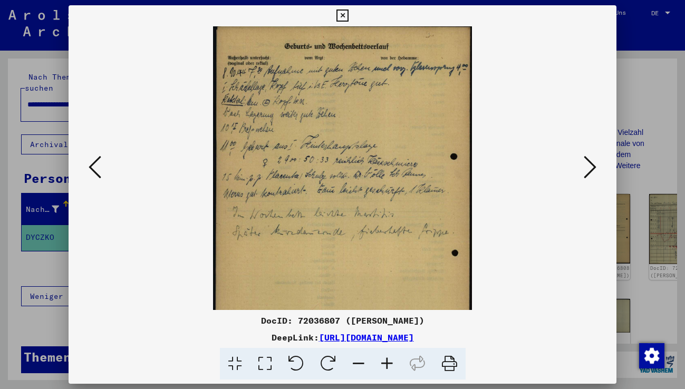
click at [386, 362] on icon at bounding box center [387, 364] width 28 height 32
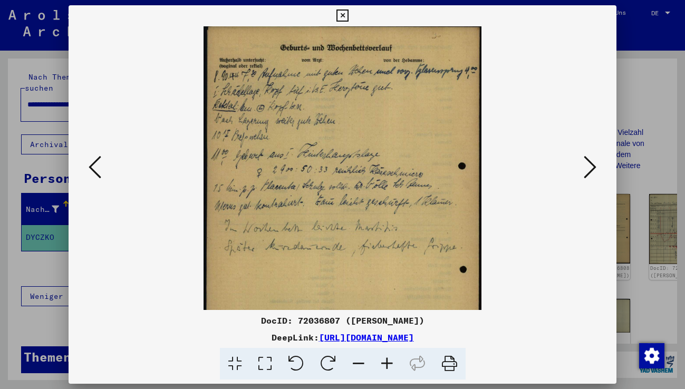
click at [386, 362] on icon at bounding box center [387, 364] width 28 height 32
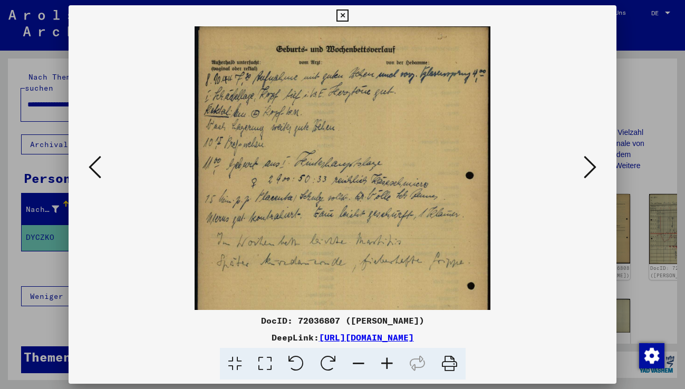
click at [386, 362] on icon at bounding box center [387, 364] width 28 height 32
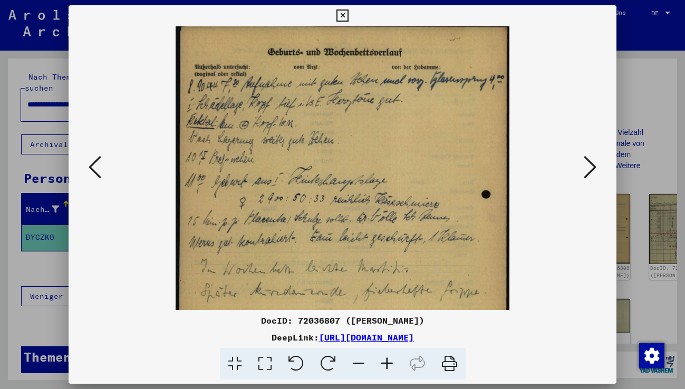
click at [386, 362] on icon at bounding box center [387, 364] width 28 height 32
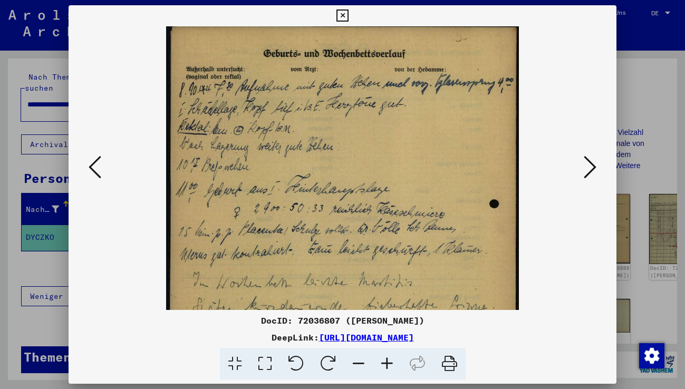
click at [386, 362] on icon at bounding box center [387, 364] width 28 height 32
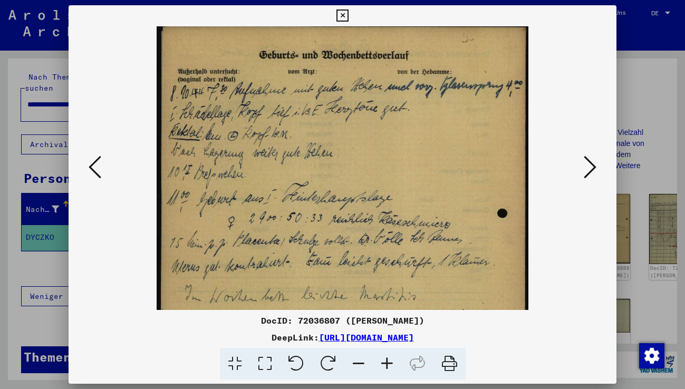
click at [385, 362] on icon at bounding box center [387, 364] width 28 height 32
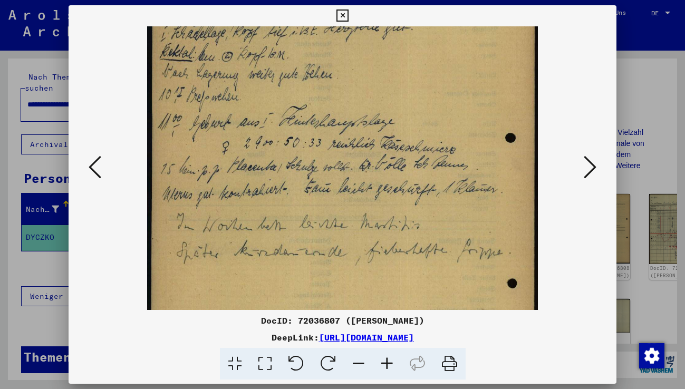
scroll to position [93, 0]
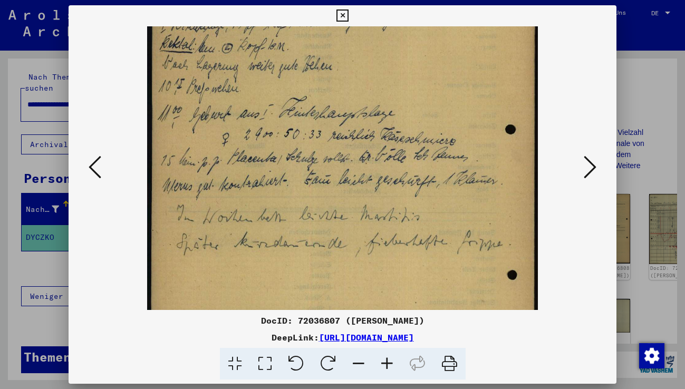
drag, startPoint x: 261, startPoint y: 260, endPoint x: 261, endPoint y: 167, distance: 93.4
click at [261, 167] on img at bounding box center [342, 207] width 390 height 548
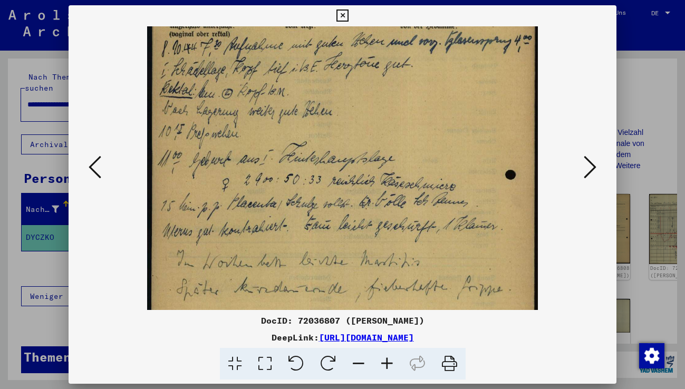
scroll to position [40, 0]
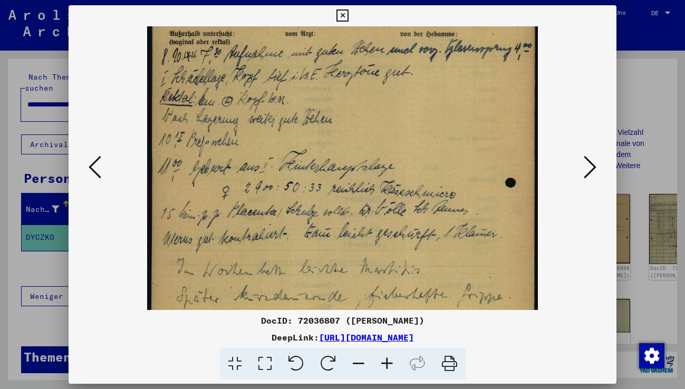
drag, startPoint x: 256, startPoint y: 141, endPoint x: 257, endPoint y: 195, distance: 53.3
click at [257, 195] on img at bounding box center [342, 260] width 390 height 548
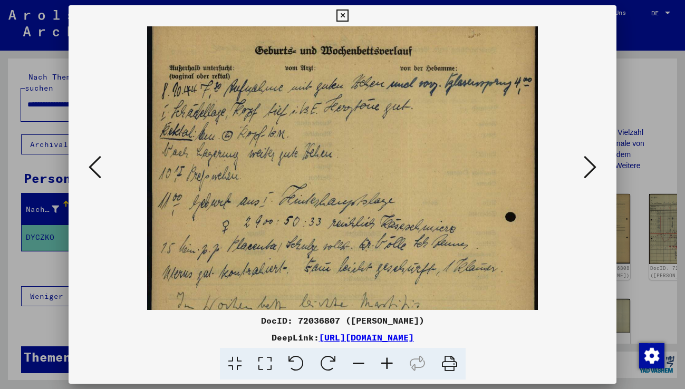
drag, startPoint x: 267, startPoint y: 112, endPoint x: 278, endPoint y: 147, distance: 36.5
click at [278, 147] on img at bounding box center [342, 295] width 390 height 548
click at [345, 14] on icon at bounding box center [343, 15] width 12 height 13
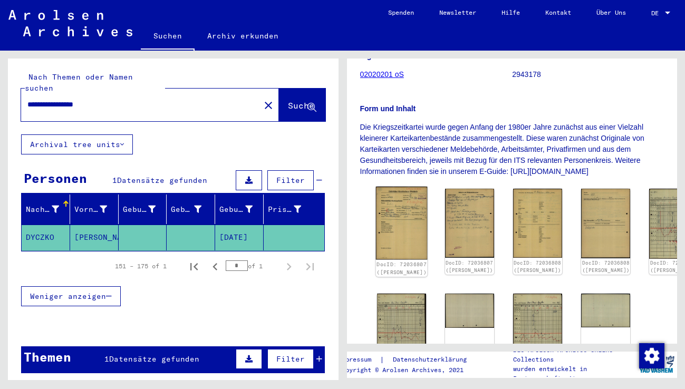
scroll to position [158, 0]
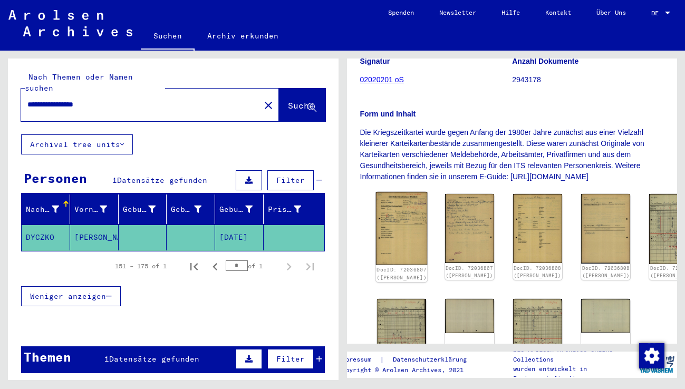
click at [395, 225] on img at bounding box center [402, 228] width 52 height 73
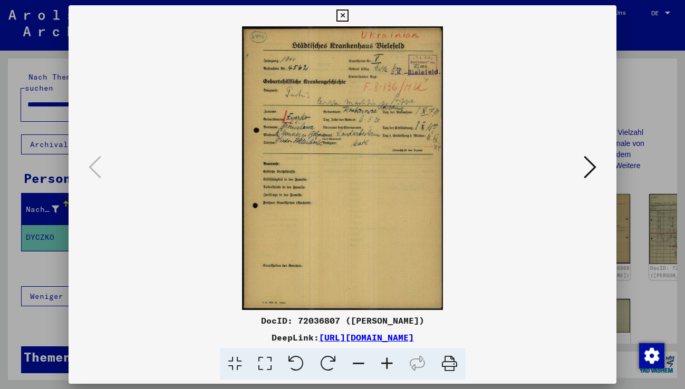
click at [585, 173] on button at bounding box center [590, 168] width 19 height 30
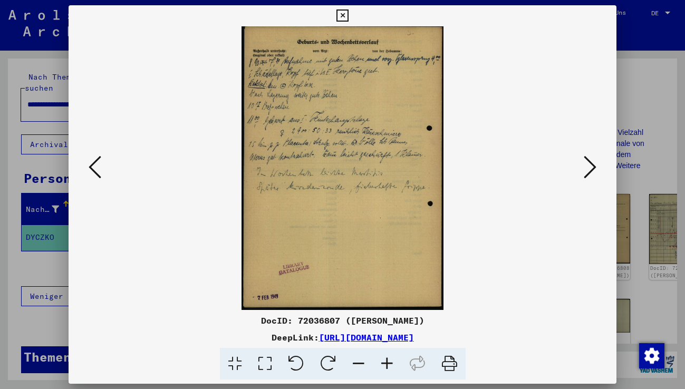
click at [588, 179] on icon at bounding box center [590, 167] width 13 height 25
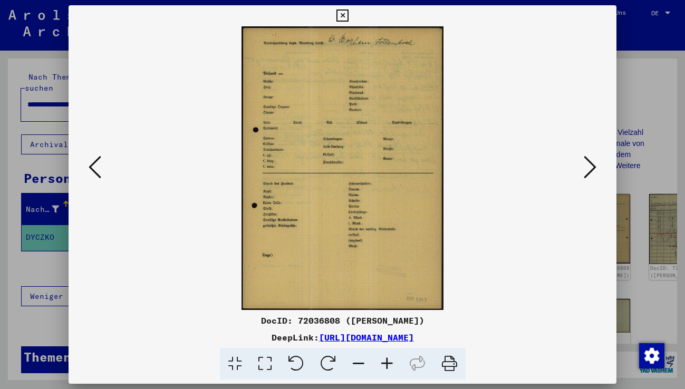
click at [580, 174] on img at bounding box center [342, 168] width 476 height 284
click at [584, 176] on icon at bounding box center [590, 167] width 13 height 25
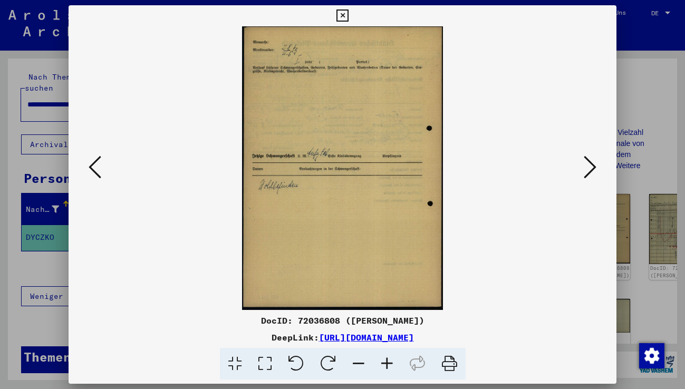
click at [585, 177] on icon at bounding box center [590, 167] width 13 height 25
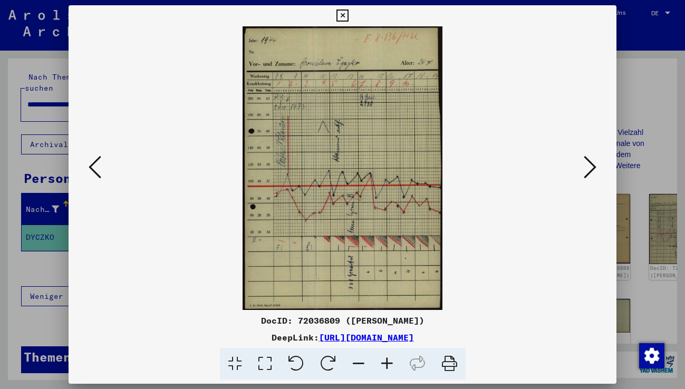
click at [385, 361] on icon at bounding box center [387, 364] width 28 height 32
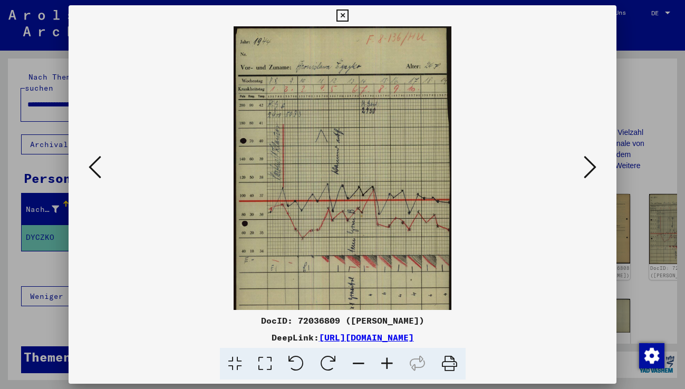
click at [385, 361] on icon at bounding box center [387, 364] width 28 height 32
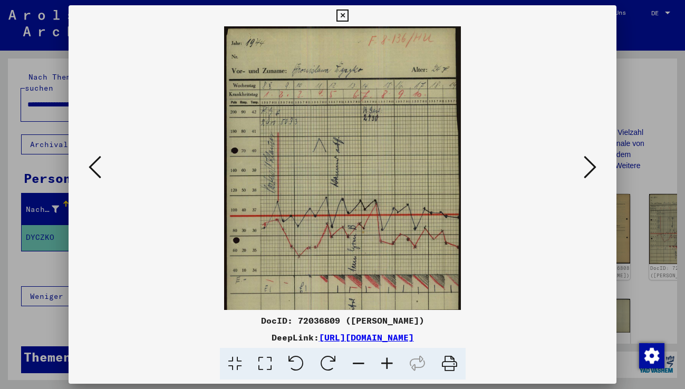
click at [385, 361] on icon at bounding box center [387, 364] width 28 height 32
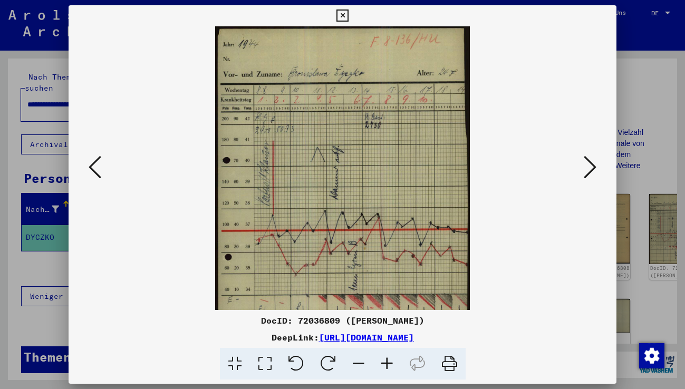
click at [384, 362] on icon at bounding box center [387, 364] width 28 height 32
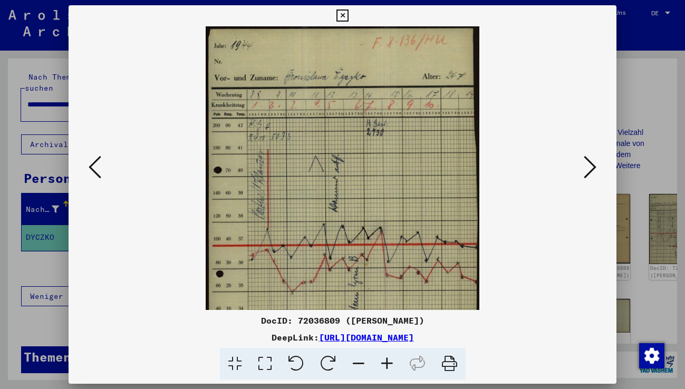
click at [384, 362] on icon at bounding box center [387, 364] width 28 height 32
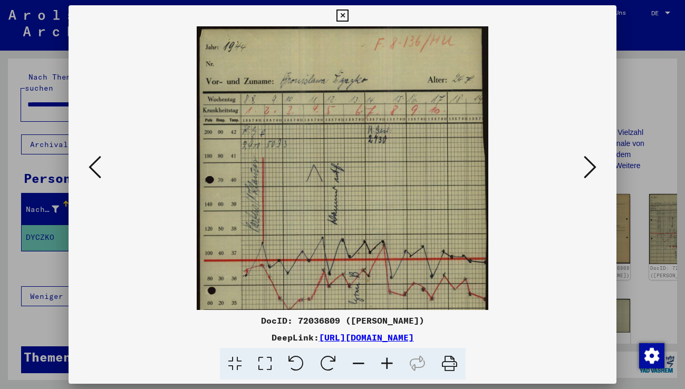
click at [384, 362] on icon at bounding box center [387, 364] width 28 height 32
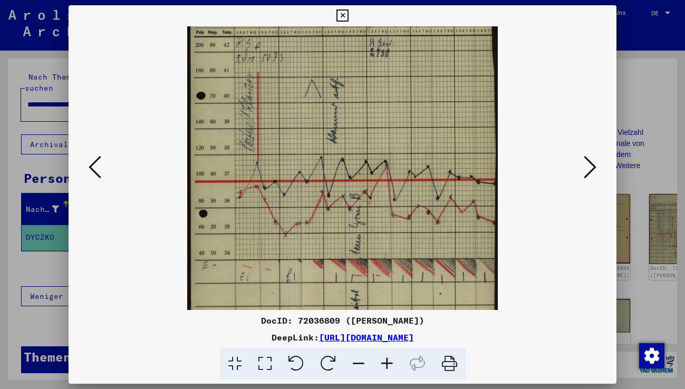
drag, startPoint x: 343, startPoint y: 266, endPoint x: 341, endPoint y: 172, distance: 94.5
click at [341, 173] on img at bounding box center [342, 153] width 311 height 442
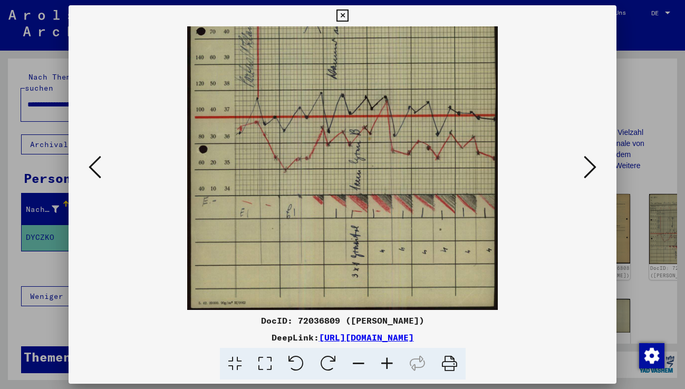
drag, startPoint x: 341, startPoint y: 259, endPoint x: 343, endPoint y: 172, distance: 86.6
click at [343, 172] on img at bounding box center [342, 89] width 311 height 442
click at [588, 175] on icon at bounding box center [590, 167] width 13 height 25
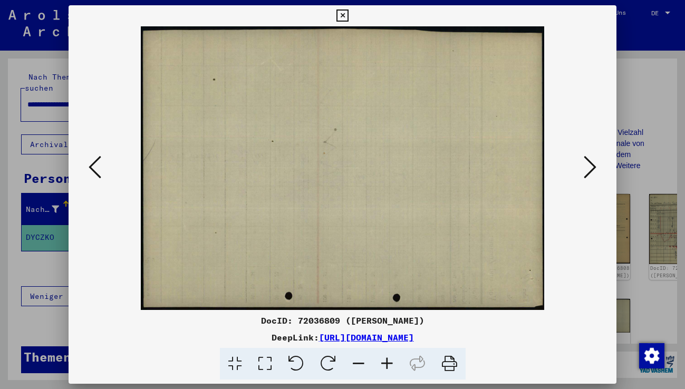
scroll to position [0, 0]
click at [586, 174] on icon at bounding box center [590, 167] width 13 height 25
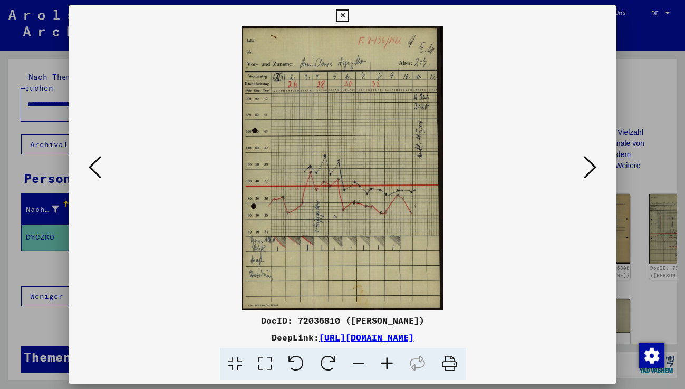
click at [586, 173] on icon at bounding box center [590, 167] width 13 height 25
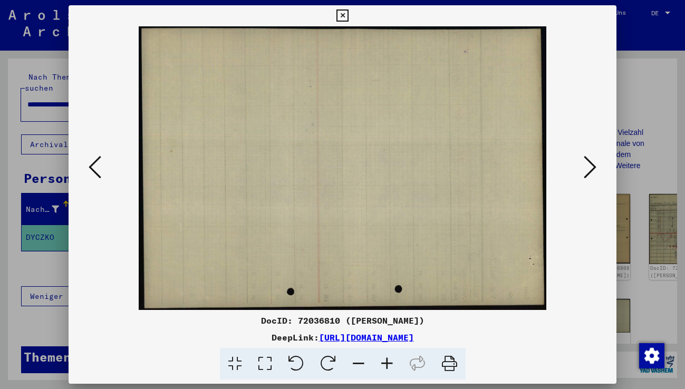
click at [586, 173] on icon at bounding box center [590, 167] width 13 height 25
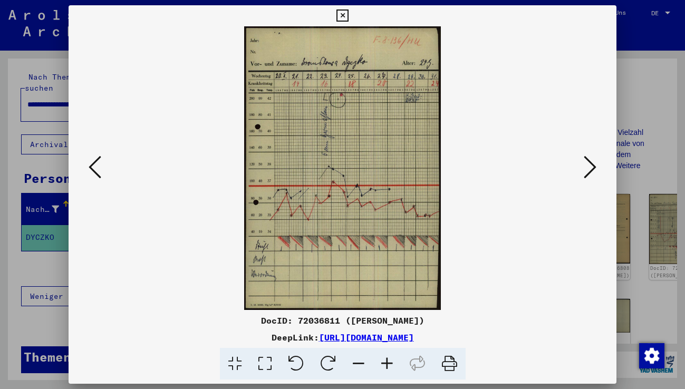
click at [586, 173] on icon at bounding box center [590, 167] width 13 height 25
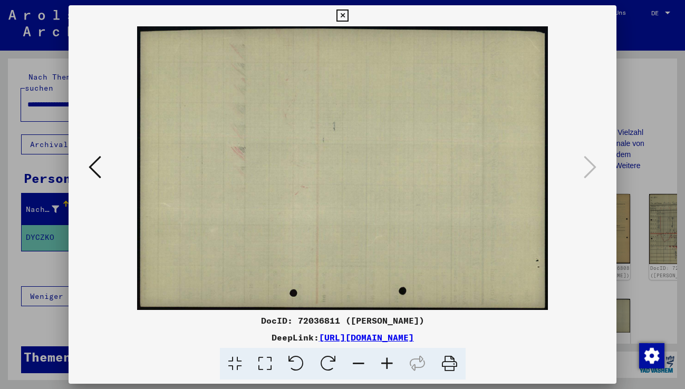
click at [343, 12] on icon at bounding box center [343, 15] width 12 height 13
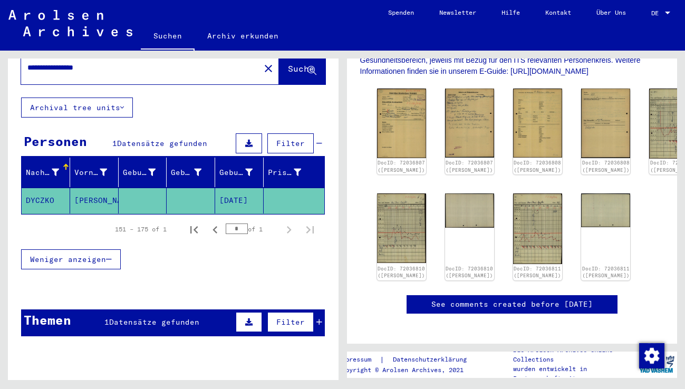
scroll to position [20, 0]
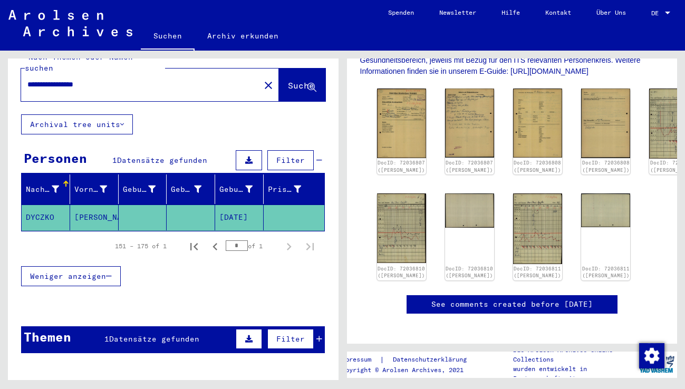
click at [130, 335] on span "Datensätze gefunden" at bounding box center [154, 339] width 90 height 9
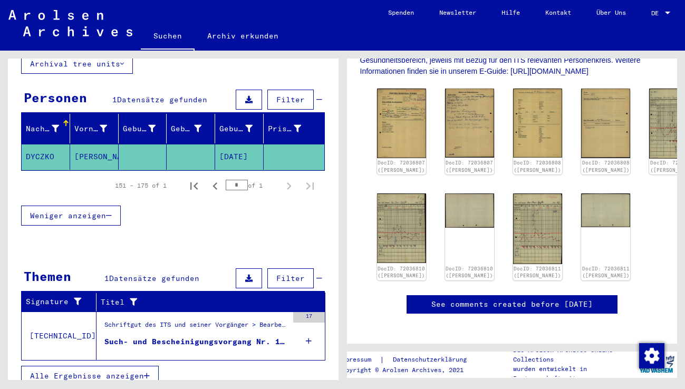
scroll to position [81, 0]
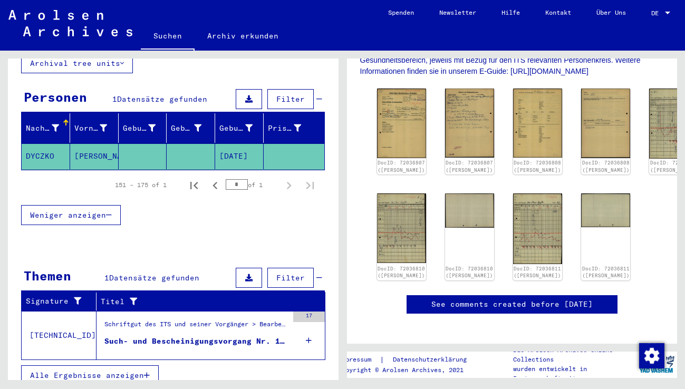
click at [182, 336] on div "Such- und Bescheinigungsvorgang Nr. 1.408.511 für [PERSON_NAME] geboren [DEMOGR…" at bounding box center [196, 341] width 184 height 11
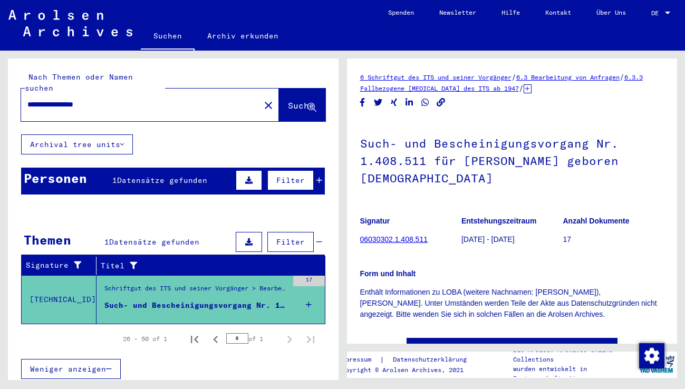
click at [157, 176] on span "Datensätze gefunden" at bounding box center [162, 180] width 90 height 9
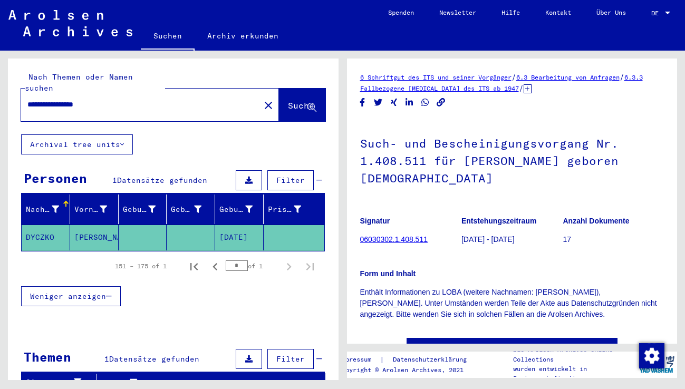
click at [236, 226] on mat-cell "[DATE]" at bounding box center [239, 238] width 49 height 26
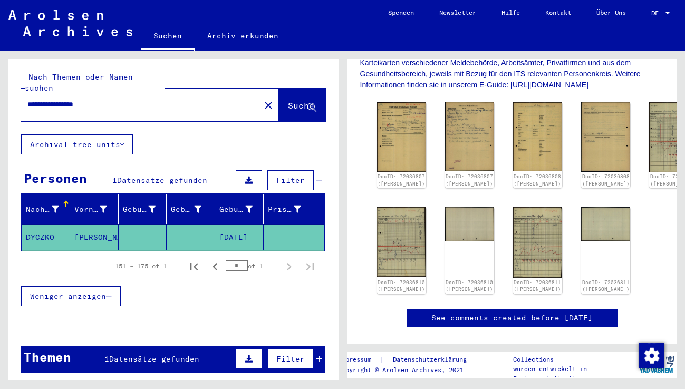
scroll to position [279, 0]
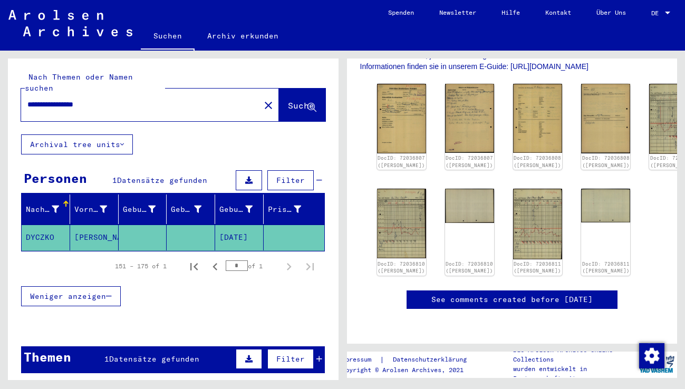
click at [246, 227] on mat-cell "[DATE]" at bounding box center [239, 238] width 49 height 26
click at [237, 235] on mat-cell "[DATE]" at bounding box center [239, 238] width 49 height 26
click at [213, 263] on icon "Previous page" at bounding box center [215, 266] width 5 height 7
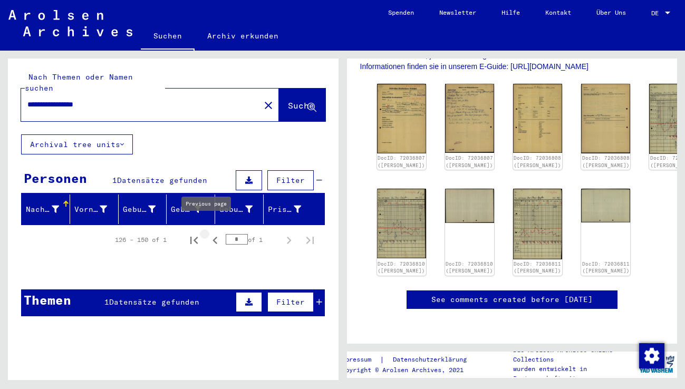
click at [213, 237] on icon "Previous page" at bounding box center [215, 240] width 5 height 7
click at [226, 234] on input "*" at bounding box center [237, 239] width 22 height 11
click at [132, 263] on div at bounding box center [173, 269] width 331 height 13
click at [187, 233] on icon "First page" at bounding box center [194, 240] width 15 height 15
type input "*"
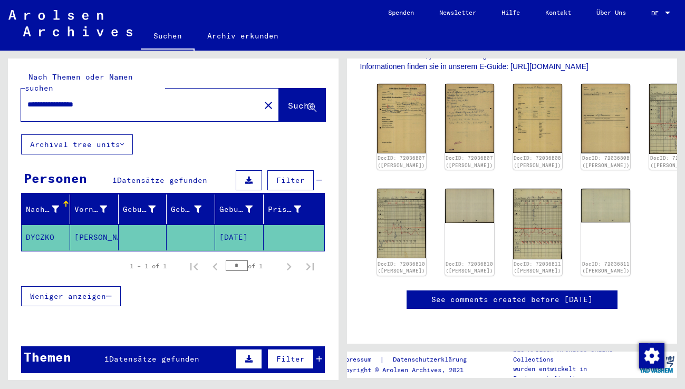
click at [99, 226] on mat-cell "[PERSON_NAME]" at bounding box center [94, 238] width 49 height 26
click at [598, 226] on div "DocID: 72036807 ([PERSON_NAME]) DocID: 72036807 ([PERSON_NAME]) DocID: 72036808…" at bounding box center [512, 180] width 279 height 200
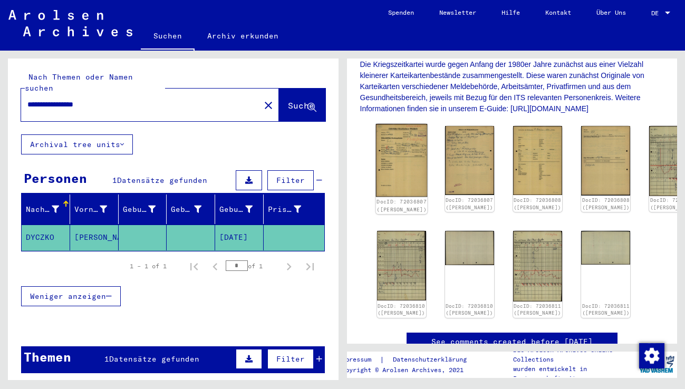
click at [397, 158] on img at bounding box center [402, 160] width 52 height 73
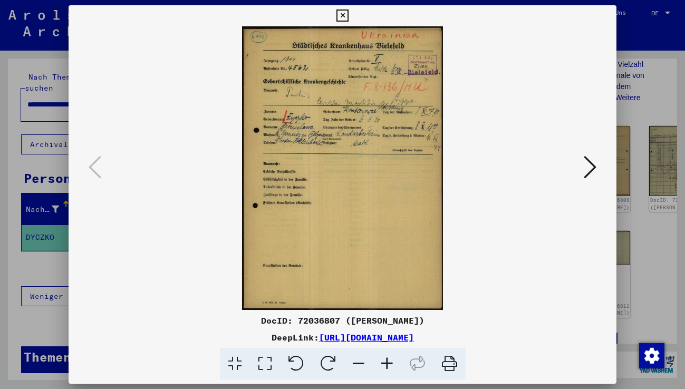
click at [385, 365] on icon at bounding box center [387, 364] width 28 height 32
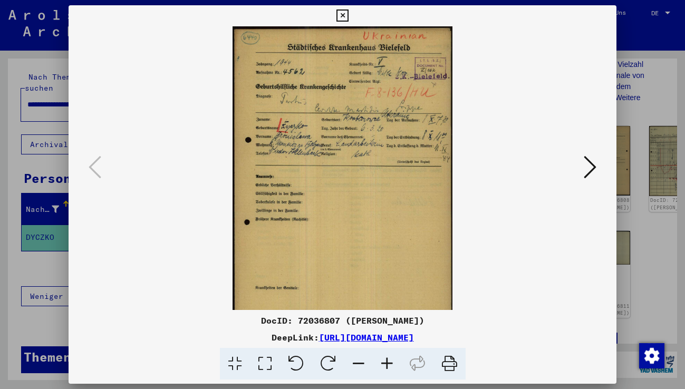
click at [385, 365] on icon at bounding box center [387, 364] width 28 height 32
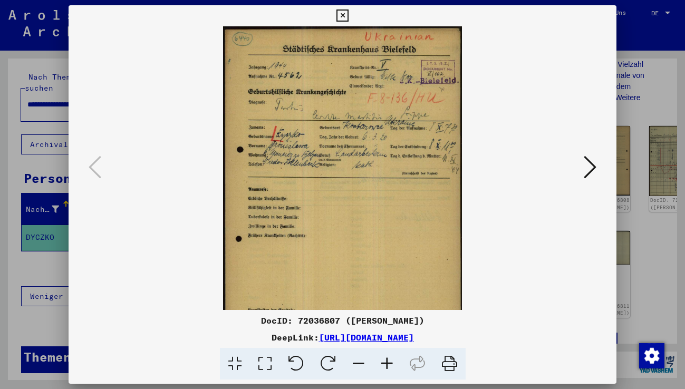
click at [385, 365] on icon at bounding box center [387, 364] width 28 height 32
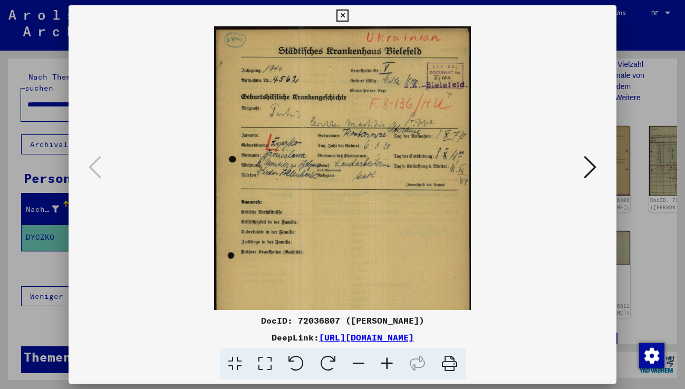
click at [385, 365] on icon at bounding box center [387, 364] width 28 height 32
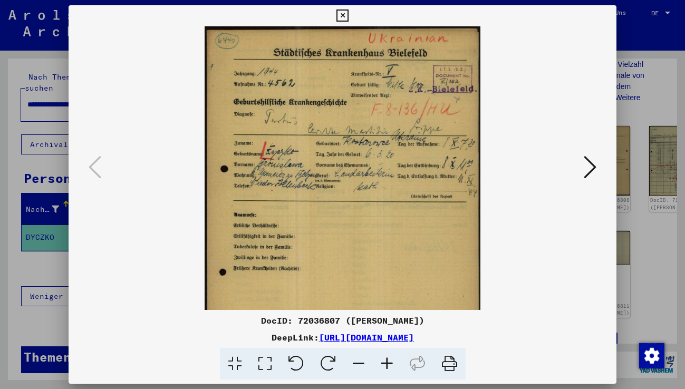
click at [385, 365] on icon at bounding box center [387, 364] width 28 height 32
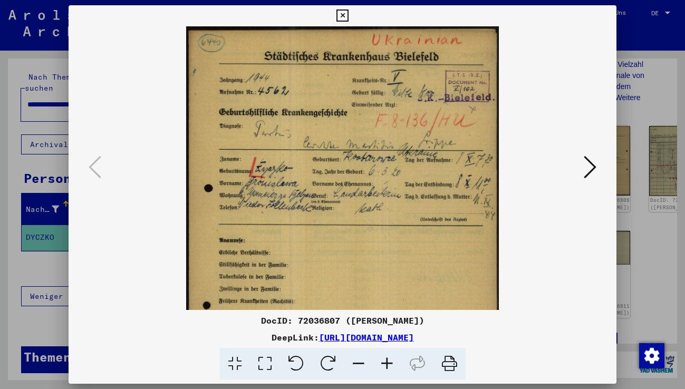
click at [385, 365] on icon at bounding box center [387, 364] width 28 height 32
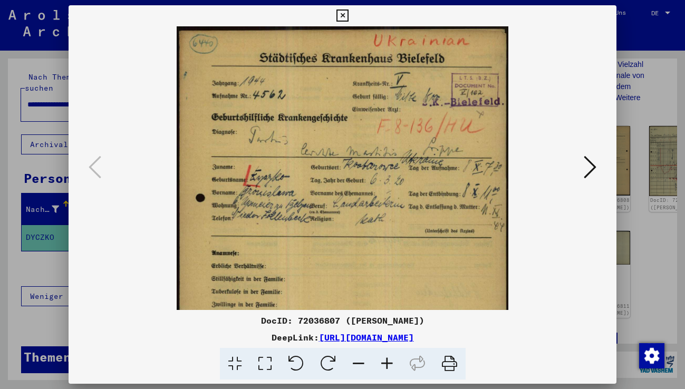
click at [385, 365] on icon at bounding box center [387, 364] width 28 height 32
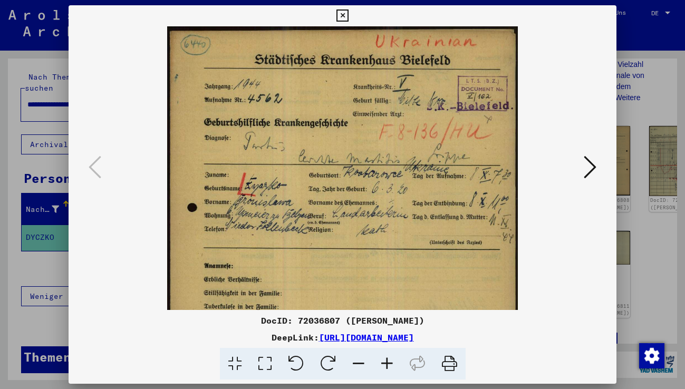
click at [385, 365] on icon at bounding box center [387, 364] width 28 height 32
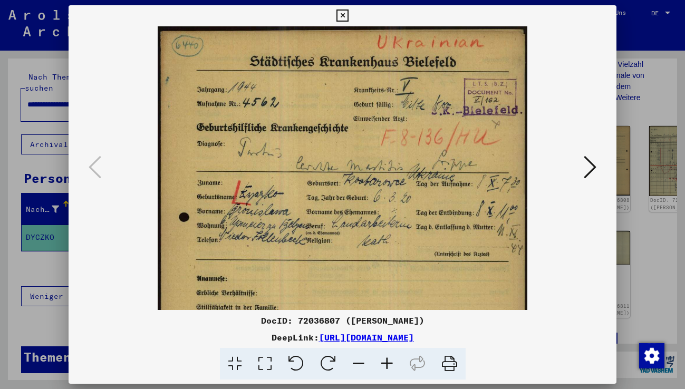
click at [385, 365] on icon at bounding box center [387, 364] width 28 height 32
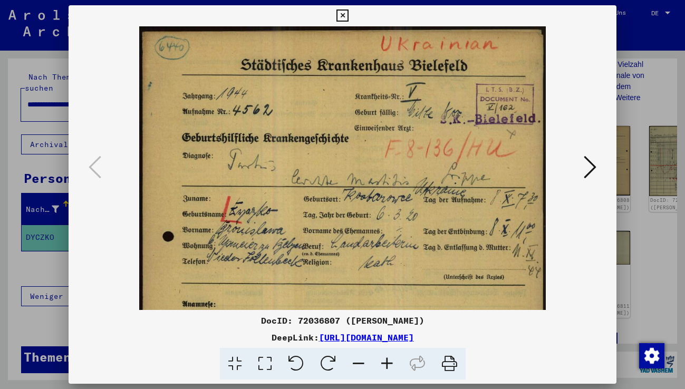
click at [385, 365] on icon at bounding box center [387, 364] width 28 height 32
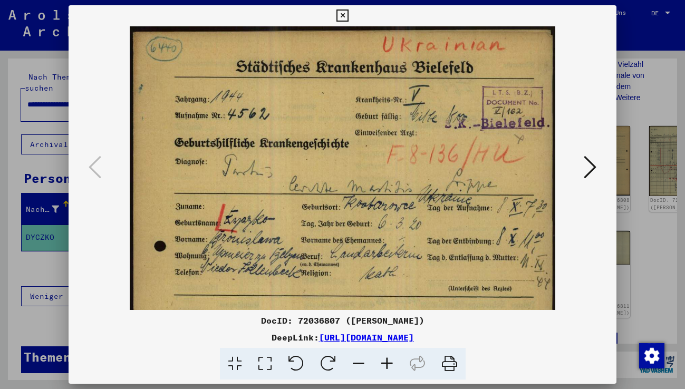
click at [385, 365] on icon at bounding box center [387, 364] width 28 height 32
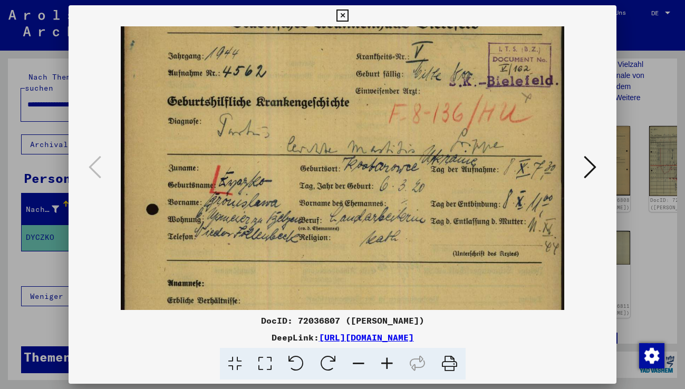
drag, startPoint x: 345, startPoint y: 278, endPoint x: 350, endPoint y: 231, distance: 47.3
click at [350, 231] on img at bounding box center [343, 293] width 444 height 627
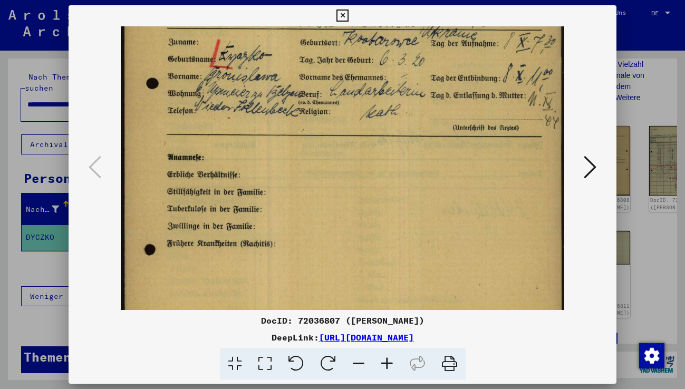
drag, startPoint x: 330, startPoint y: 269, endPoint x: 333, endPoint y: 164, distance: 104.5
click at [333, 164] on img at bounding box center [343, 167] width 444 height 627
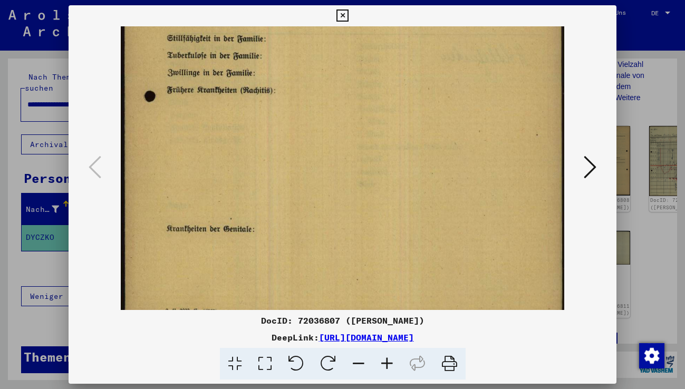
drag, startPoint x: 334, startPoint y: 252, endPoint x: 350, endPoint y: 98, distance: 154.4
click at [350, 98] on img at bounding box center [343, 13] width 444 height 627
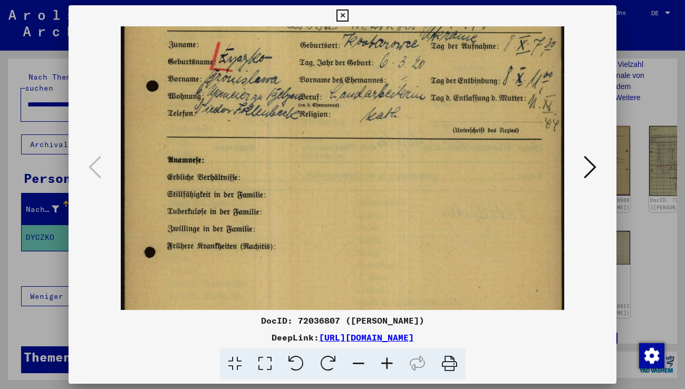
drag, startPoint x: 360, startPoint y: 226, endPoint x: 397, endPoint y: 283, distance: 68.4
click at [397, 283] on img at bounding box center [343, 169] width 444 height 627
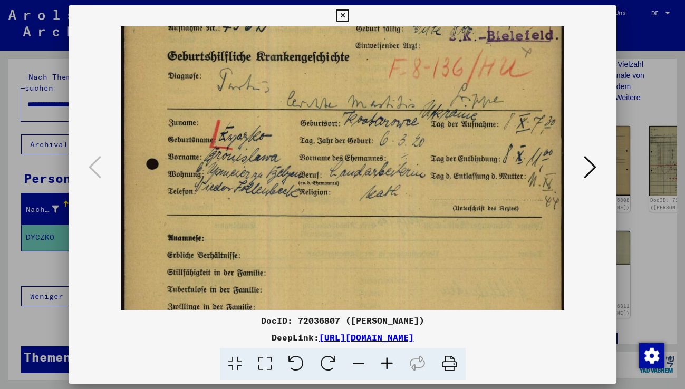
scroll to position [84, 0]
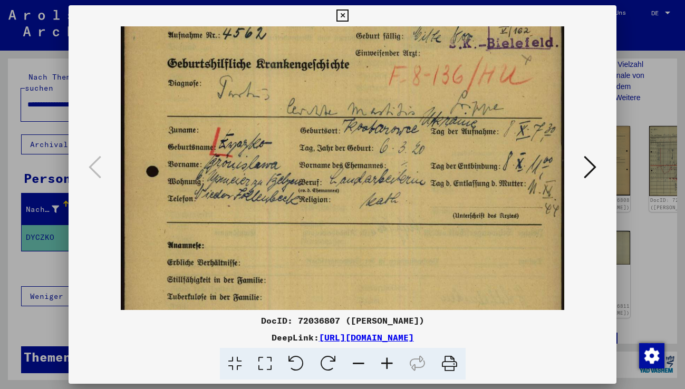
drag, startPoint x: 388, startPoint y: 222, endPoint x: 389, endPoint y: 255, distance: 33.8
click at [389, 255] on img at bounding box center [343, 255] width 444 height 627
click at [342, 14] on icon at bounding box center [343, 15] width 12 height 13
